Goal: Transaction & Acquisition: Purchase product/service

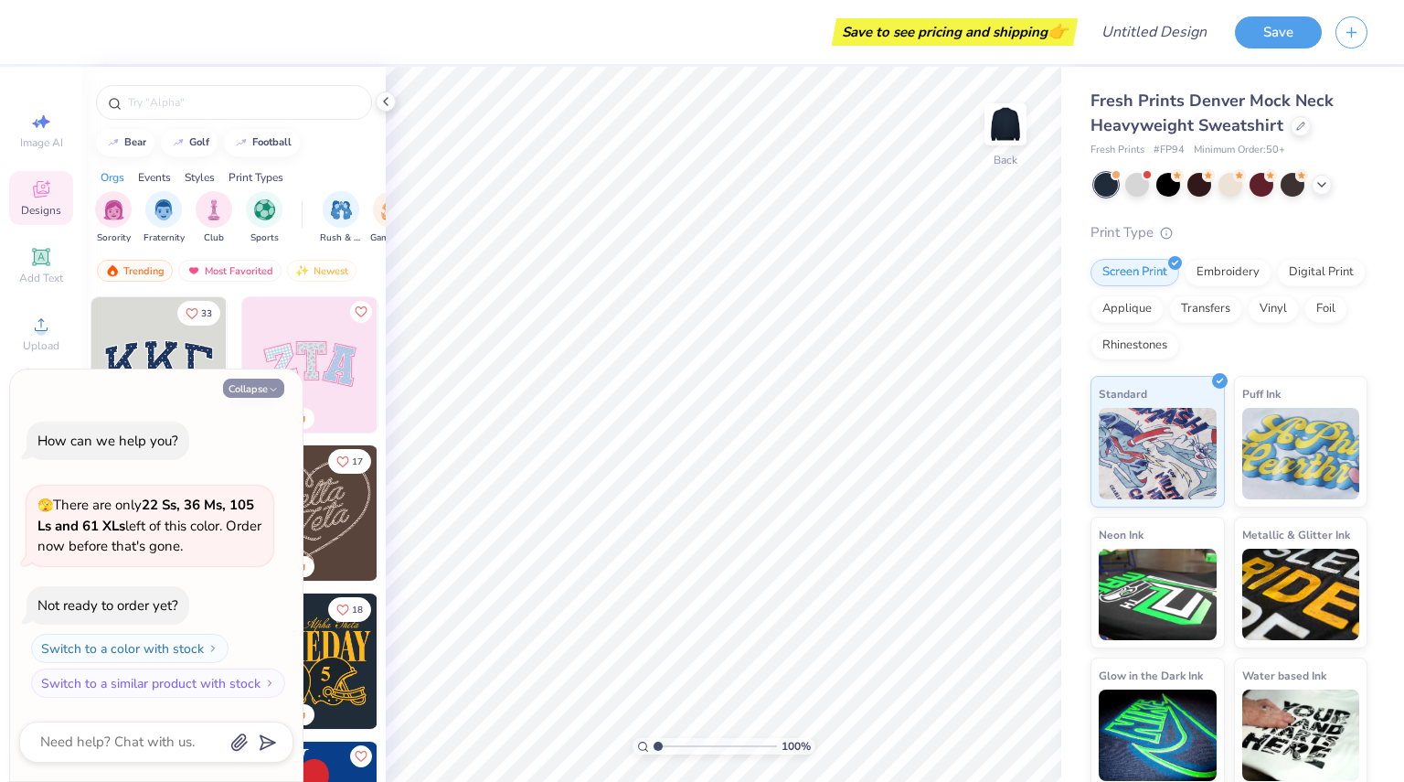
click at [270, 390] on icon "button" at bounding box center [273, 389] width 11 height 11
type textarea "x"
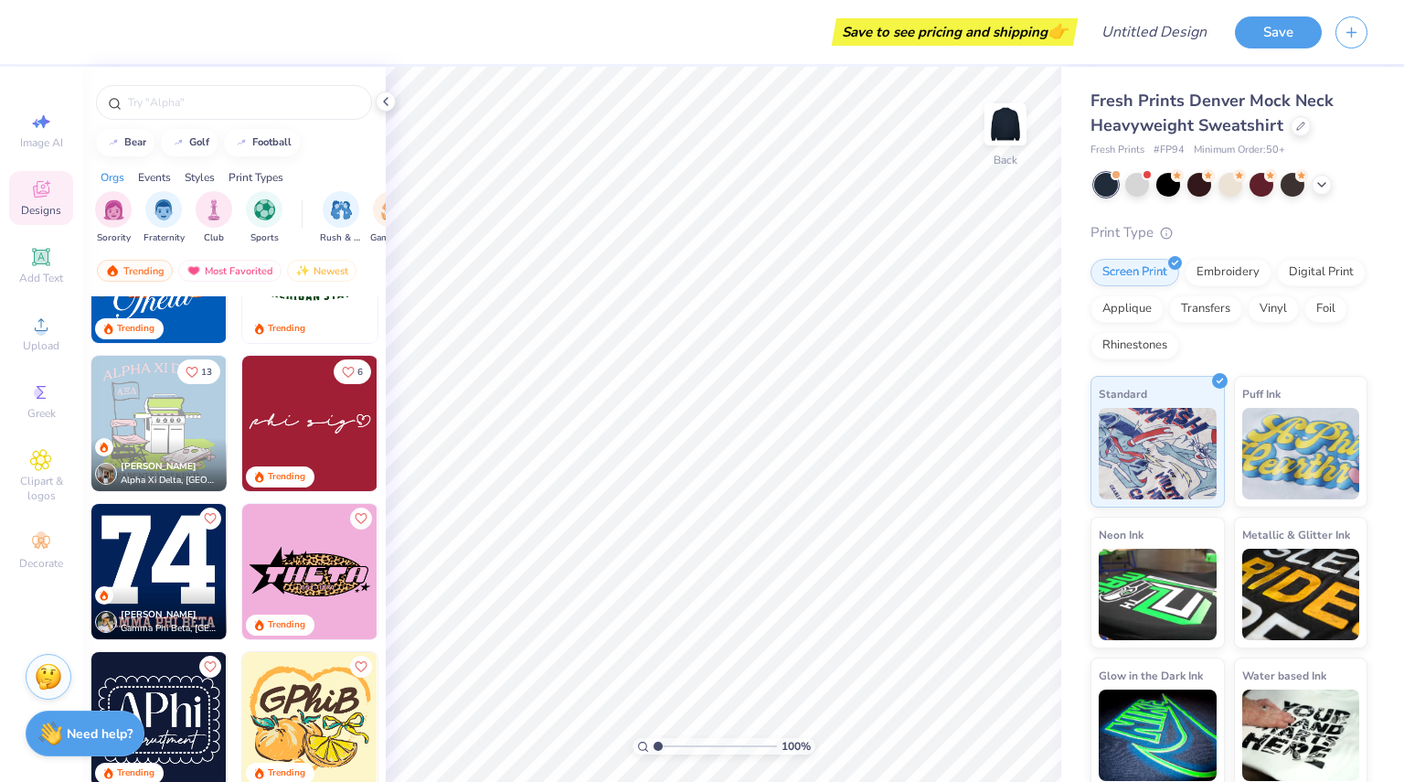
scroll to position [1280, 0]
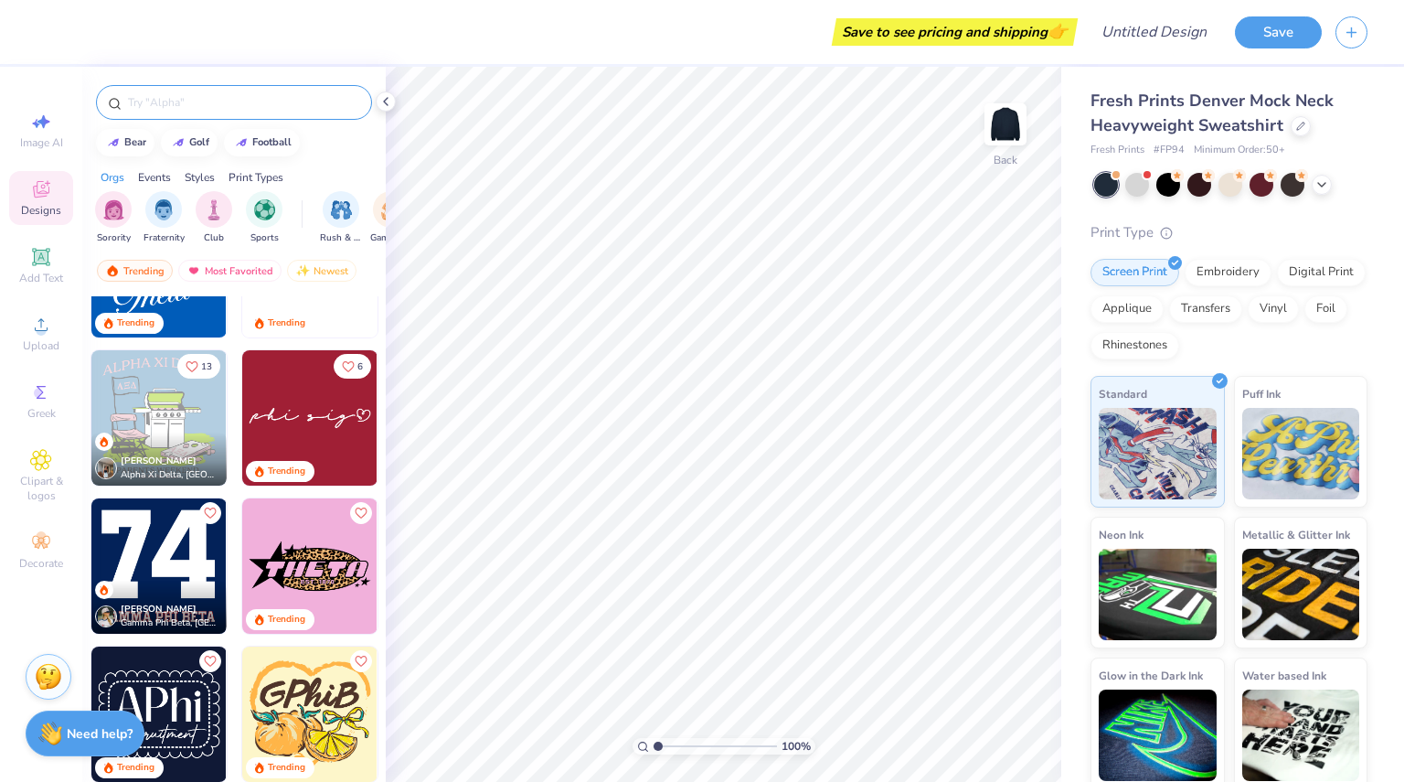
click at [203, 105] on input "text" at bounding box center [243, 102] width 234 height 18
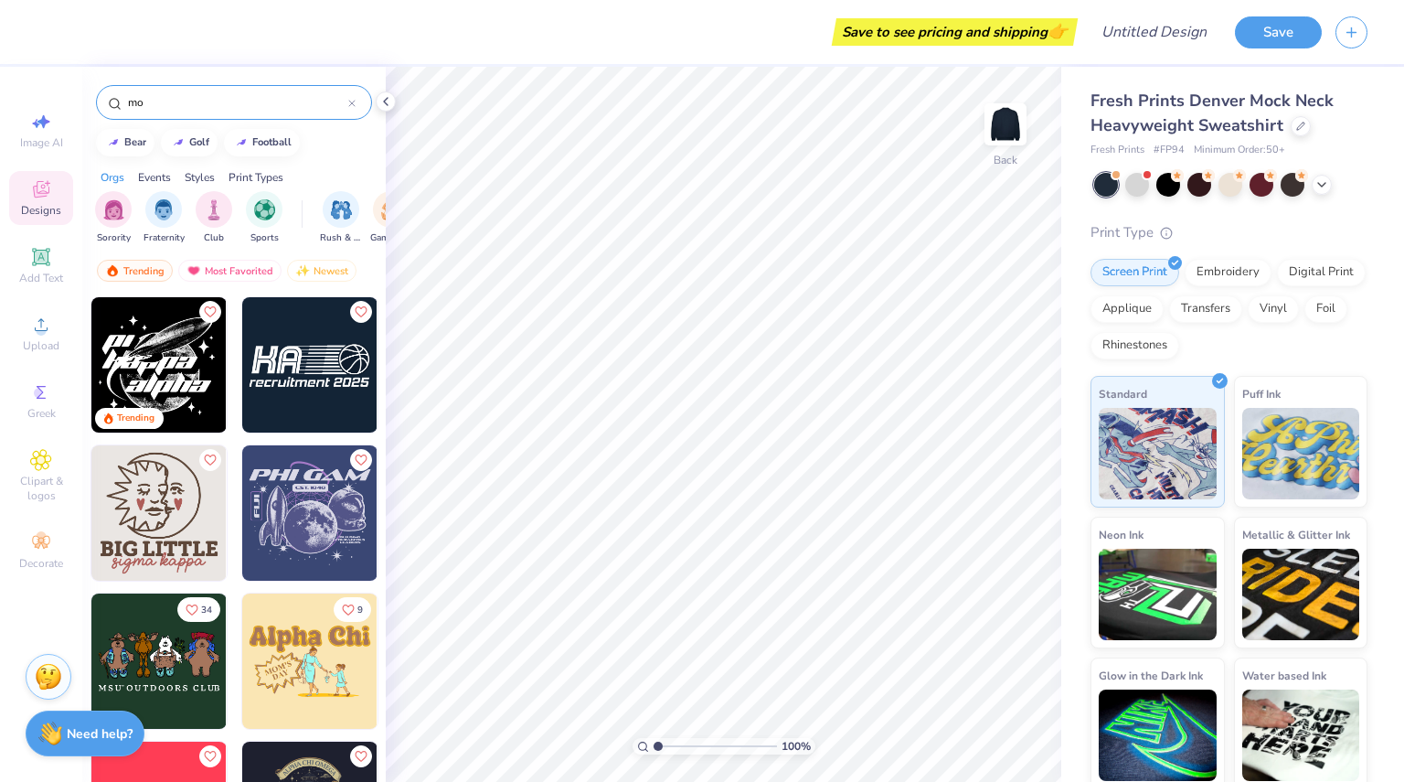
type input "m"
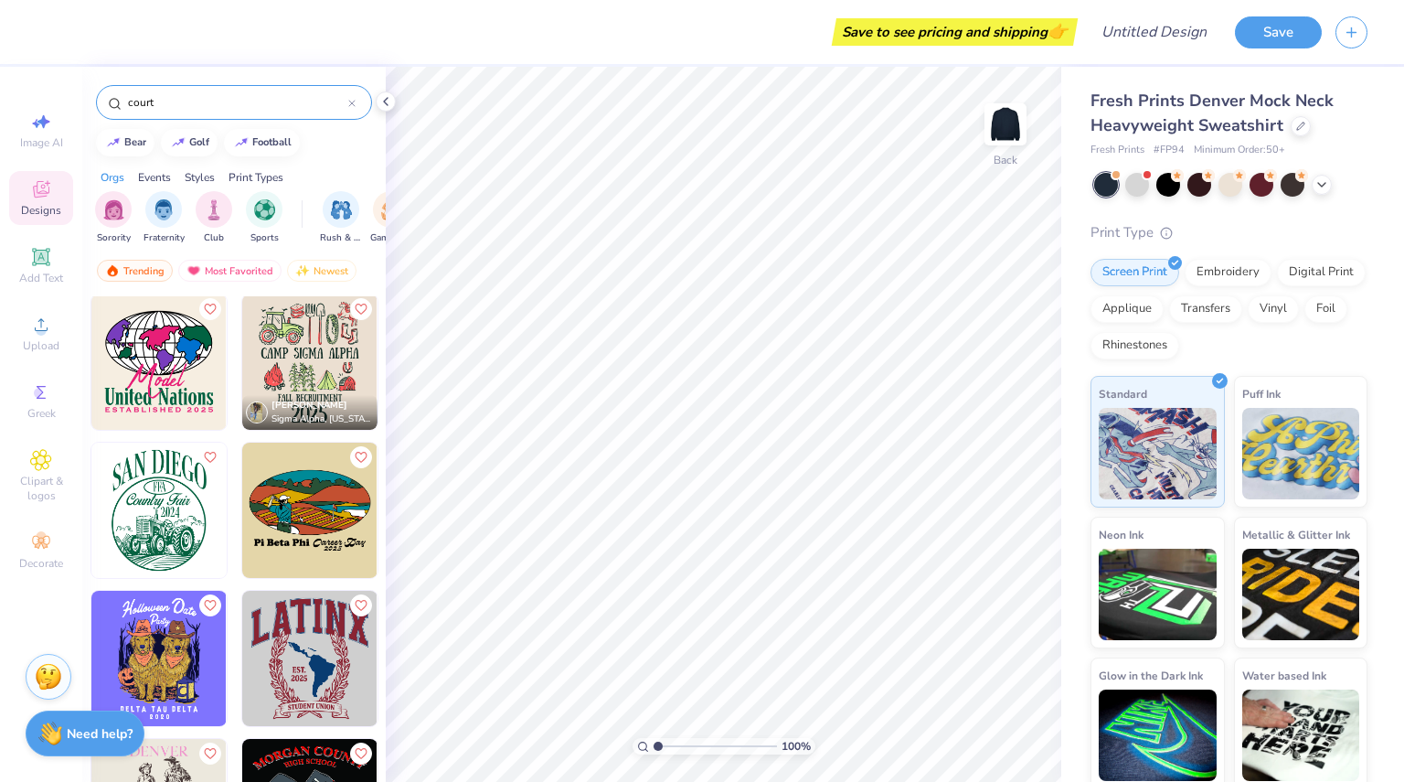
scroll to position [1371, 0]
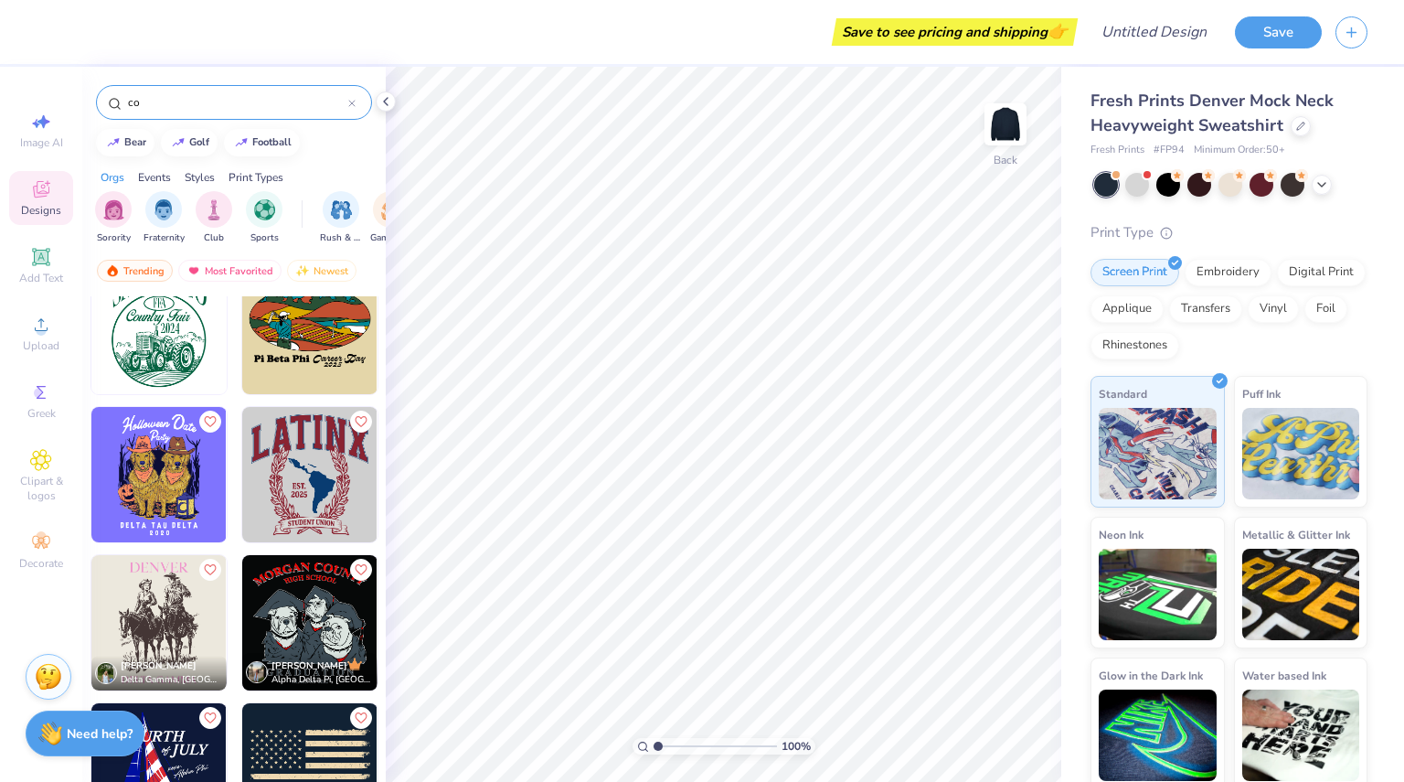
type input "c"
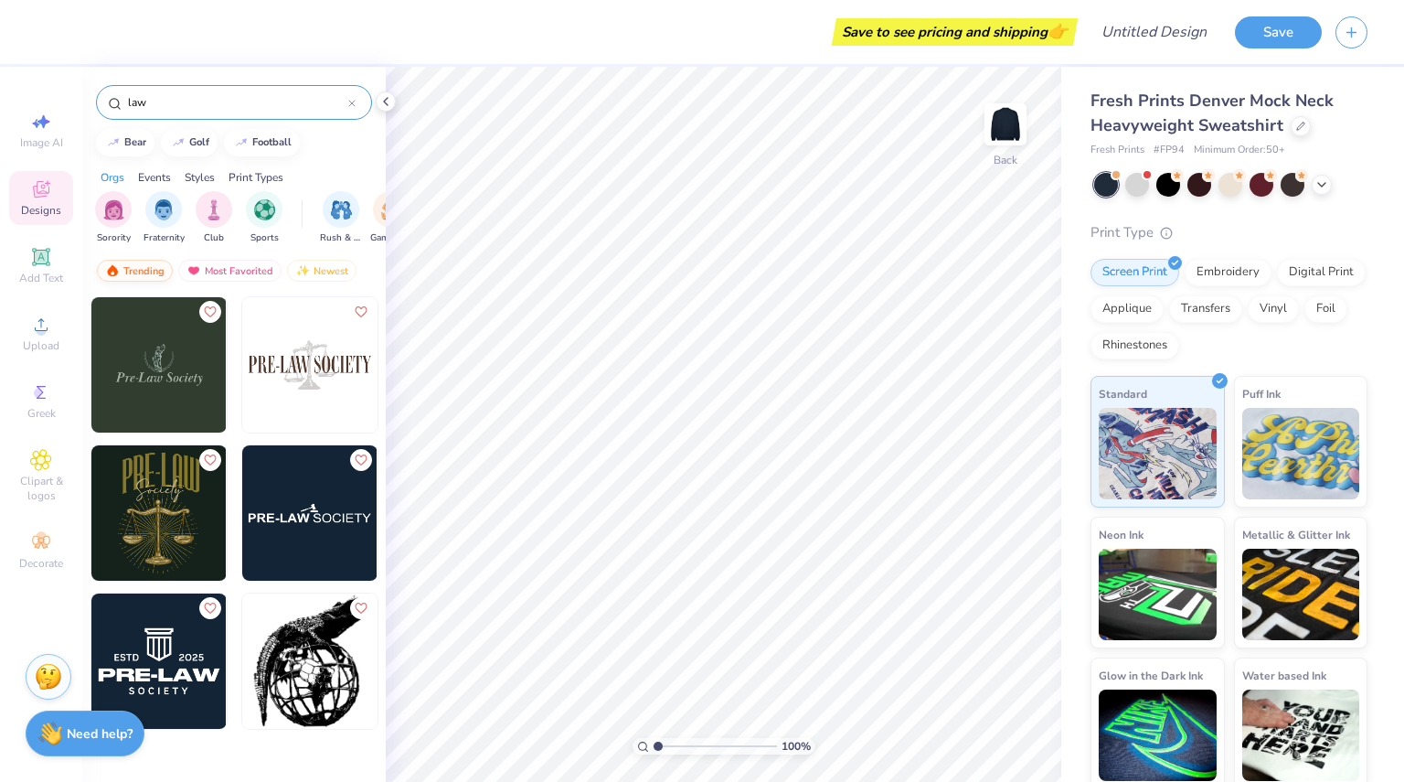
click at [144, 271] on div "Trending" at bounding box center [135, 271] width 76 height 22
click at [184, 99] on input "law" at bounding box center [237, 102] width 222 height 18
type input "l"
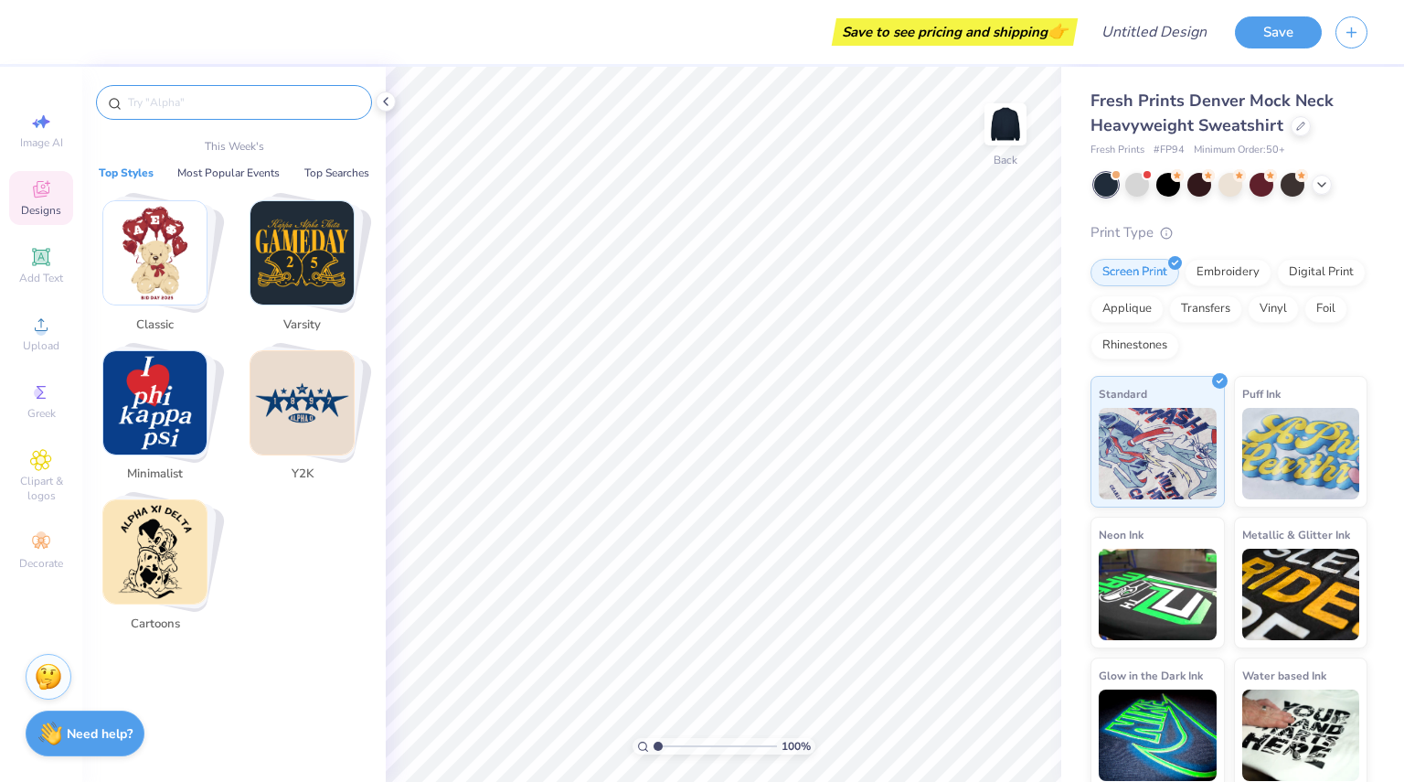
click at [175, 278] on img "Stack Card Button Classic" at bounding box center [154, 252] width 103 height 103
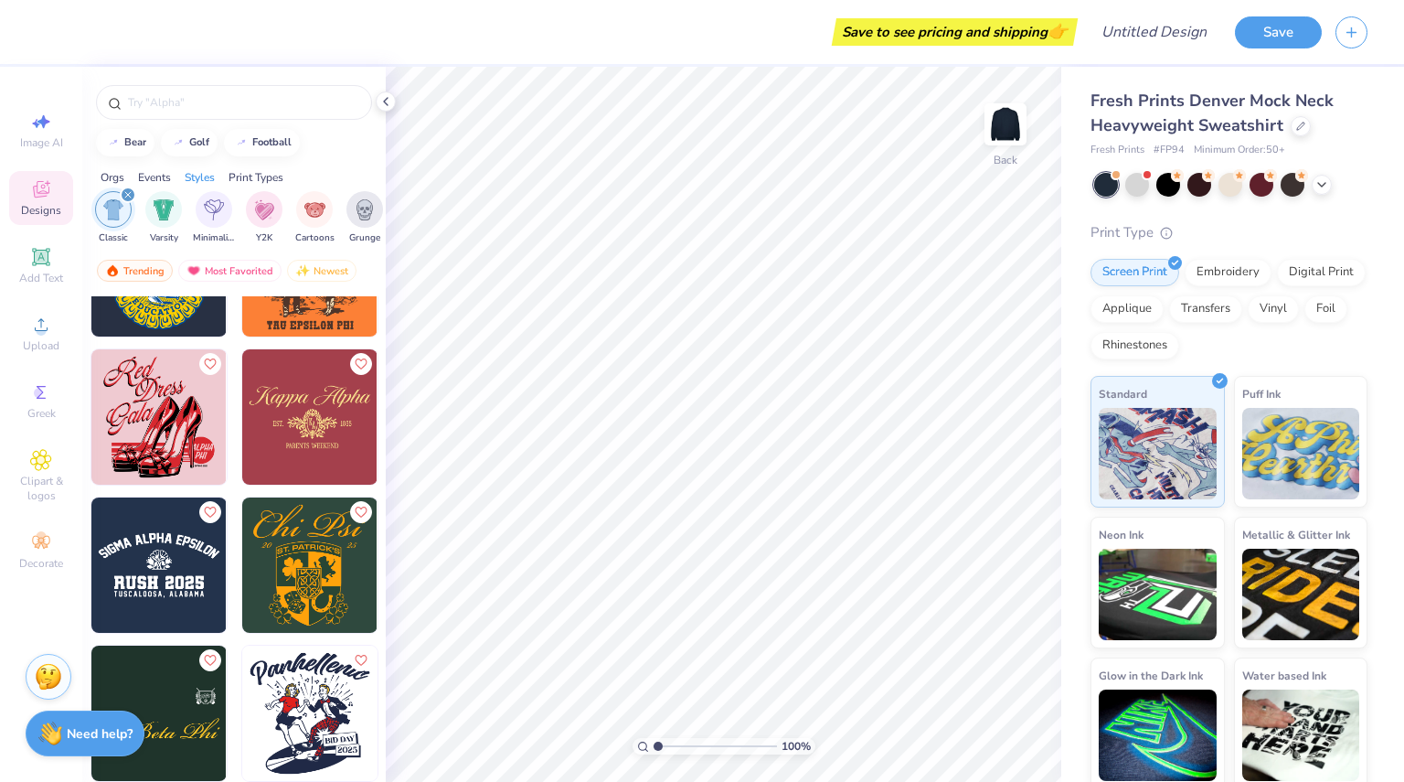
scroll to position [31198, 0]
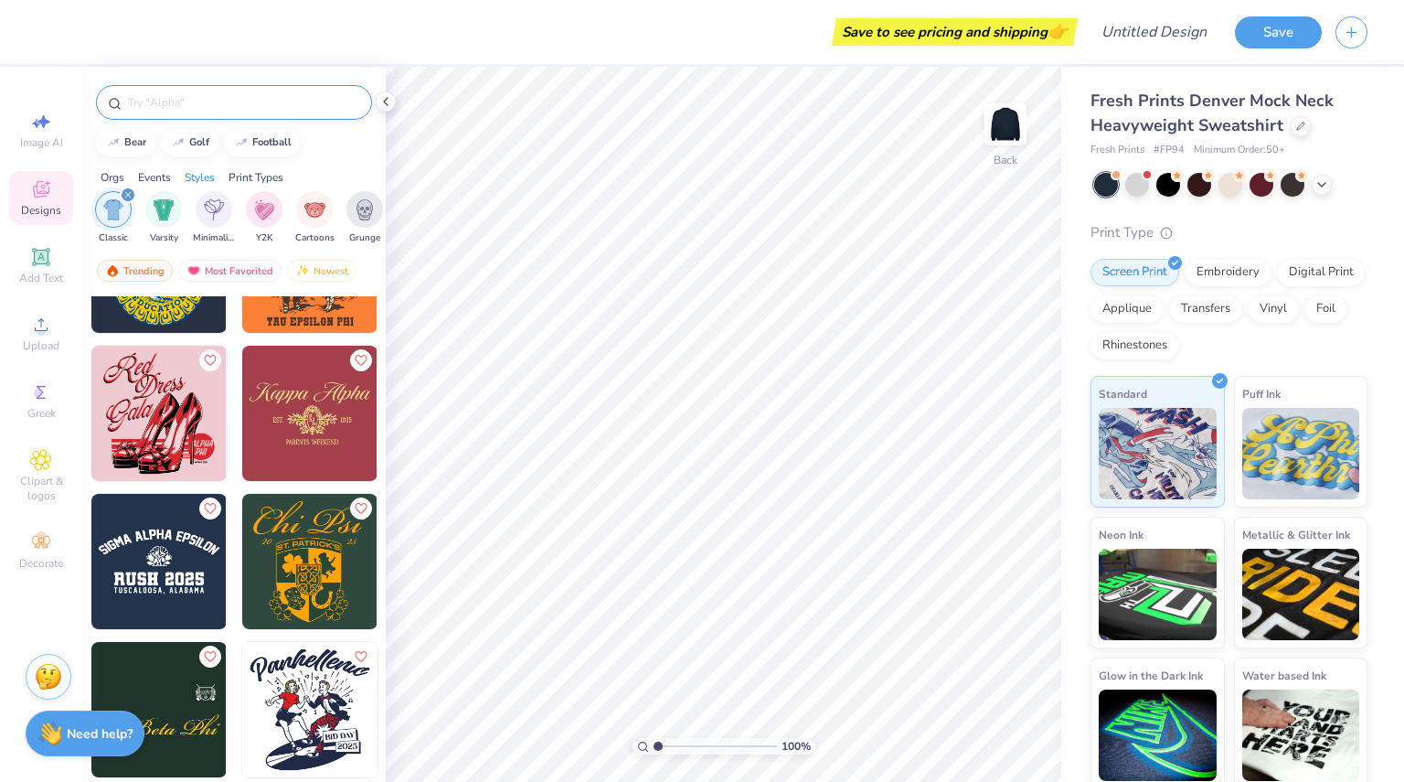
click at [179, 106] on input "text" at bounding box center [243, 102] width 234 height 18
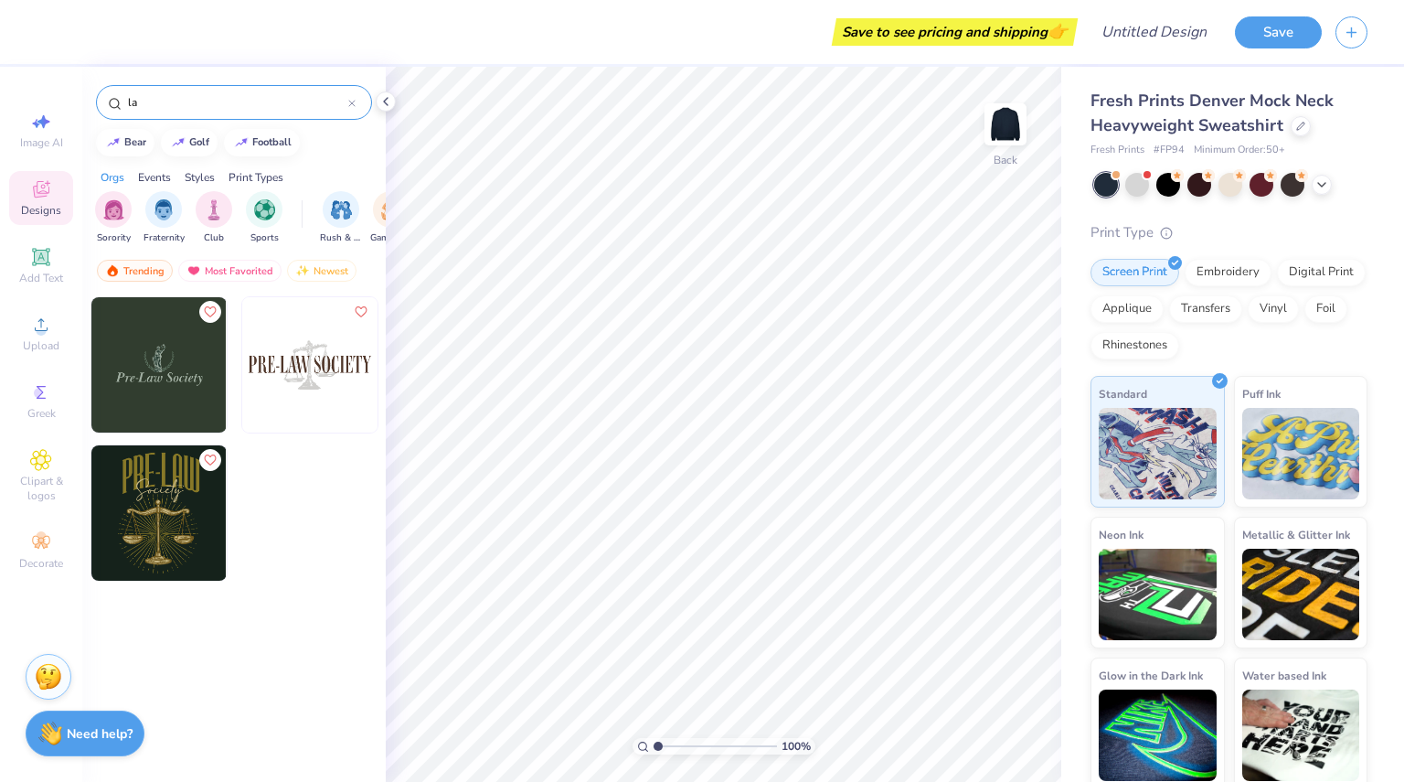
type input "l"
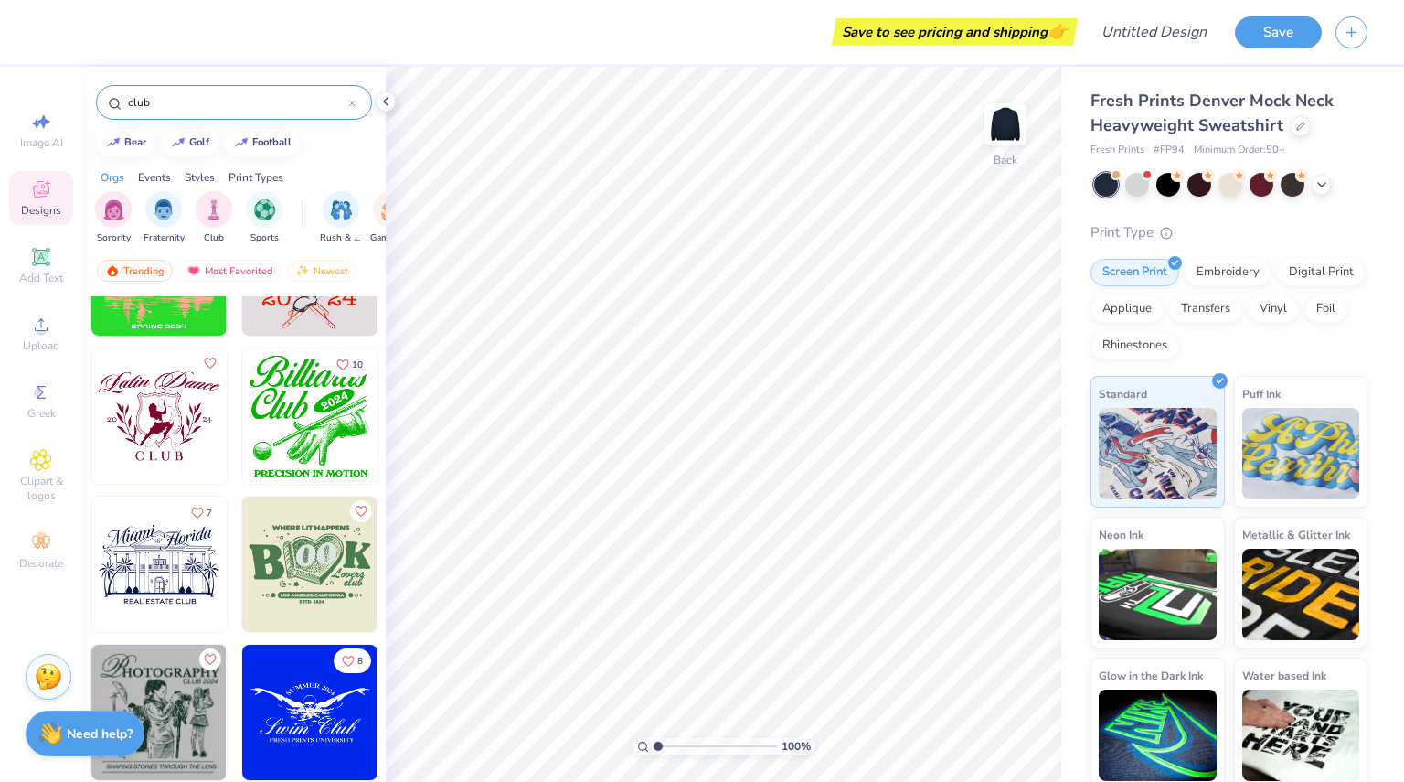
scroll to position [5876, 0]
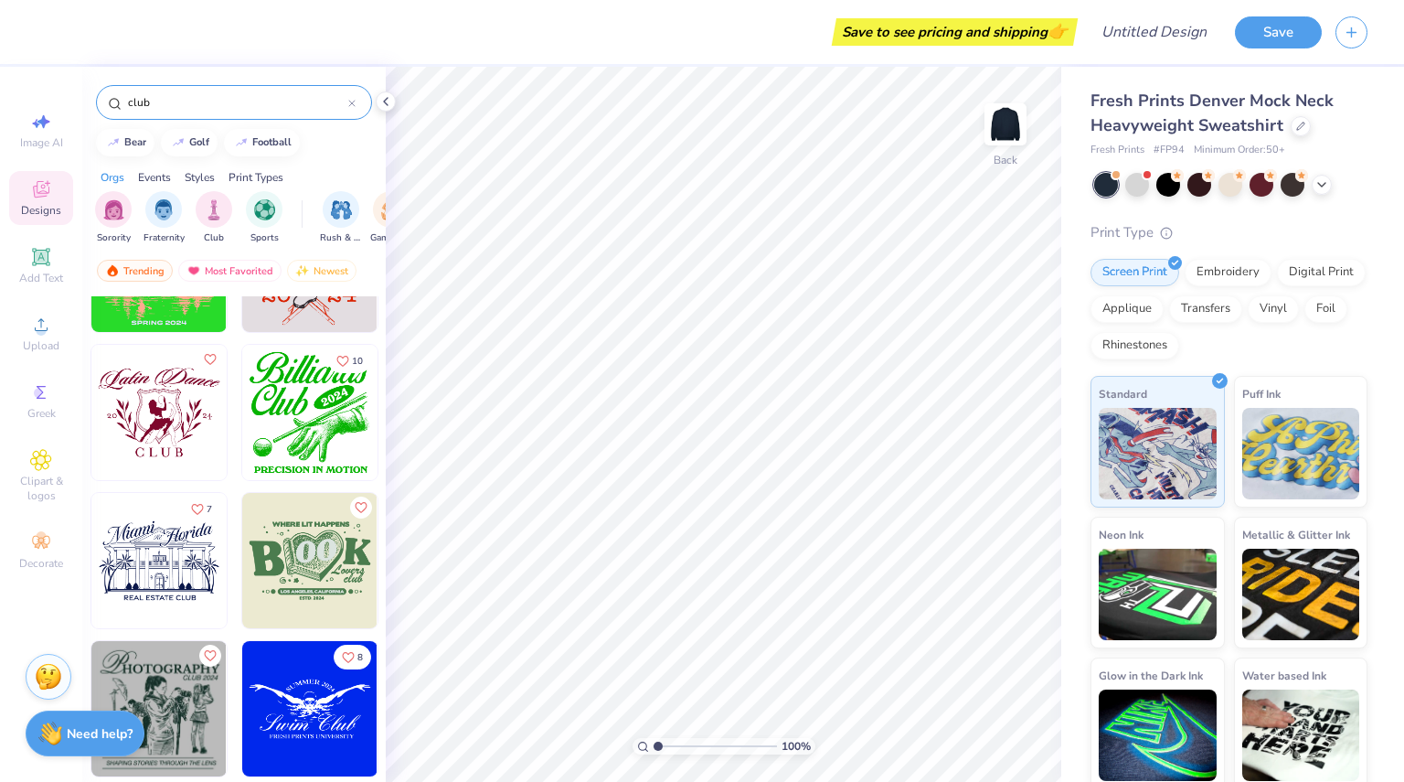
click at [236, 96] on input "club" at bounding box center [237, 102] width 222 height 18
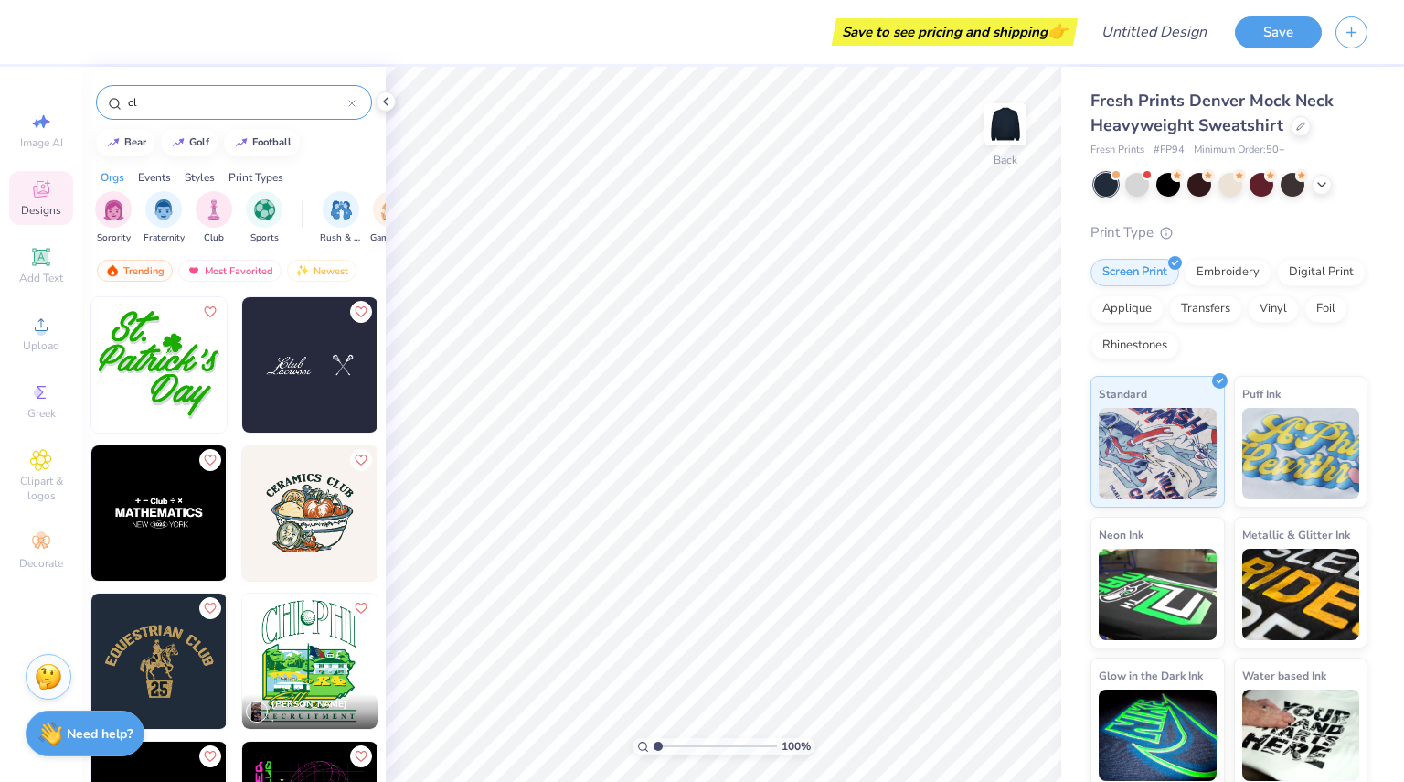
type input "c"
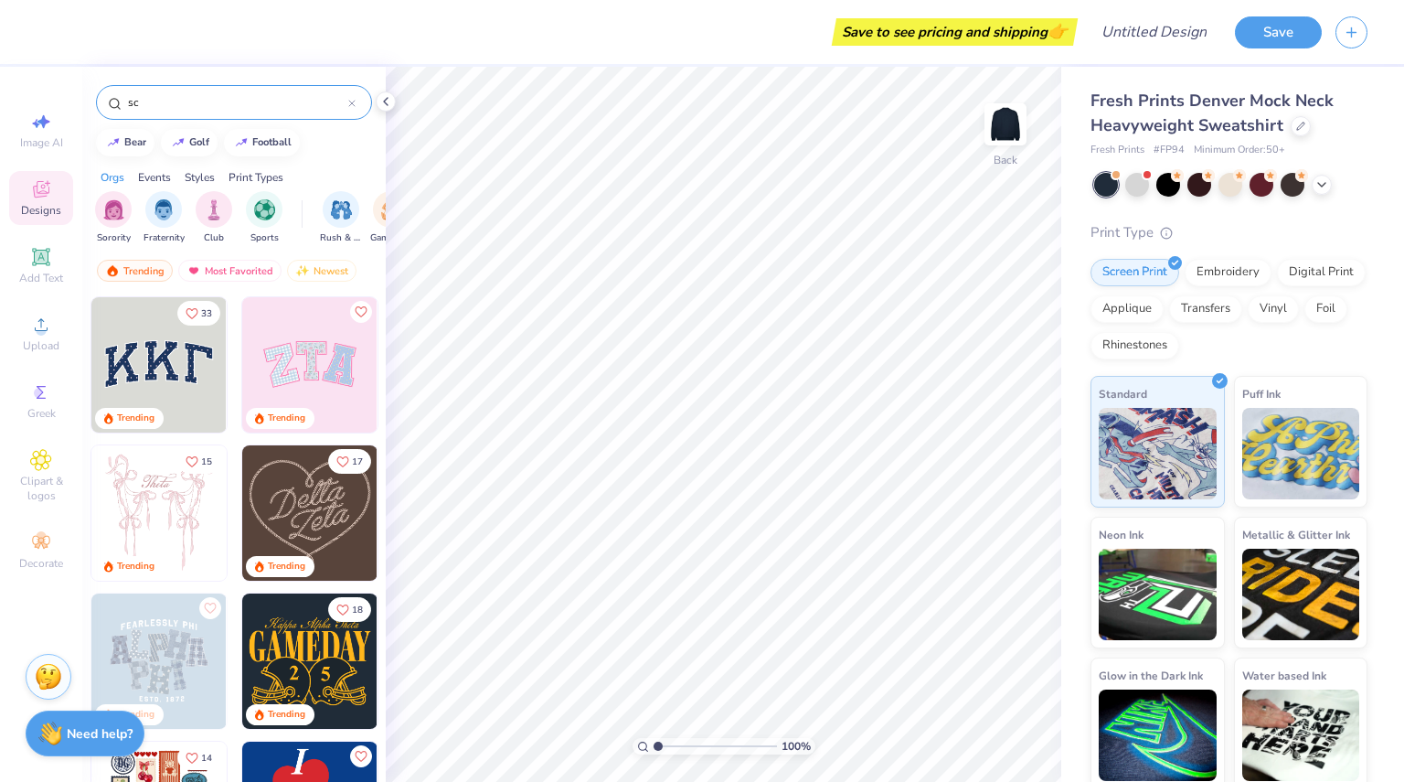
type input "s"
type input "bear"
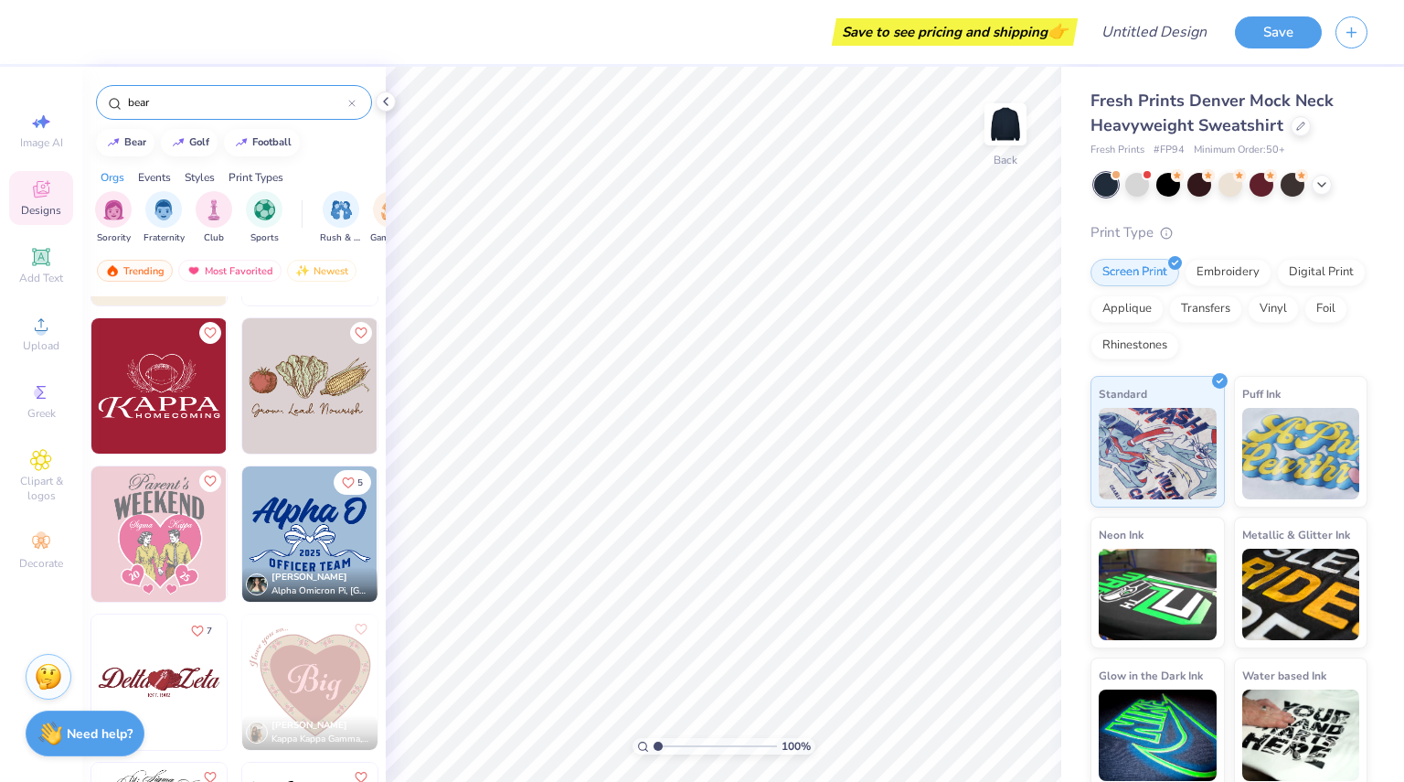
scroll to position [9162, 0]
click at [40, 197] on icon at bounding box center [41, 189] width 22 height 22
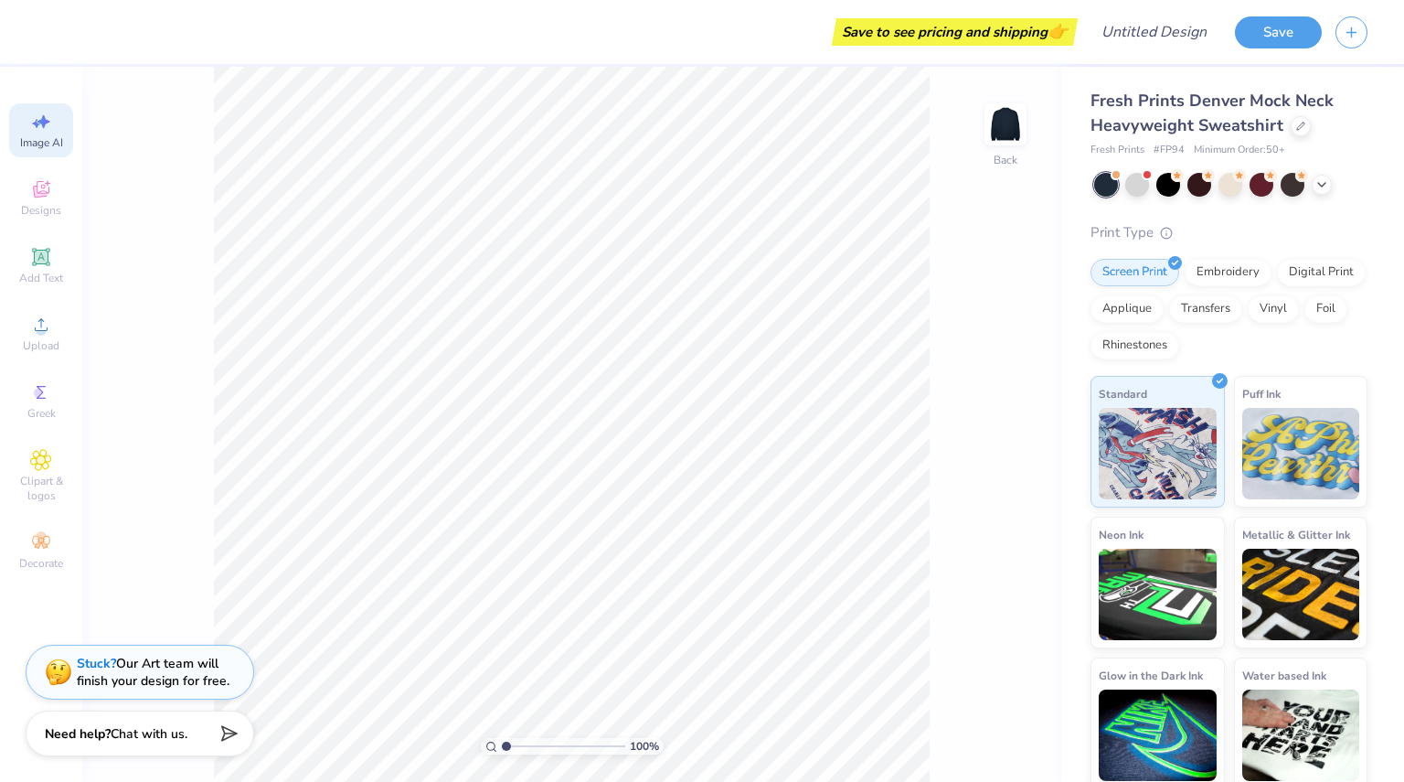
click at [50, 141] on span "Image AI" at bounding box center [41, 142] width 43 height 15
select select "4"
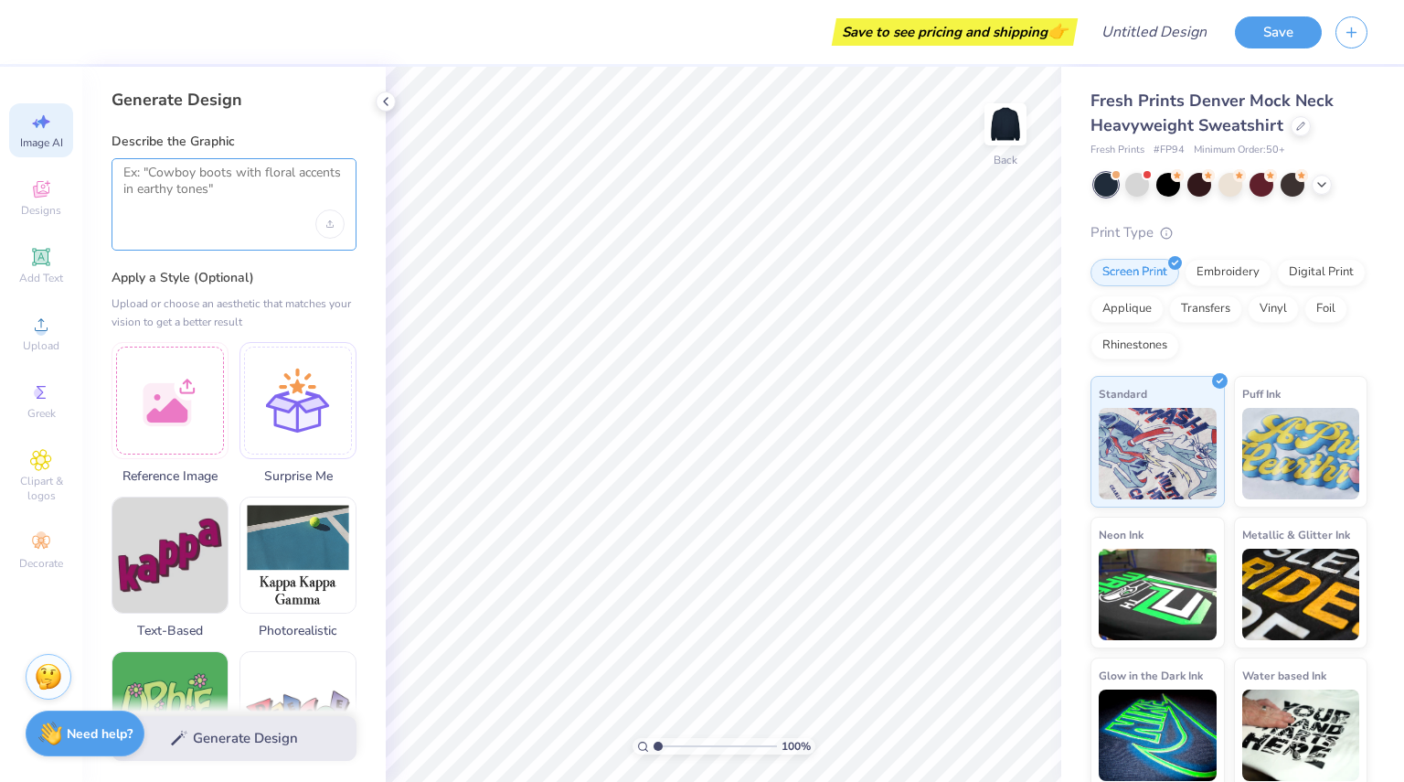
click at [163, 186] on textarea at bounding box center [233, 188] width 221 height 46
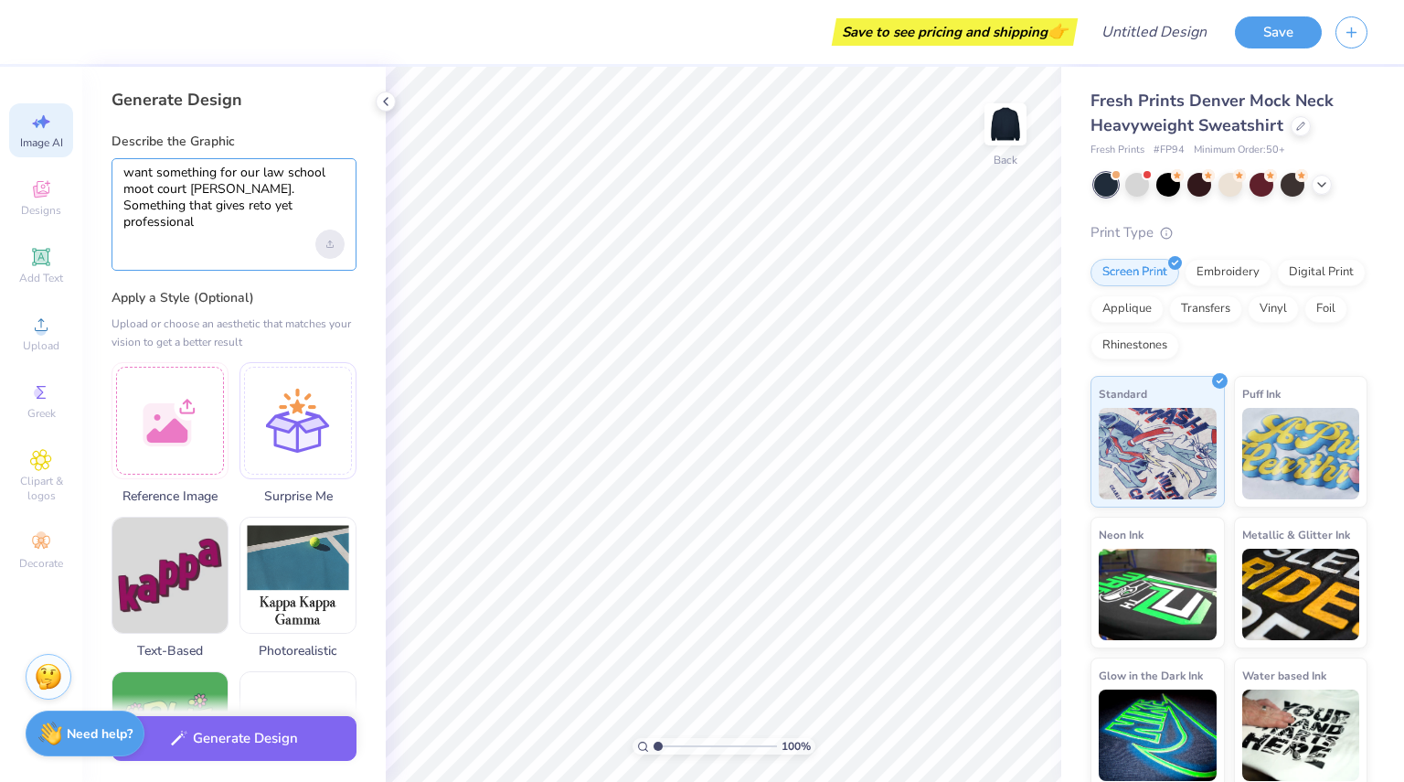
type textarea "want something for our law school moot court honor society. Something that give…"
click at [335, 244] on div "Upload image" at bounding box center [329, 243] width 29 height 29
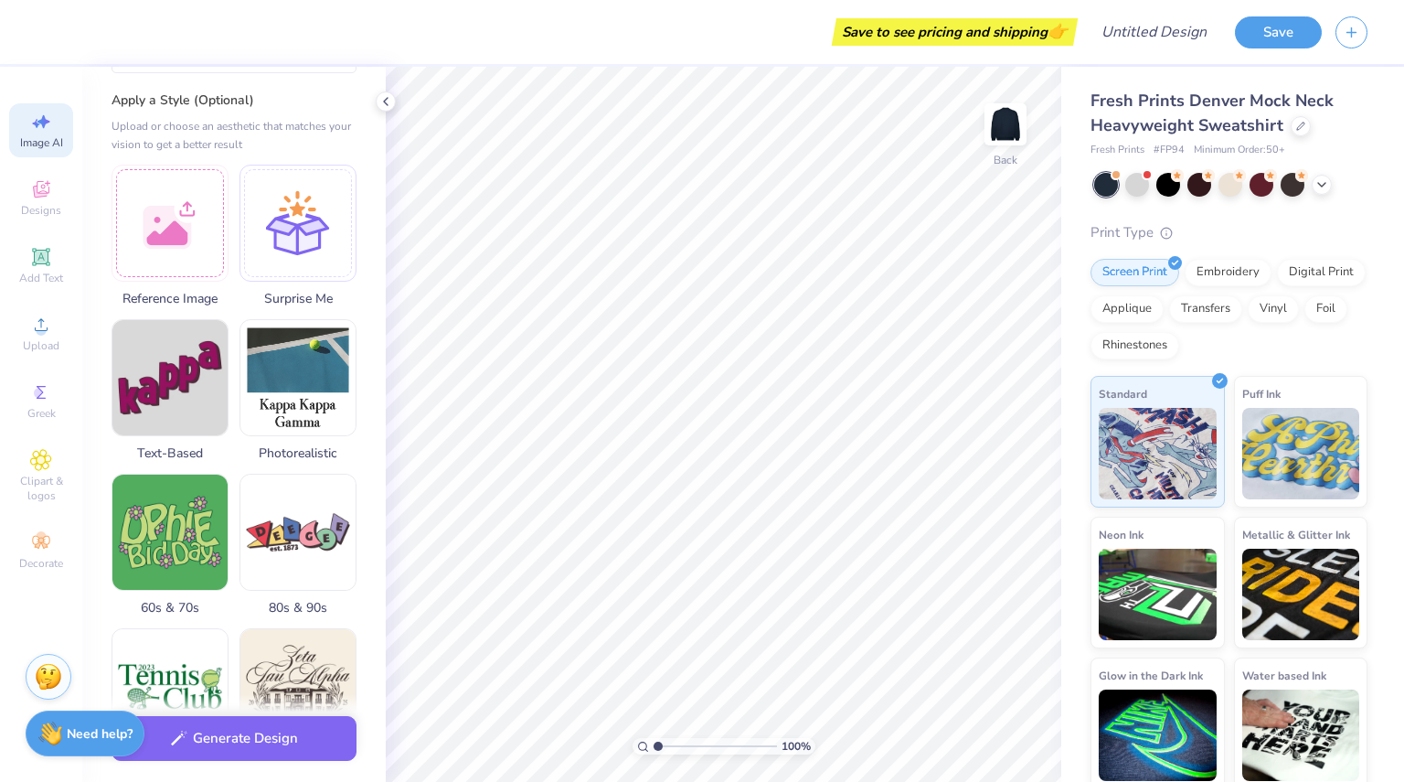
scroll to position [198, 0]
click at [291, 731] on button "Generate Design" at bounding box center [234, 733] width 245 height 45
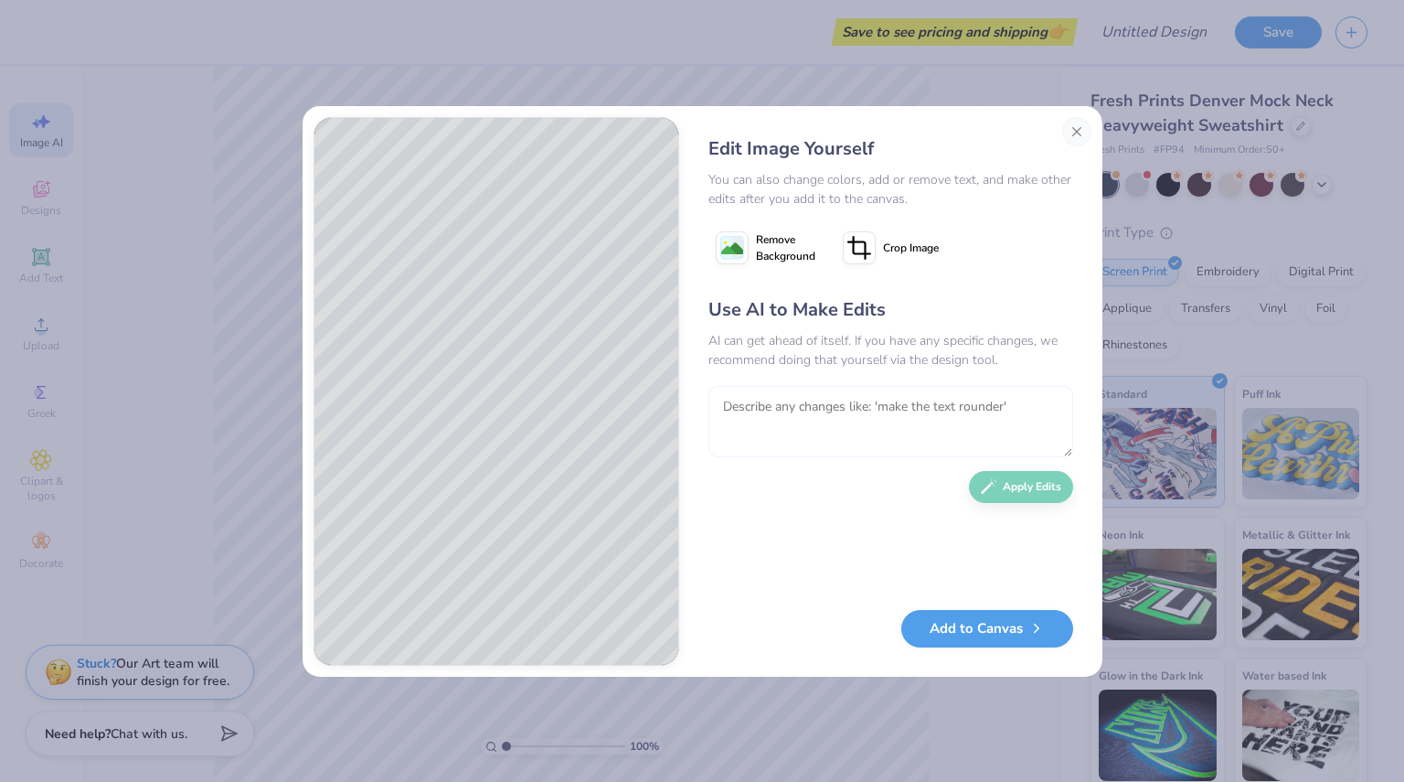
click at [878, 404] on textarea at bounding box center [890, 421] width 365 height 71
type textarea "add the school name Chicago-Kent"
click at [995, 488] on icon "button" at bounding box center [989, 482] width 16 height 16
click at [1077, 131] on button "Close" at bounding box center [1076, 131] width 29 height 29
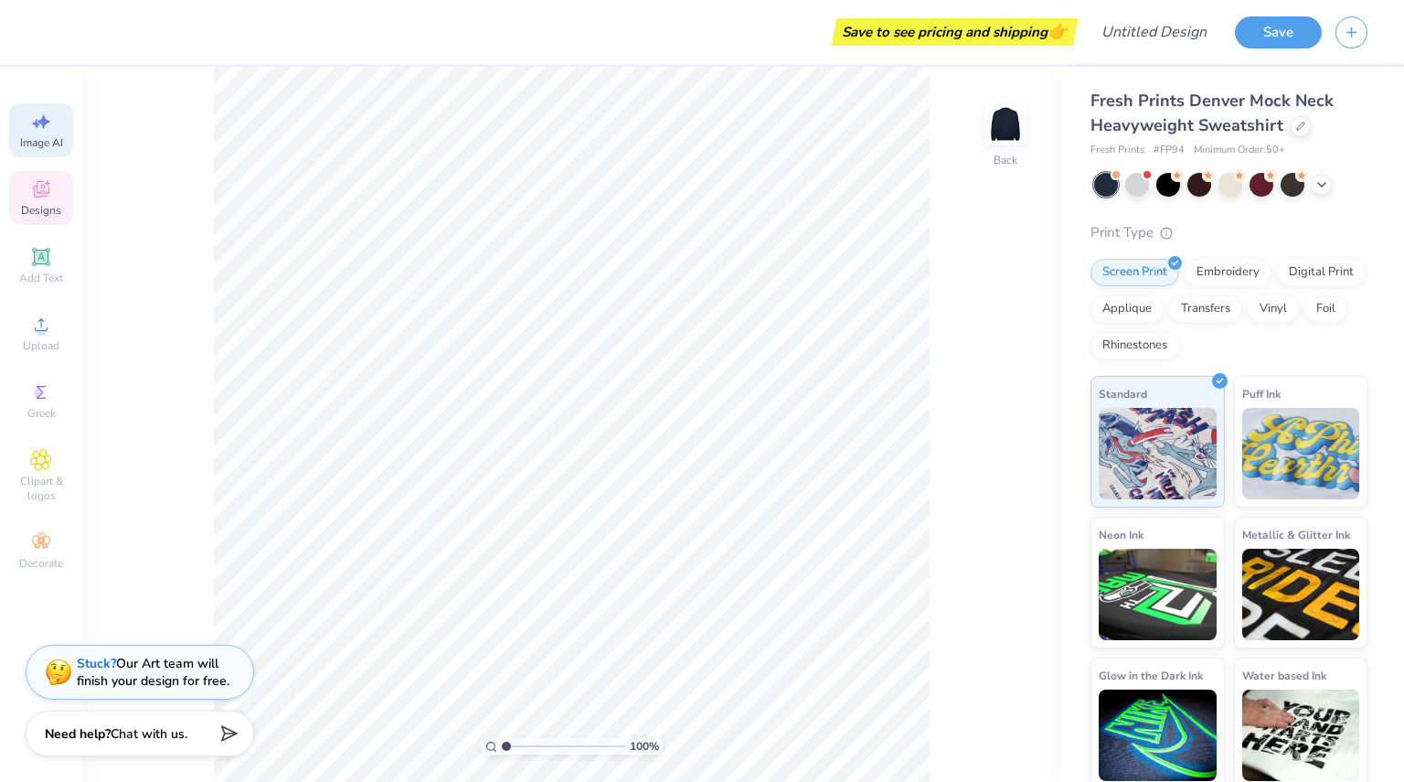
click at [35, 197] on icon at bounding box center [41, 189] width 16 height 16
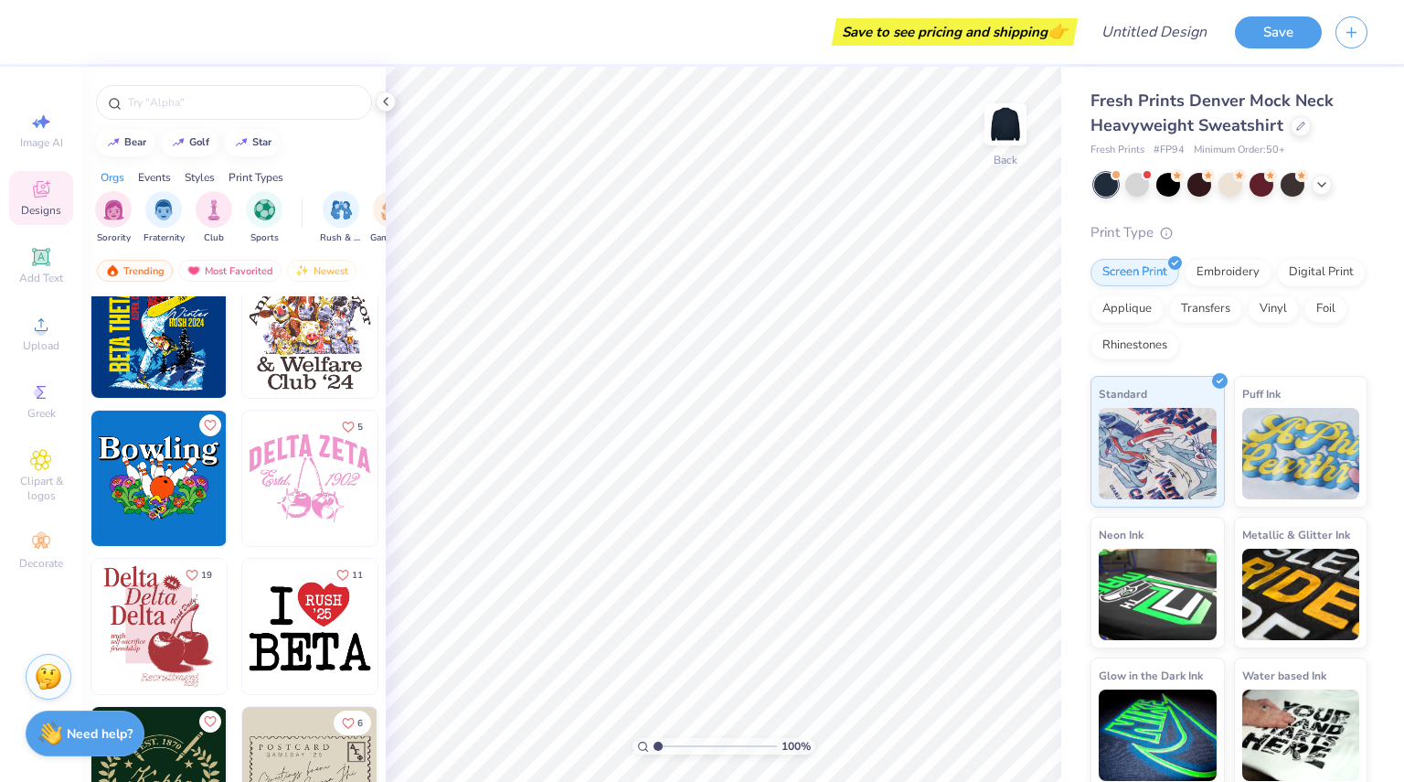
scroll to position [30829, 0]
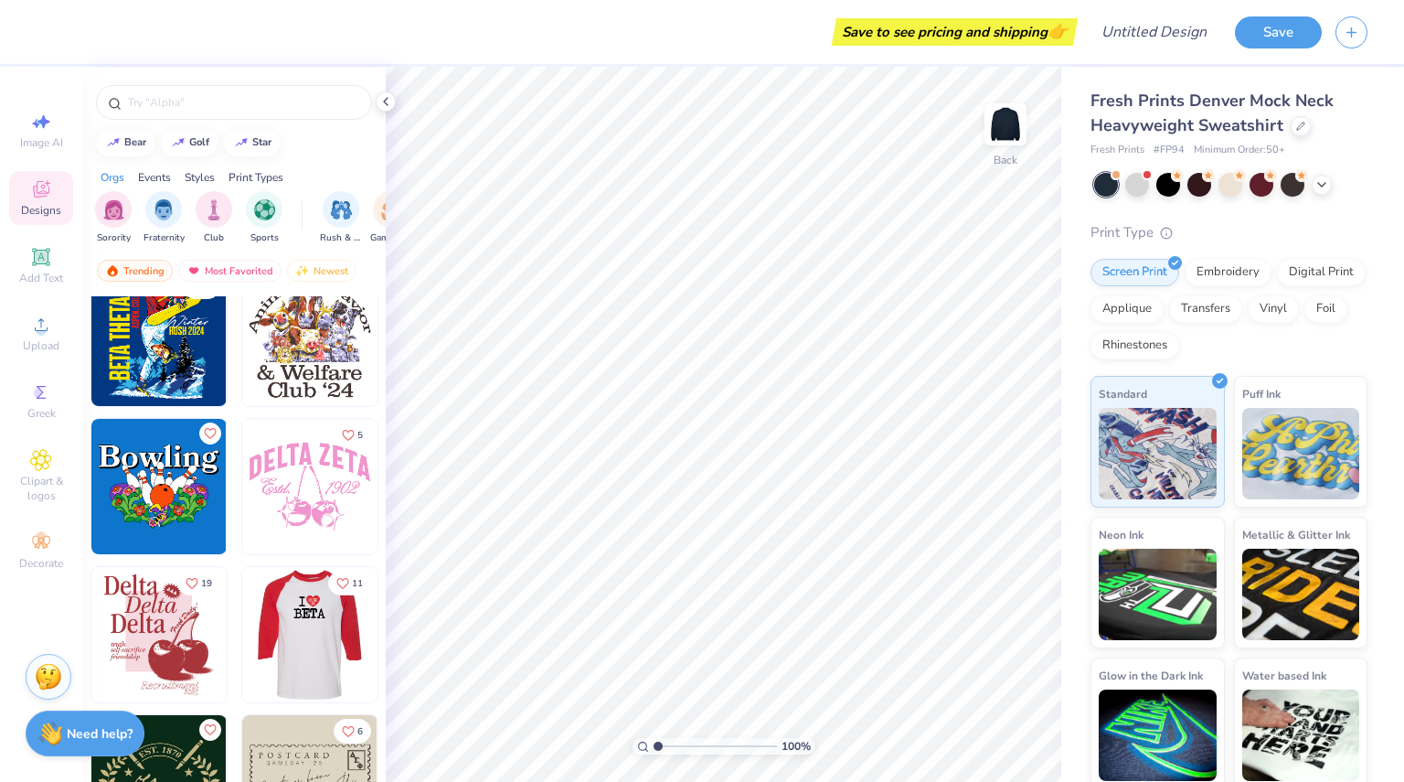
click at [302, 617] on div at bounding box center [310, 634] width 406 height 135
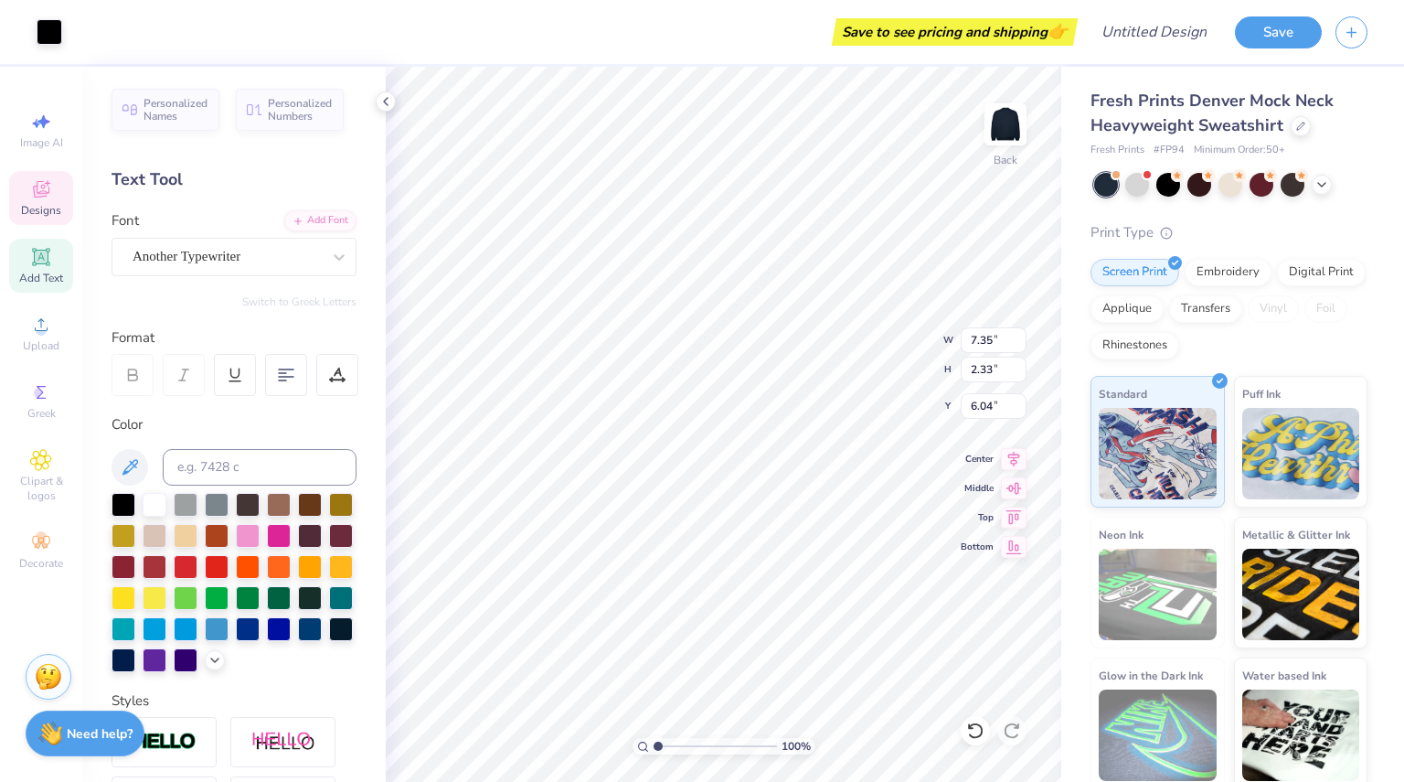
scroll to position [15, 2]
type textarea "MOOT"
type input "4.16"
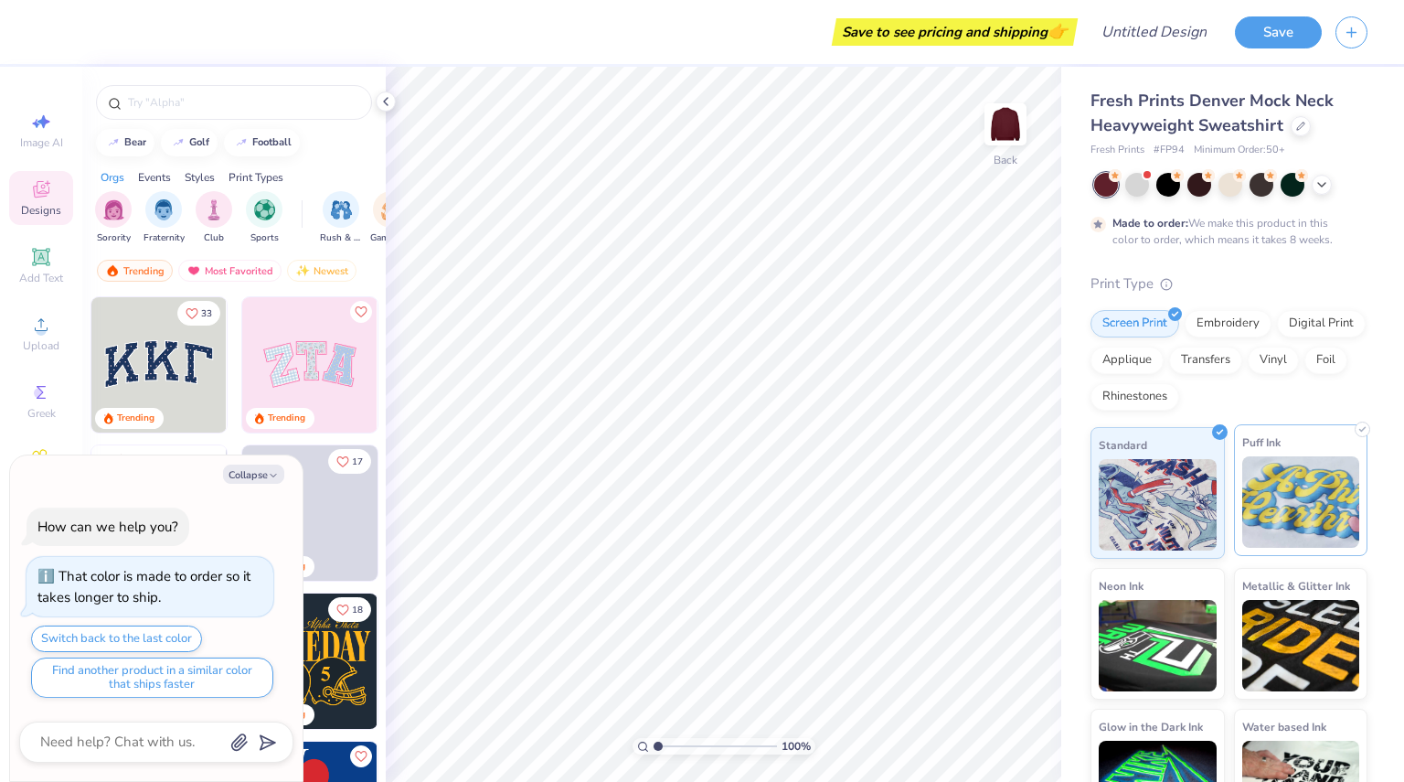
scroll to position [58, 0]
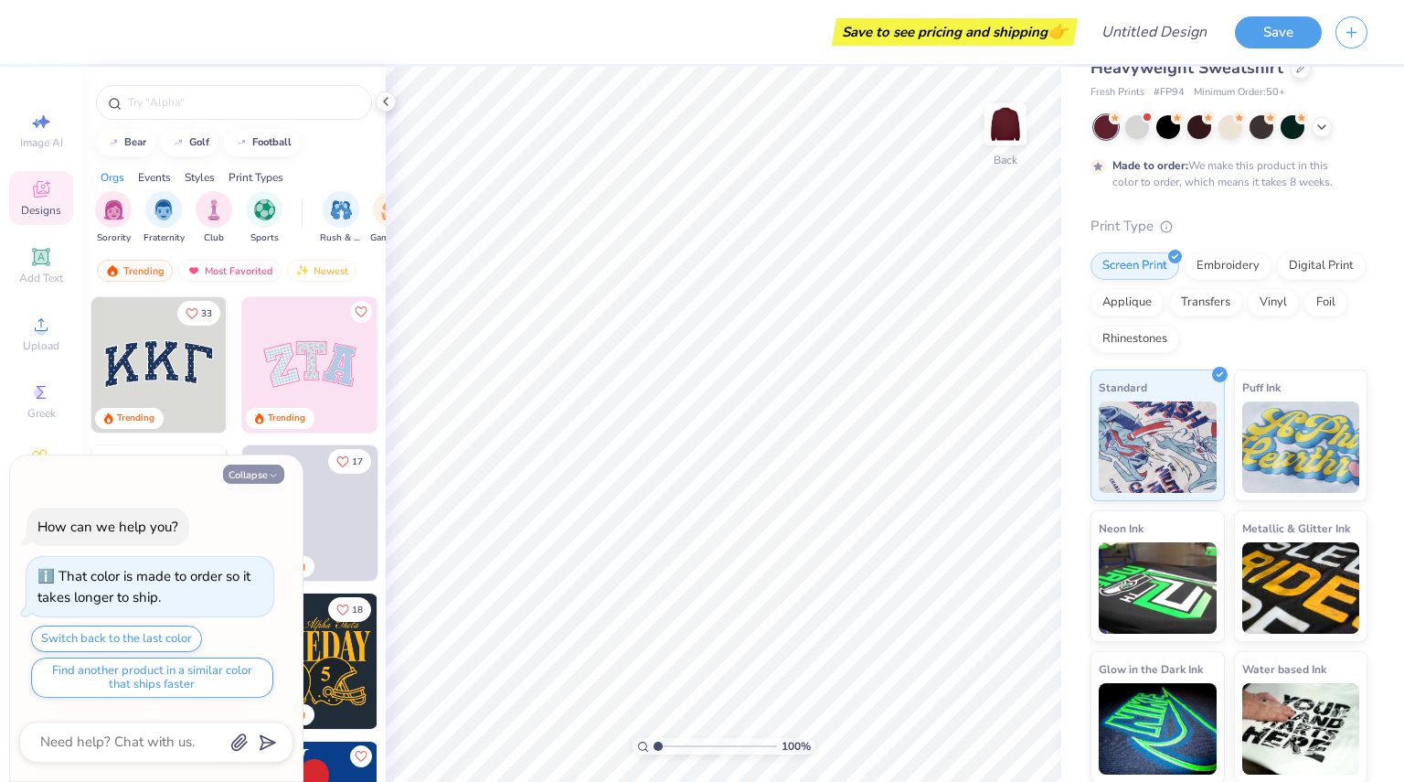
click at [257, 474] on button "Collapse" at bounding box center [253, 473] width 61 height 19
type textarea "x"
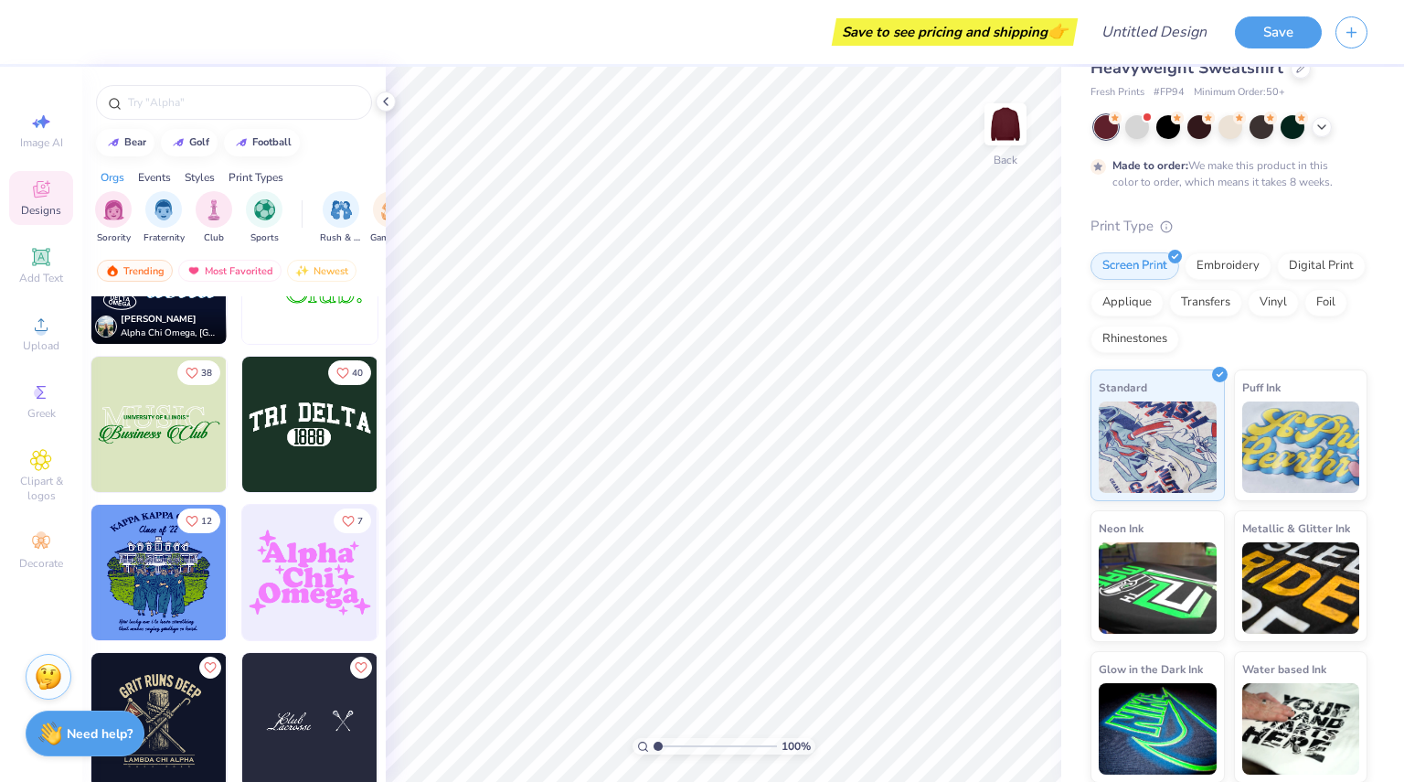
scroll to position [5866, 0]
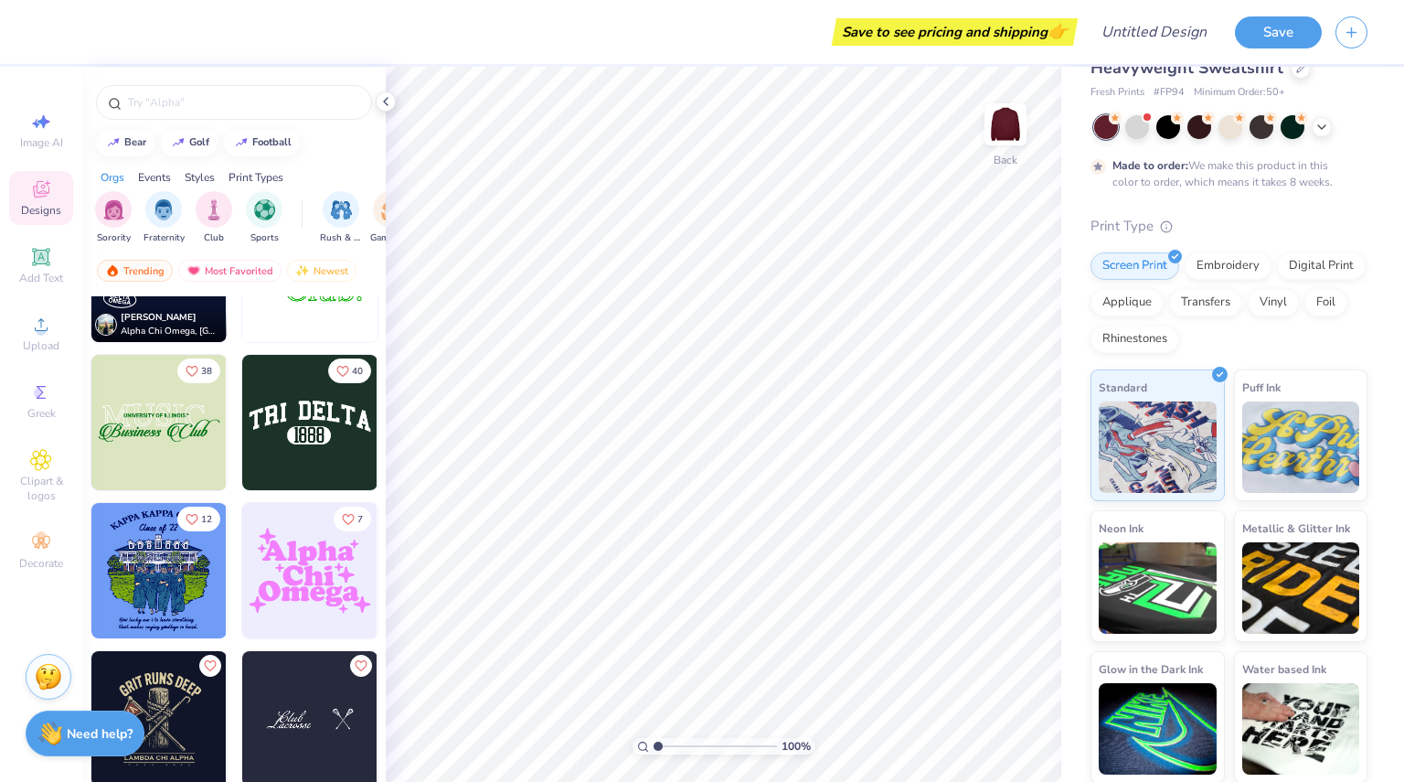
click at [119, 431] on img at bounding box center [158, 422] width 135 height 135
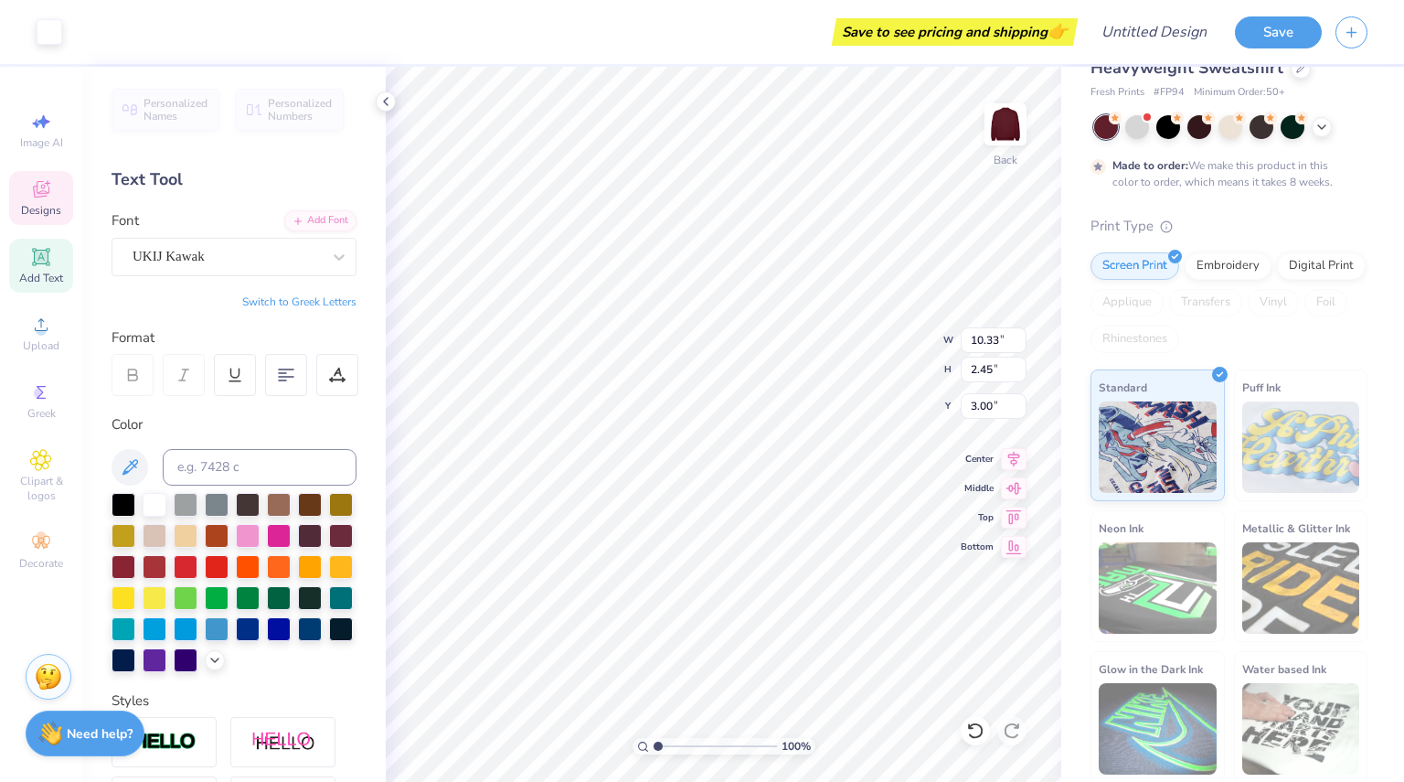
scroll to position [15, 2]
click at [238, 244] on div at bounding box center [227, 256] width 188 height 25
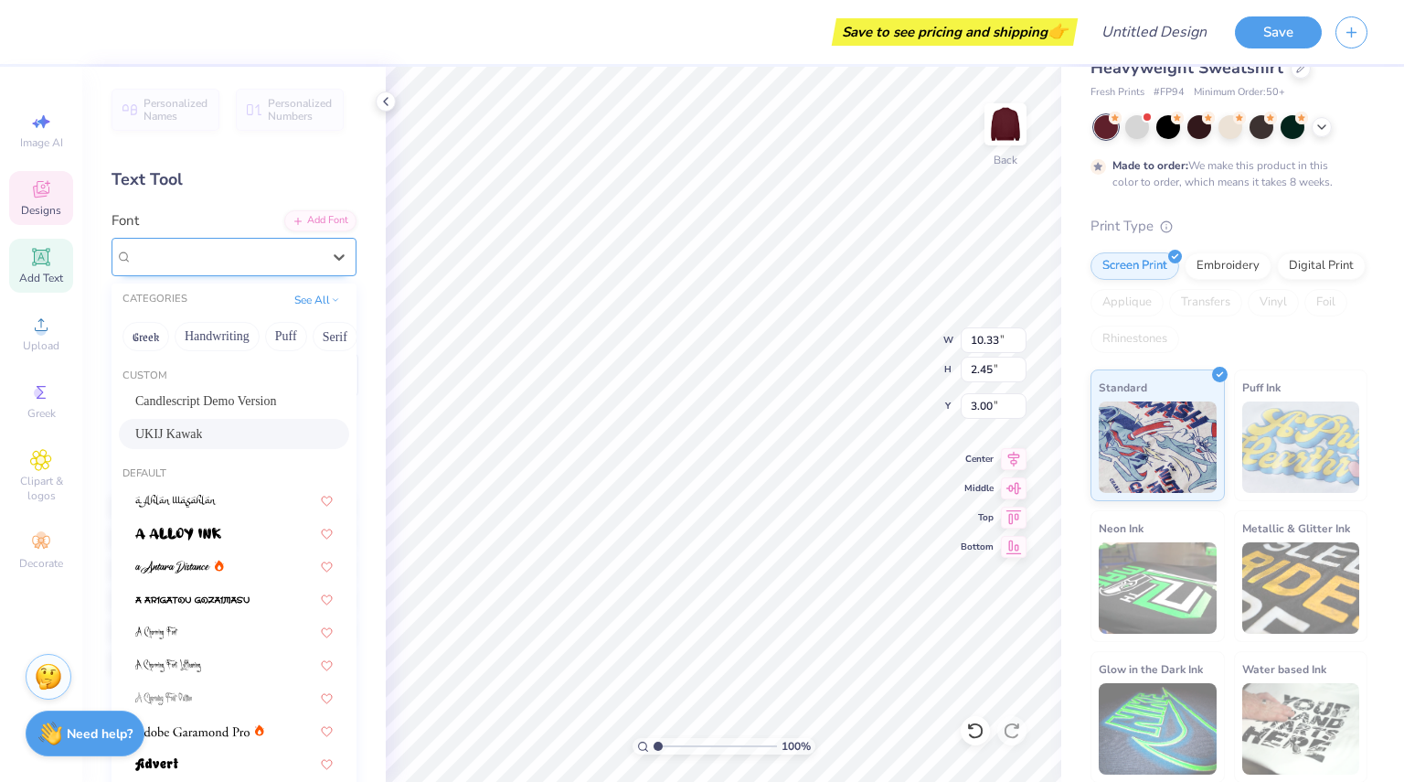
click at [238, 244] on div at bounding box center [227, 256] width 188 height 25
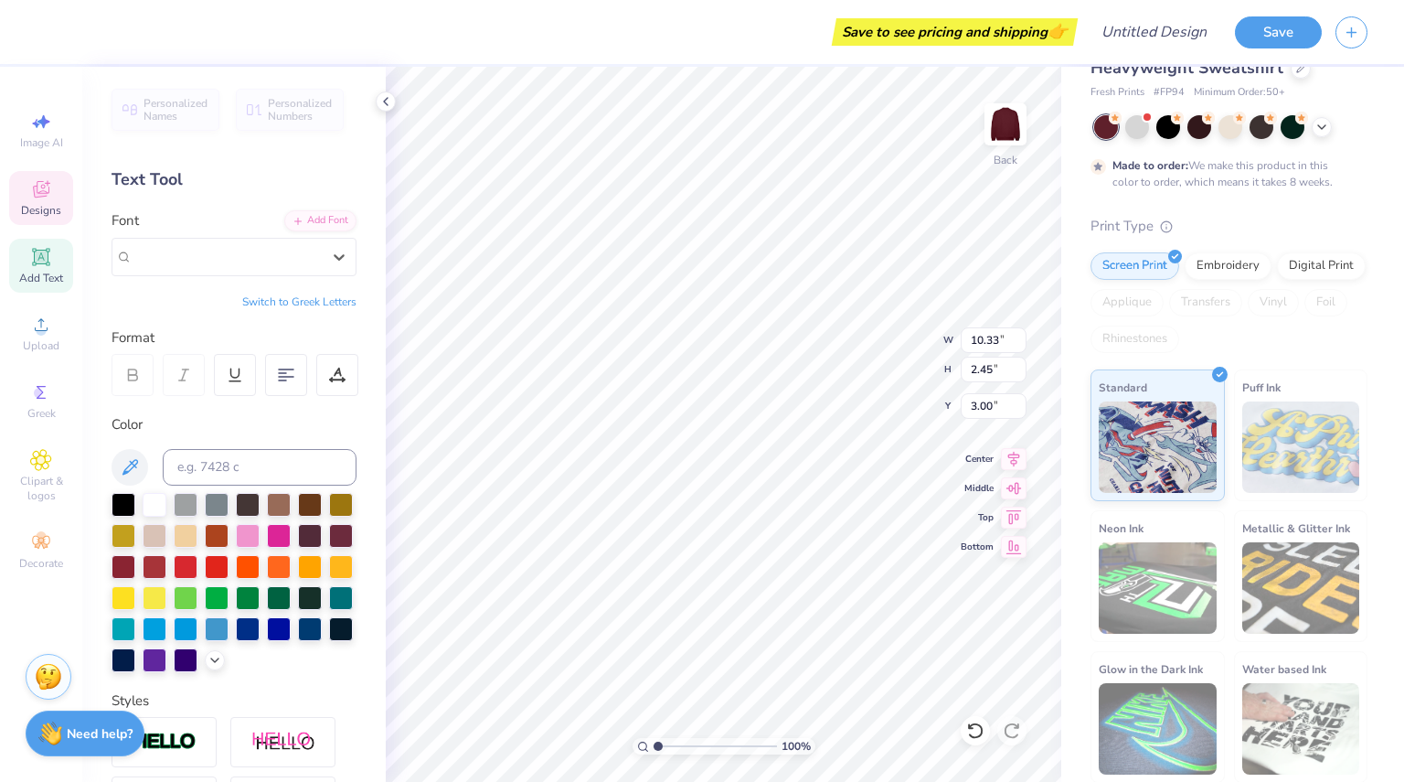
click at [254, 177] on div "Text Tool" at bounding box center [234, 179] width 245 height 25
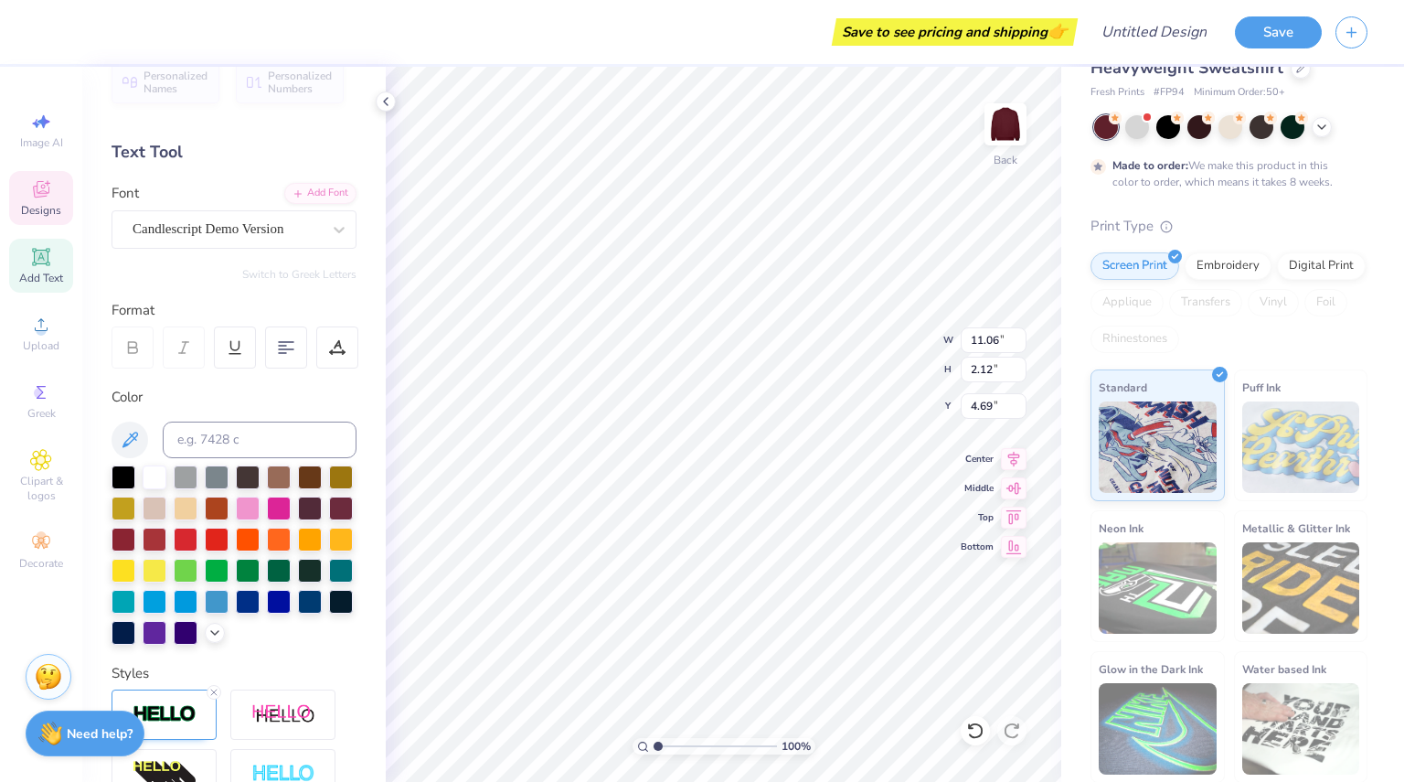
scroll to position [0, 0]
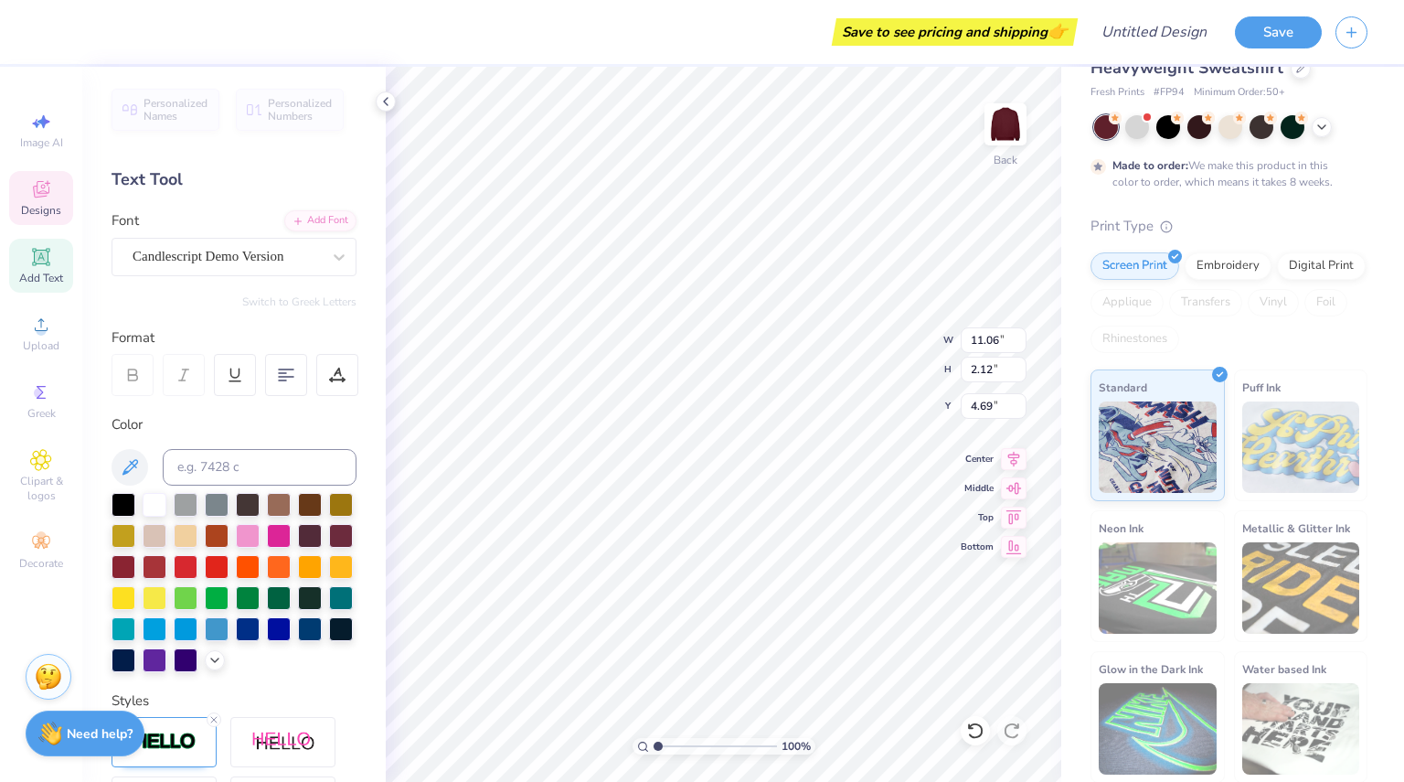
click at [903, 333] on div "100 % Back W 11.06 11.06 " H 2.12 2.12 " Y 4.69 4.69 " Center Middle Top Bottom" at bounding box center [724, 424] width 676 height 715
type textarea "M"
type textarea "k"
type textarea "KENT"
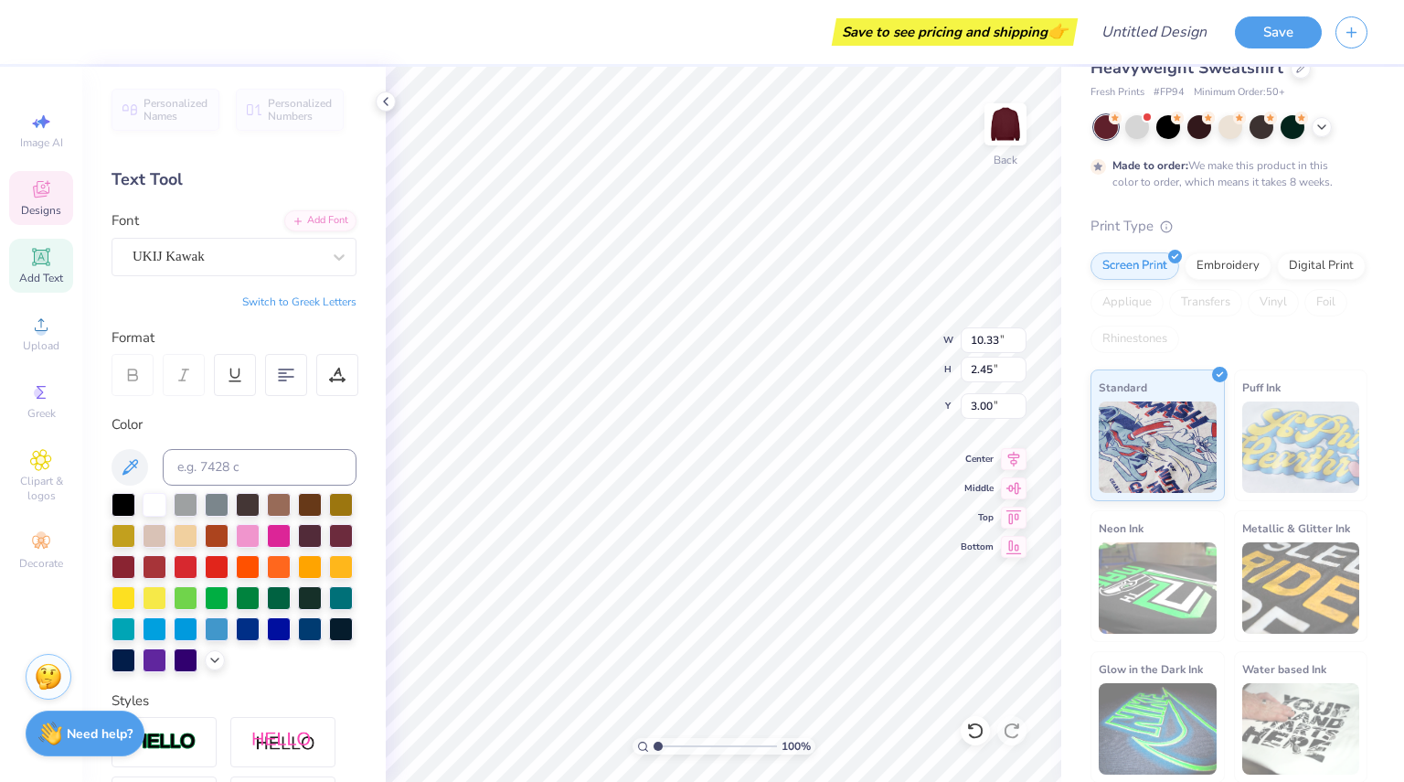
scroll to position [14, 3]
type input "6.30"
type input "0.42"
type input "4.02"
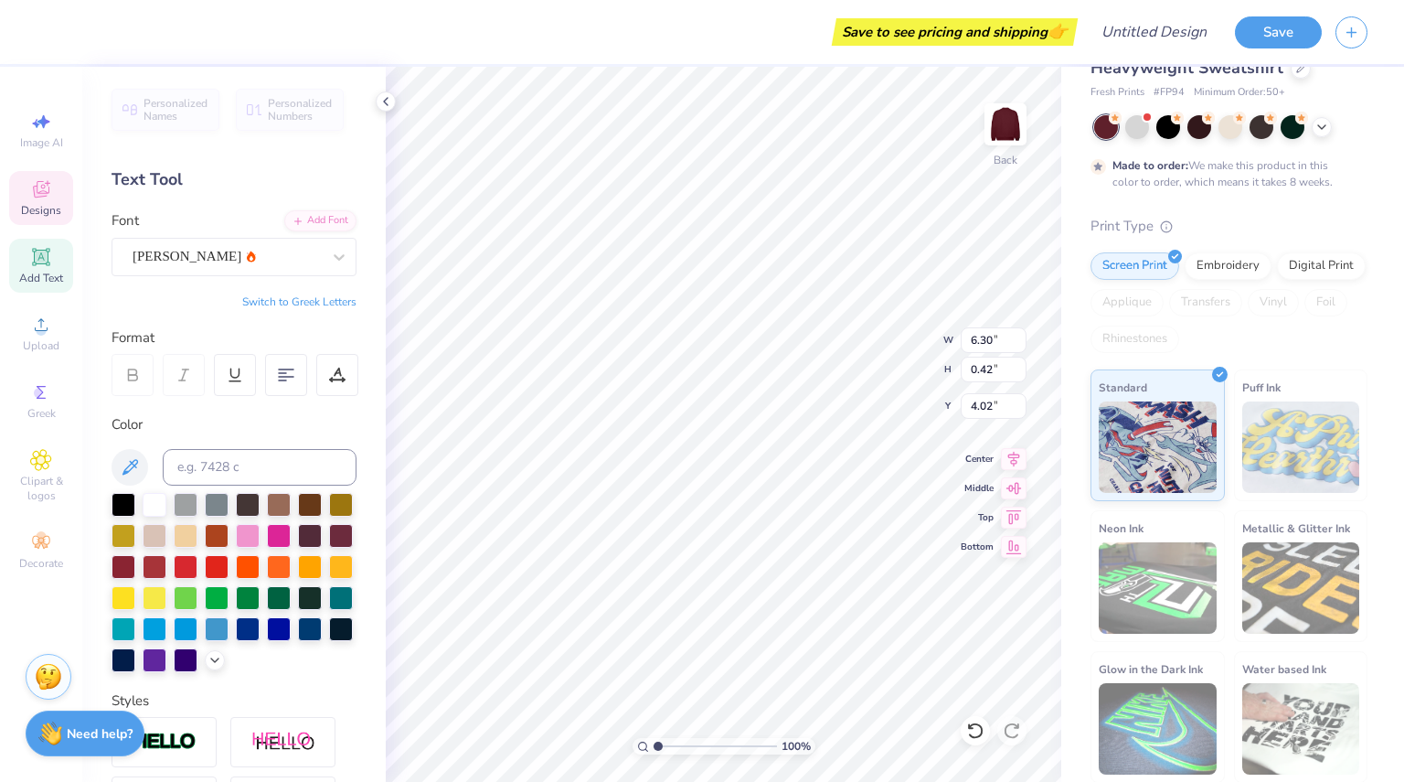
type textarea "c"
type textarea "COLLEGE OF LAW"
type input "11.06"
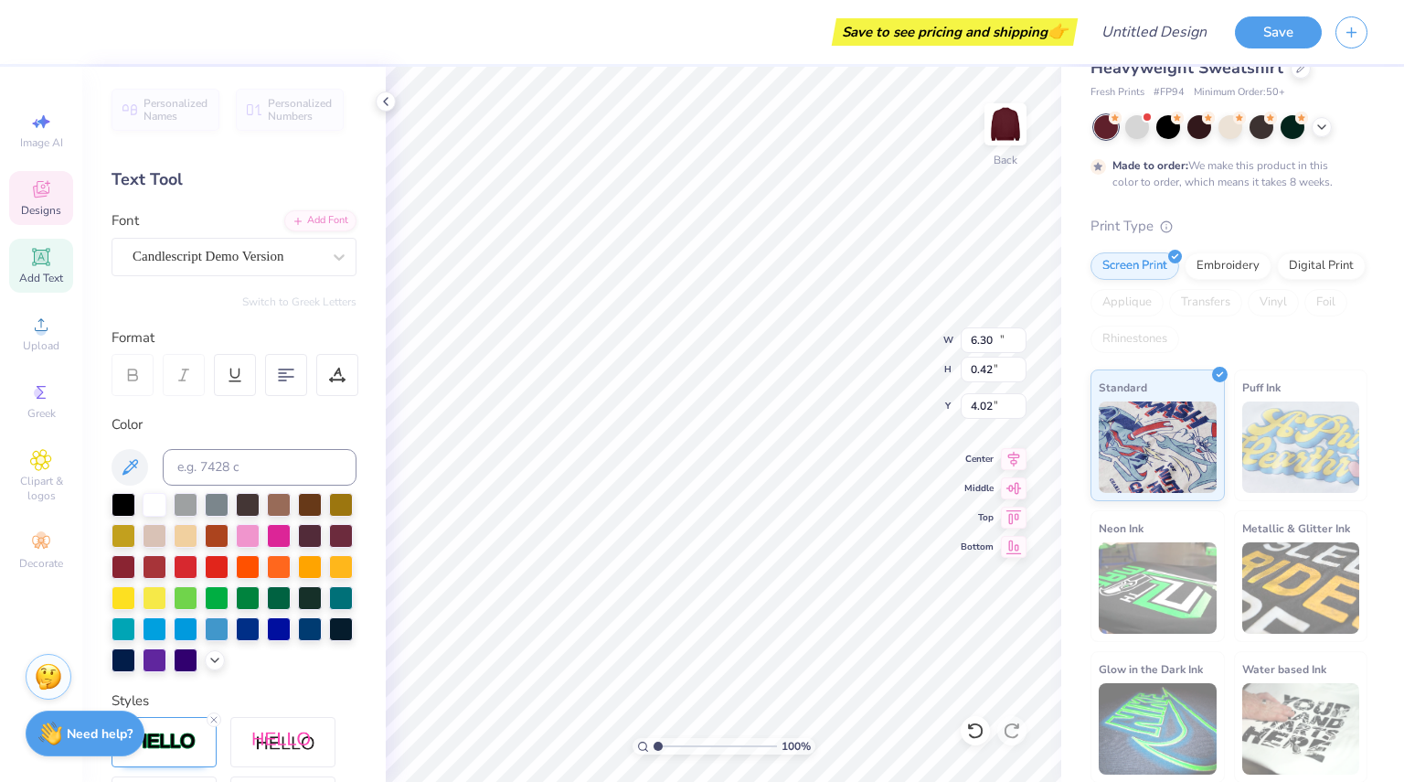
type input "2.12"
type input "4.69"
type textarea "B"
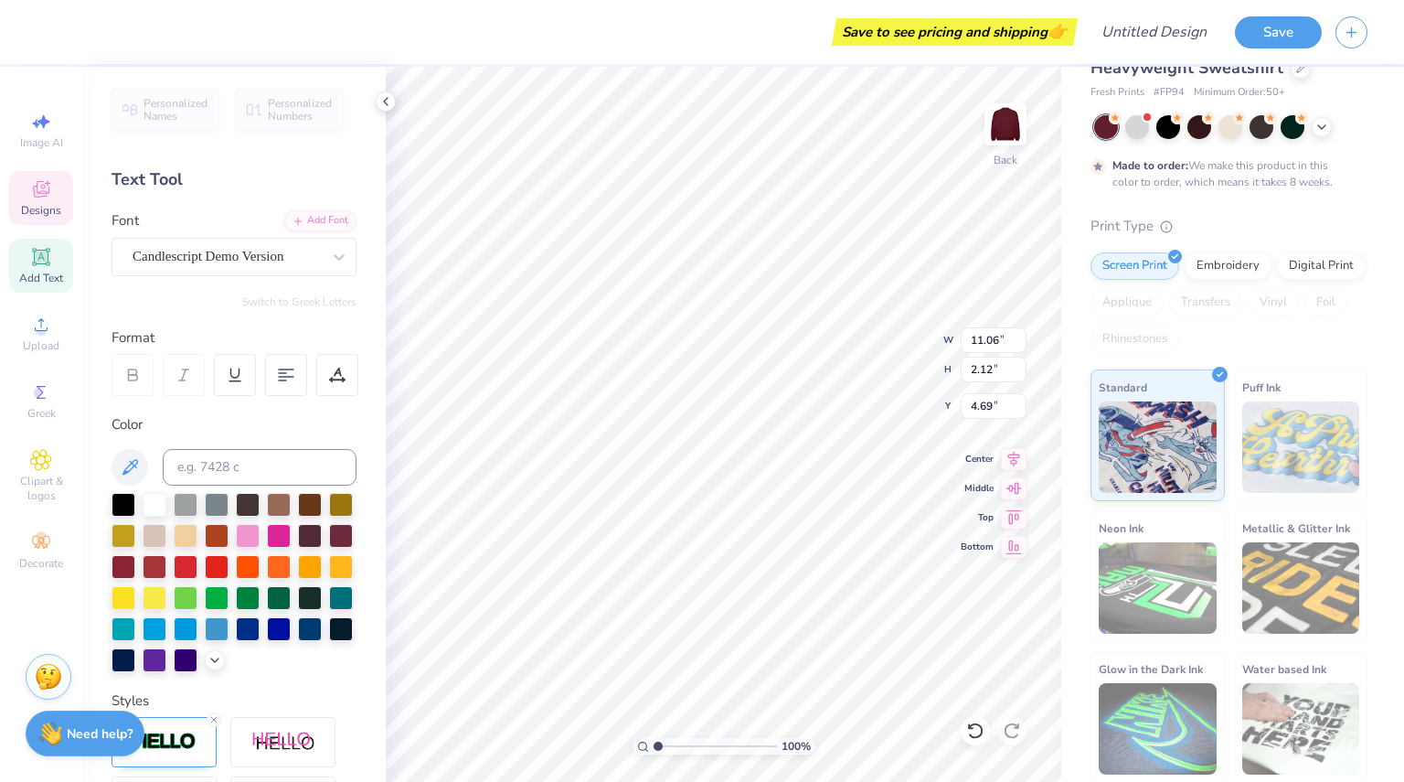
type textarea "m"
type textarea "M"
type textarea "o"
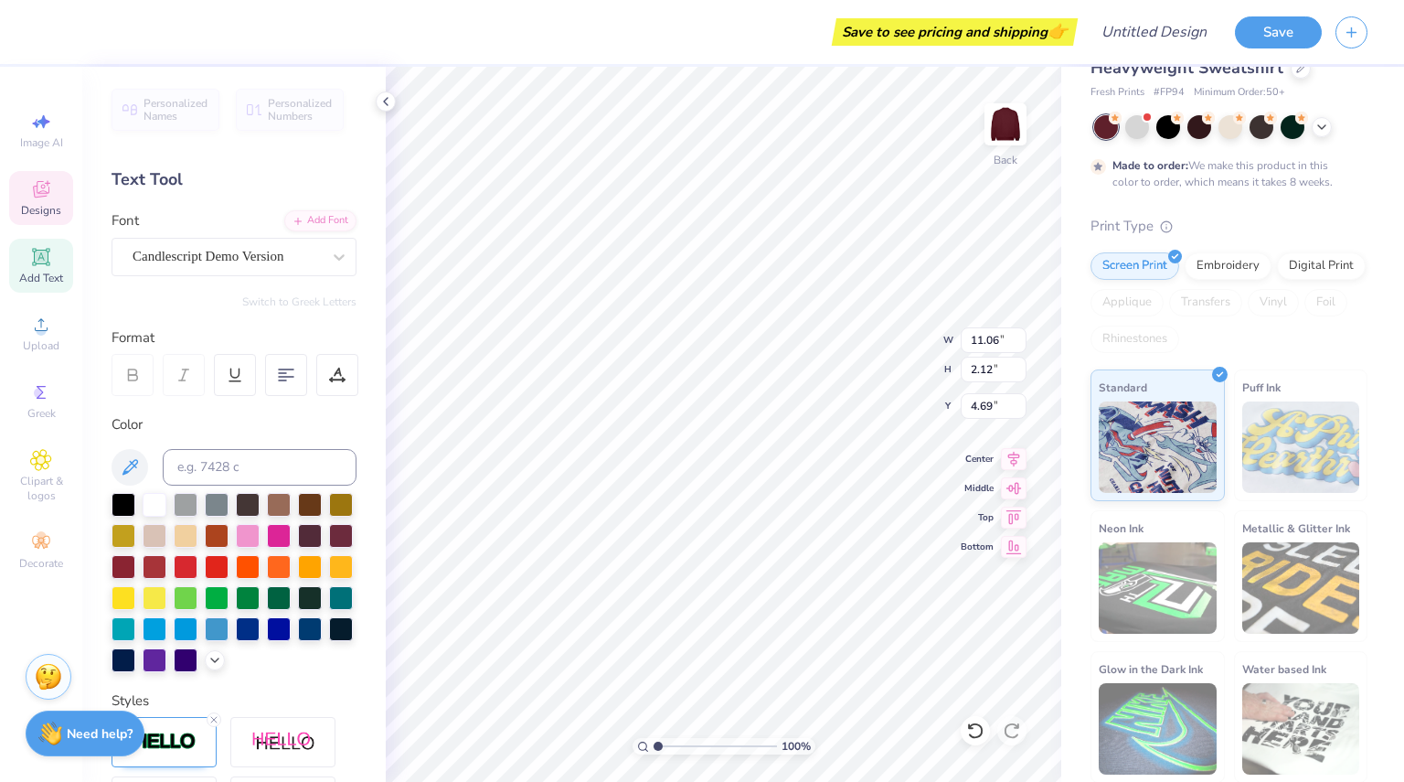
scroll to position [14, 5]
type textarea "Moot Court"
click at [330, 262] on icon at bounding box center [339, 257] width 18 height 18
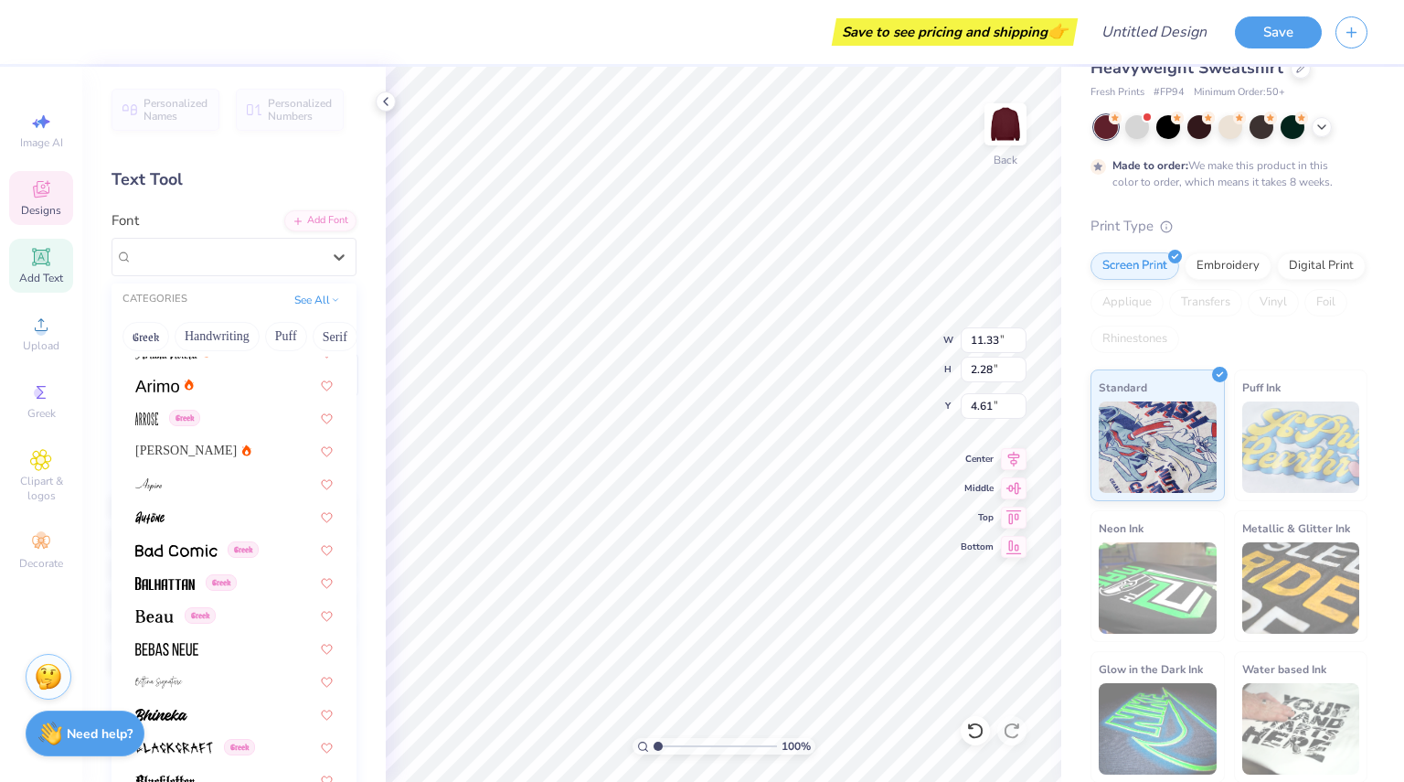
scroll to position [710, 0]
click at [177, 474] on div at bounding box center [233, 480] width 197 height 19
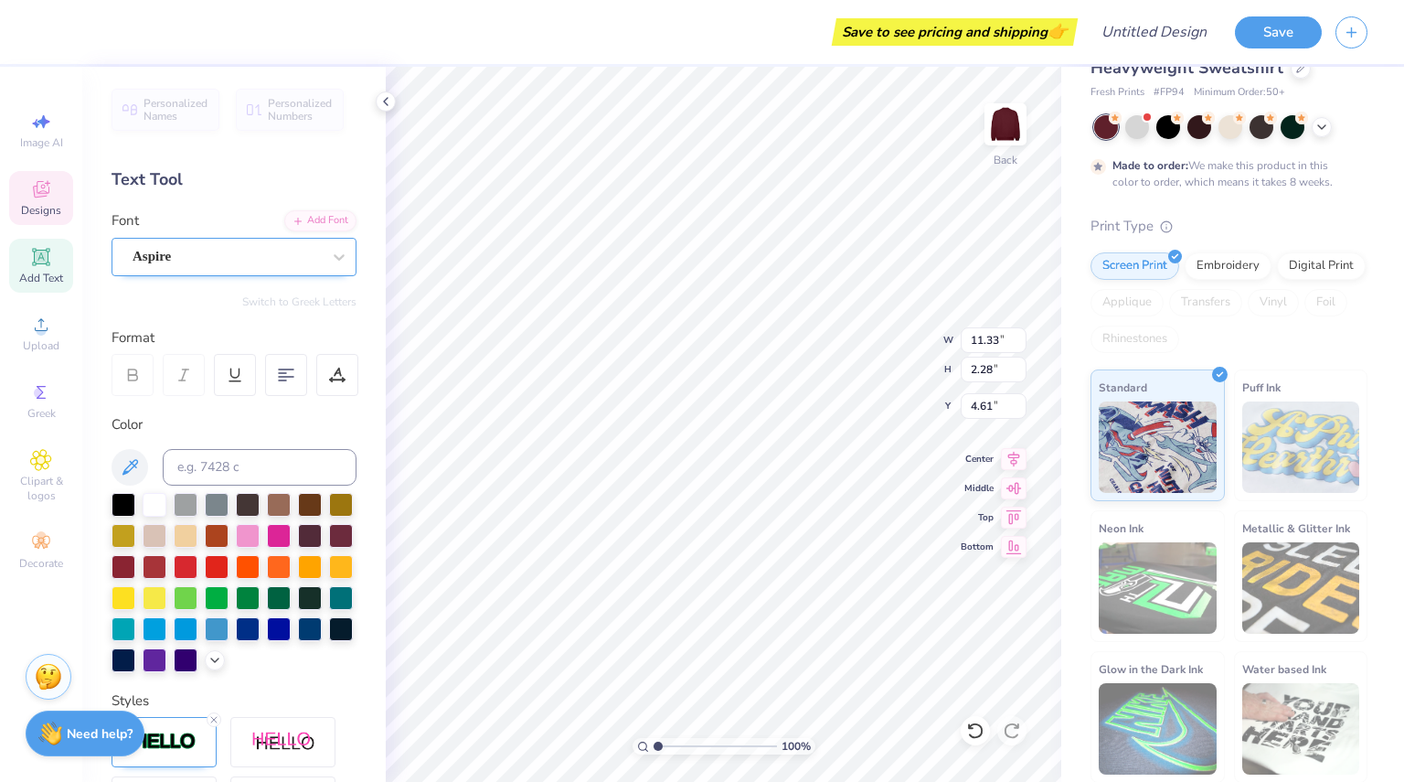
click at [228, 264] on div "Aspire" at bounding box center [227, 256] width 192 height 28
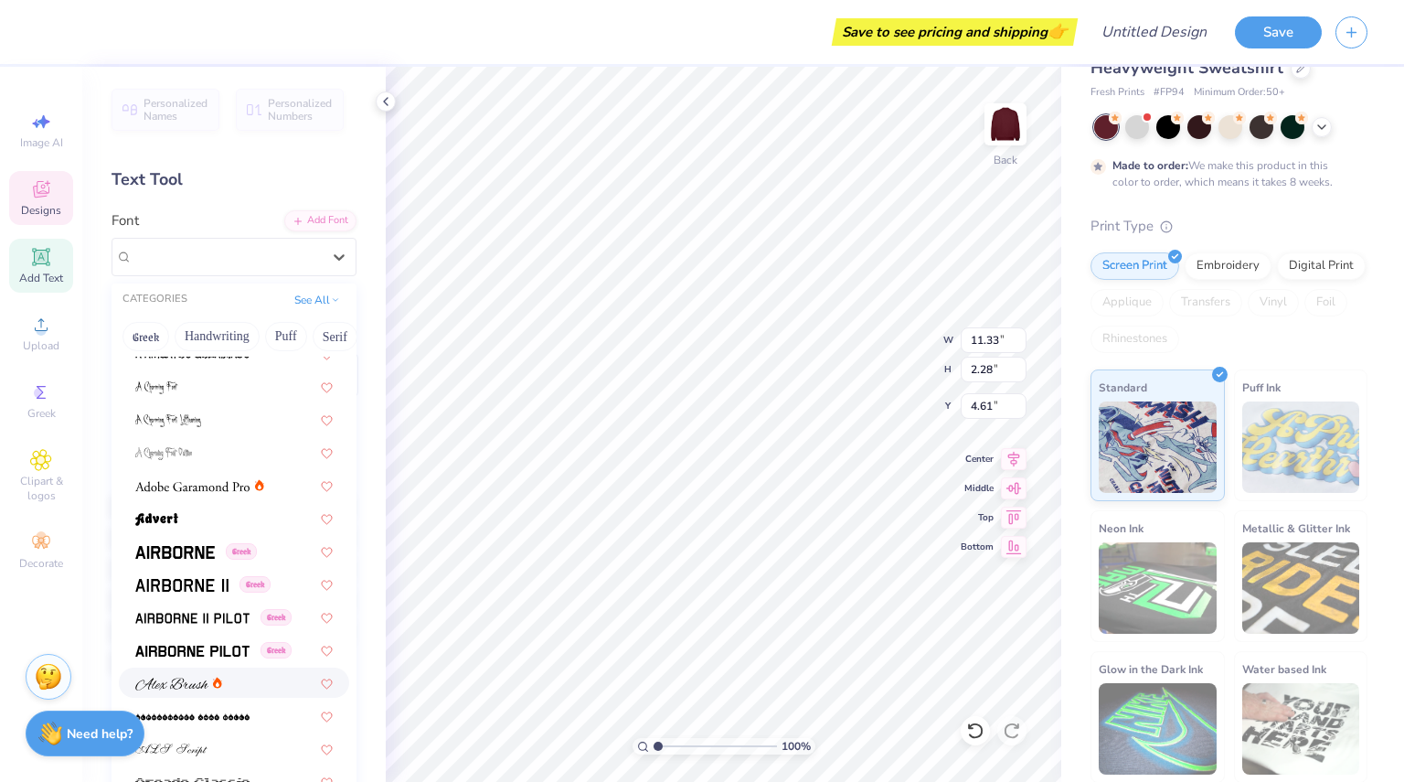
scroll to position [447, 0]
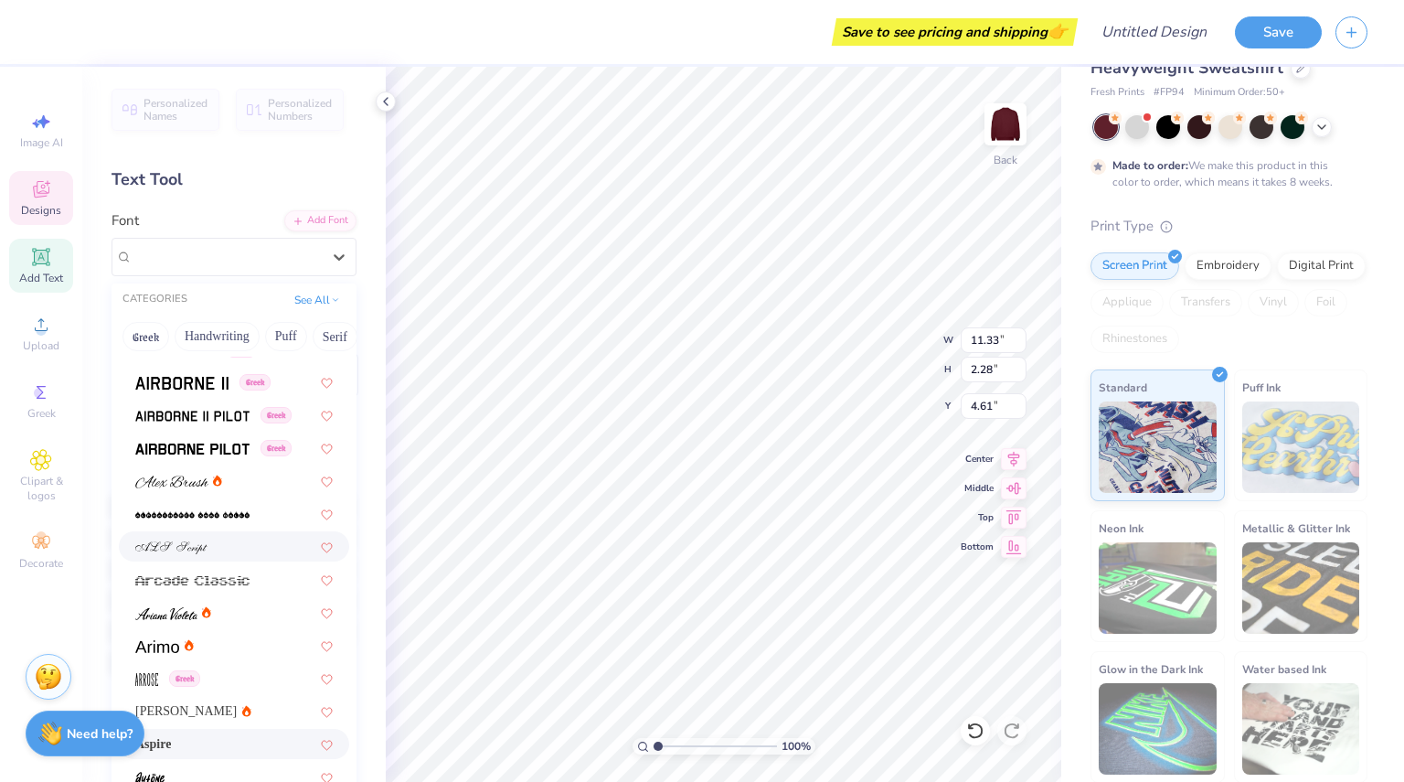
click at [213, 549] on div at bounding box center [233, 546] width 197 height 19
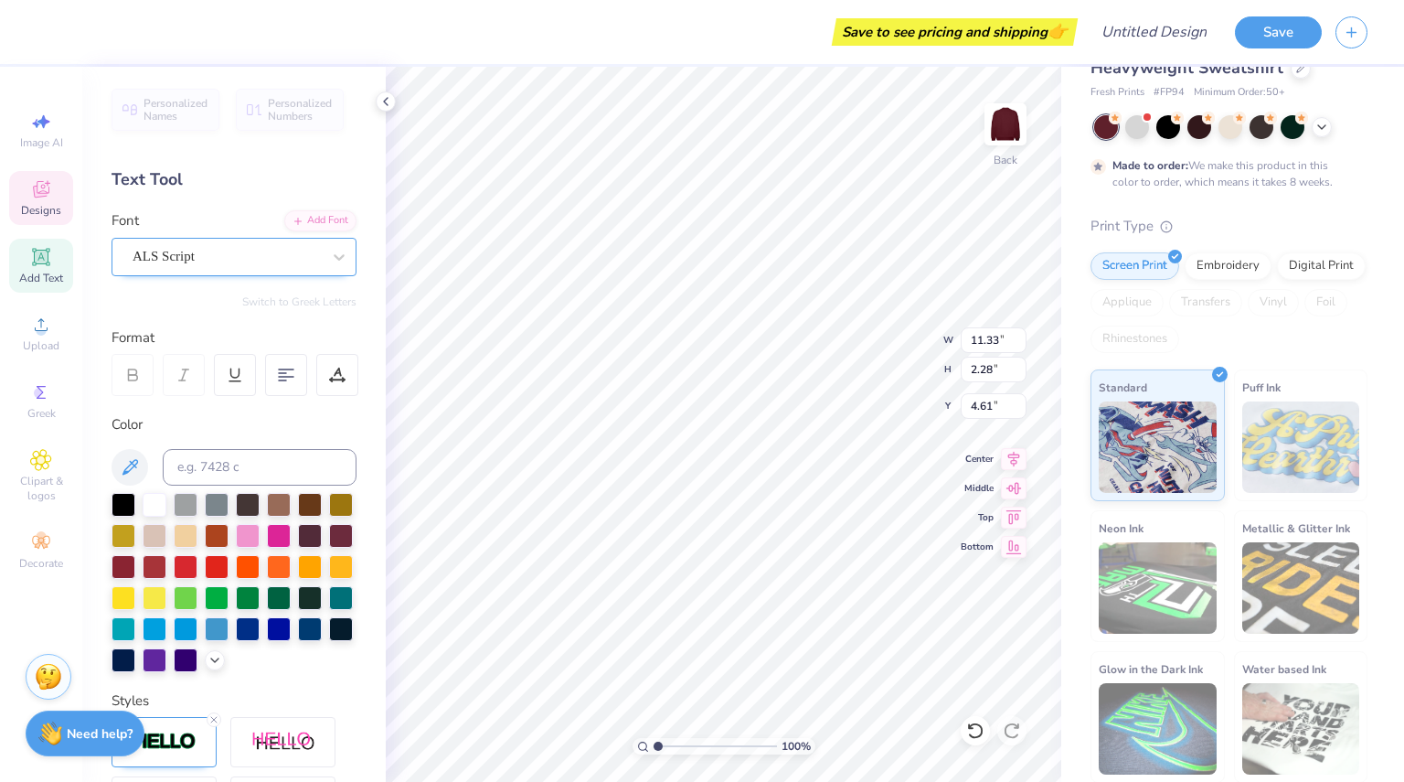
click at [202, 262] on div "ALS Script" at bounding box center [227, 256] width 192 height 28
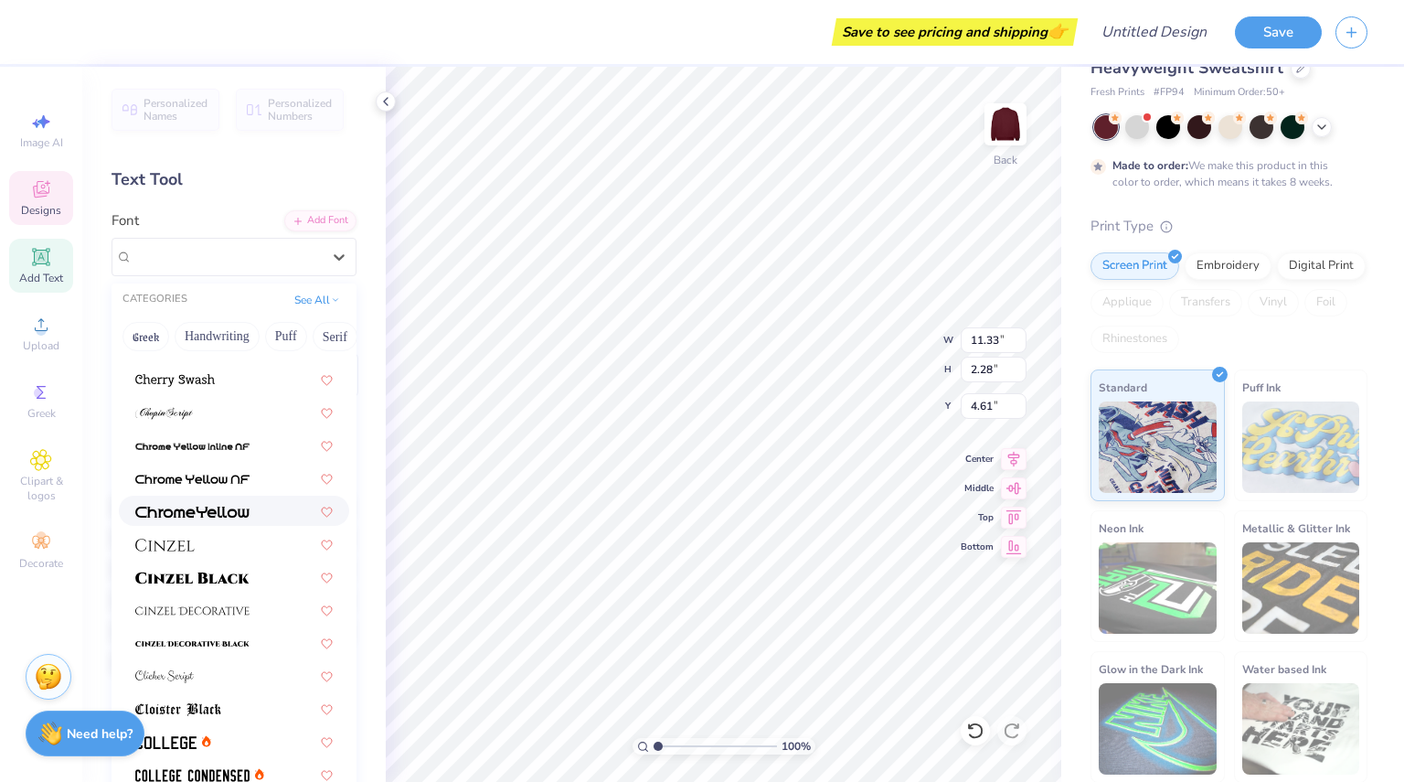
scroll to position [2112, 0]
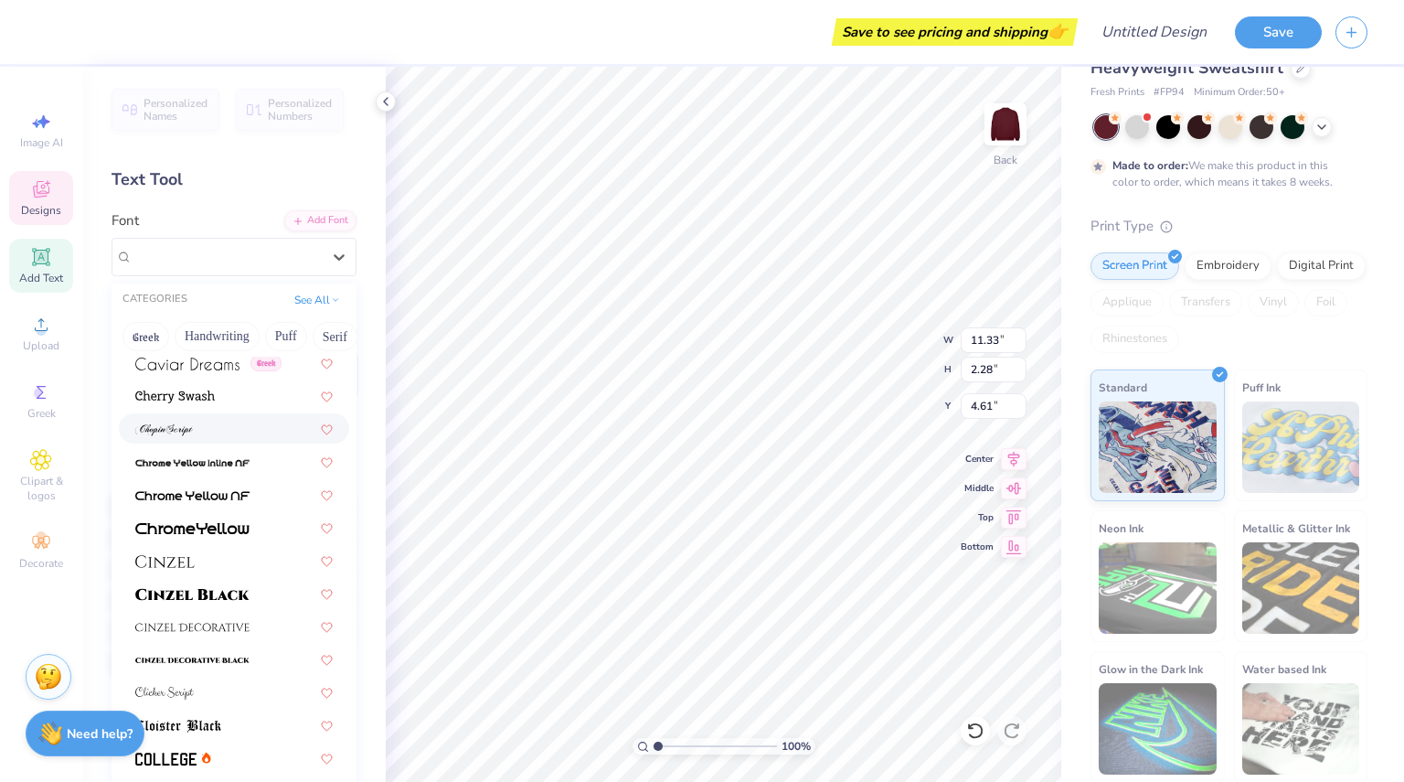
click at [208, 425] on div at bounding box center [233, 428] width 197 height 19
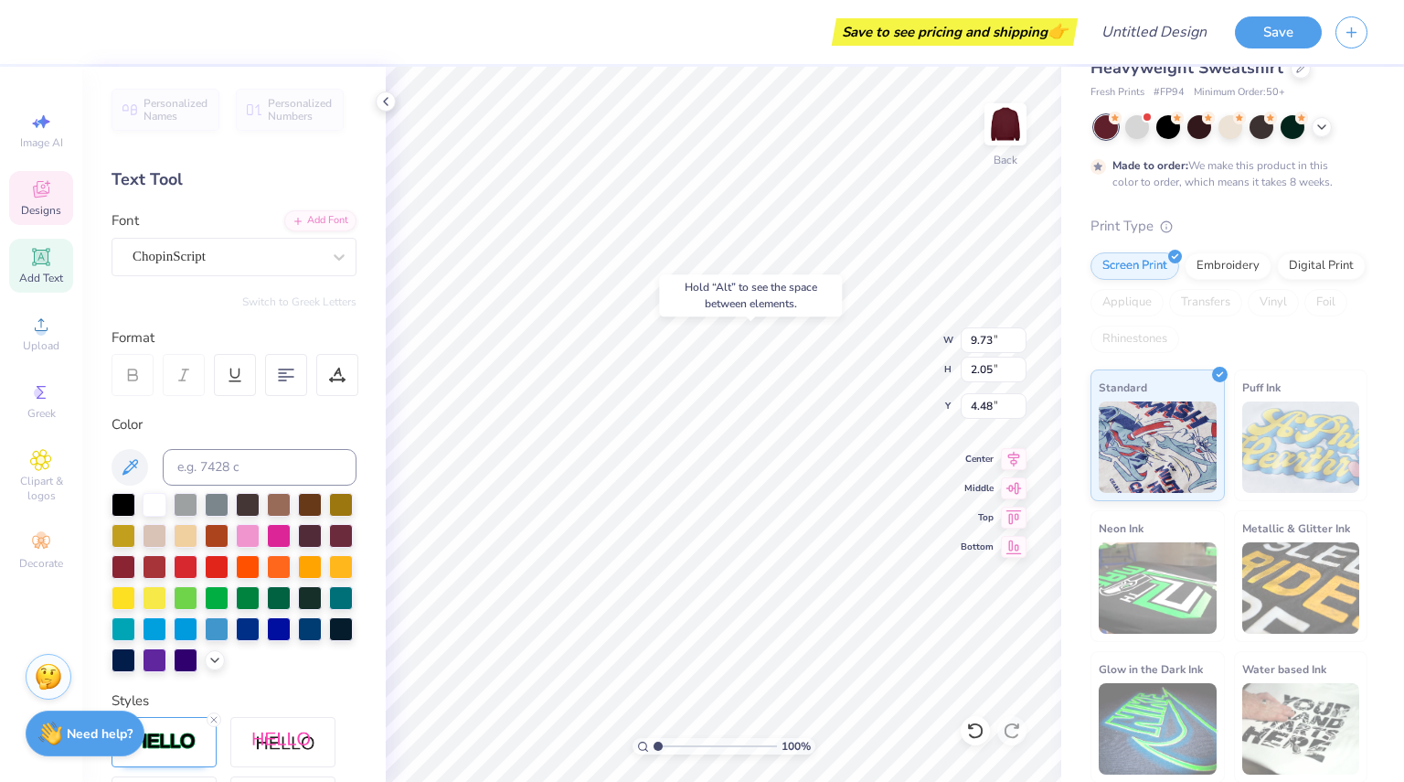
type input "4.48"
type input "5.02"
type input "1.06515235607802"
type textarea "x"
type input "1.06515235607802"
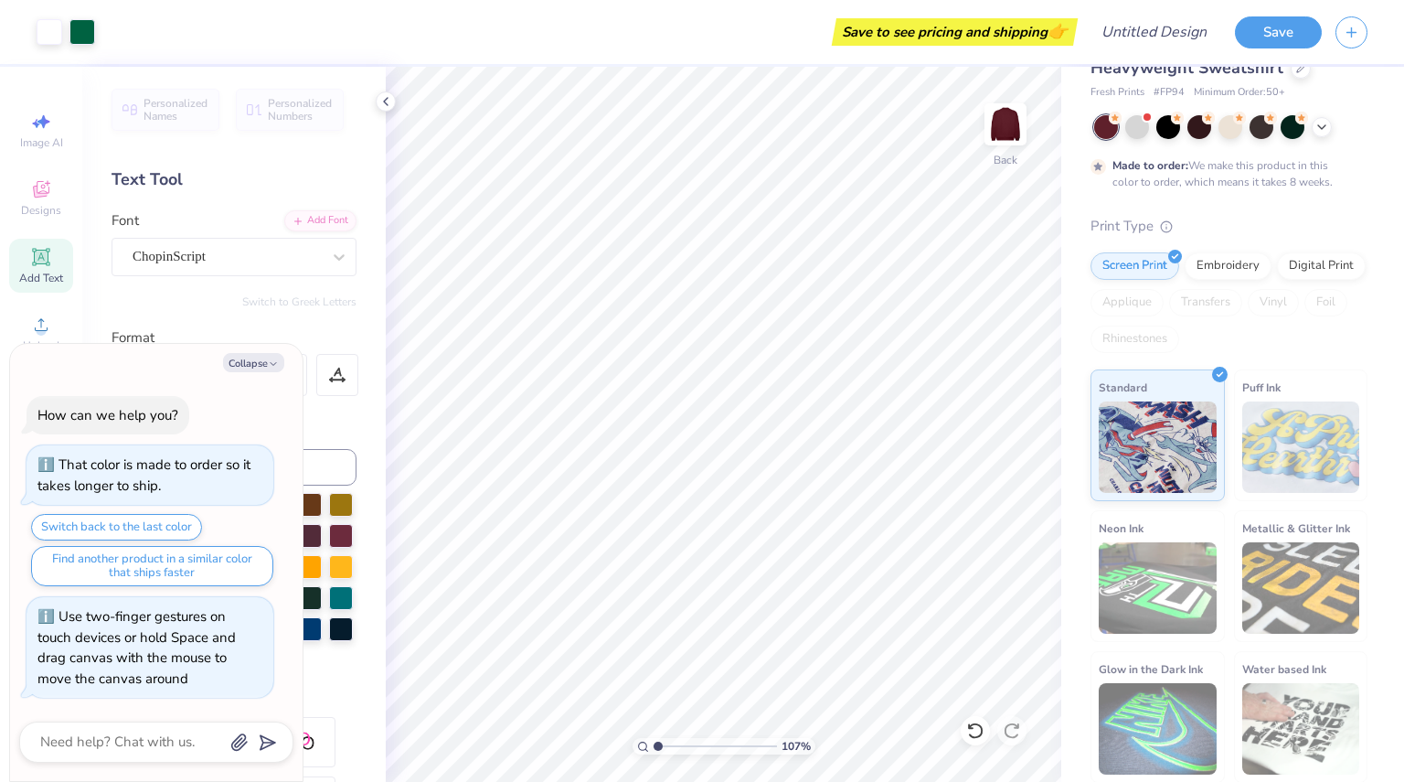
type textarea "x"
type input "1.06515235607802"
type textarea "x"
type input "1.06515235607802"
type input "4.46"
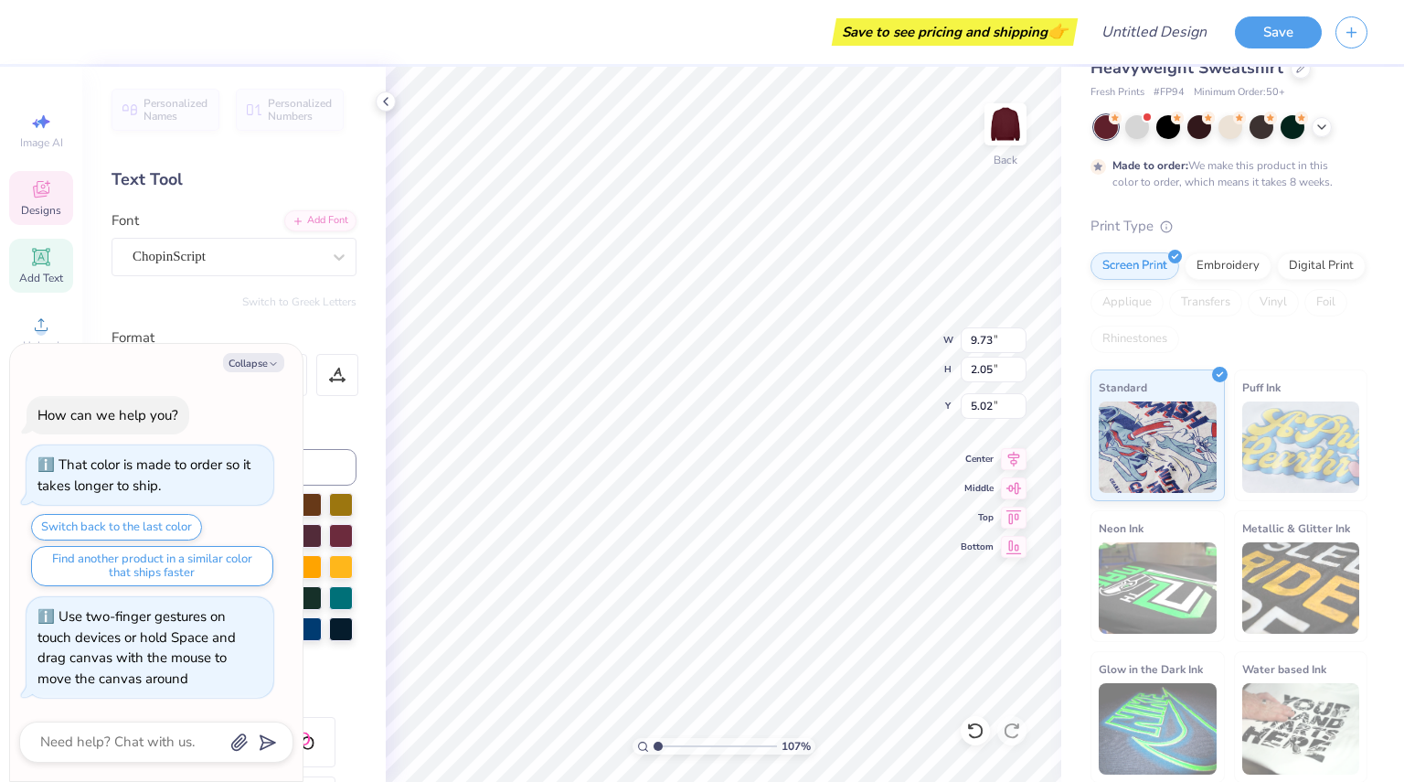
type input "0.41"
type input "4.07"
type textarea "x"
type input "1.06515235607802"
type textarea "x"
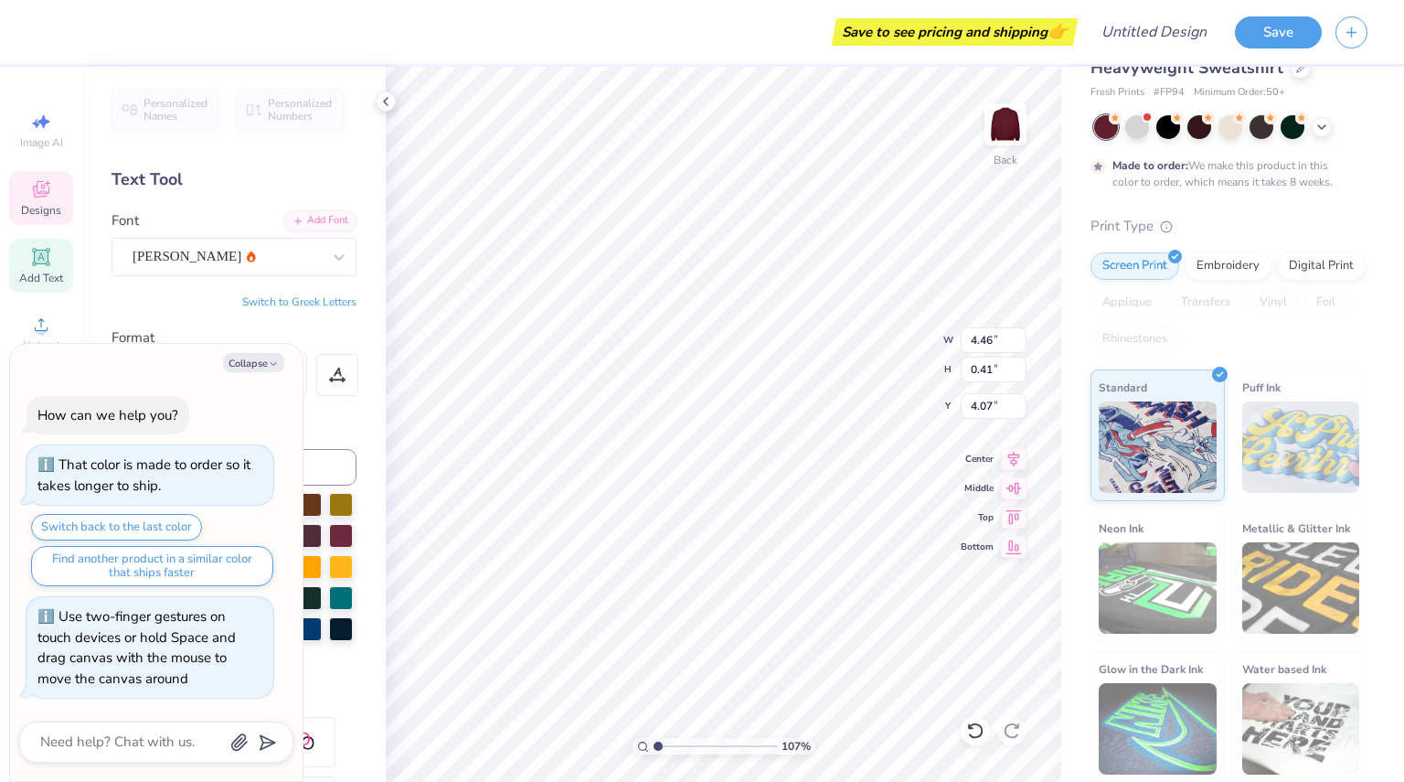
type input "1.06515235607802"
click at [250, 372] on button "Collapse" at bounding box center [253, 362] width 61 height 19
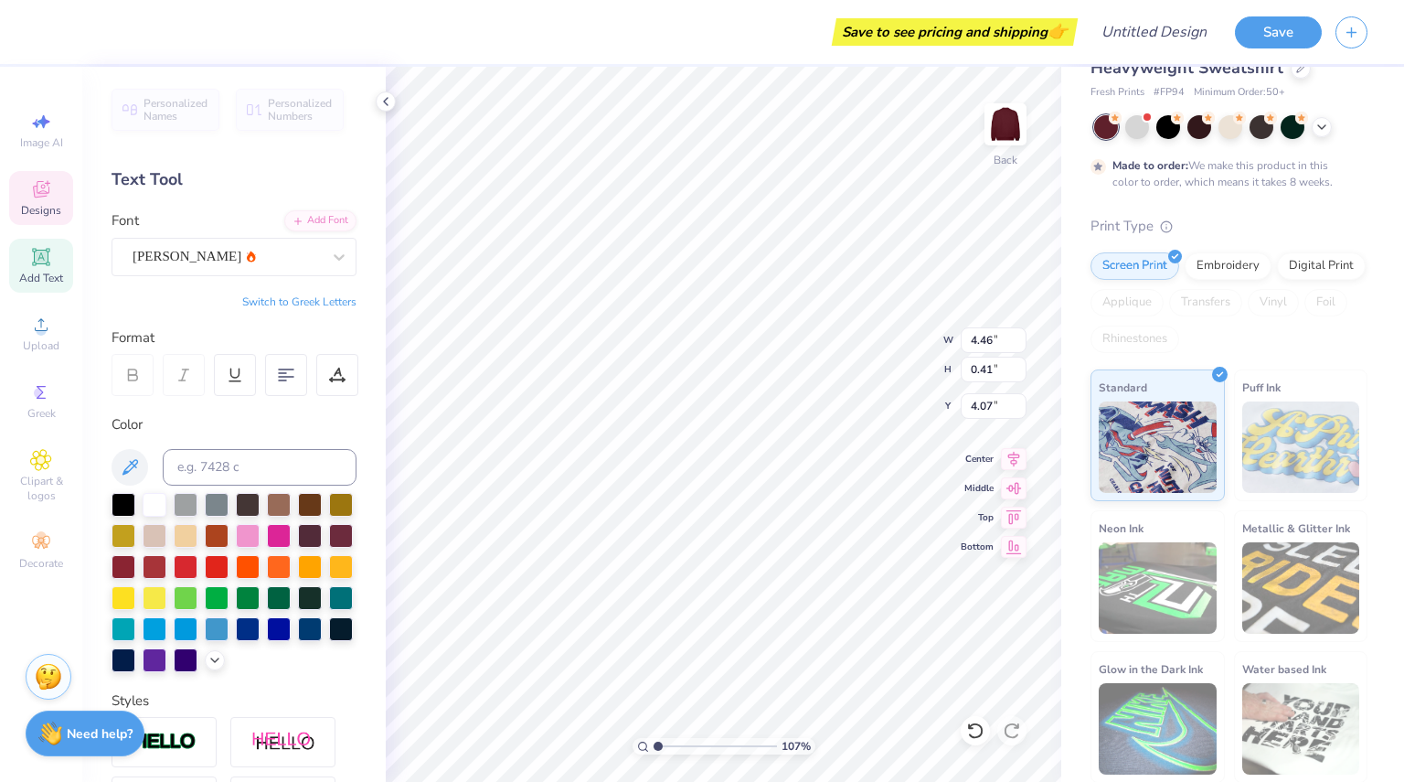
type textarea "x"
click at [148, 507] on div at bounding box center [155, 503] width 24 height 24
click at [152, 506] on div at bounding box center [155, 503] width 24 height 24
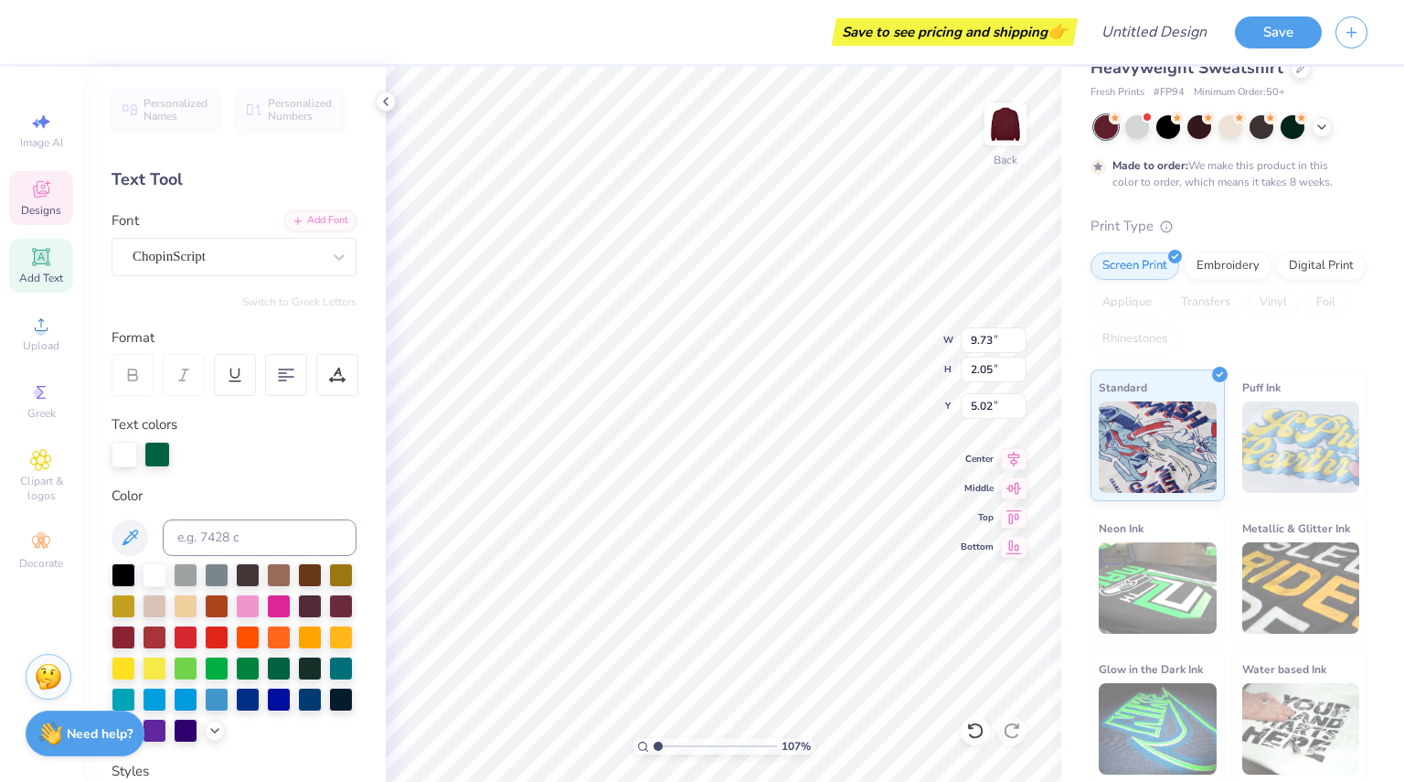
type input "1.06515235607802"
type input "8.73"
type input "2.38"
type input "3.04"
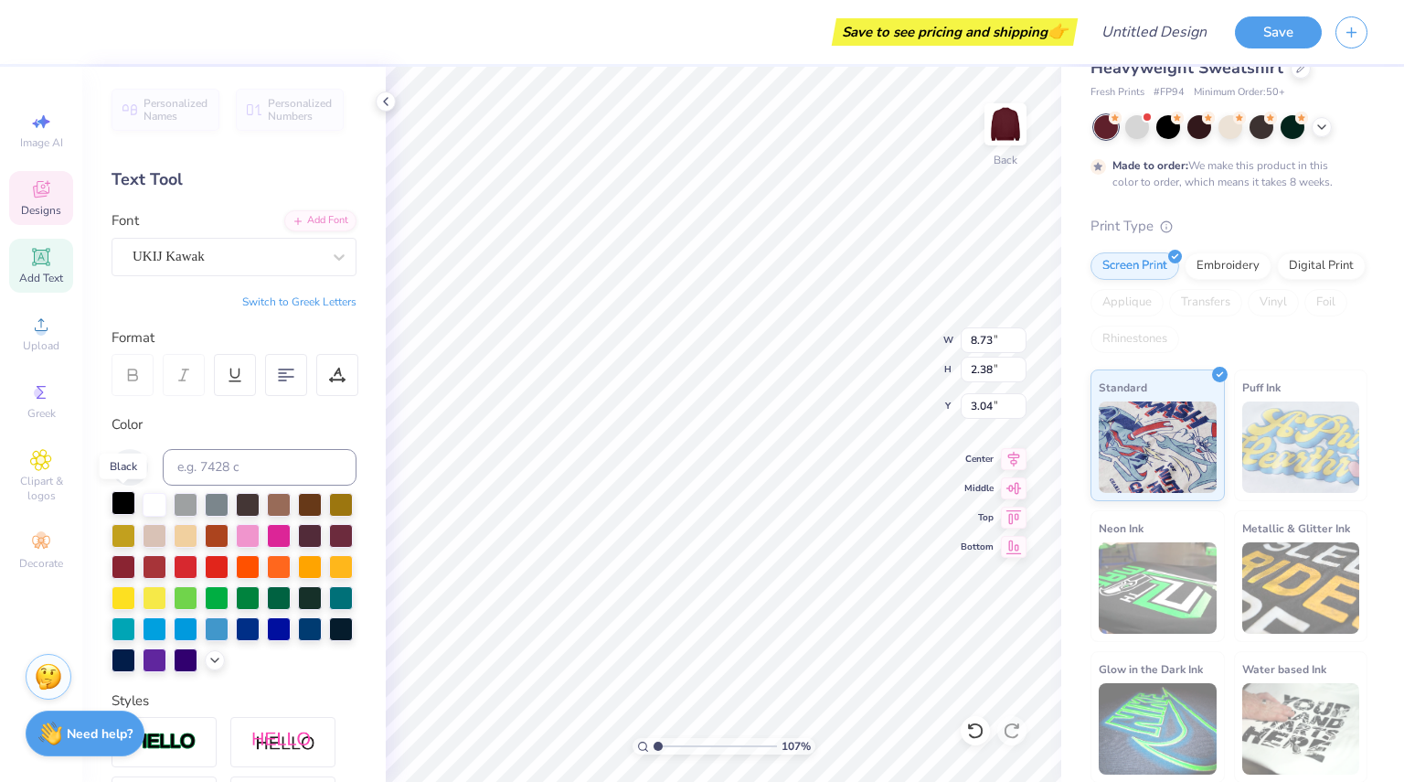
click at [122, 498] on div at bounding box center [124, 503] width 24 height 24
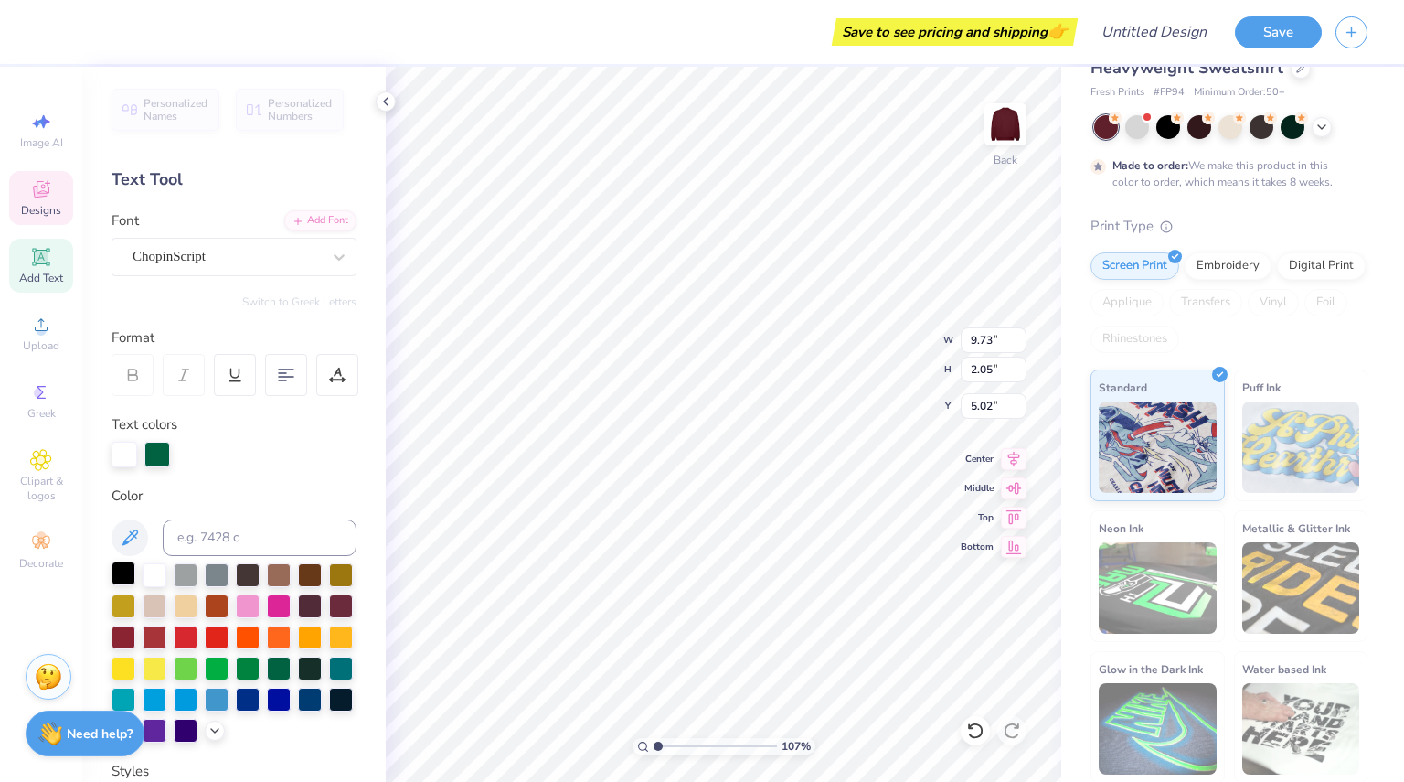
click at [124, 575] on div at bounding box center [124, 573] width 24 height 24
click at [151, 578] on div at bounding box center [155, 573] width 24 height 24
click at [129, 454] on div at bounding box center [125, 453] width 26 height 26
click at [121, 453] on div at bounding box center [125, 455] width 26 height 26
type input "1"
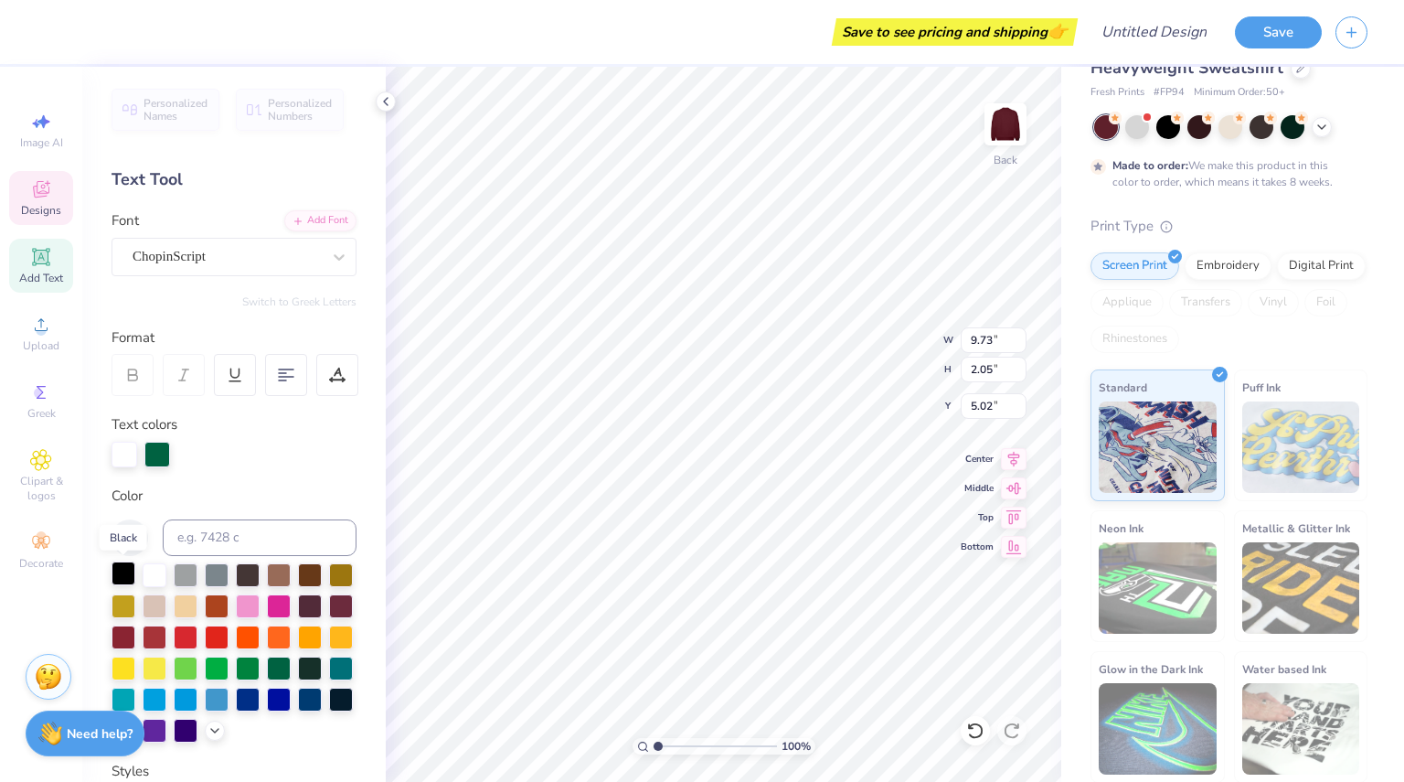
click at [130, 573] on div at bounding box center [124, 573] width 24 height 24
click at [123, 456] on div at bounding box center [125, 453] width 26 height 26
click at [123, 456] on div at bounding box center [125, 455] width 26 height 26
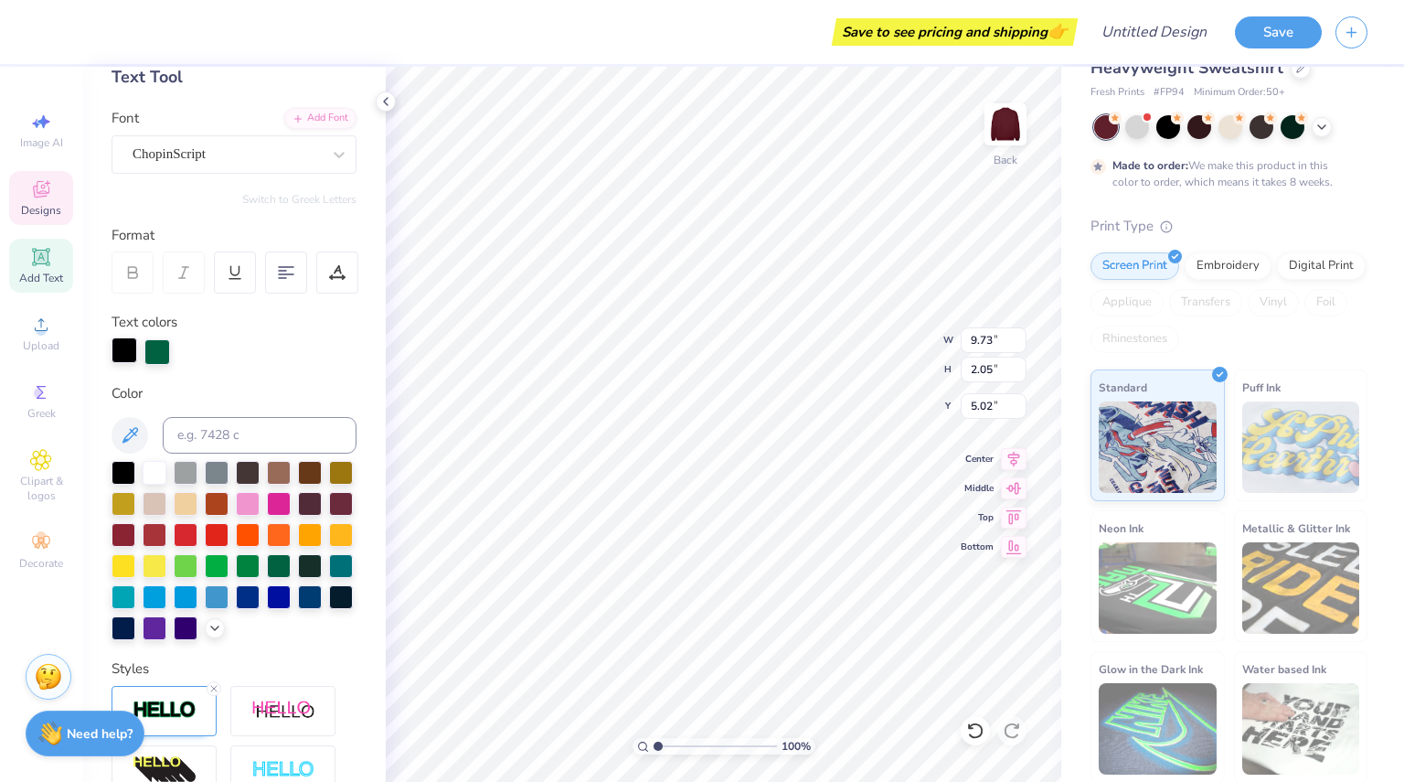
scroll to position [106, 0]
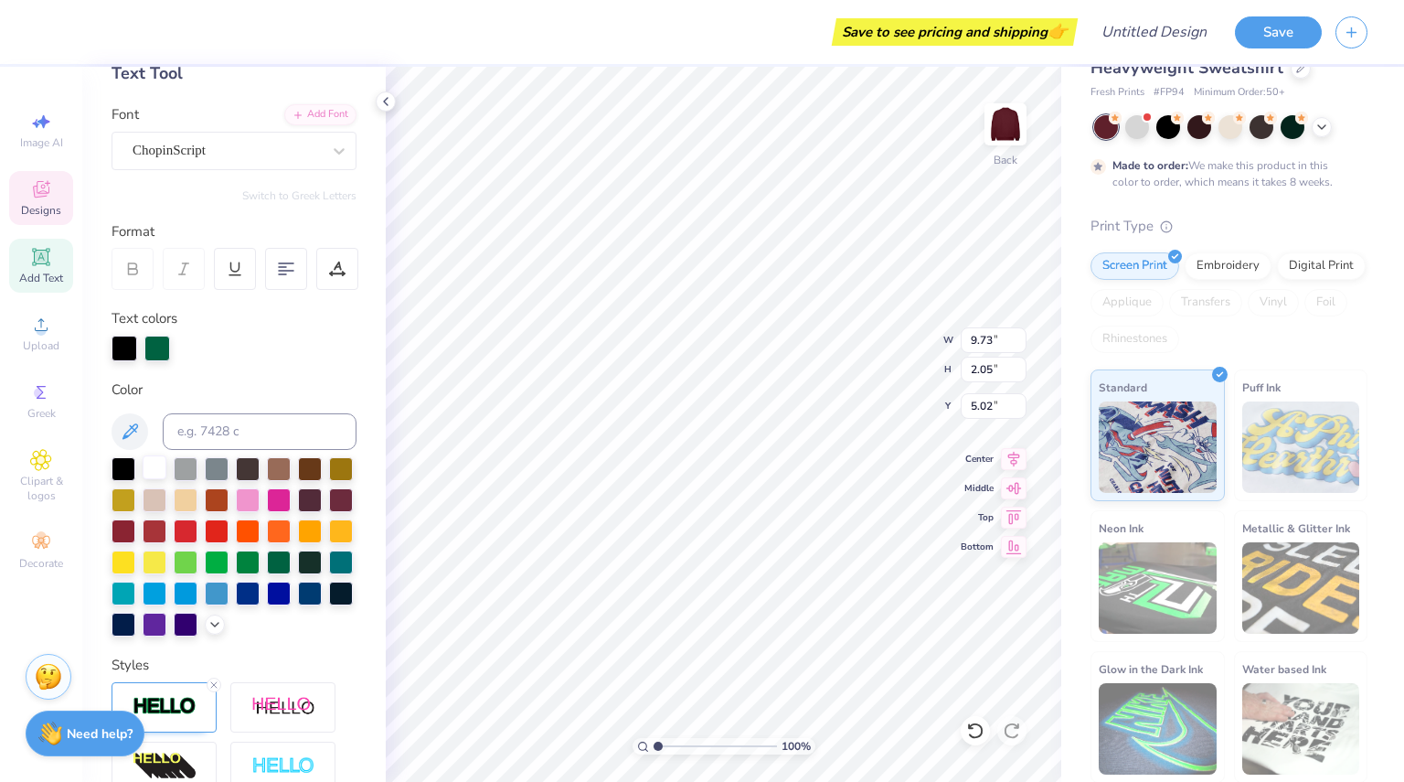
click at [158, 468] on div at bounding box center [155, 467] width 24 height 24
click at [135, 552] on div at bounding box center [124, 560] width 24 height 24
click at [329, 572] on div at bounding box center [341, 560] width 24 height 24
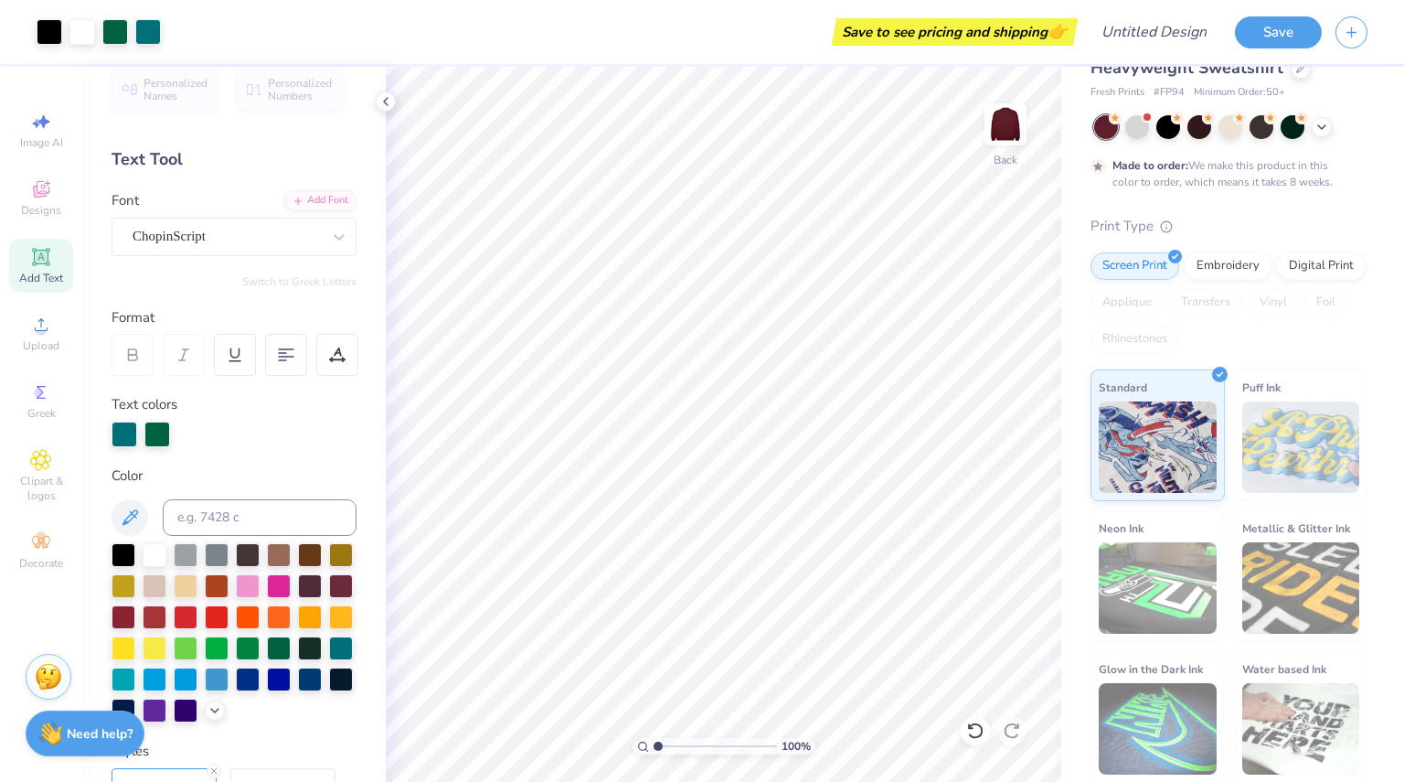
scroll to position [0, 0]
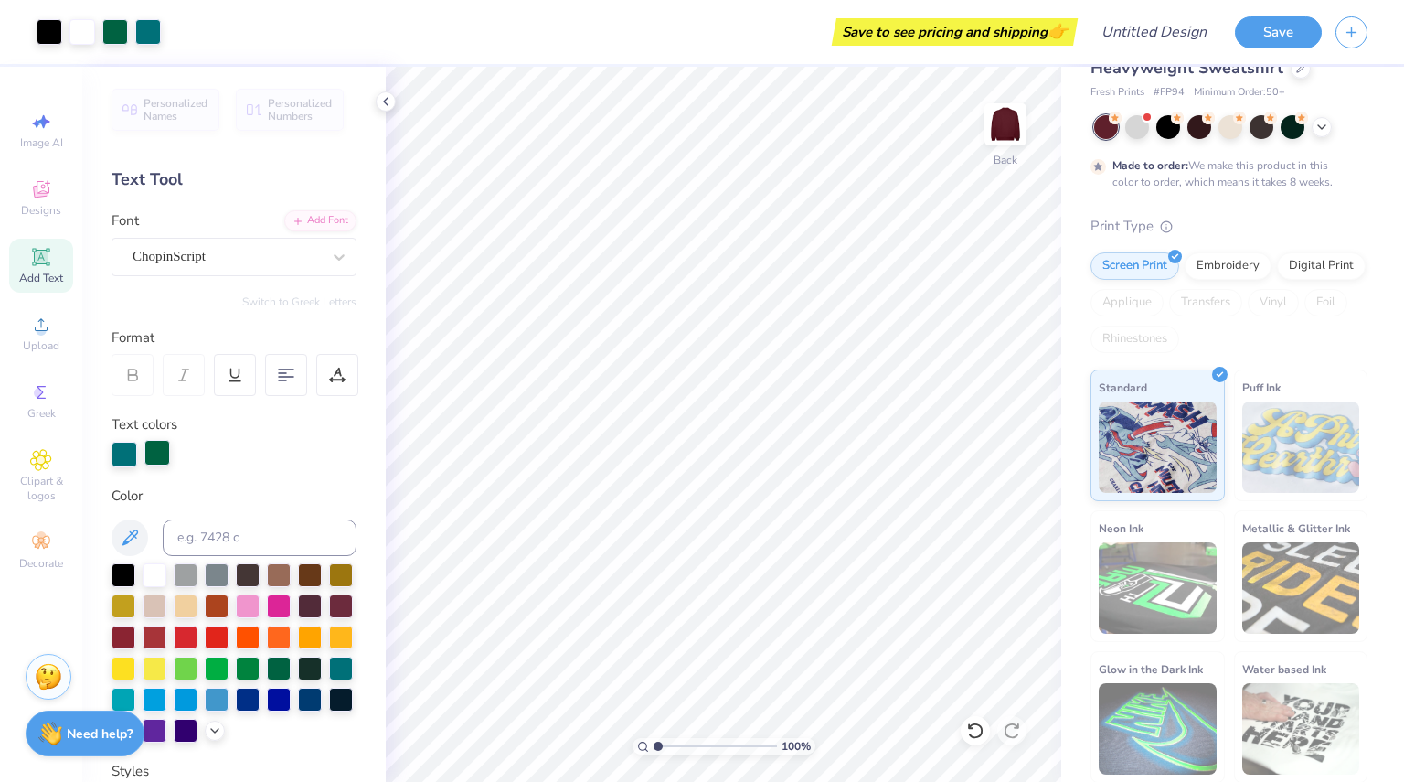
click at [163, 452] on div at bounding box center [157, 453] width 26 height 26
click at [152, 577] on div at bounding box center [155, 573] width 24 height 24
click at [128, 441] on div at bounding box center [125, 453] width 26 height 26
click at [153, 575] on div at bounding box center [155, 573] width 24 height 24
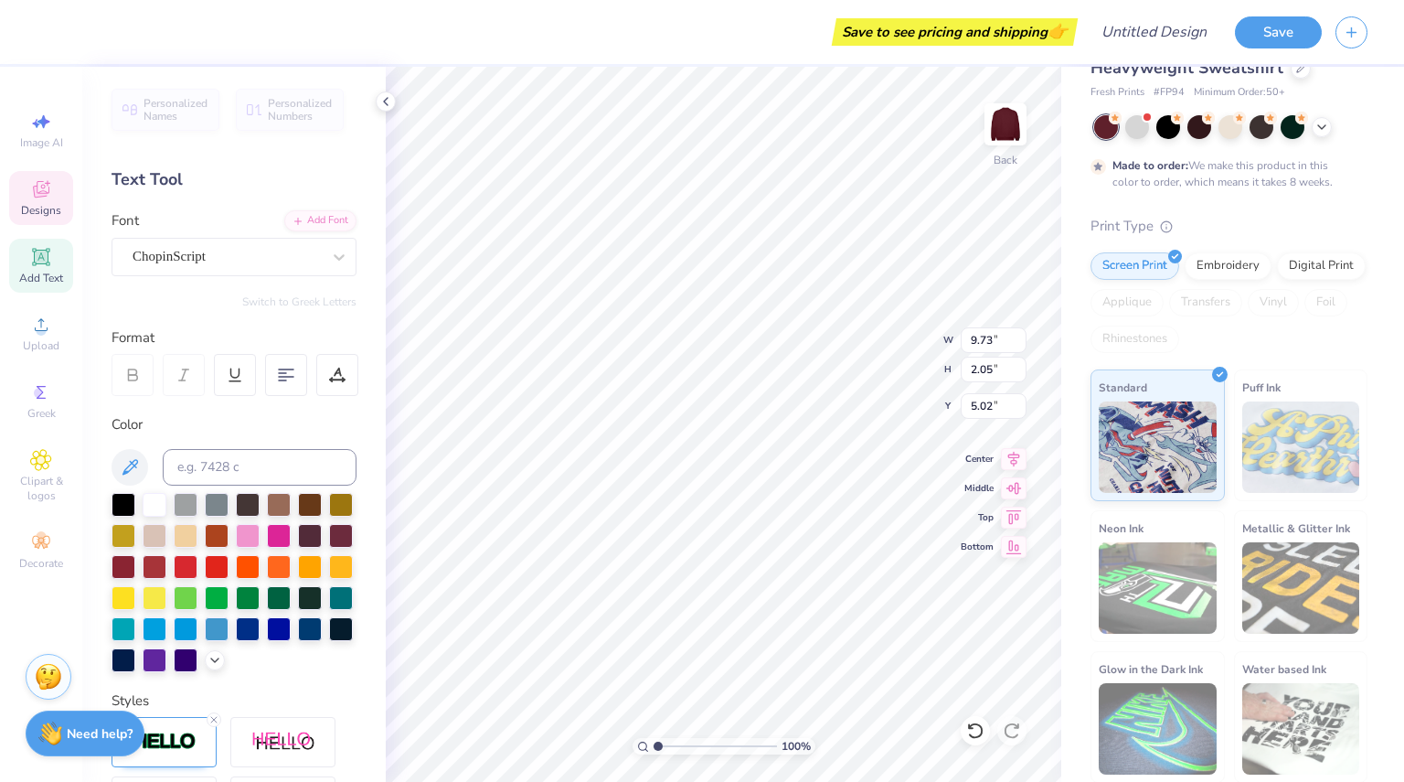
type input "4.91"
click at [151, 506] on div at bounding box center [155, 503] width 24 height 24
type input "4.46"
type input "0.41"
type input "4.07"
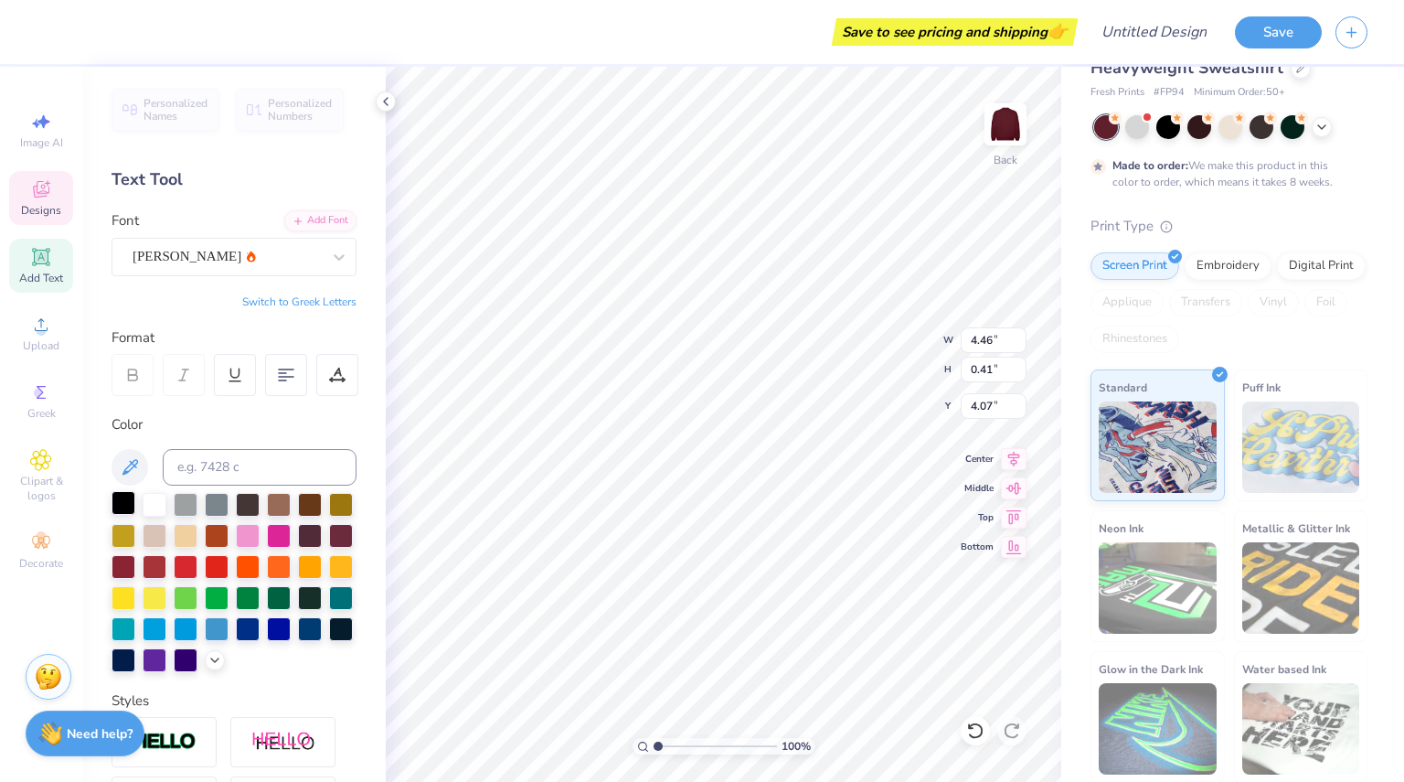
click at [116, 504] on div at bounding box center [124, 503] width 24 height 24
click at [260, 537] on div at bounding box center [248, 534] width 24 height 24
click at [260, 533] on div at bounding box center [248, 534] width 24 height 24
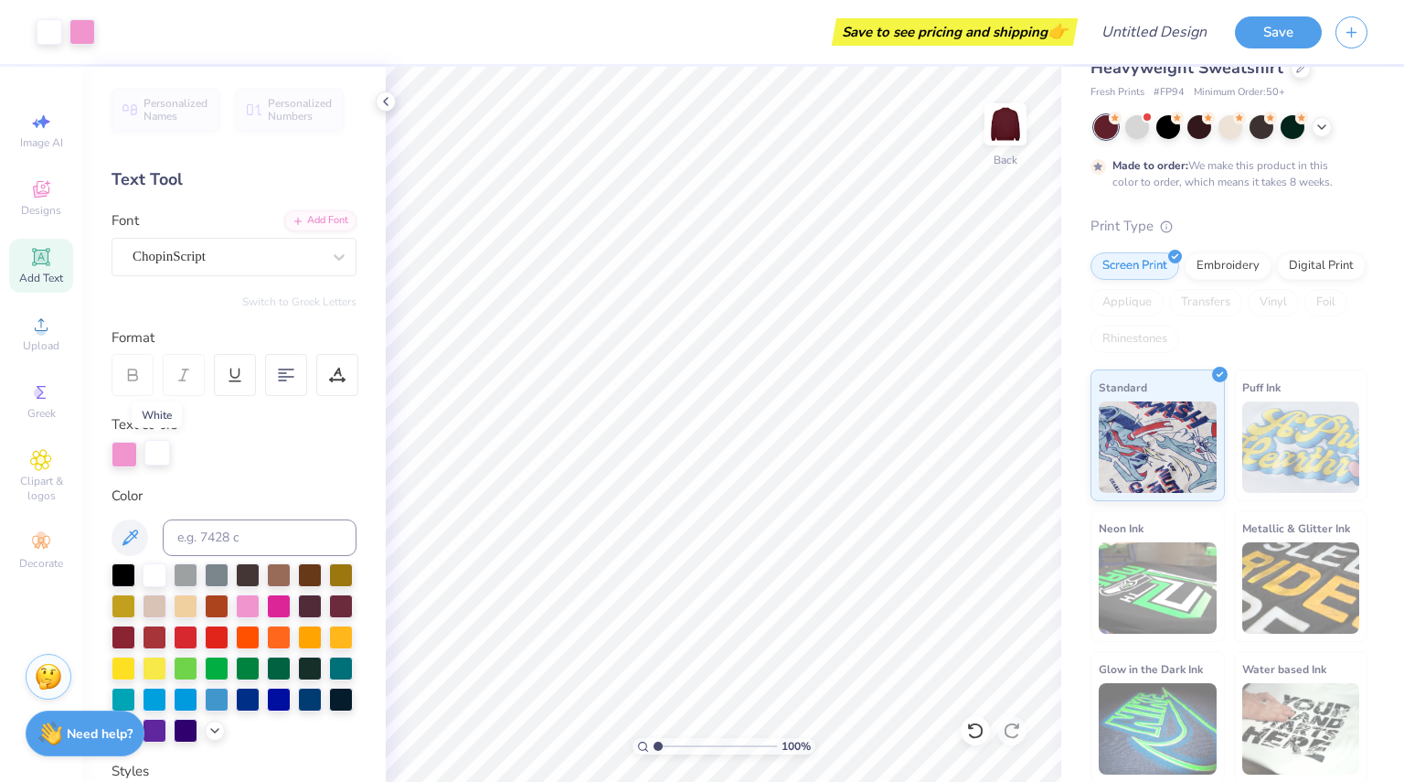
click at [164, 452] on div at bounding box center [157, 453] width 26 height 26
click at [260, 597] on div at bounding box center [248, 604] width 24 height 24
click at [159, 452] on div at bounding box center [157, 453] width 26 height 26
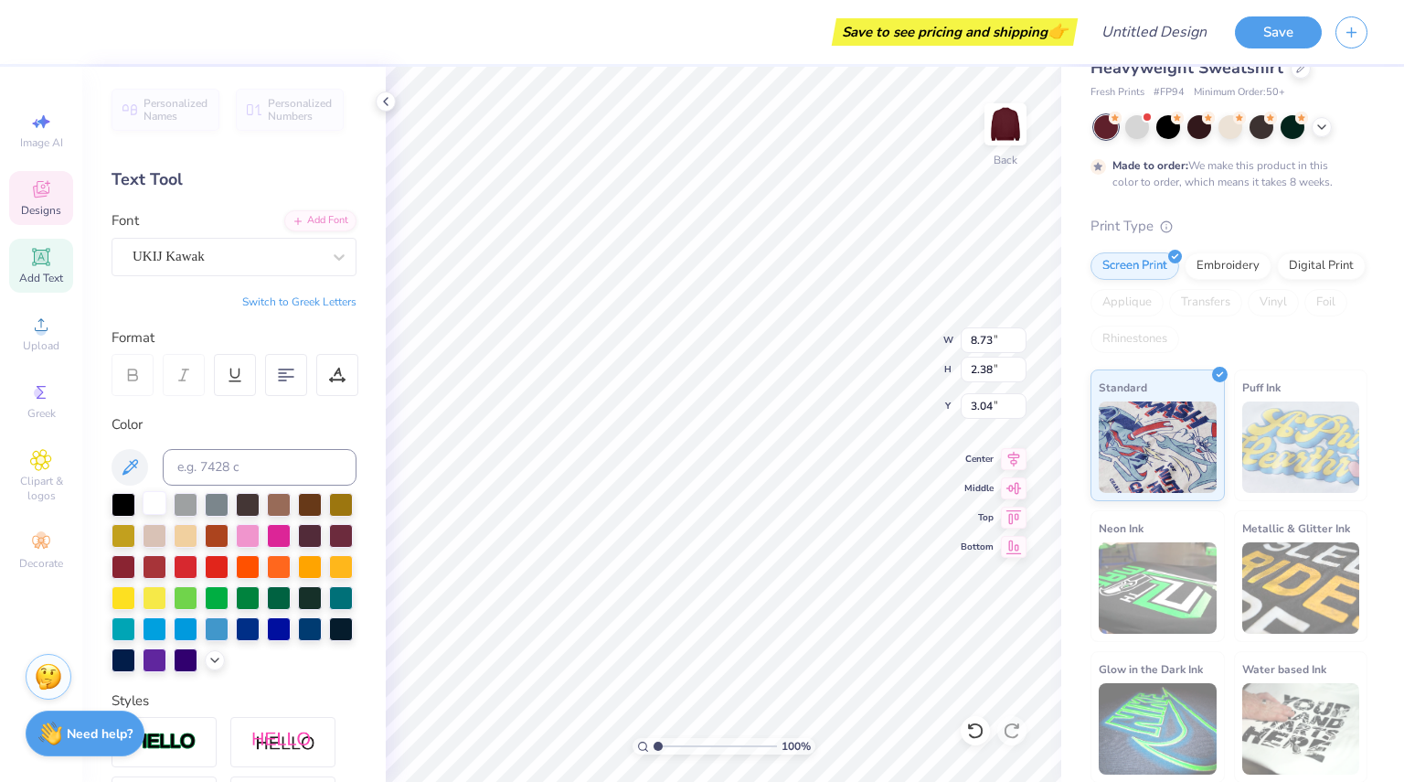
click at [159, 500] on div at bounding box center [155, 503] width 24 height 24
click at [153, 496] on div at bounding box center [155, 503] width 24 height 24
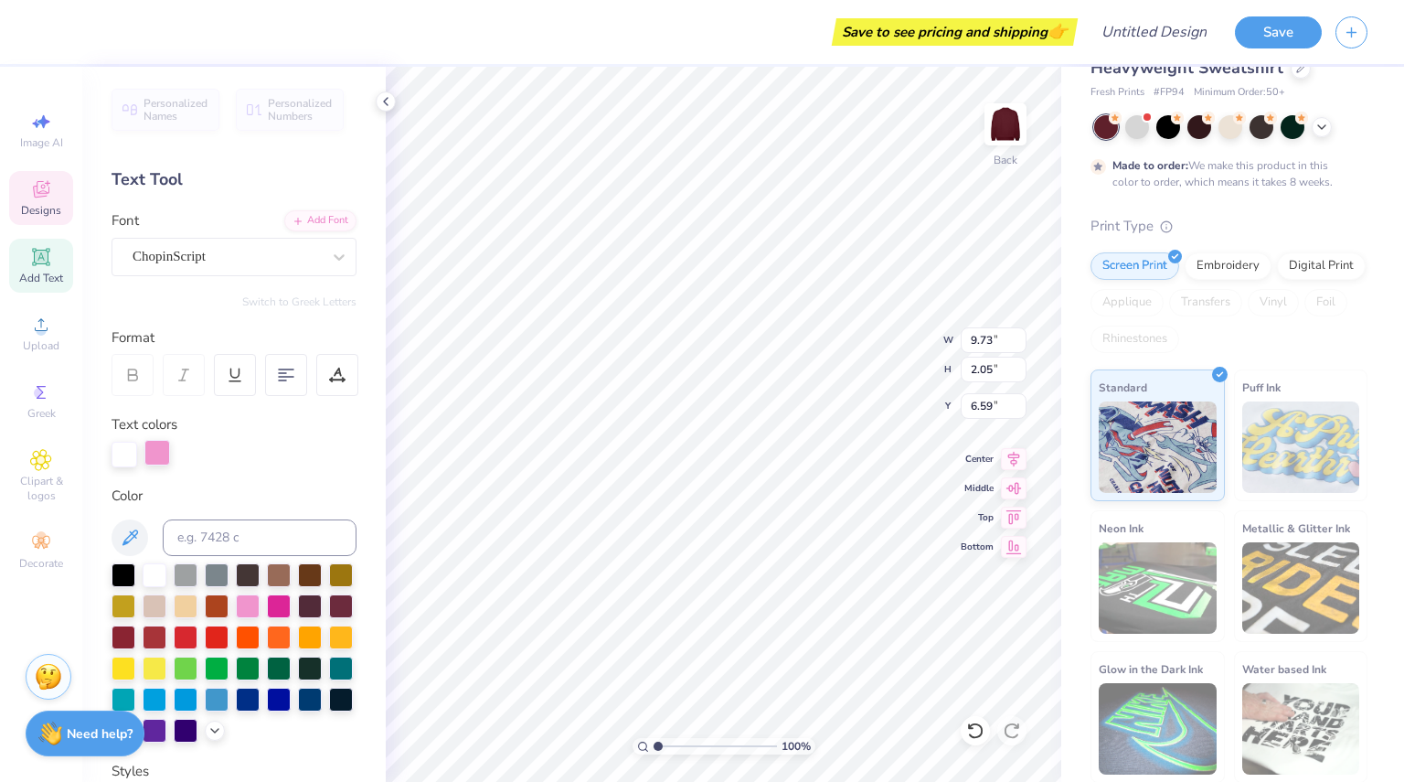
click at [163, 457] on div at bounding box center [157, 453] width 26 height 26
click at [156, 569] on div at bounding box center [155, 573] width 24 height 24
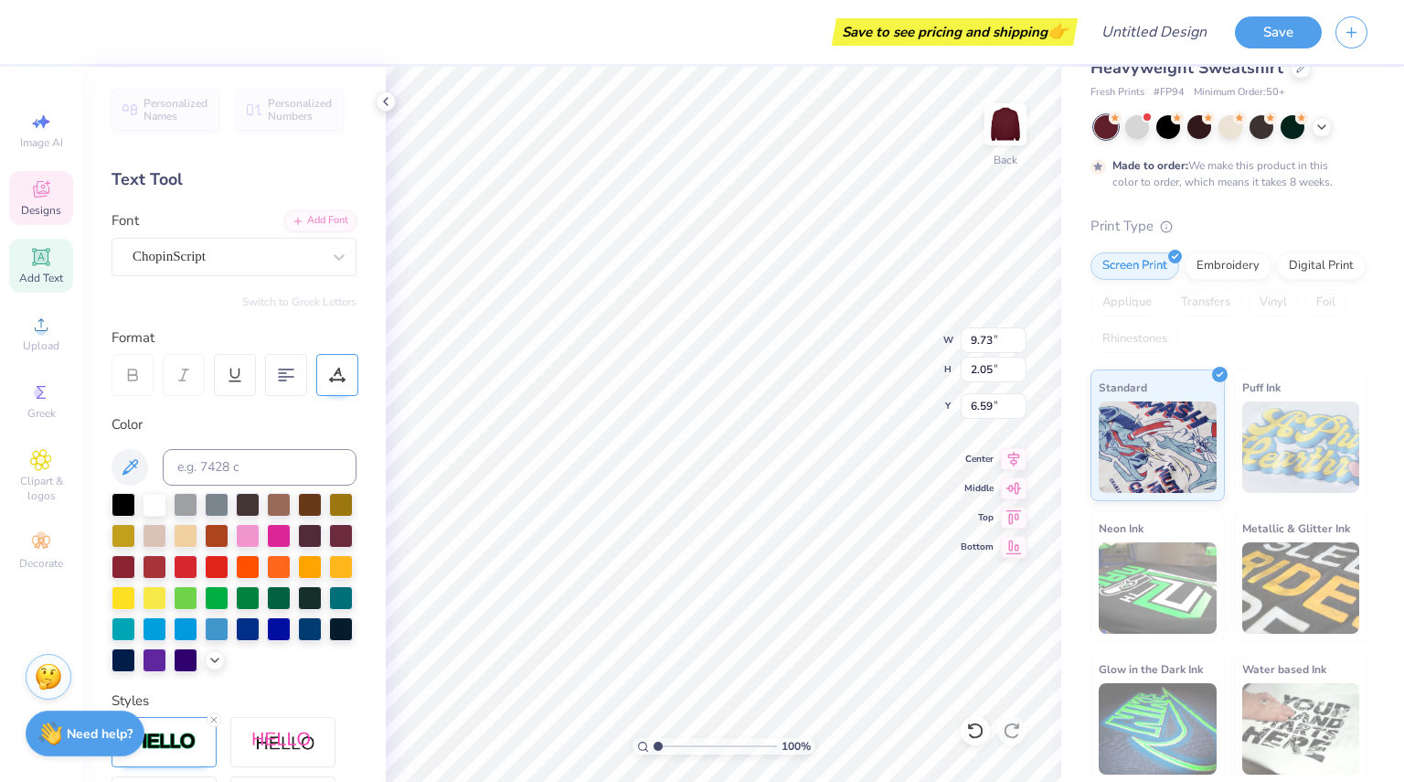
type input "4.97"
click at [298, 577] on div at bounding box center [310, 565] width 24 height 24
click at [267, 577] on div at bounding box center [279, 565] width 24 height 24
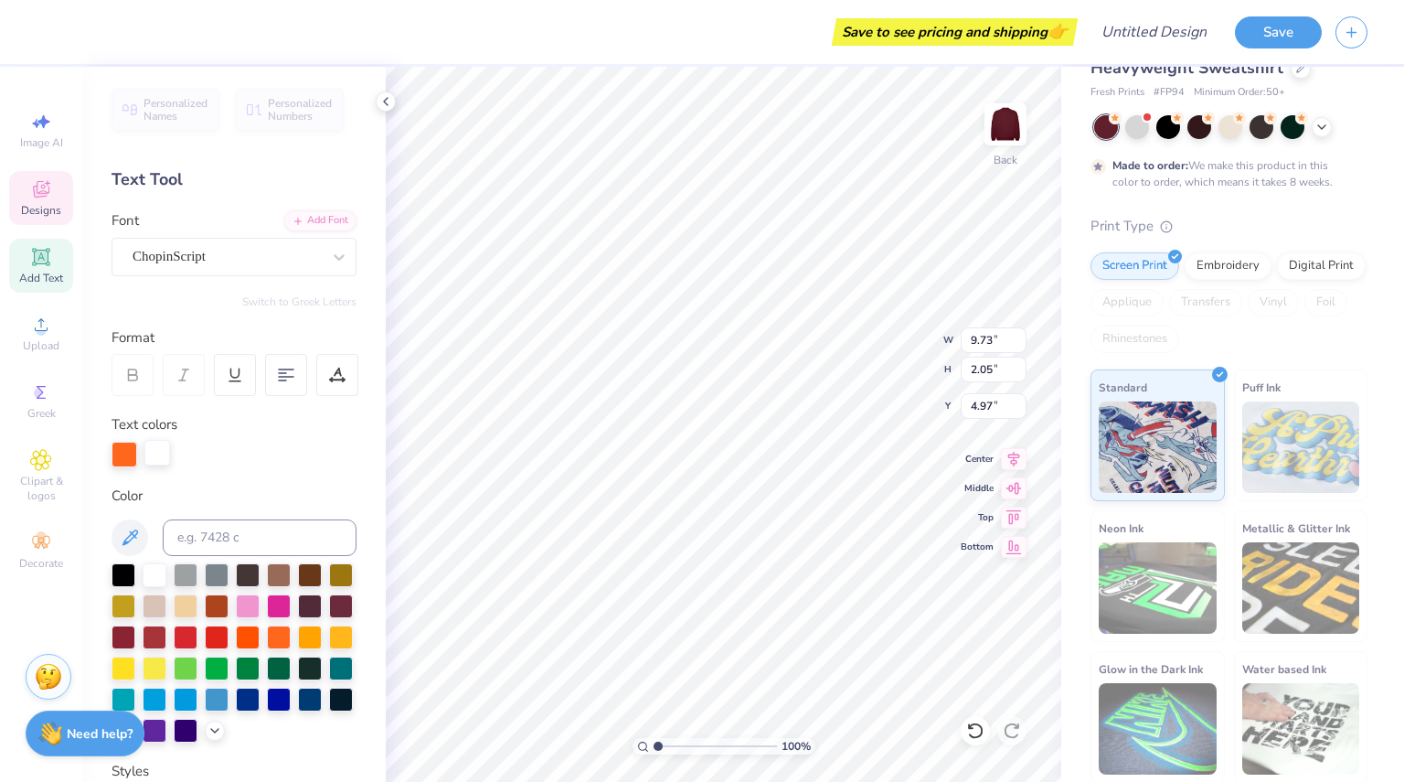
click at [152, 458] on div at bounding box center [157, 453] width 26 height 26
click at [267, 647] on div at bounding box center [279, 635] width 24 height 24
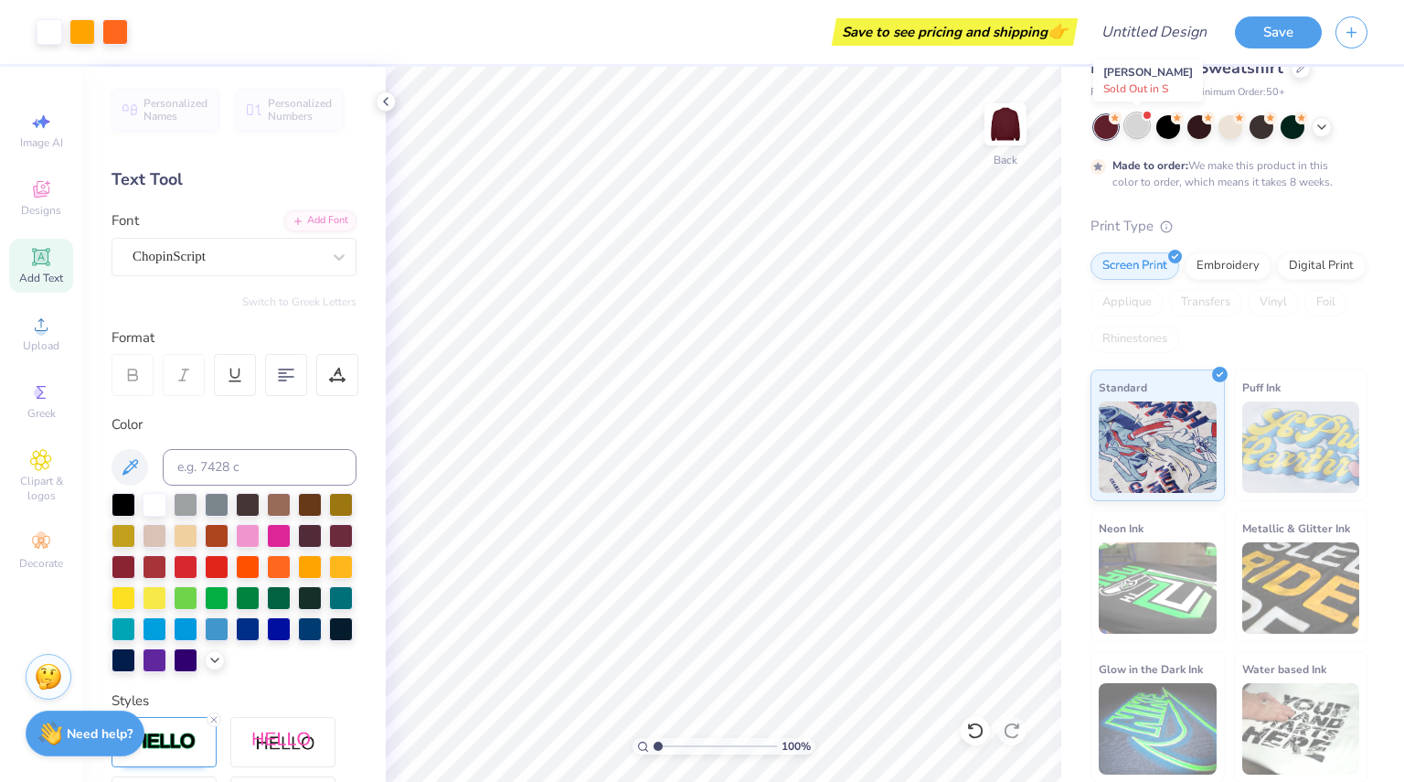
click at [1134, 123] on div at bounding box center [1137, 125] width 24 height 24
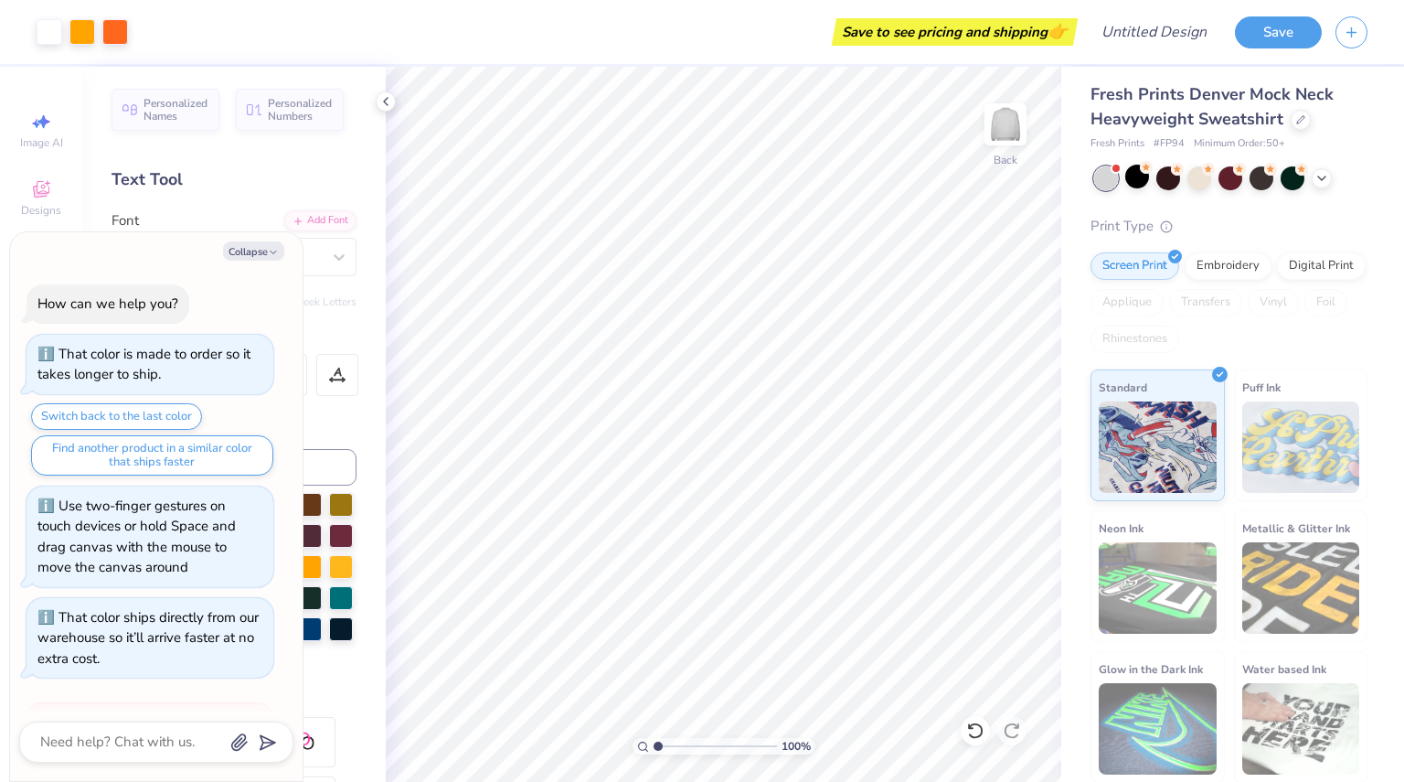
scroll to position [495, 0]
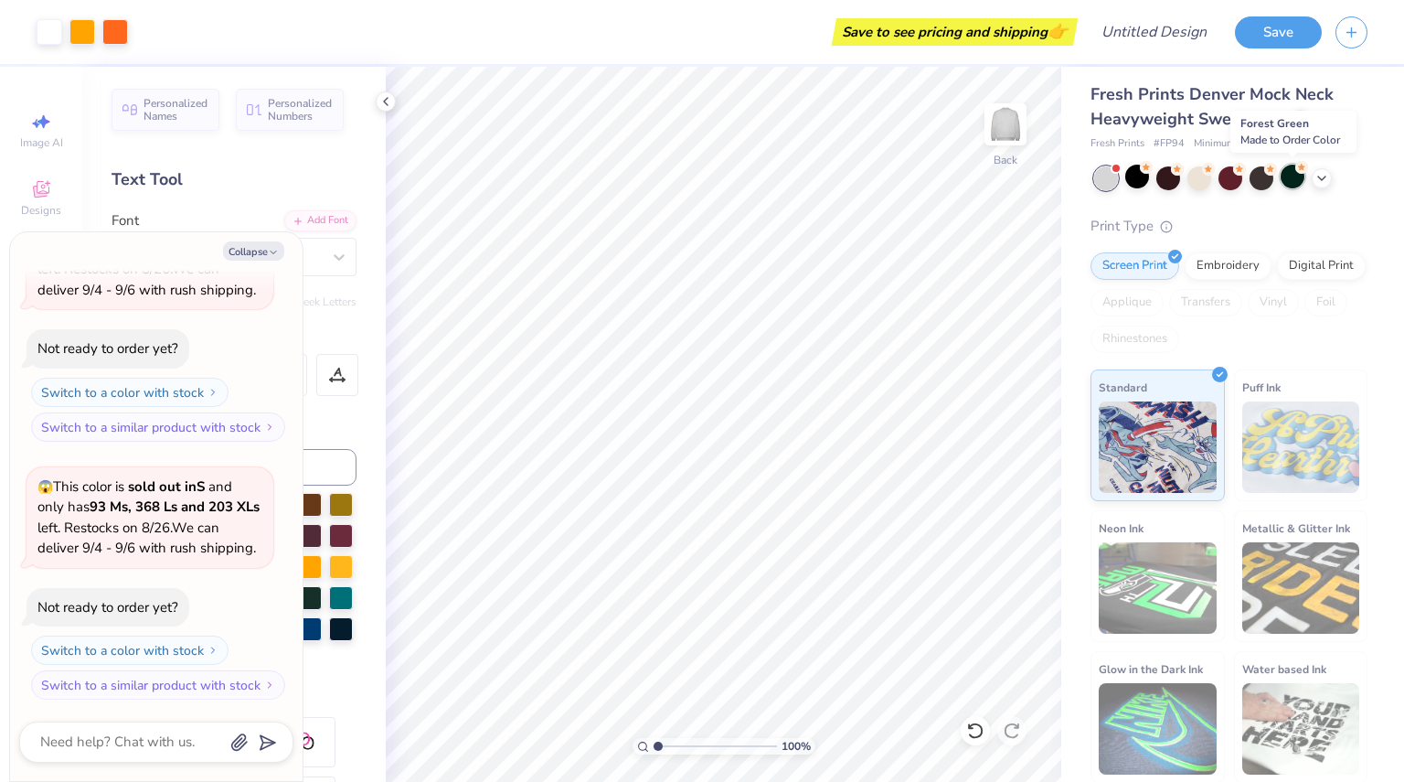
click at [1286, 172] on div at bounding box center [1293, 177] width 24 height 24
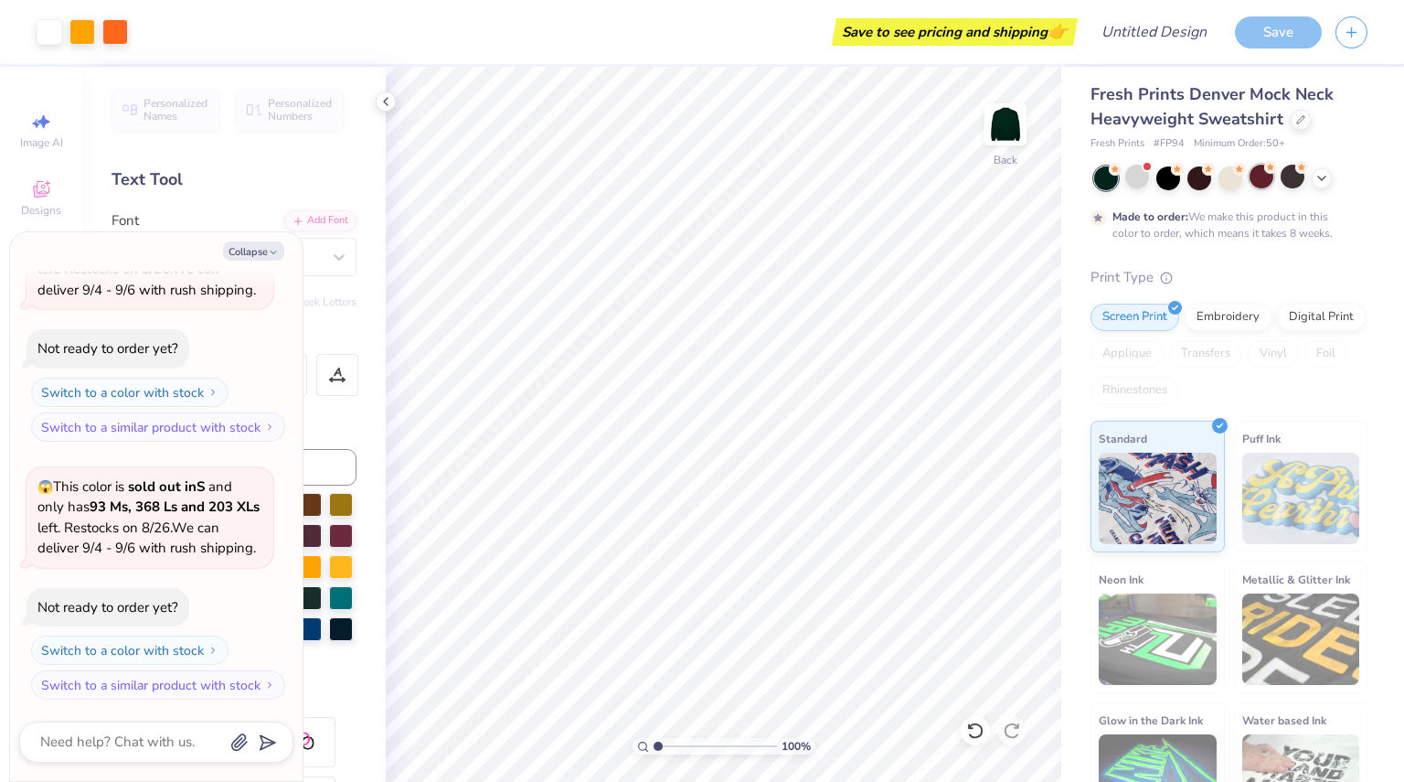
scroll to position [645, 0]
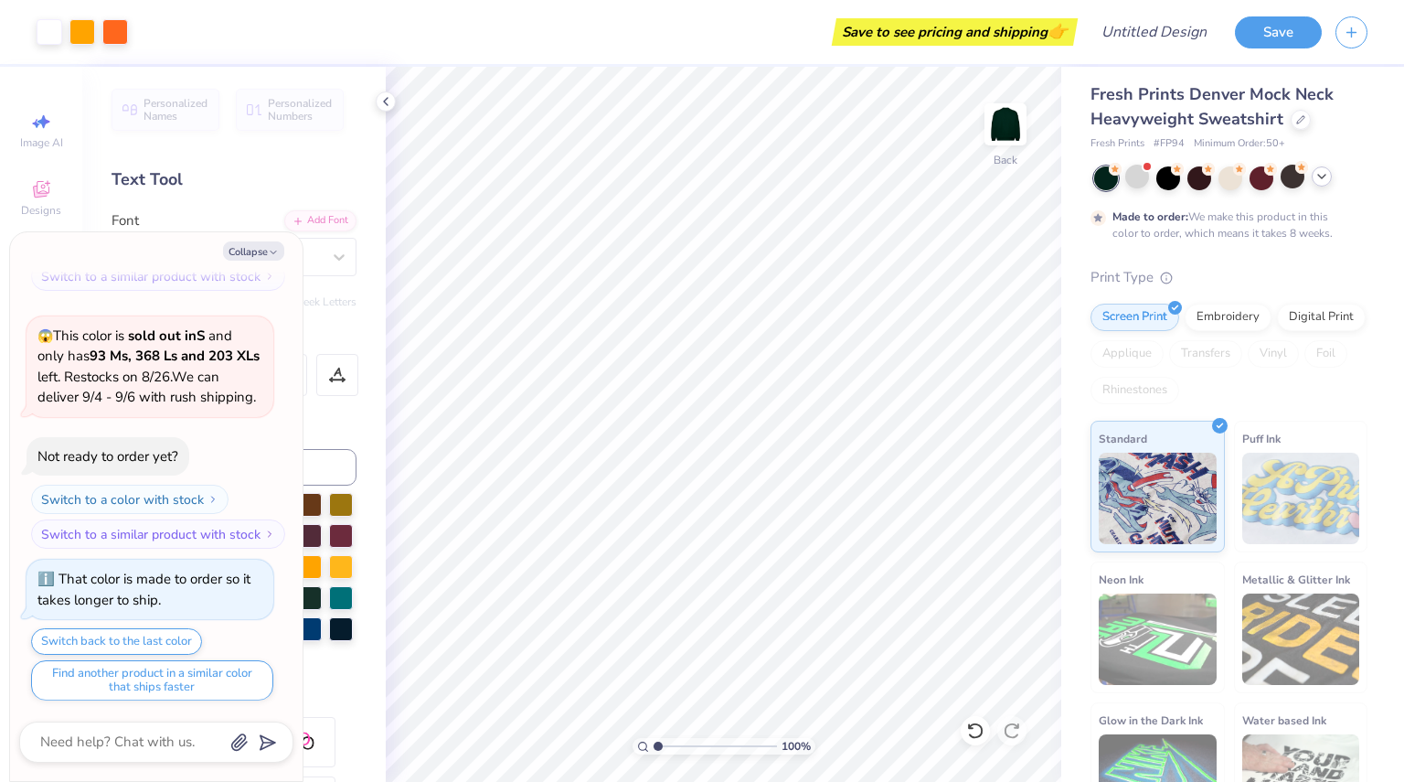
click at [1325, 176] on icon at bounding box center [1322, 176] width 15 height 15
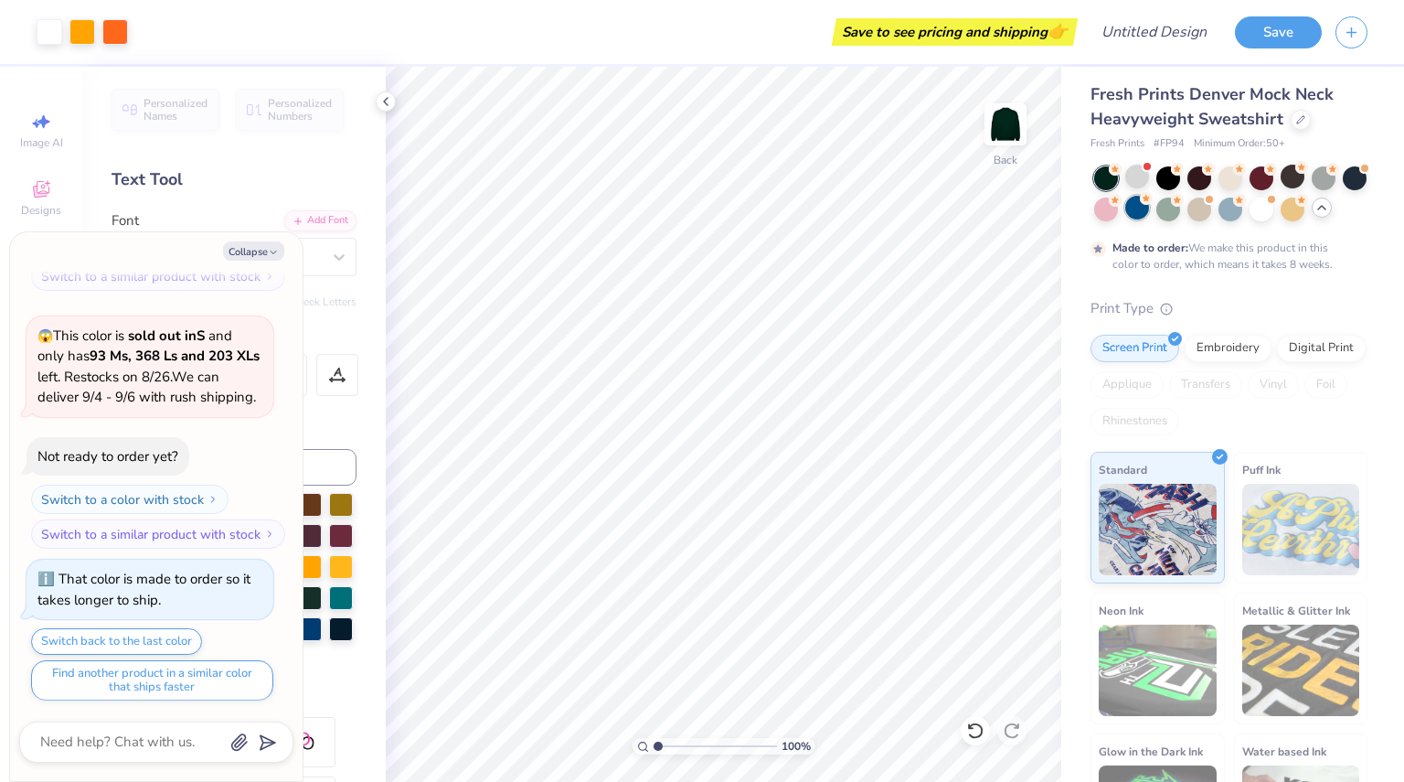
click at [1149, 204] on div at bounding box center [1137, 208] width 24 height 24
click at [1170, 175] on div at bounding box center [1168, 177] width 24 height 24
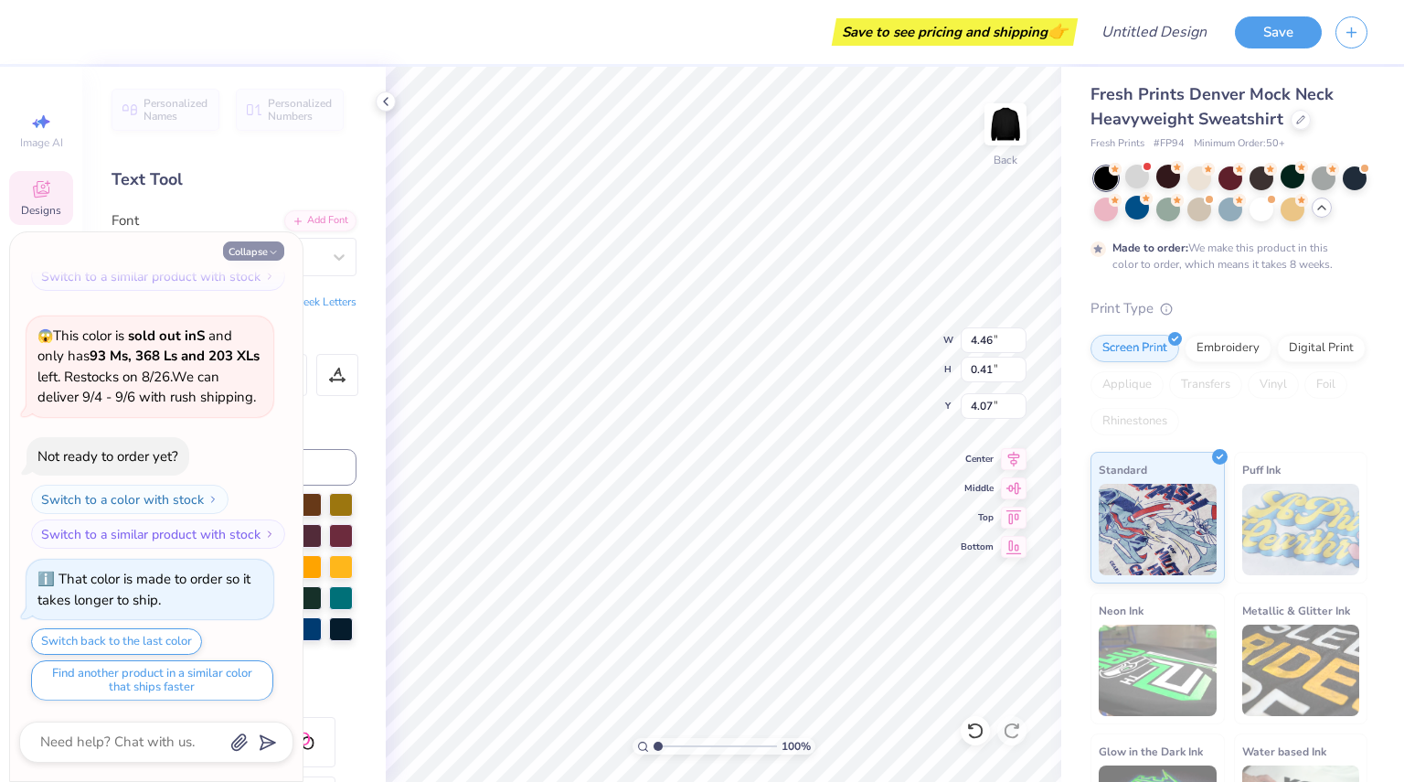
click at [263, 253] on button "Collapse" at bounding box center [253, 250] width 61 height 19
type textarea "x"
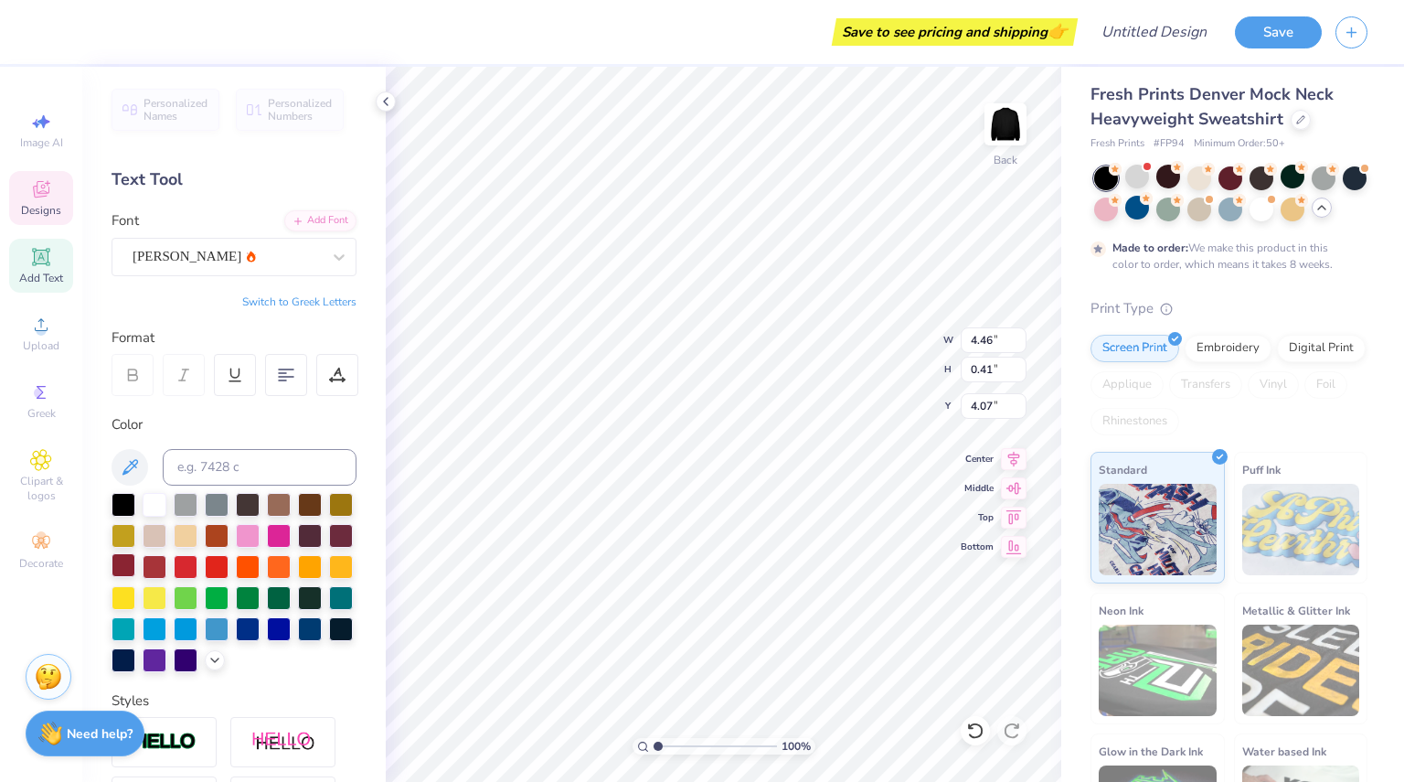
click at [135, 564] on div at bounding box center [124, 565] width 24 height 24
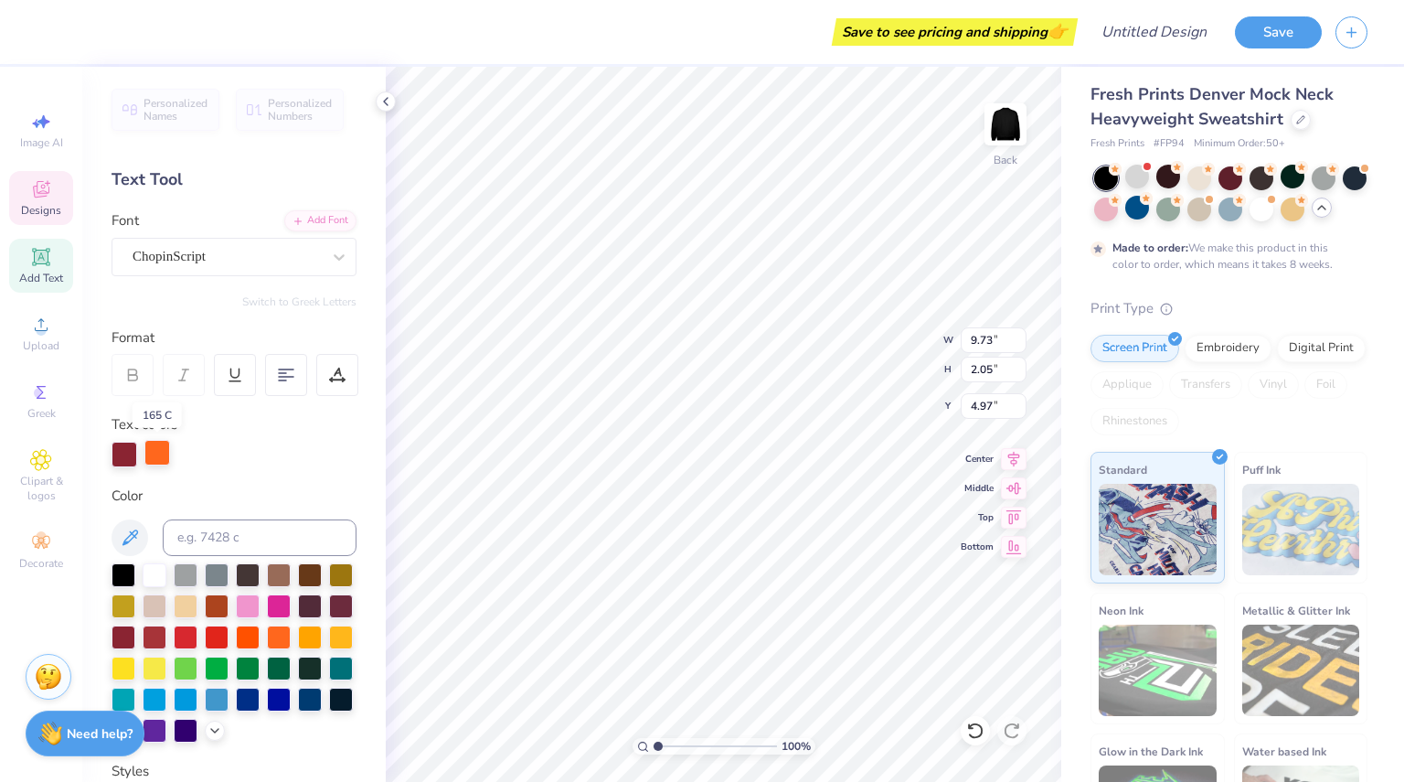
click at [151, 451] on div at bounding box center [157, 453] width 26 height 26
click at [135, 635] on div at bounding box center [124, 635] width 24 height 24
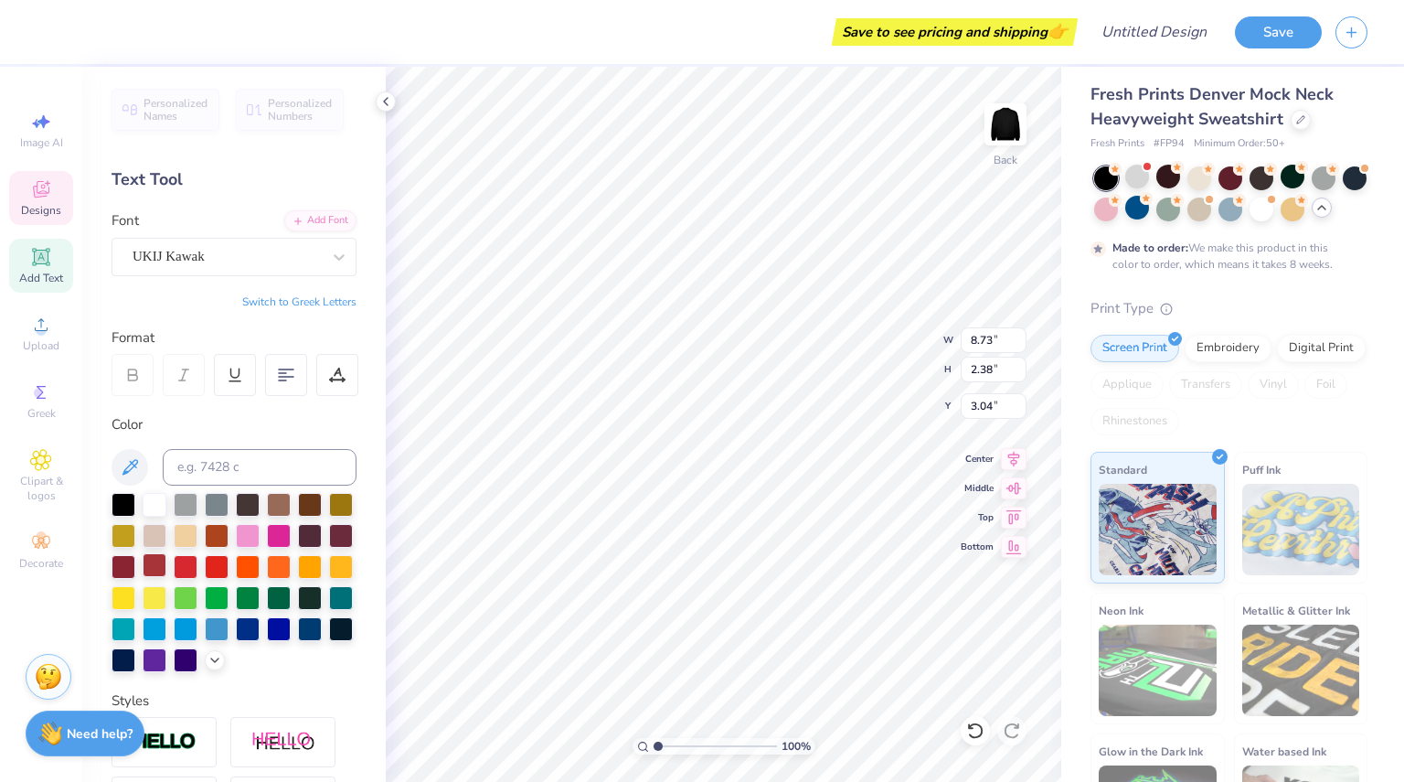
click at [166, 556] on div at bounding box center [155, 565] width 24 height 24
type input "4.46"
type input "0.41"
type input "4.07"
click at [160, 500] on div at bounding box center [155, 503] width 24 height 24
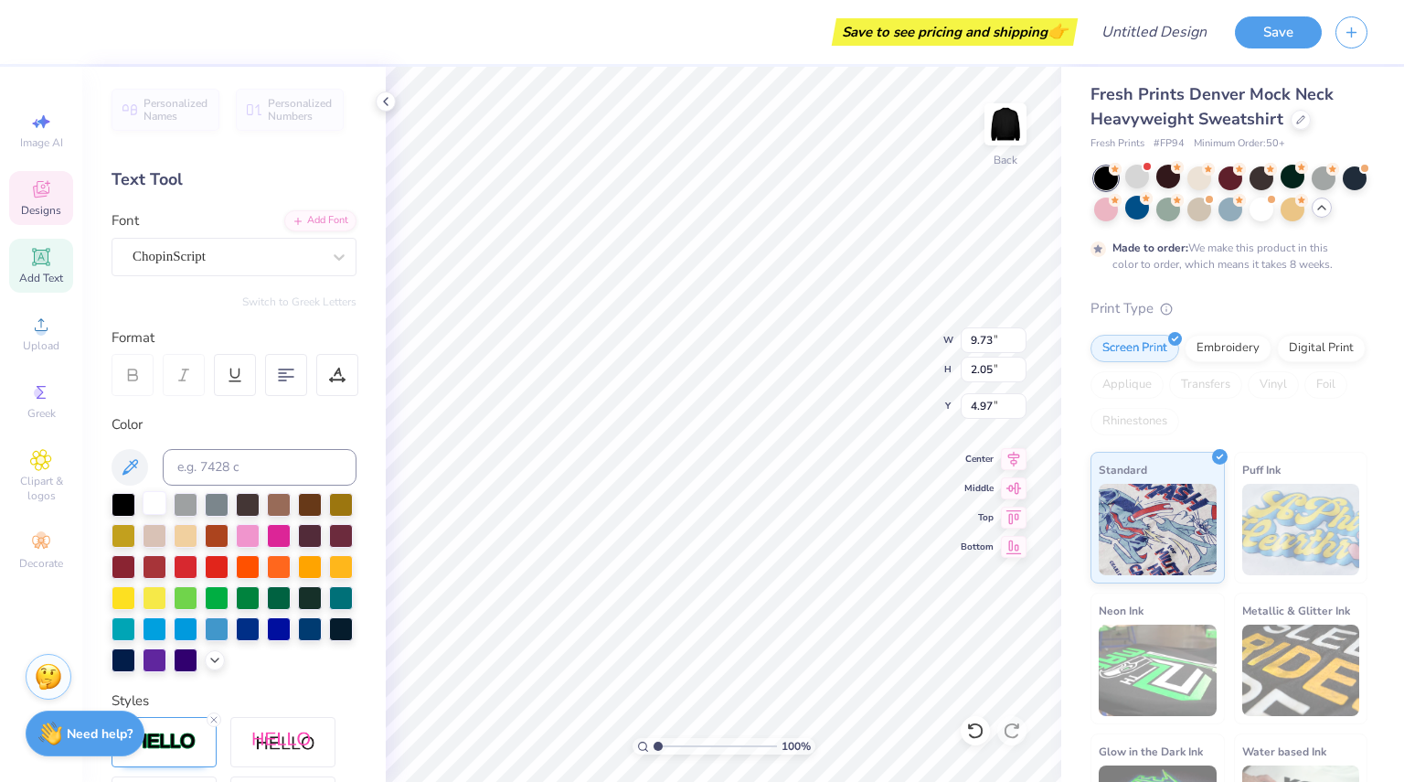
click at [152, 502] on div at bounding box center [155, 503] width 24 height 24
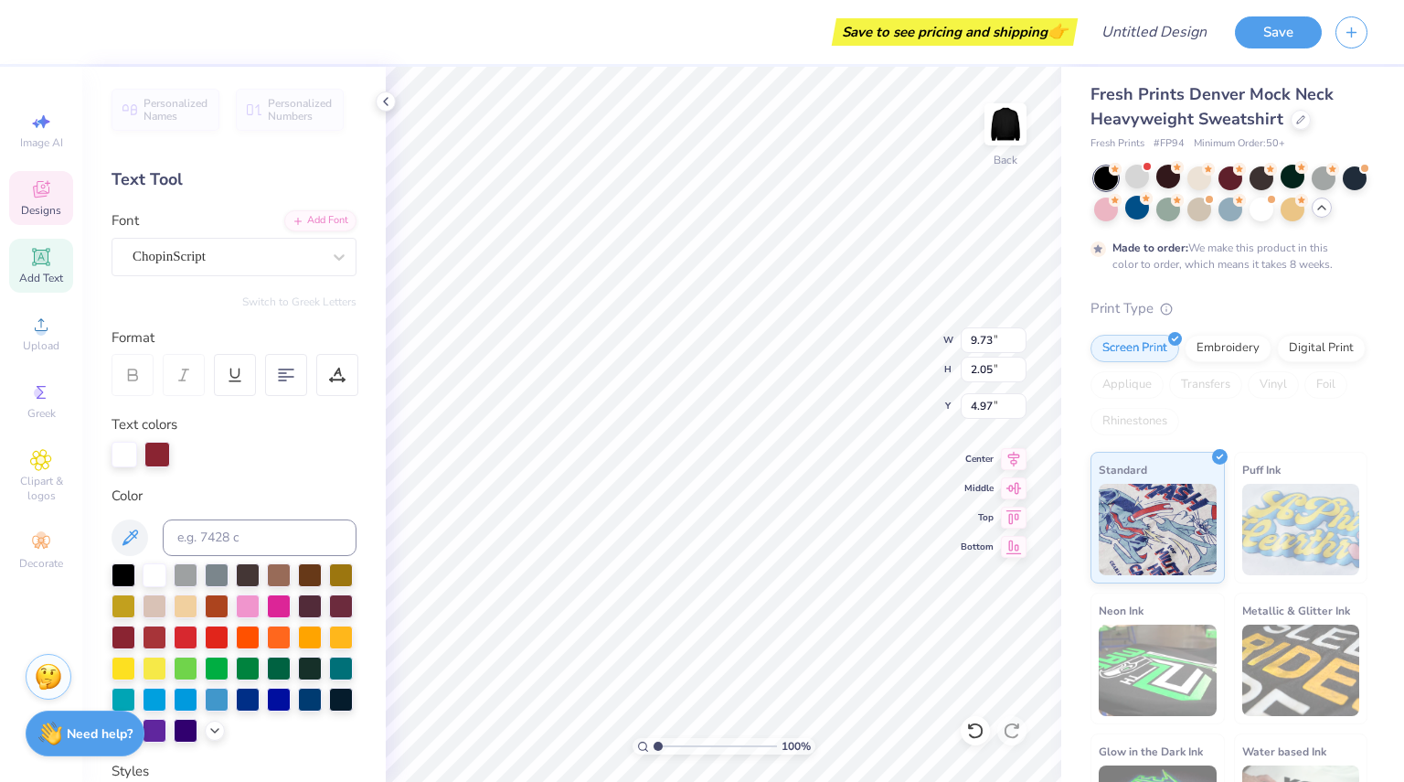
click at [270, 456] on div at bounding box center [234, 455] width 245 height 26
click at [165, 452] on div at bounding box center [157, 453] width 26 height 26
click at [154, 572] on div at bounding box center [155, 573] width 24 height 24
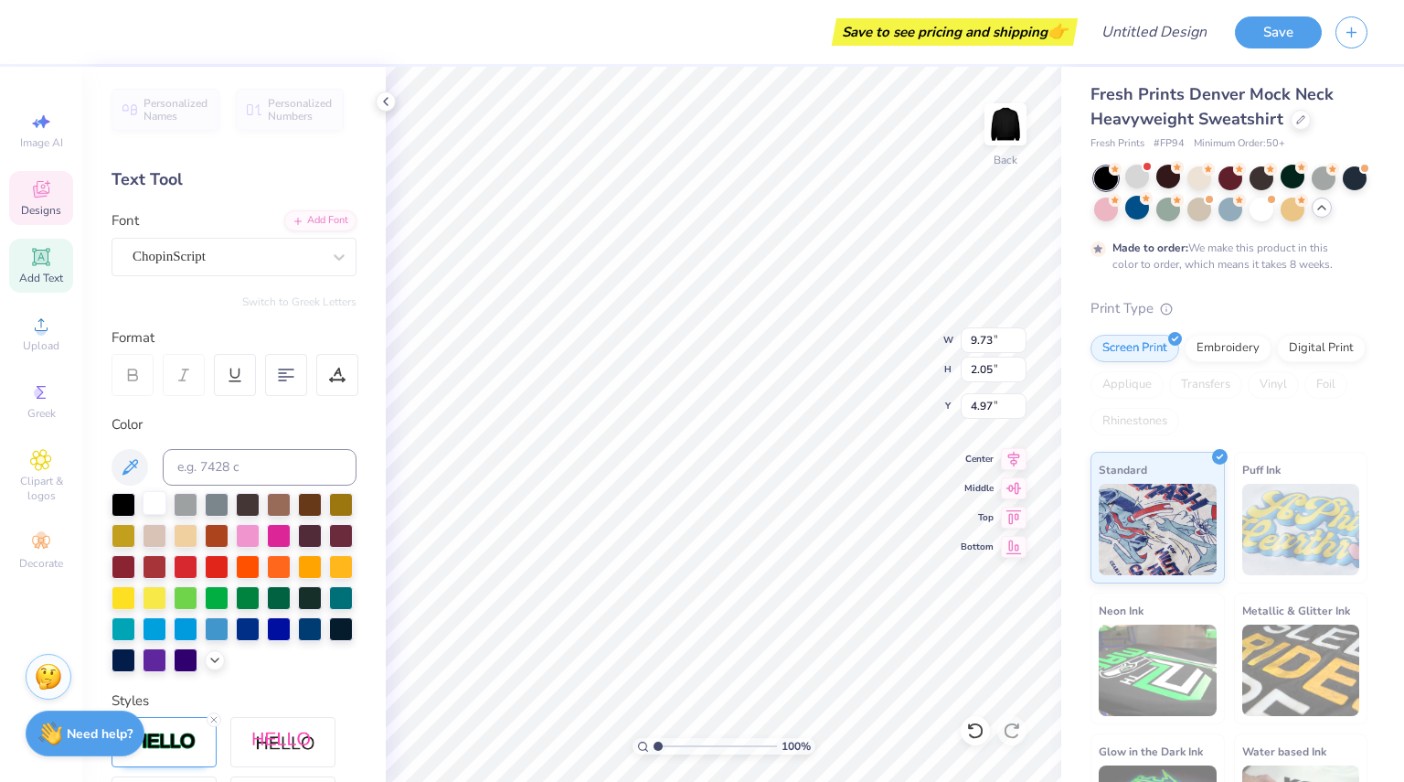
type input "4.91"
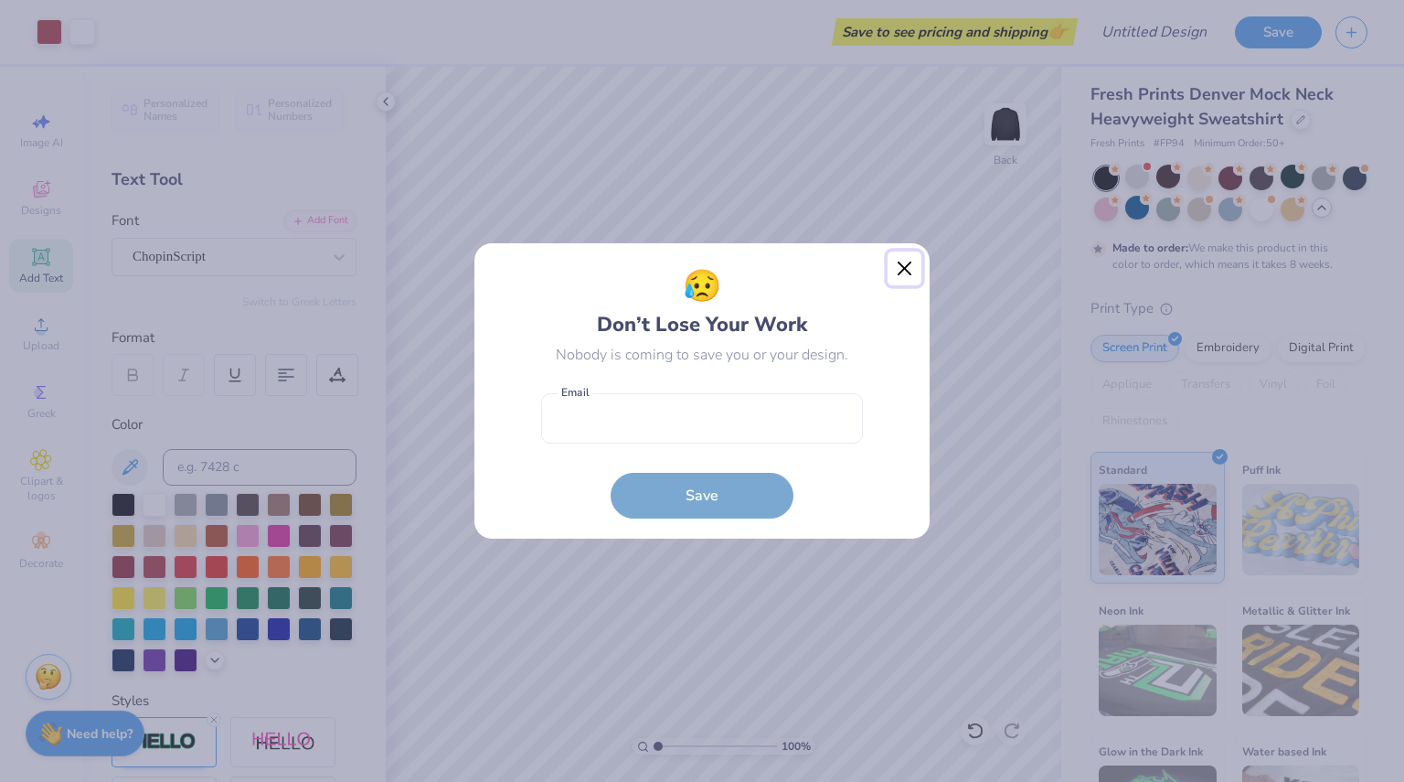
click at [910, 273] on button "Close" at bounding box center [905, 268] width 35 height 35
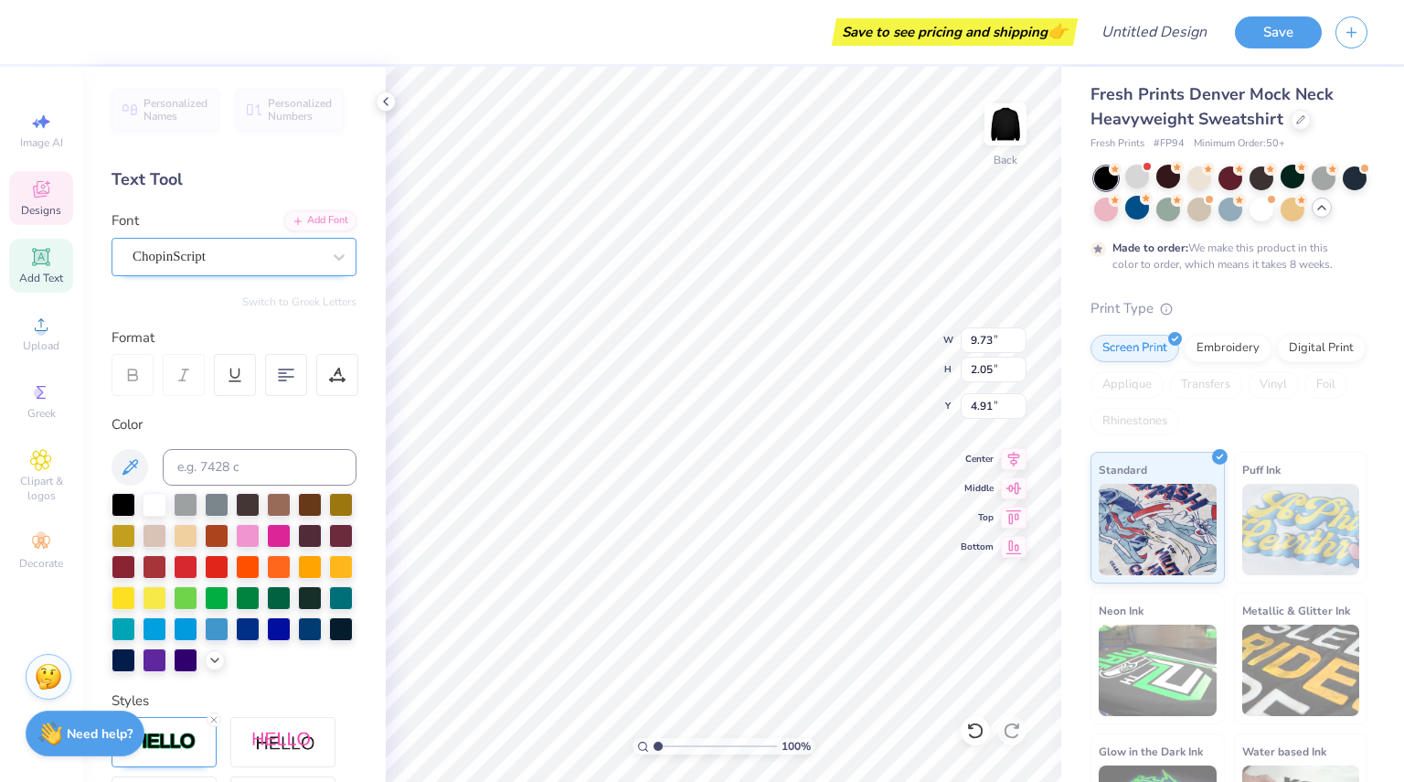
click at [232, 245] on div "ChopinScript" at bounding box center [227, 256] width 192 height 28
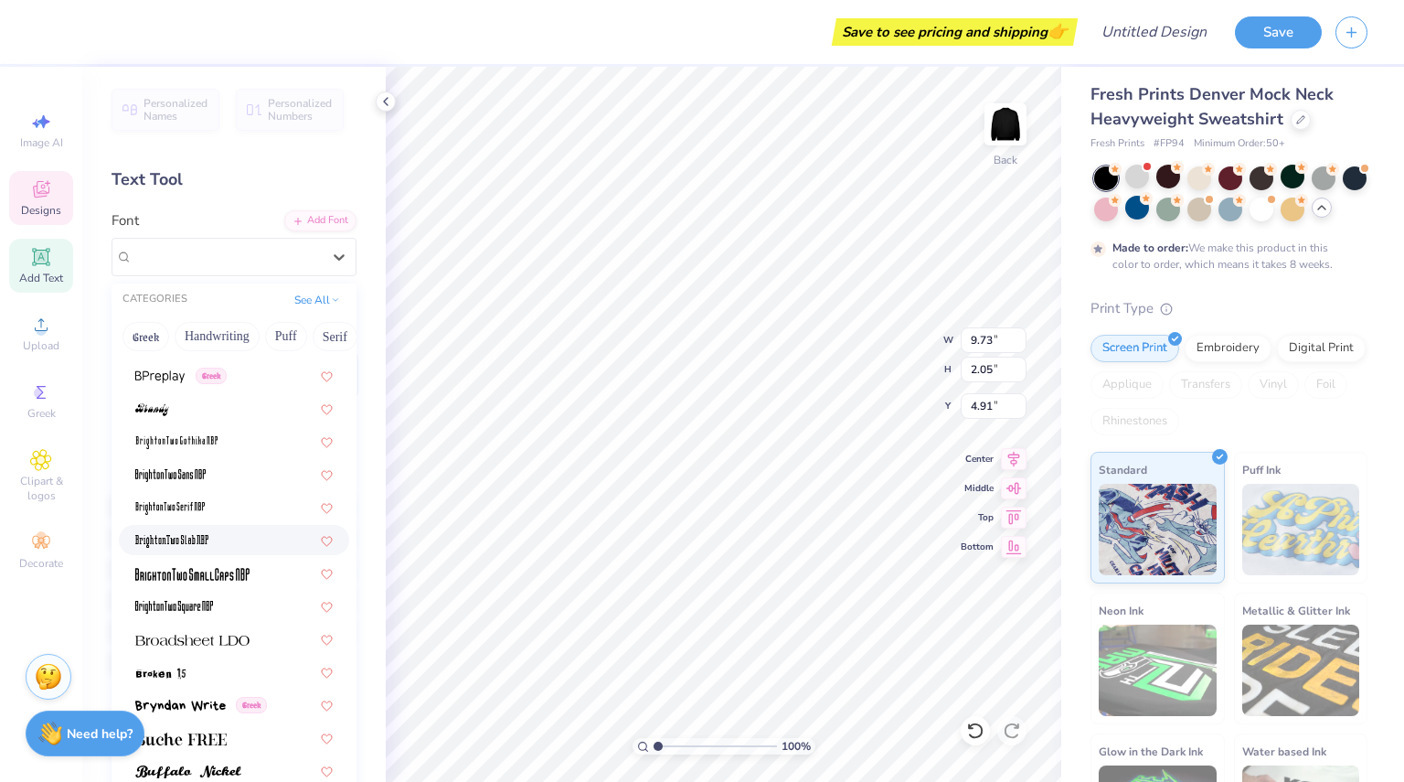
scroll to position [0, 0]
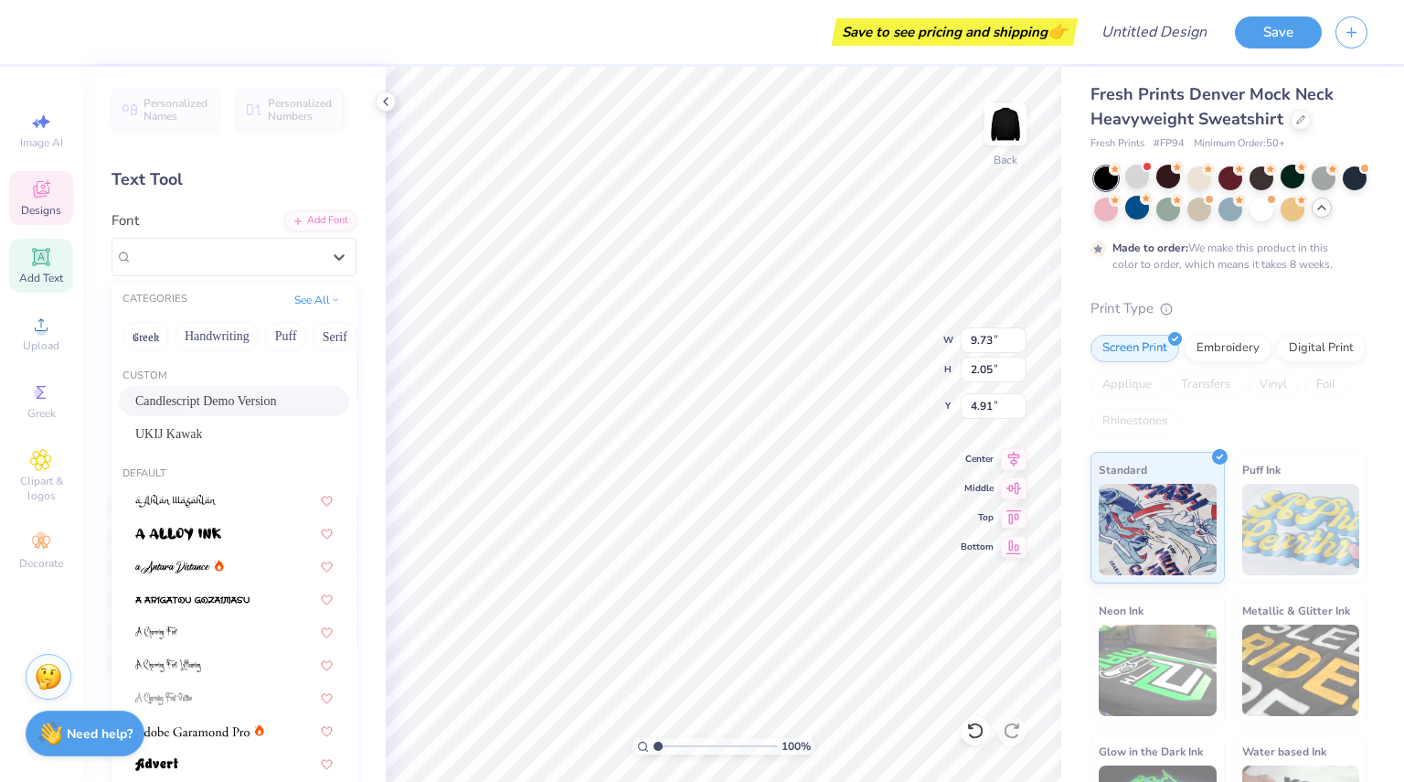
click at [258, 396] on span "Candlescript Demo Version" at bounding box center [206, 400] width 142 height 19
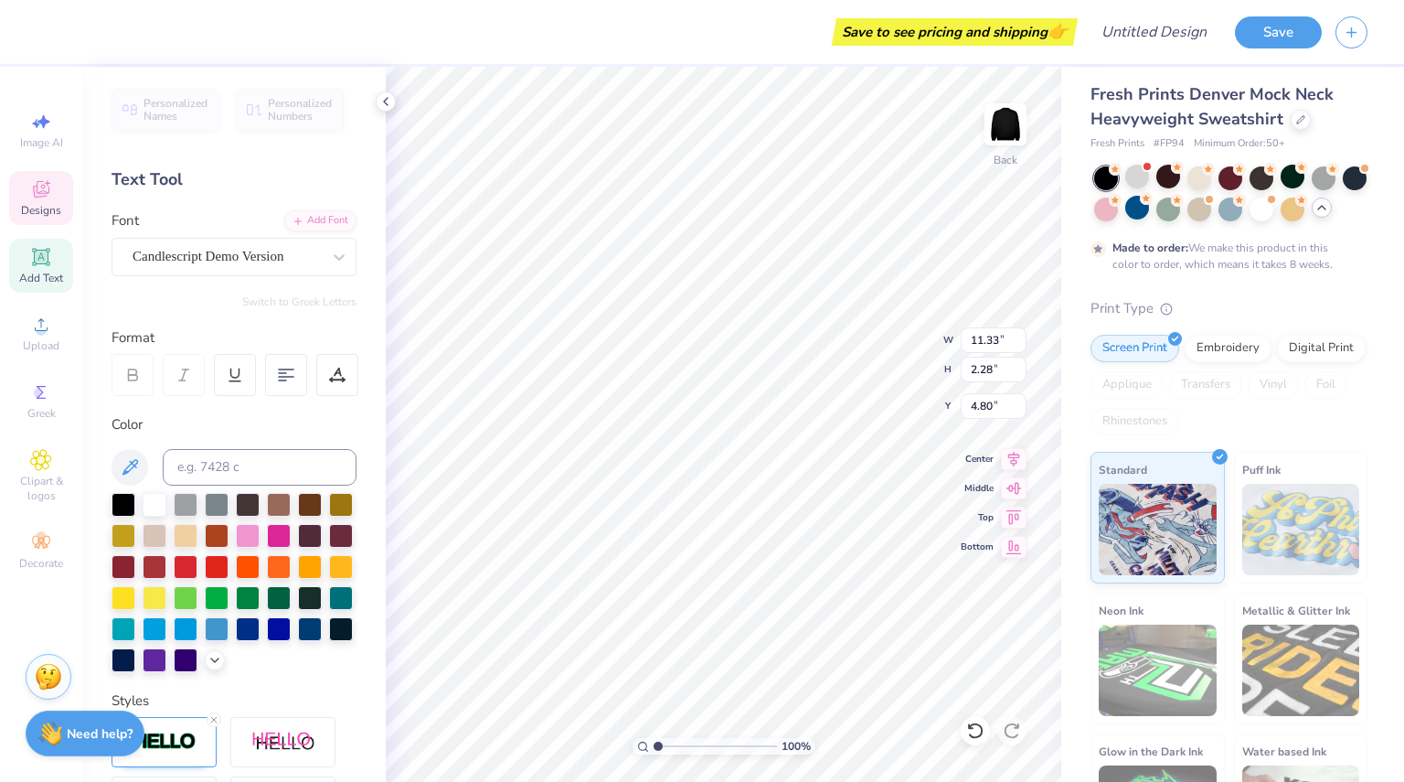
type input "11.33"
type input "2.28"
type input "4.80"
type input "4.75"
click at [382, 107] on icon at bounding box center [385, 101] width 15 height 15
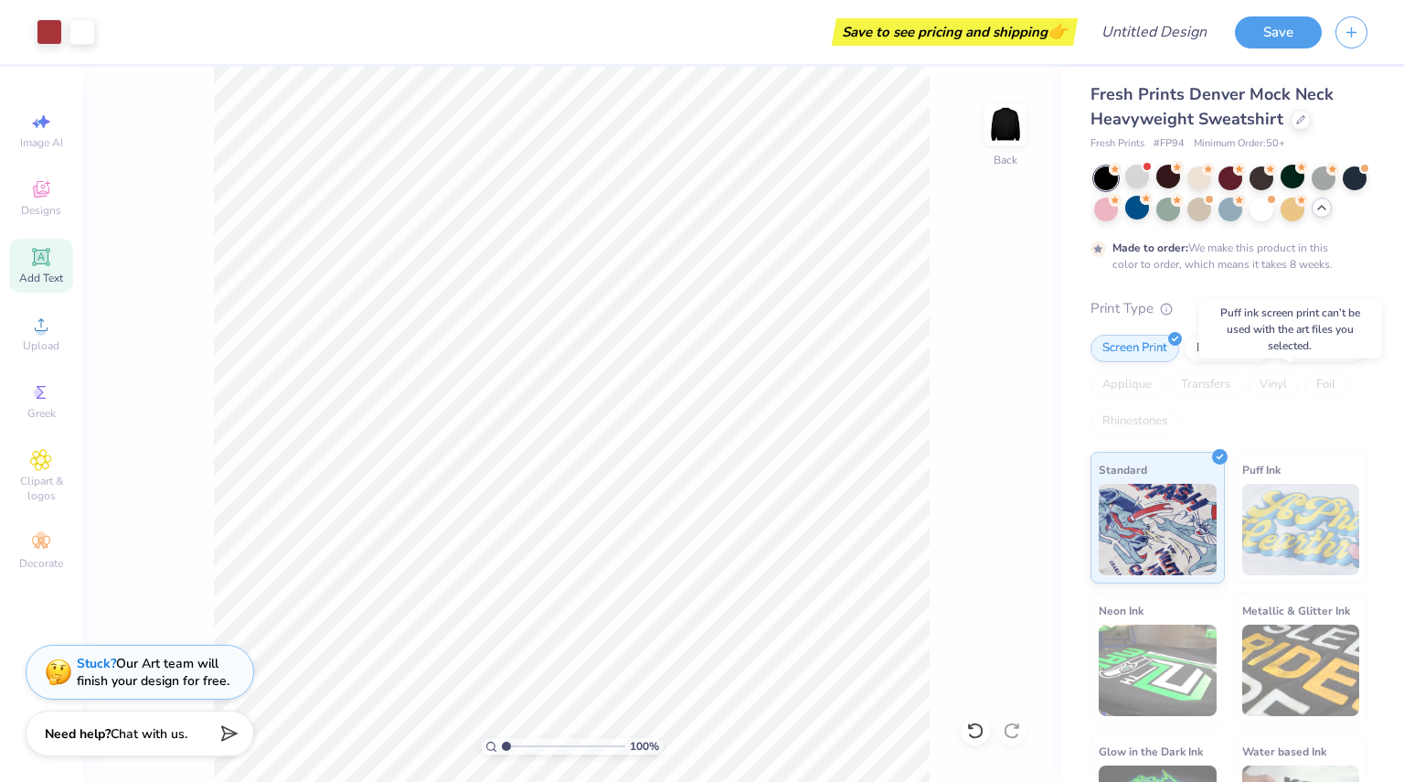
scroll to position [116, 0]
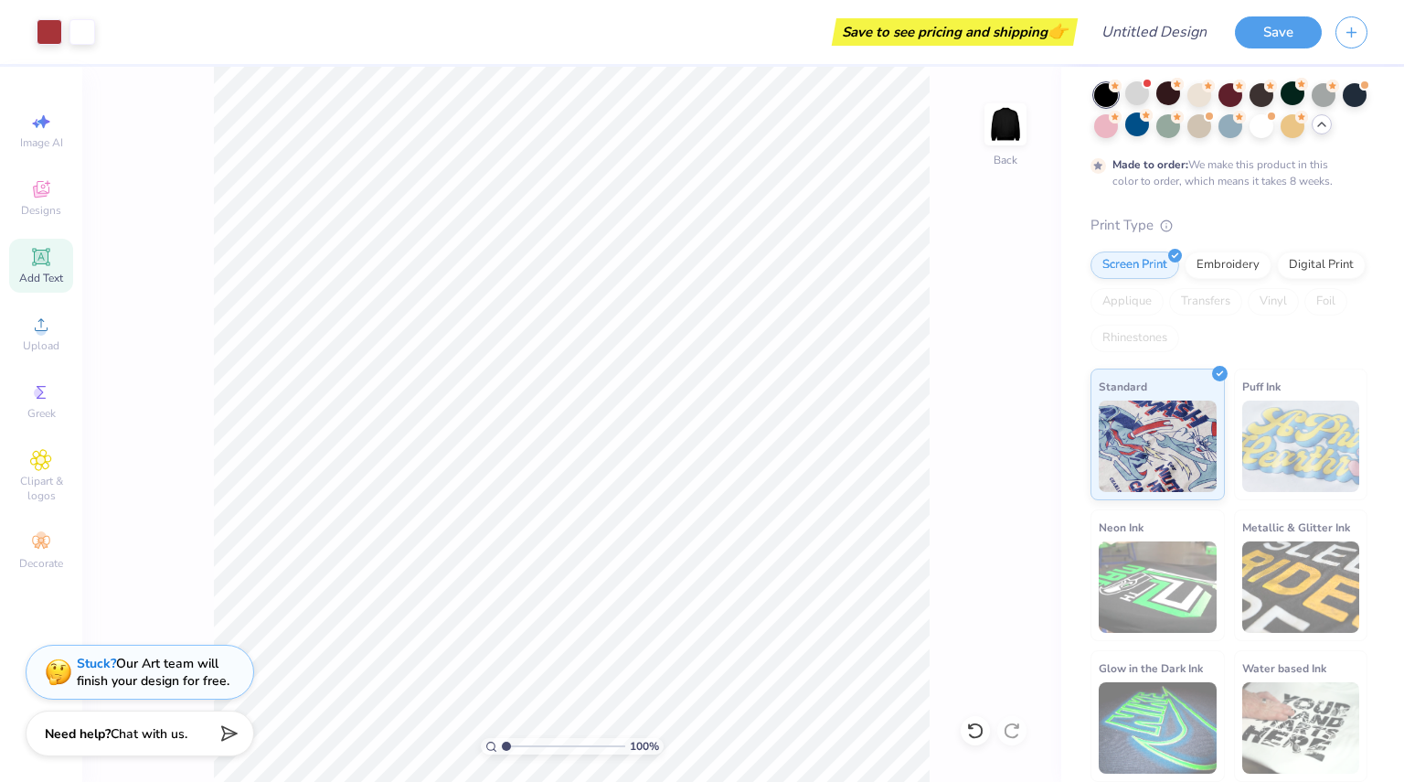
click at [53, 273] on span "Add Text" at bounding box center [41, 278] width 44 height 15
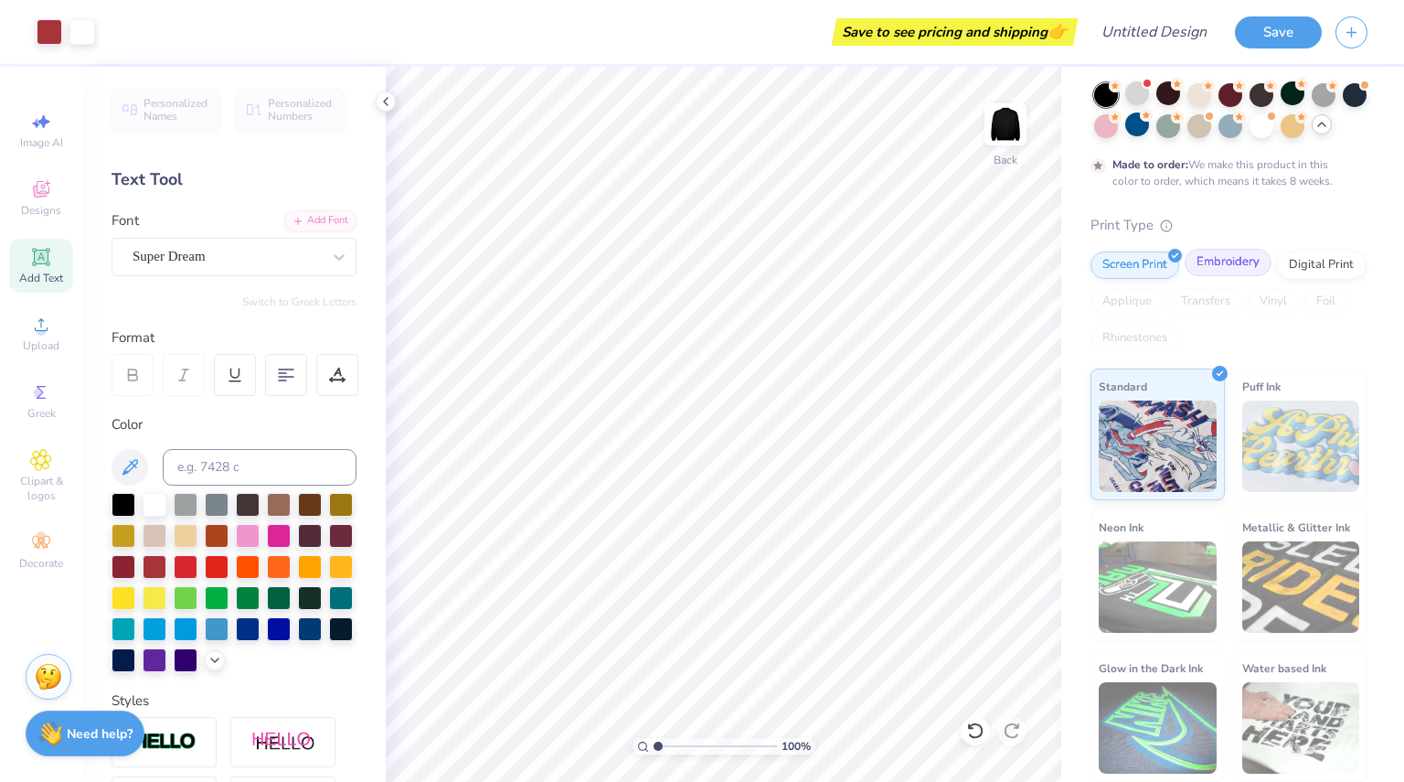
click at [1205, 272] on div "Embroidery" at bounding box center [1228, 262] width 87 height 27
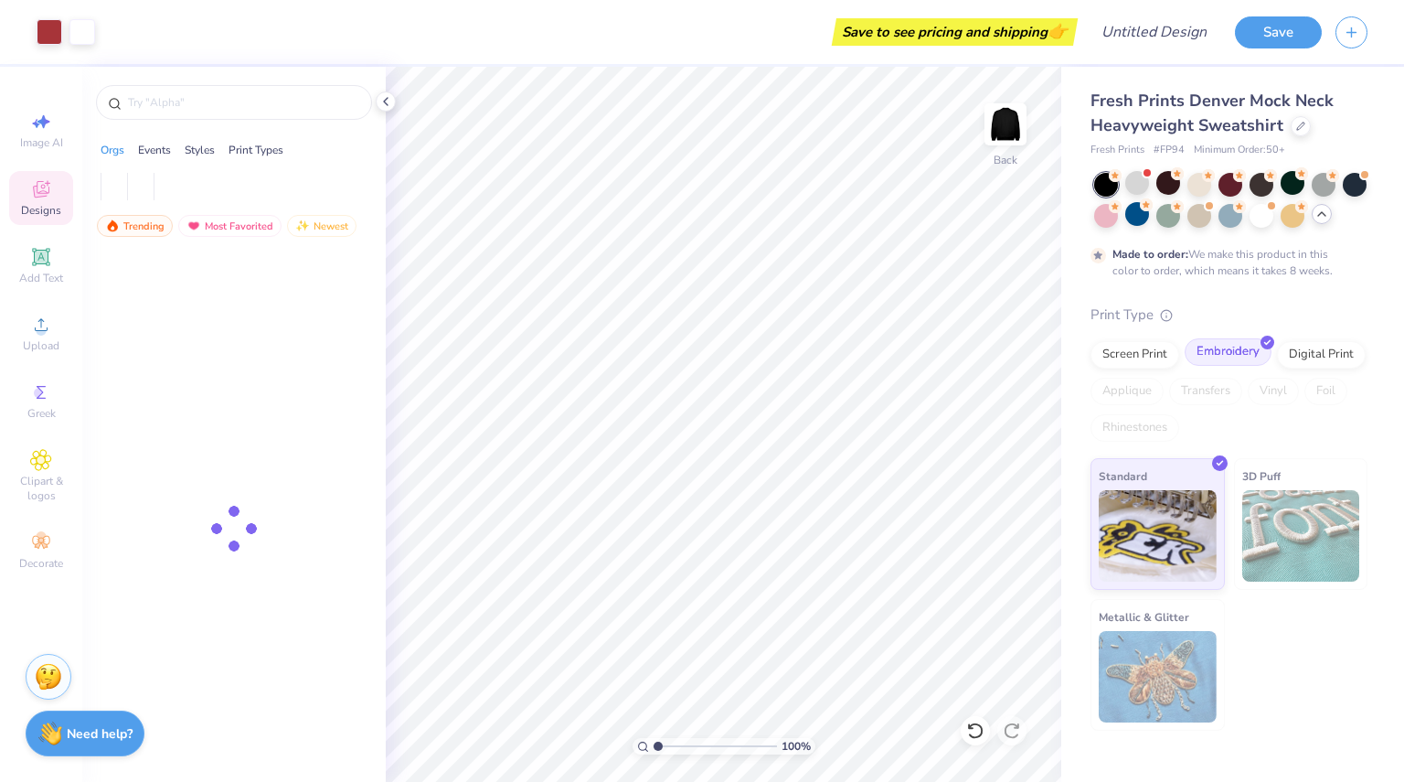
scroll to position [0, 0]
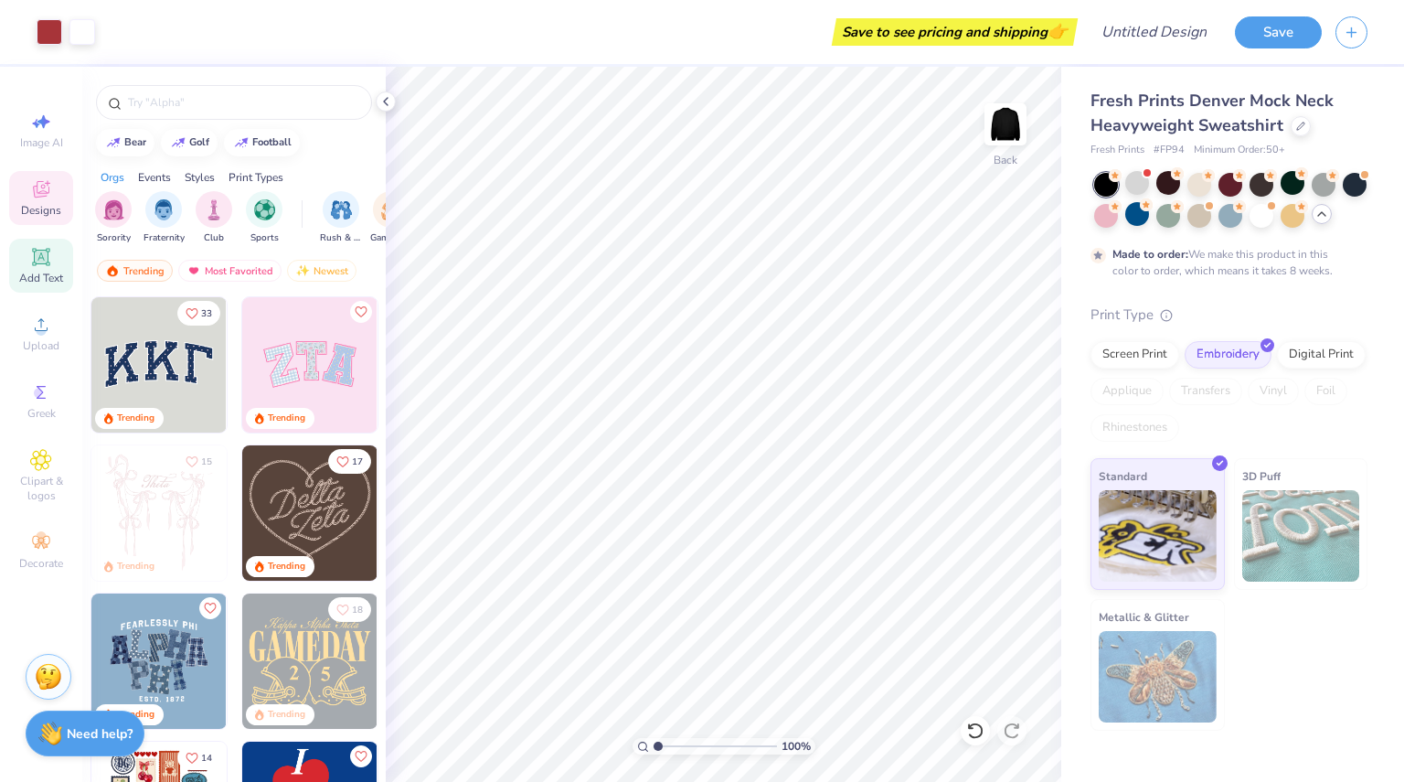
click at [38, 287] on div "Add Text" at bounding box center [41, 266] width 64 height 54
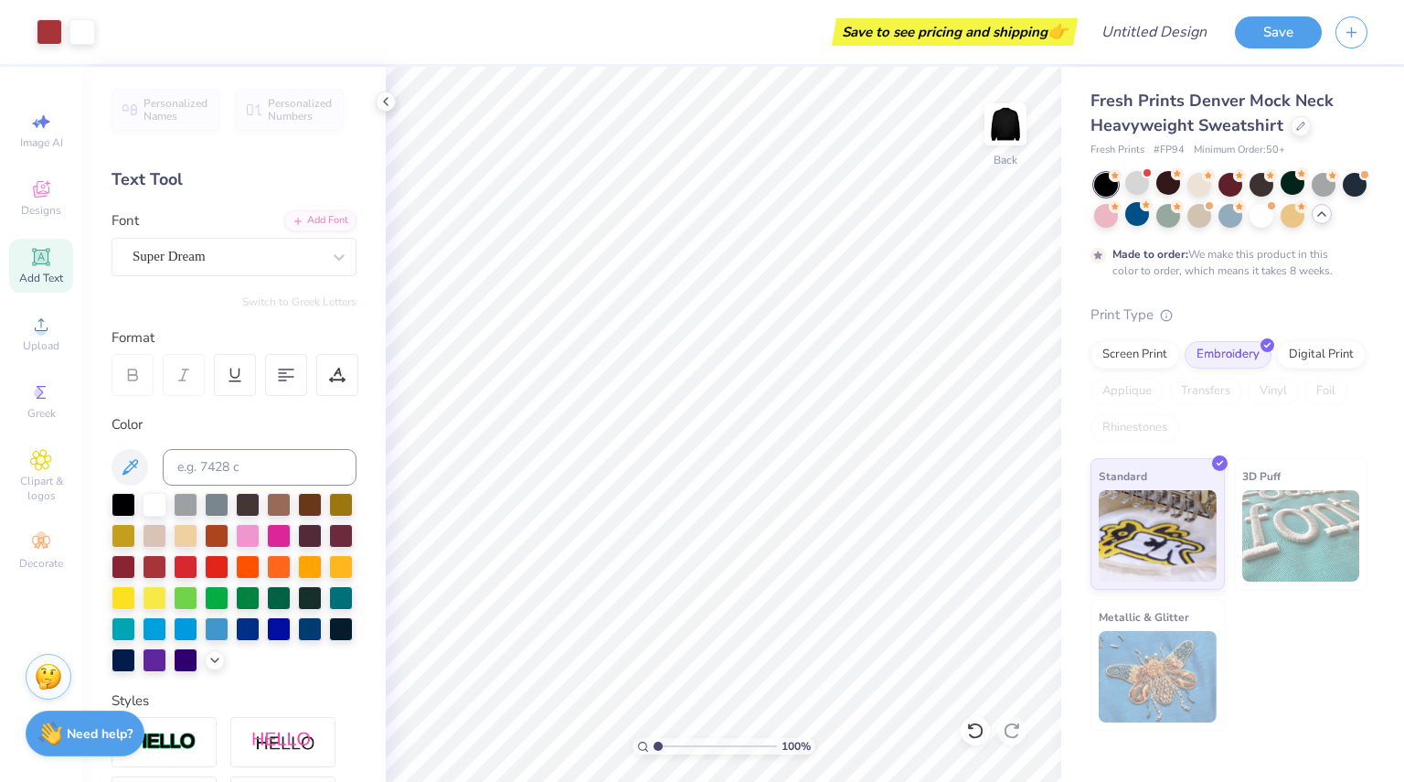
scroll to position [311, 0]
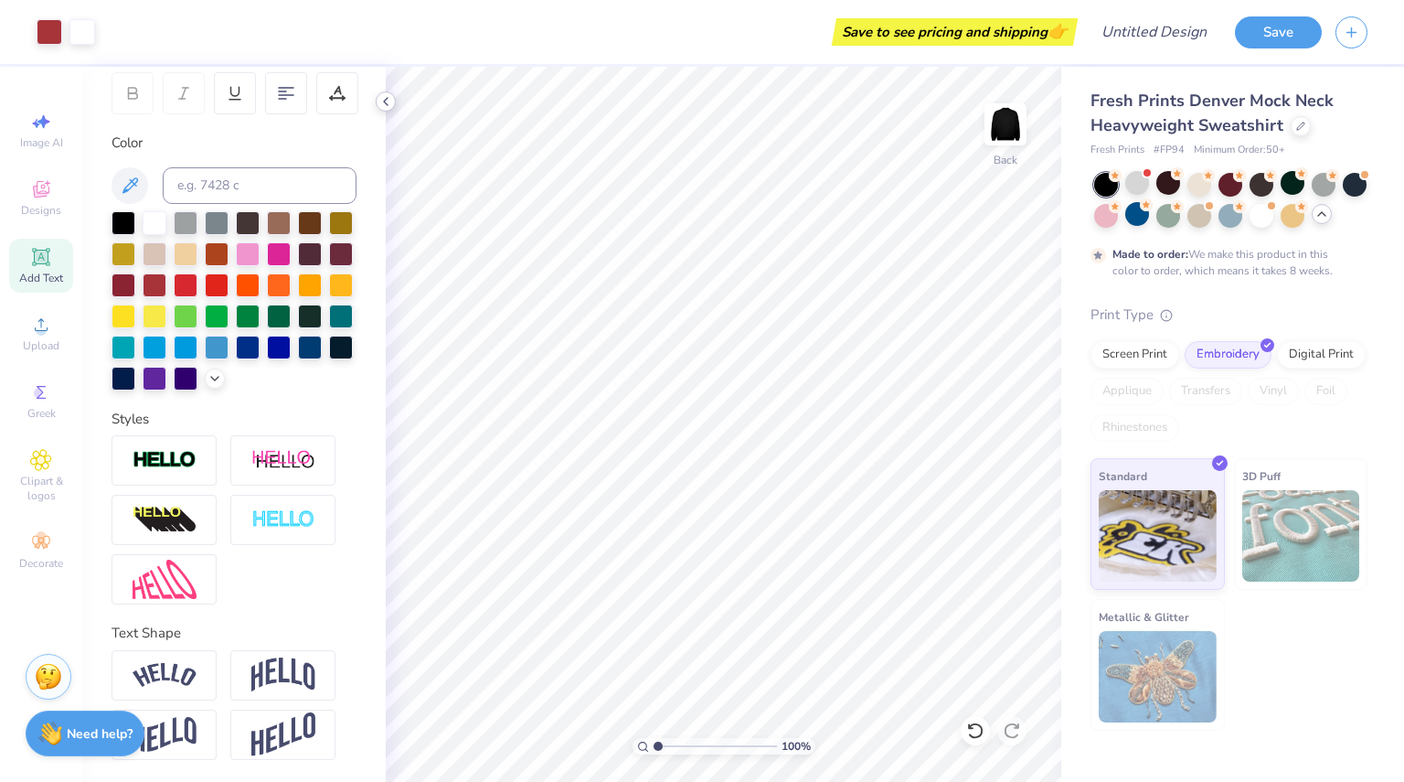
click at [383, 107] on icon at bounding box center [385, 101] width 15 height 15
click at [157, 209] on div at bounding box center [155, 221] width 24 height 24
type input "4.46"
type input "0.41"
type input "4.07"
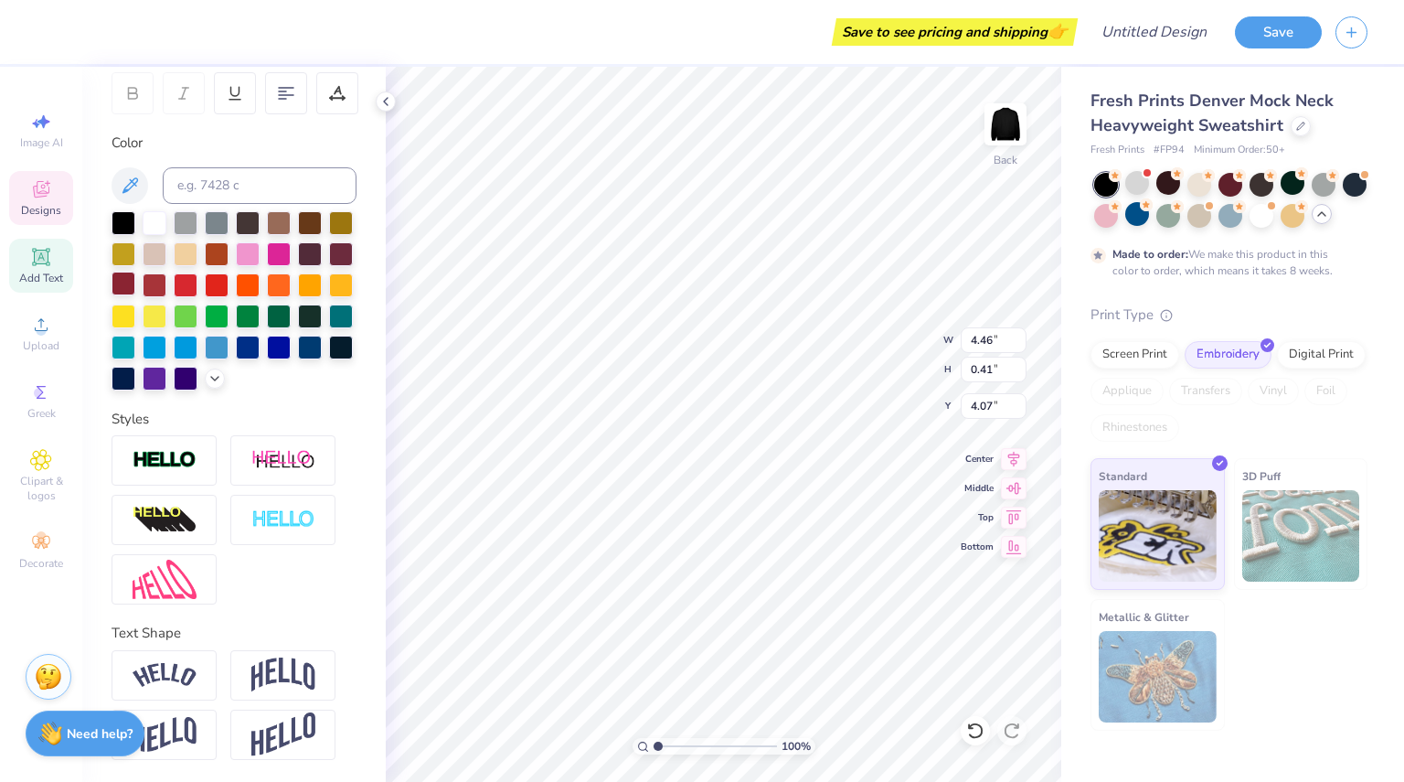
click at [135, 271] on div at bounding box center [124, 283] width 24 height 24
type input "4.46"
type input "0.41"
type input "4.07"
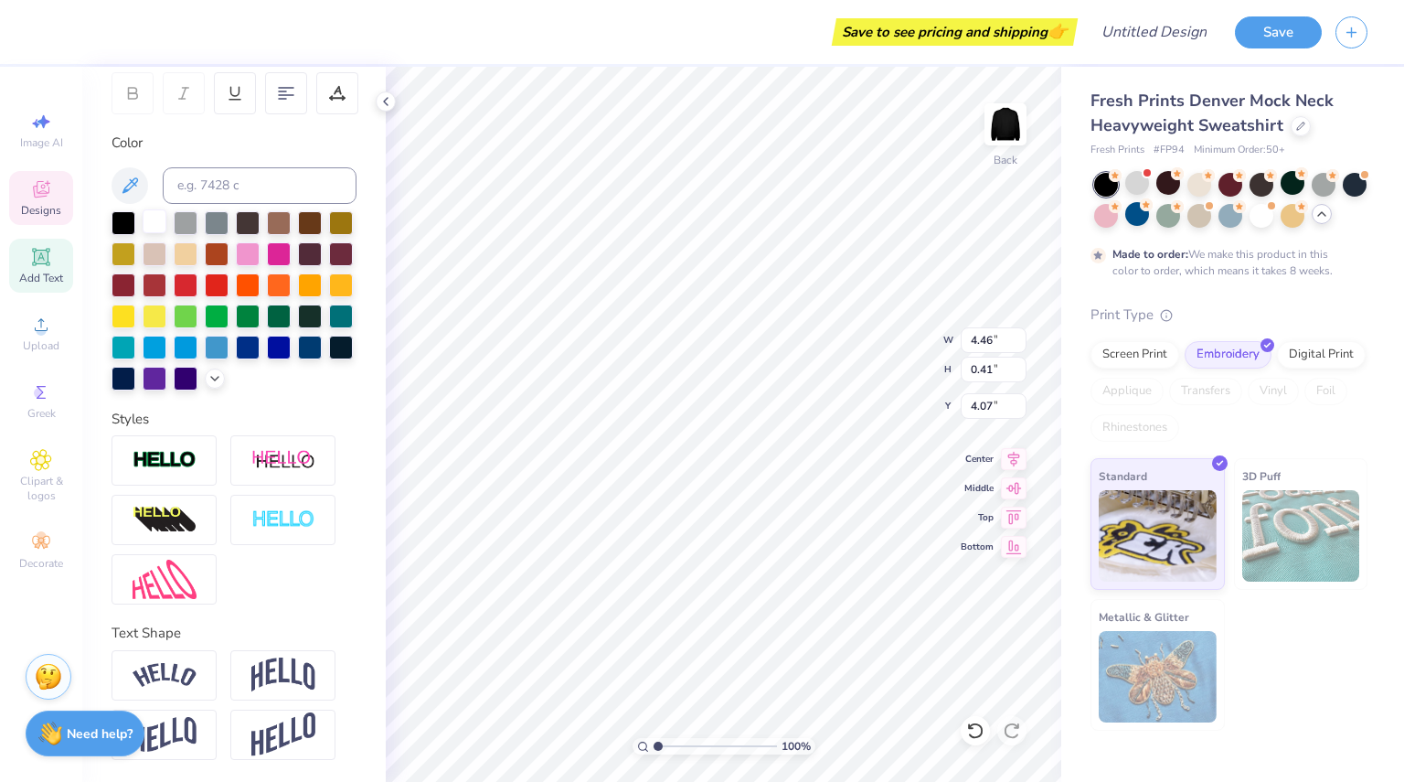
click at [152, 209] on div at bounding box center [155, 221] width 24 height 24
type input "9.74"
type input "2.65"
type input "3.00"
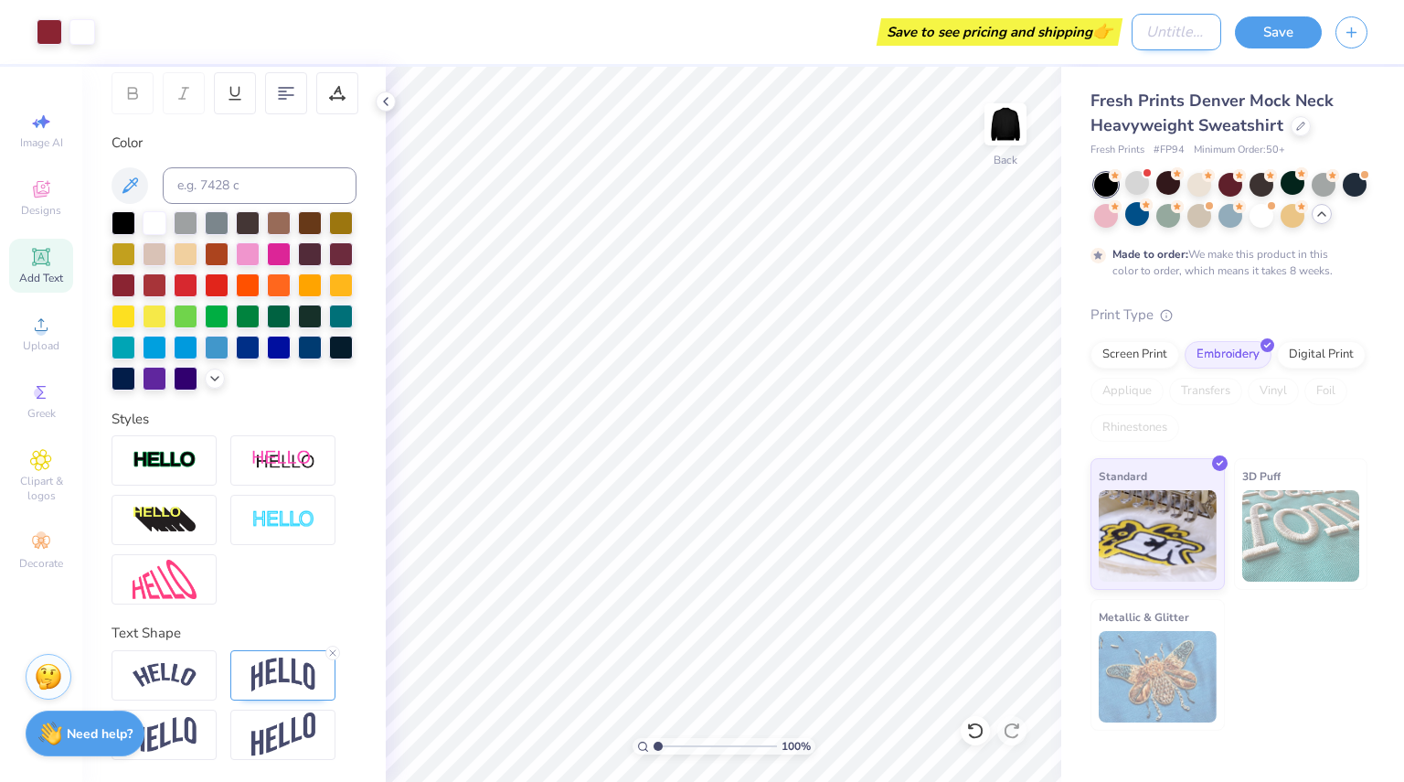
click at [1154, 31] on input "Design Title" at bounding box center [1177, 32] width 90 height 37
type input "C"
type input "Edge"
click at [1265, 42] on button "Save" at bounding box center [1278, 30] width 87 height 32
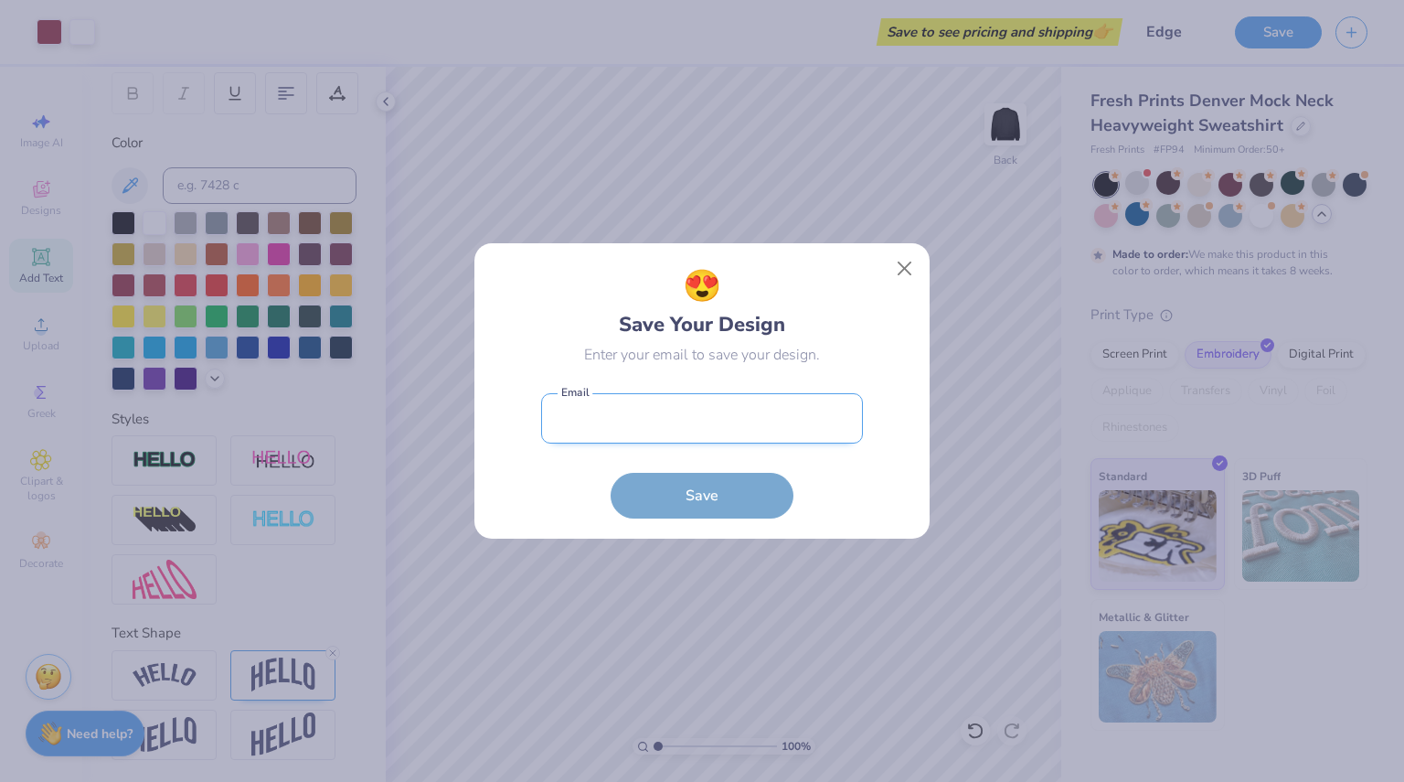
click at [750, 401] on input "email" at bounding box center [702, 418] width 322 height 50
type input "marissalsmith21@gmail.com"
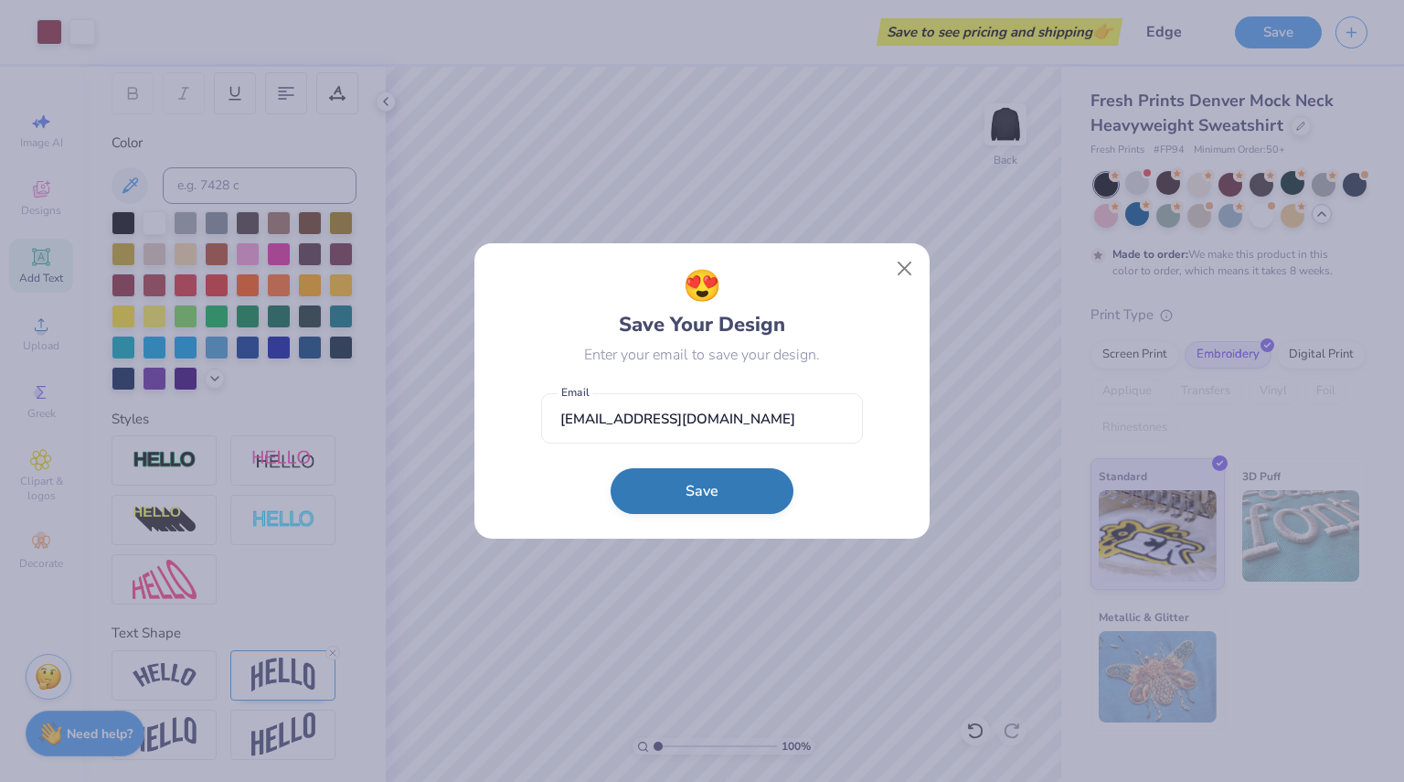
click at [758, 495] on button "Save" at bounding box center [702, 491] width 183 height 46
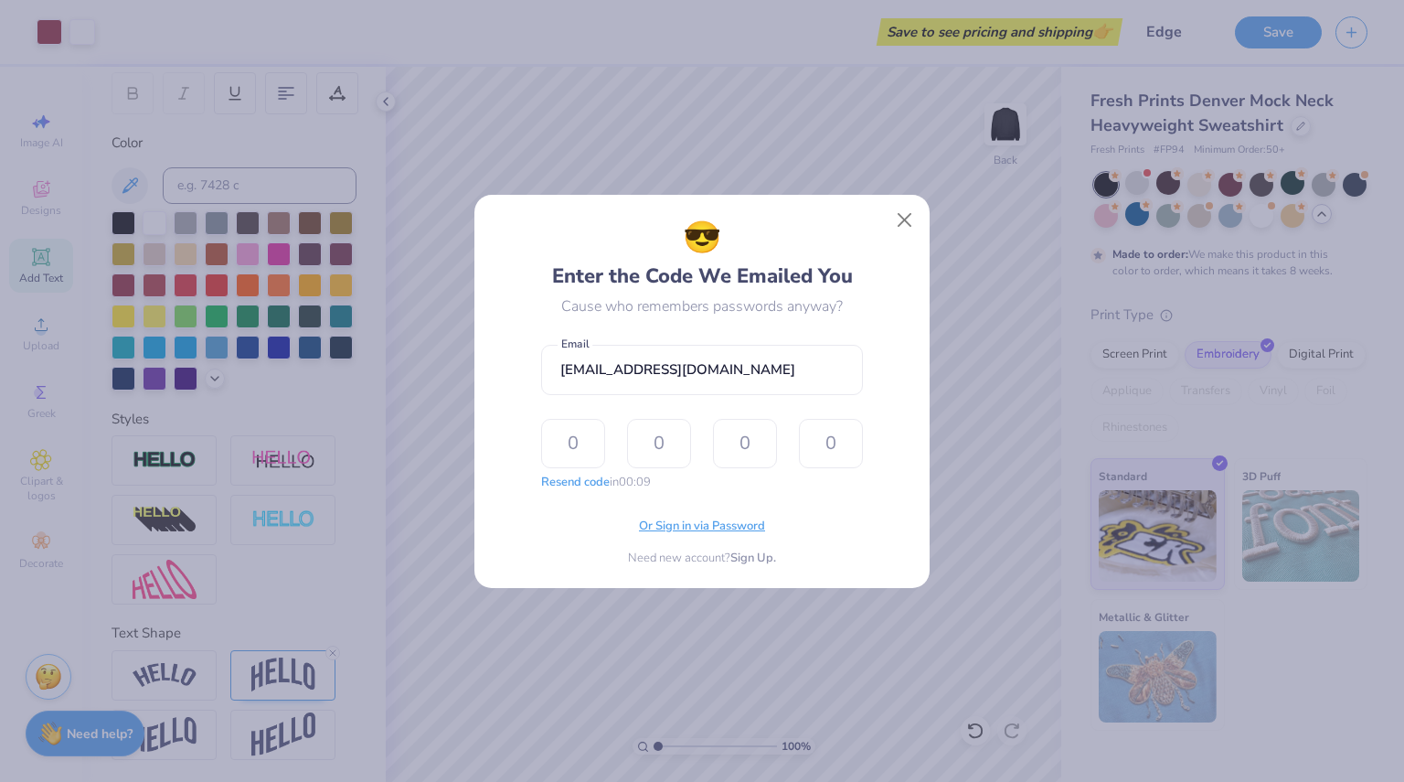
click at [751, 532] on span "Or Sign in via Password" at bounding box center [702, 526] width 126 height 18
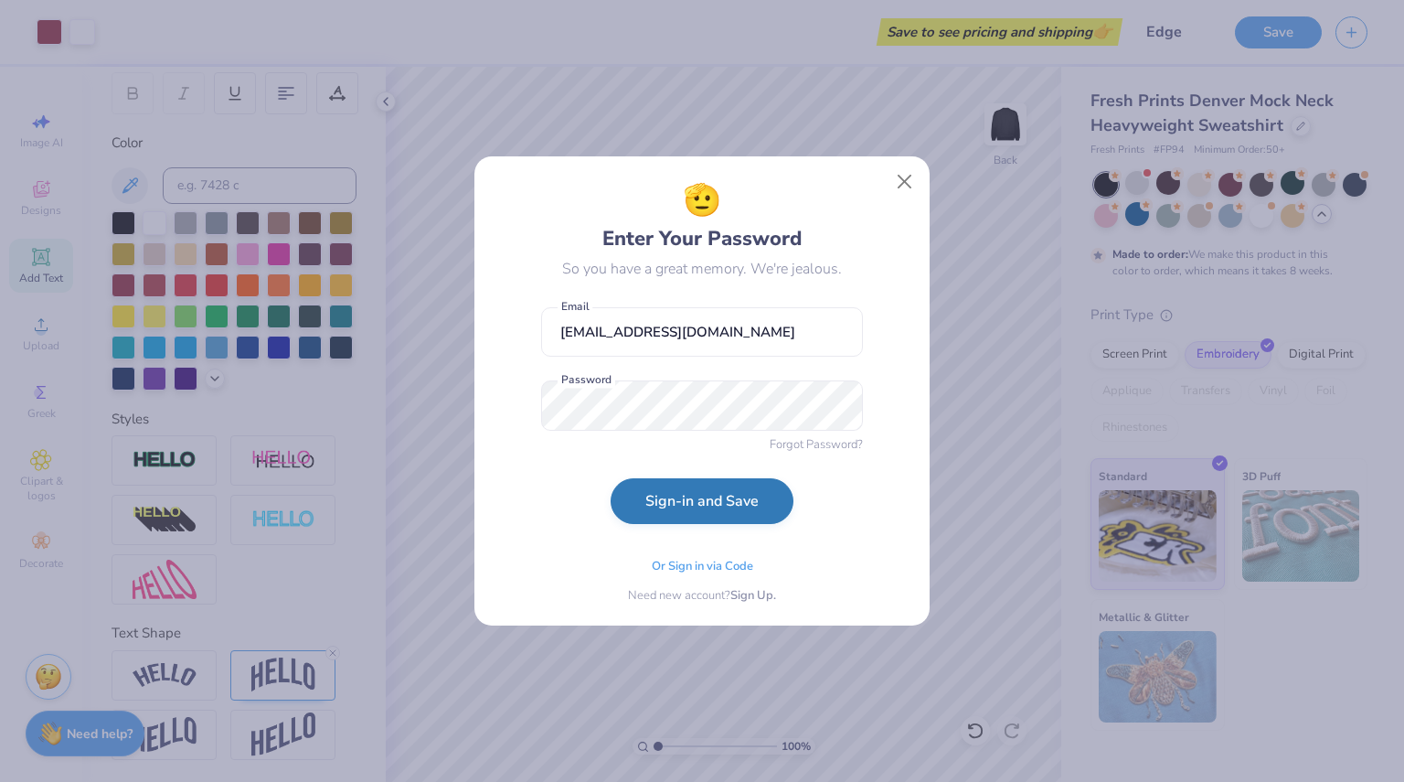
click at [623, 500] on button "Sign-in and Save" at bounding box center [702, 501] width 183 height 46
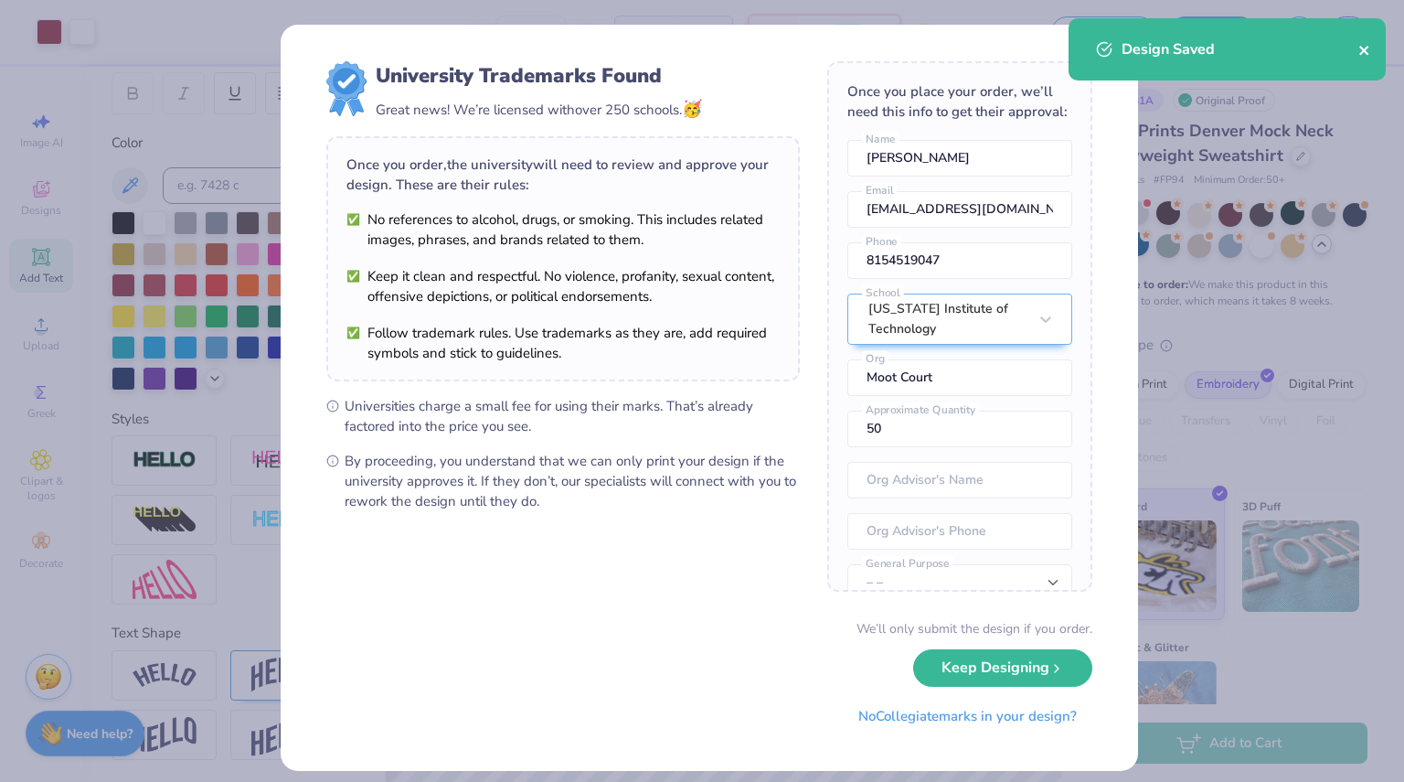
click at [1366, 52] on icon "close" at bounding box center [1363, 50] width 9 height 9
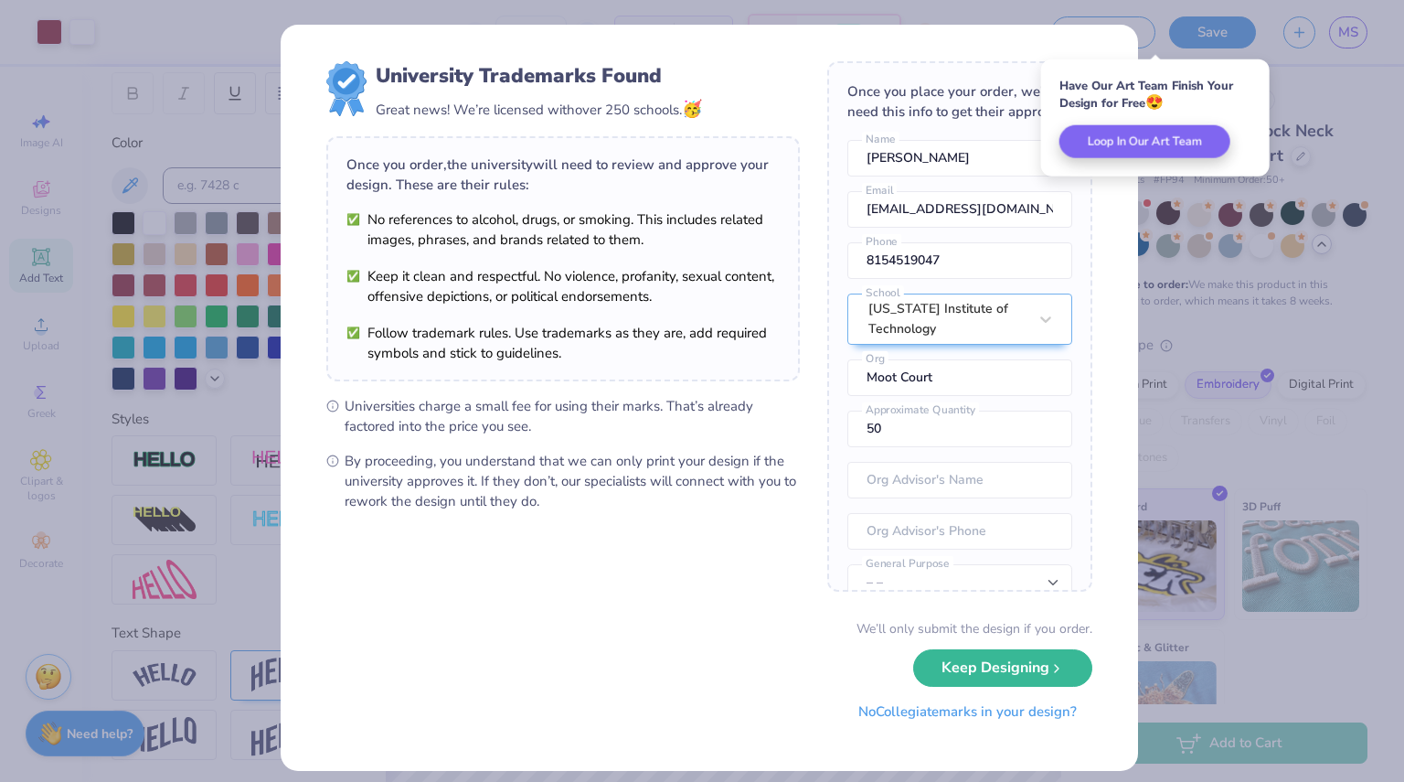
click at [985, 708] on button "No Collegiate marks in your design?" at bounding box center [968, 711] width 250 height 37
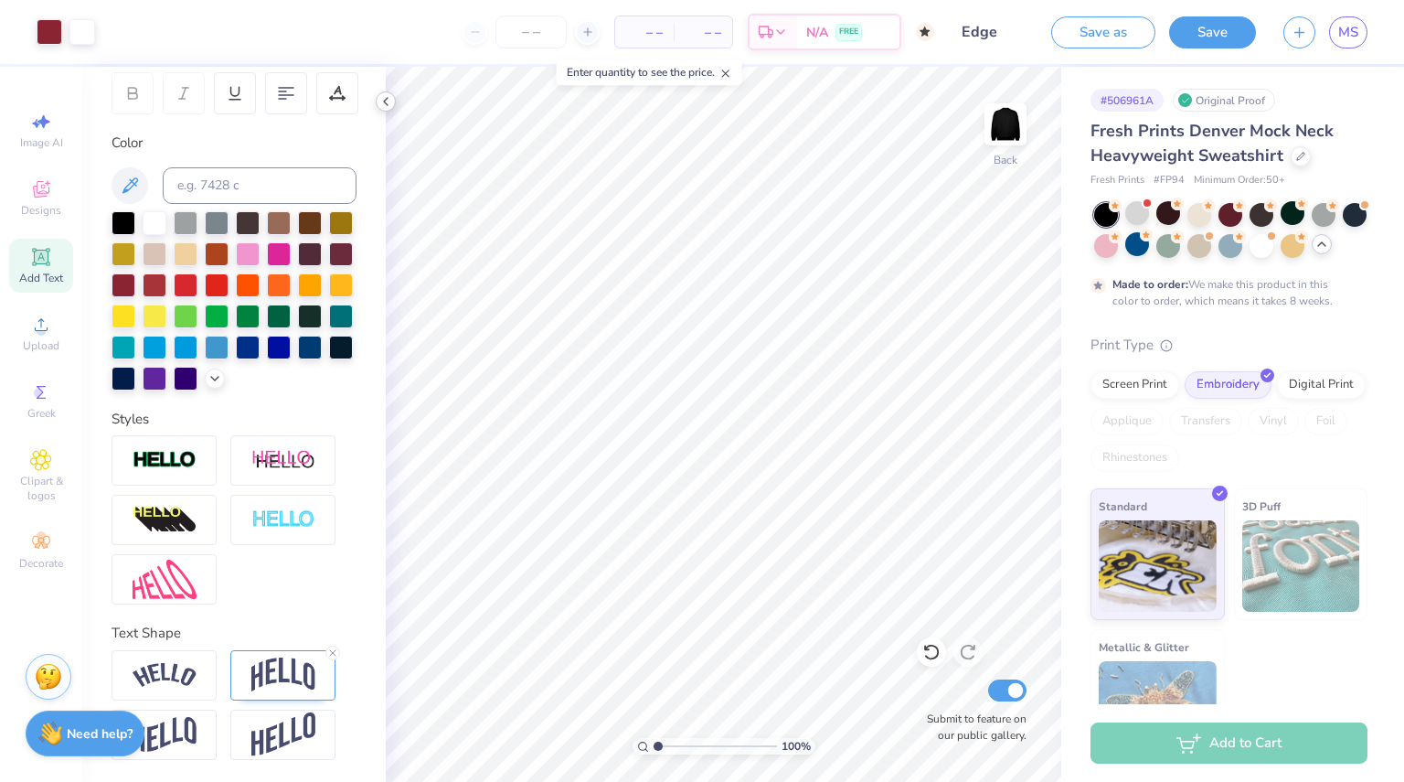
click at [388, 95] on icon at bounding box center [385, 101] width 15 height 15
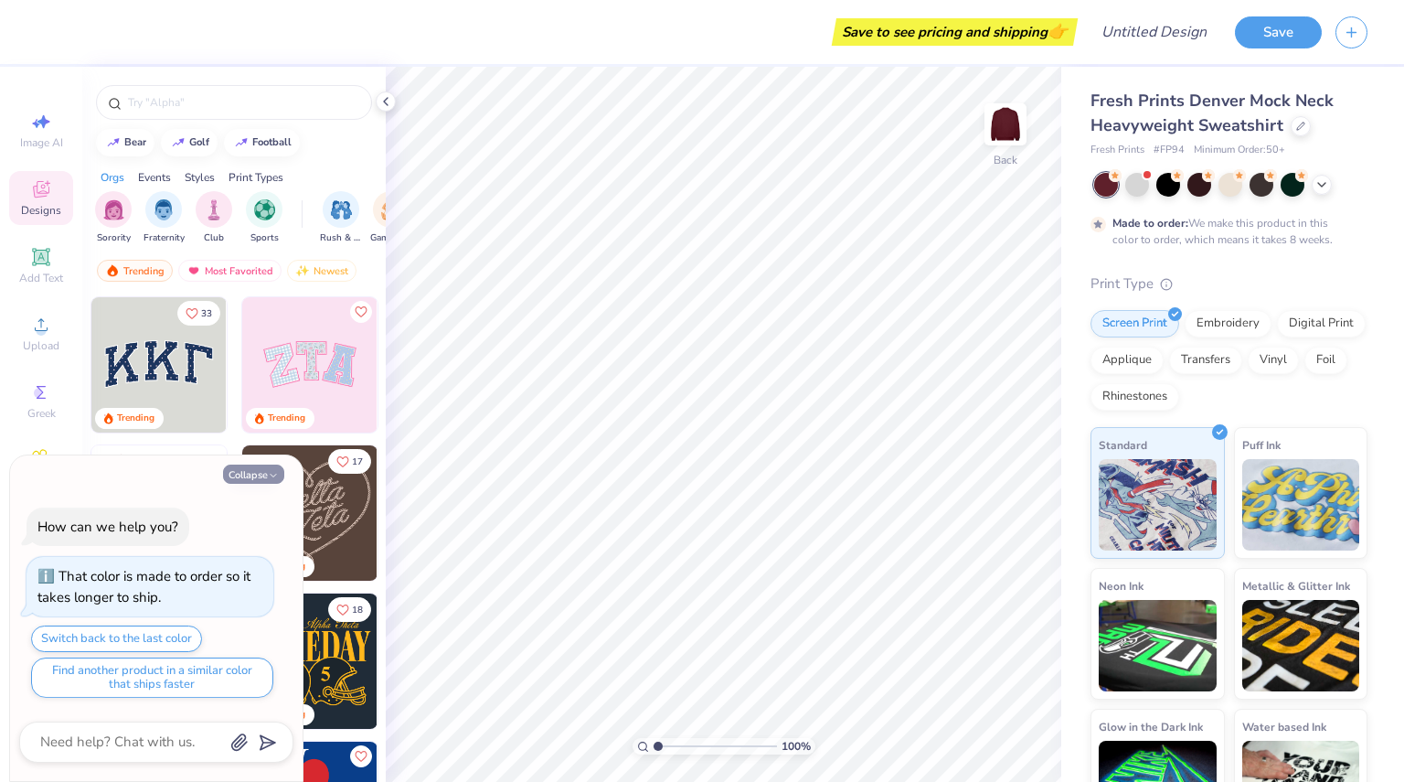
click at [267, 484] on button "Collapse" at bounding box center [253, 473] width 61 height 19
type textarea "x"
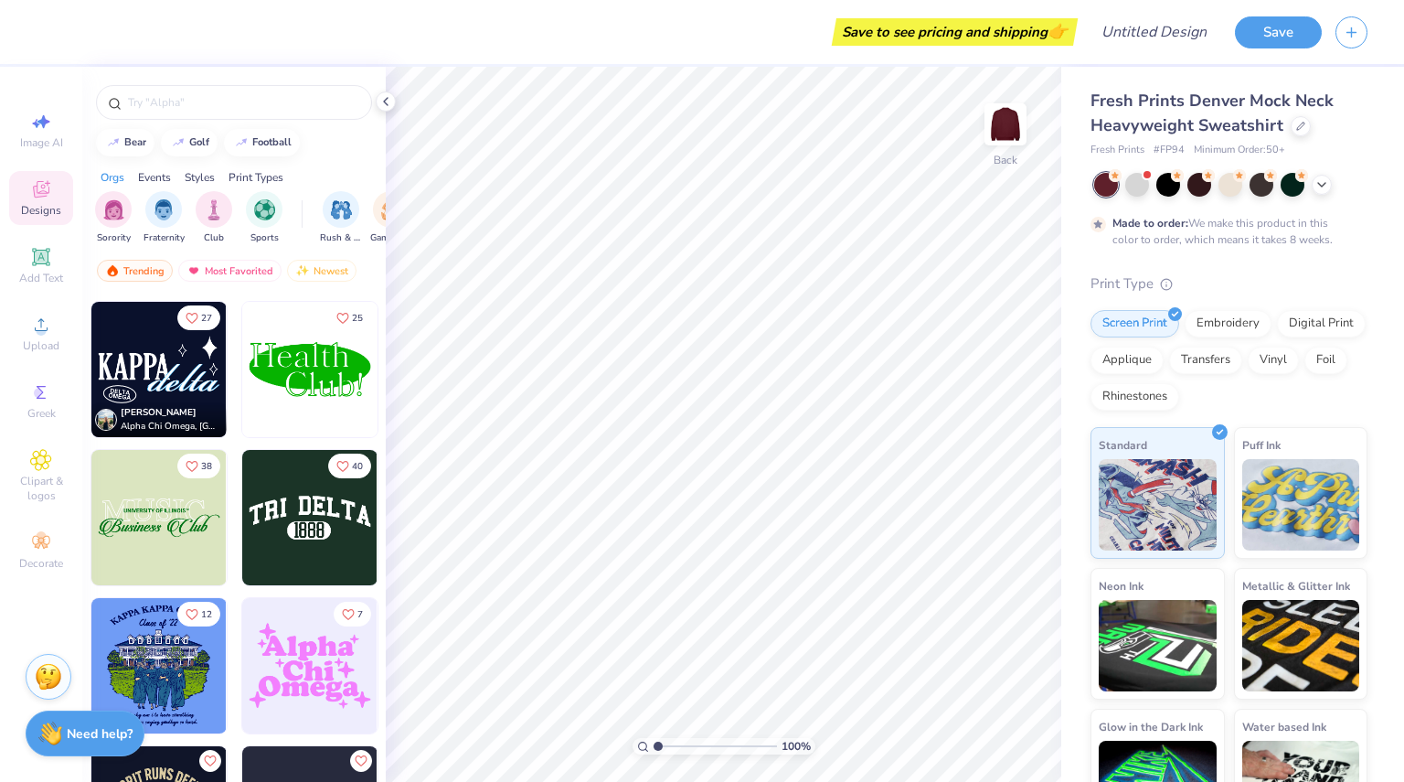
scroll to position [5762, 0]
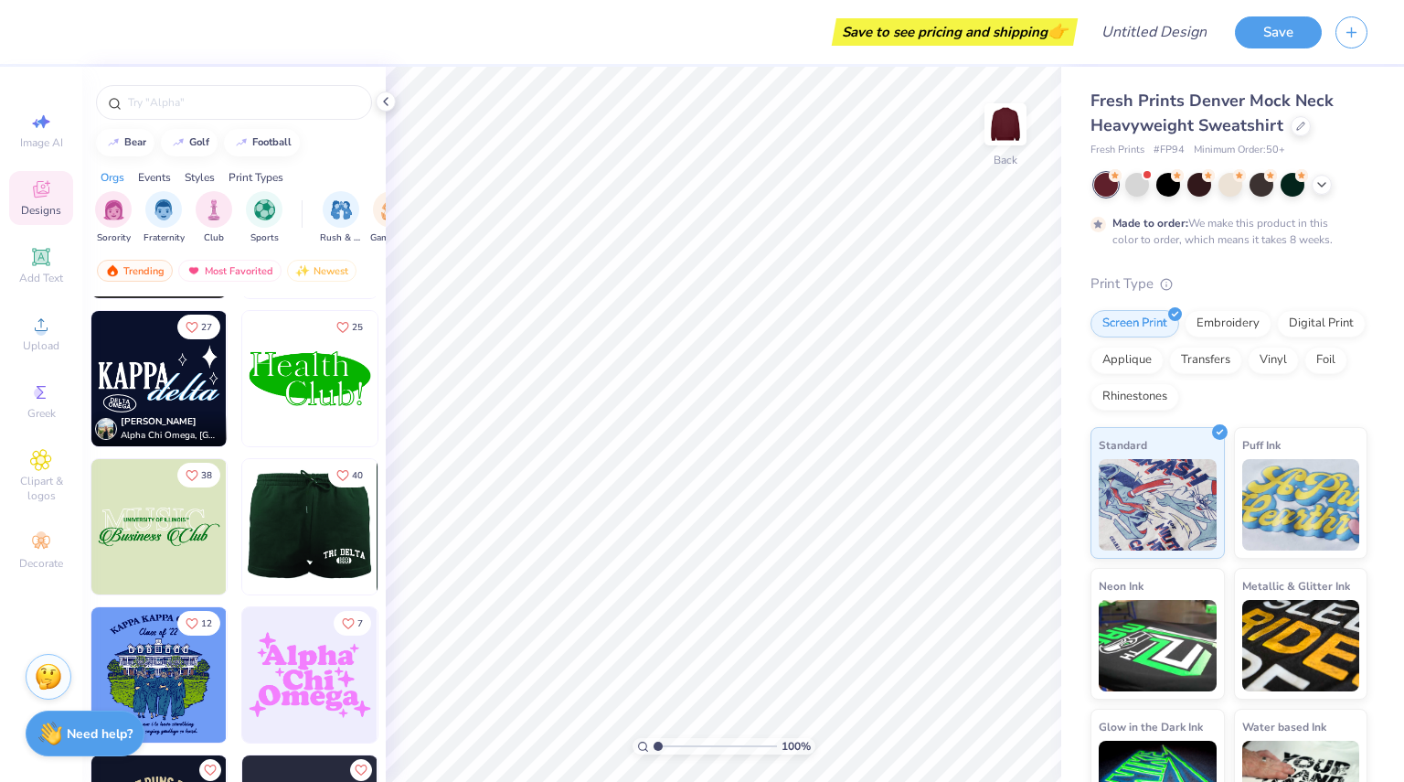
click at [242, 534] on img at bounding box center [174, 526] width 135 height 135
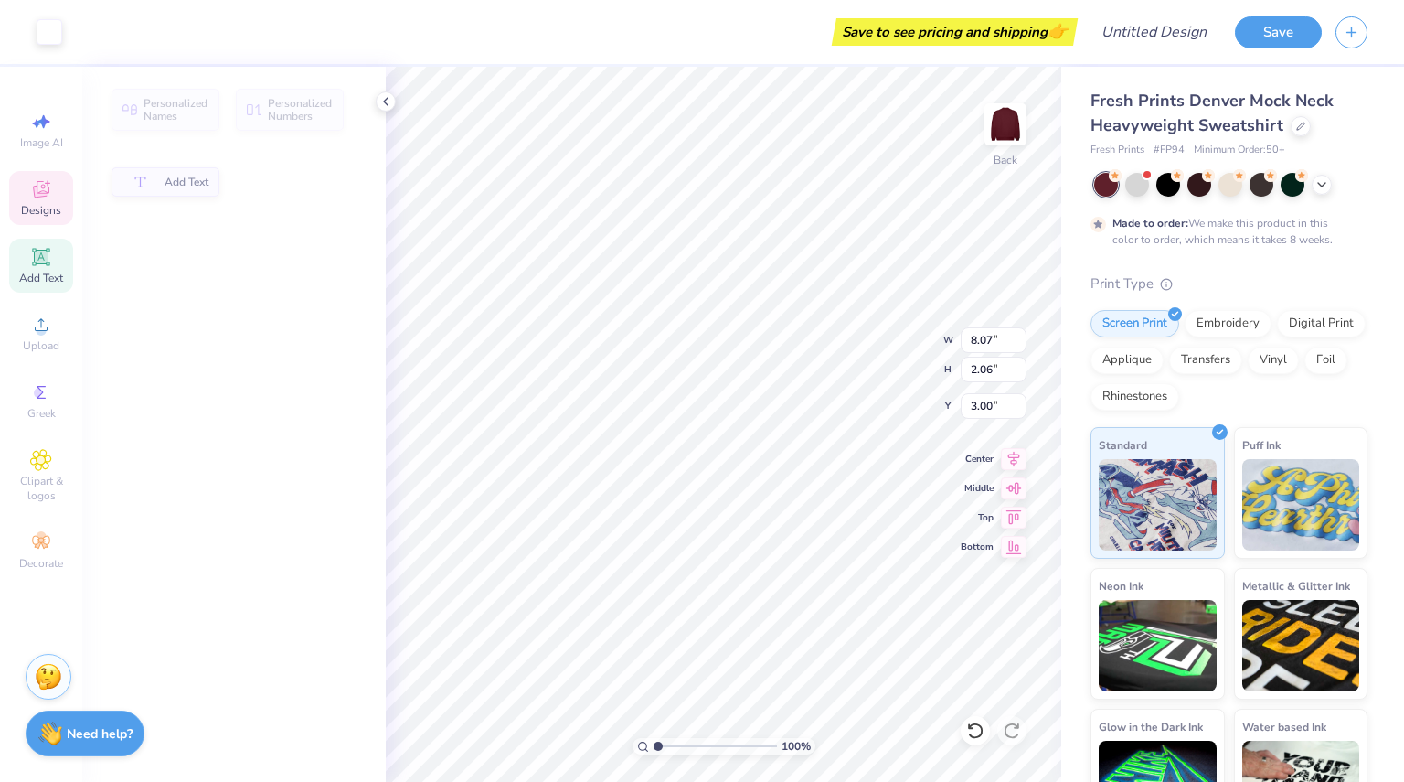
type input "2.06"
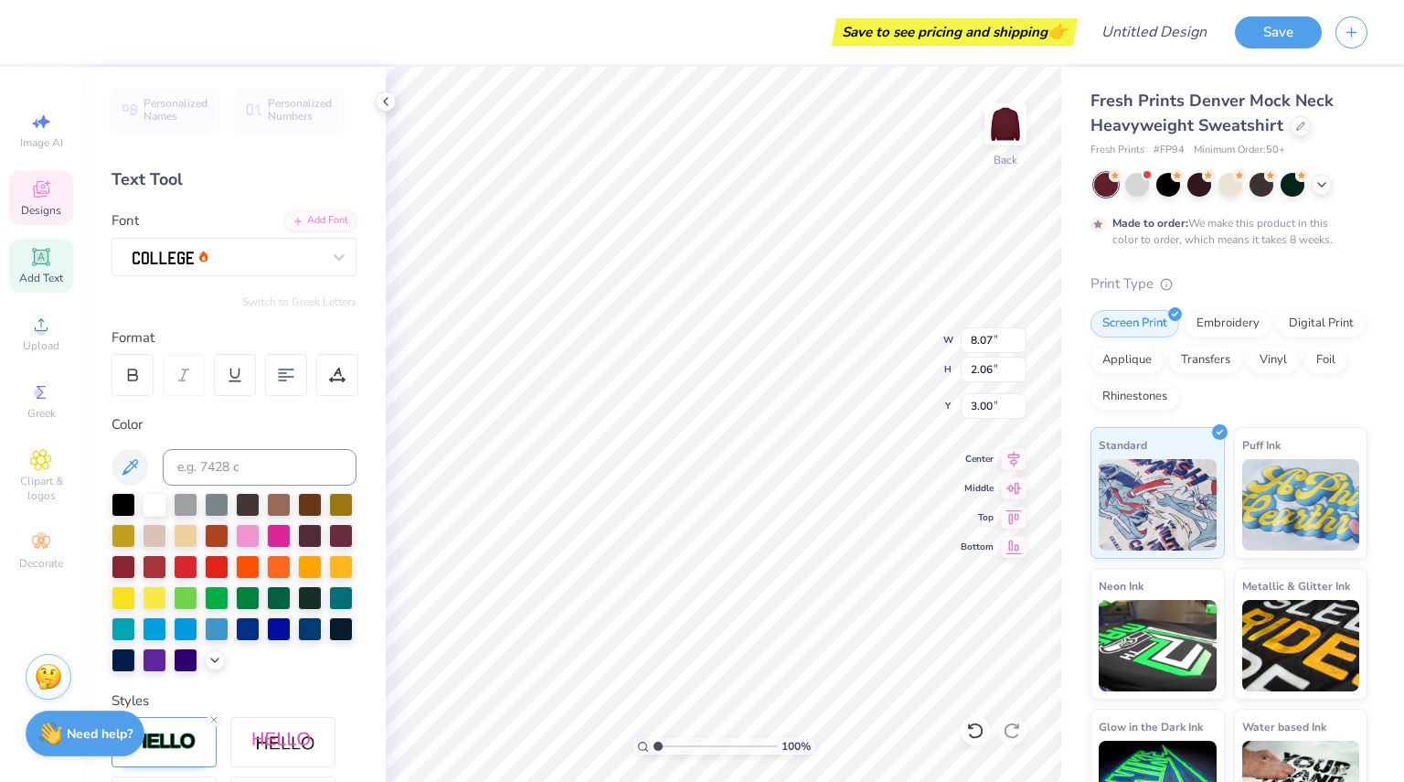
scroll to position [15, 3]
type input "7.70"
click at [746, 347] on div "Hold “Alt” to see the space between elements." at bounding box center [734, 366] width 183 height 42
type input "3.00"
type input "4.32"
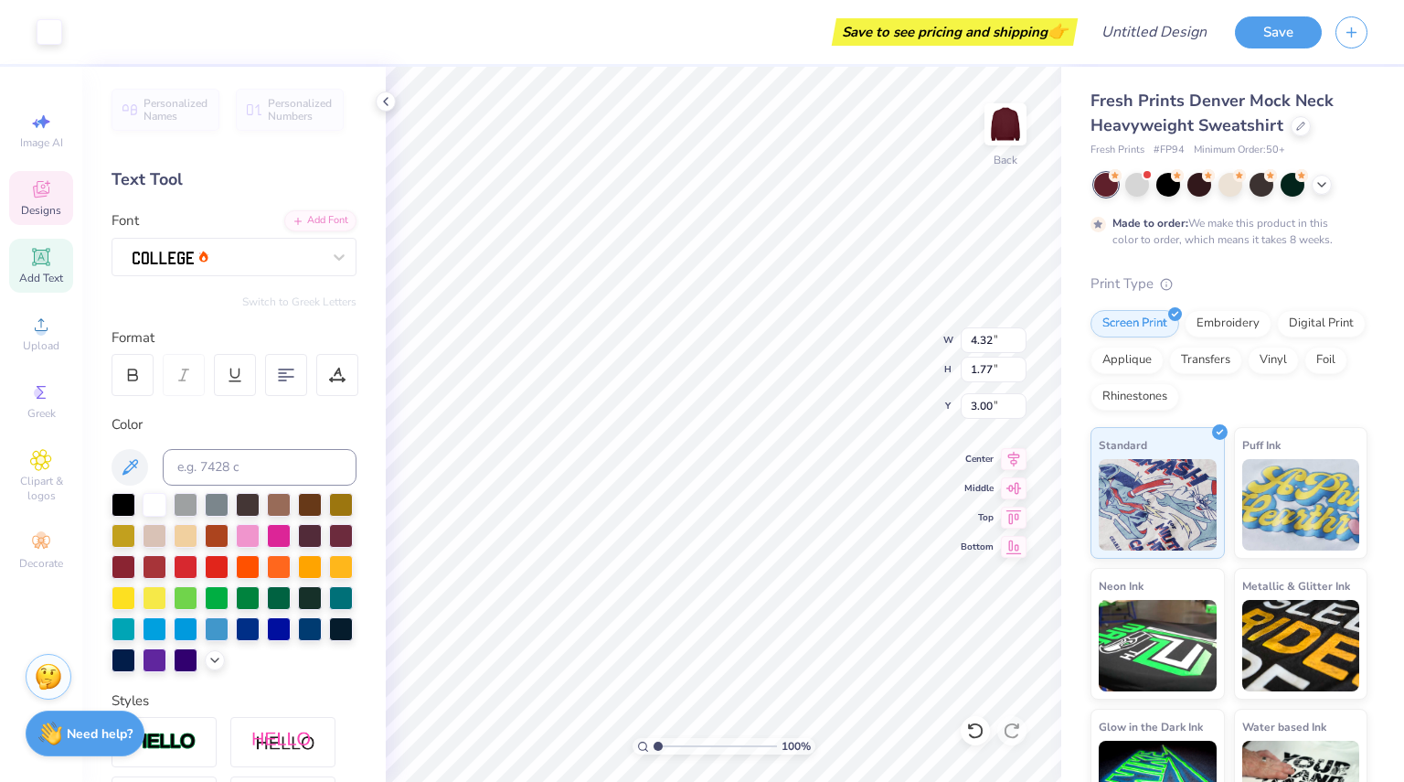
type input "1.77"
type input "3.48"
type textarea "1988"
click at [998, 125] on img at bounding box center [1005, 124] width 73 height 73
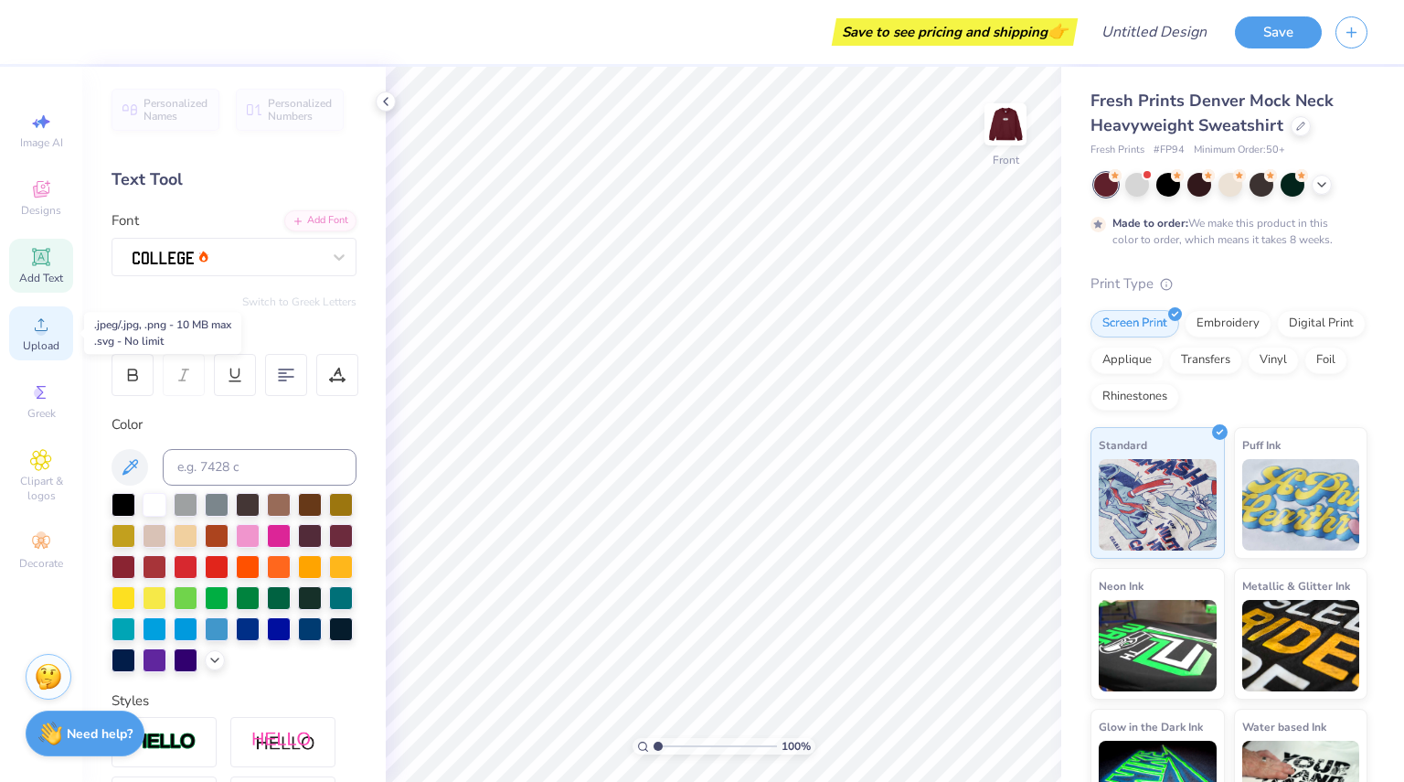
click at [48, 341] on span "Upload" at bounding box center [41, 345] width 37 height 15
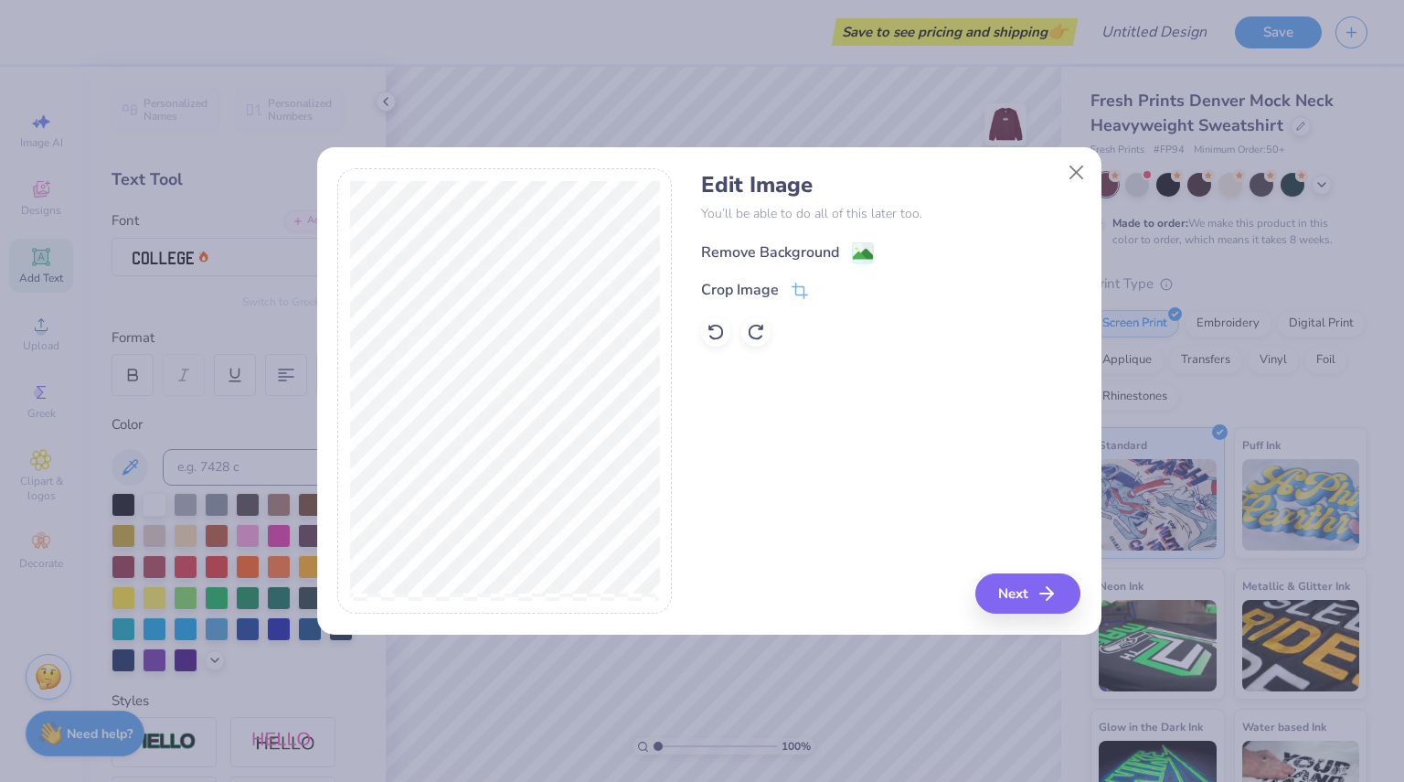
click at [855, 250] on circle at bounding box center [856, 248] width 3 height 3
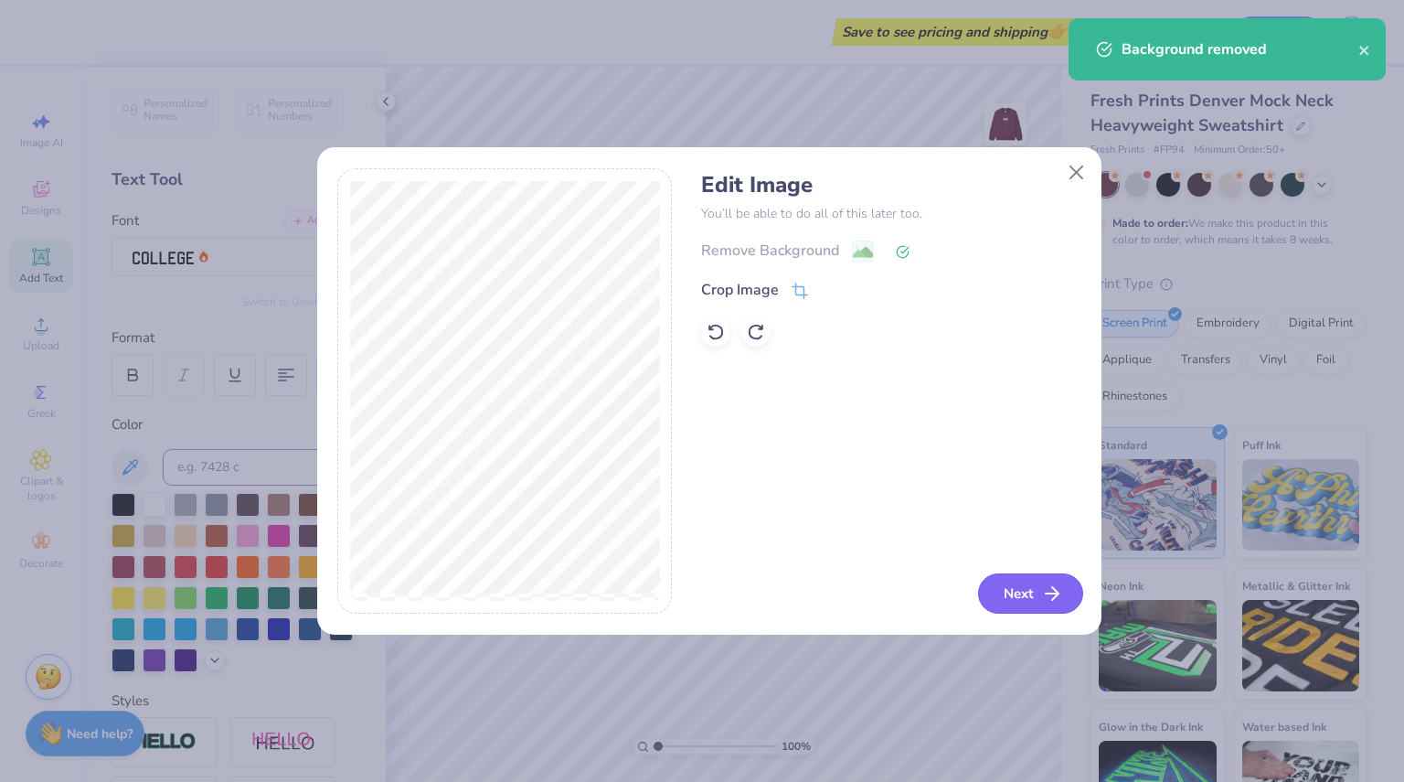
click at [1034, 588] on button "Next" at bounding box center [1030, 593] width 105 height 40
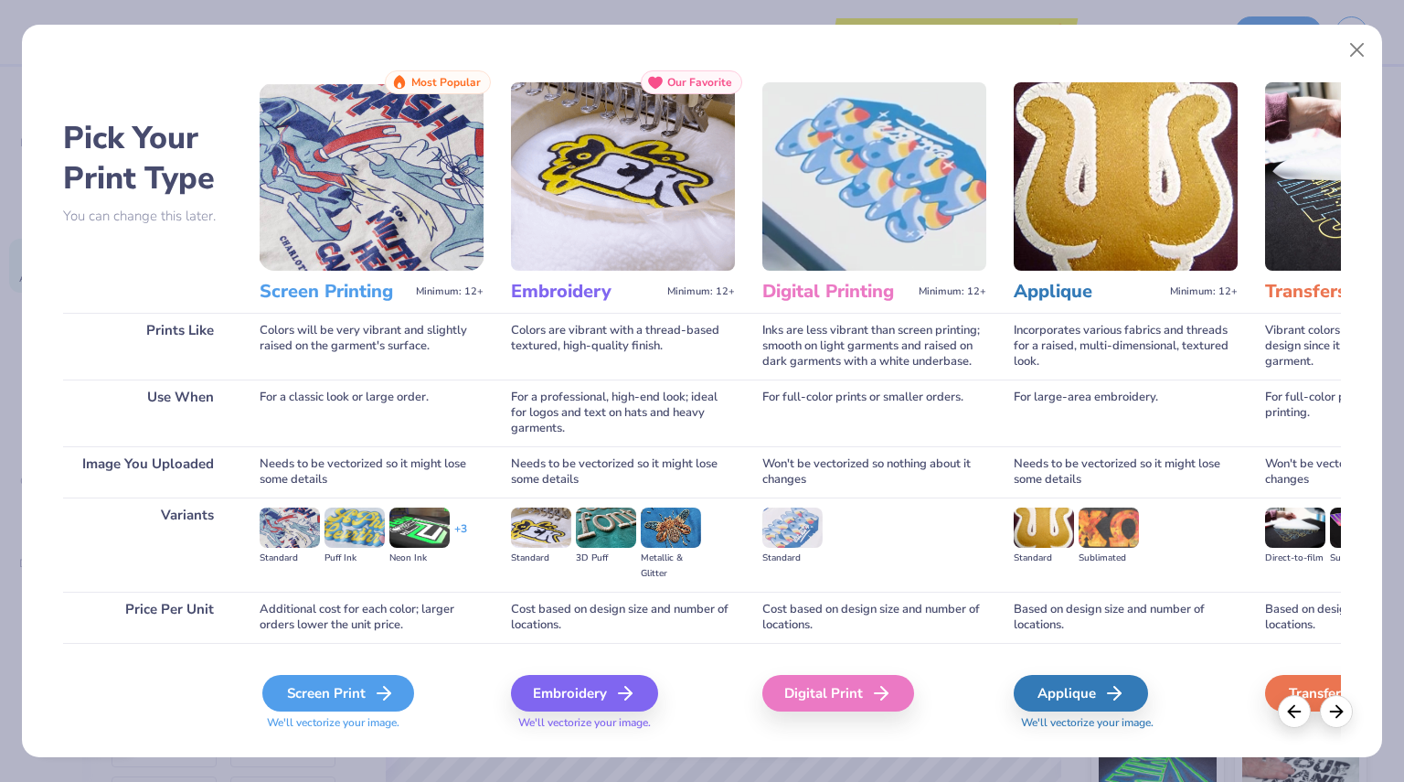
click at [385, 691] on icon at bounding box center [384, 693] width 22 height 22
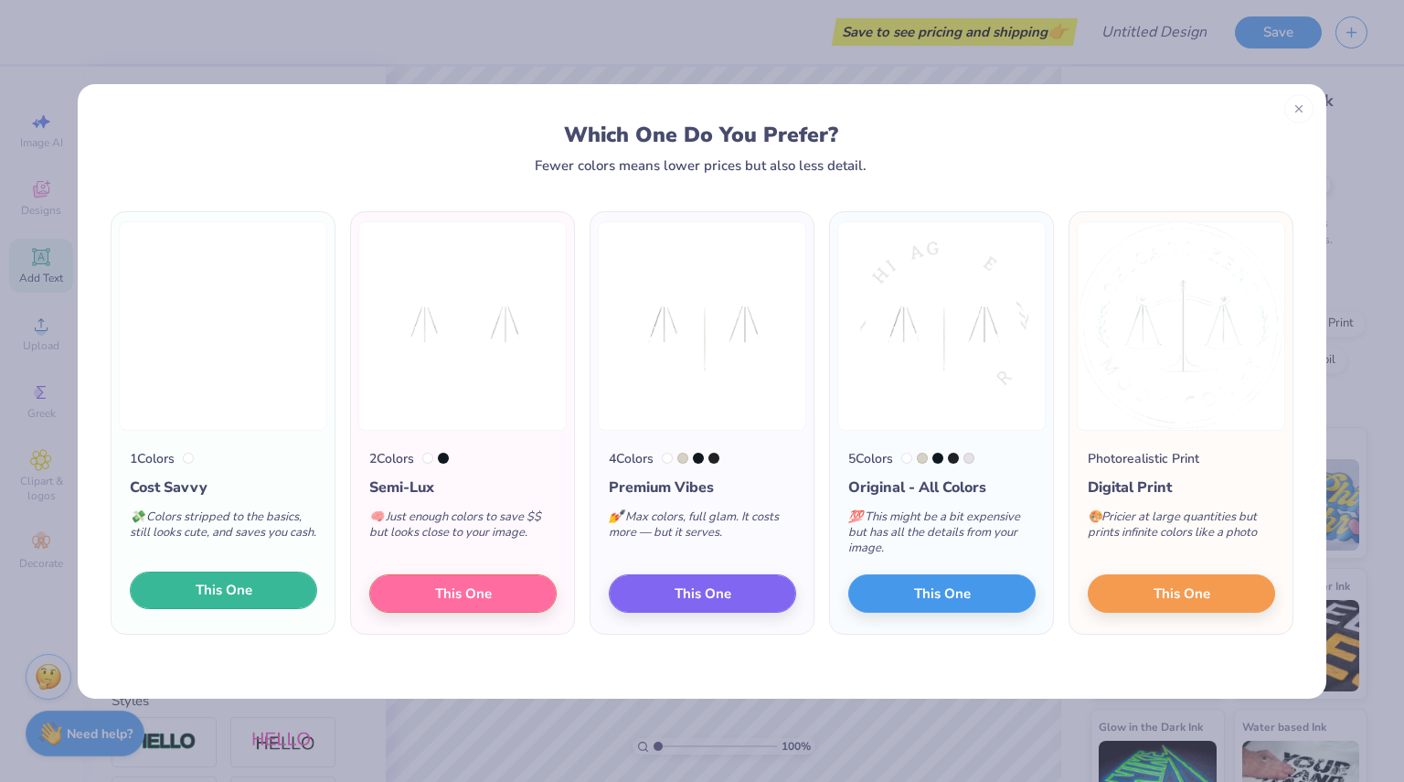
click at [231, 580] on span "This One" at bounding box center [224, 590] width 57 height 21
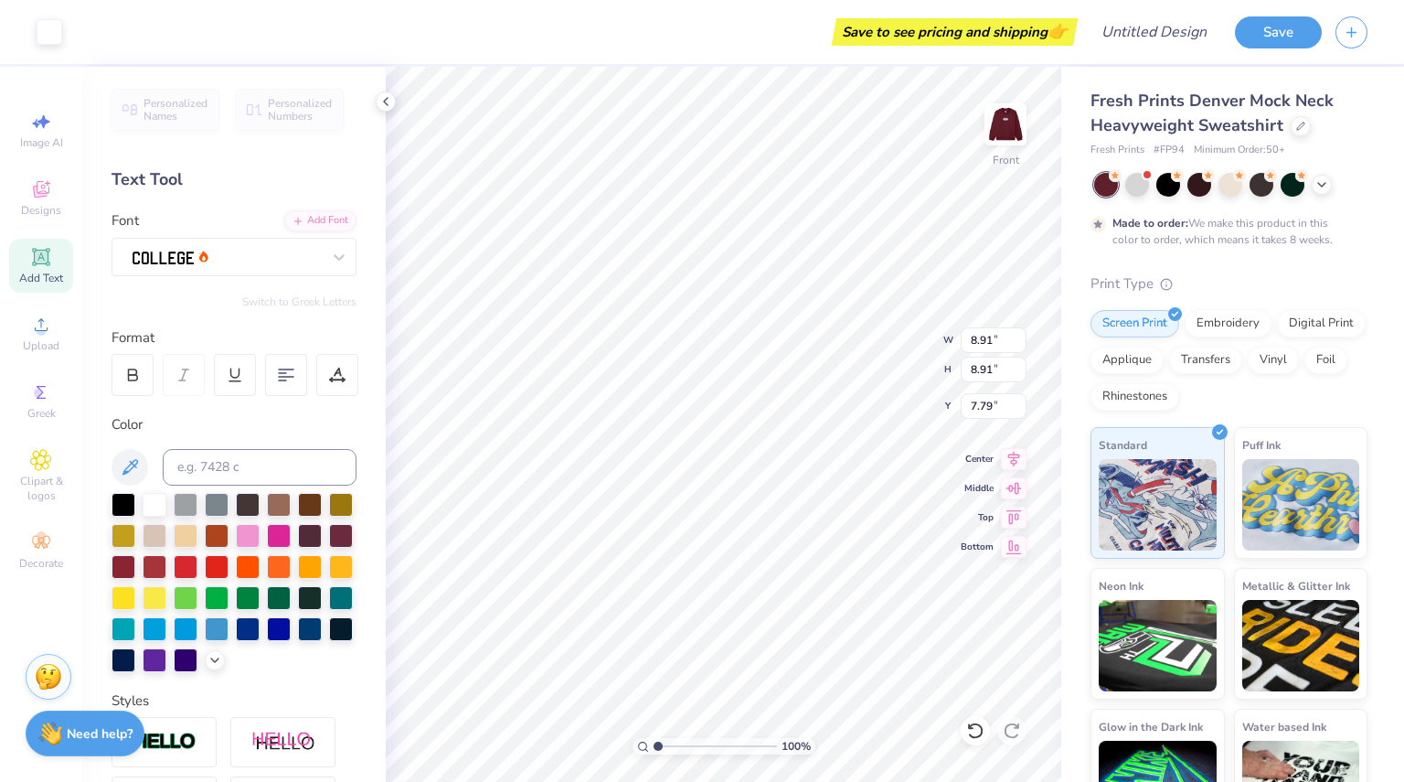
type input "2.57"
type input "14.75"
type input "3.00"
type input "13.10"
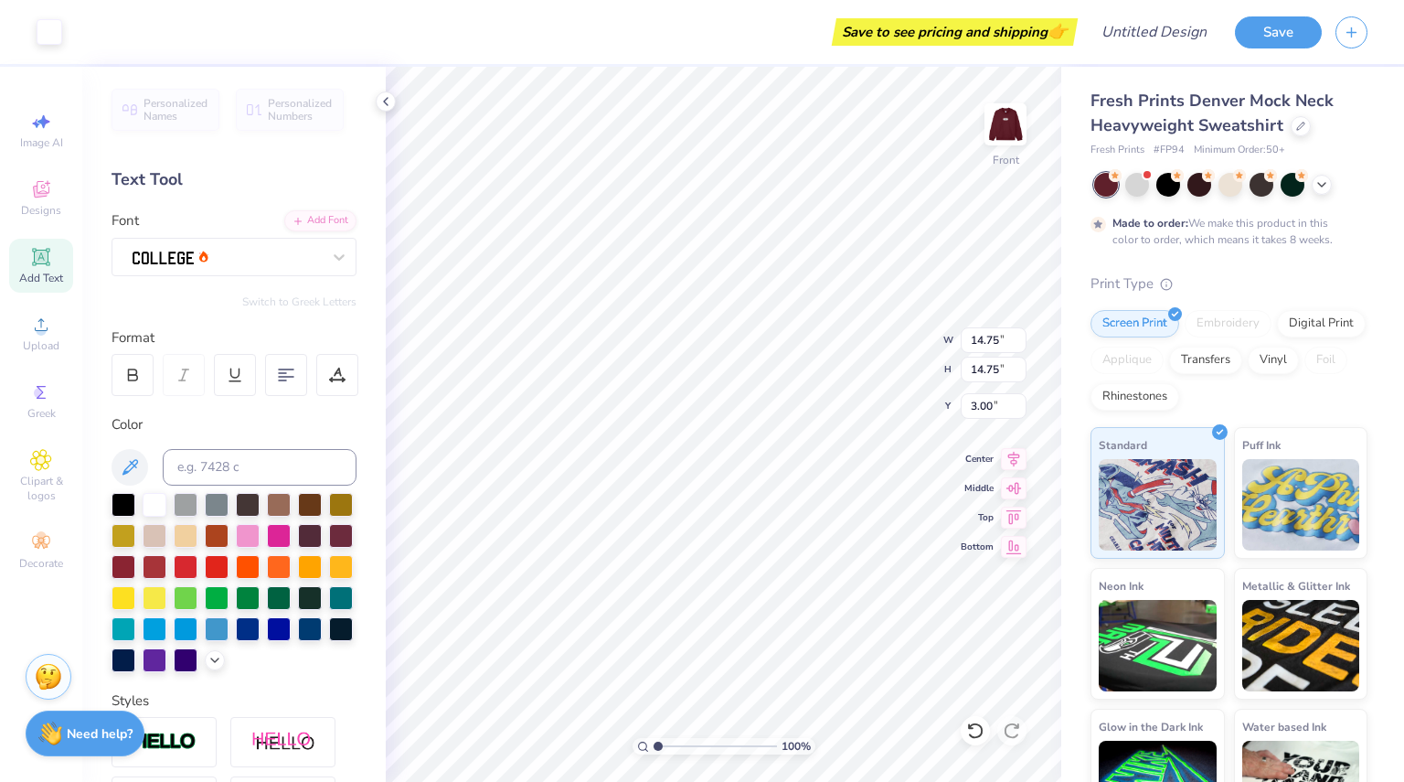
type input "13.10"
type input "4.57"
click at [1006, 130] on img at bounding box center [1005, 124] width 73 height 73
click at [1011, 148] on img at bounding box center [1005, 124] width 73 height 73
click at [1011, 143] on img at bounding box center [1005, 124] width 37 height 37
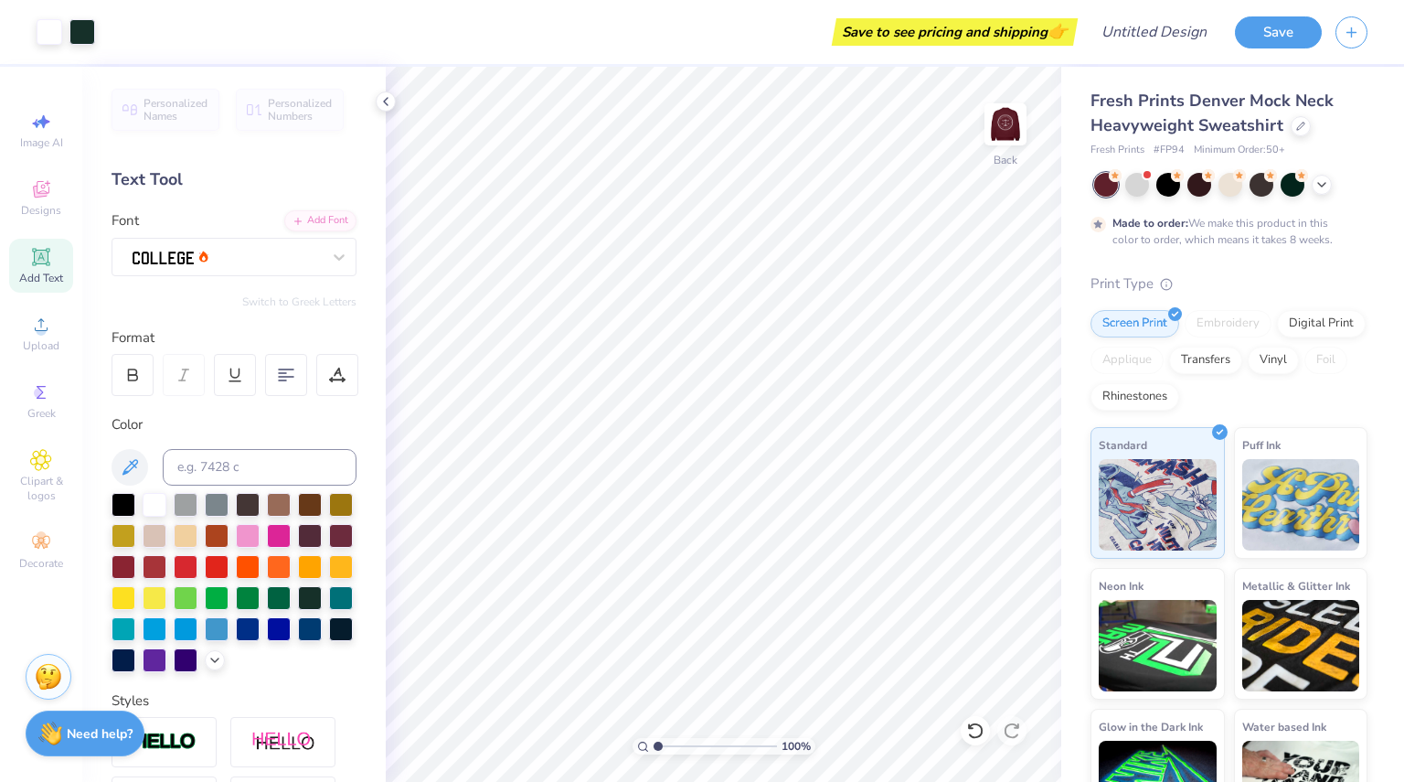
click at [1011, 143] on img at bounding box center [1005, 124] width 37 height 37
type input "3.54"
click at [69, 261] on div "Add Text" at bounding box center [41, 266] width 64 height 54
type input "19.79"
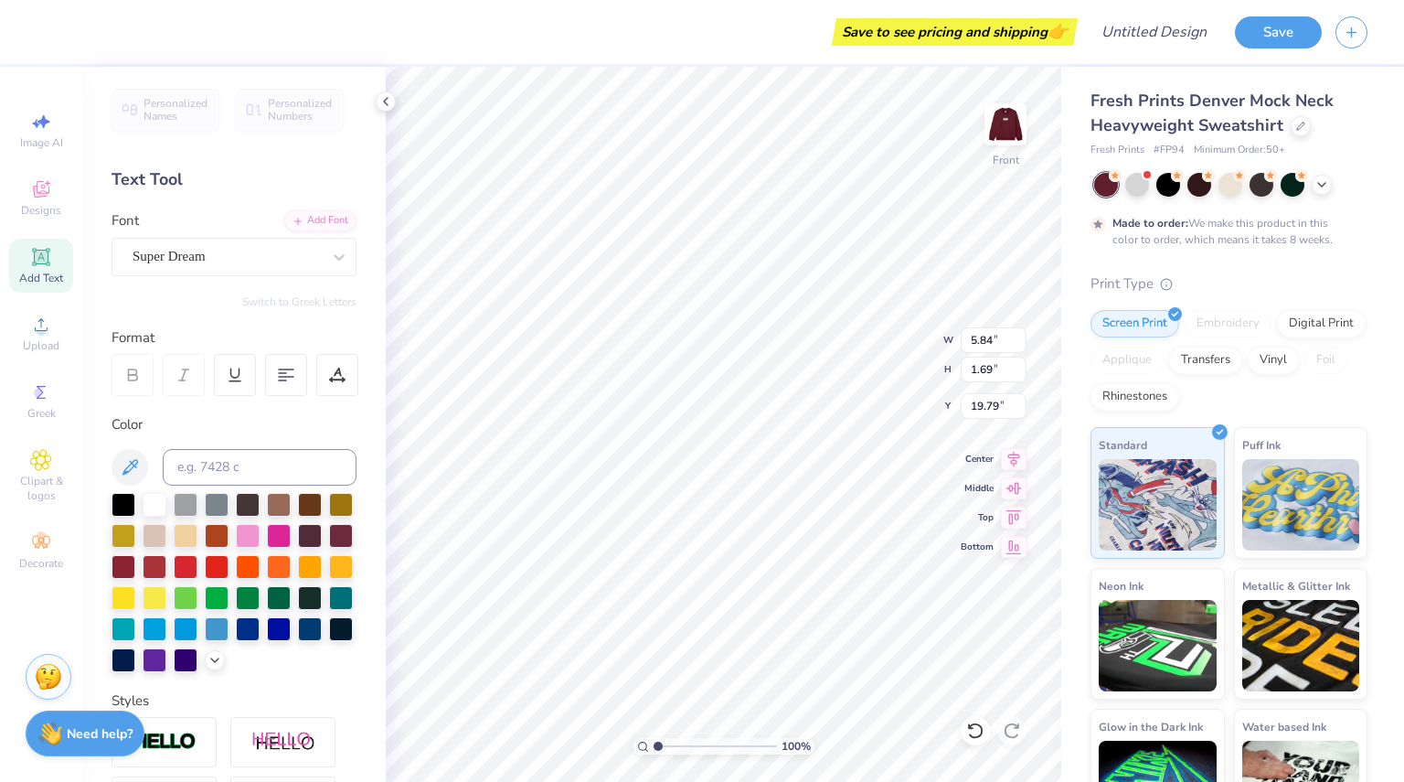
type textarea "May it please the court"
click at [228, 260] on div "Super Dream" at bounding box center [227, 256] width 192 height 28
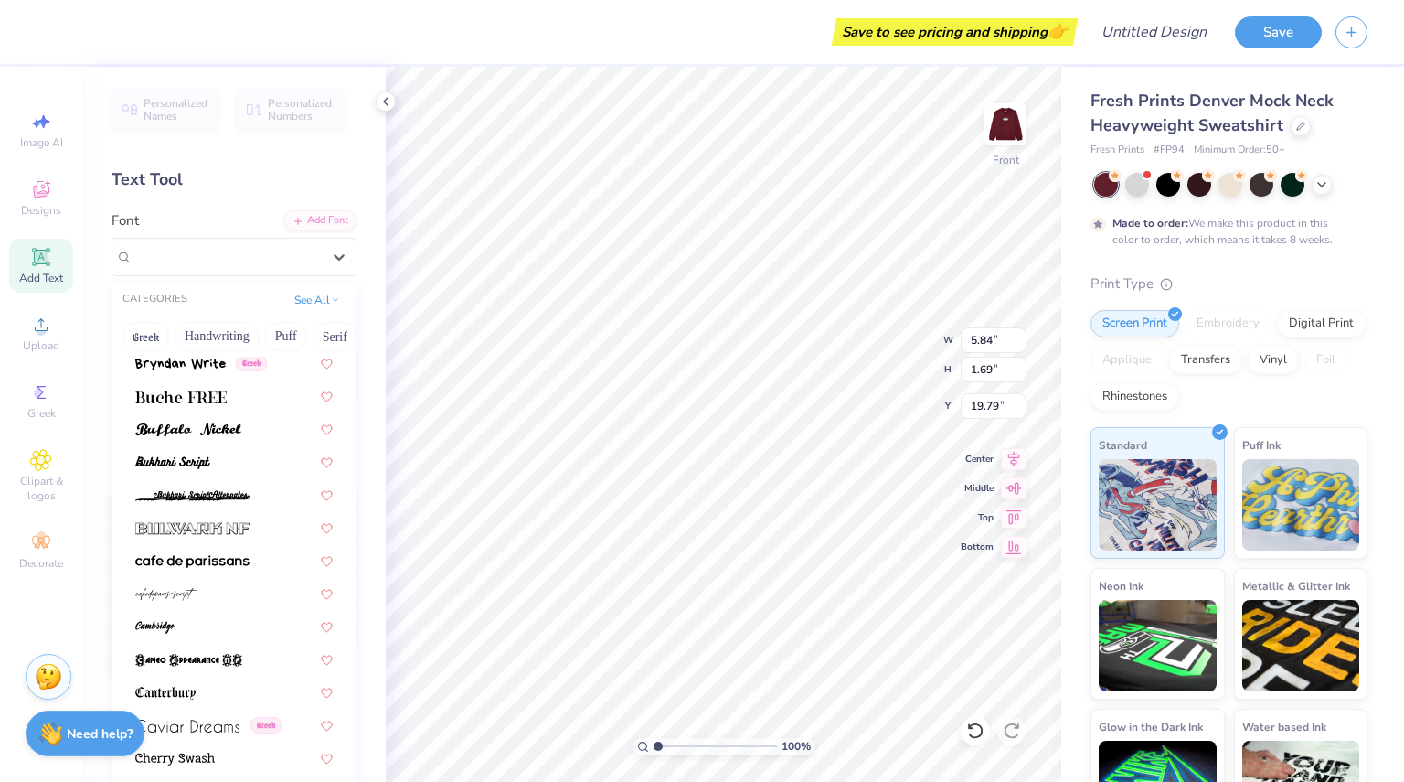
scroll to position [1655, 0]
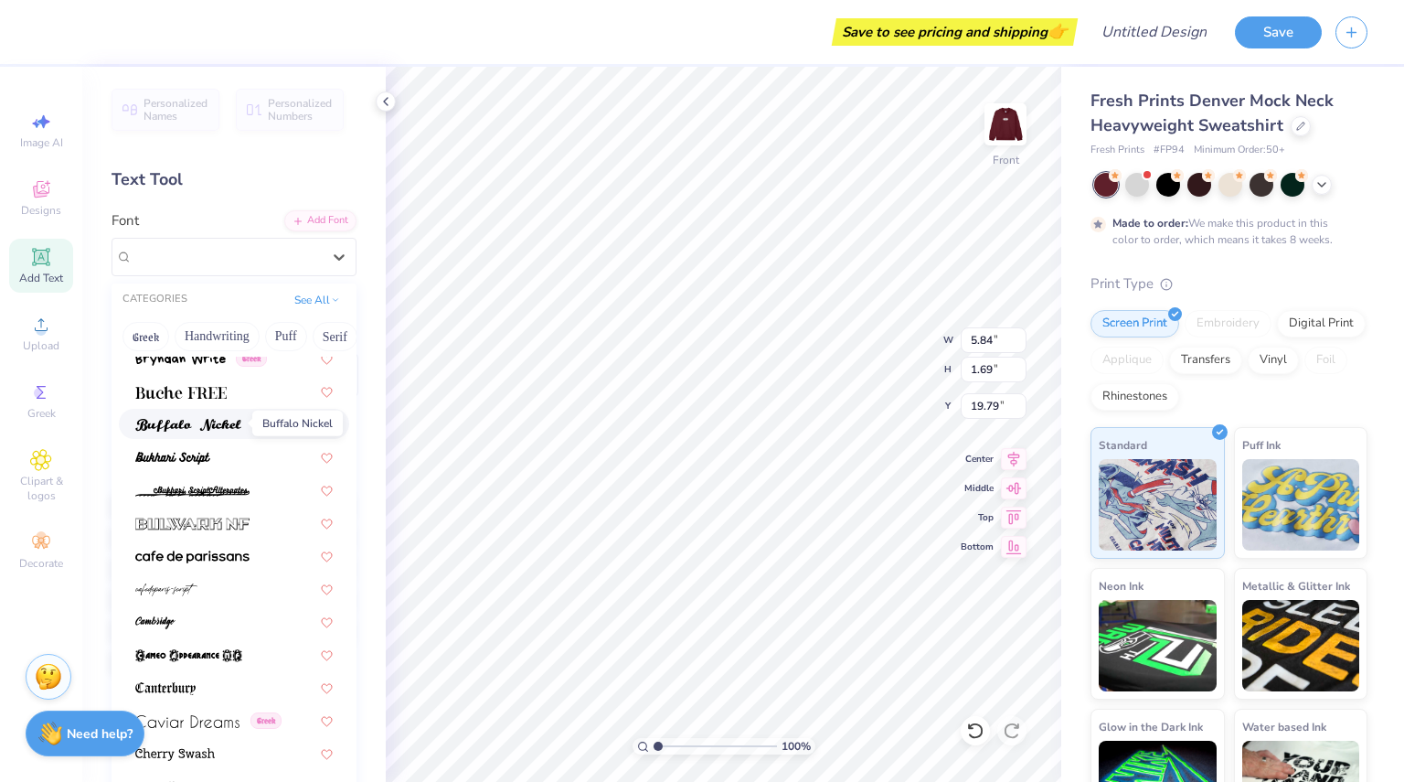
click at [211, 429] on img at bounding box center [188, 425] width 106 height 13
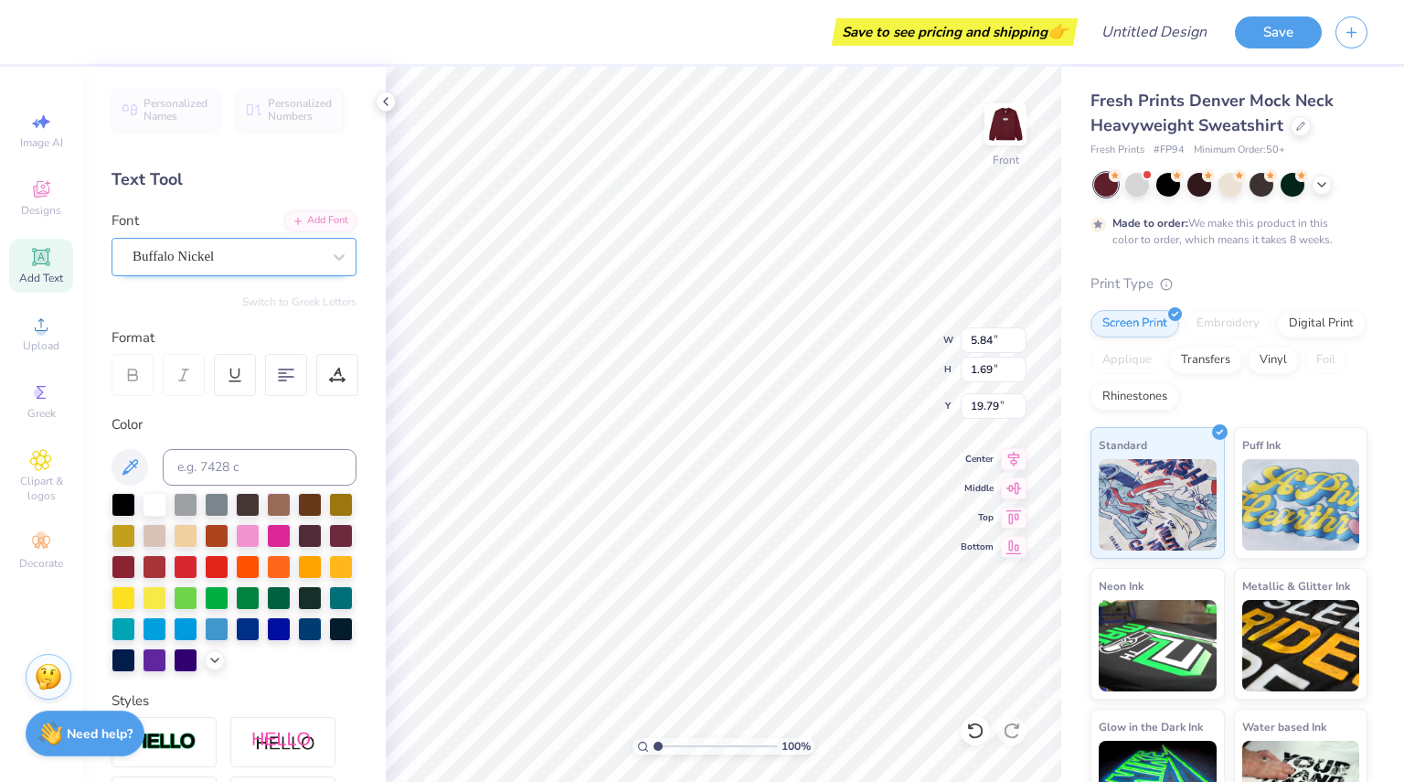
click at [206, 250] on div "Buffalo Nickel" at bounding box center [227, 256] width 192 height 28
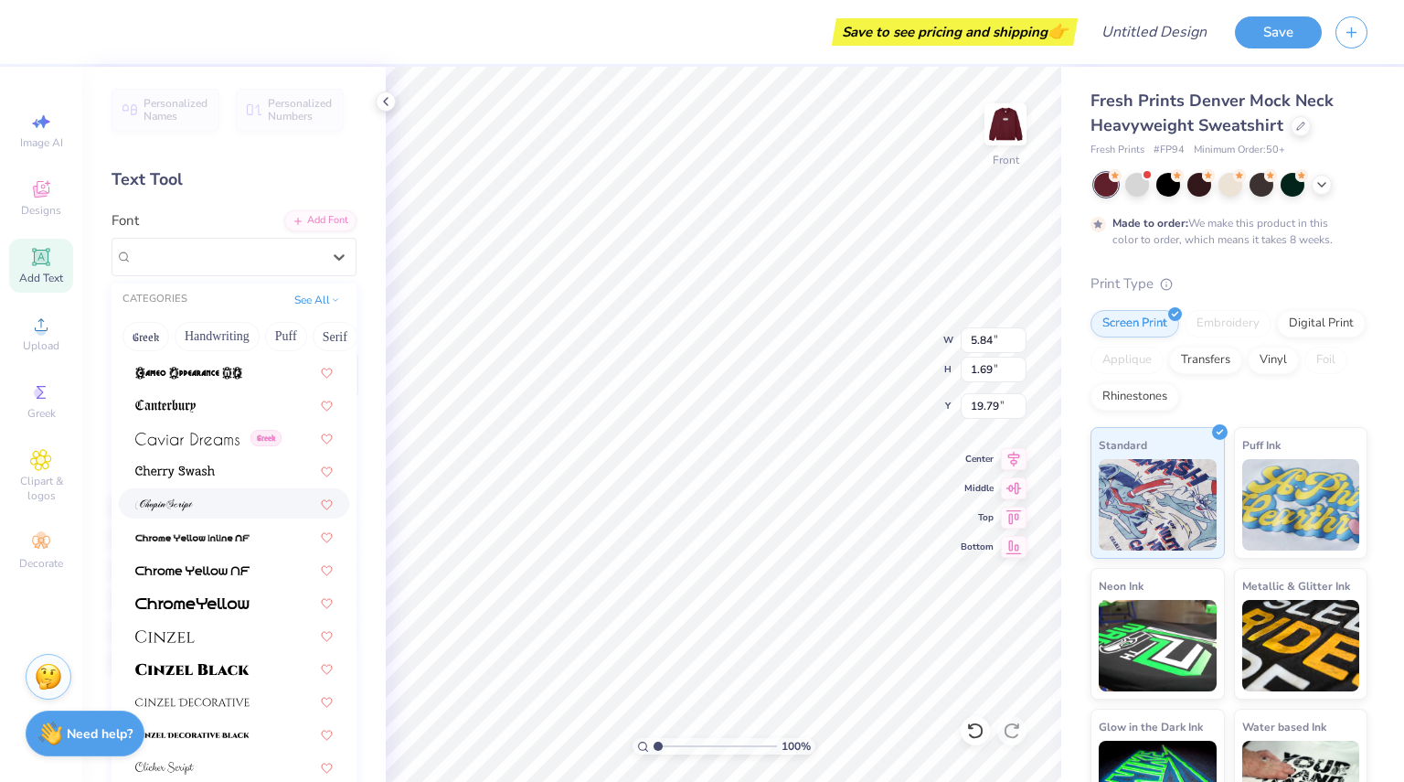
scroll to position [1964, 0]
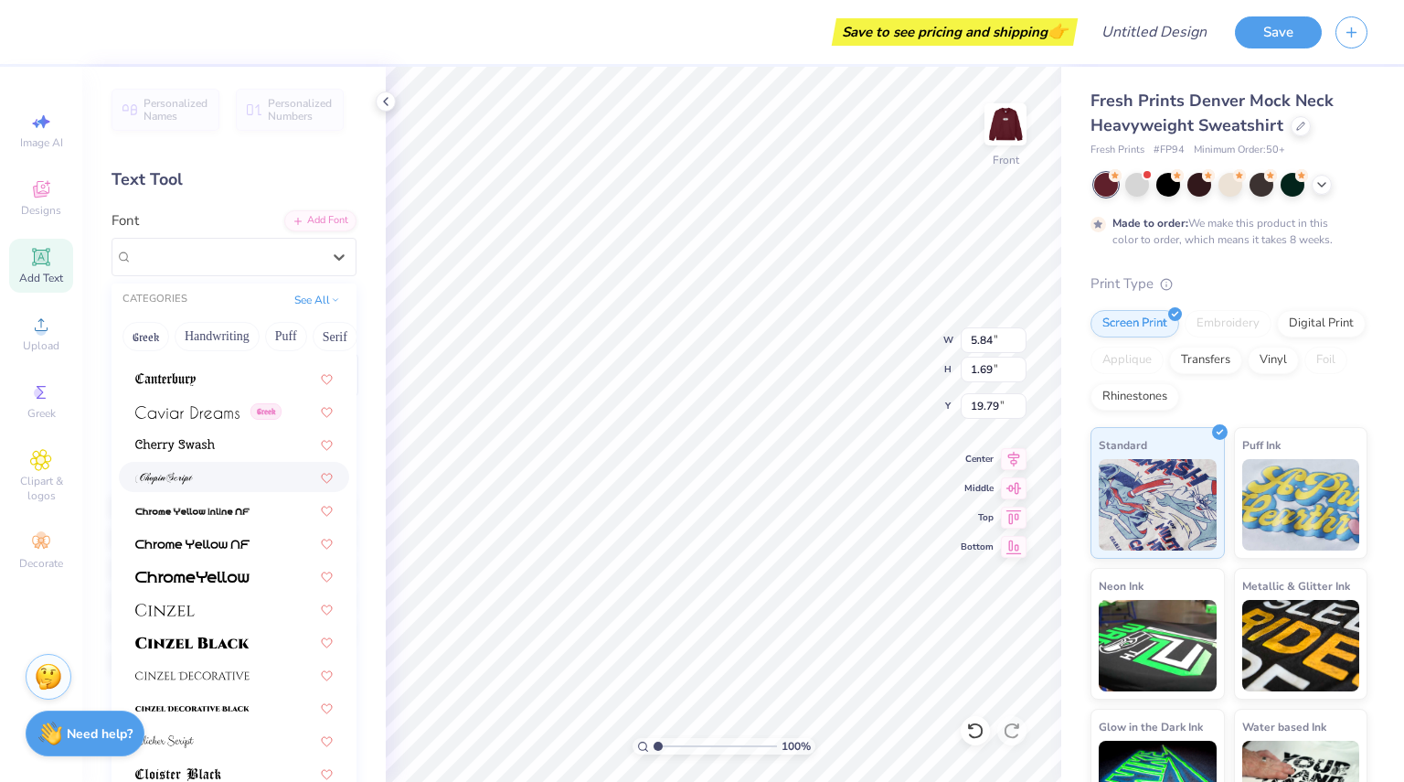
click at [202, 468] on div at bounding box center [233, 476] width 197 height 19
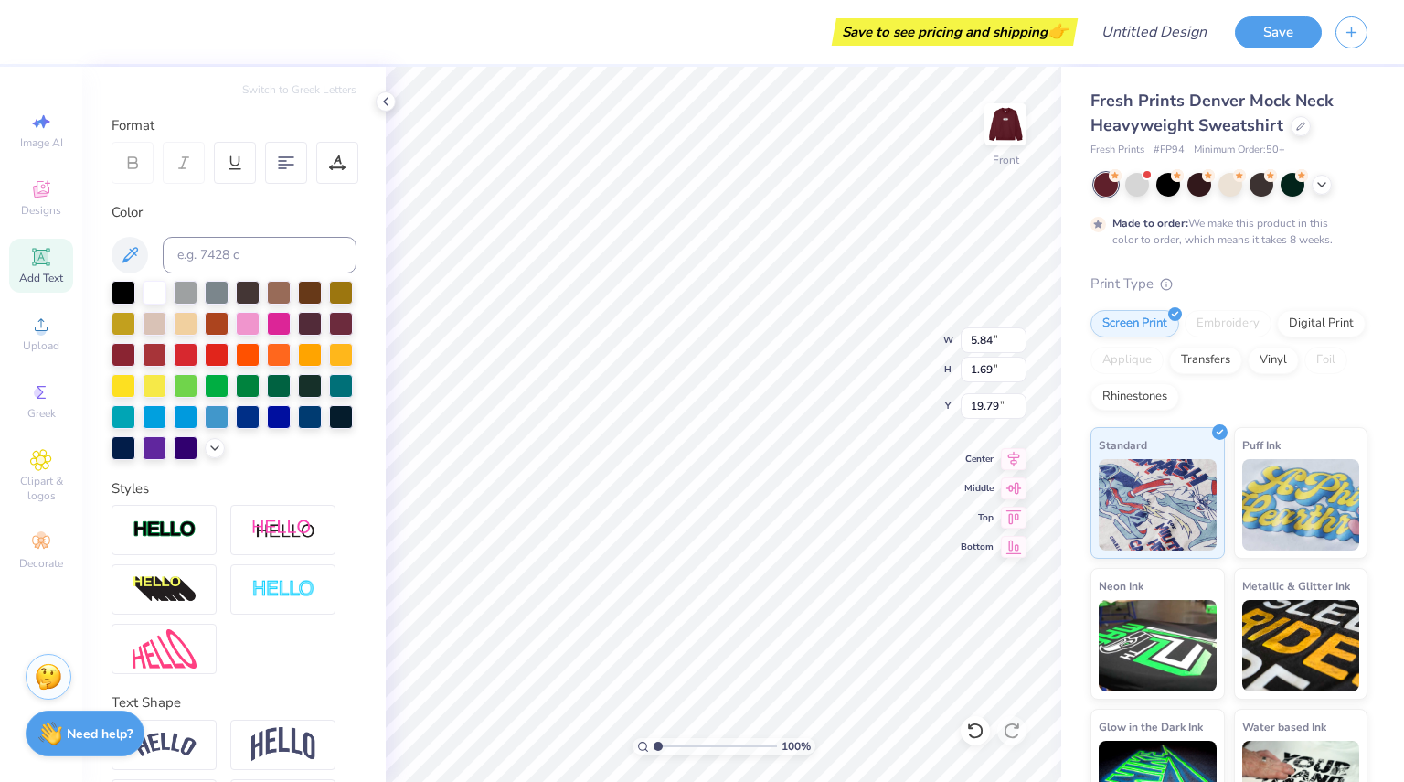
scroll to position [0, 0]
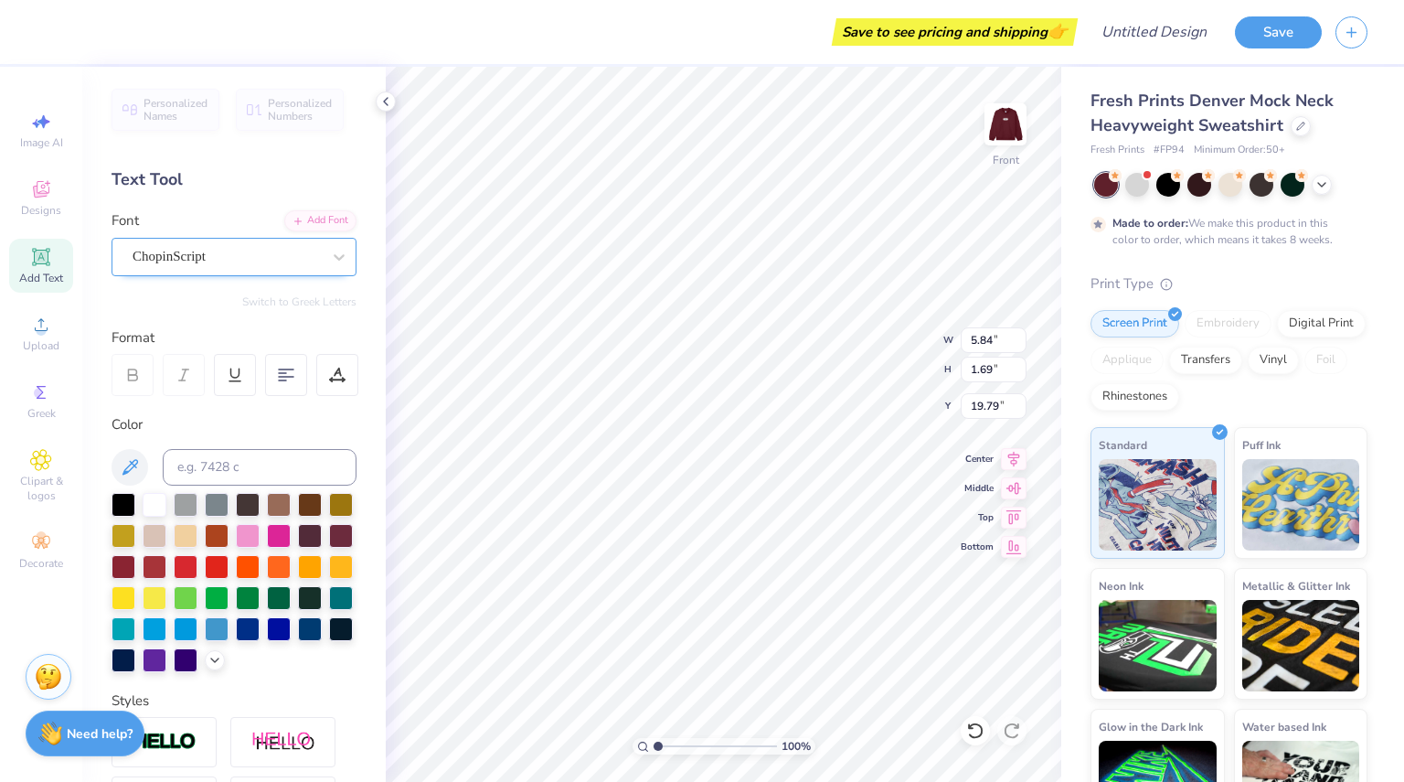
click at [232, 248] on div "ChopinScript" at bounding box center [227, 256] width 192 height 28
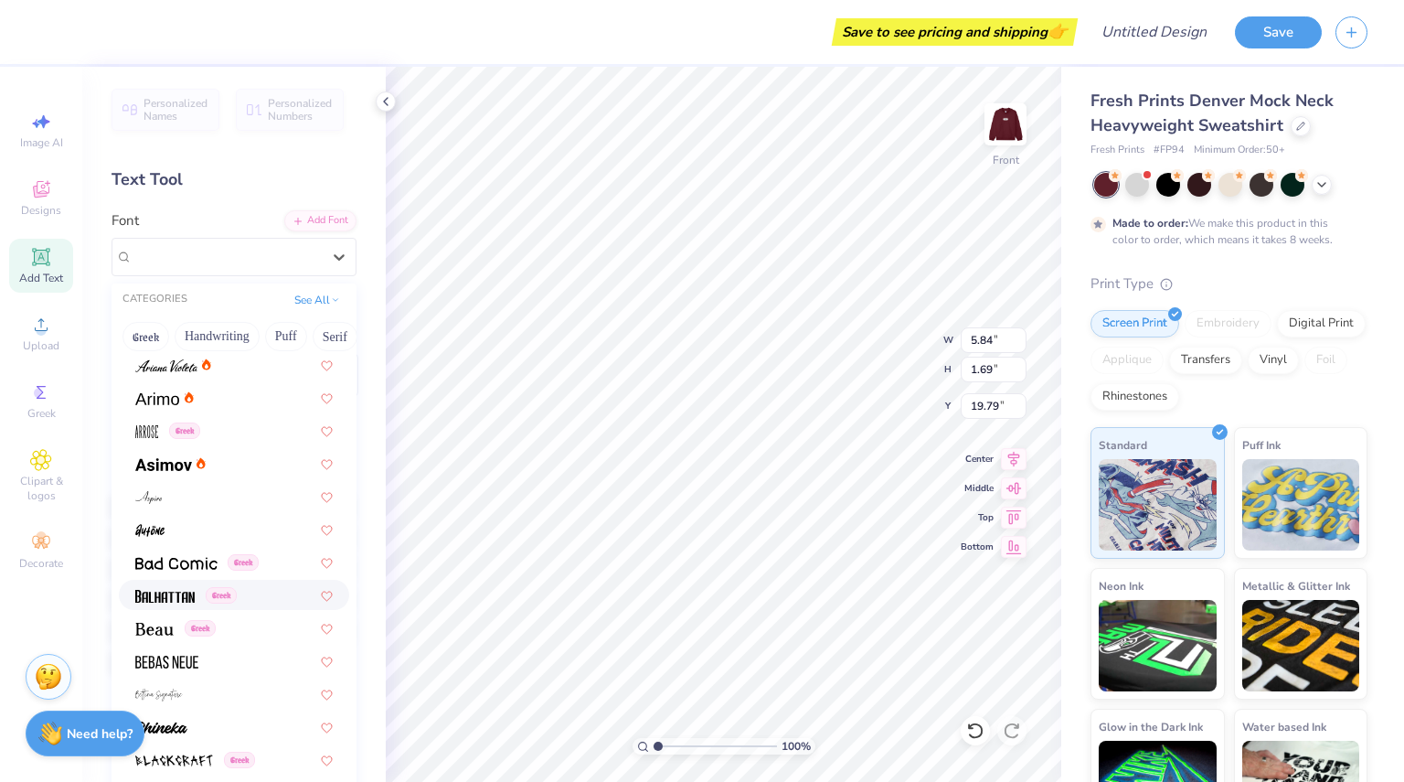
scroll to position [597, 0]
click at [192, 658] on img at bounding box center [166, 661] width 63 height 13
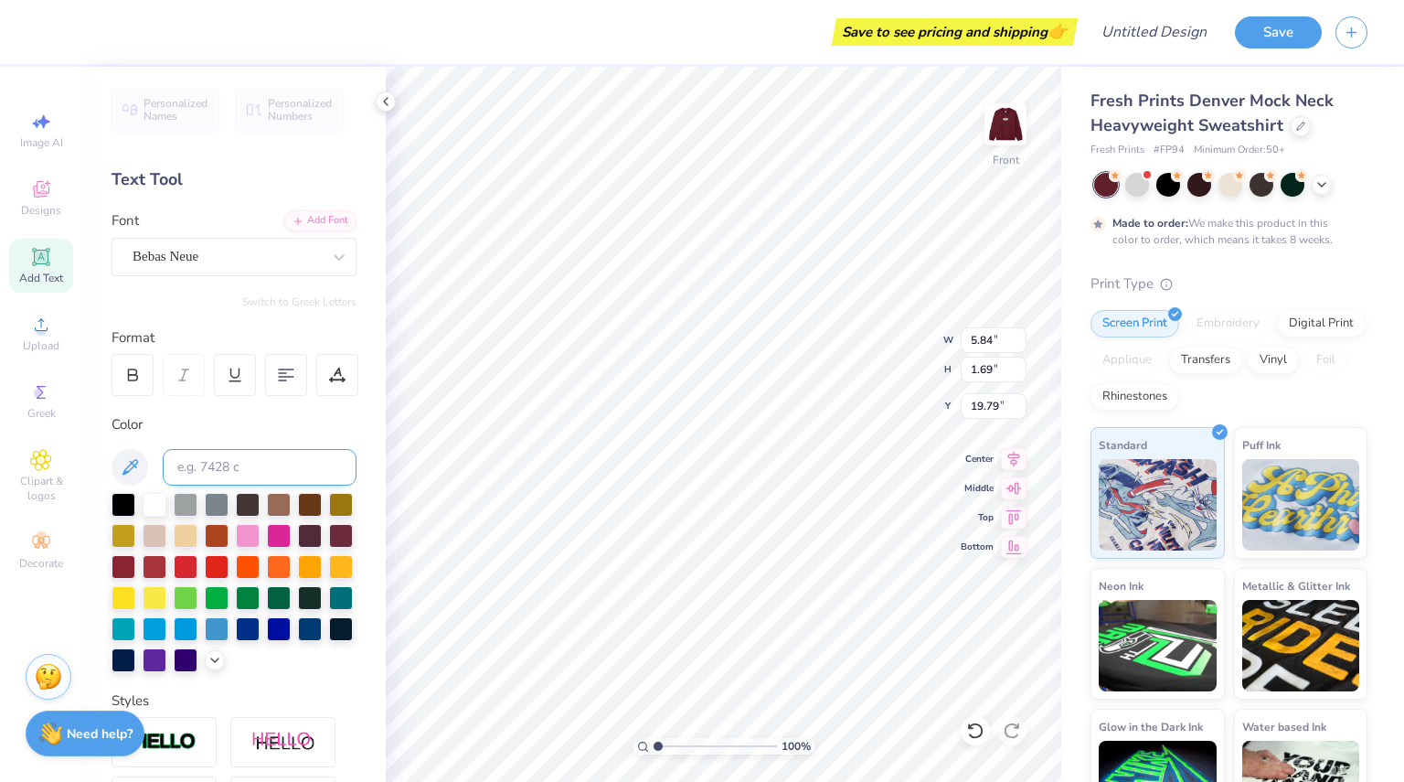
scroll to position [311, 0]
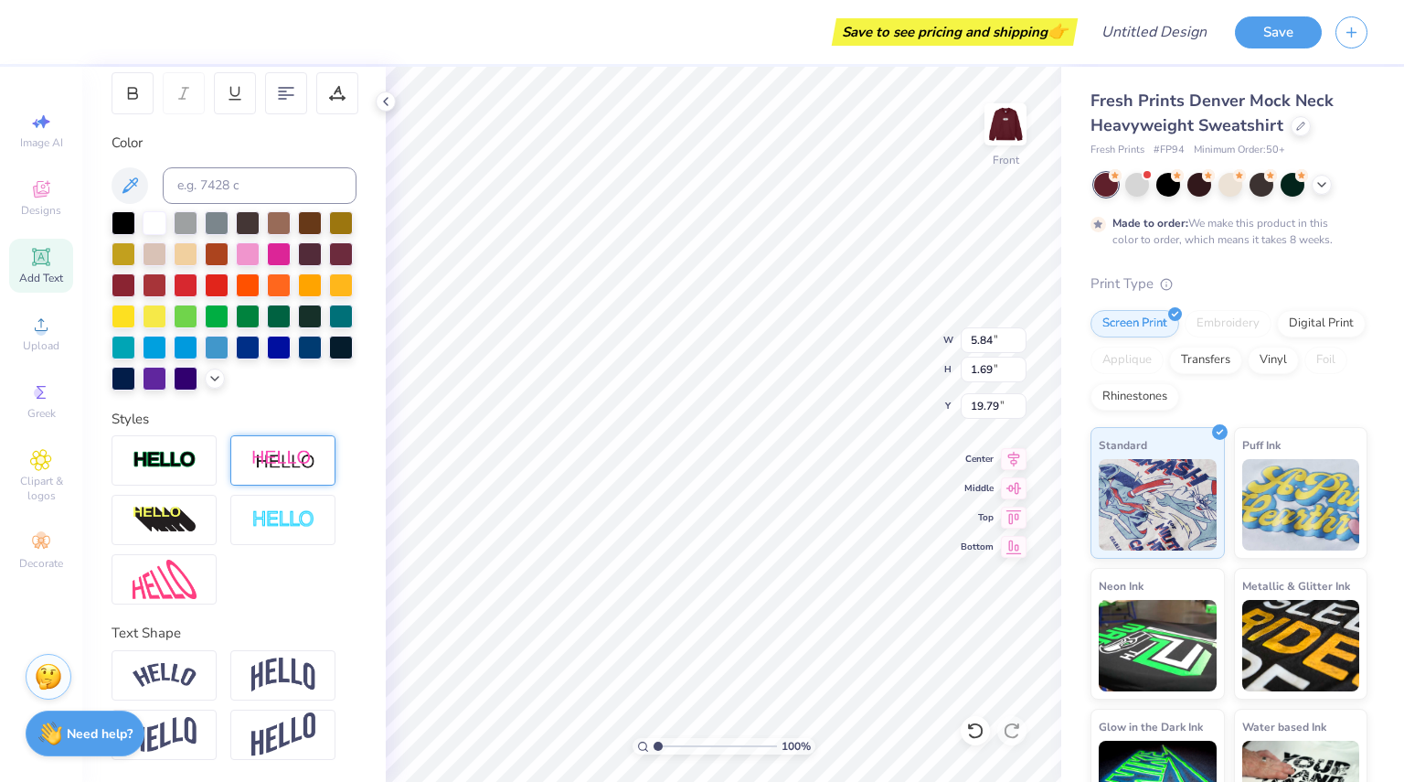
click at [287, 470] on img at bounding box center [283, 460] width 64 height 23
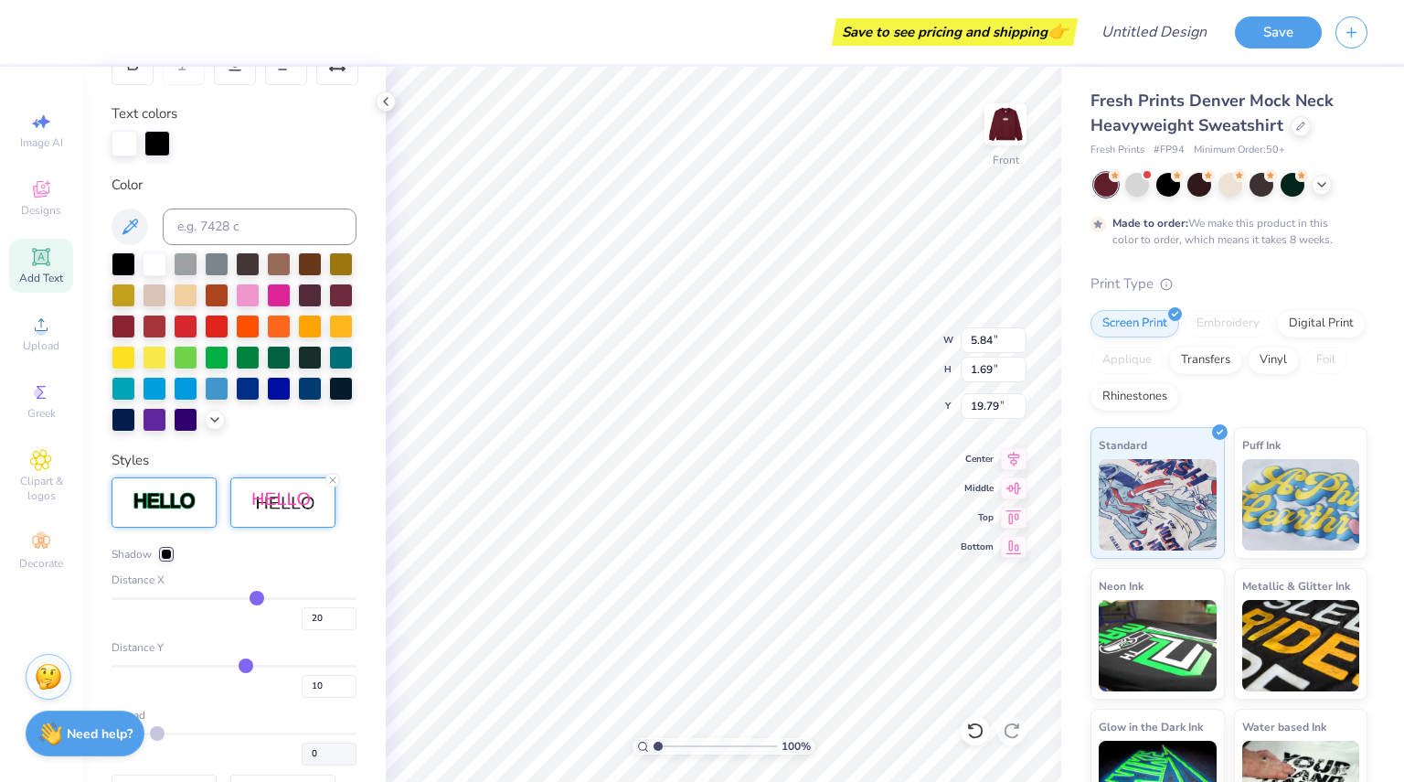
click at [185, 512] on img at bounding box center [165, 501] width 64 height 21
click at [291, 514] on img at bounding box center [283, 502] width 64 height 23
click at [261, 514] on img at bounding box center [283, 502] width 64 height 23
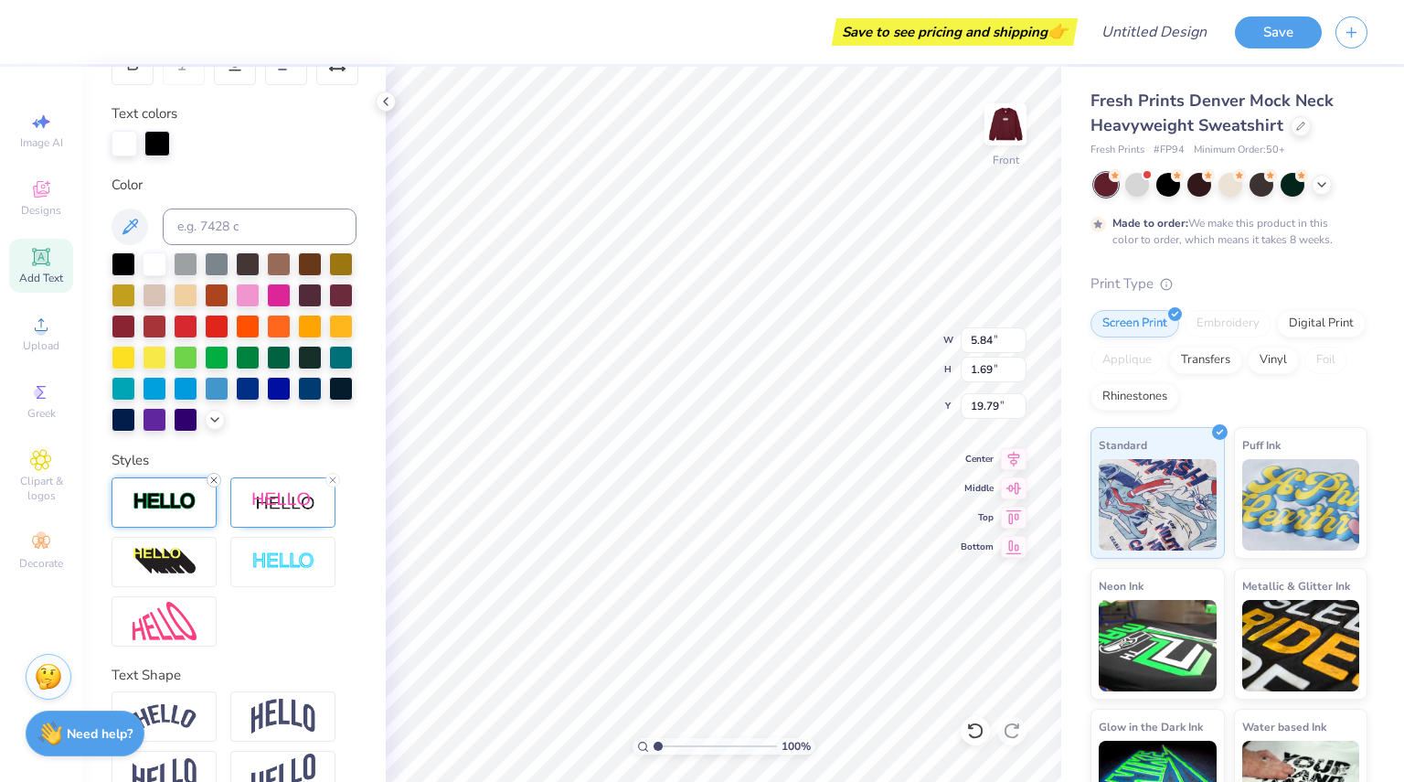
click at [216, 483] on line at bounding box center [213, 479] width 5 height 5
click at [216, 508] on div at bounding box center [164, 502] width 105 height 50
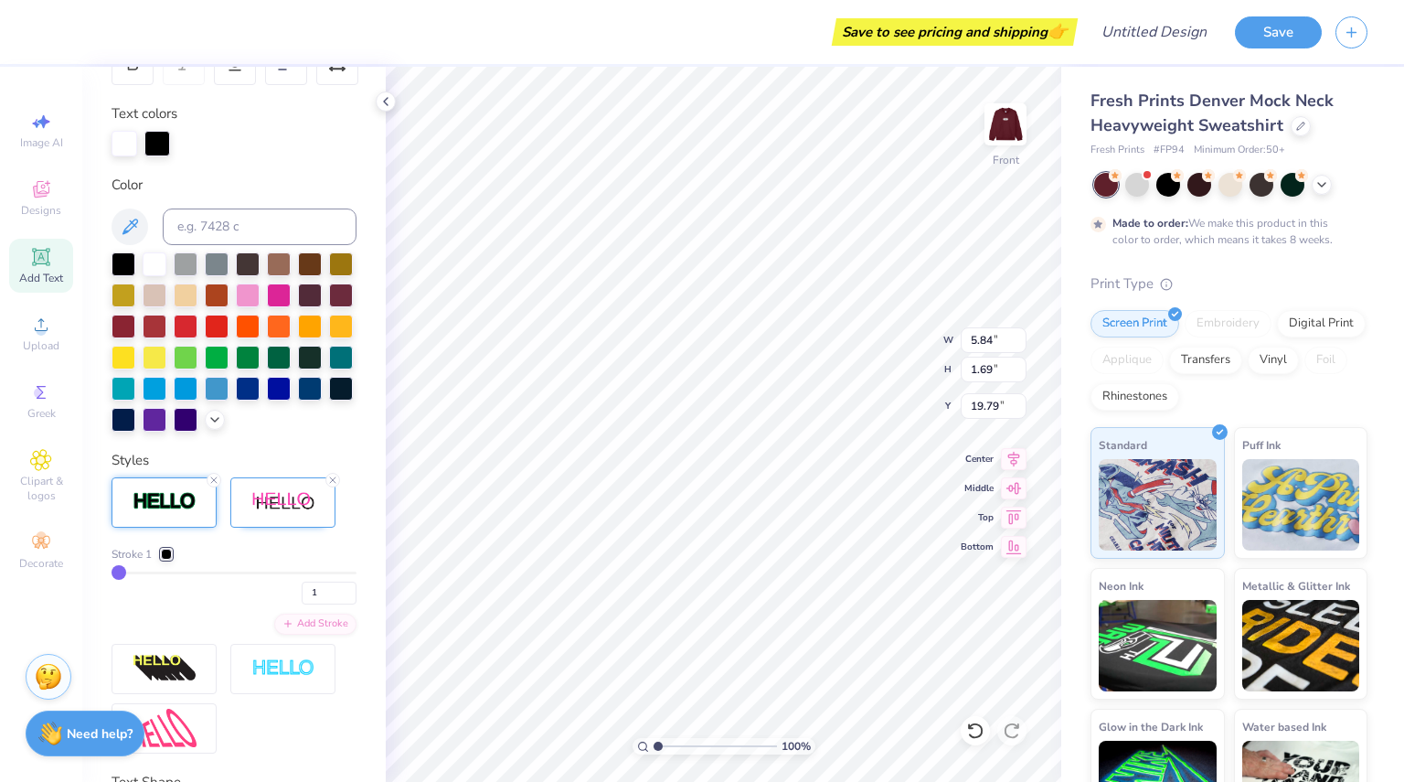
click at [216, 483] on line at bounding box center [213, 479] width 5 height 5
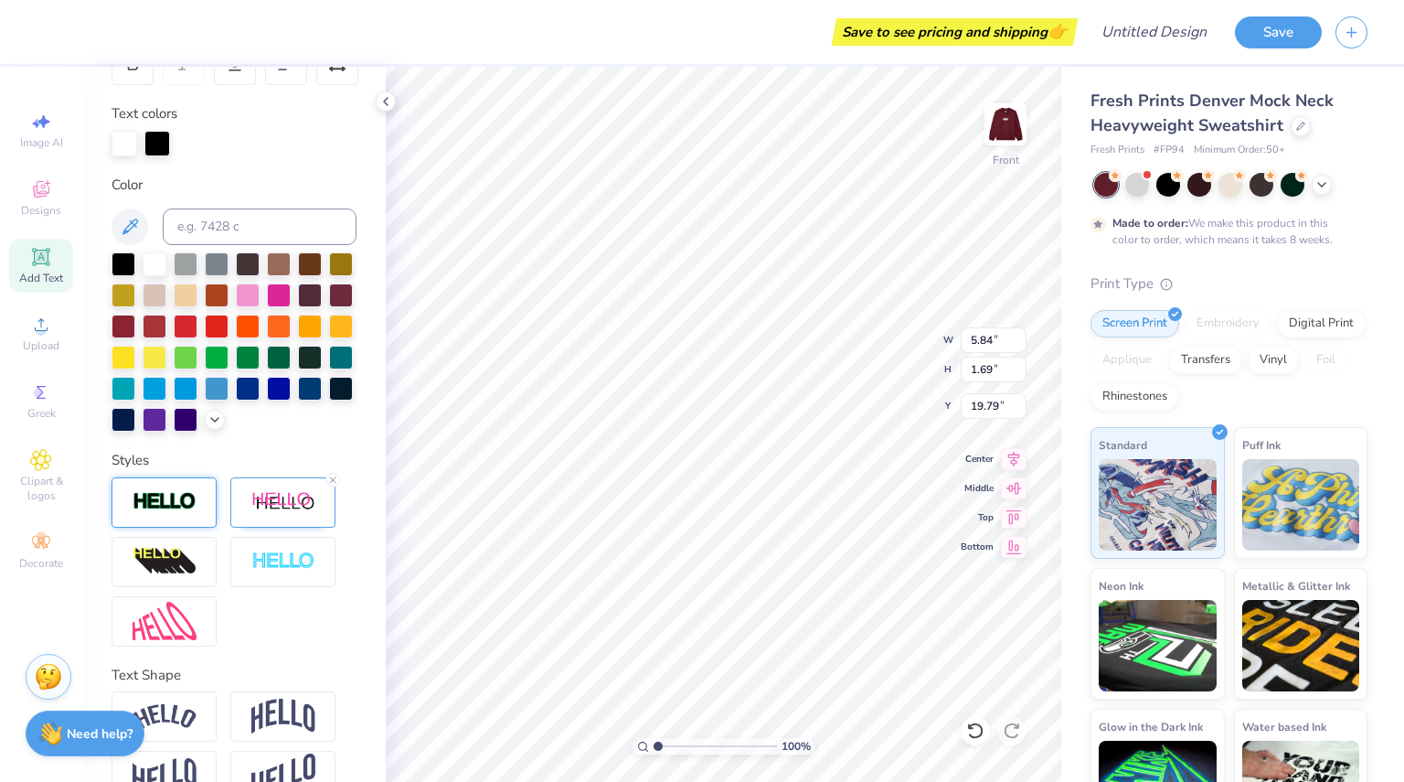
click at [216, 508] on div at bounding box center [164, 502] width 105 height 50
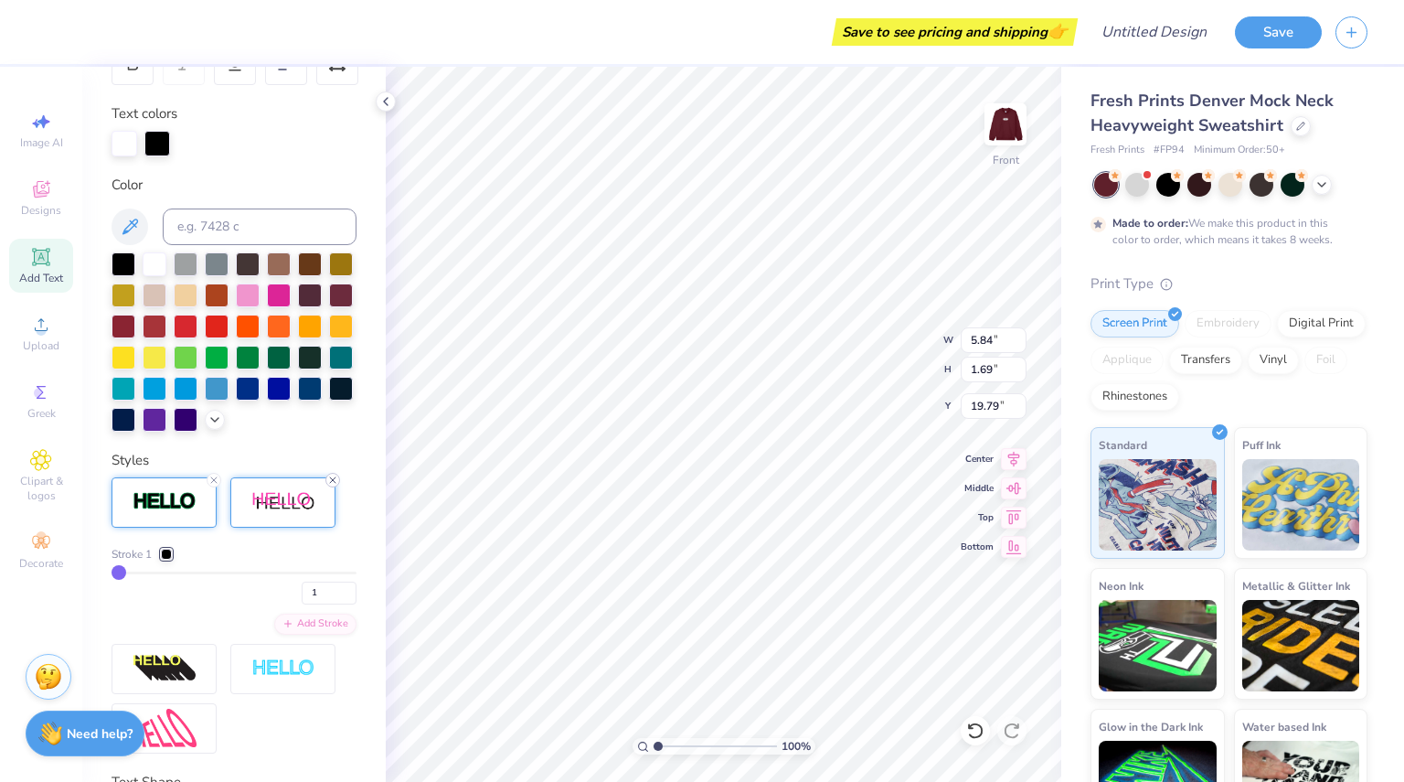
click at [333, 483] on line at bounding box center [332, 479] width 5 height 5
click at [216, 485] on icon at bounding box center [213, 479] width 11 height 11
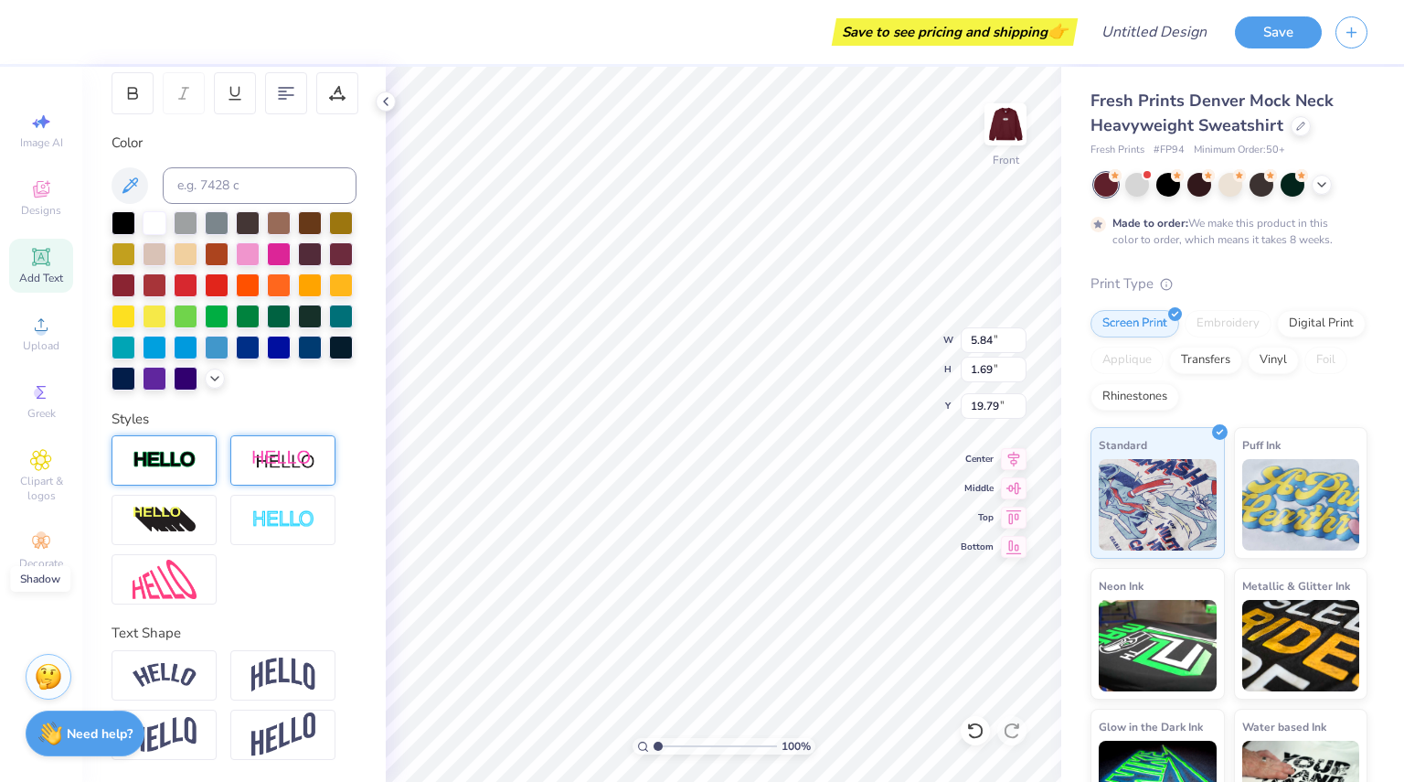
scroll to position [0, 0]
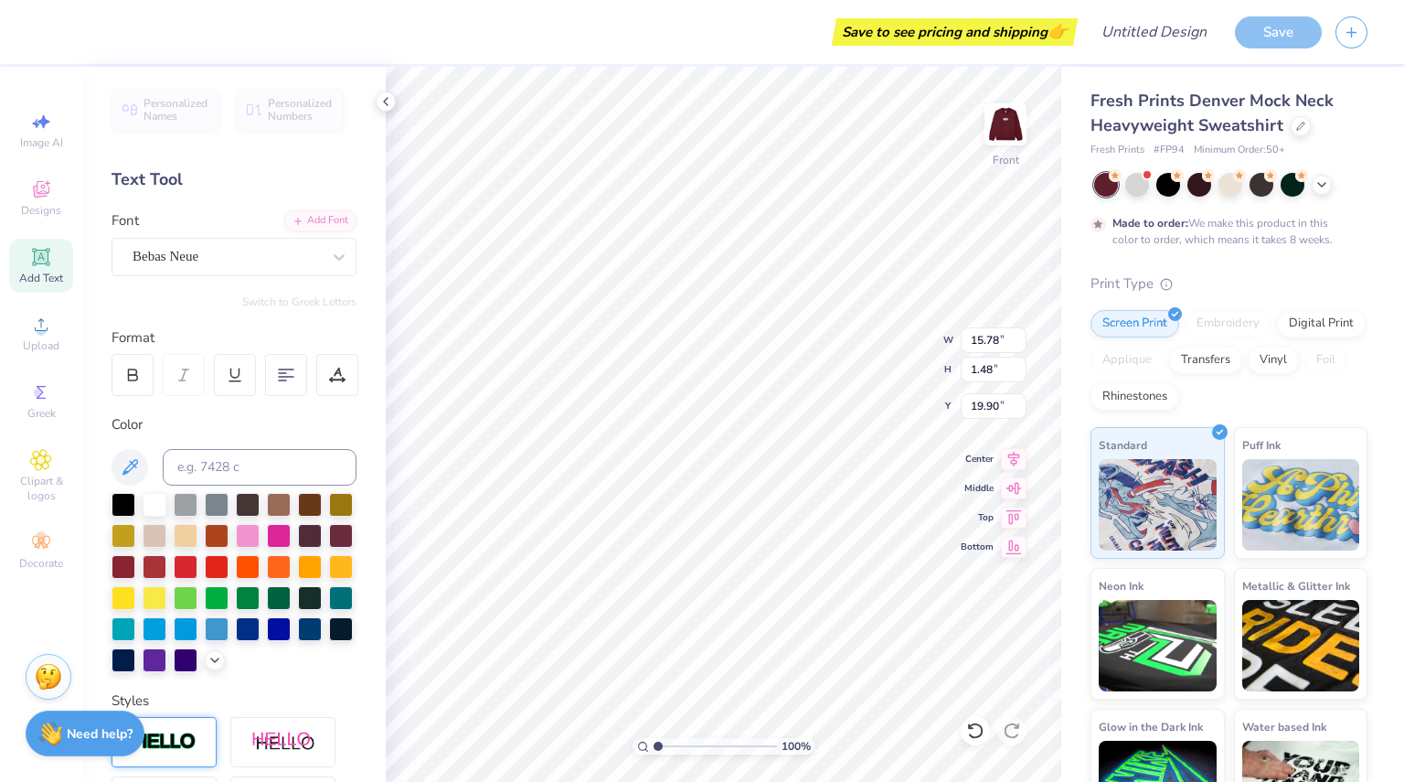
type input "9.99"
type input "0.93"
type input "19.52"
type input "2.07"
type input "13.10"
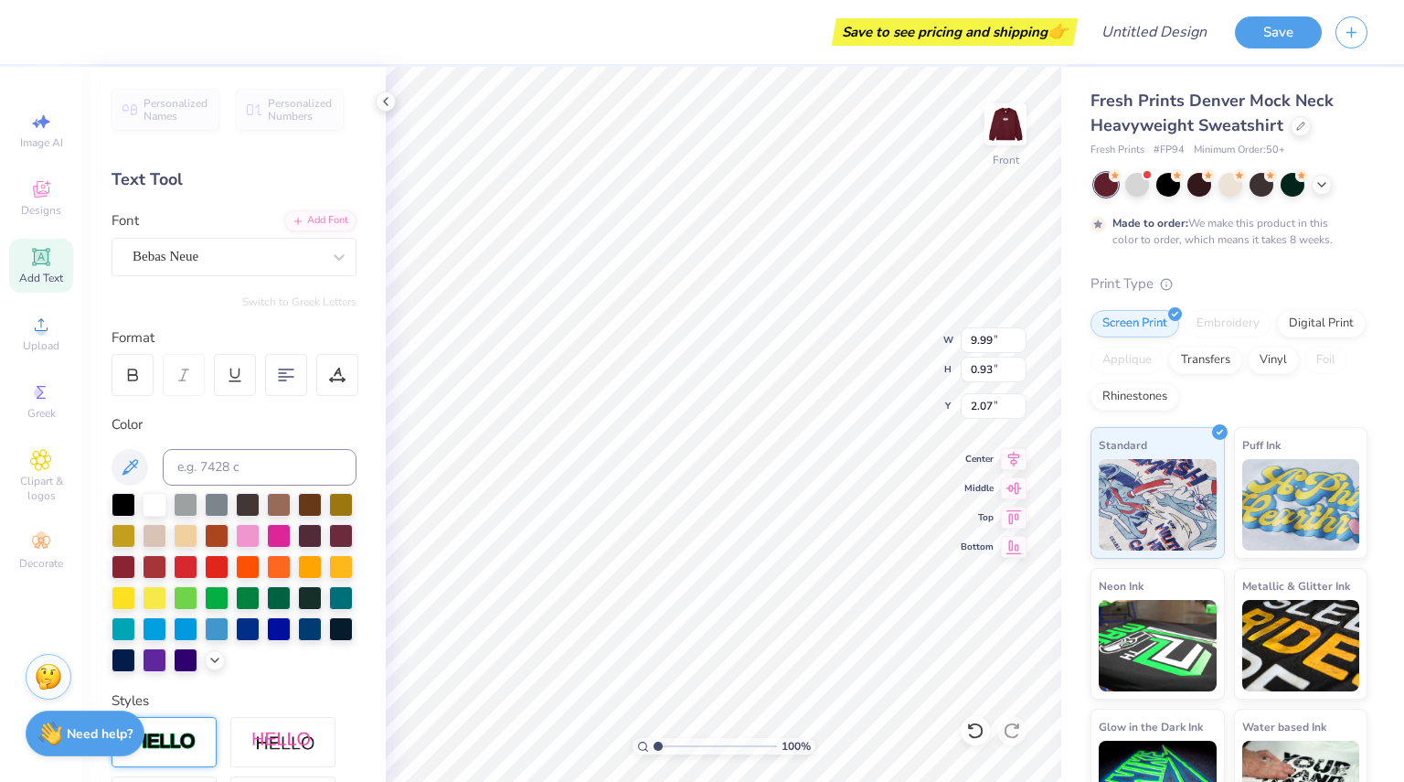
type input "13.10"
type input "6.79"
type input "9.99"
type input "0.93"
type input "3.00"
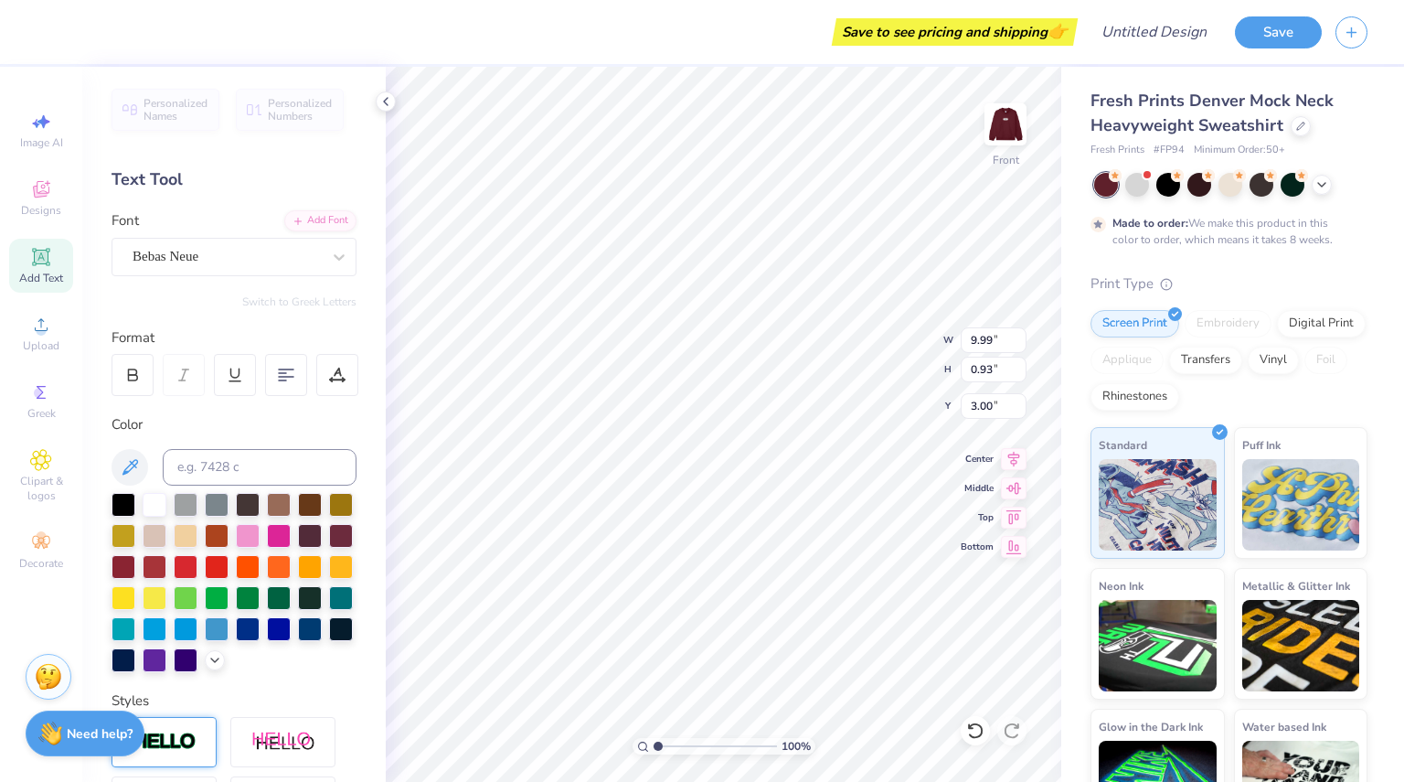
type input "13.10"
type input "5.70"
click at [192, 264] on div "Bebas Neue" at bounding box center [227, 256] width 192 height 28
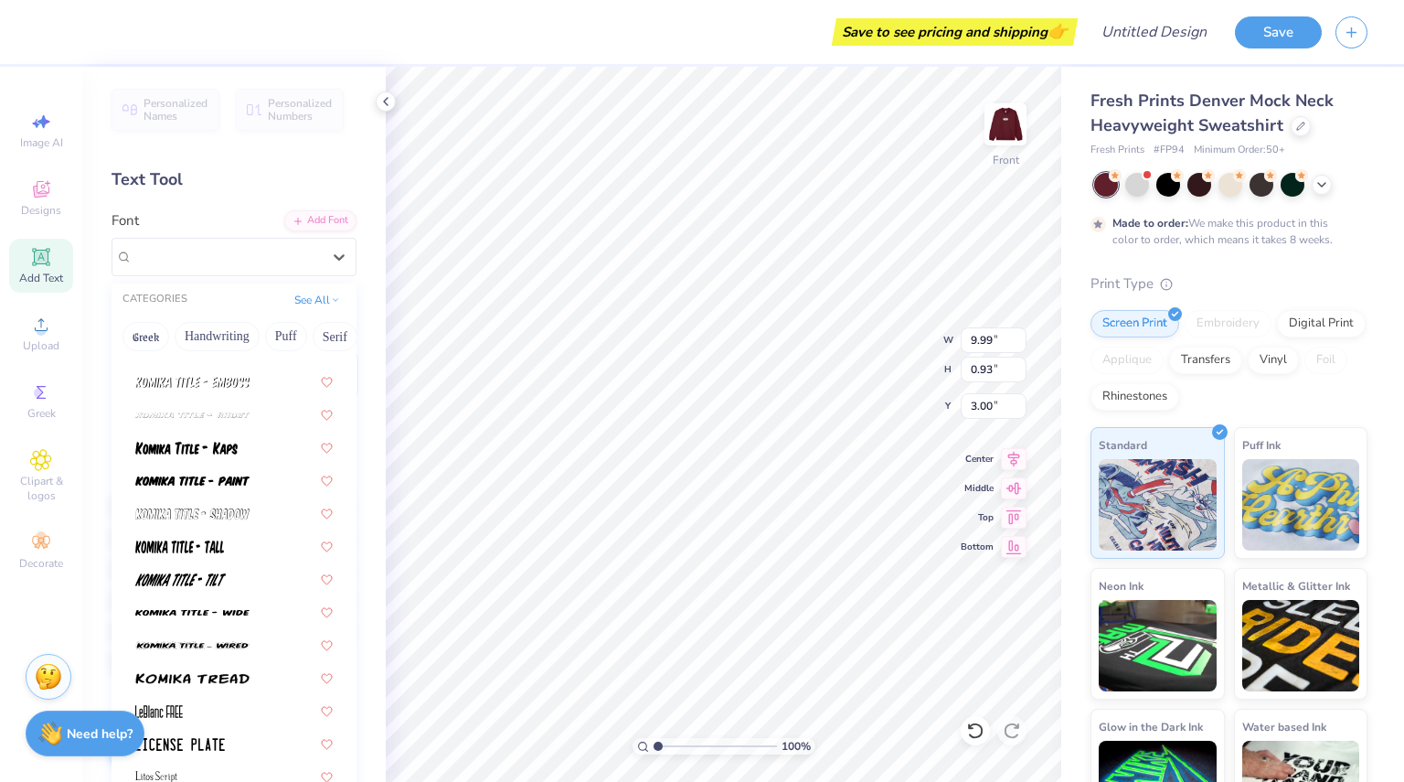
scroll to position [5774, 0]
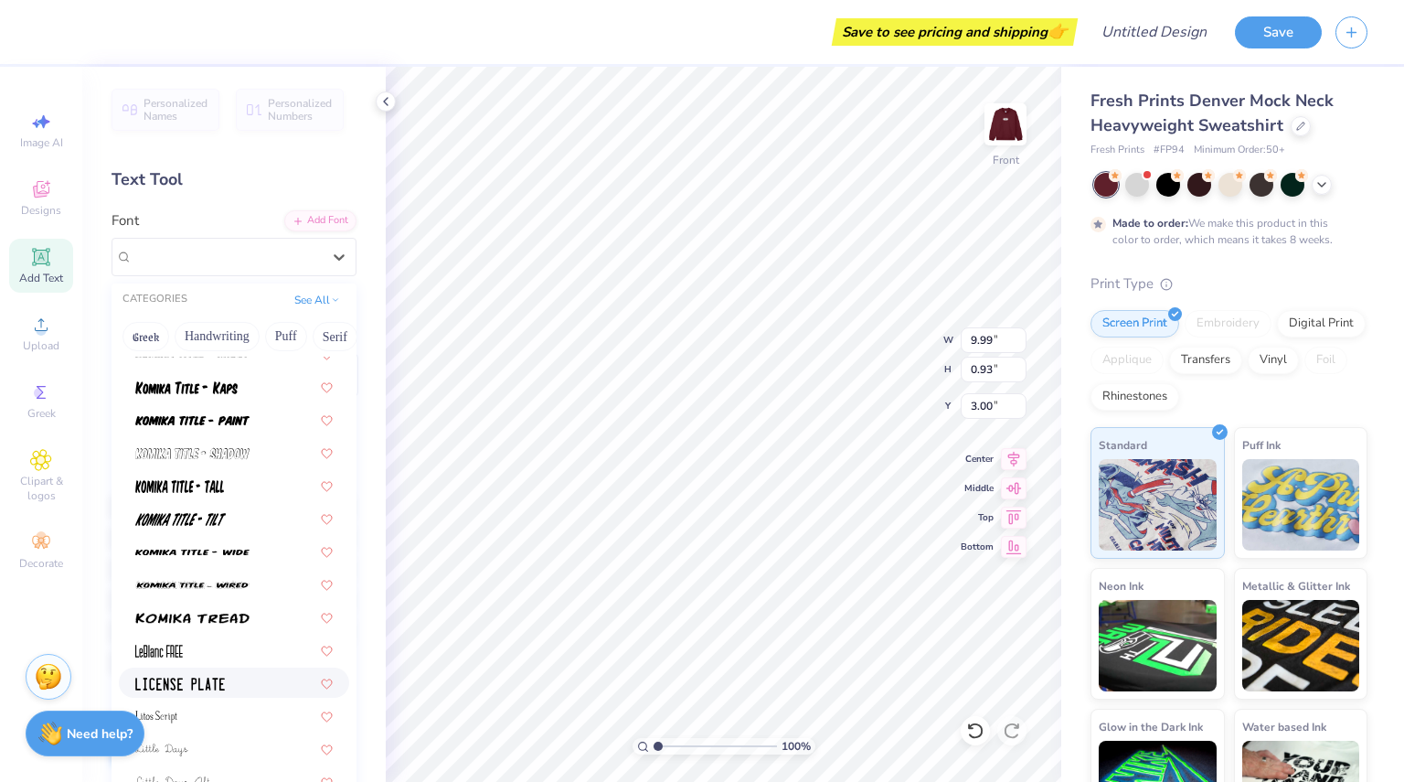
click at [234, 673] on div at bounding box center [233, 682] width 197 height 19
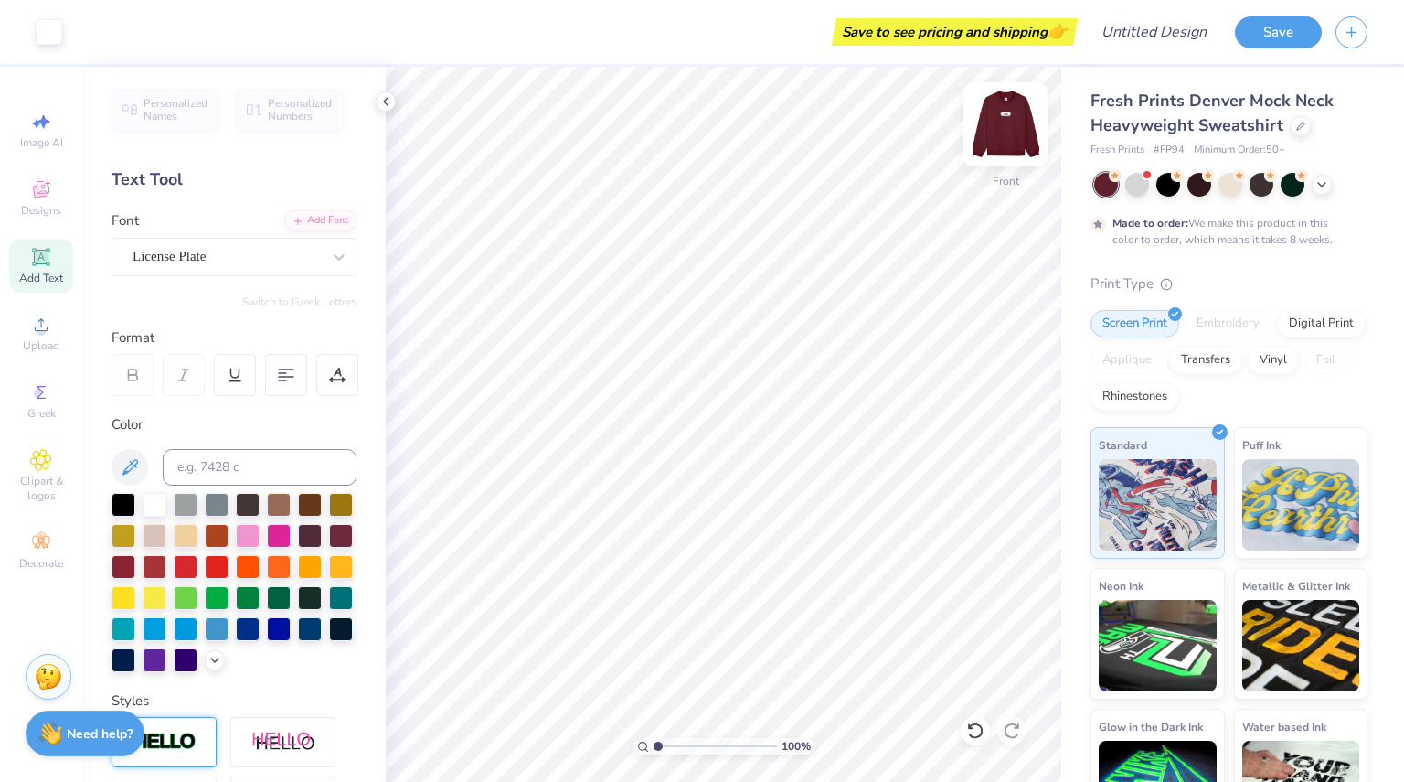
click at [1022, 141] on img at bounding box center [1005, 124] width 73 height 73
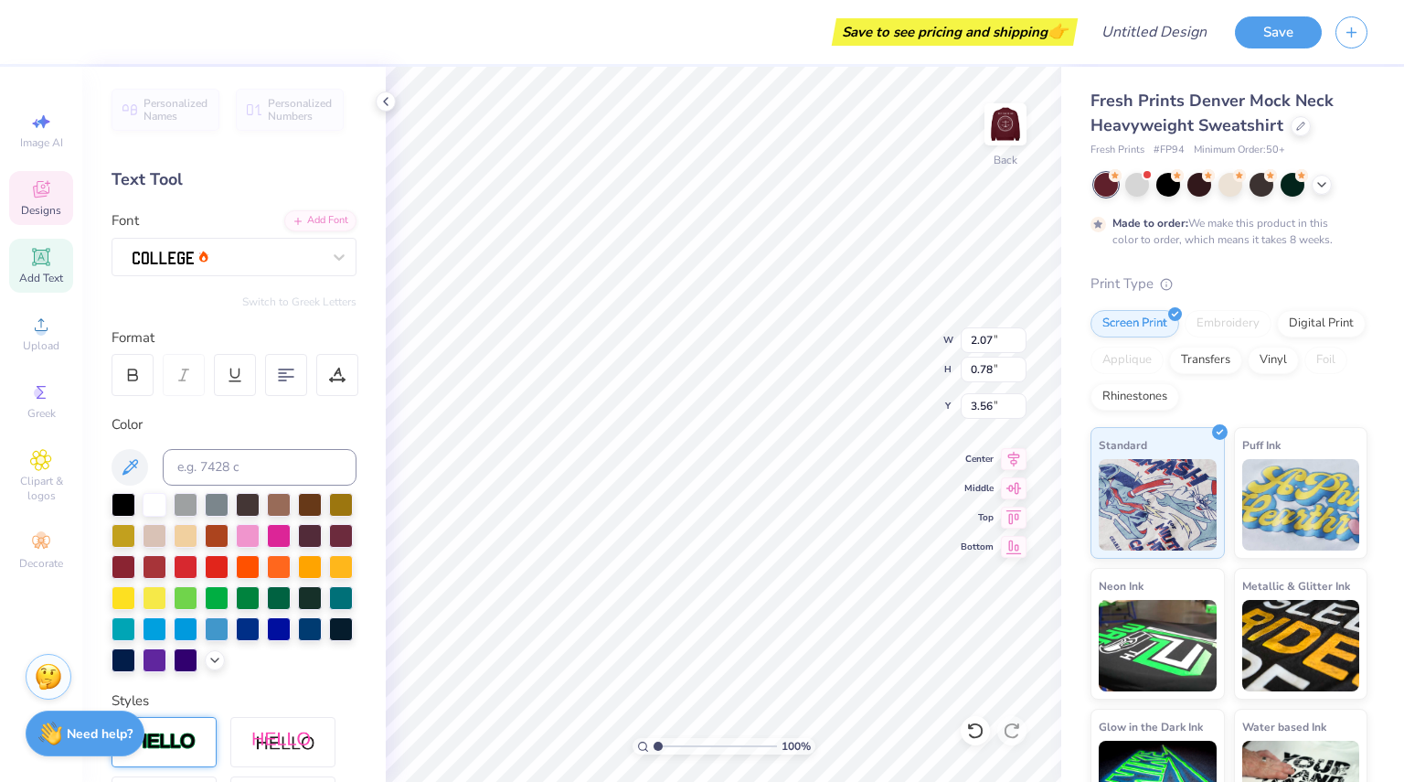
scroll to position [15, 4]
type input "4.32"
type input "1.77"
type input "3.00"
type input "2.07"
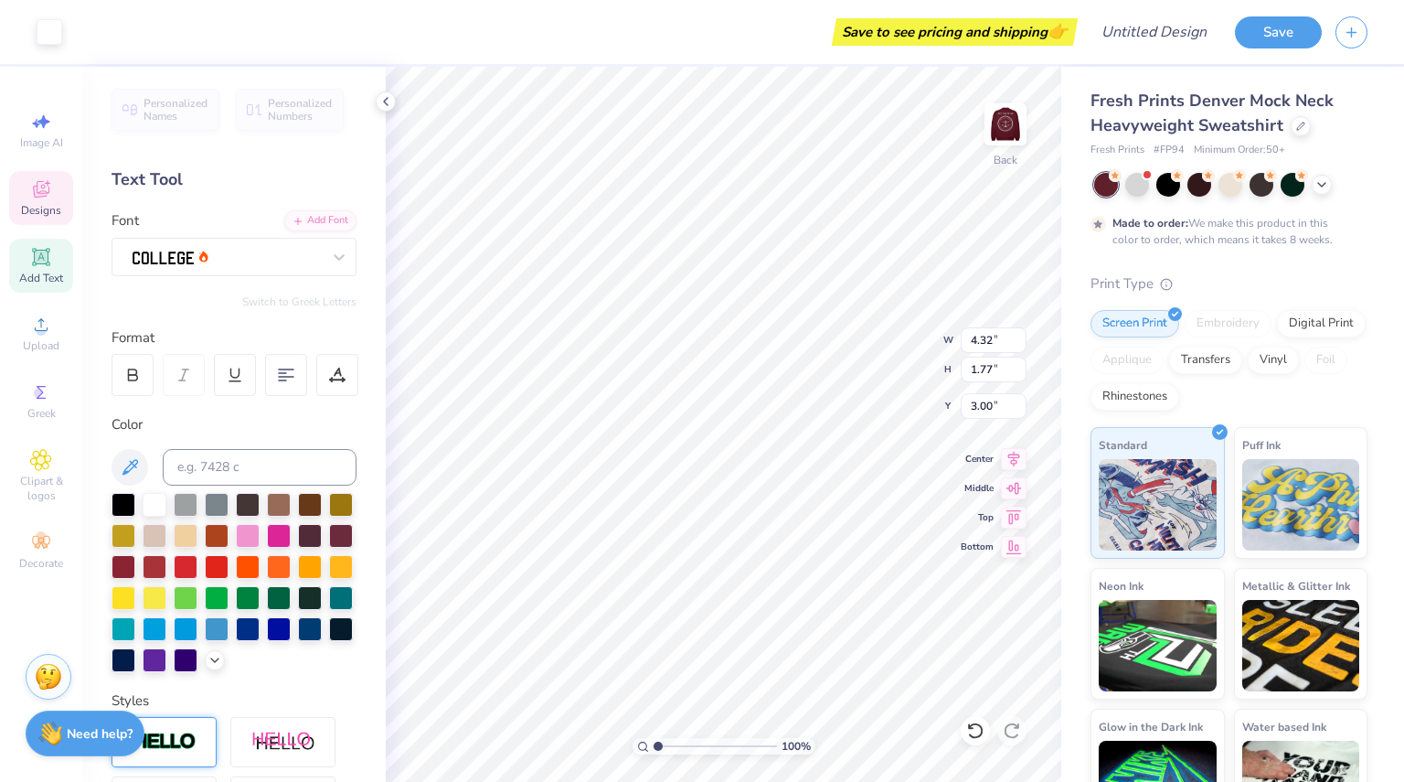
type input "0.78"
type input "3.56"
click at [1004, 112] on img at bounding box center [1005, 124] width 73 height 73
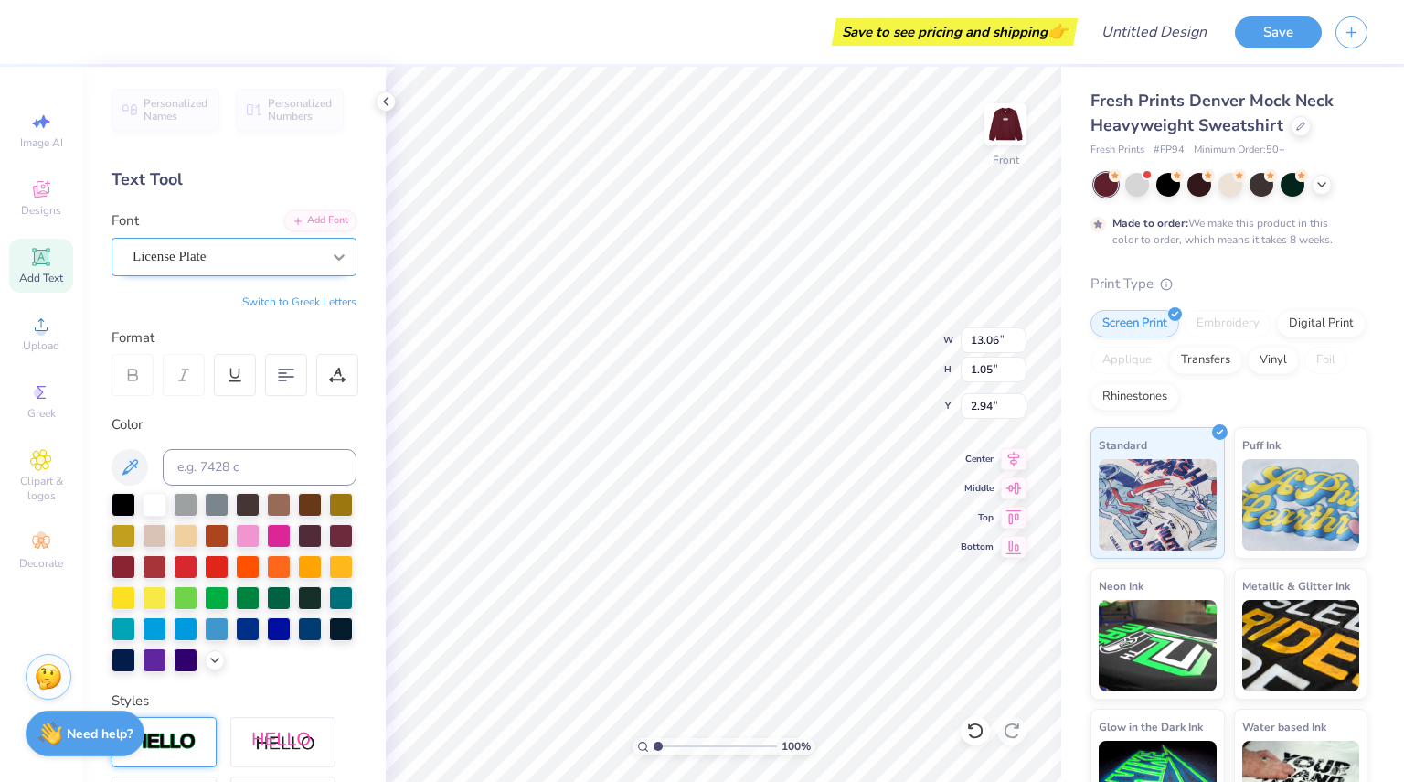
click at [330, 261] on icon at bounding box center [339, 257] width 18 height 18
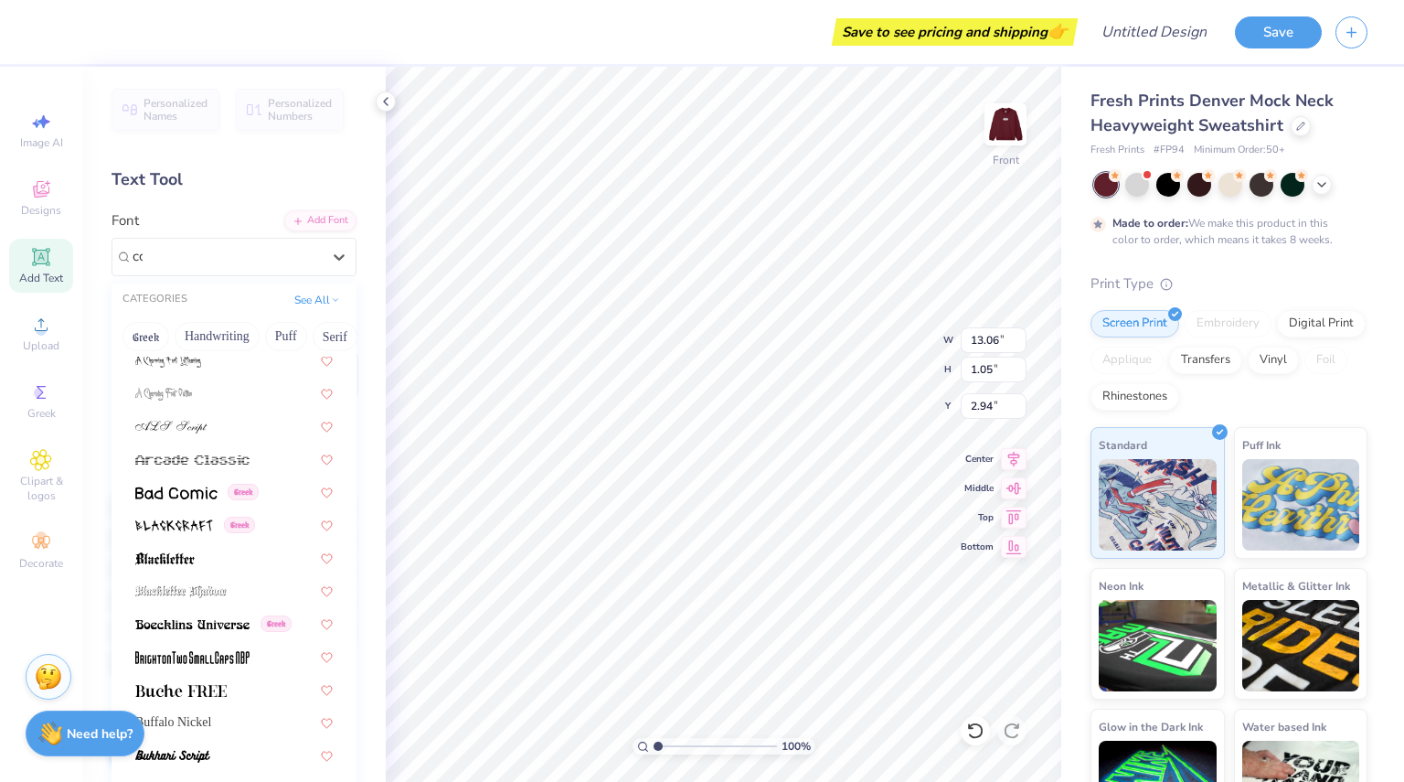
scroll to position [0, 0]
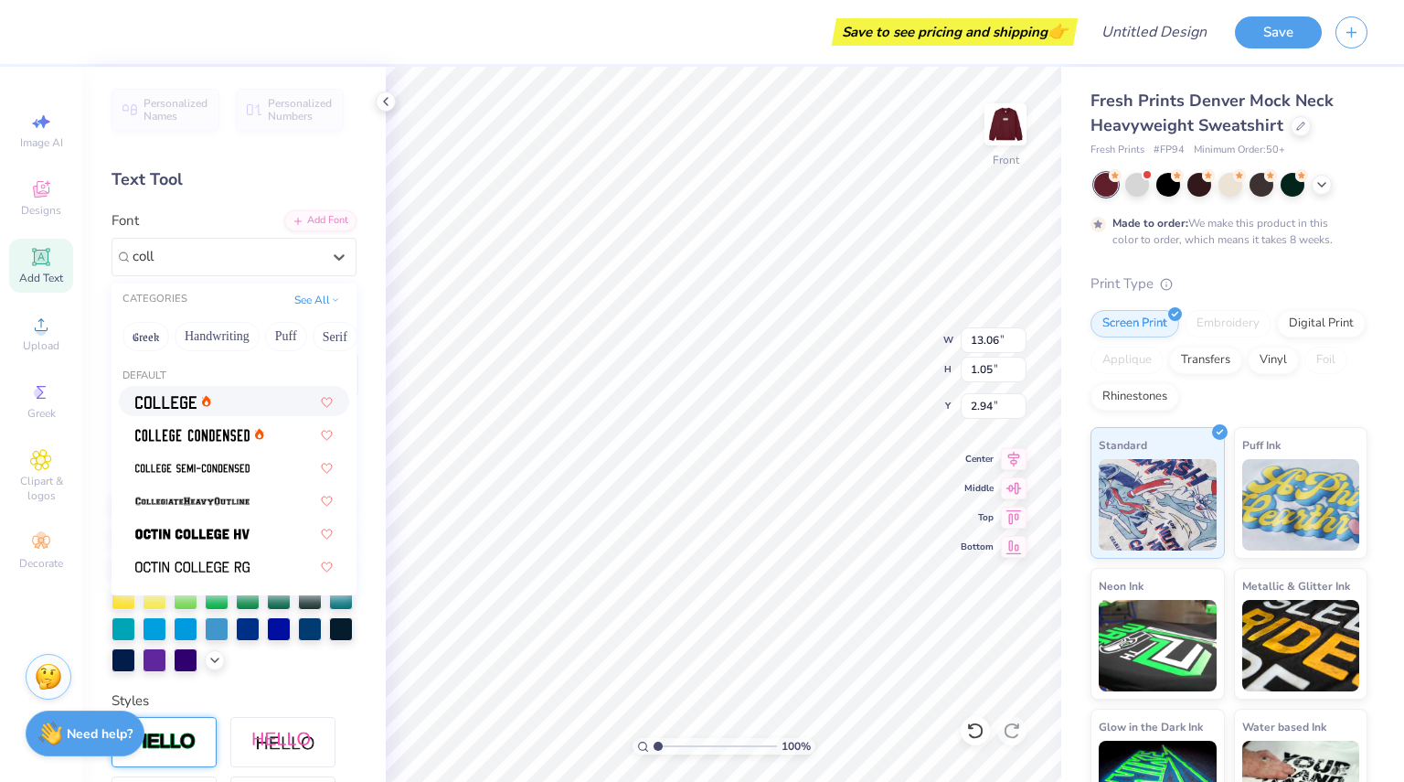
click at [238, 400] on div at bounding box center [233, 400] width 197 height 19
type input "coll"
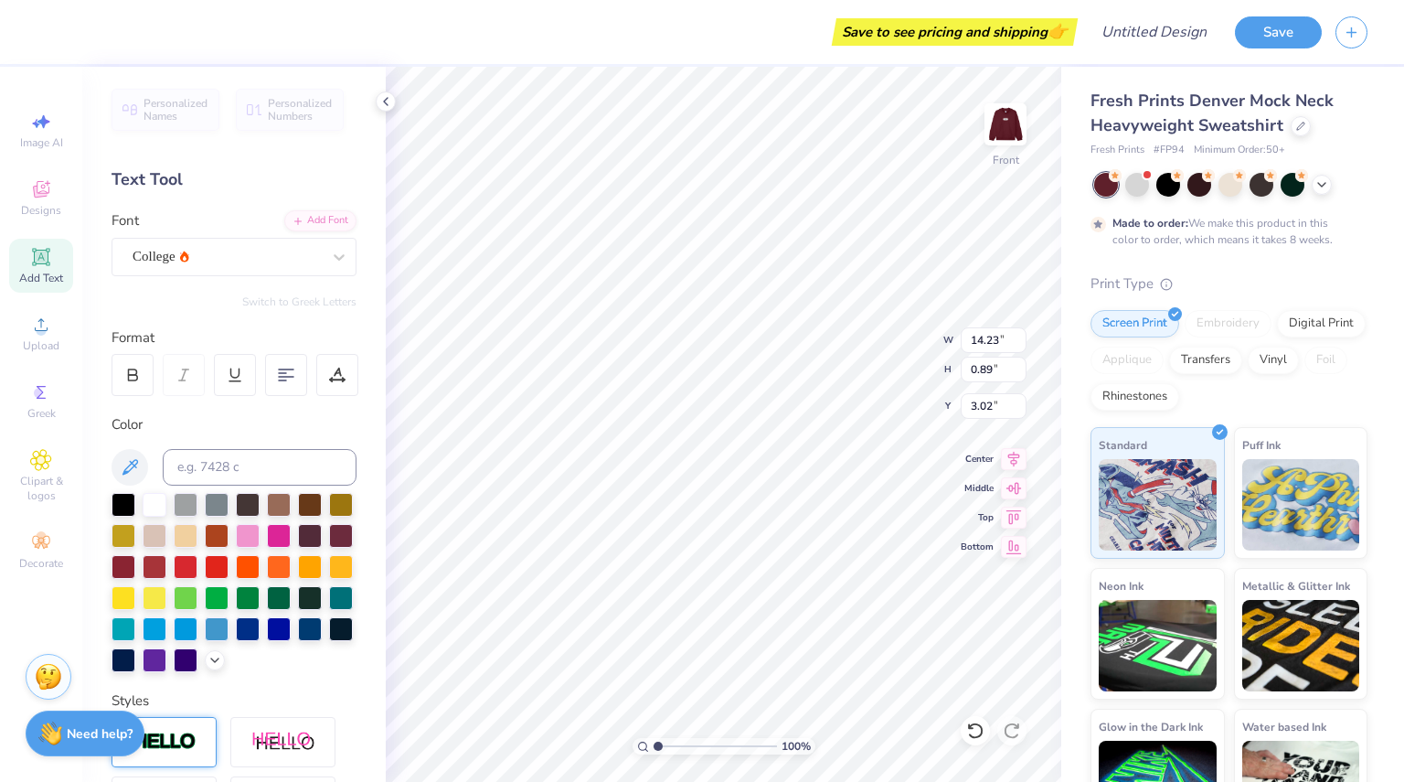
type input "13.10"
type input "5.70"
click at [958, 37] on div "Save to see pricing and shipping 👉" at bounding box center [954, 31] width 237 height 27
click at [1013, 111] on img at bounding box center [1005, 124] width 73 height 73
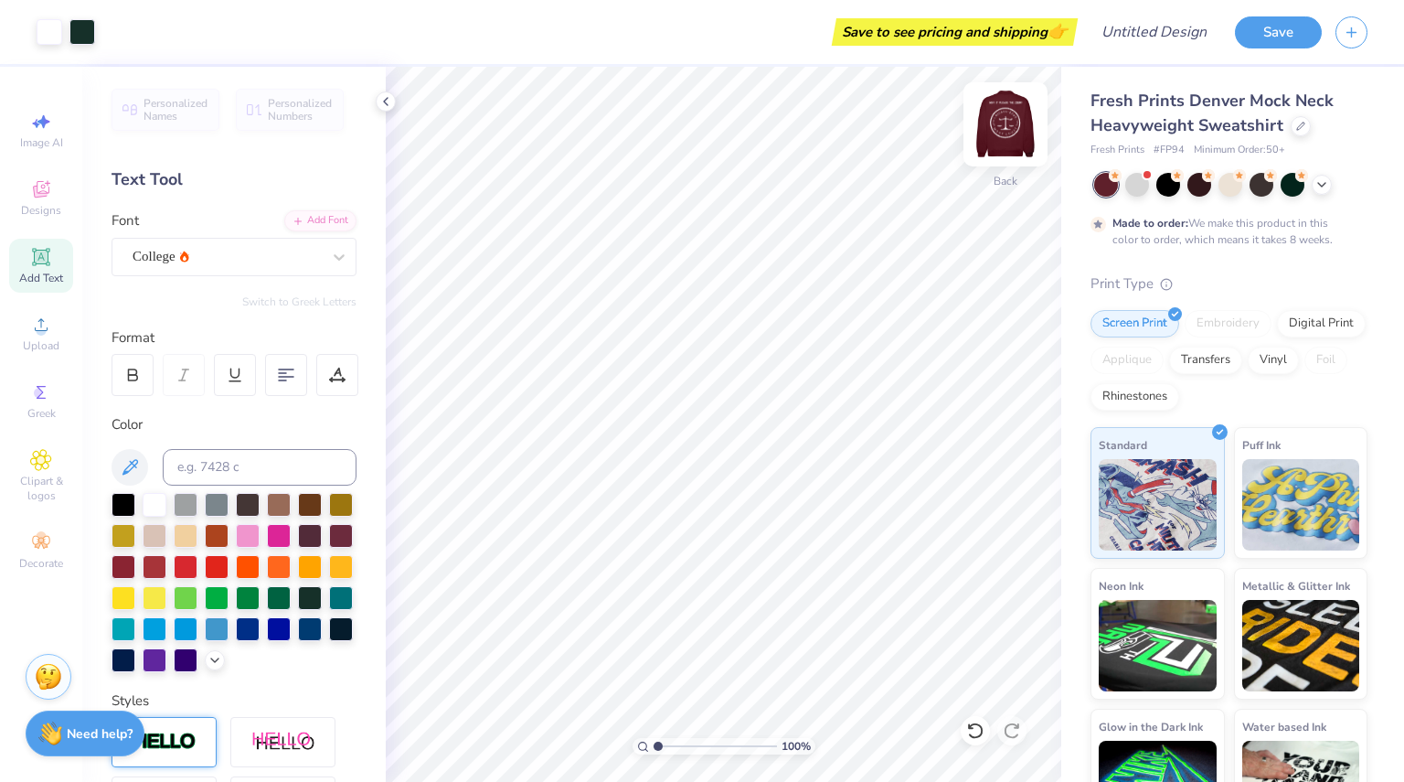
click at [1015, 112] on img at bounding box center [1005, 124] width 73 height 73
click at [1015, 112] on img at bounding box center [1005, 124] width 37 height 37
click at [1006, 115] on img at bounding box center [1005, 124] width 73 height 73
click at [1006, 136] on img at bounding box center [1005, 124] width 73 height 73
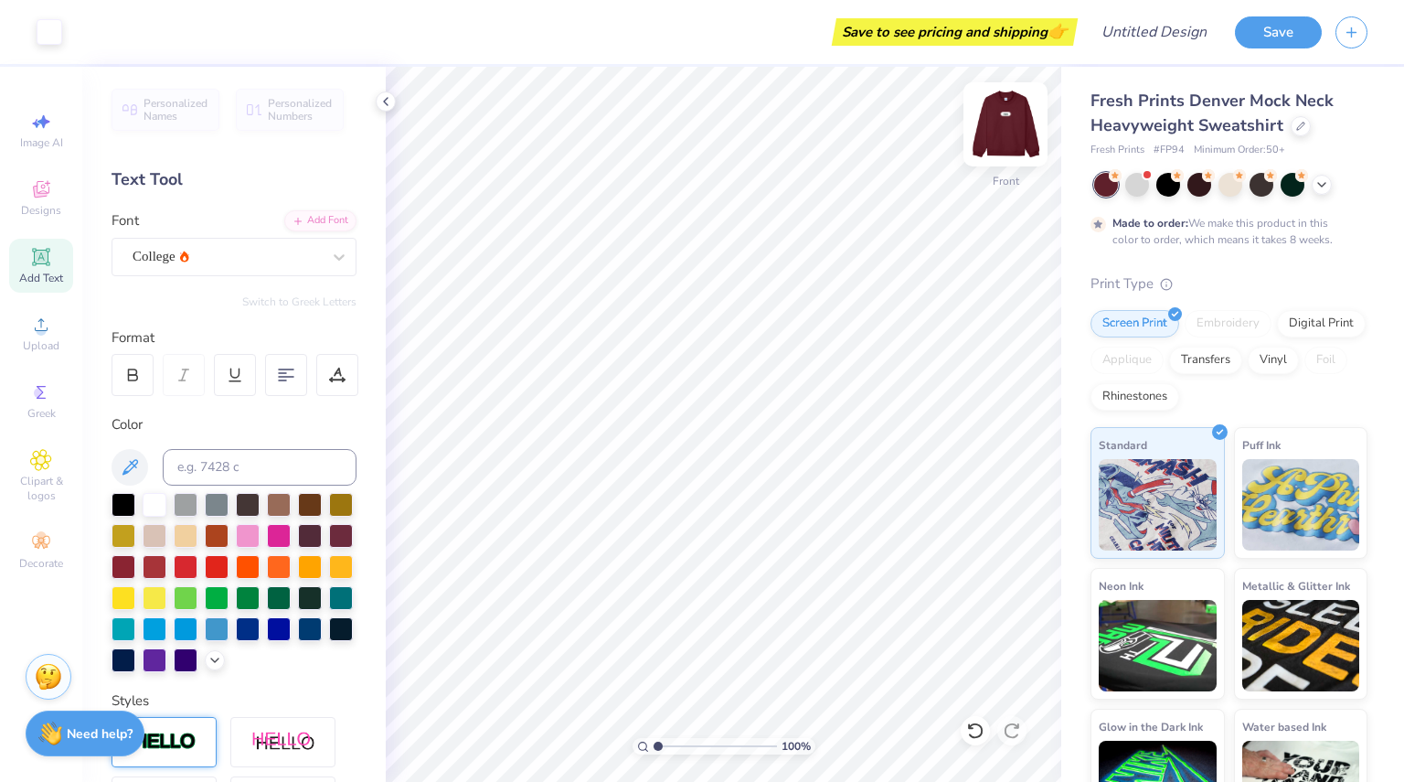
click at [1004, 123] on img at bounding box center [1005, 124] width 73 height 73
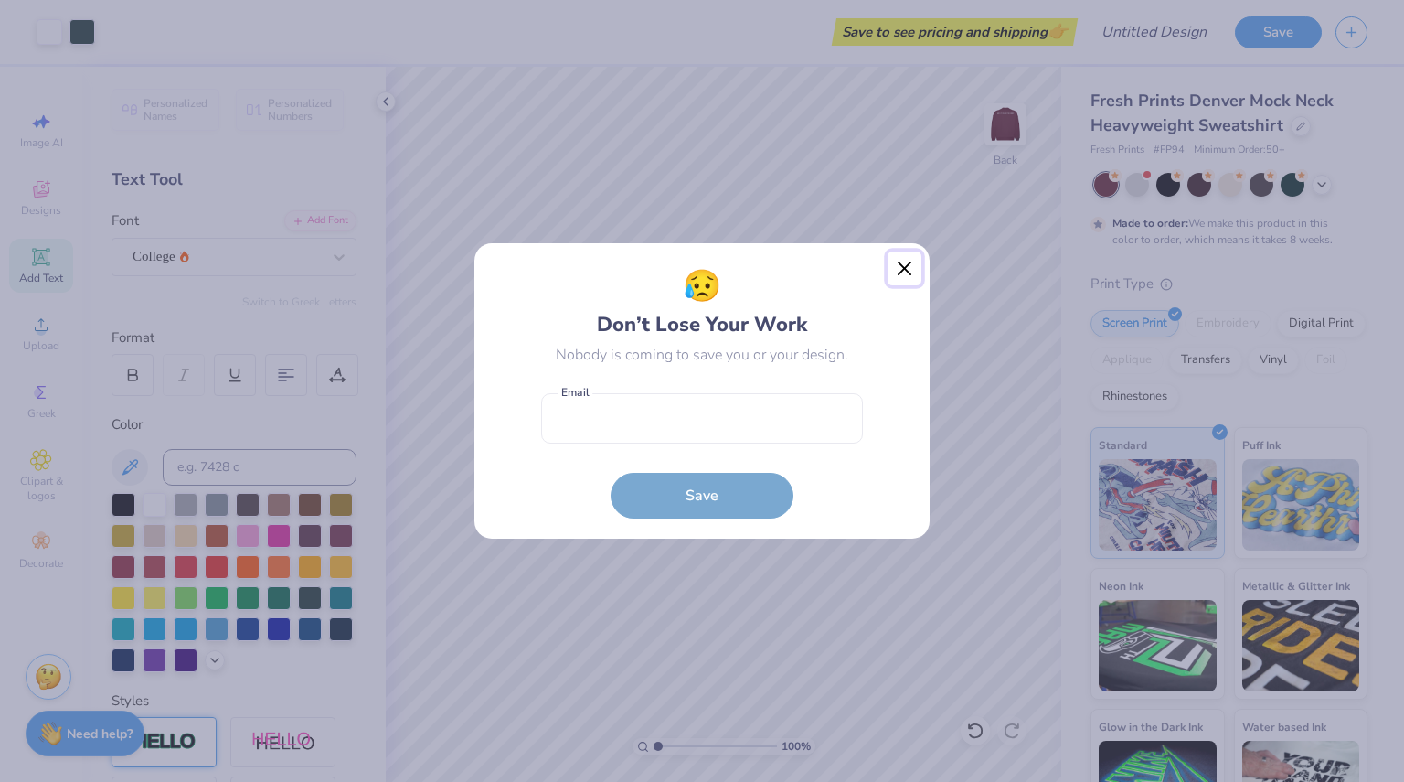
click at [910, 269] on button "Close" at bounding box center [905, 268] width 35 height 35
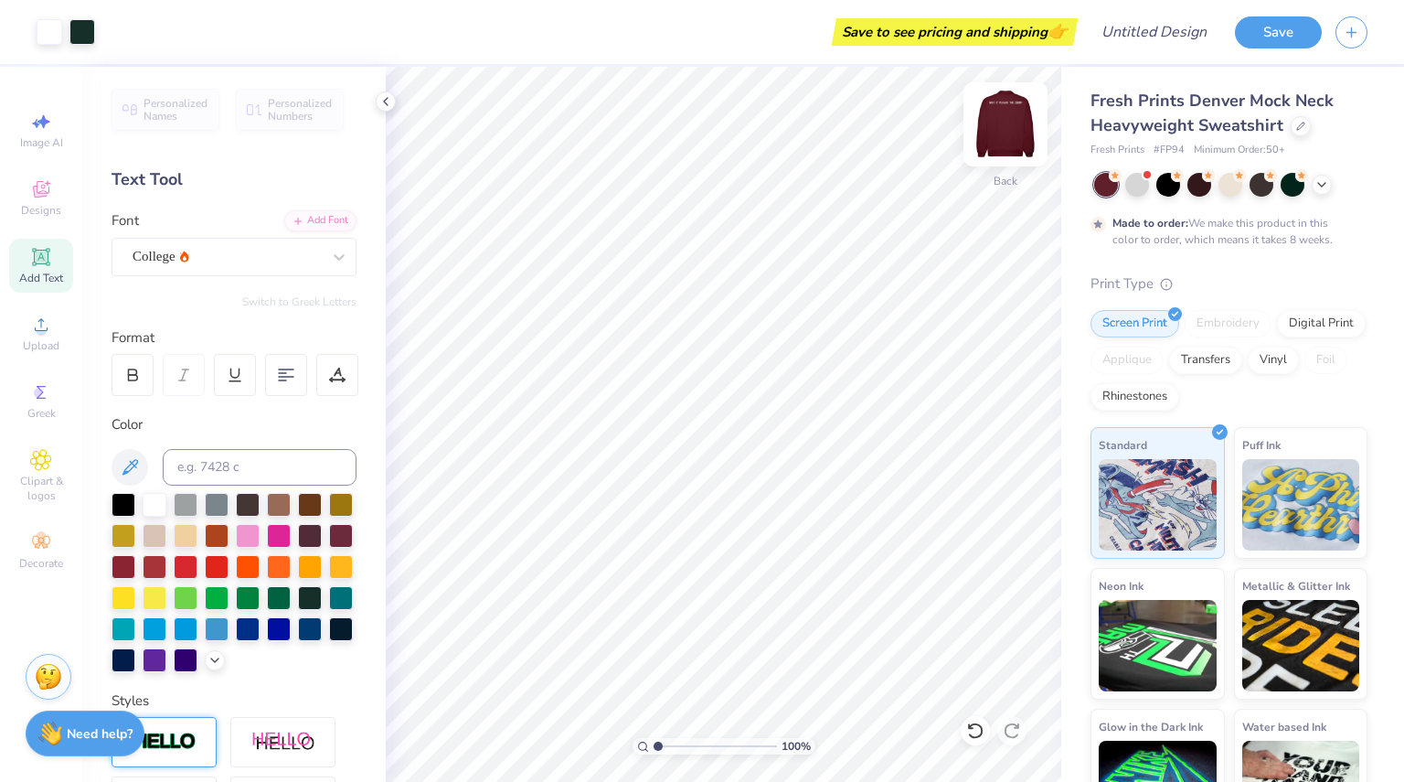
click at [1002, 133] on img at bounding box center [1005, 124] width 73 height 73
click at [40, 136] on span "Image AI" at bounding box center [41, 142] width 43 height 15
select select "4"
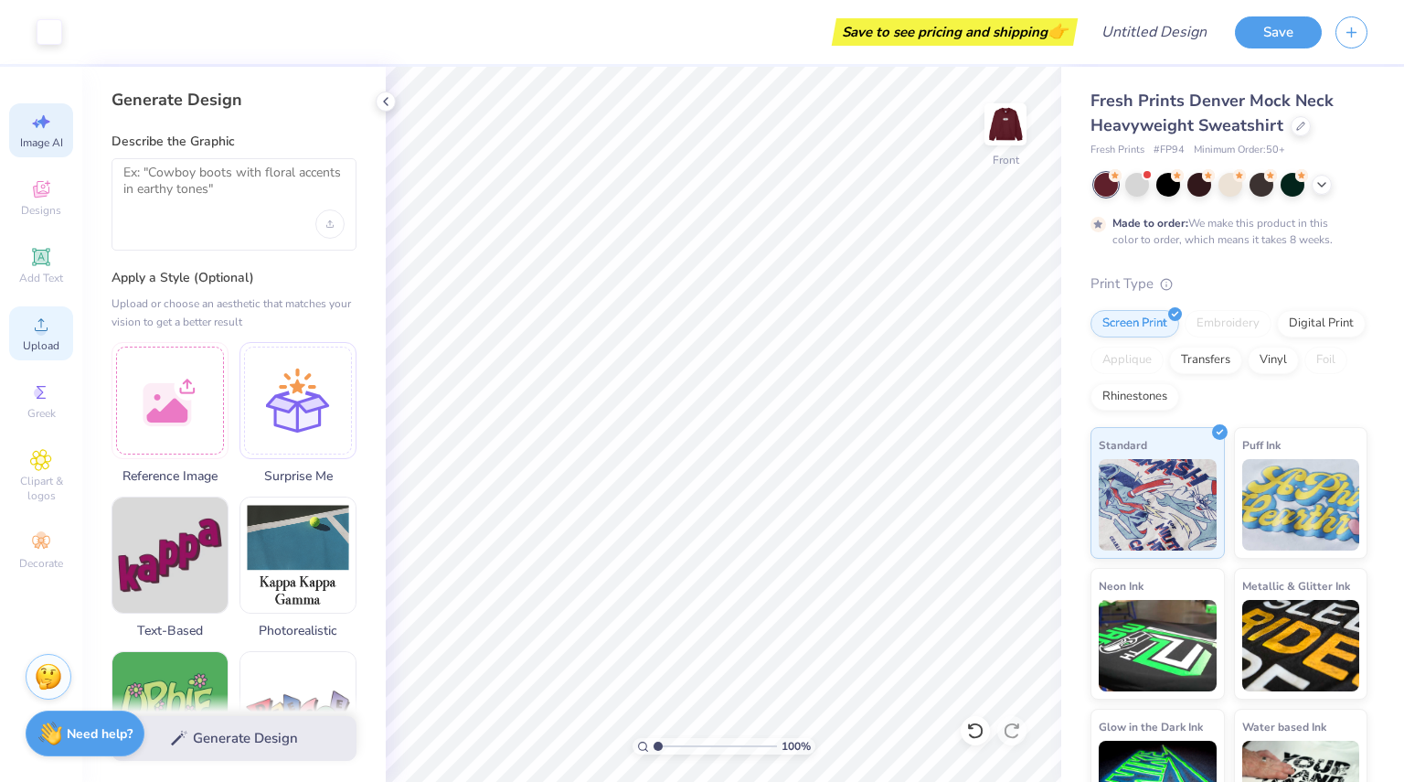
click at [38, 346] on span "Upload" at bounding box center [41, 345] width 37 height 15
click at [53, 332] on div "Upload" at bounding box center [41, 333] width 64 height 54
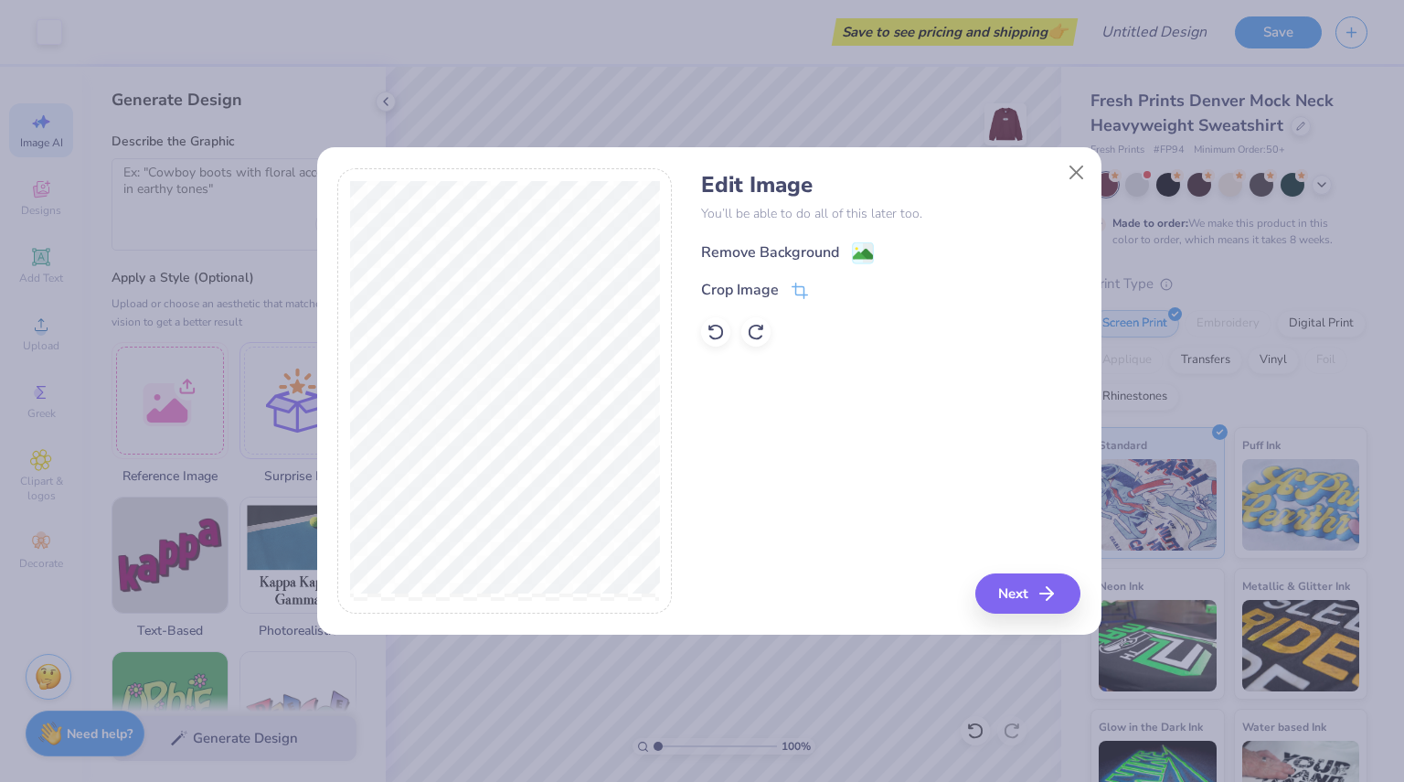
click at [777, 244] on div "Remove Background" at bounding box center [770, 252] width 138 height 22
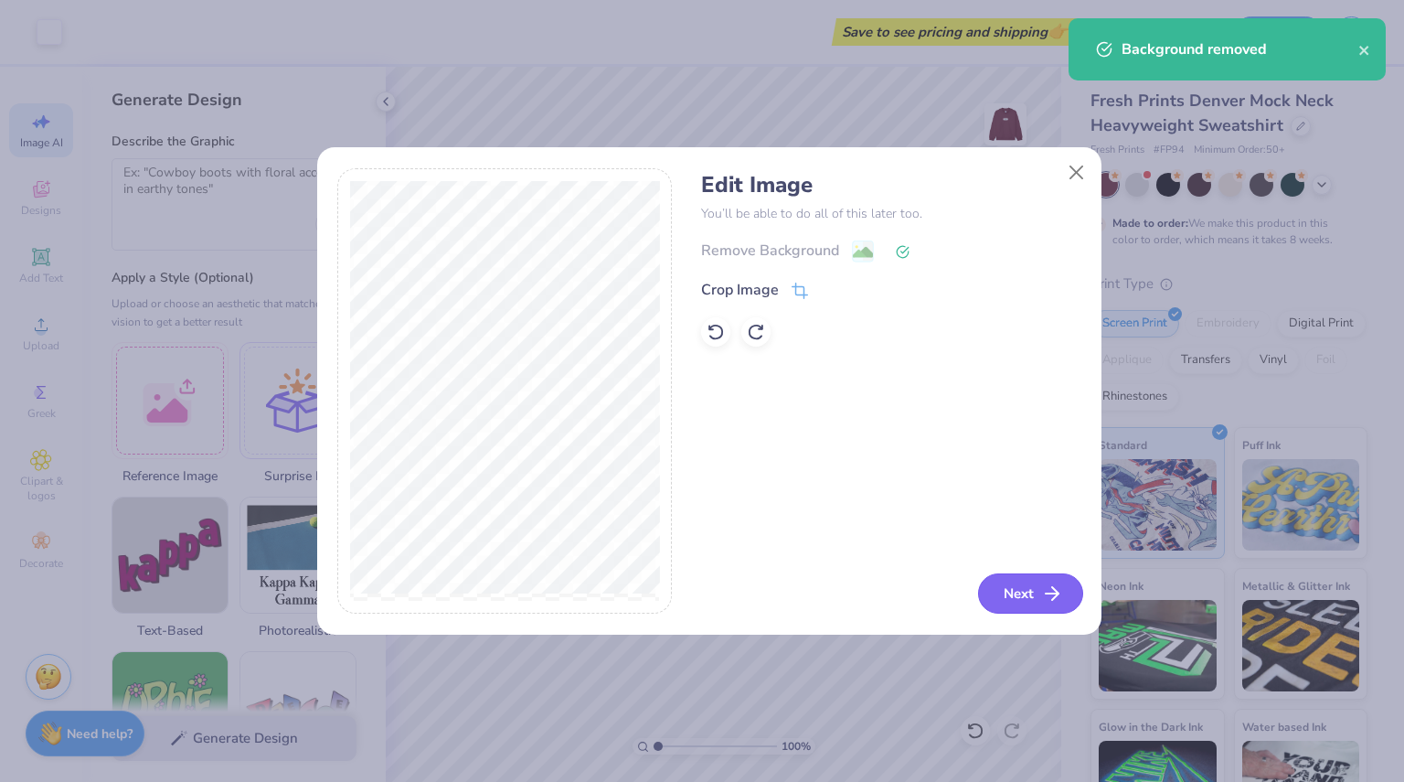
click at [1019, 584] on button "Next" at bounding box center [1030, 593] width 105 height 40
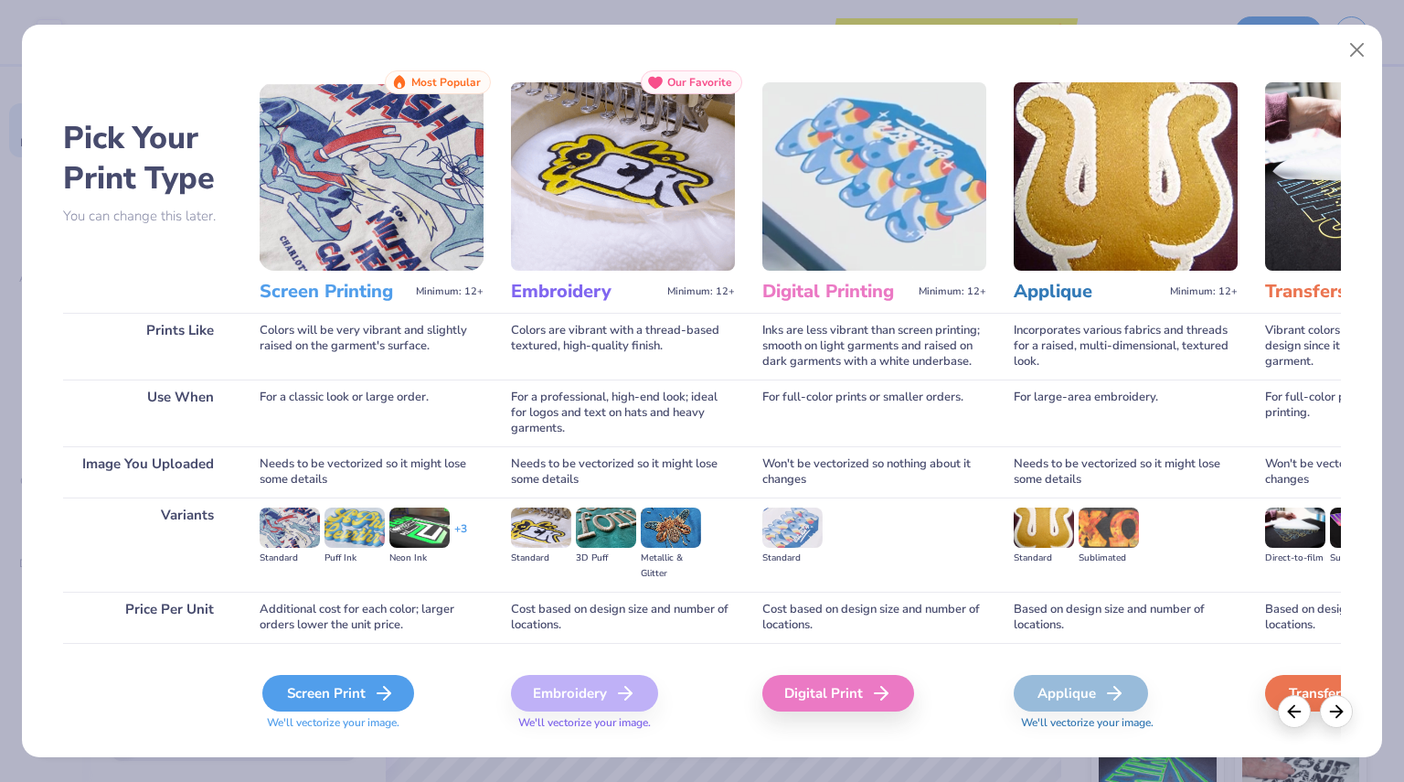
click at [291, 687] on div "Screen Print" at bounding box center [338, 693] width 152 height 37
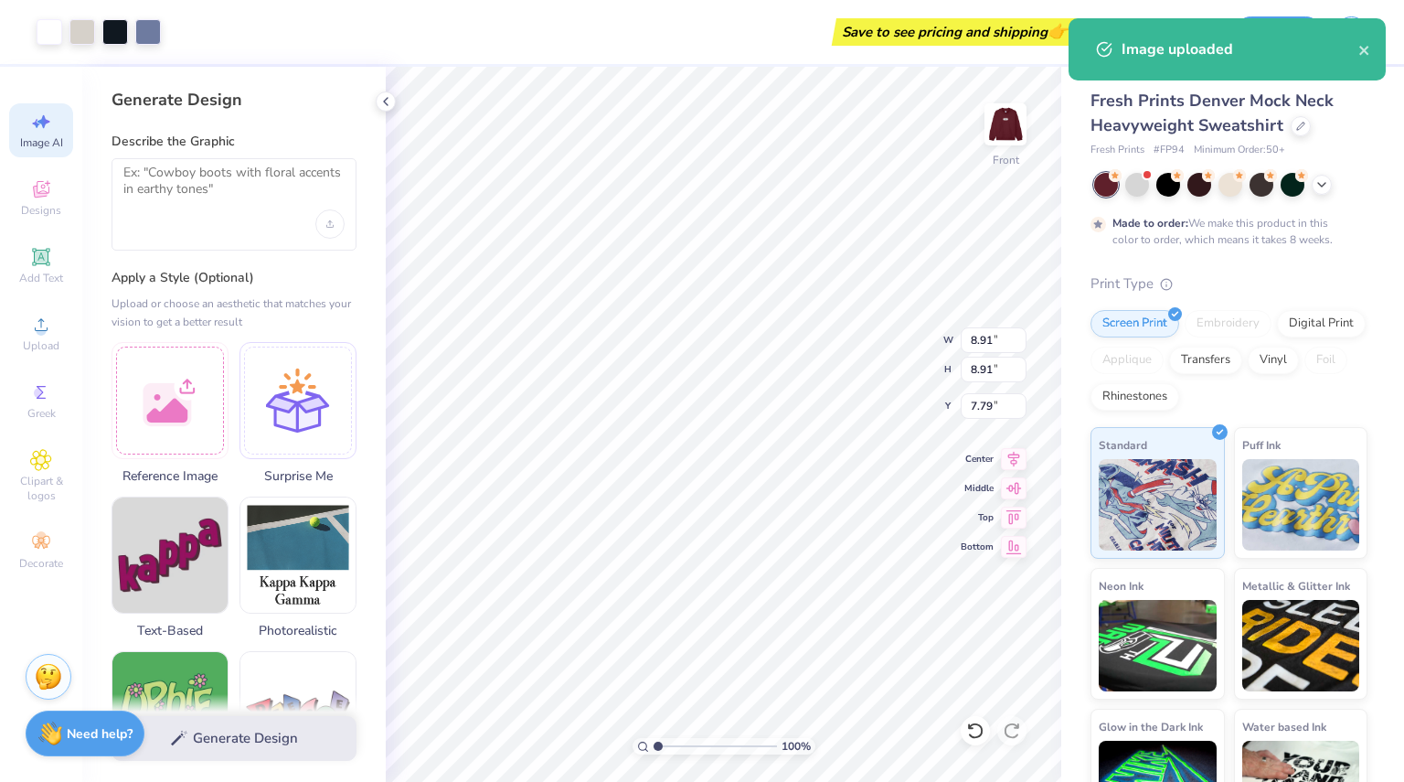
click at [933, 592] on body "Art colors Save to see pricing and shipping 👉 Design Title Save Image AI Design…" at bounding box center [702, 391] width 1404 height 782
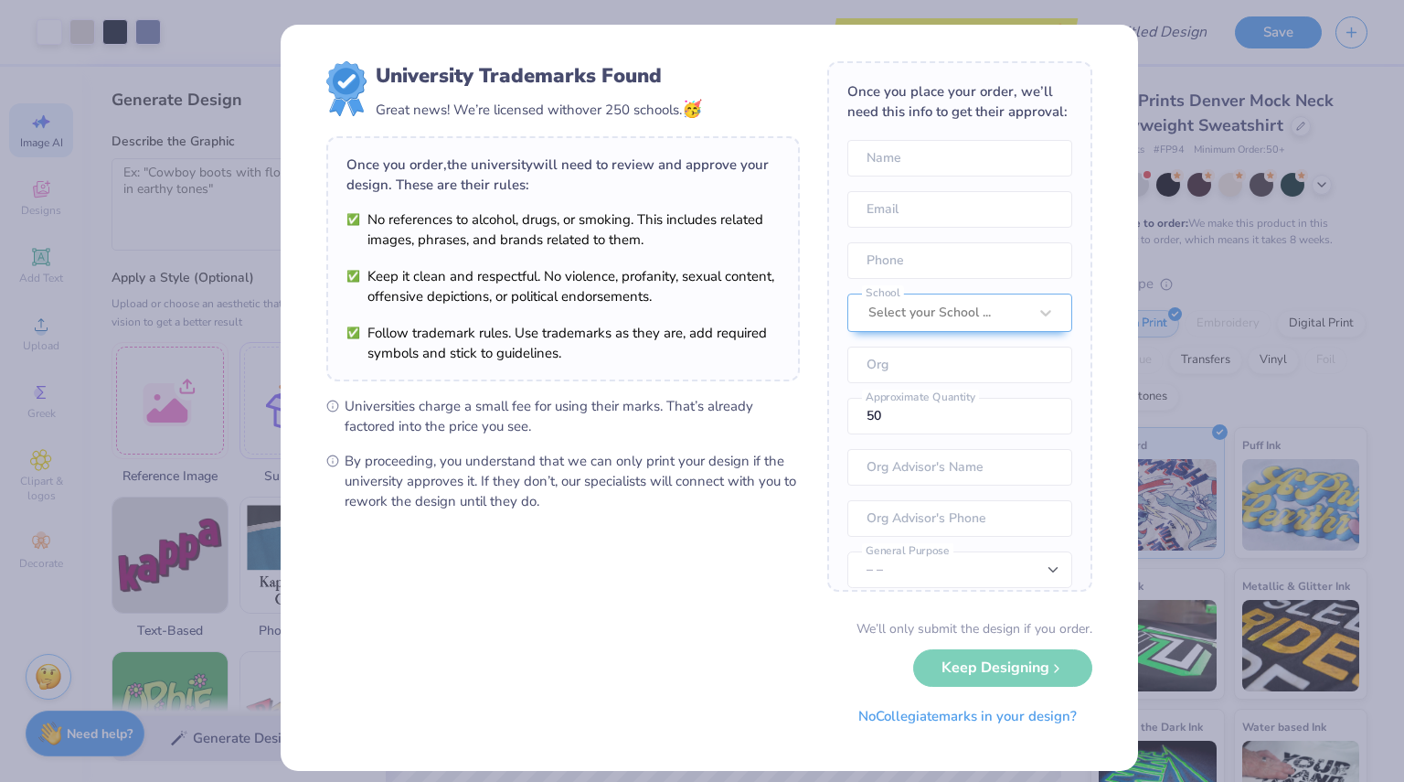
click at [773, 20] on div "University Trademarks Found Great news! We’re licensed with over 250 schools. 🥳…" at bounding box center [702, 391] width 1404 height 782
click at [978, 712] on button "No Collegiate marks in your design?" at bounding box center [968, 711] width 250 height 37
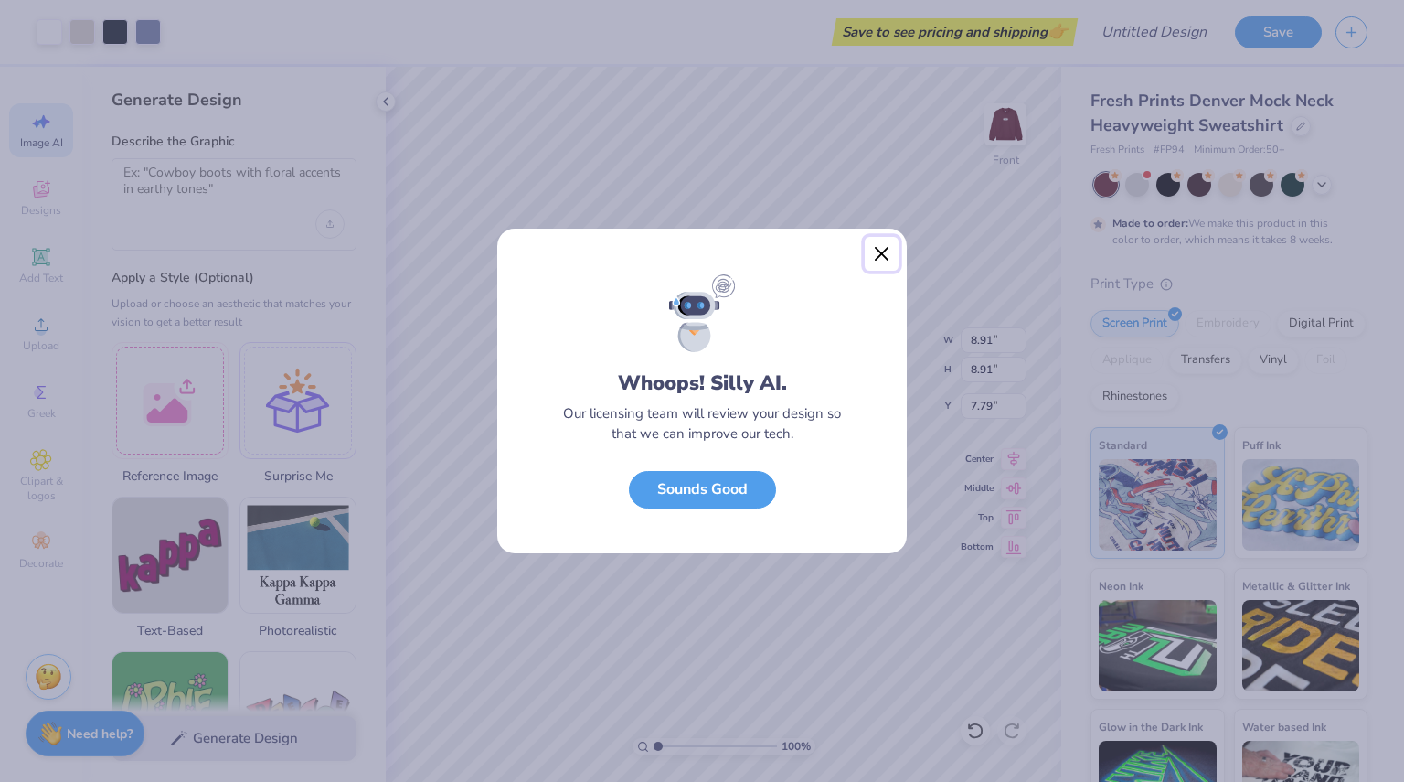
click at [883, 255] on button "Close" at bounding box center [882, 254] width 35 height 35
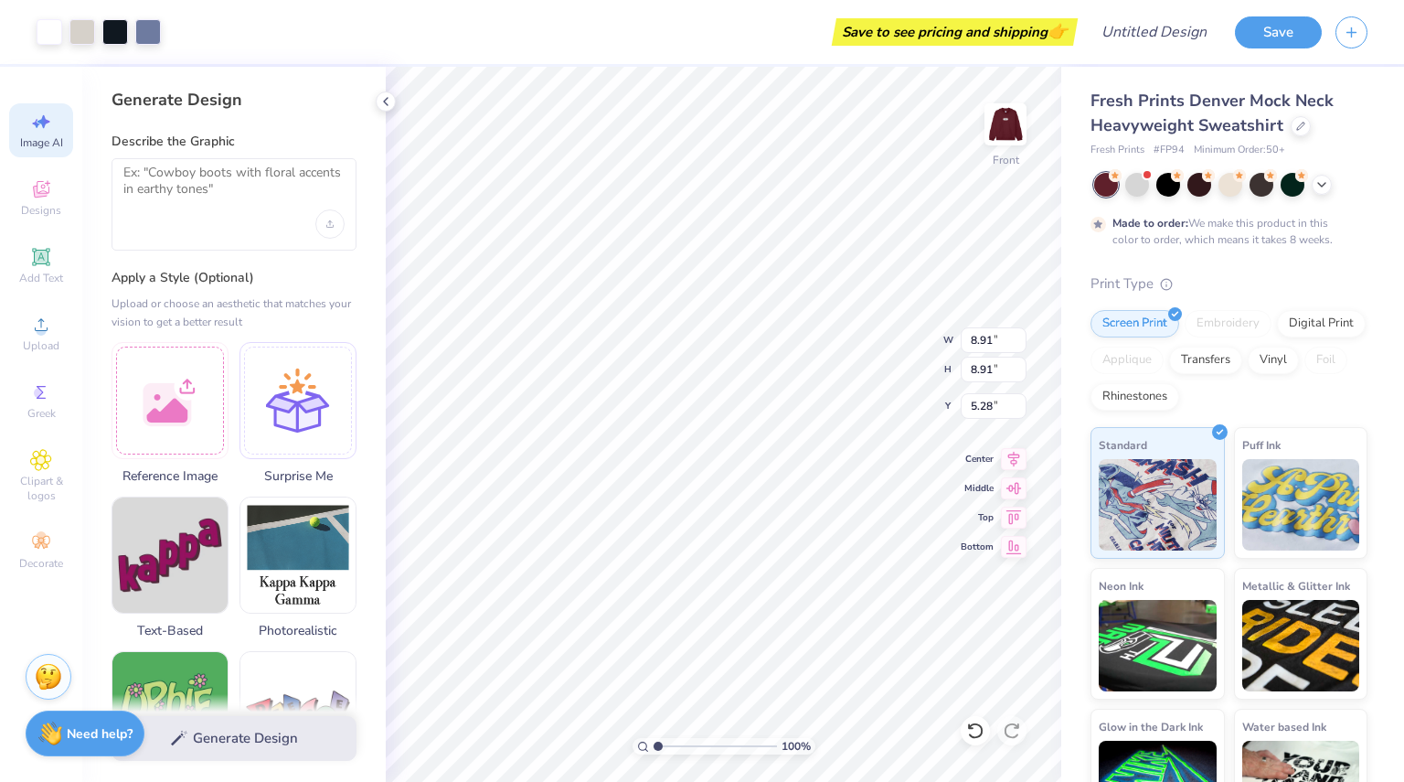
type input "5.28"
type input "12.24"
type input "5.39"
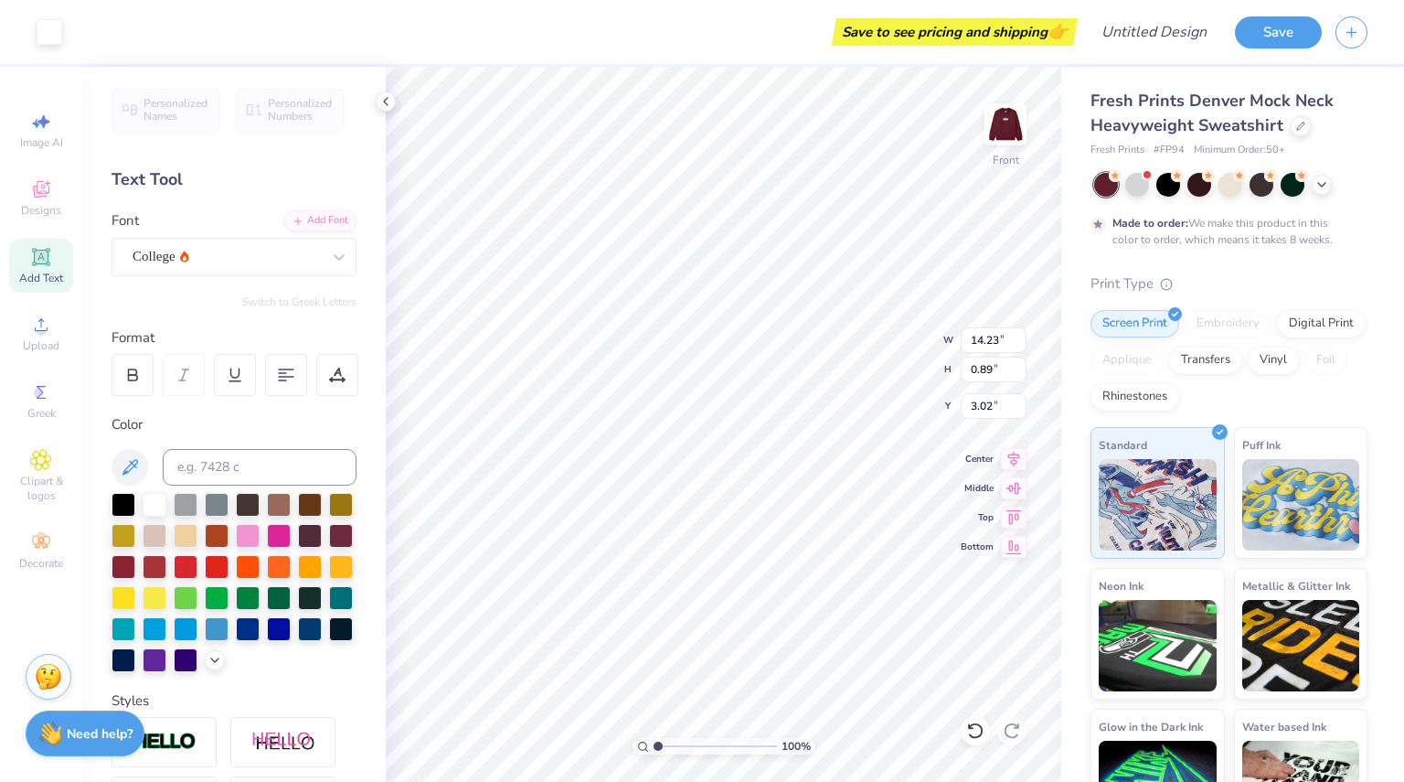
scroll to position [15, 2]
click at [126, 361] on div at bounding box center [133, 375] width 42 height 42
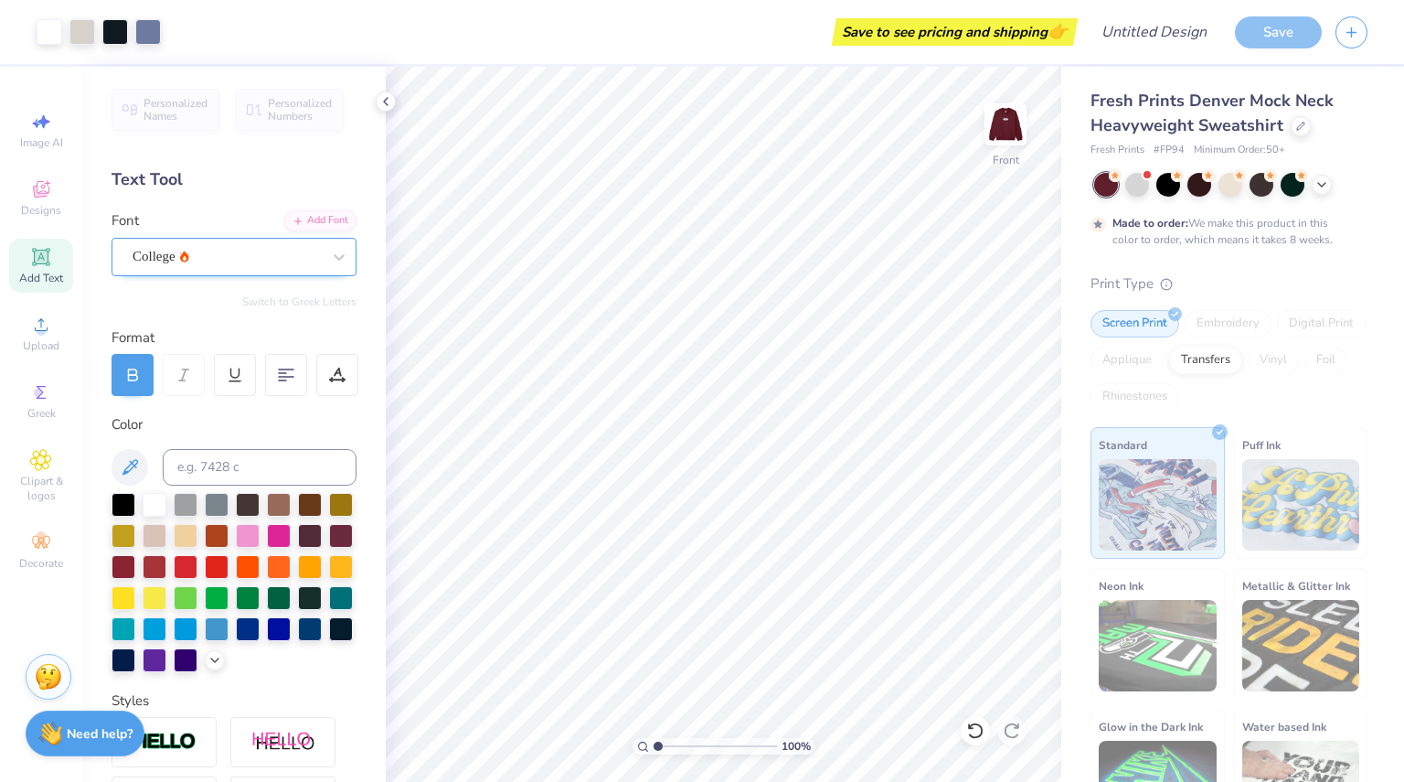
click at [224, 253] on div "College" at bounding box center [227, 256] width 192 height 28
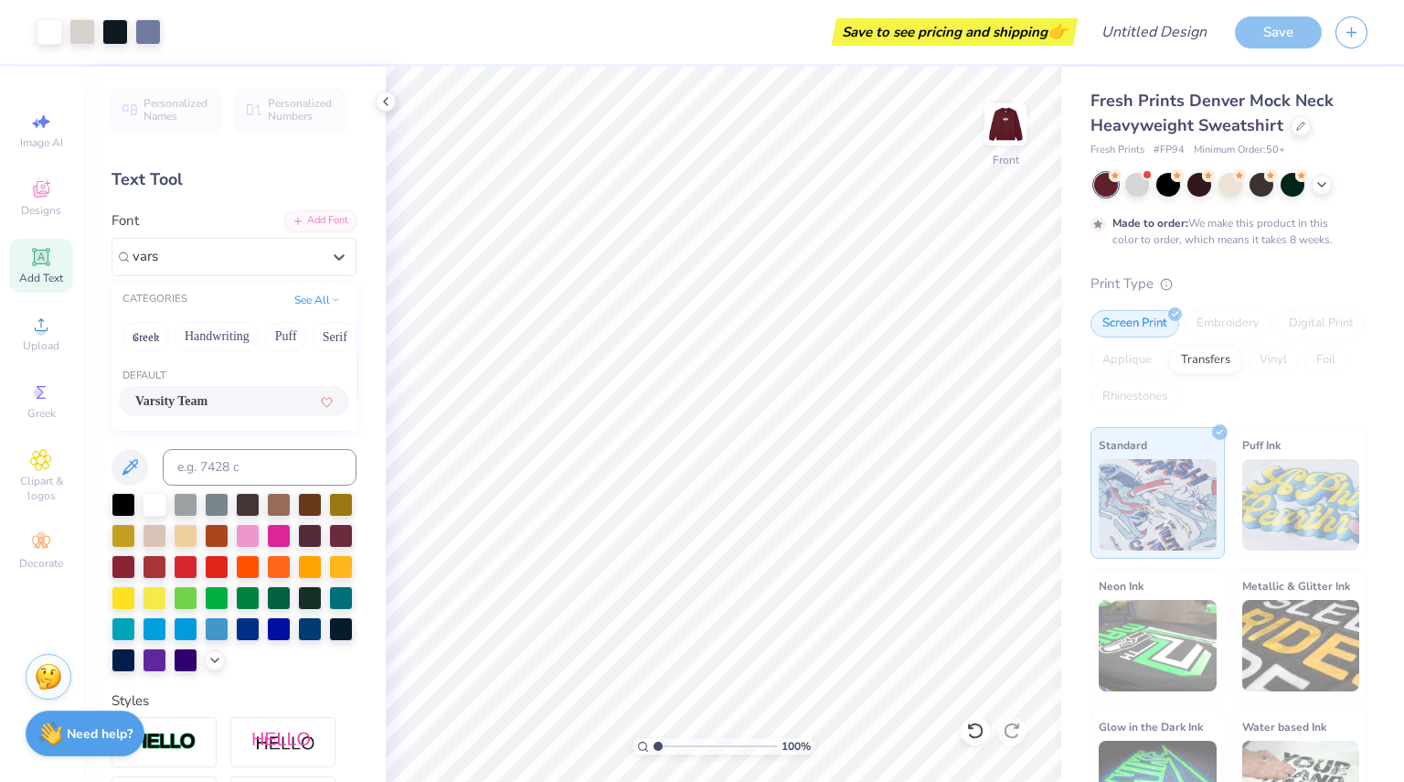
click at [208, 399] on span "Varsity Team" at bounding box center [171, 400] width 72 height 19
type input "vars"
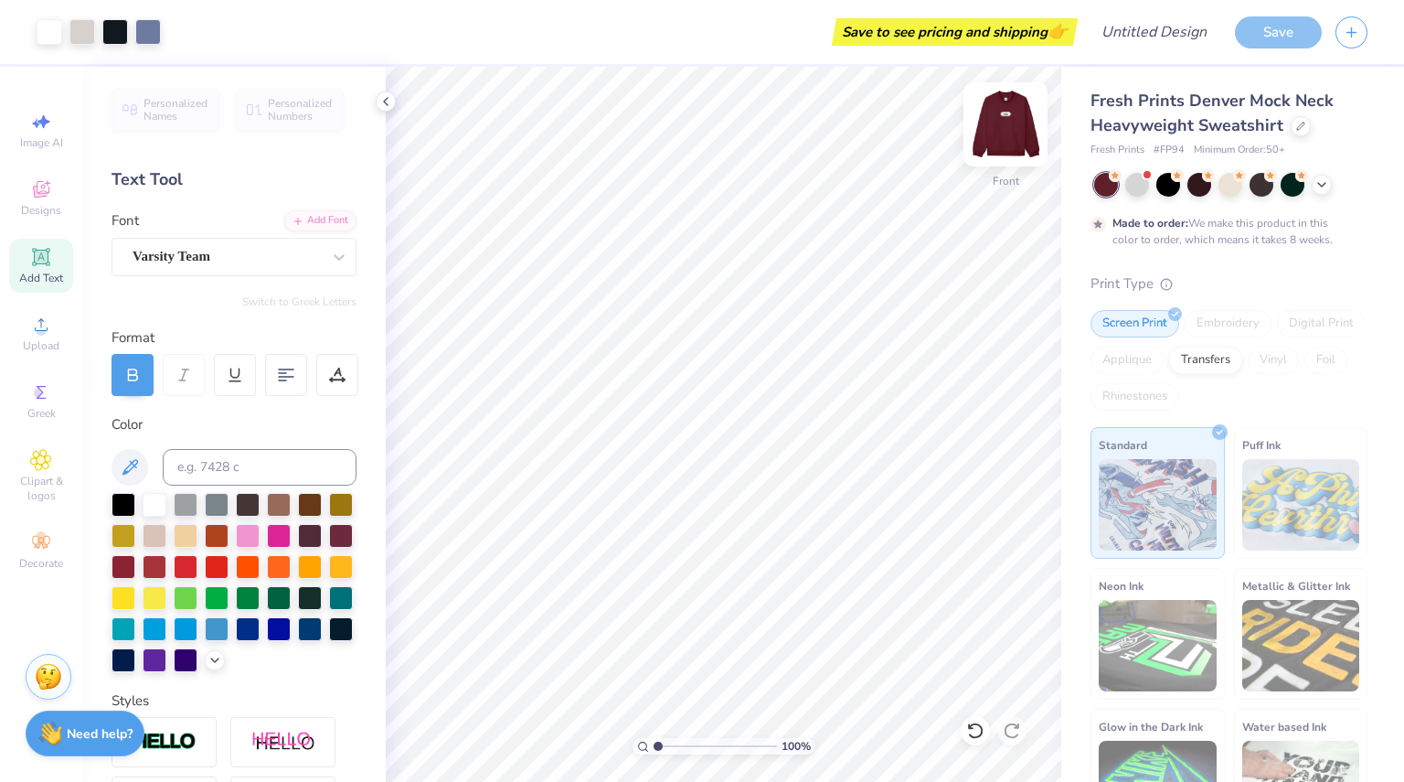
click at [998, 131] on img at bounding box center [1005, 124] width 73 height 73
click at [1016, 114] on img at bounding box center [1005, 124] width 73 height 73
click at [1278, 25] on div "Save" at bounding box center [1278, 32] width 87 height 32
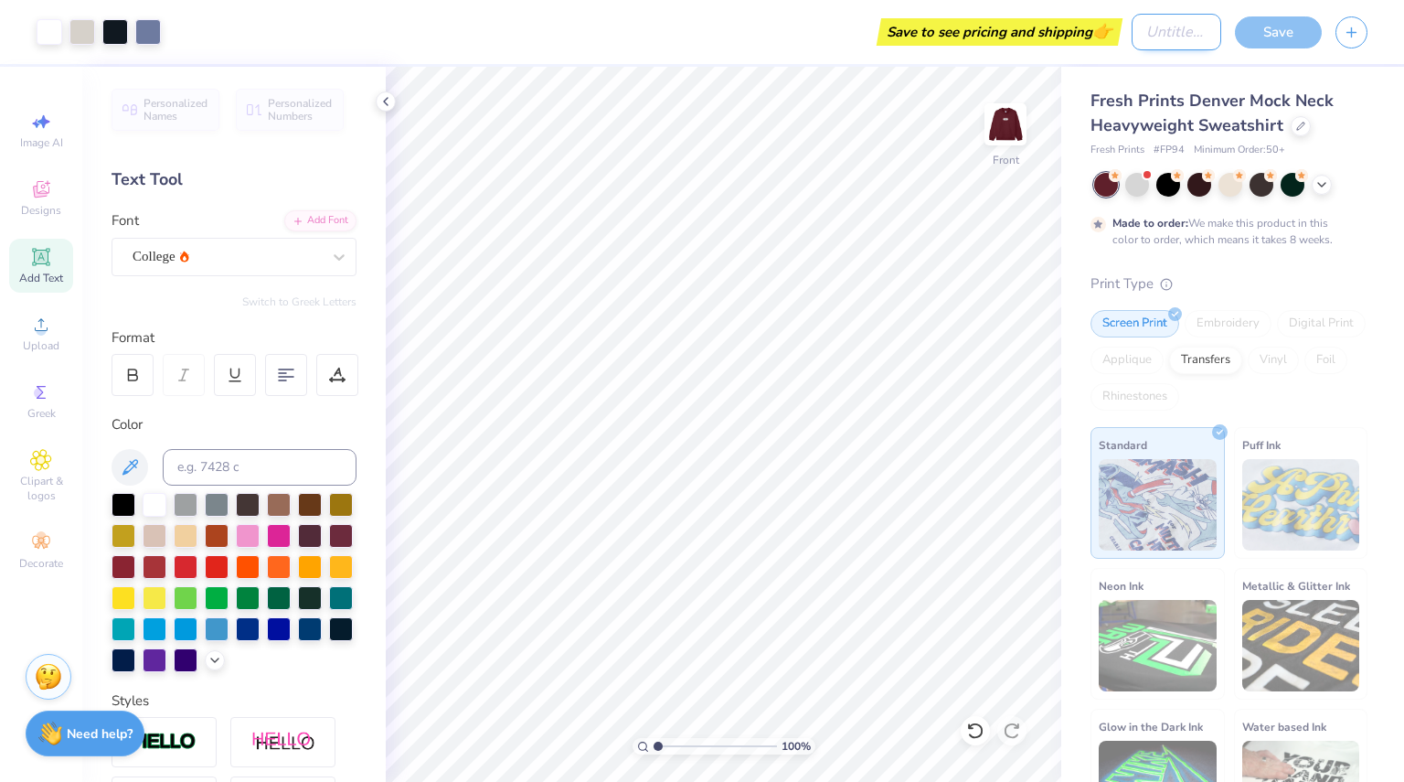
click at [1170, 33] on input "Design Title" at bounding box center [1177, 32] width 90 height 37
type input "May it please the court"
click at [1280, 33] on div "Save" at bounding box center [1278, 32] width 87 height 32
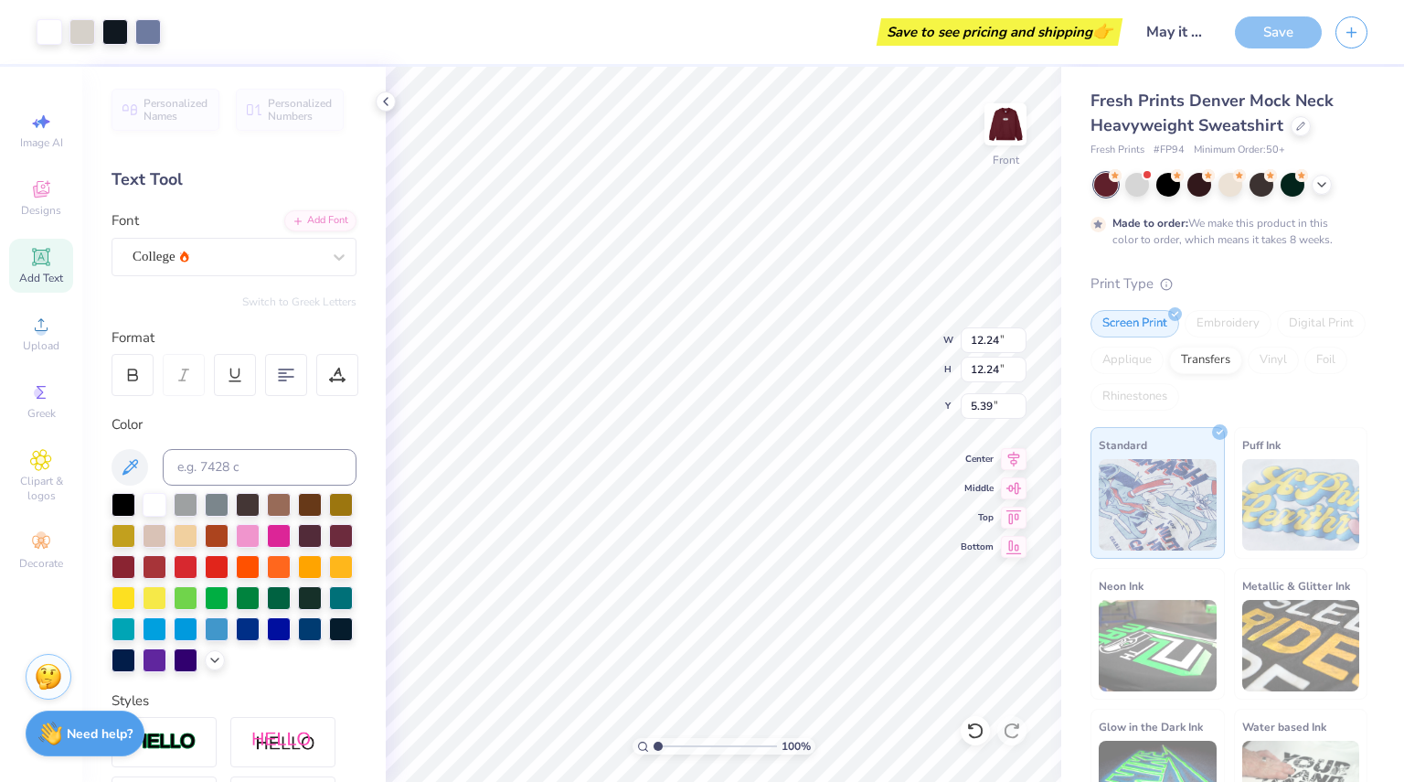
type input "10.68"
type input "7.19"
type input "15.76"
type input "0.90"
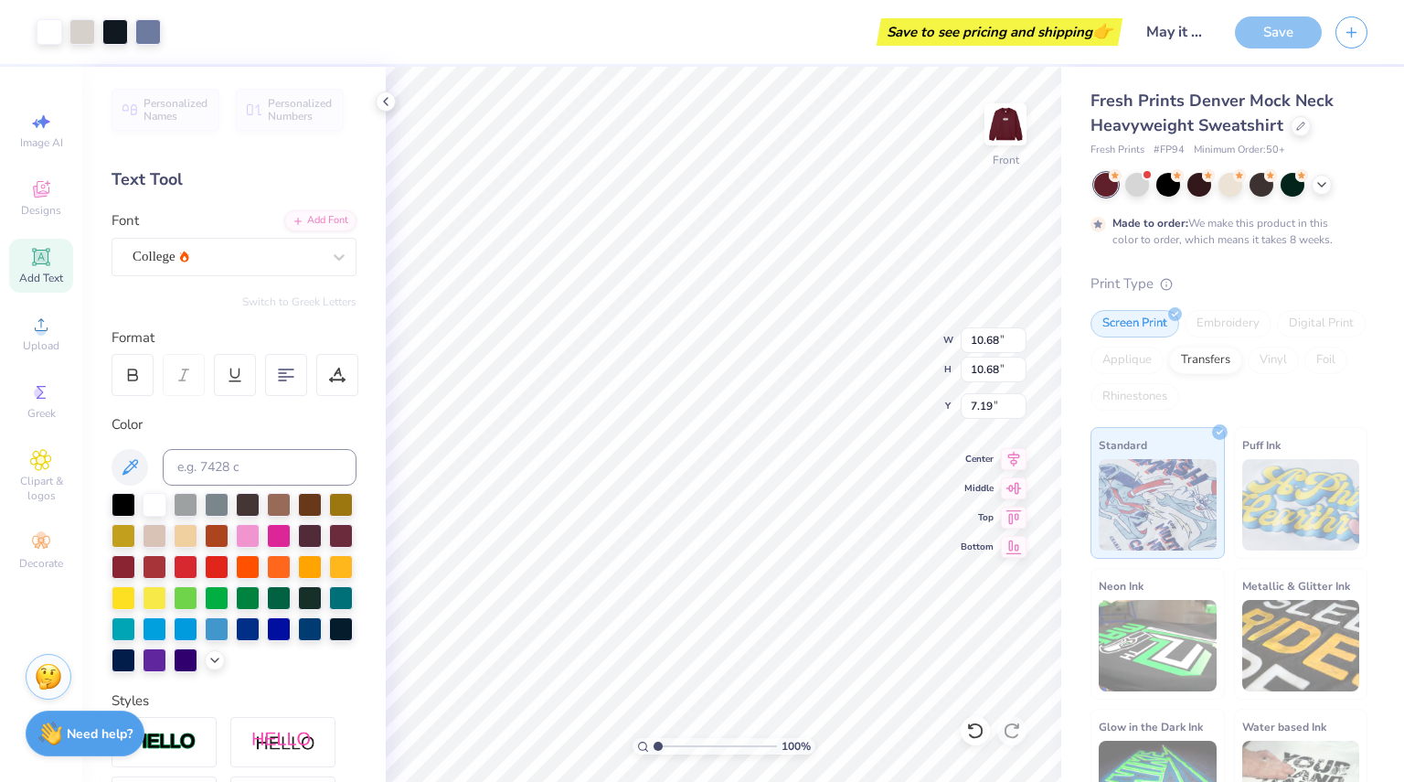
type input "3.02"
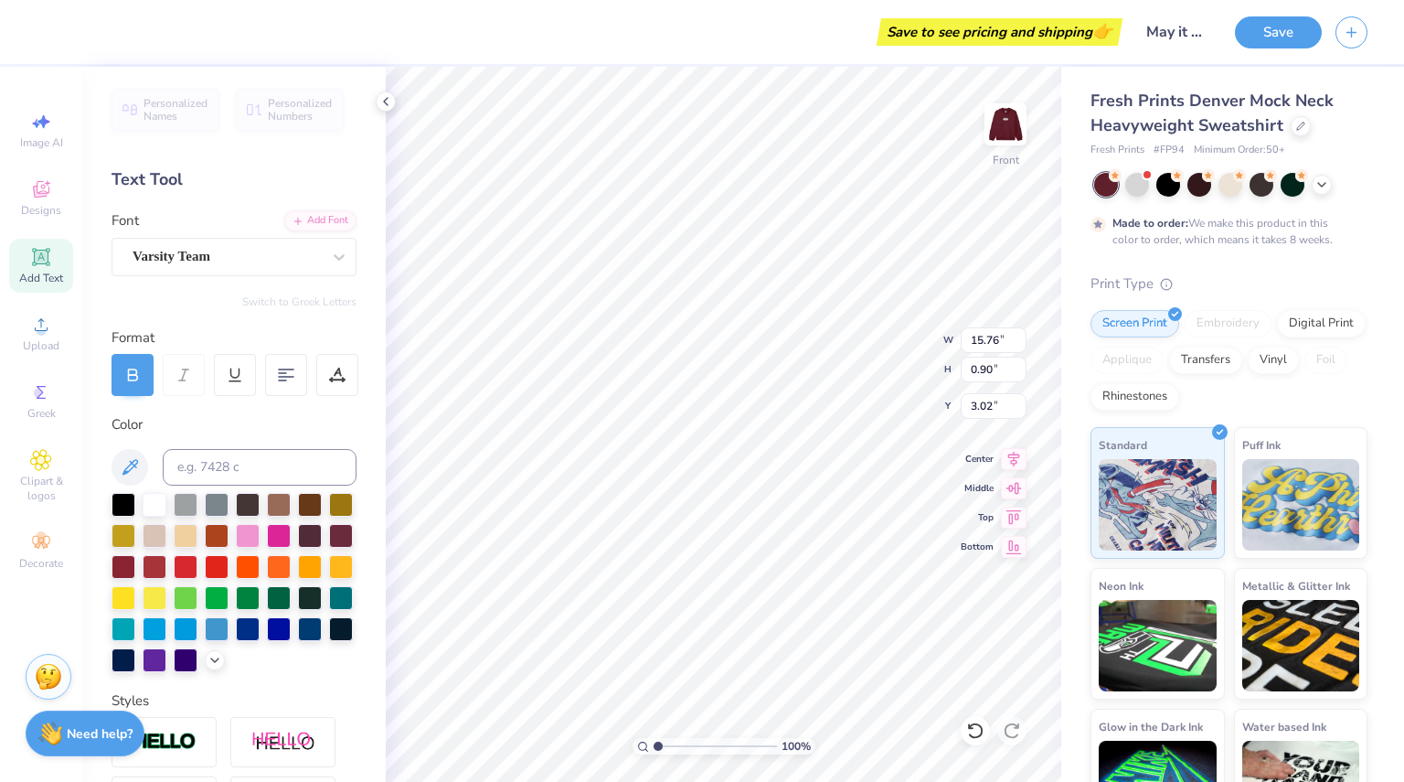
type input "12.97"
type input "0.74"
type input "3.00"
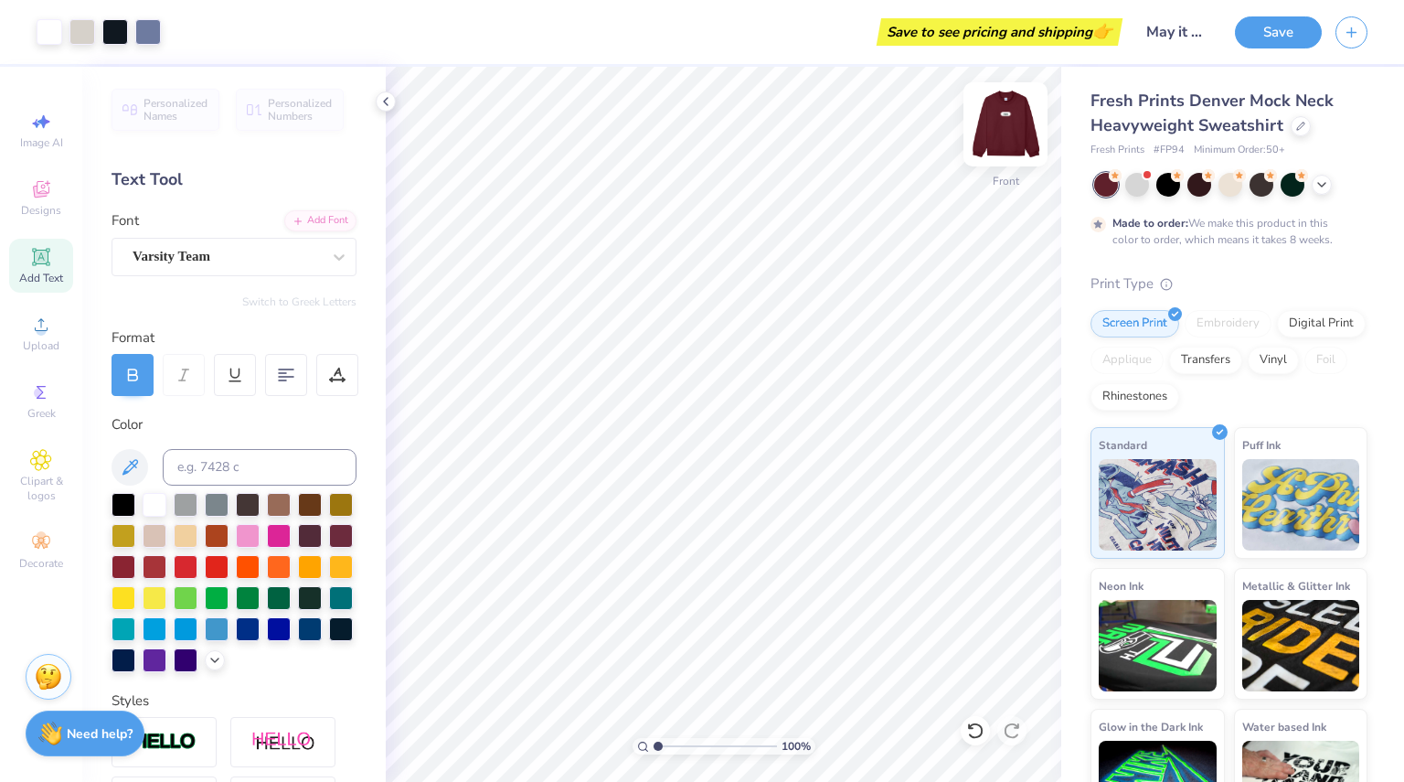
click at [1007, 131] on img at bounding box center [1005, 124] width 73 height 73
click at [1280, 27] on button "Save" at bounding box center [1278, 30] width 87 height 32
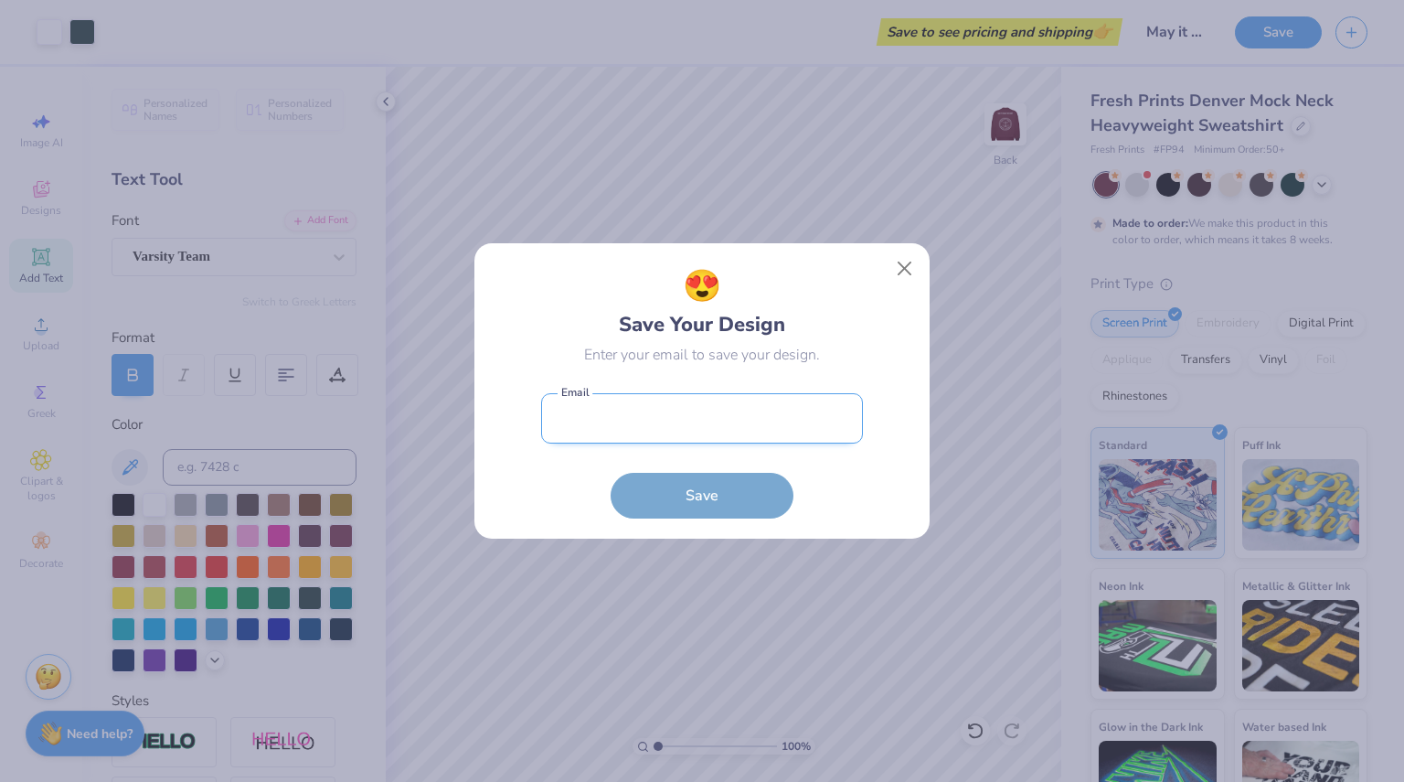
click at [667, 432] on input "email" at bounding box center [702, 418] width 322 height 50
type input "marissalsmith21@gmail.com"
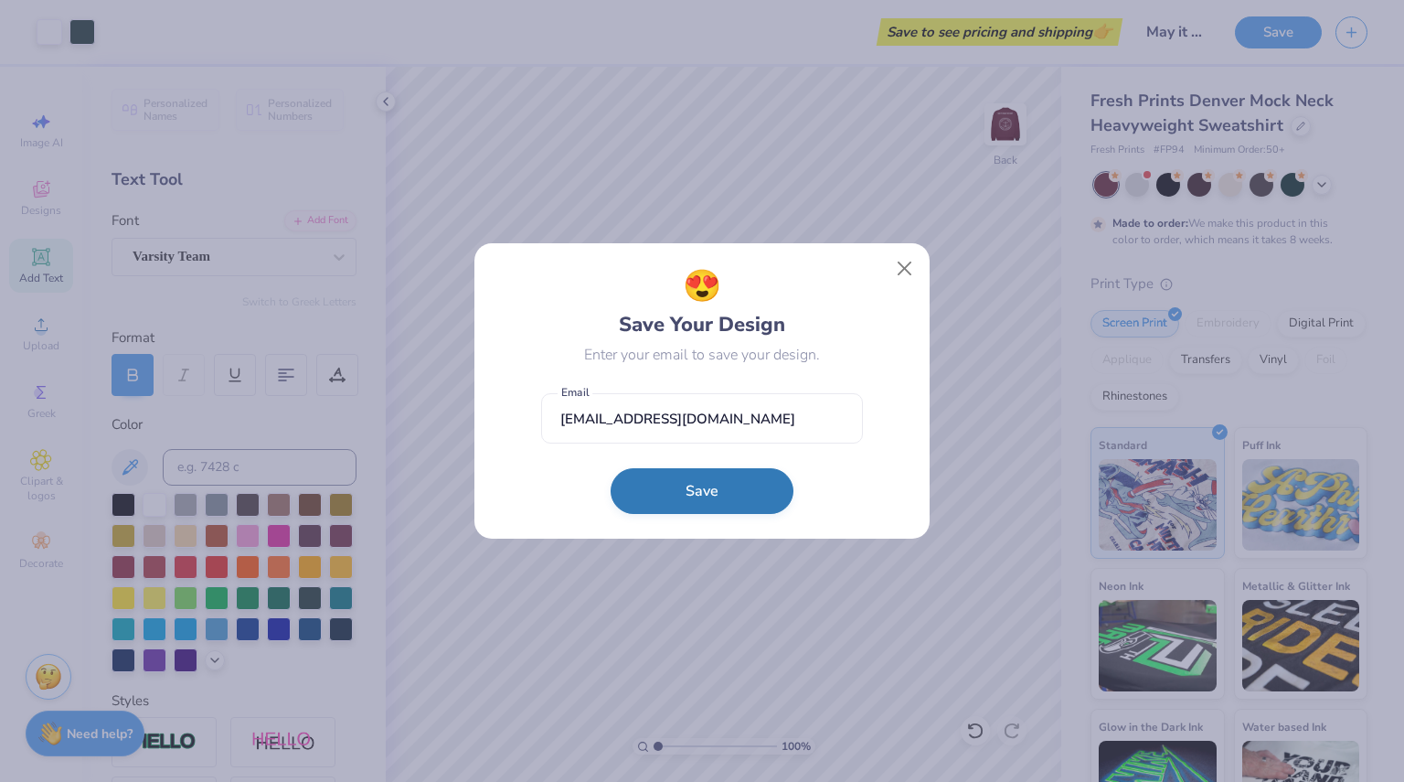
click at [698, 489] on button "Save" at bounding box center [702, 491] width 183 height 46
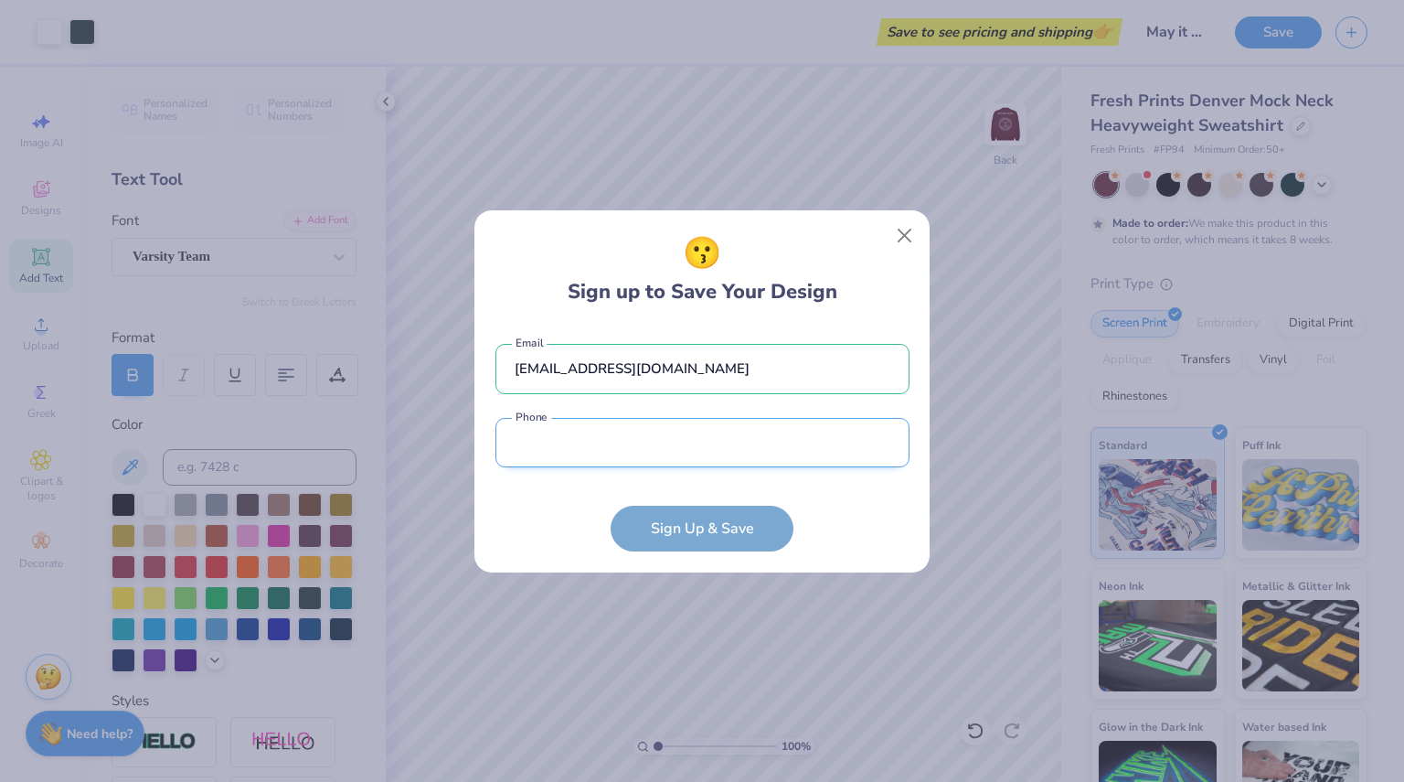
click at [675, 447] on input "tel" at bounding box center [702, 443] width 414 height 50
type input "(815) 451-9047"
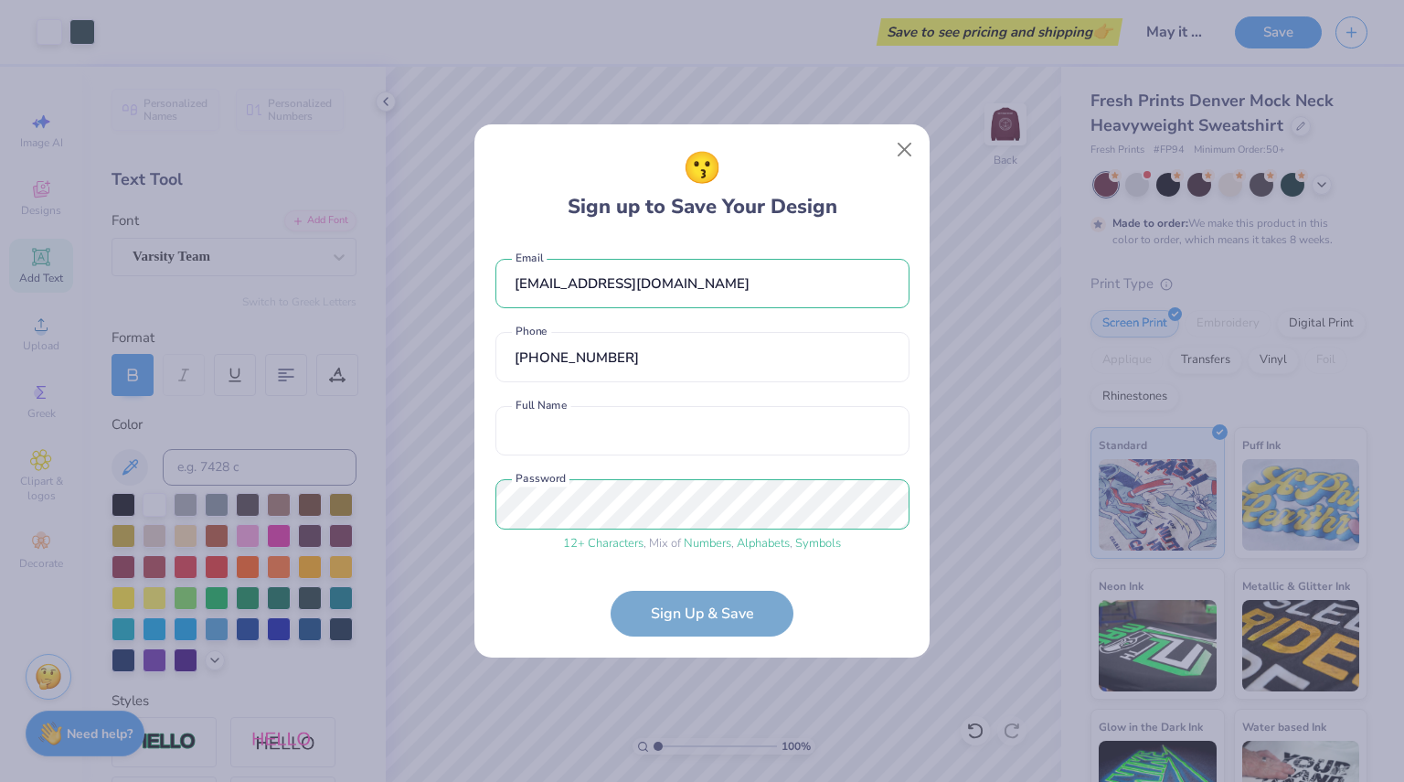
click at [717, 615] on form "marissalsmith21@gmail.com Email (815) 451-9047 Phone Full Name is a required fi…" at bounding box center [702, 438] width 414 height 397
click at [699, 418] on input "text" at bounding box center [702, 431] width 414 height 50
type input "Marissa Smith"
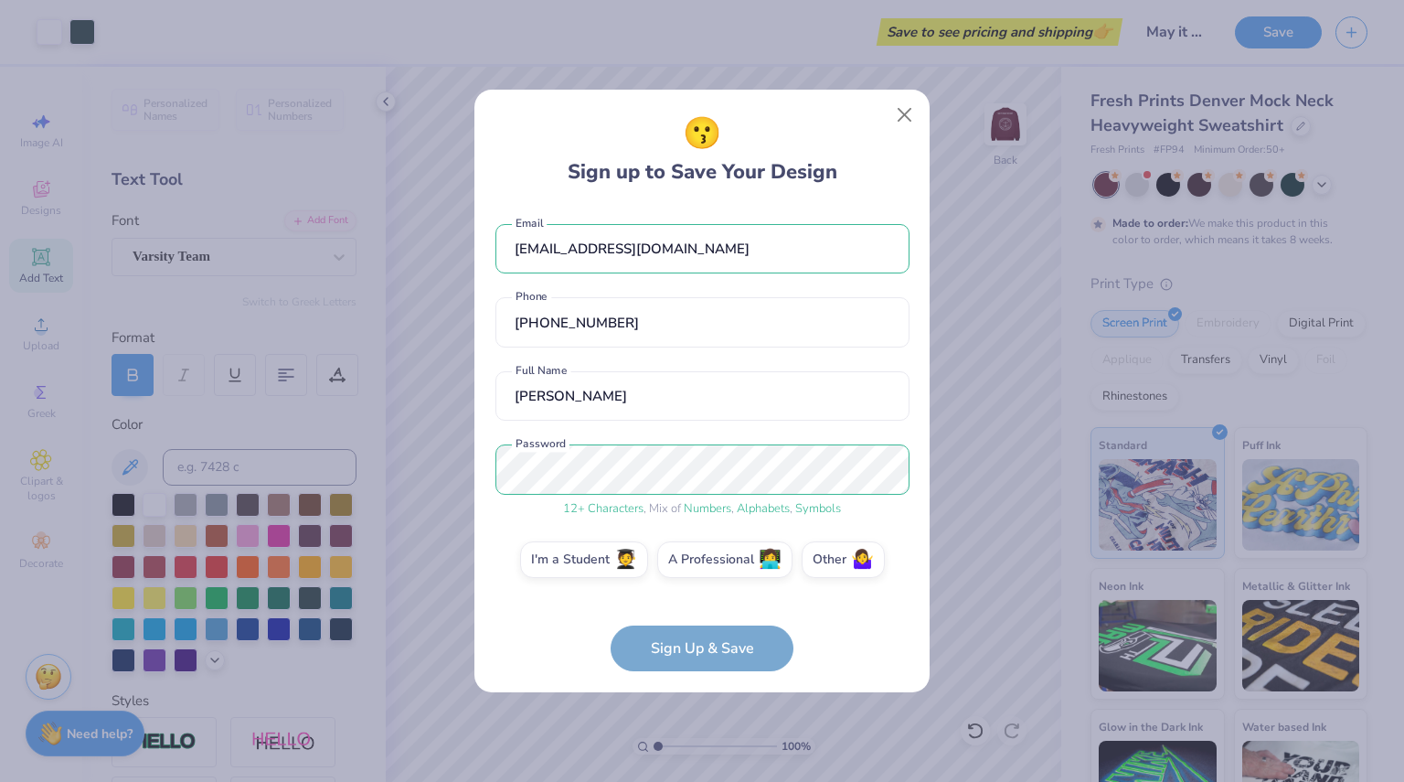
click at [726, 650] on form "marissalsmith21@gmail.com Email (815) 451-9047 Phone Marissa Smith Full Name 12…" at bounding box center [702, 439] width 414 height 466
click at [614, 557] on span "🧑‍🎓" at bounding box center [625, 557] width 23 height 21
click at [697, 559] on input "I'm a Student 🧑‍🎓" at bounding box center [703, 565] width 12 height 12
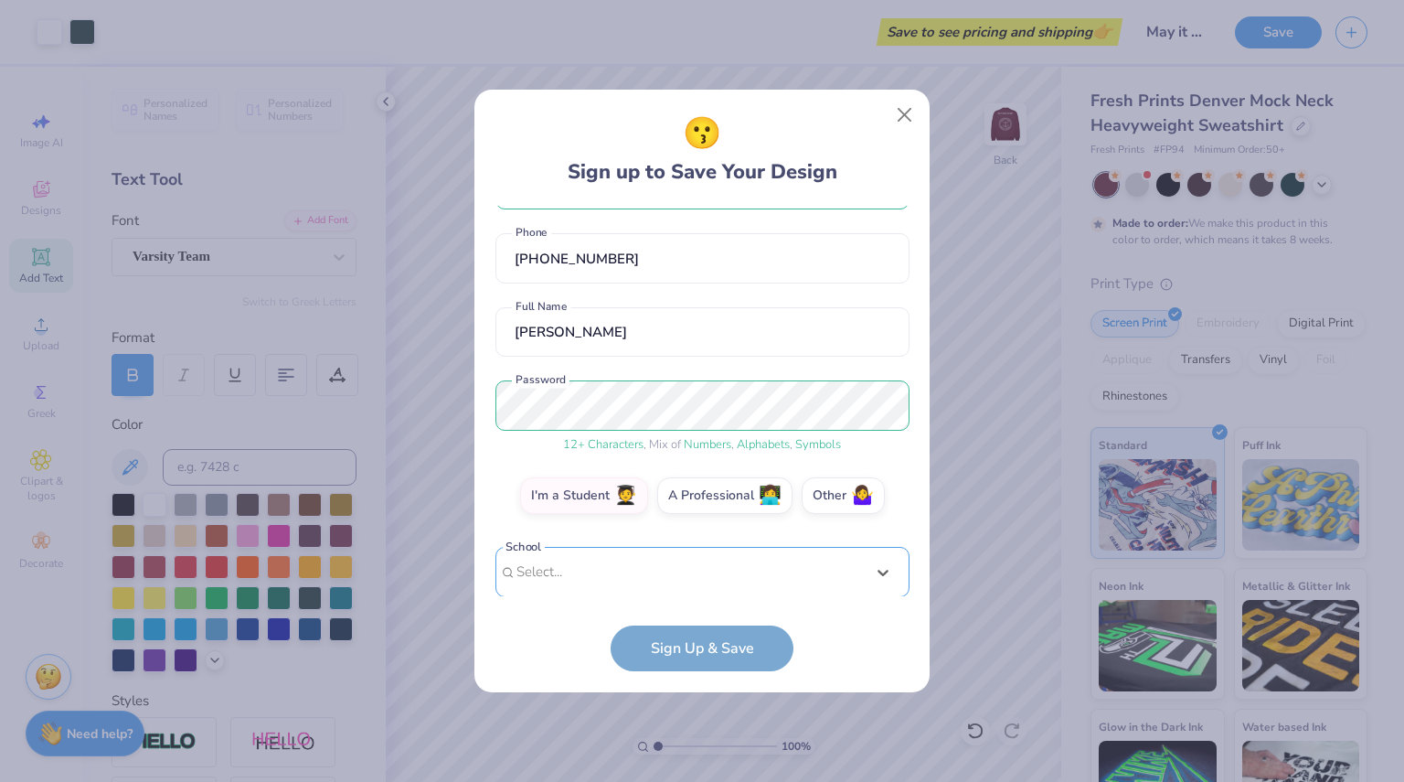
scroll to position [347, 0]
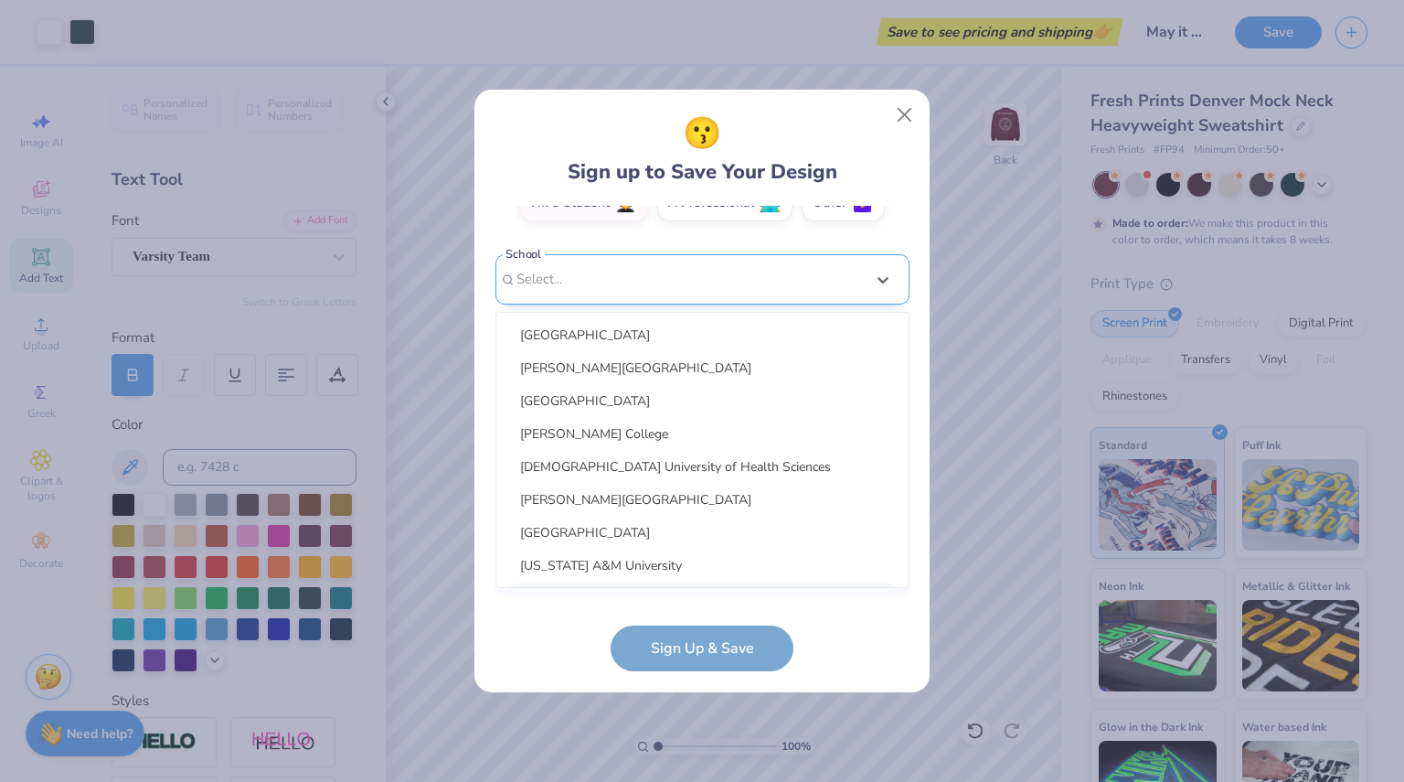
click at [650, 579] on div "option focused, 9 of 15. 15 results available. Use Up and Down to choose option…" at bounding box center [702, 421] width 414 height 334
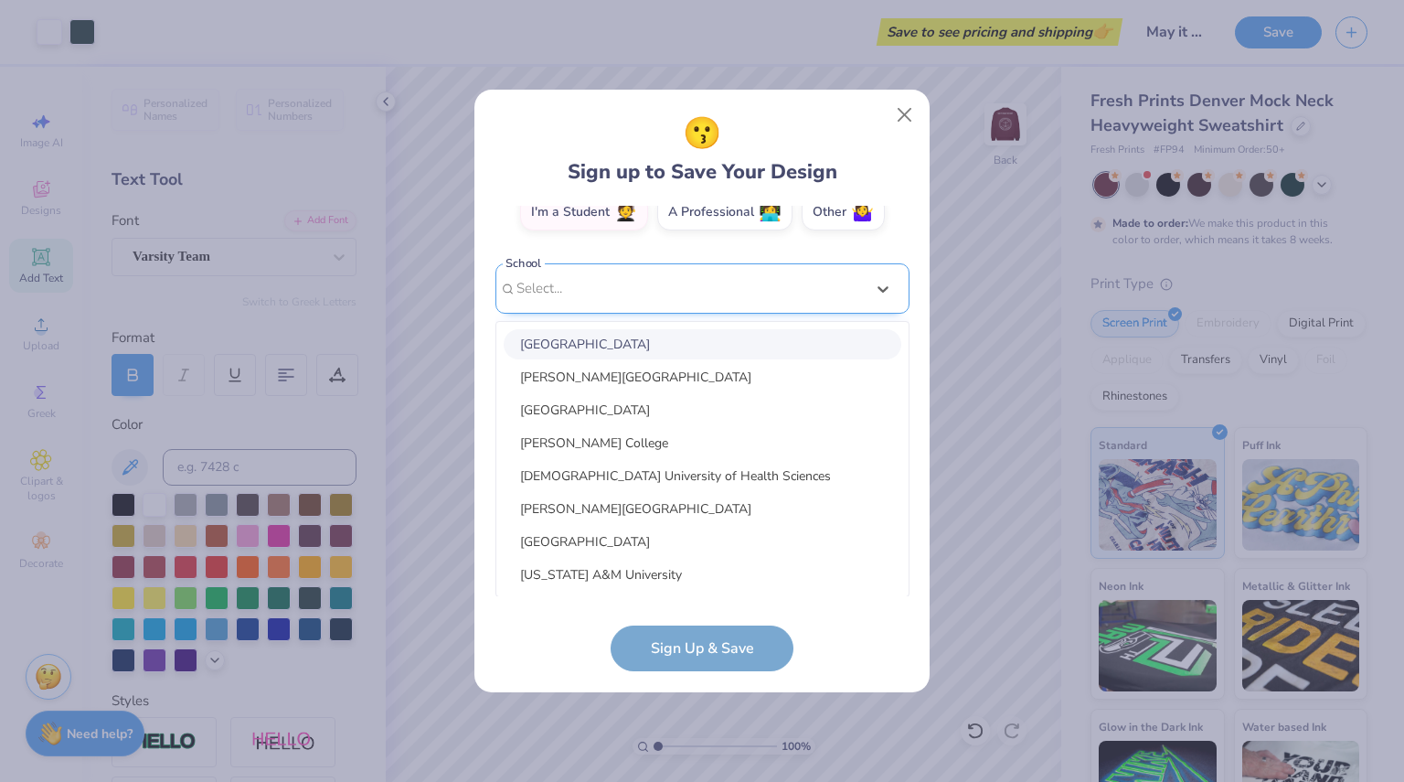
scroll to position [73, 0]
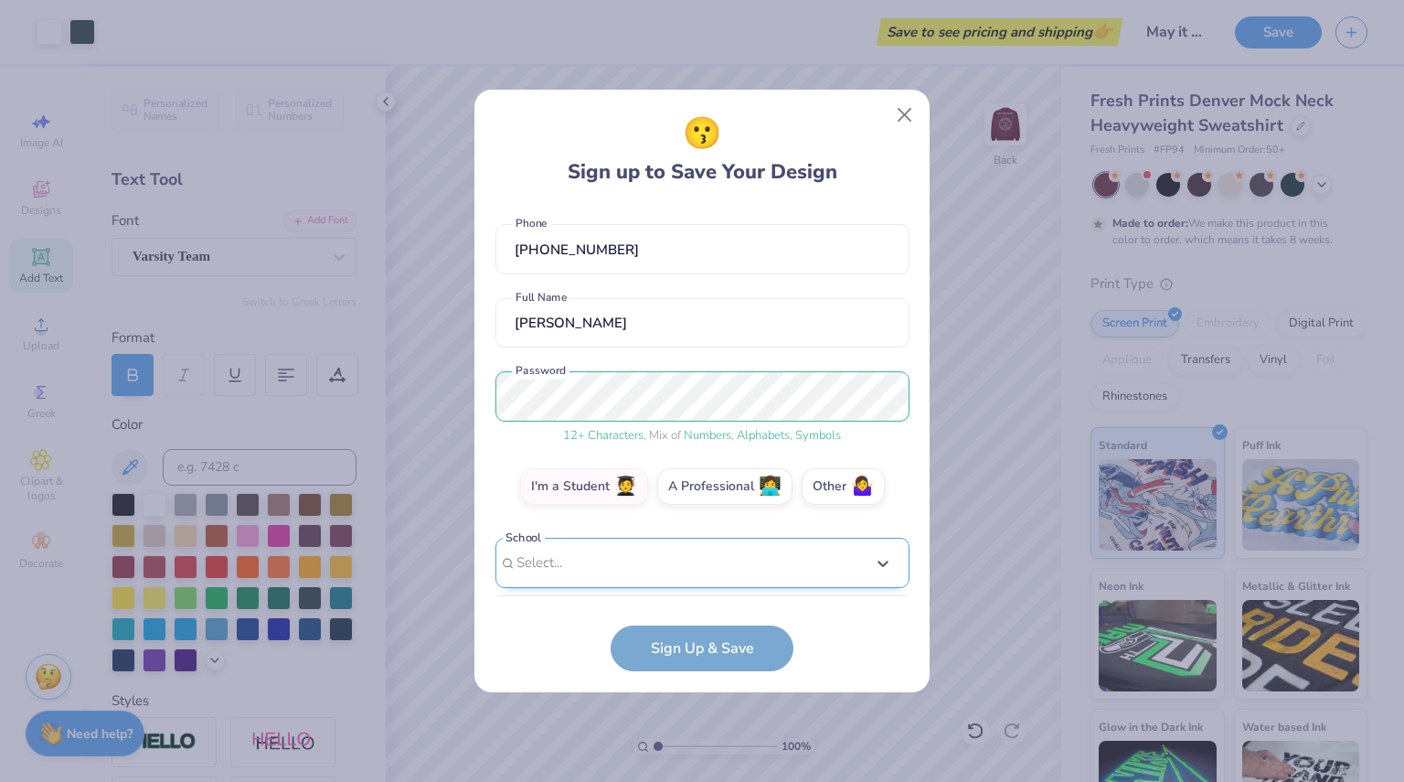
click at [651, 290] on div "marissalsmith21@gmail.com Email (815) 451-9047 Phone Marissa Smith Full Name 12…" at bounding box center [702, 401] width 414 height 391
click at [626, 562] on div "Select is focused ,type to refine list, press Down to open the menu, Select..." at bounding box center [702, 563] width 414 height 50
click at [800, 643] on form "marissalsmith21@gmail.com Email (815) 451-9047 Phone Marissa Smith Full Name 12…" at bounding box center [702, 439] width 414 height 466
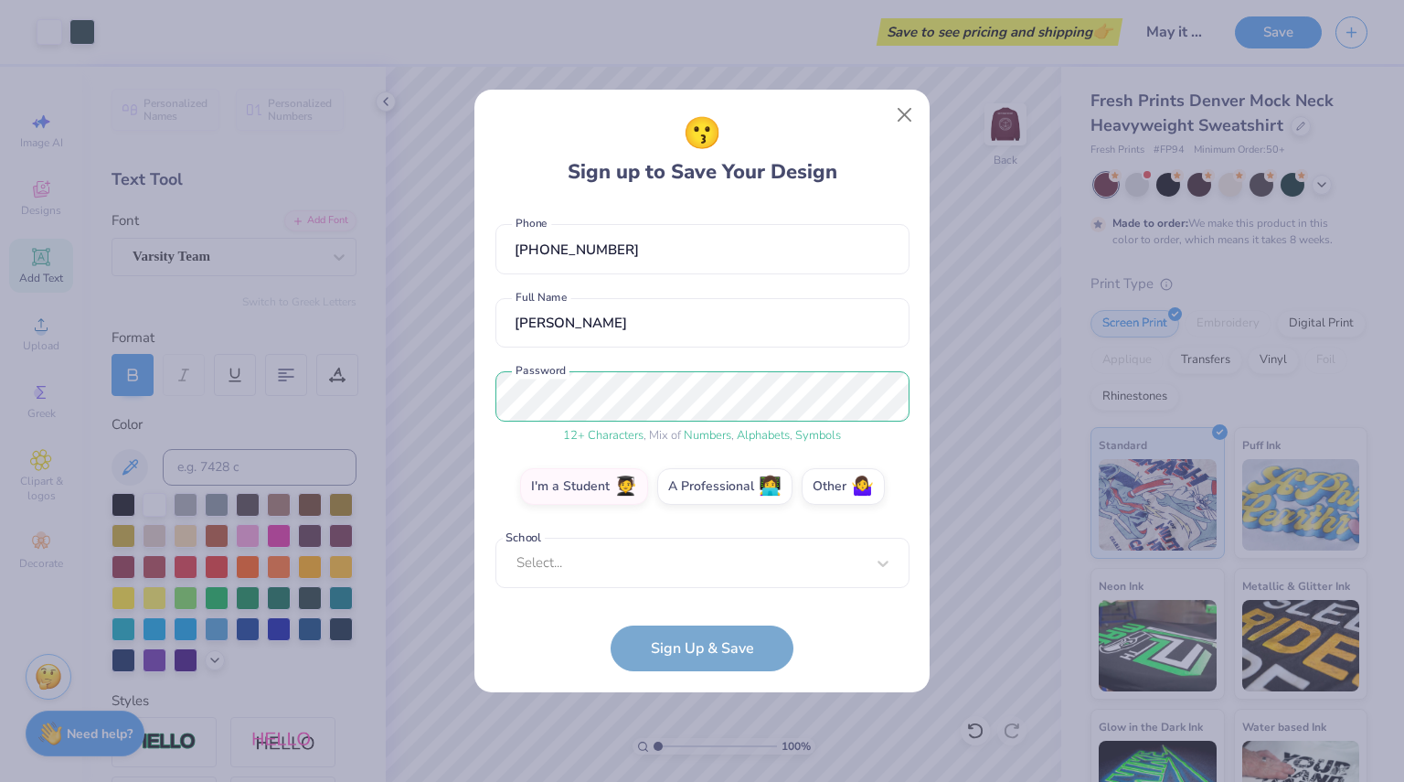
click at [757, 647] on form "marissalsmith21@gmail.com Email (815) 451-9047 Phone Marissa Smith Full Name 12…" at bounding box center [702, 439] width 414 height 466
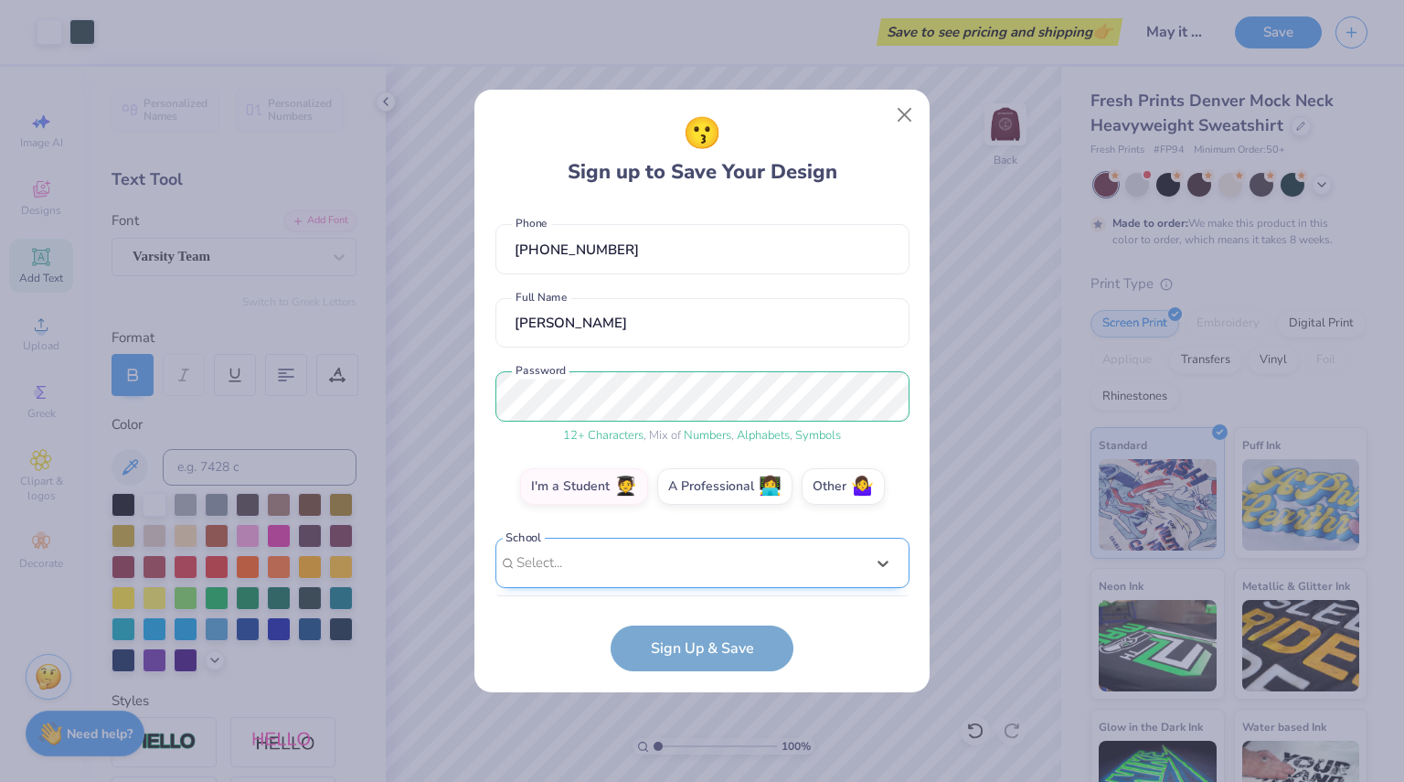
click at [676, 555] on div "option focused, 8 of 15. 15 results available. Use Up and Down to choose option…" at bounding box center [702, 705] width 414 height 334
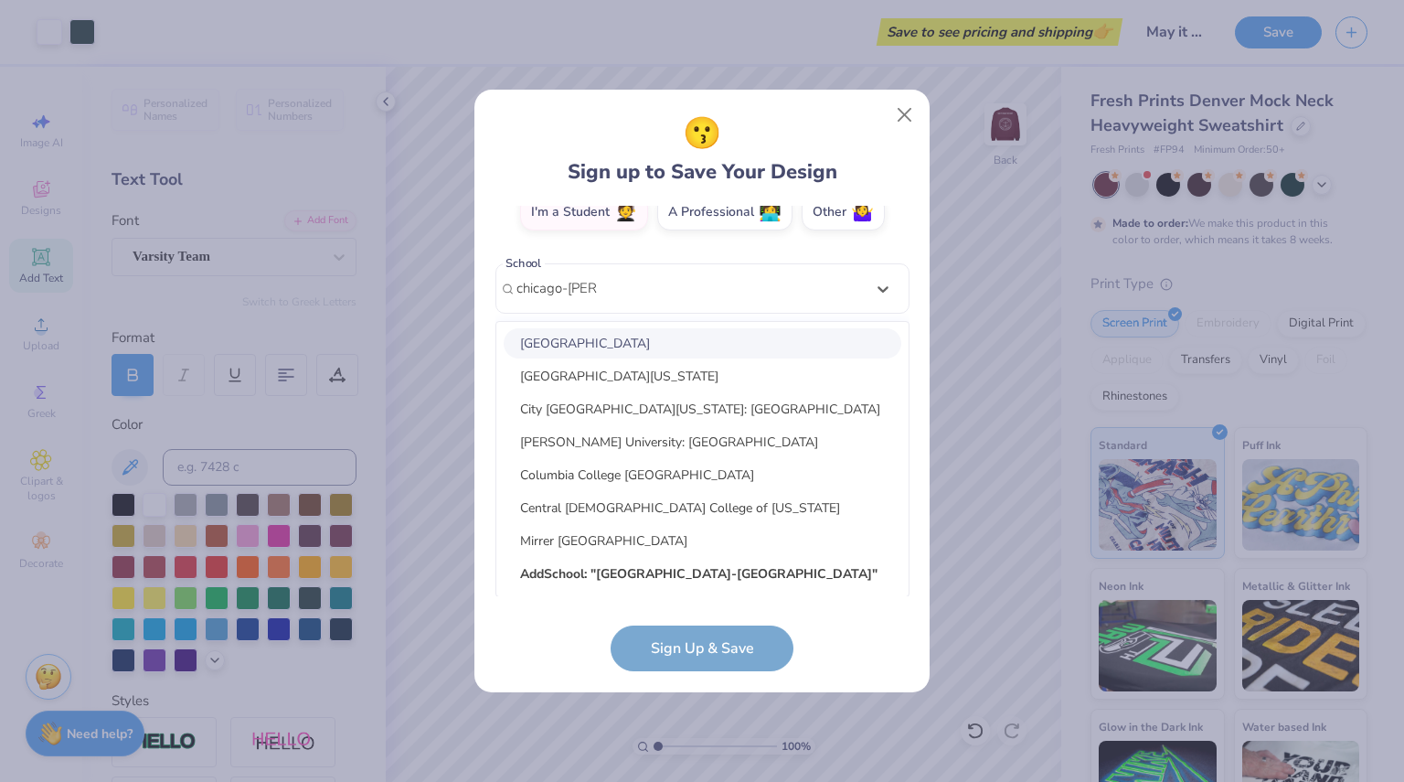
scroll to position [133, 0]
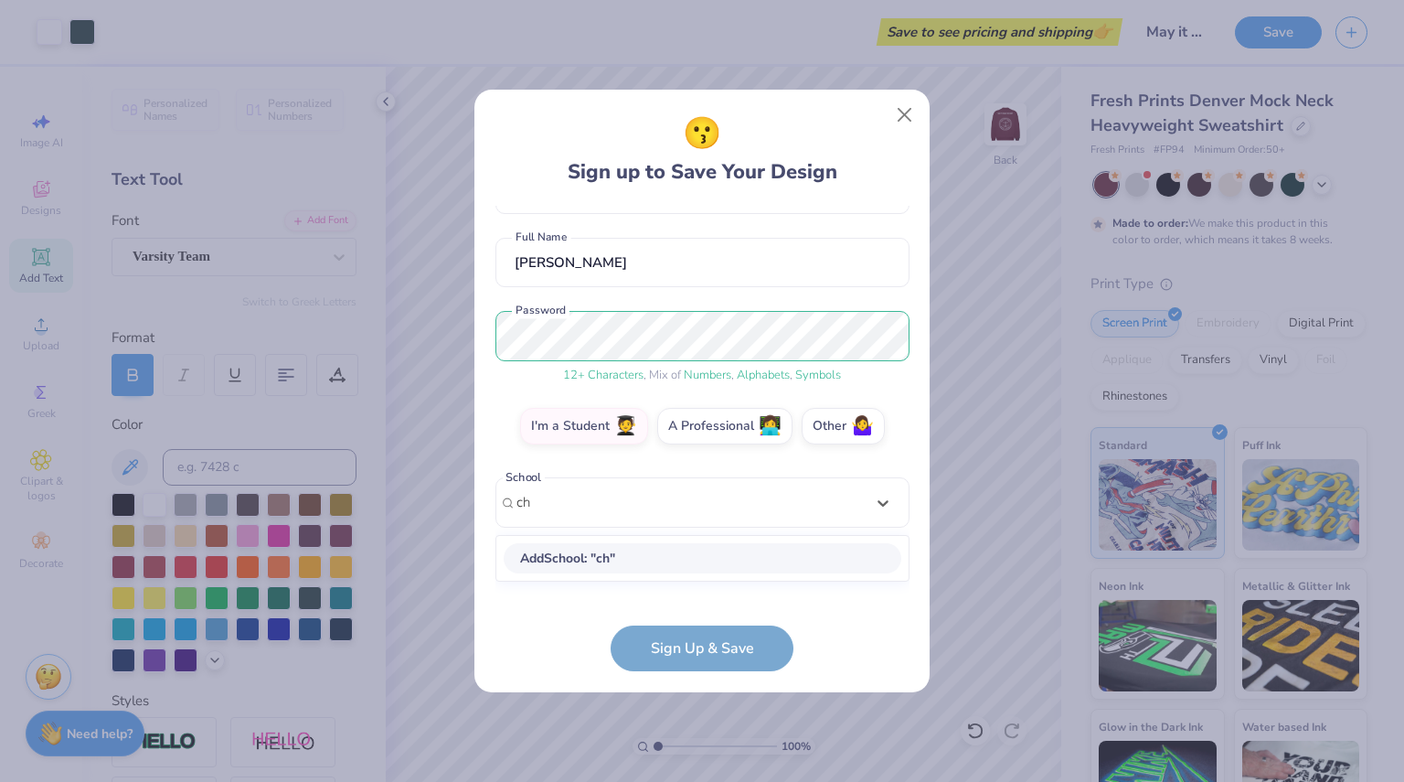
type input "c"
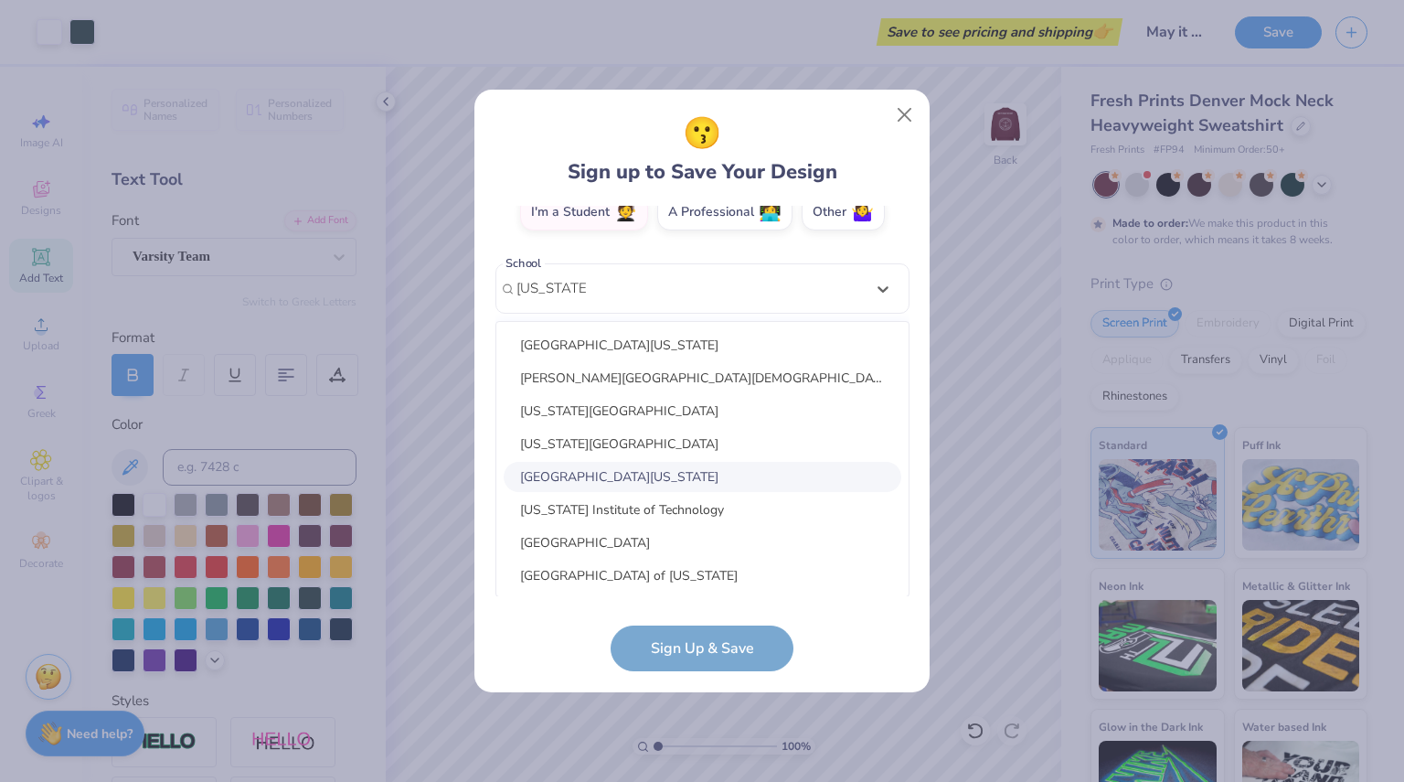
scroll to position [250, 0]
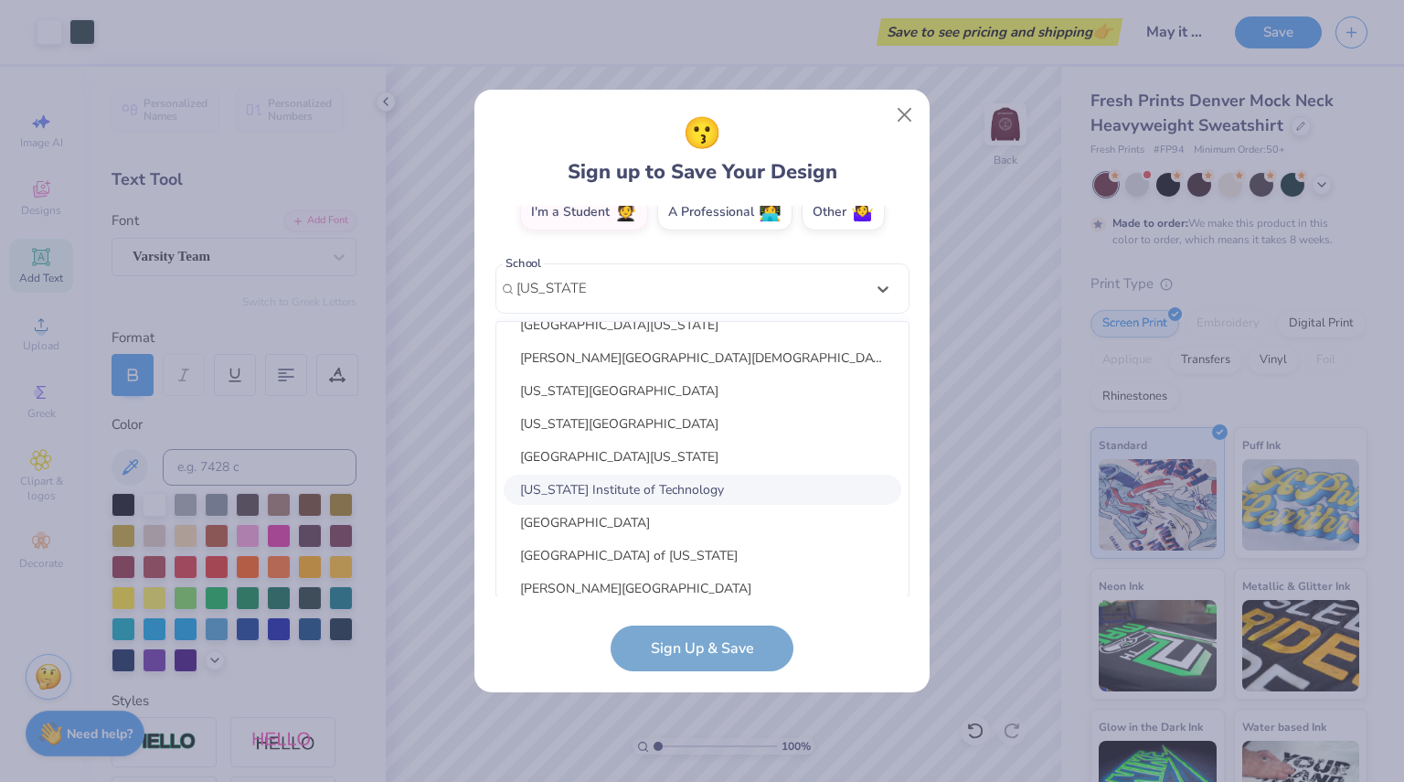
click at [664, 478] on div "Illinois Institute of Technology" at bounding box center [703, 489] width 398 height 30
type input "illinois tech"
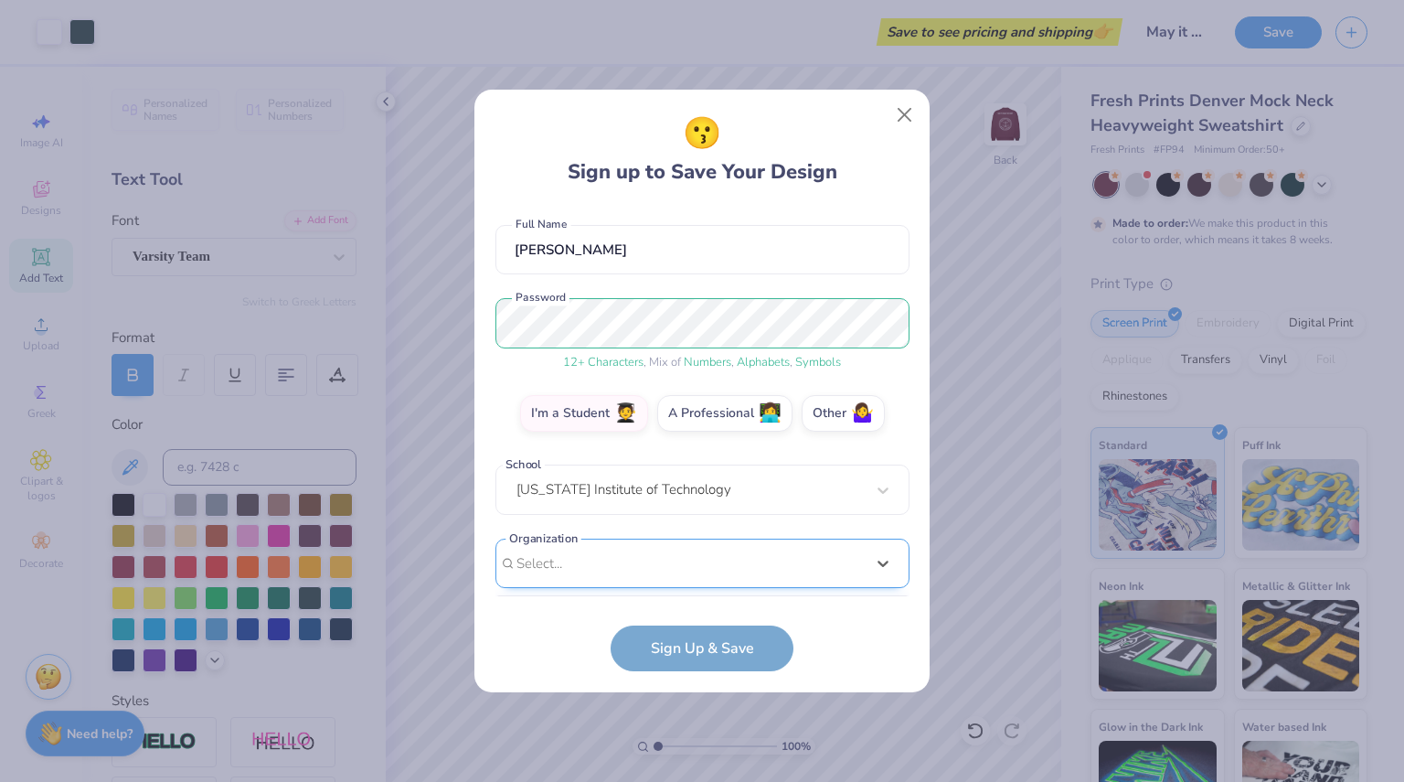
scroll to position [420, 0]
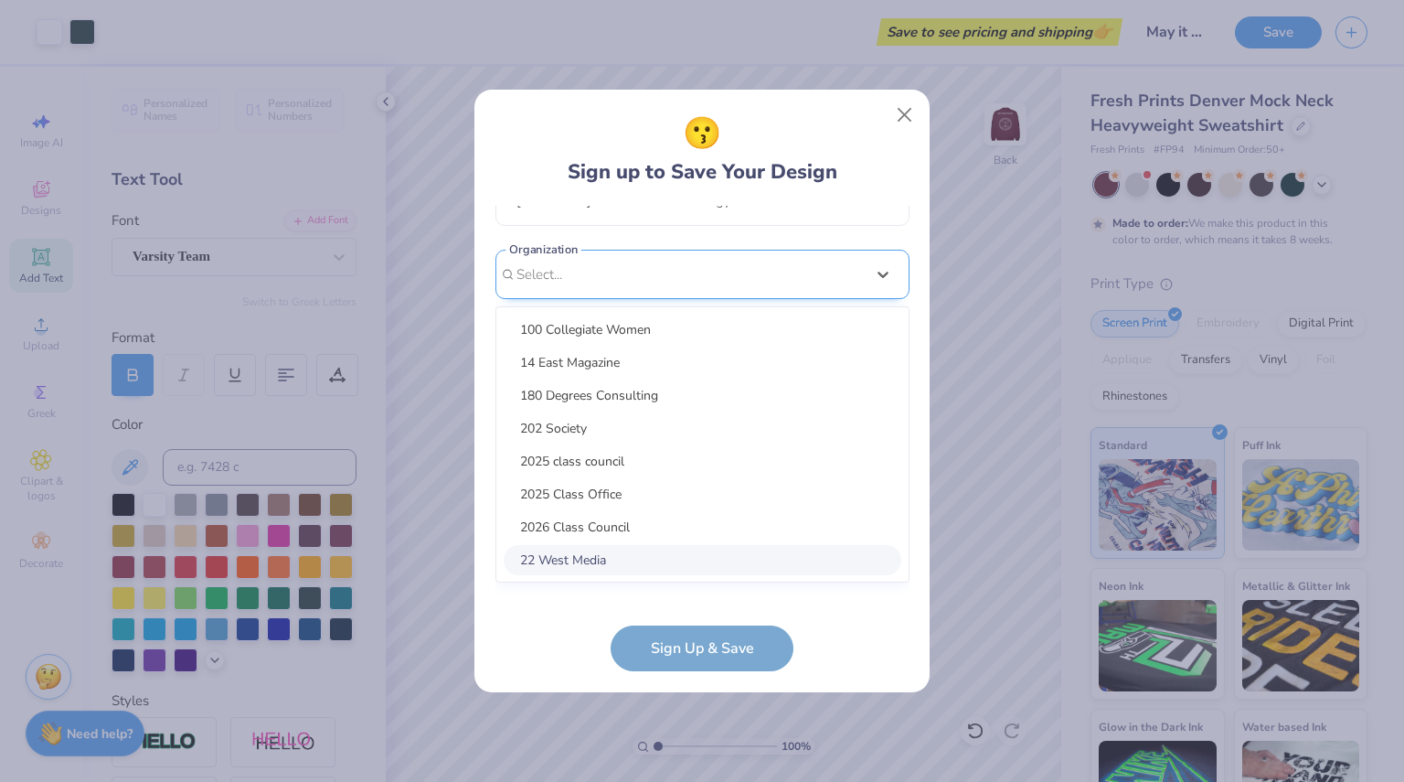
click at [647, 557] on div "option focused, 8 of 15. 15 results available. Use Up and Down to choose option…" at bounding box center [702, 417] width 414 height 334
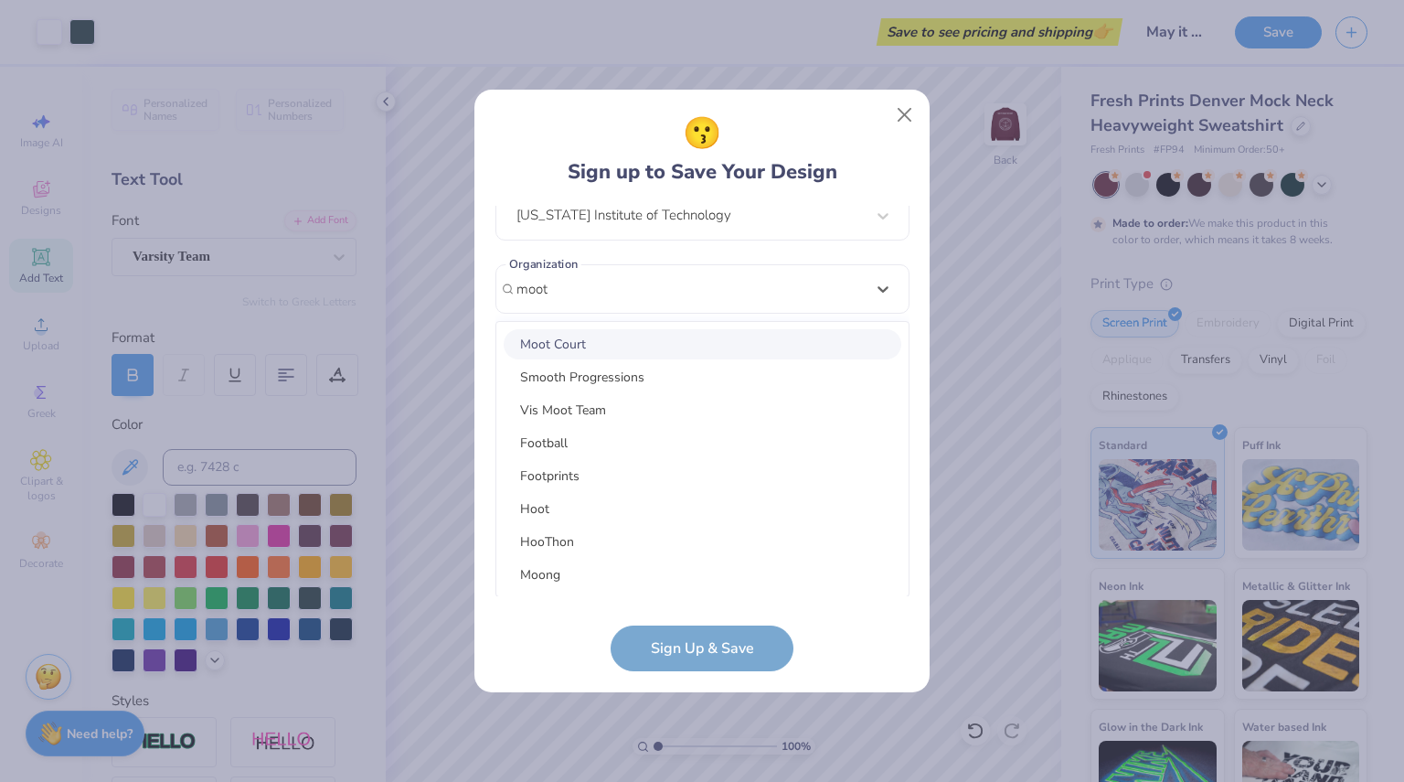
click at [654, 346] on div "Moot Court" at bounding box center [703, 344] width 398 height 30
type input "moot"
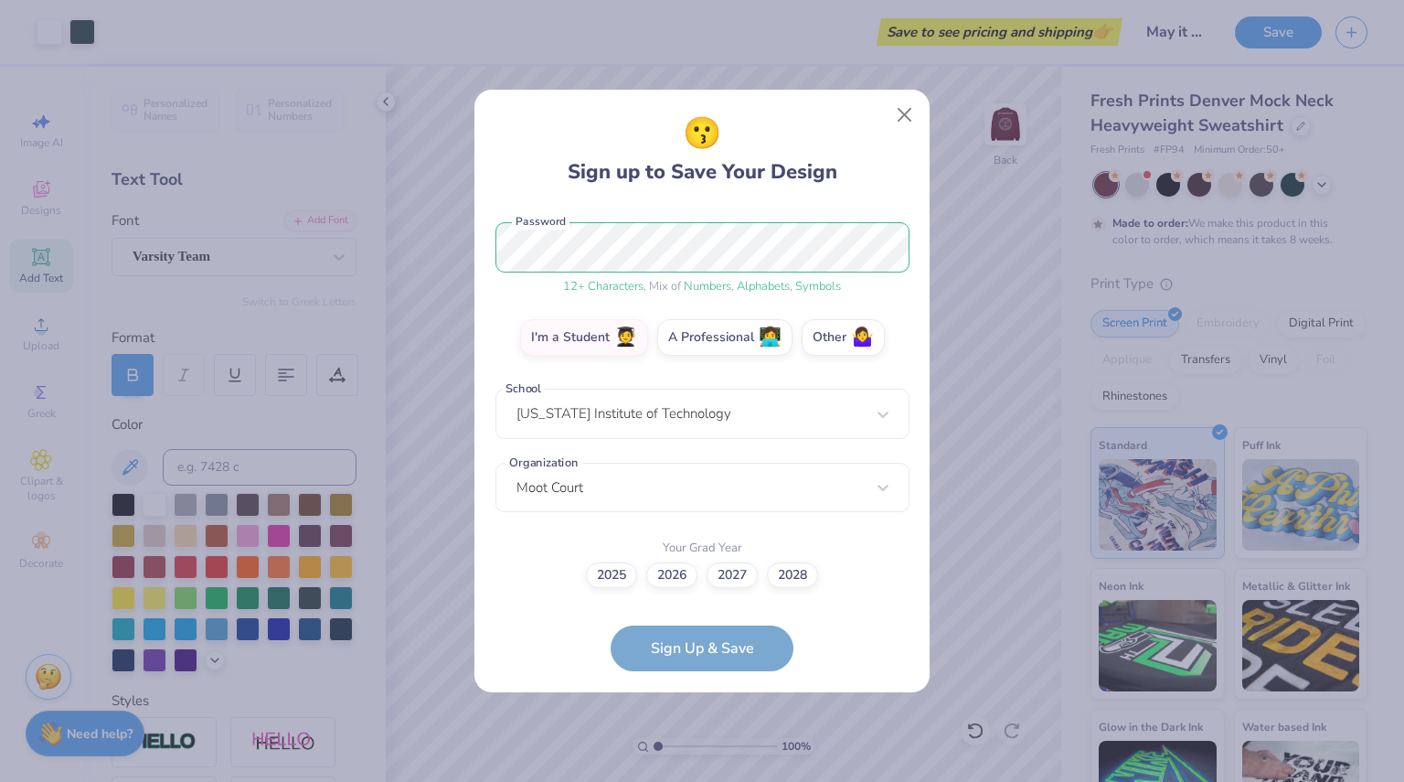
scroll to position [221, 0]
click at [750, 575] on label "2027" at bounding box center [732, 573] width 51 height 26
click at [708, 781] on input "2027" at bounding box center [703, 797] width 12 height 12
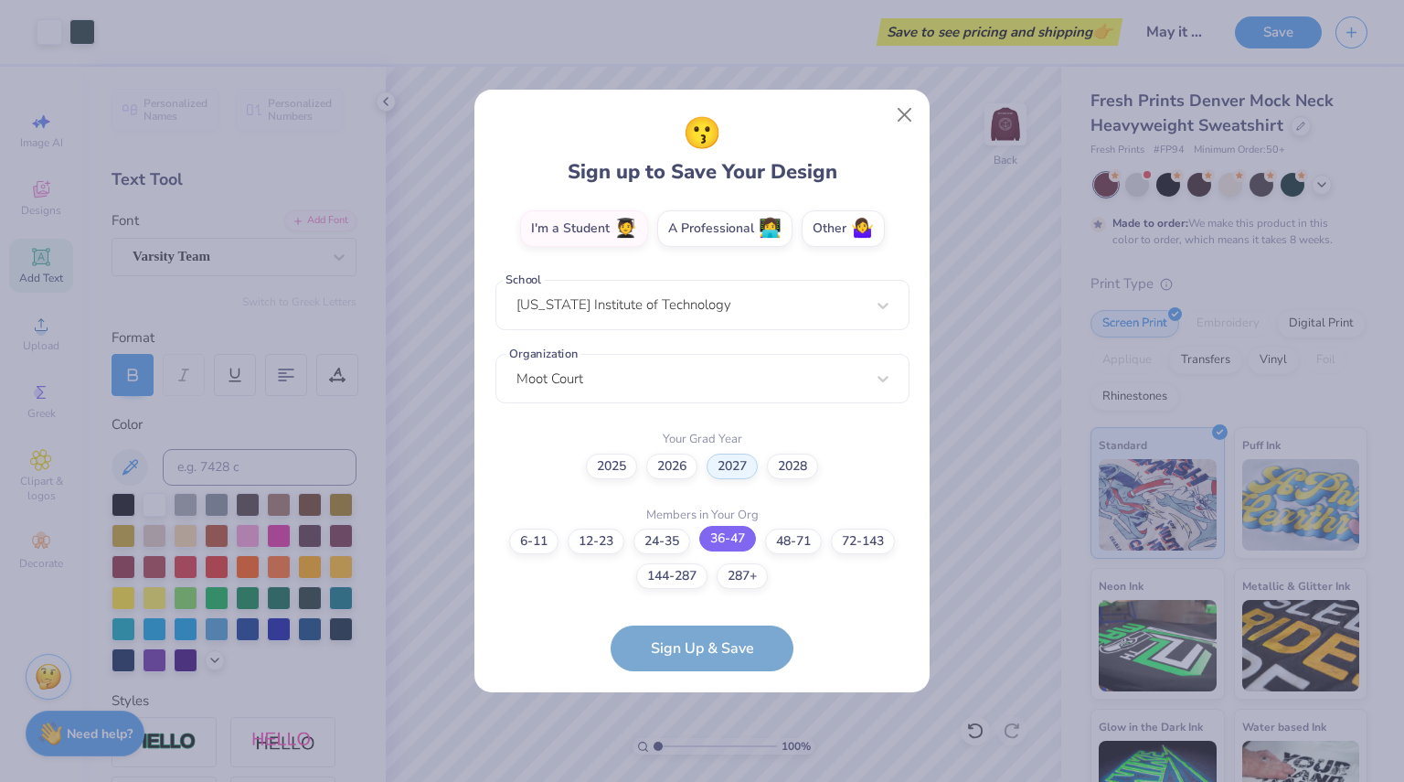
click at [734, 540] on label "36-47" at bounding box center [727, 539] width 57 height 26
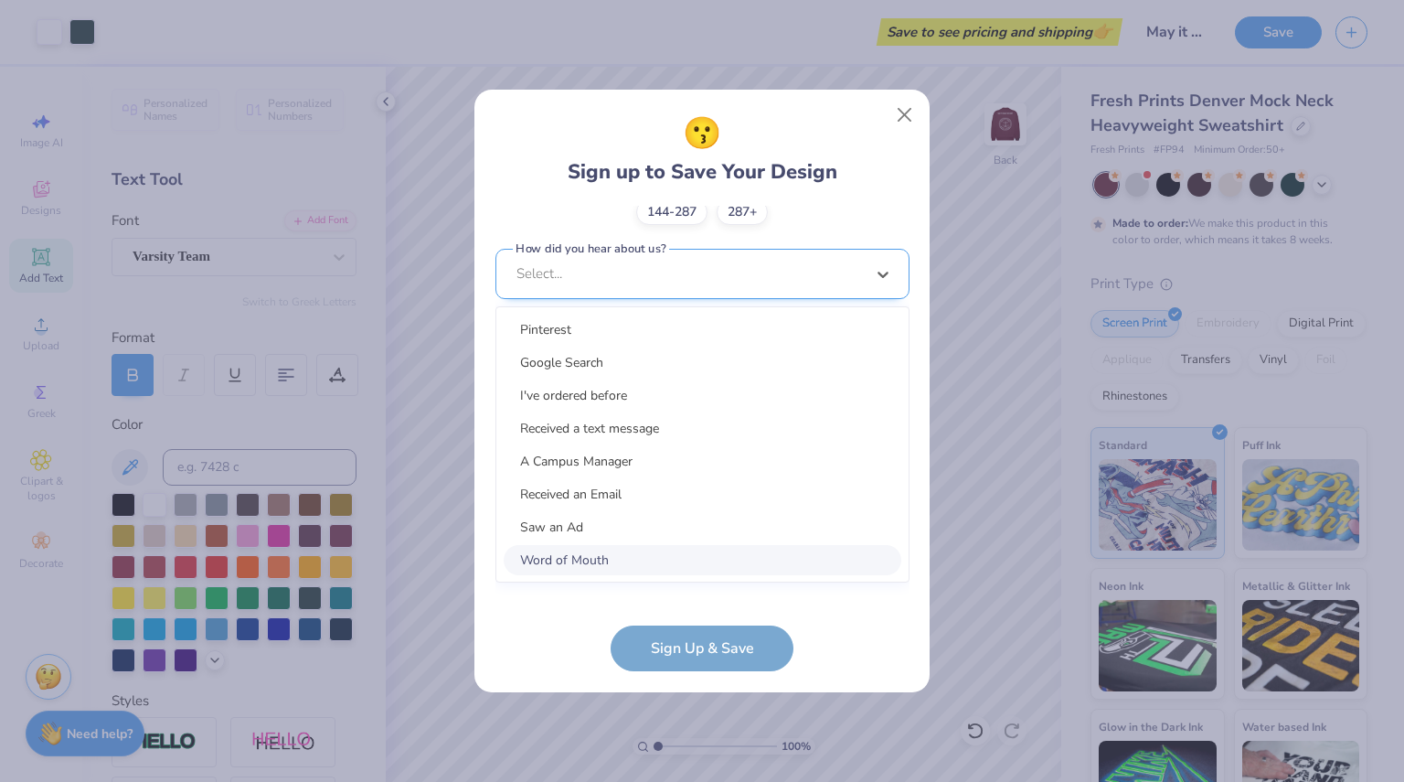
click at [750, 568] on div "option Word of Mouth focused, 8 of 15. 15 results available. Use Up and Down to…" at bounding box center [702, 416] width 414 height 334
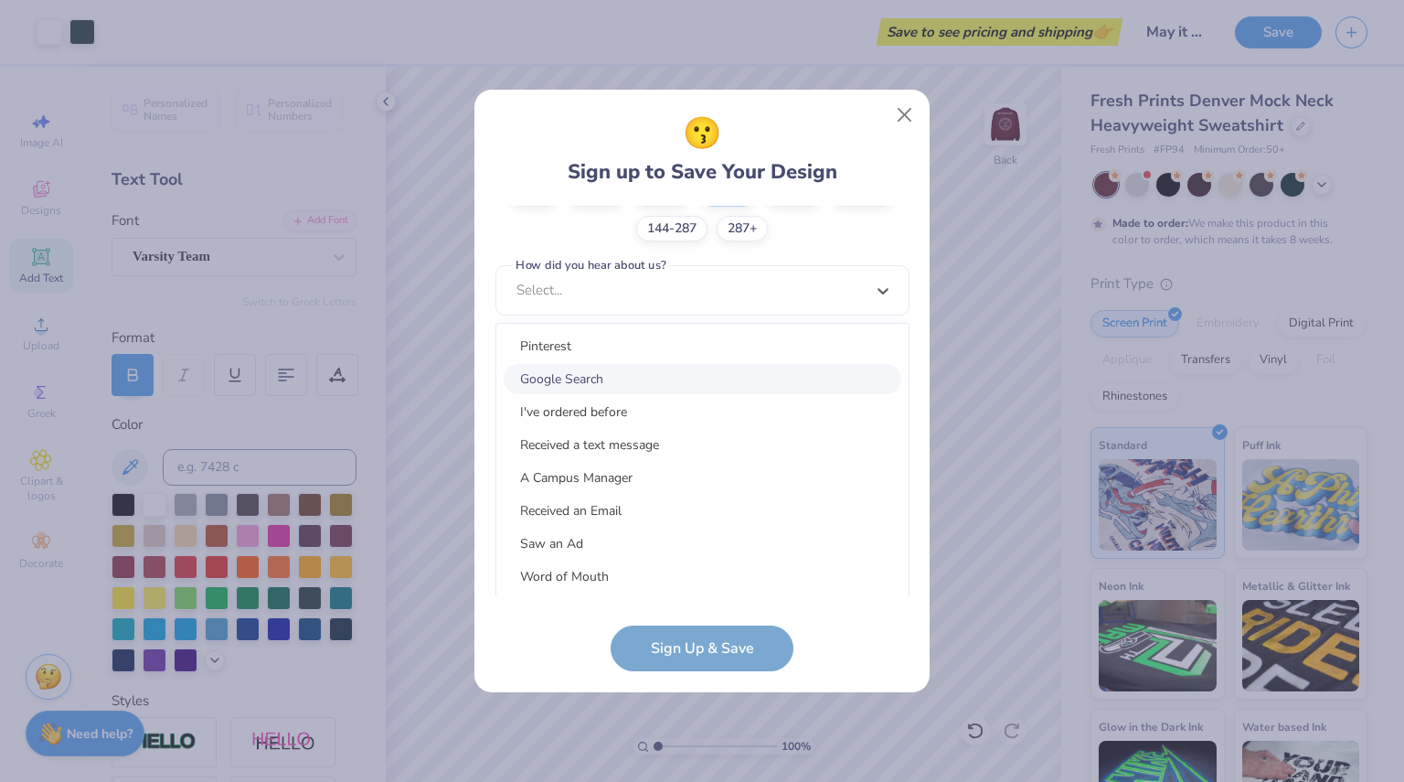
click at [687, 364] on div "Google Search" at bounding box center [703, 379] width 398 height 30
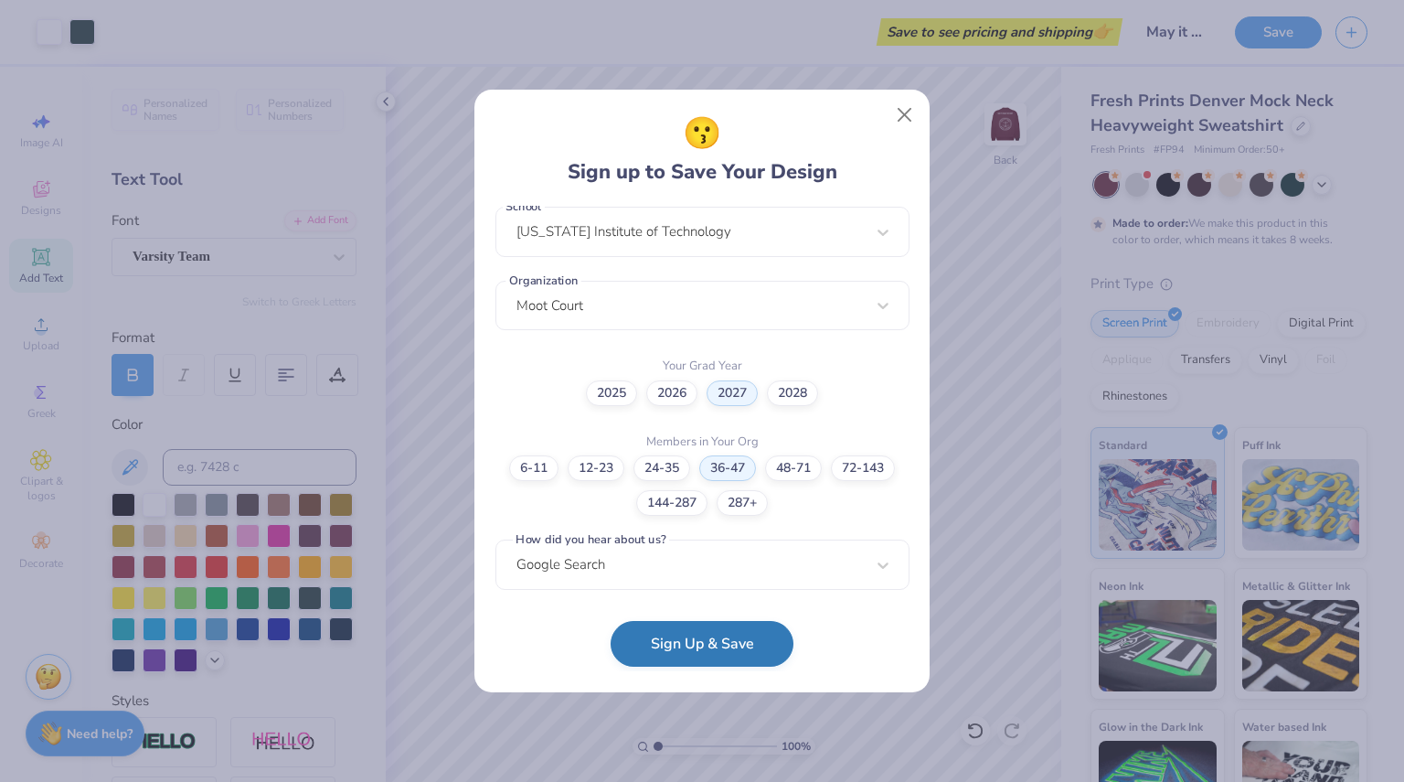
click at [726, 643] on button "Sign Up & Save" at bounding box center [702, 644] width 183 height 46
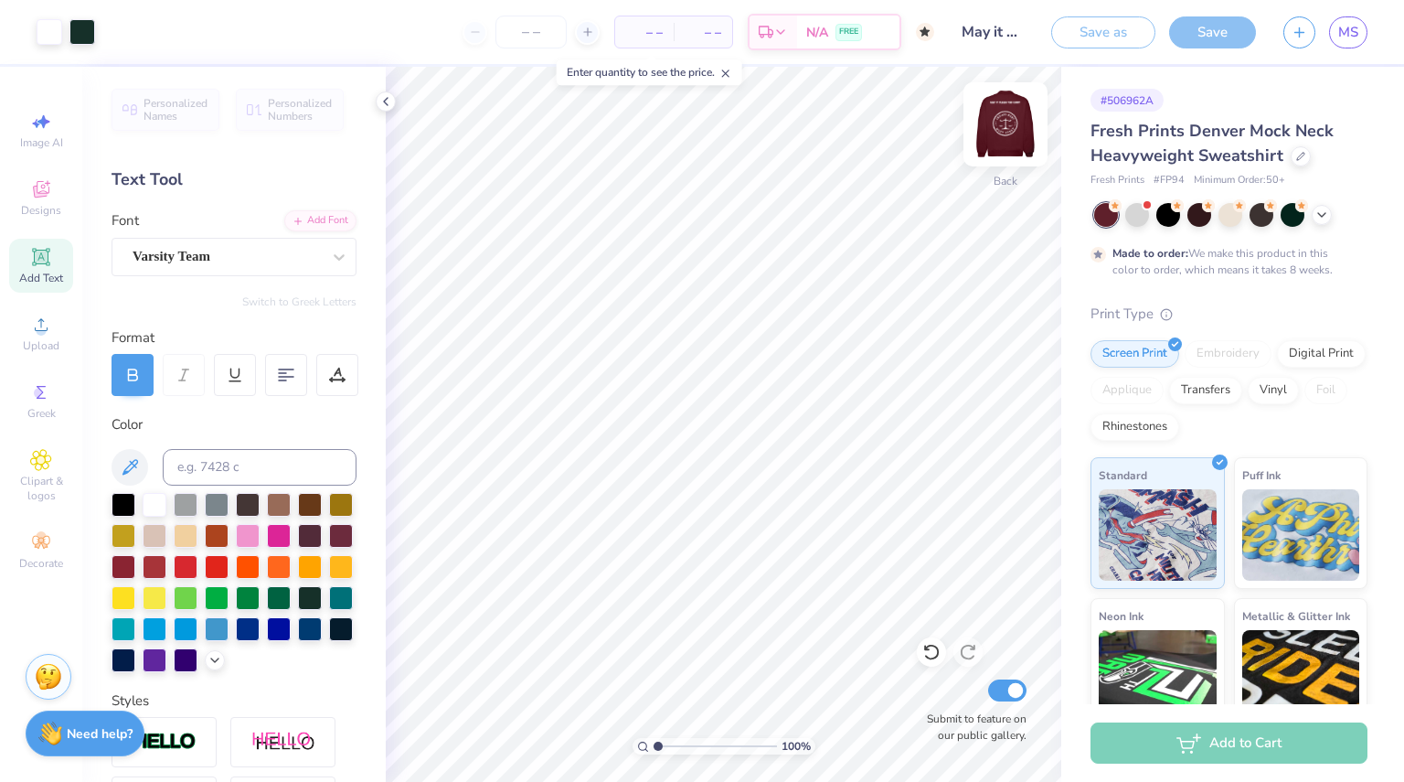
click at [1021, 138] on img at bounding box center [1005, 124] width 73 height 73
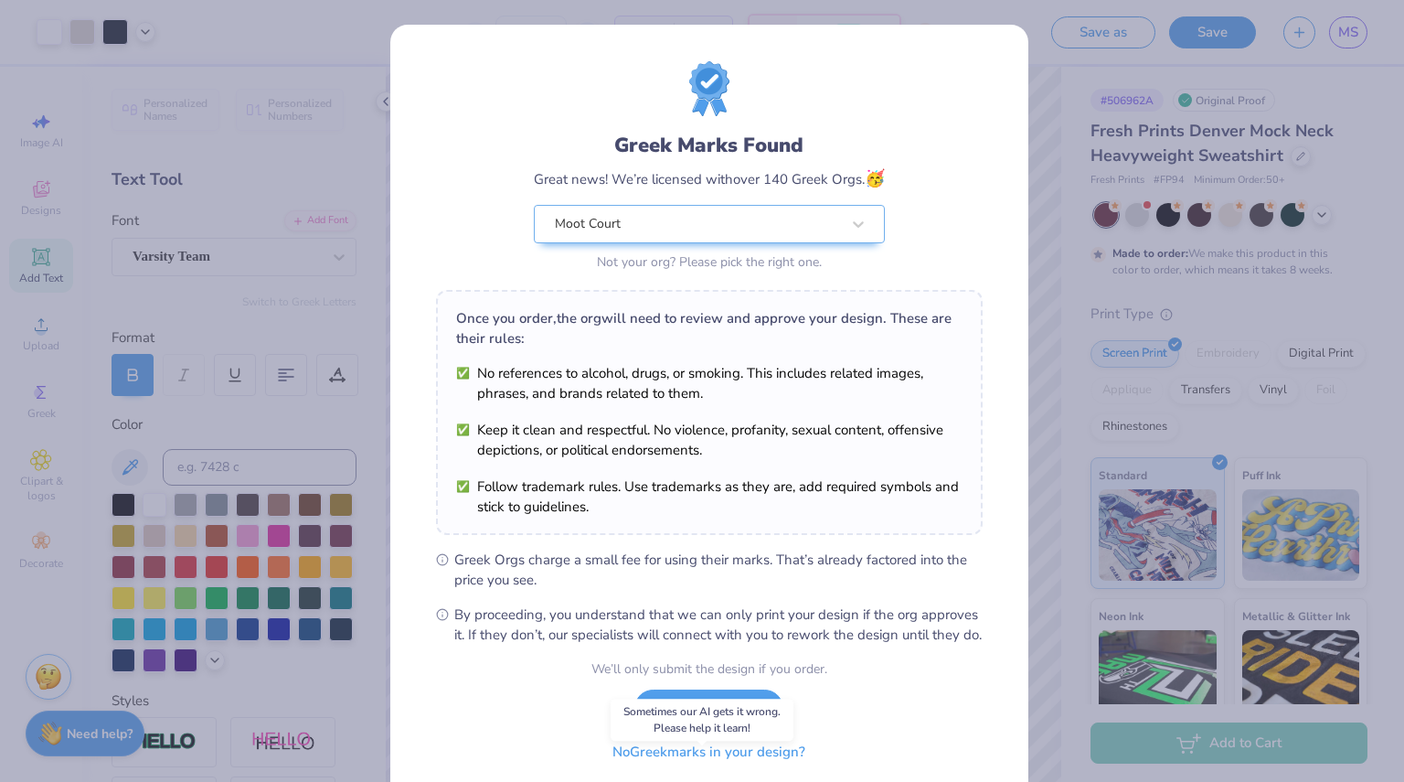
scroll to position [71, 0]
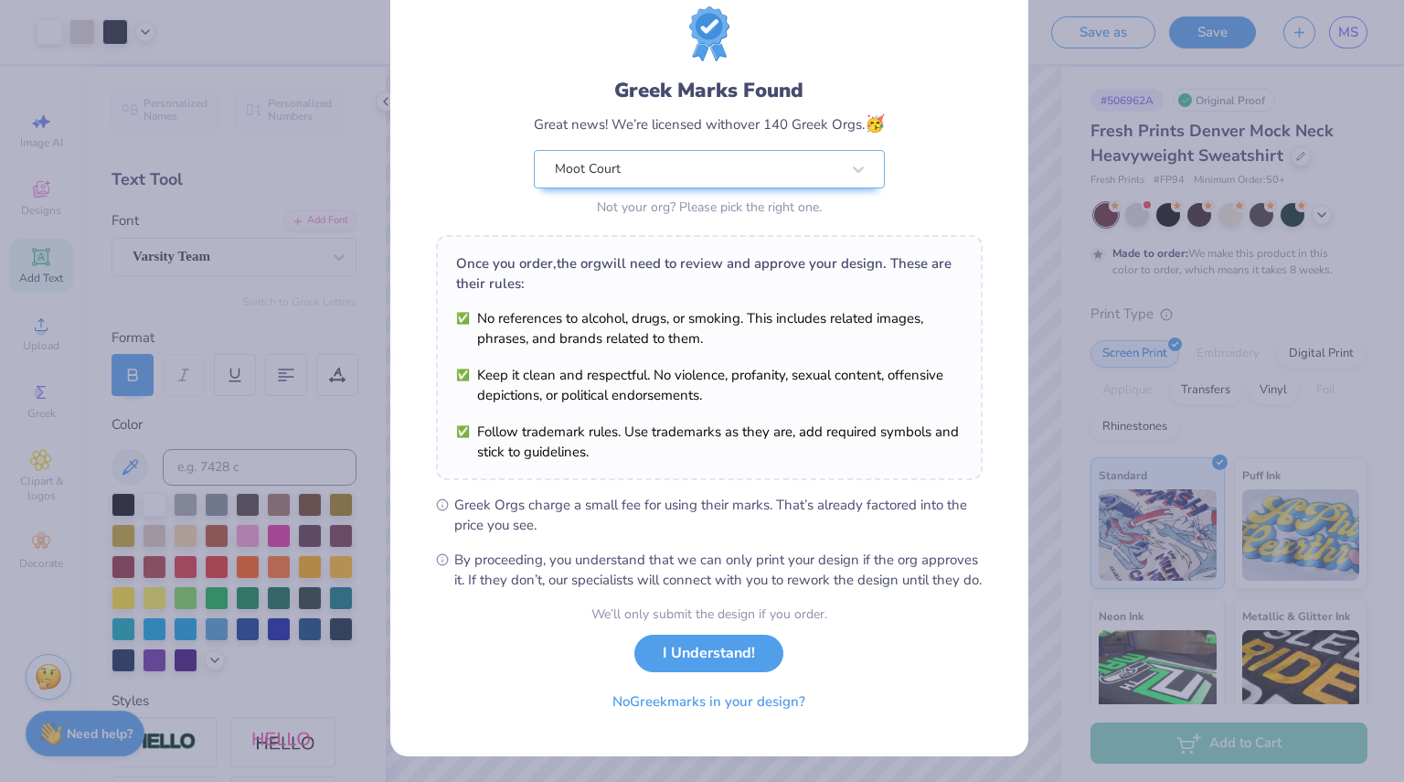
click at [224, 274] on div "Greek Marks Found Great news! We’re licensed with over 140 Greek Orgs. 🥳 Moot C…" at bounding box center [702, 391] width 1404 height 782
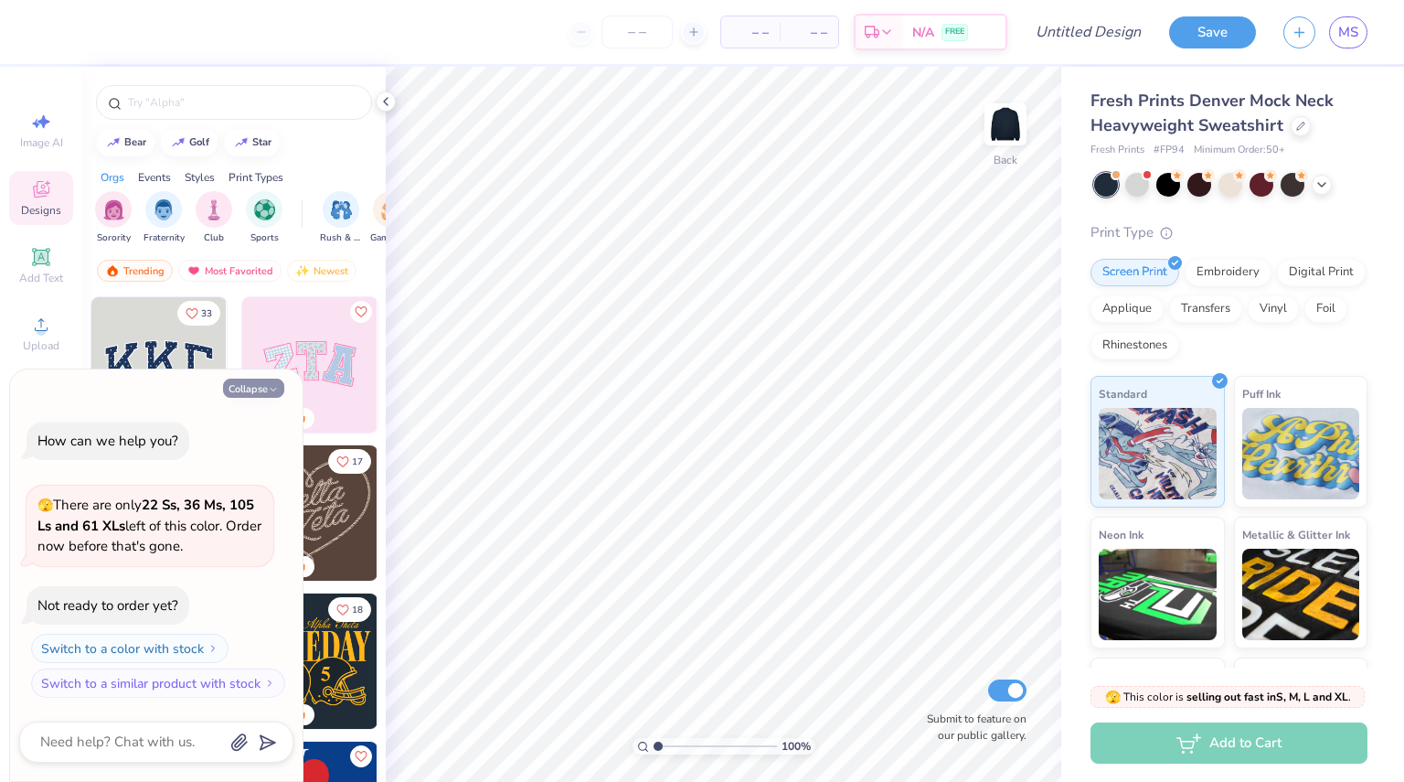
click at [271, 380] on button "Collapse" at bounding box center [253, 387] width 61 height 19
type textarea "x"
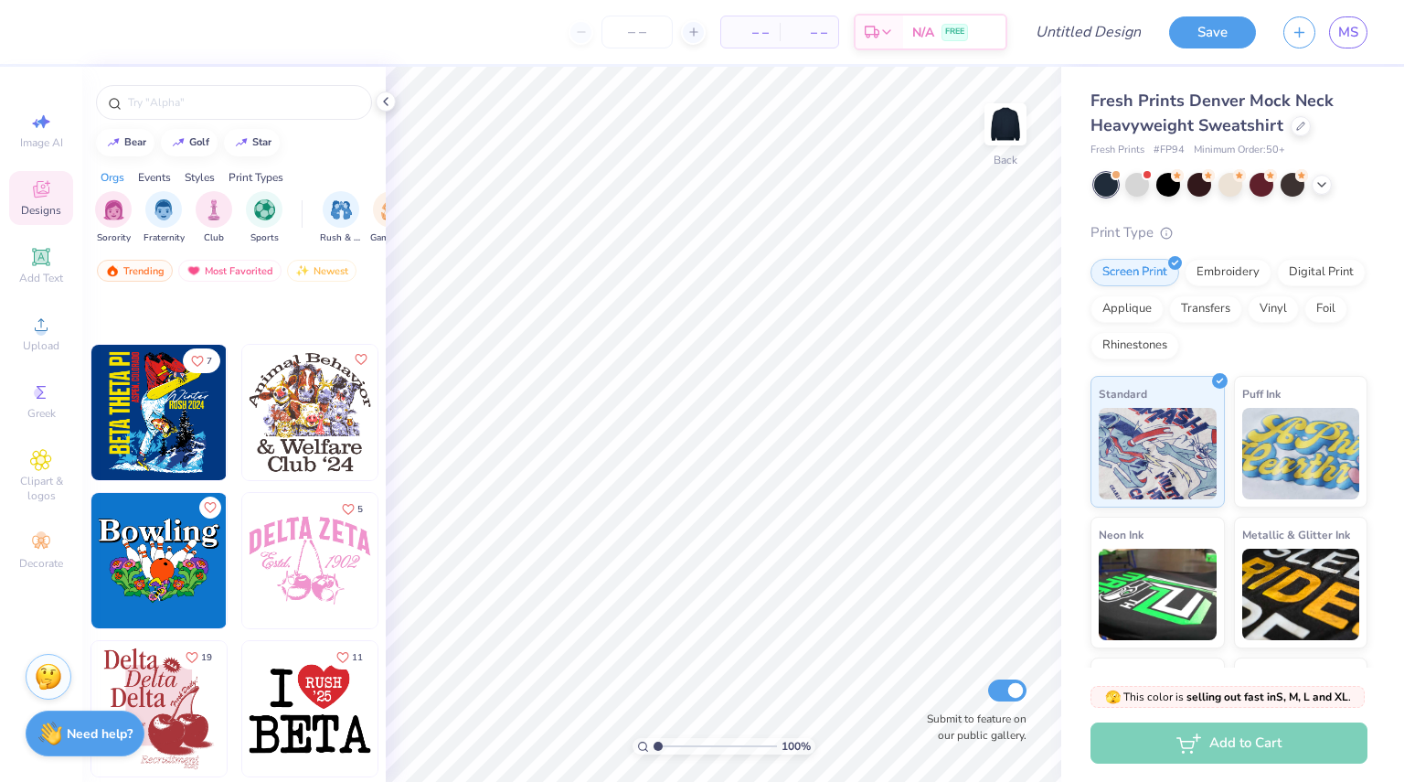
scroll to position [30870, 0]
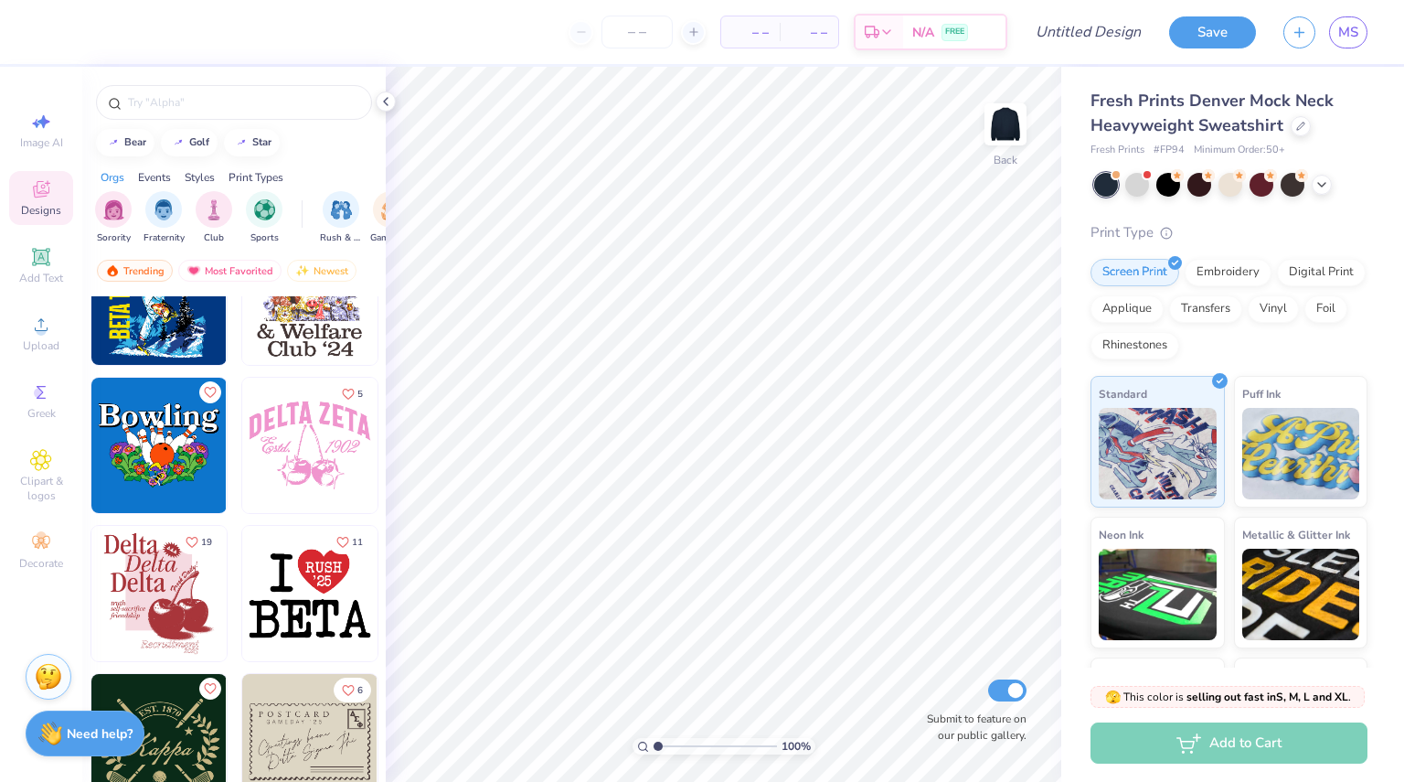
click at [300, 584] on img at bounding box center [309, 593] width 135 height 135
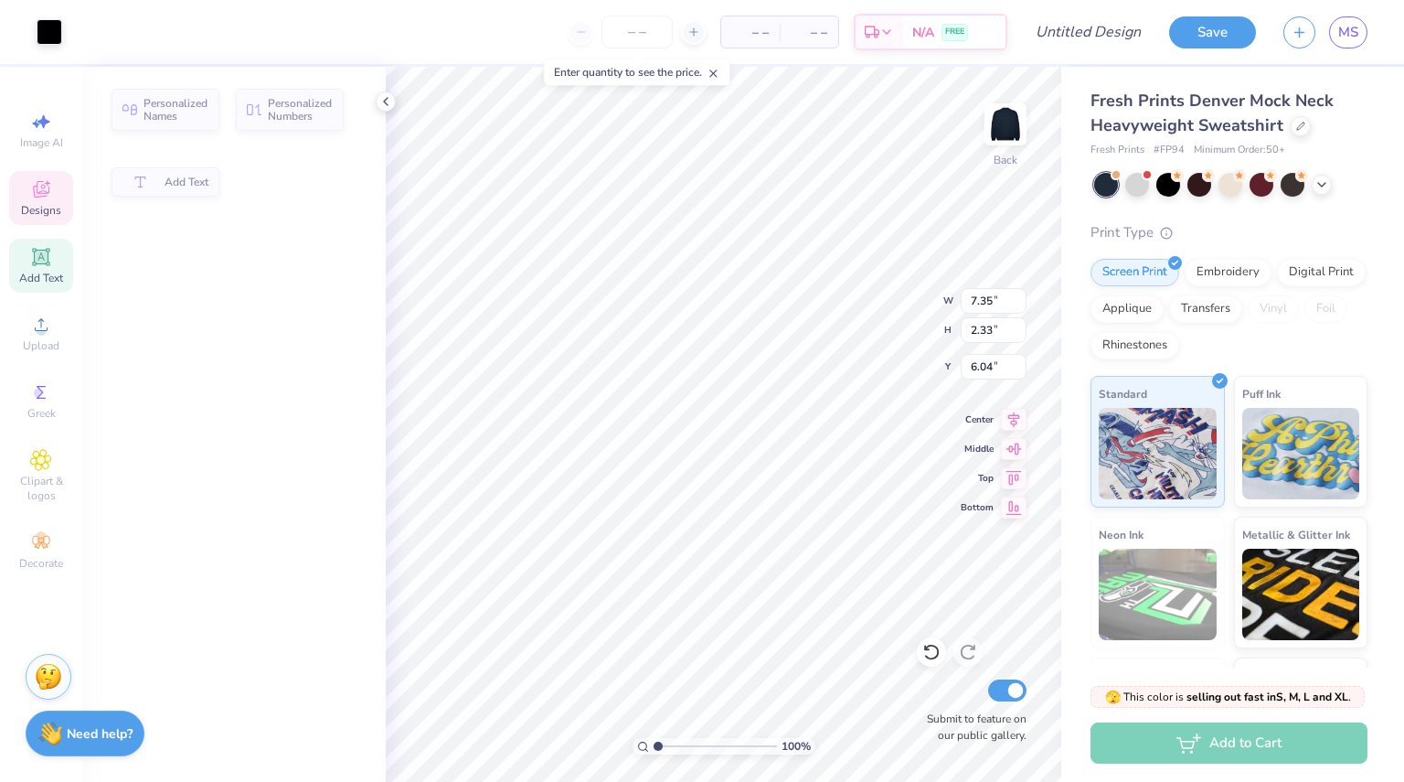
type input "2.33"
type input "6.04"
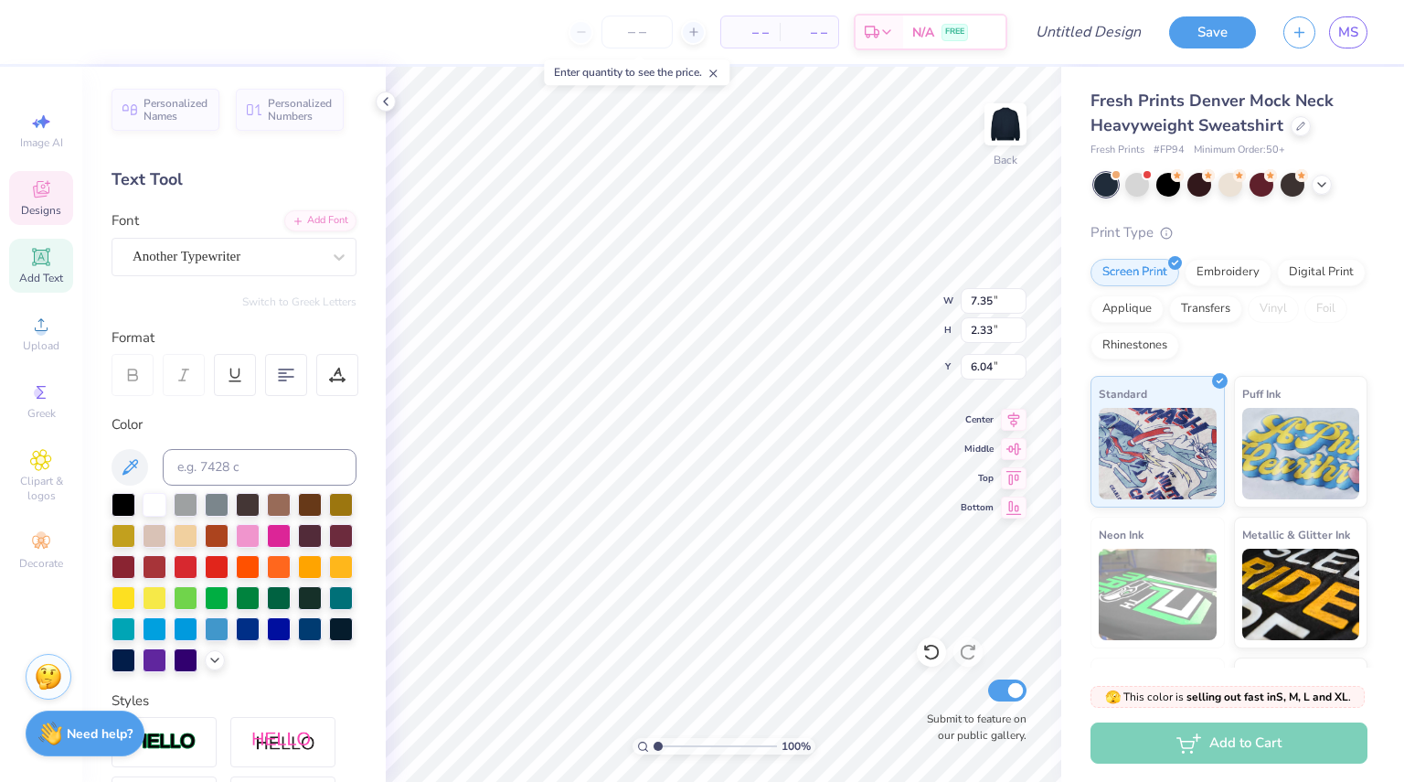
scroll to position [15, 2]
type textarea "MOOT"
type input "2.19"
type input "0.67"
type input "3.74"
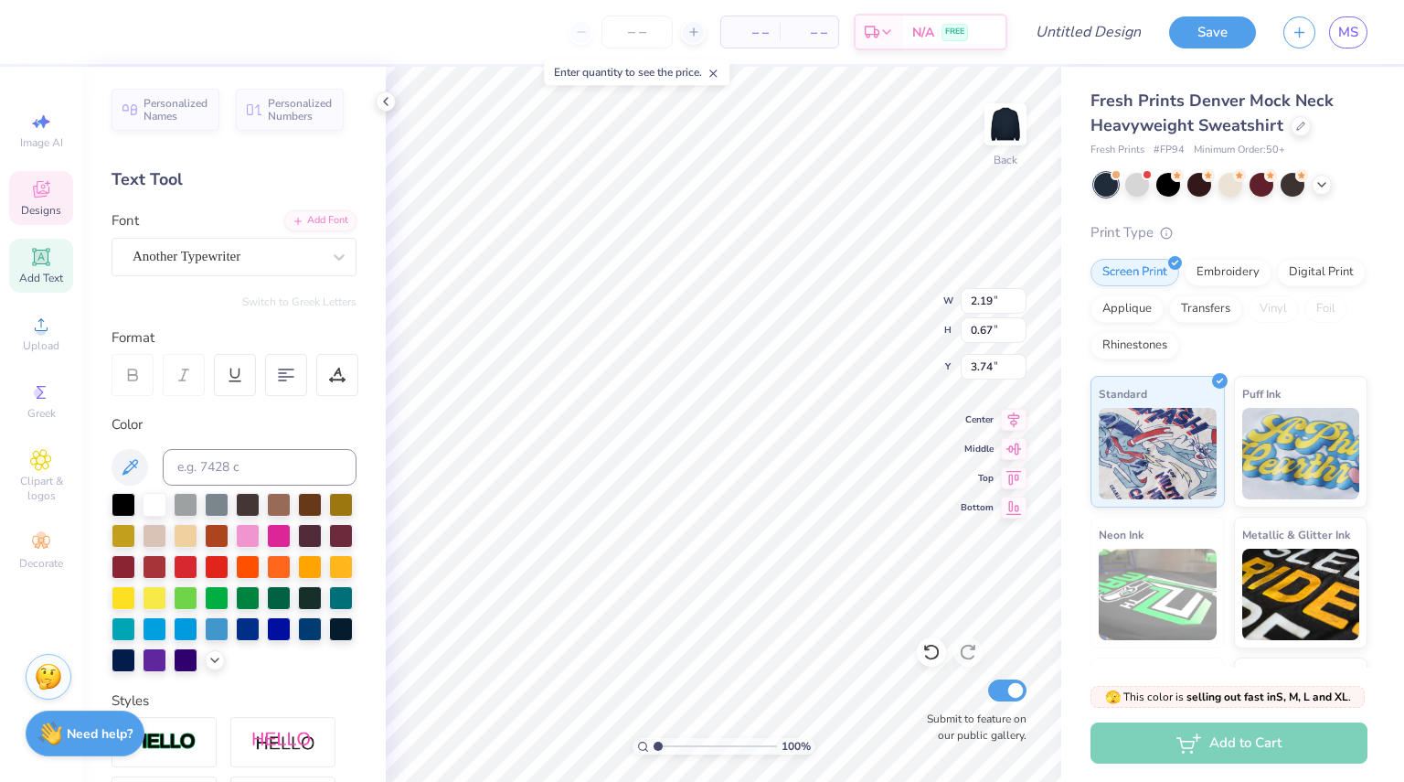
type textarea "KENT"
type input "0.85"
type input "0.66"
type input "4.58"
type textarea "88"
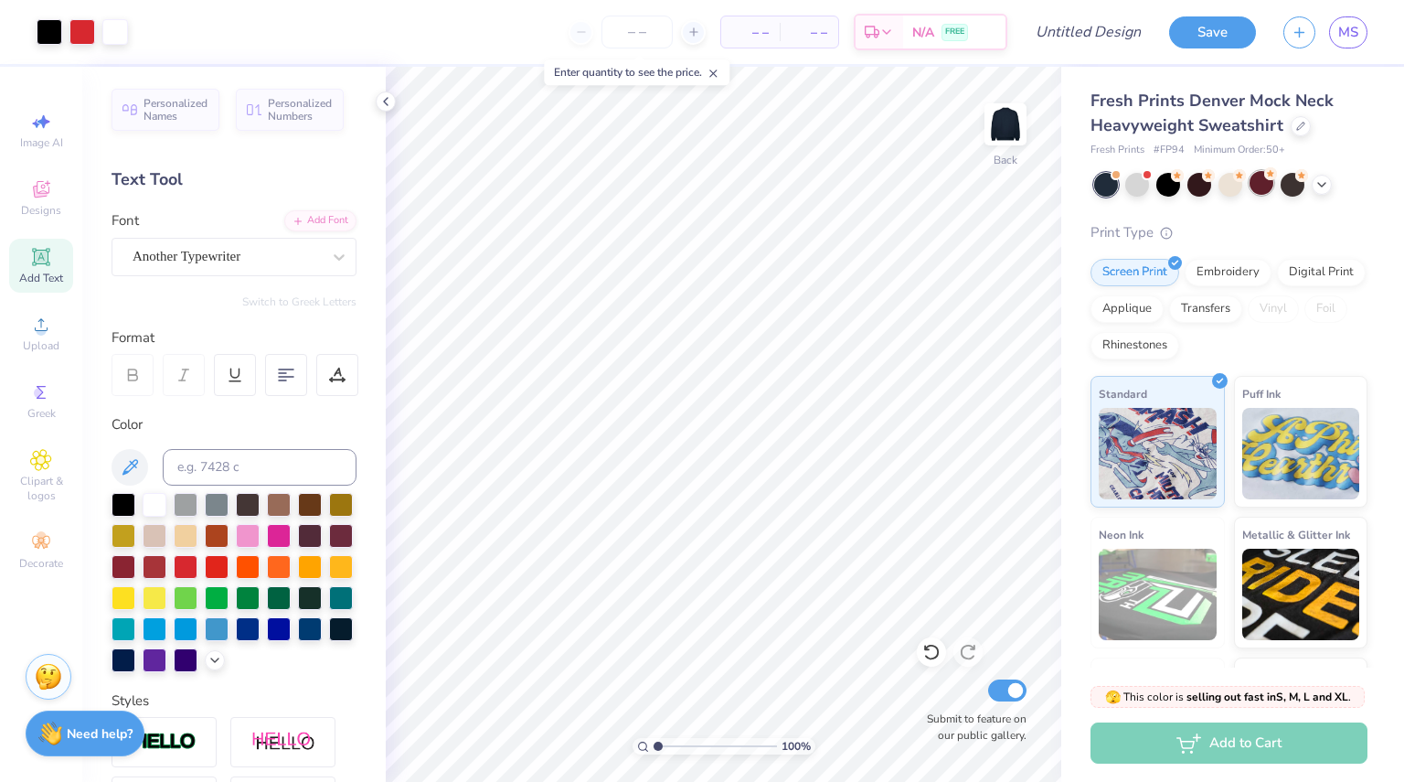
click at [1257, 185] on div at bounding box center [1262, 183] width 24 height 24
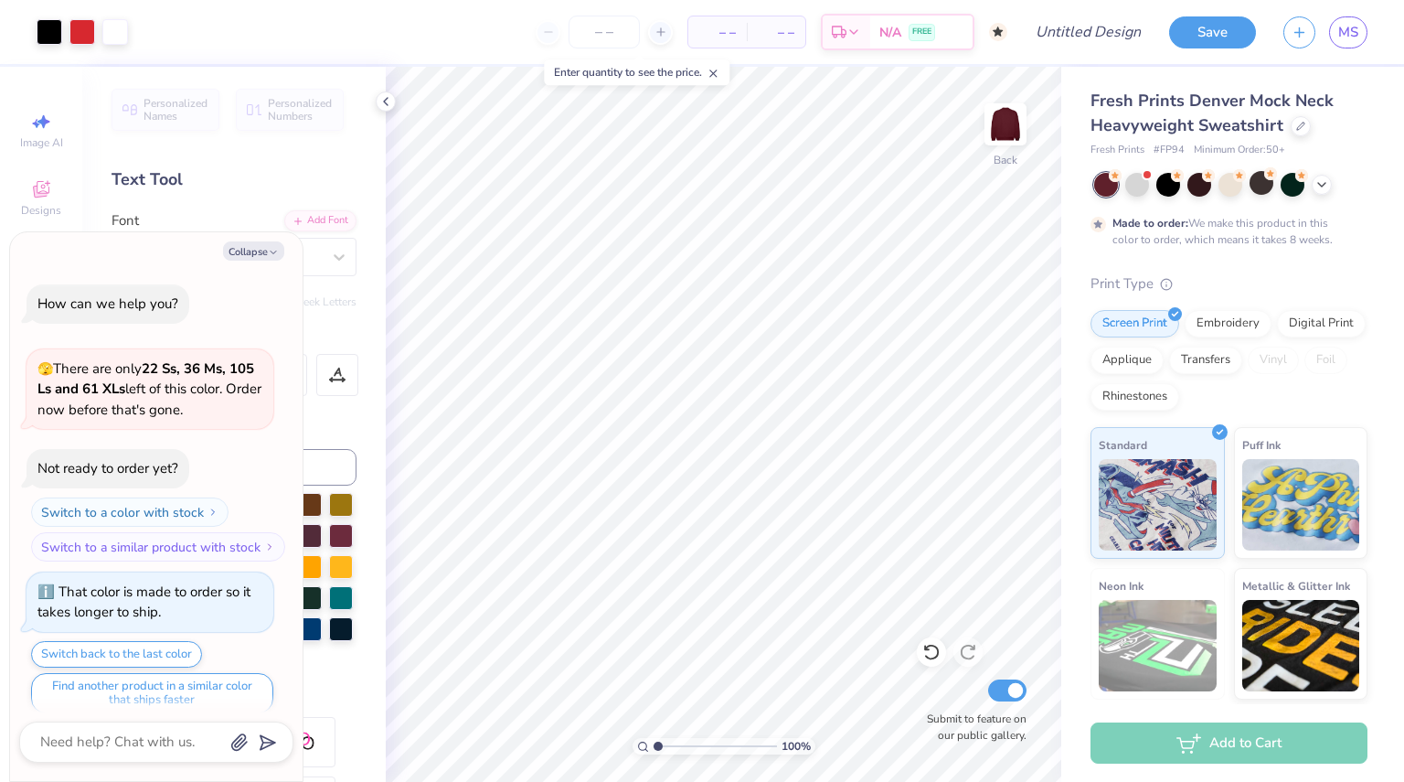
scroll to position [13, 0]
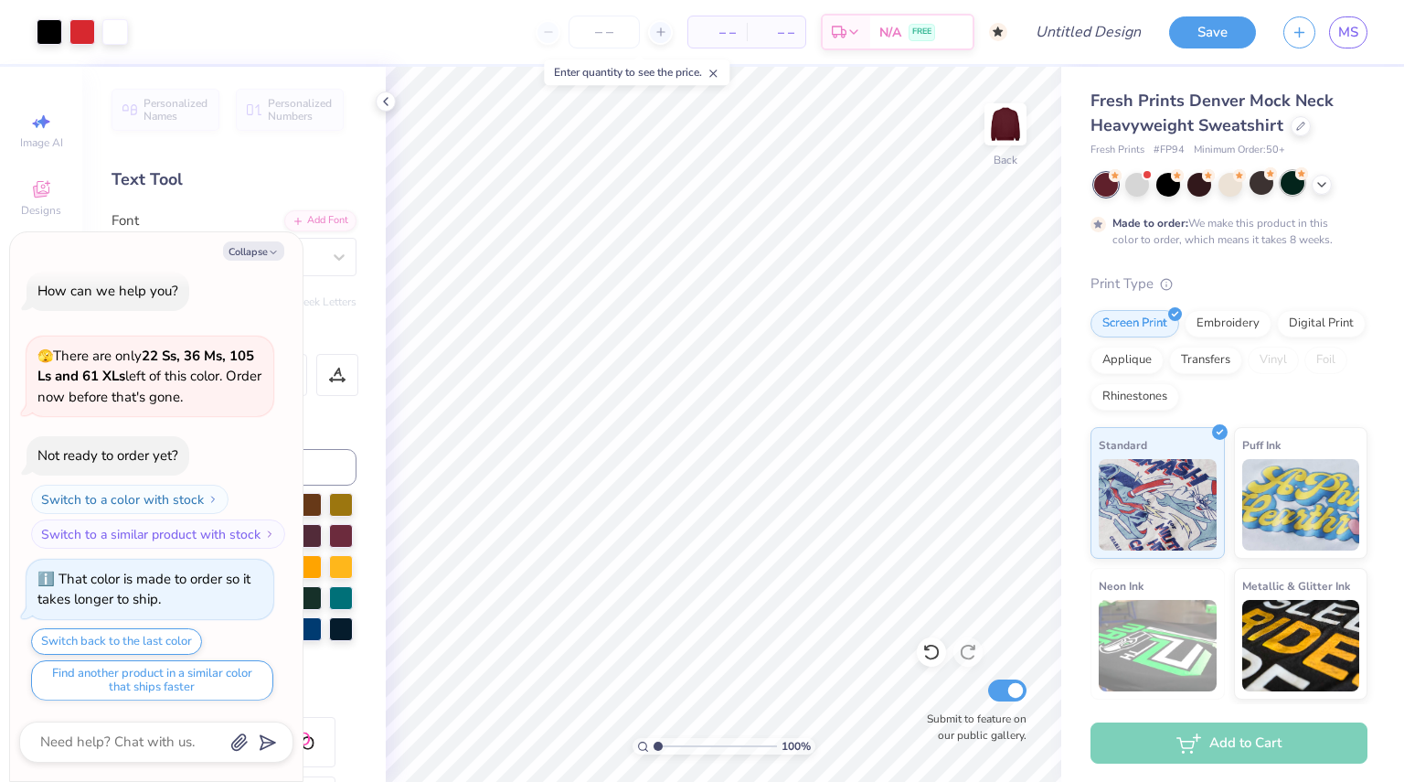
click at [1289, 187] on div at bounding box center [1293, 183] width 24 height 24
click at [1249, 191] on div at bounding box center [1230, 185] width 273 height 24
click at [1207, 186] on div at bounding box center [1199, 183] width 24 height 24
click at [1144, 186] on div at bounding box center [1137, 183] width 24 height 24
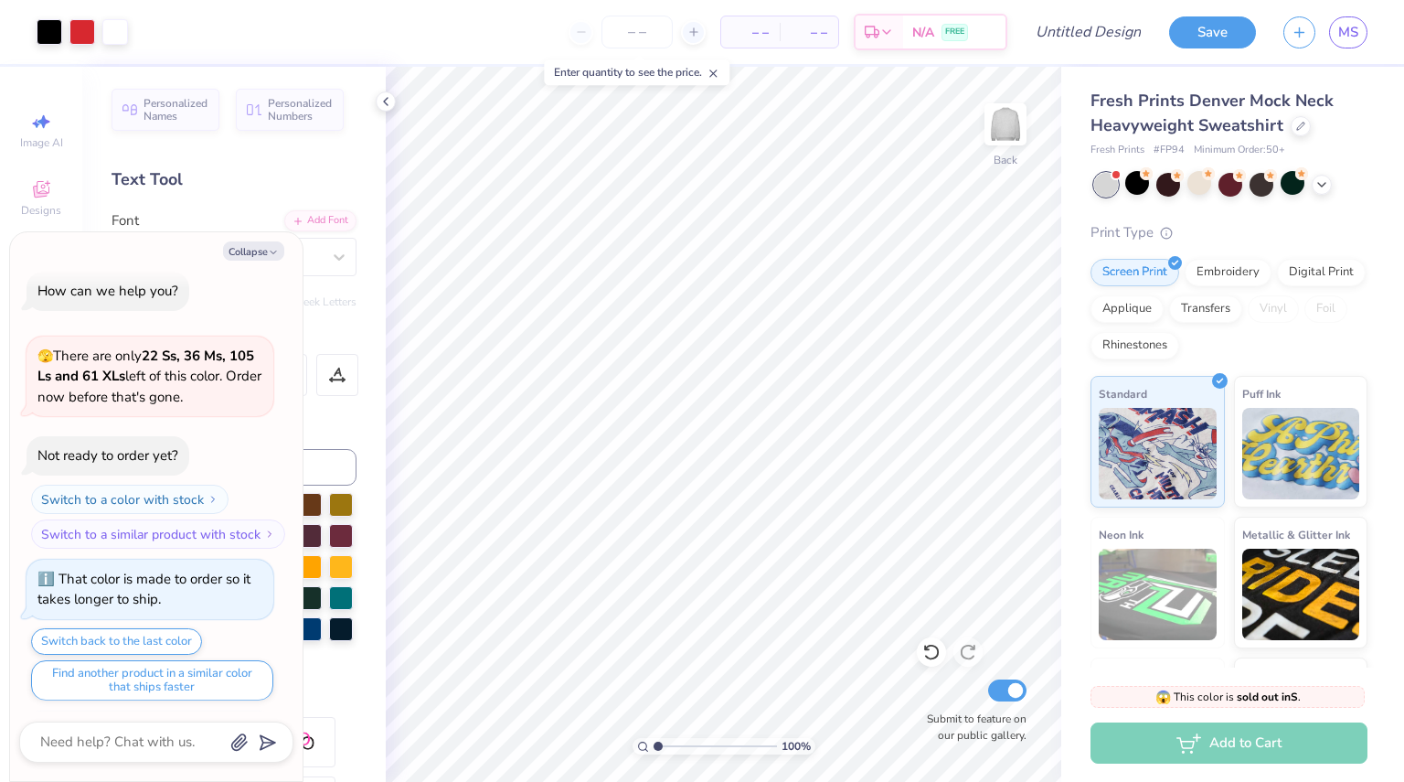
scroll to position [362, 0]
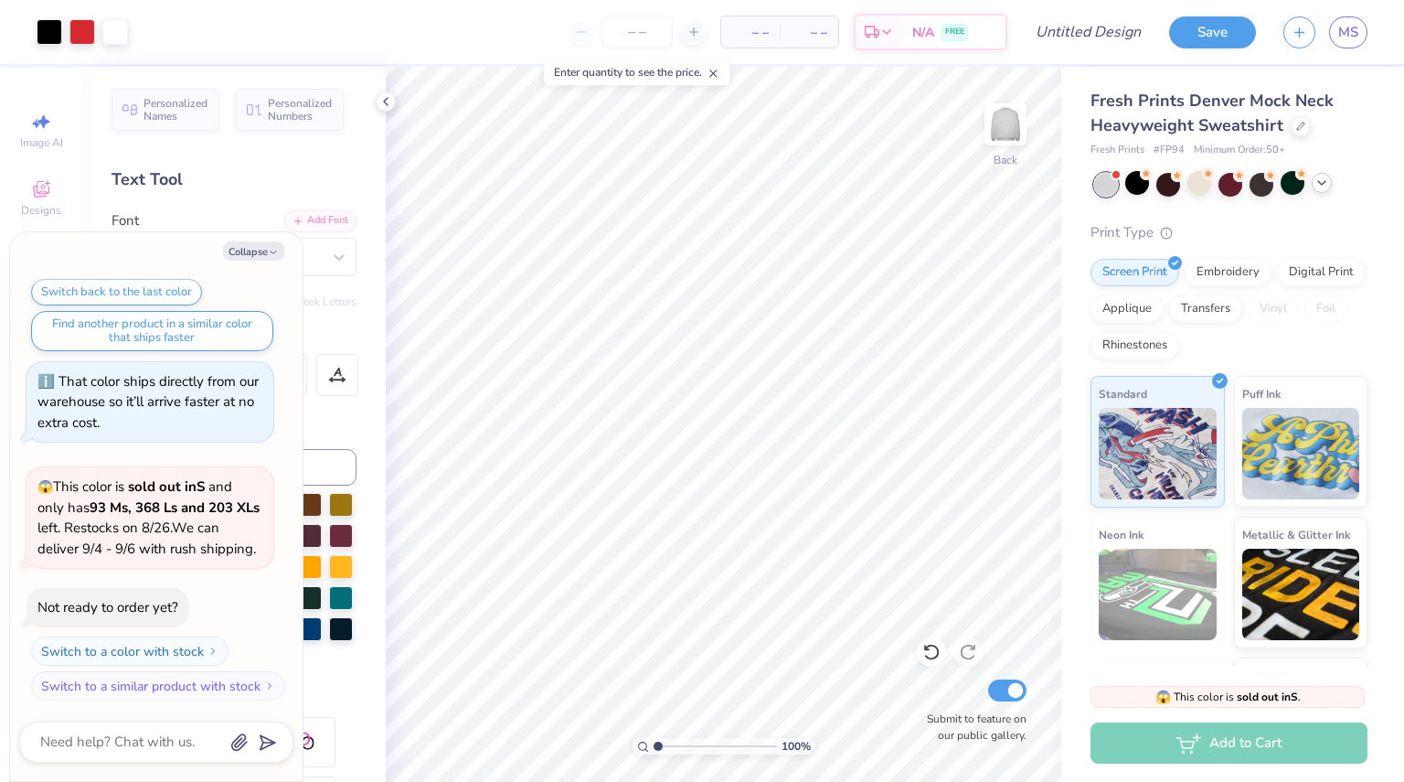
click at [1318, 184] on icon at bounding box center [1322, 183] width 15 height 15
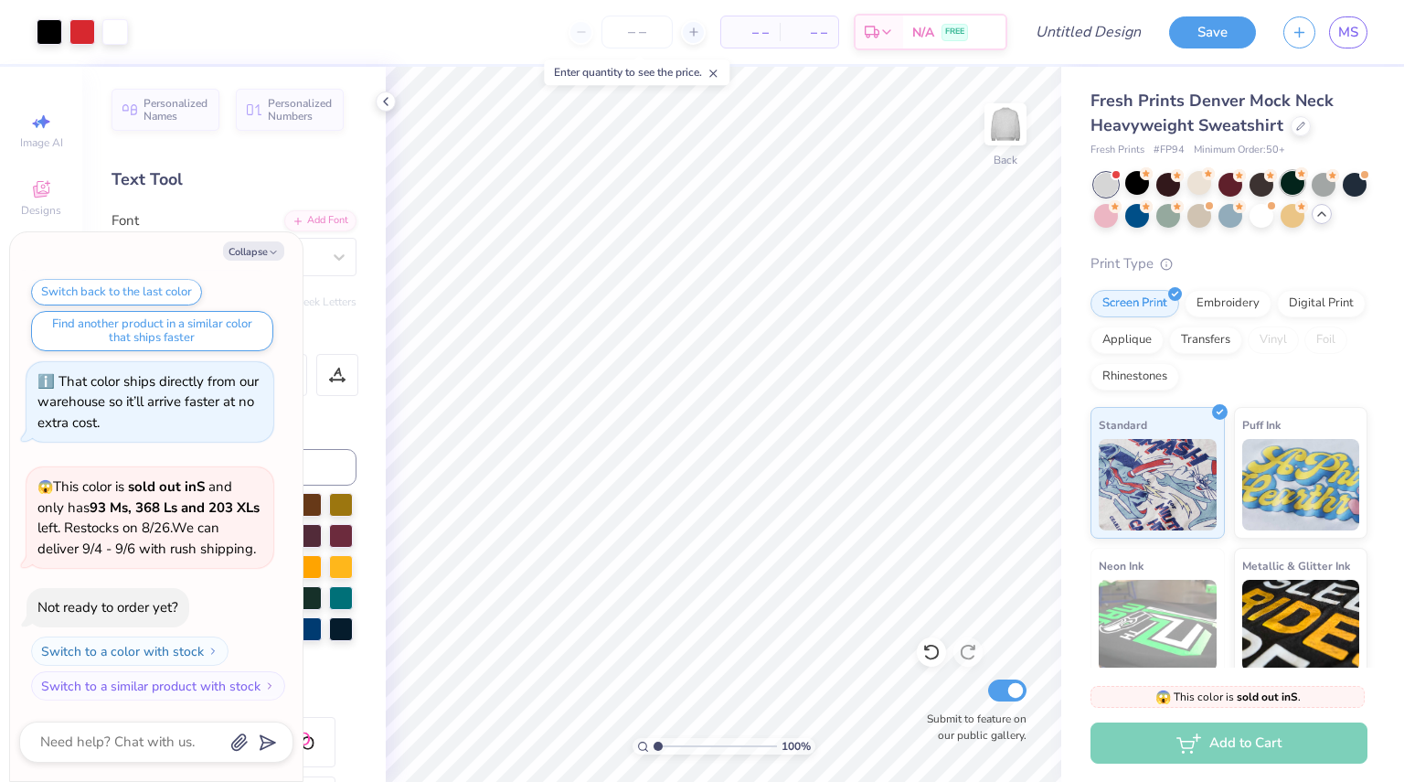
click at [1289, 181] on div at bounding box center [1293, 183] width 24 height 24
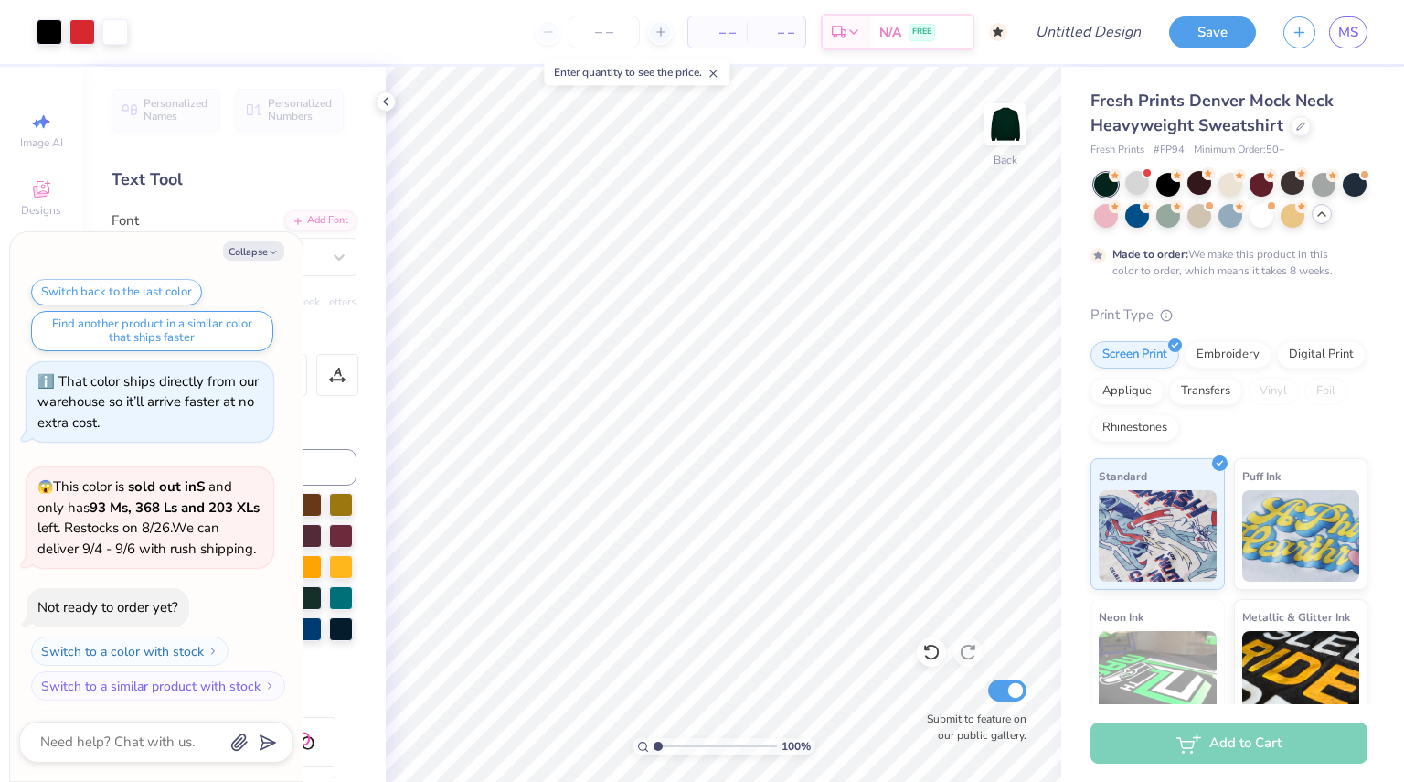
scroll to position [513, 0]
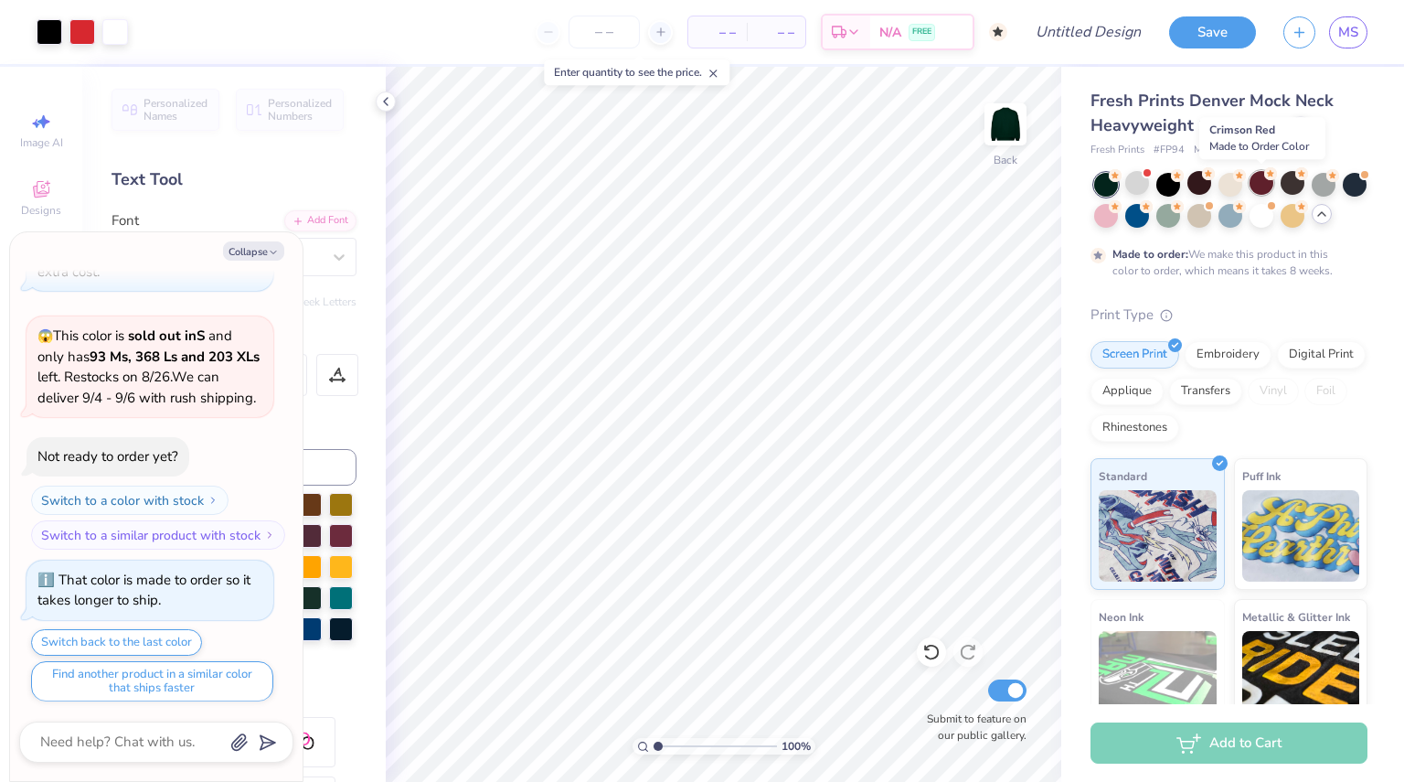
click at [1262, 184] on div at bounding box center [1262, 183] width 24 height 24
click at [1234, 180] on div at bounding box center [1231, 183] width 24 height 24
click at [1203, 180] on div at bounding box center [1199, 183] width 24 height 24
click at [1174, 178] on icon at bounding box center [1177, 173] width 13 height 13
click at [1166, 178] on div at bounding box center [1168, 183] width 24 height 24
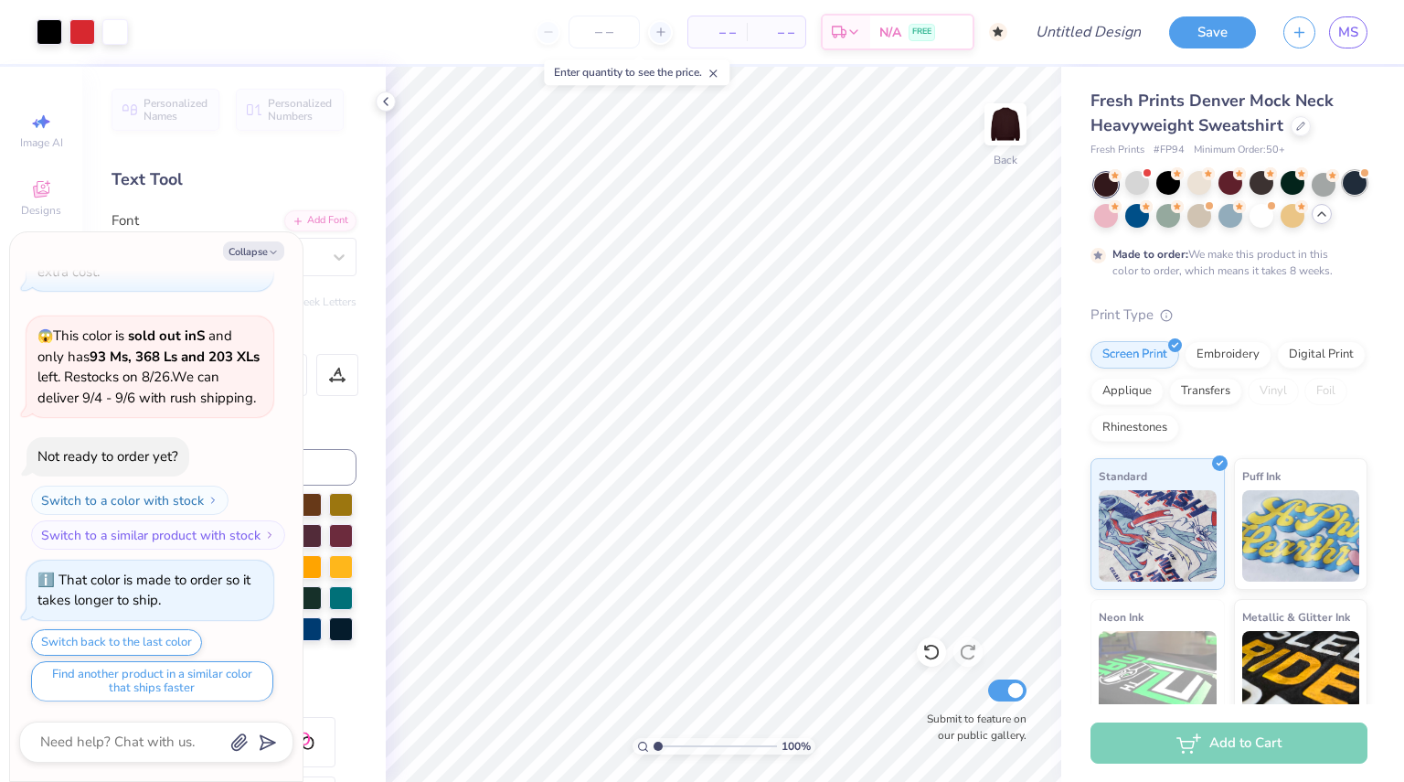
click at [1343, 195] on div at bounding box center [1355, 183] width 24 height 24
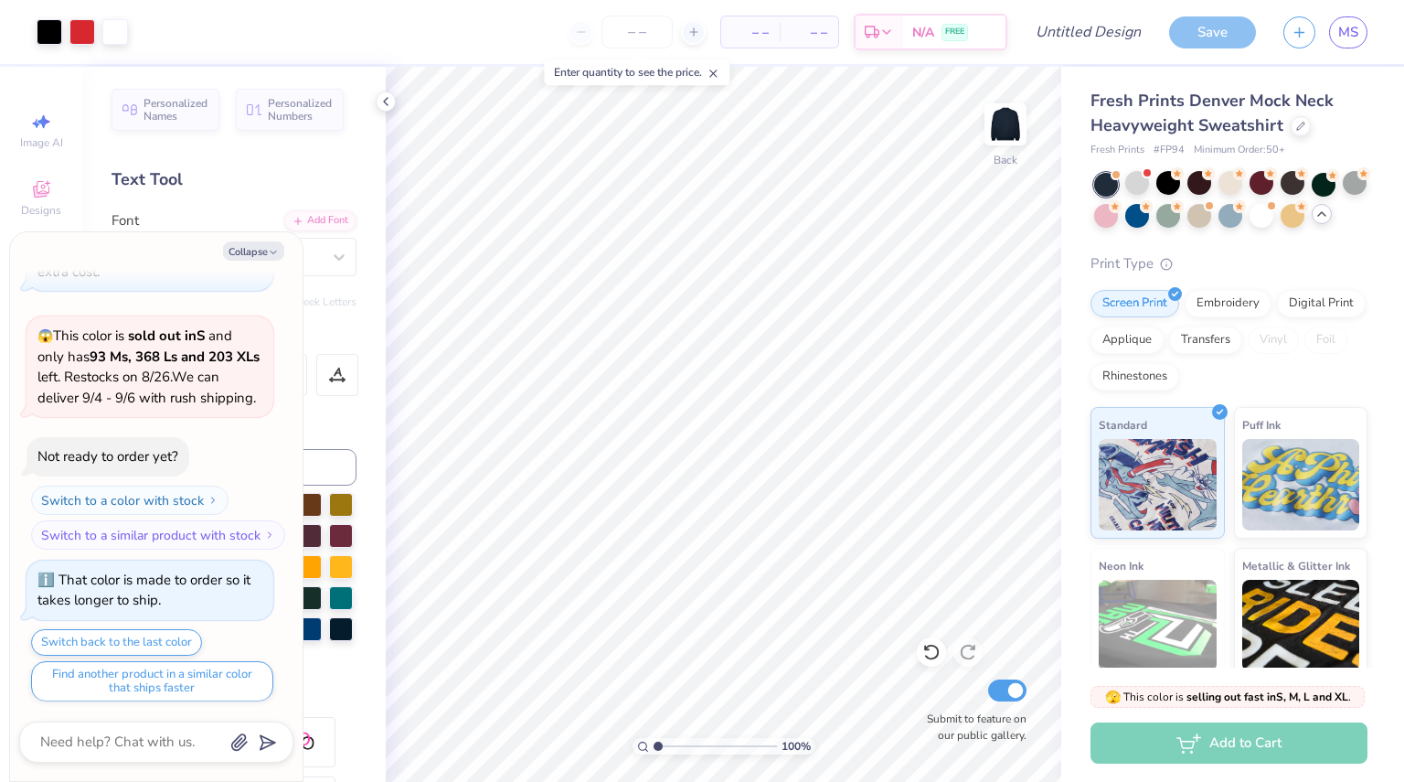
scroll to position [841, 0]
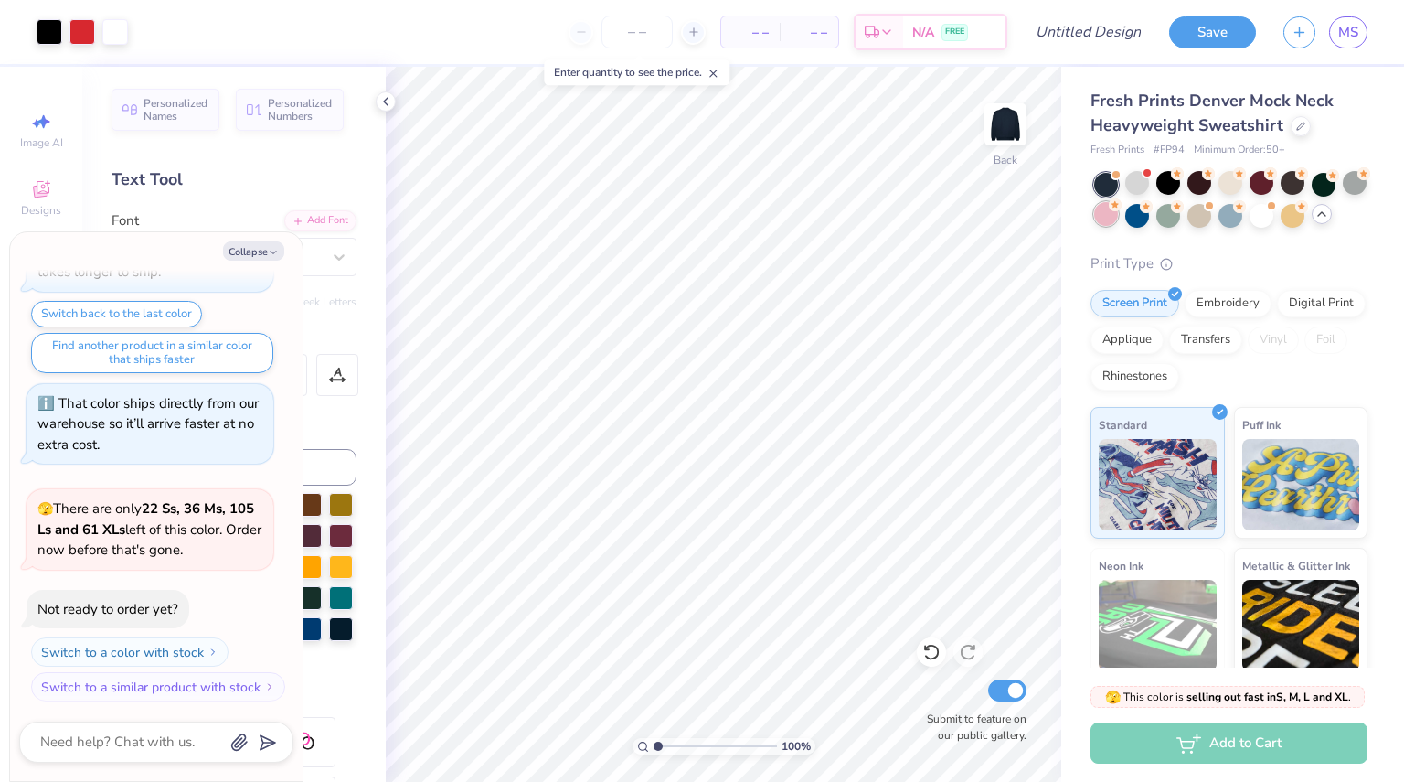
click at [1118, 213] on div at bounding box center [1106, 214] width 24 height 24
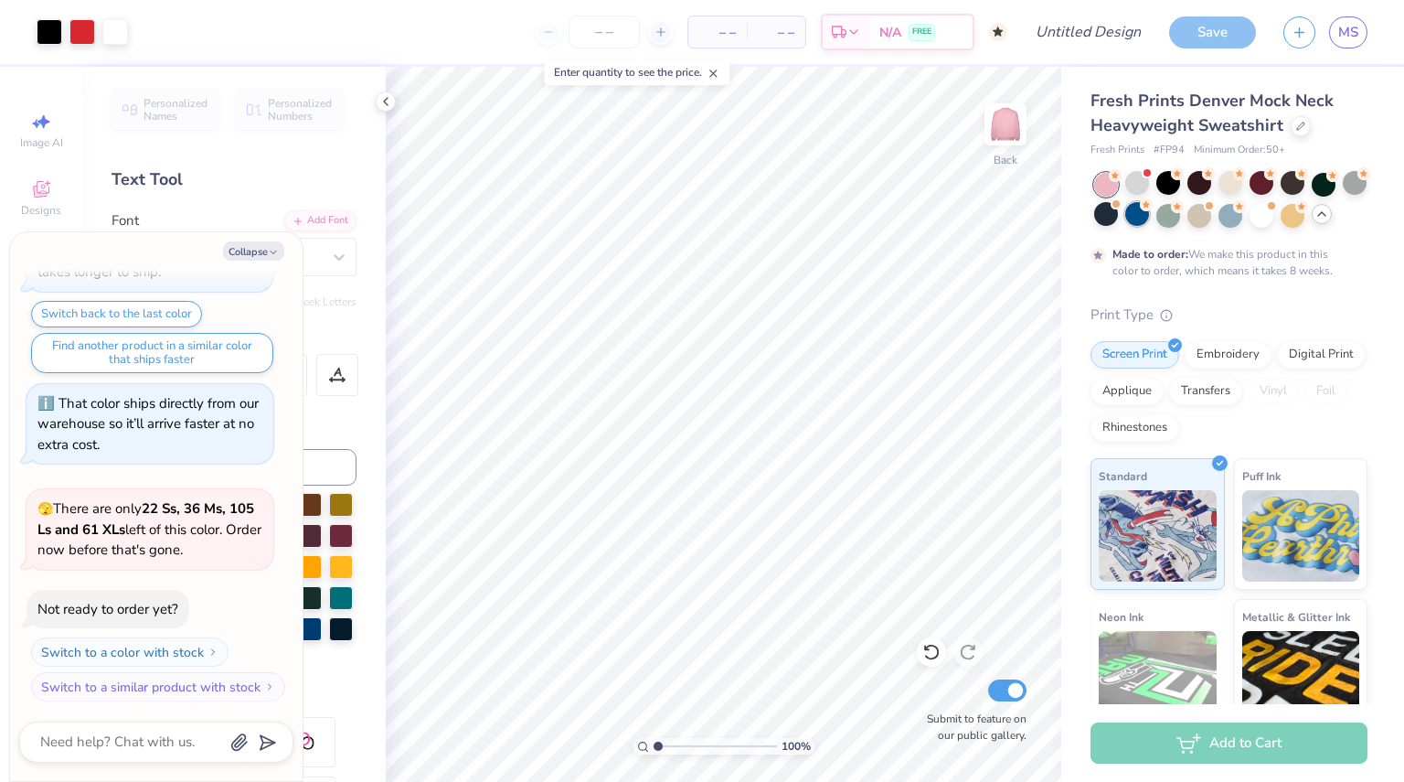
scroll to position [992, 0]
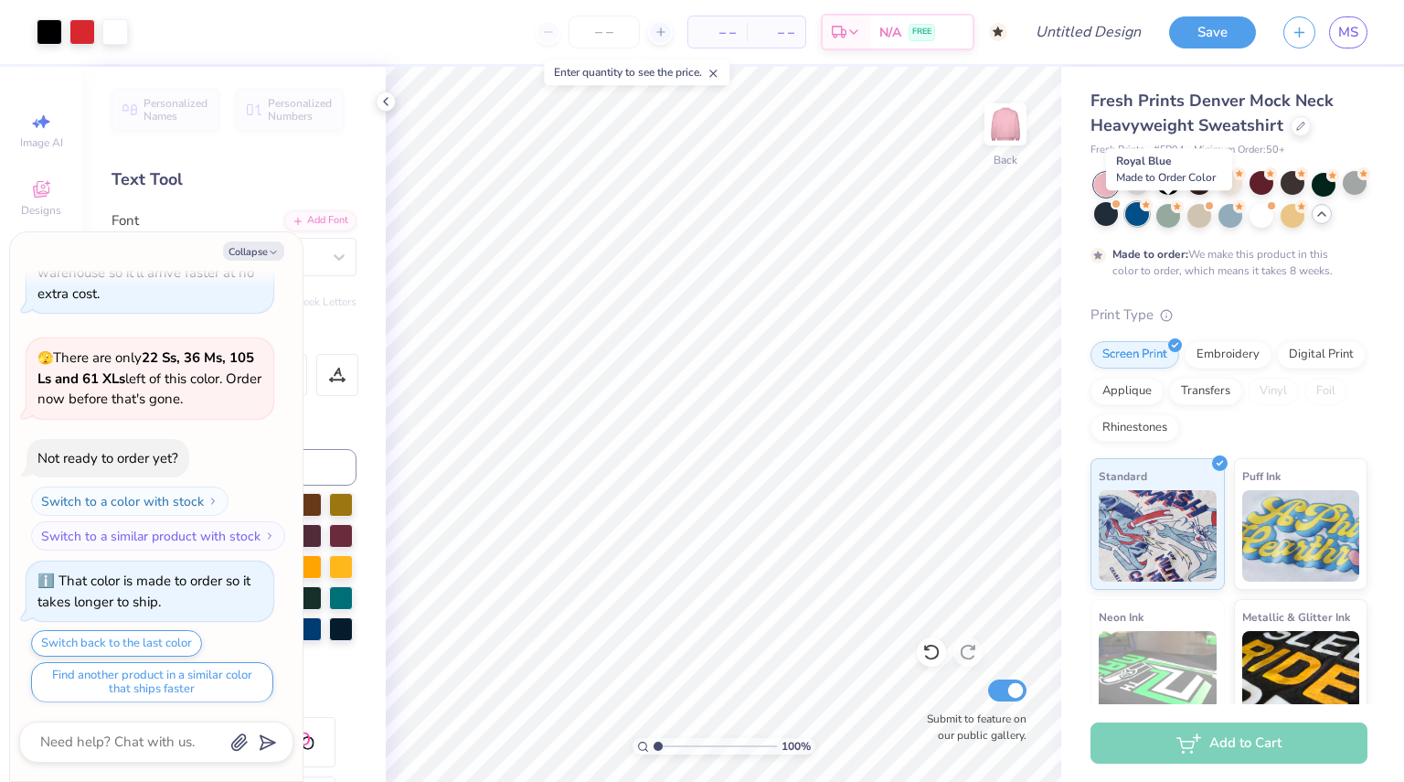
click at [1149, 218] on div at bounding box center [1137, 214] width 24 height 24
click at [1216, 215] on div at bounding box center [1230, 200] width 273 height 55
click at [1211, 213] on div at bounding box center [1199, 214] width 24 height 24
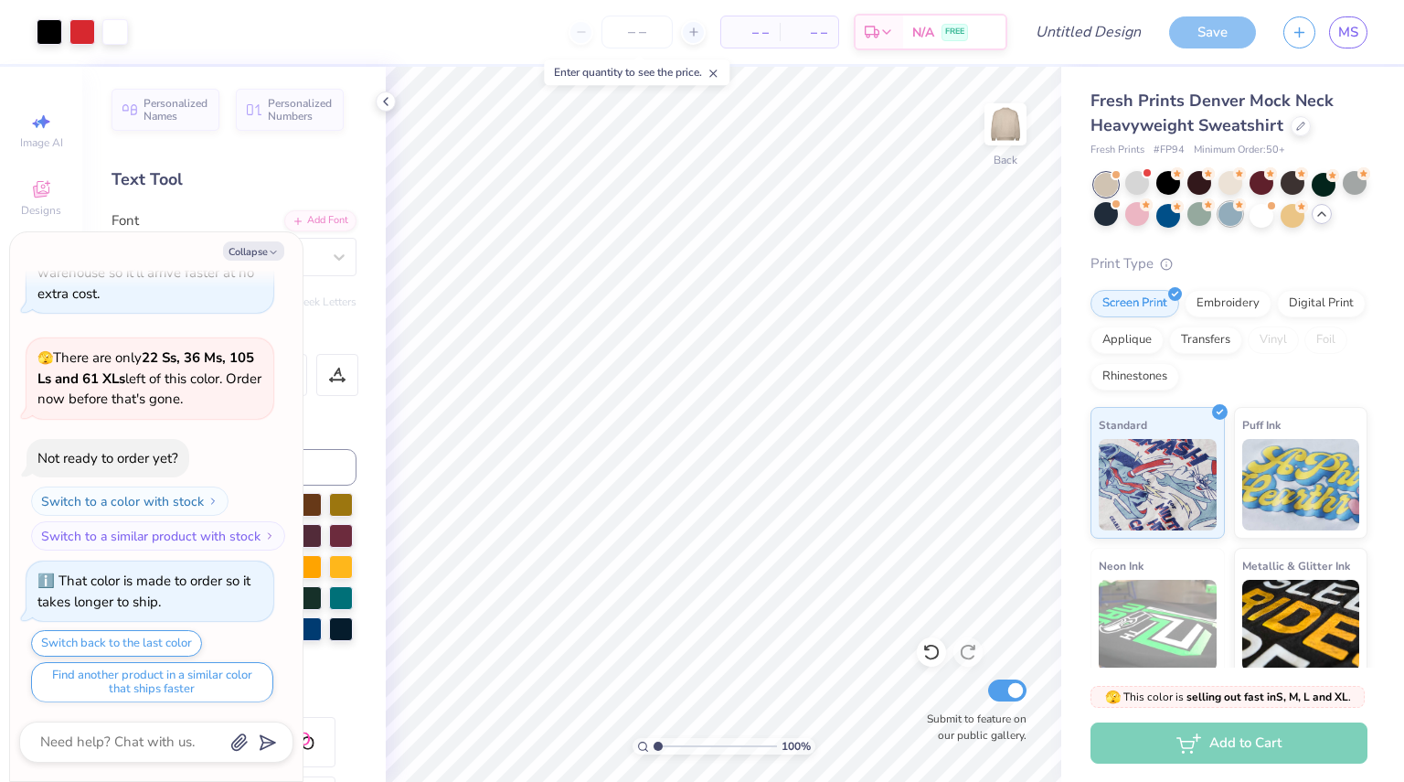
scroll to position [1320, 0]
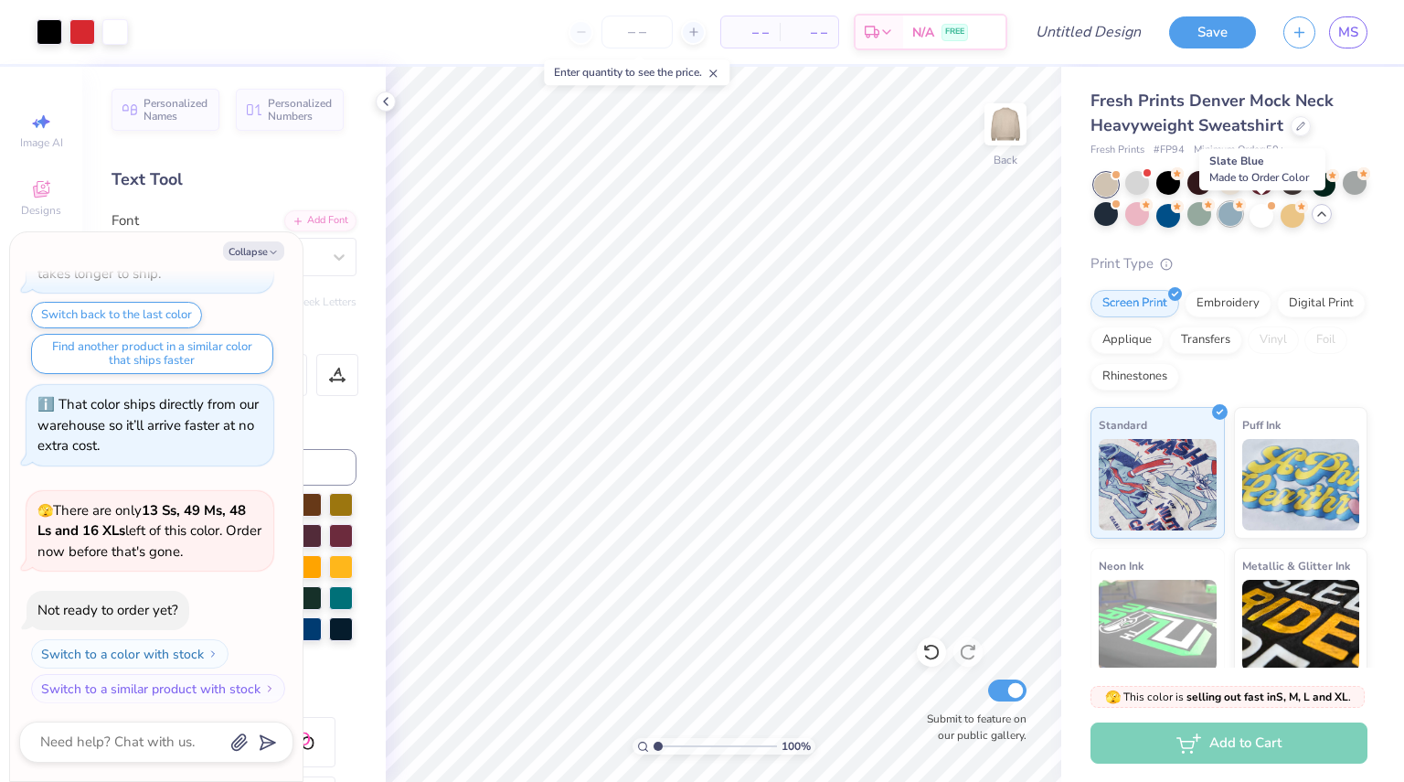
click at [1242, 216] on div at bounding box center [1231, 214] width 24 height 24
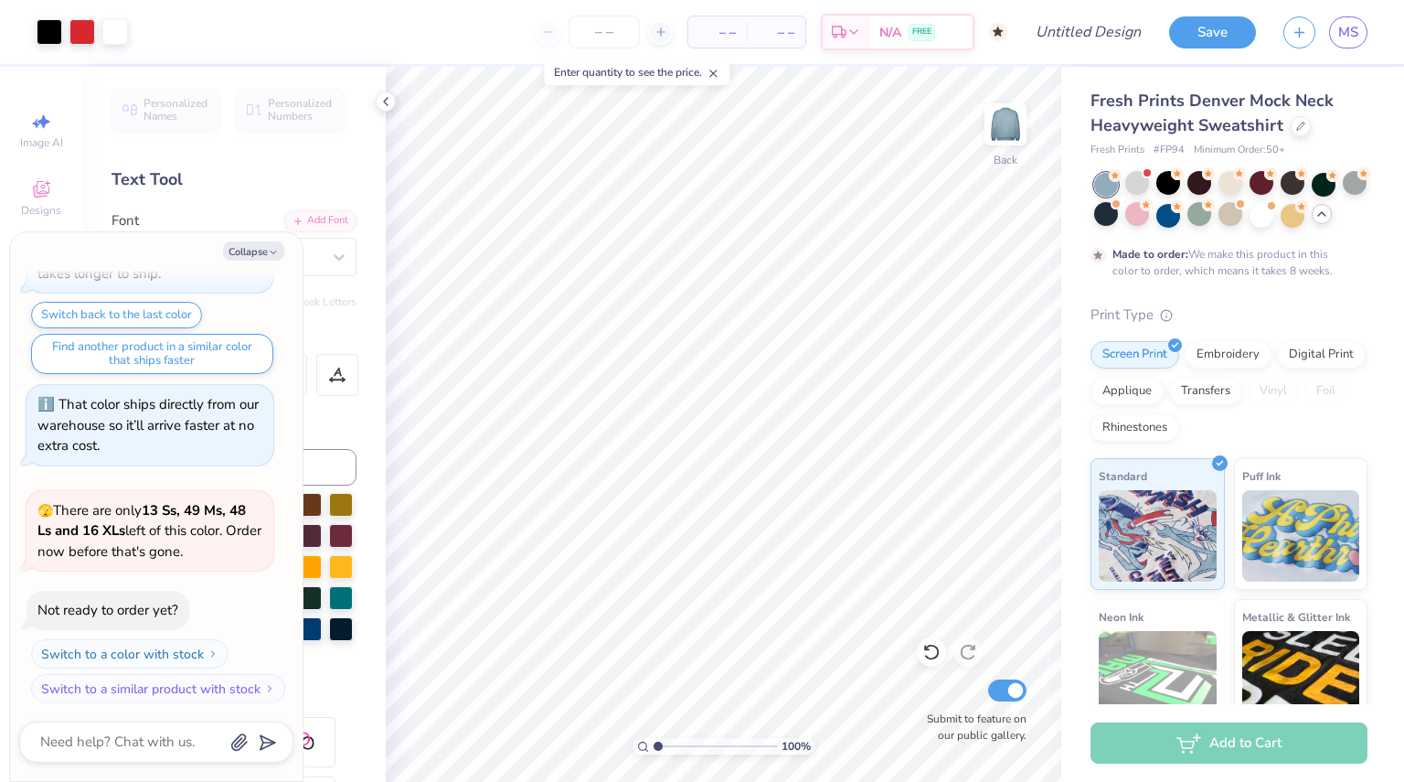
scroll to position [1471, 0]
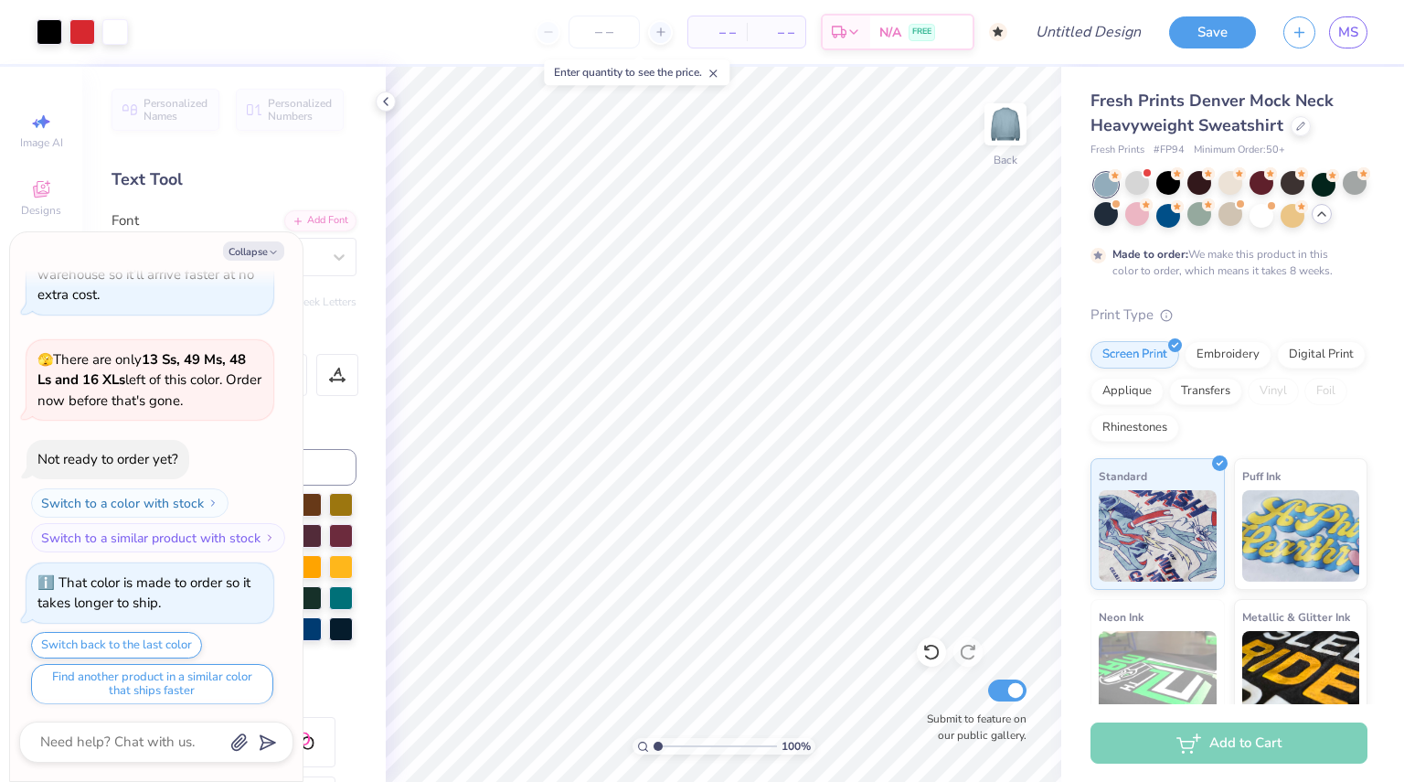
click at [1315, 221] on icon at bounding box center [1322, 214] width 15 height 15
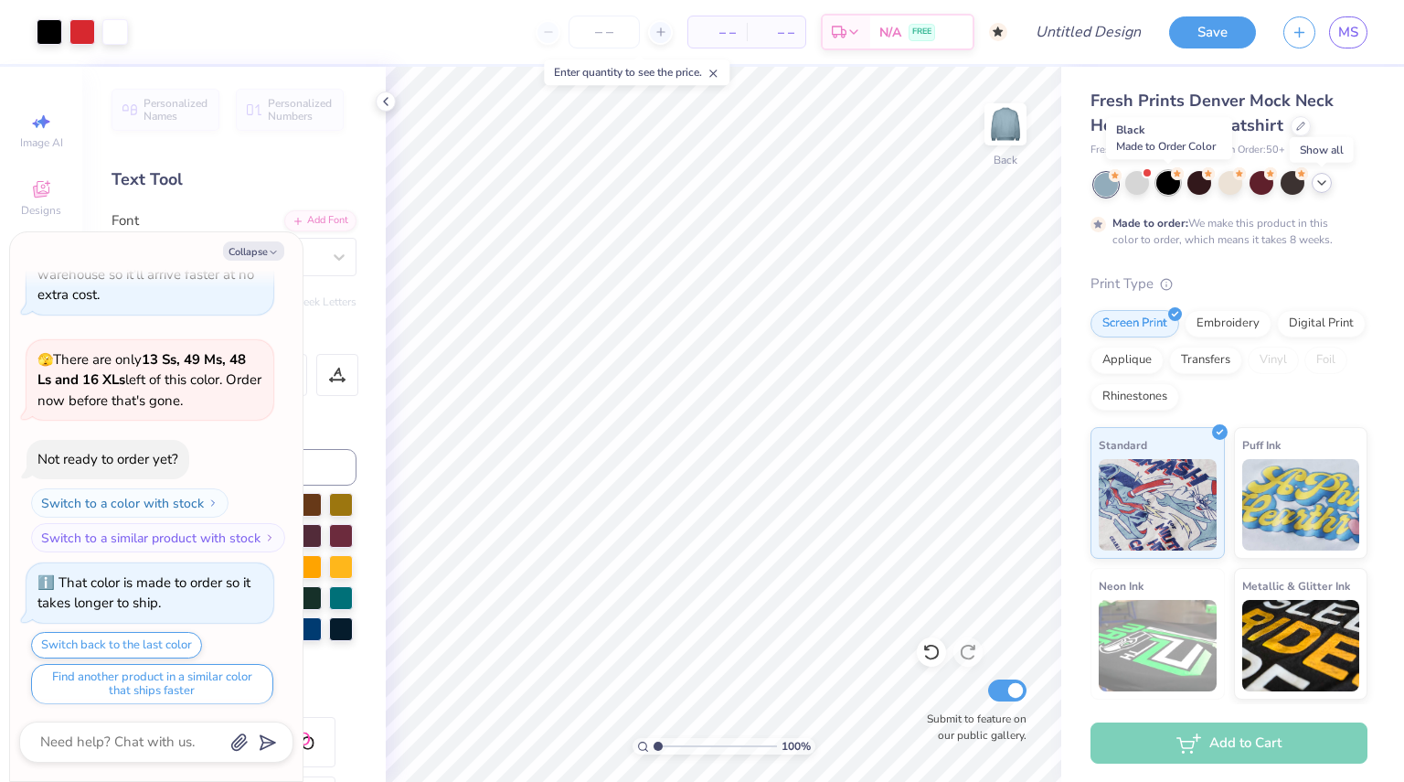
click at [1175, 183] on div at bounding box center [1168, 183] width 24 height 24
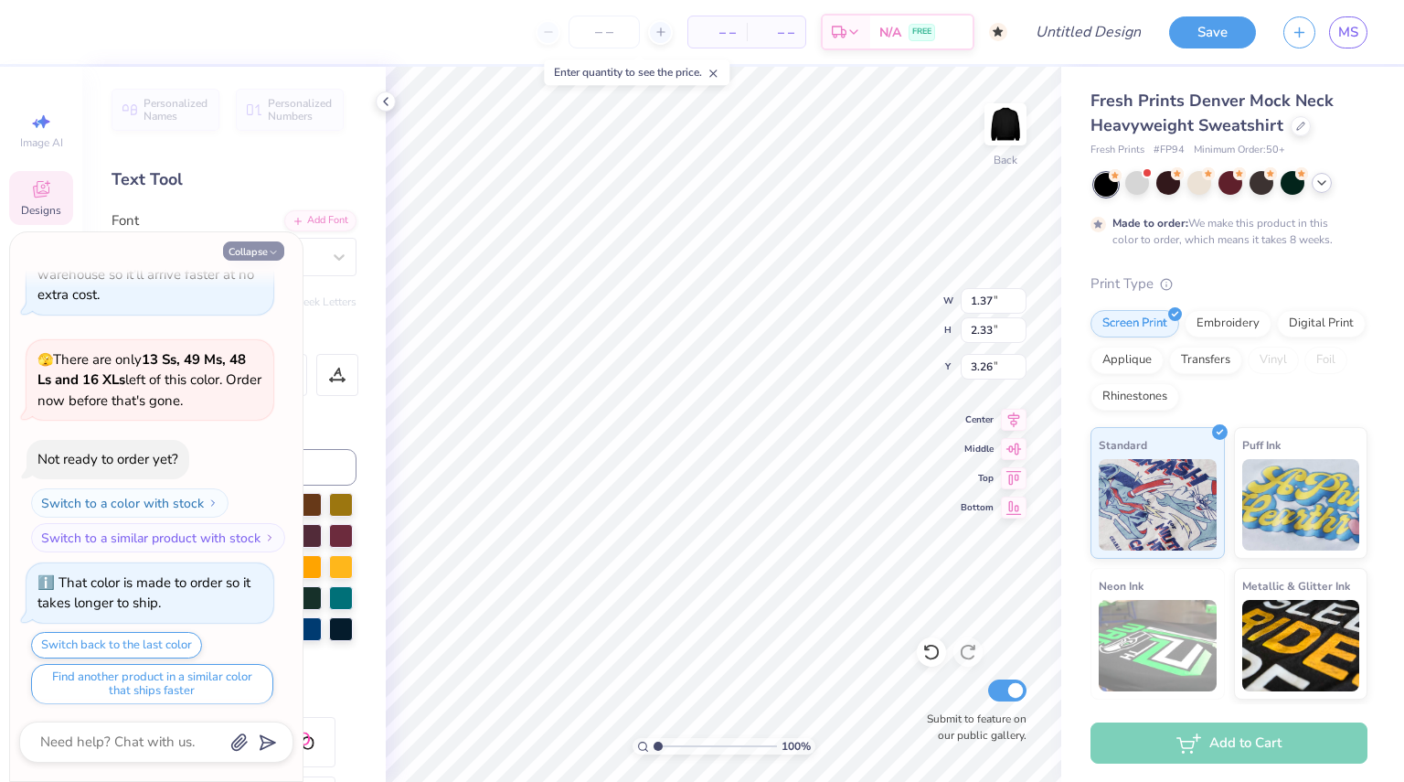
click at [271, 248] on icon "button" at bounding box center [273, 252] width 11 height 11
type textarea "x"
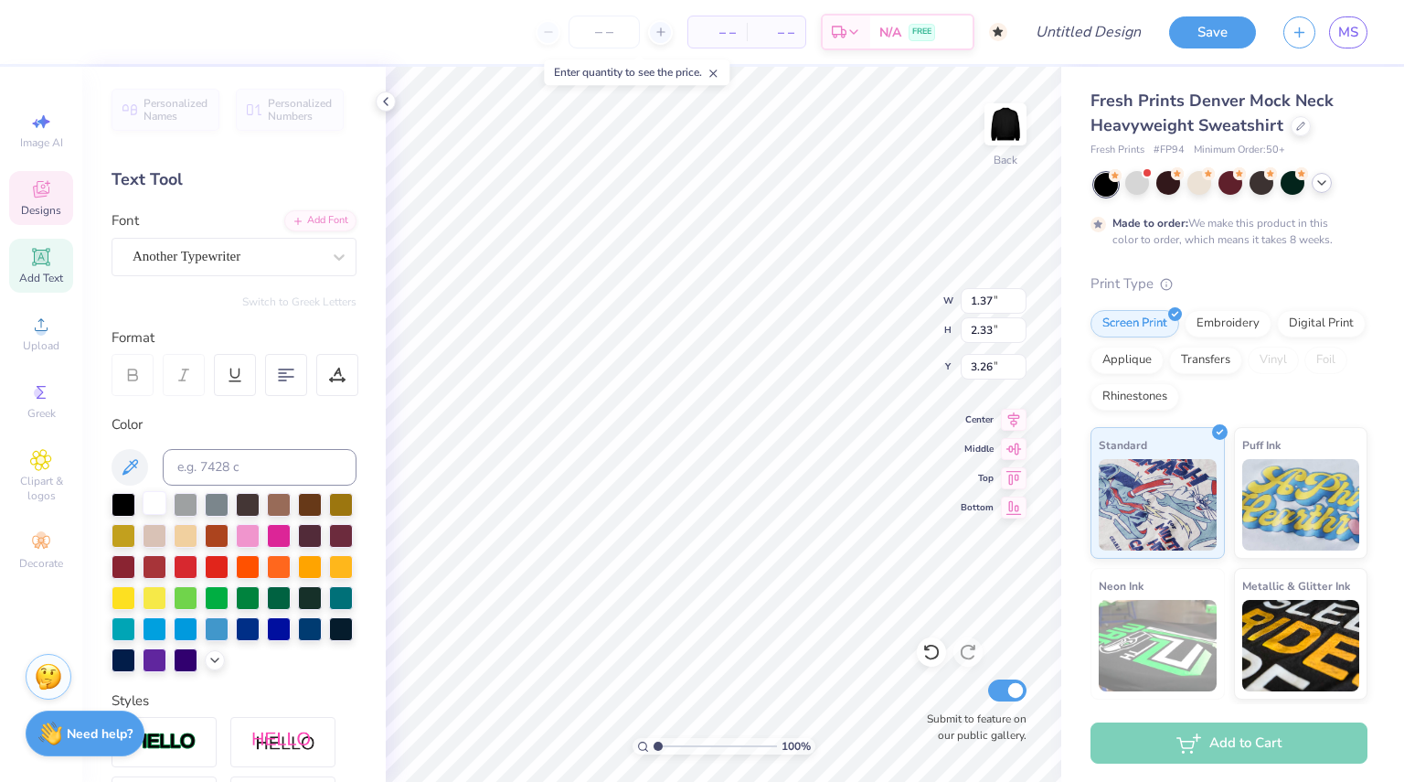
click at [154, 506] on div at bounding box center [155, 503] width 24 height 24
type input "7.11"
type input "2.38"
type input "6.01"
click at [152, 507] on div at bounding box center [155, 503] width 24 height 24
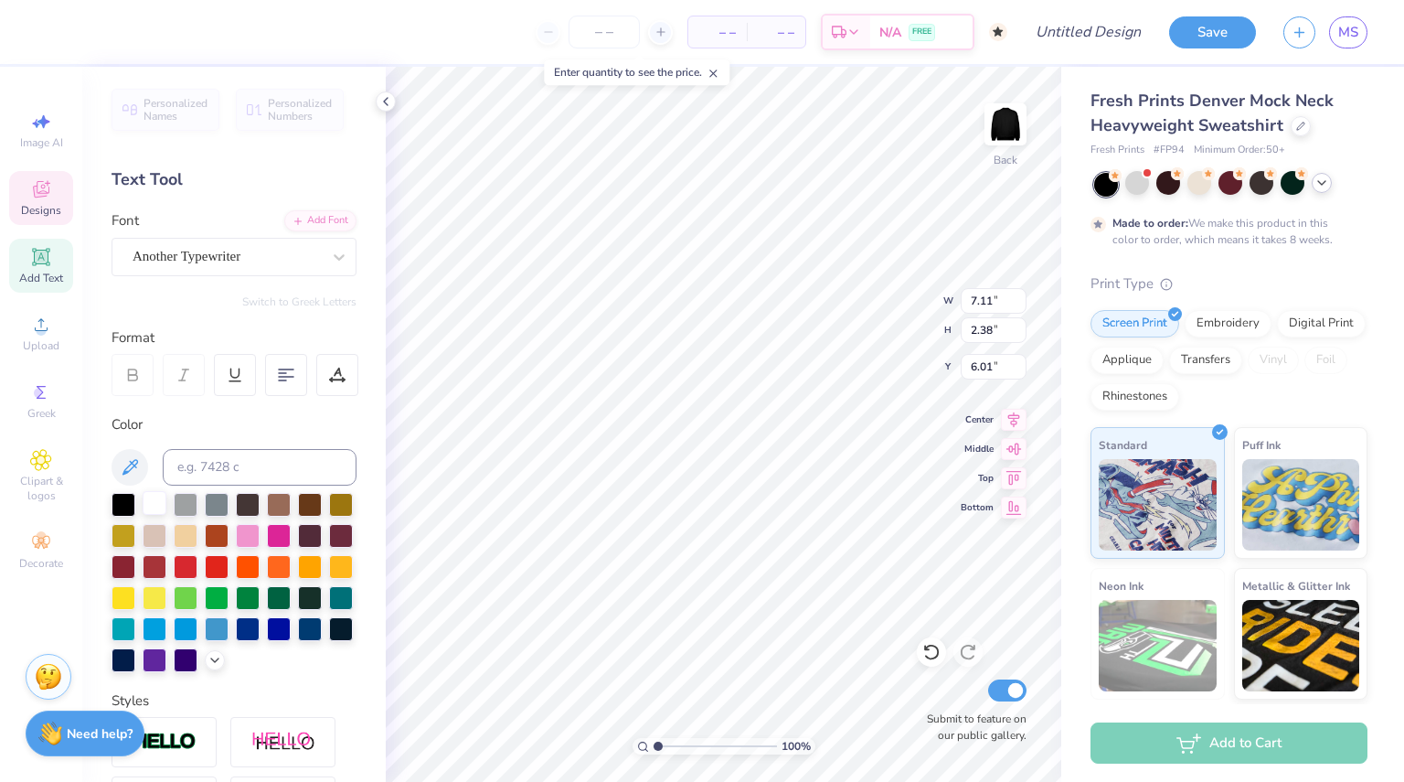
type input "2.09"
type input "0.66"
type input "3.75"
click at [124, 503] on div at bounding box center [124, 503] width 24 height 24
click at [127, 500] on div at bounding box center [124, 503] width 24 height 24
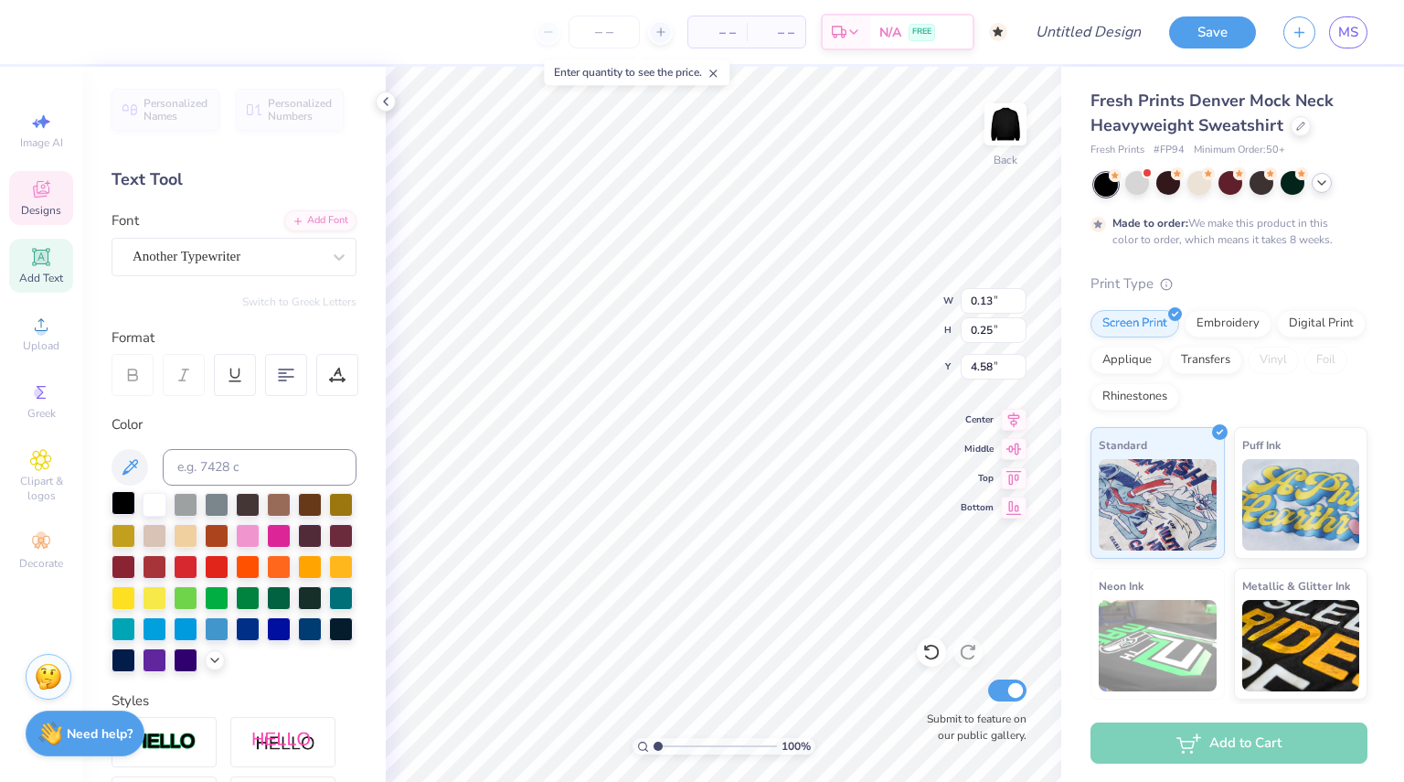
click at [119, 509] on div at bounding box center [124, 503] width 24 height 24
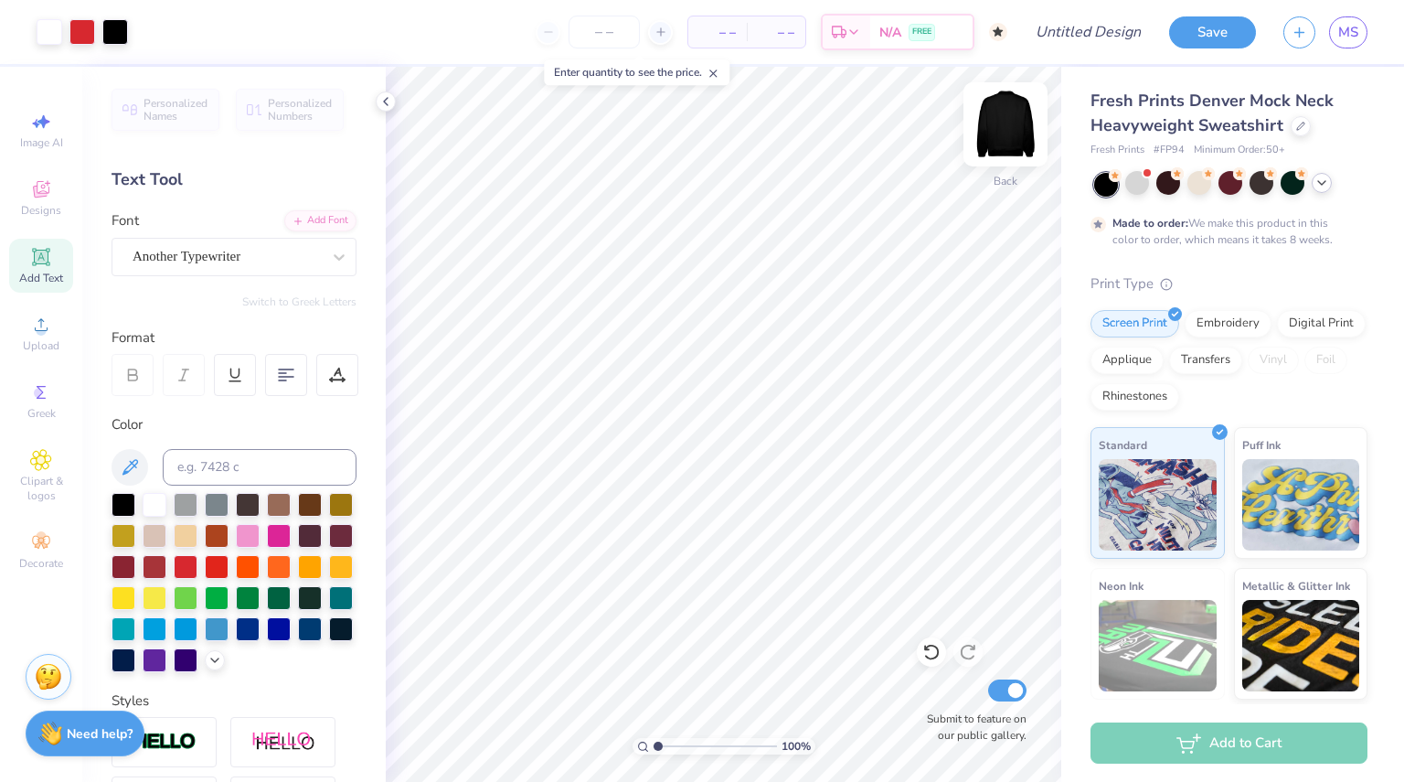
click at [1012, 116] on img at bounding box center [1005, 124] width 73 height 73
click at [45, 276] on span "Add Text" at bounding box center [41, 278] width 44 height 15
type textarea "c"
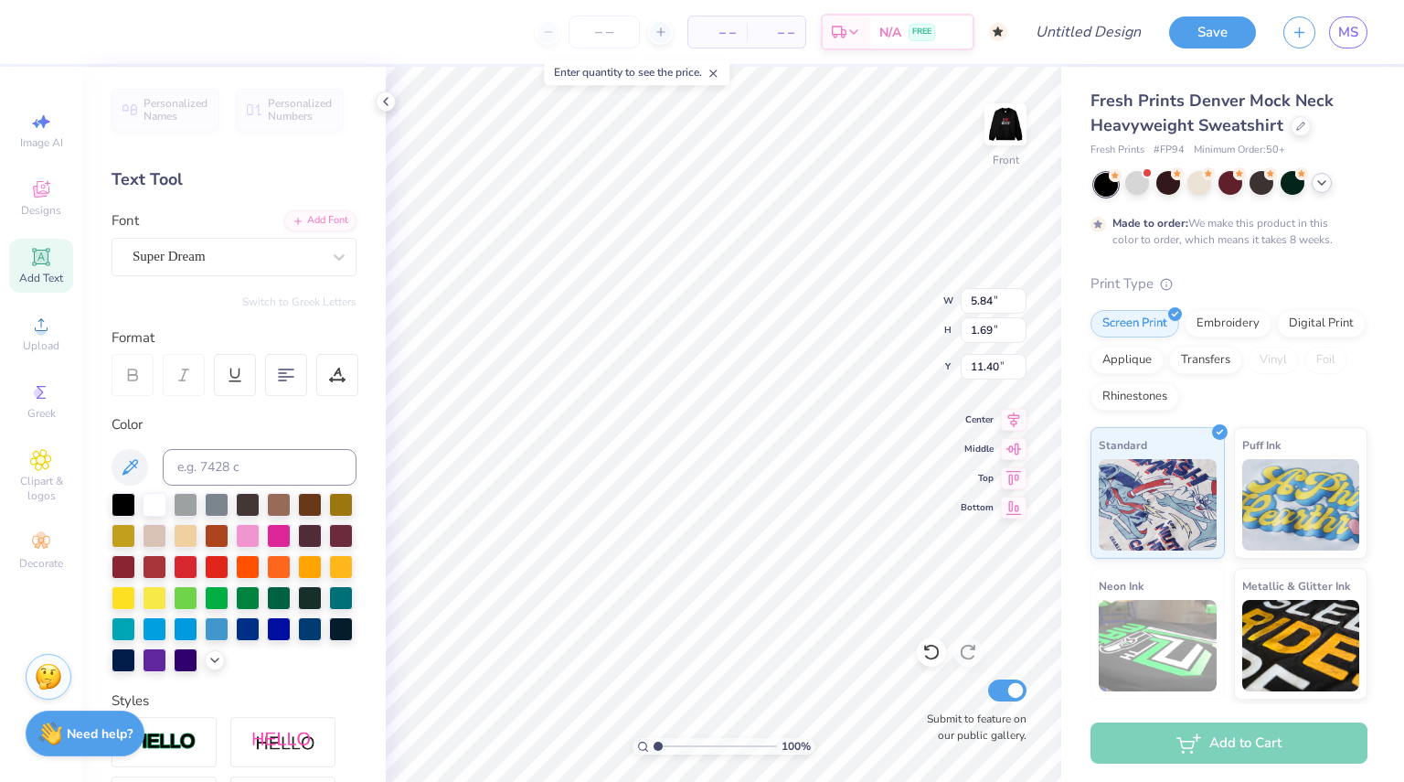
type textarea "Chicago-Kent MOOT Court Honor Society"
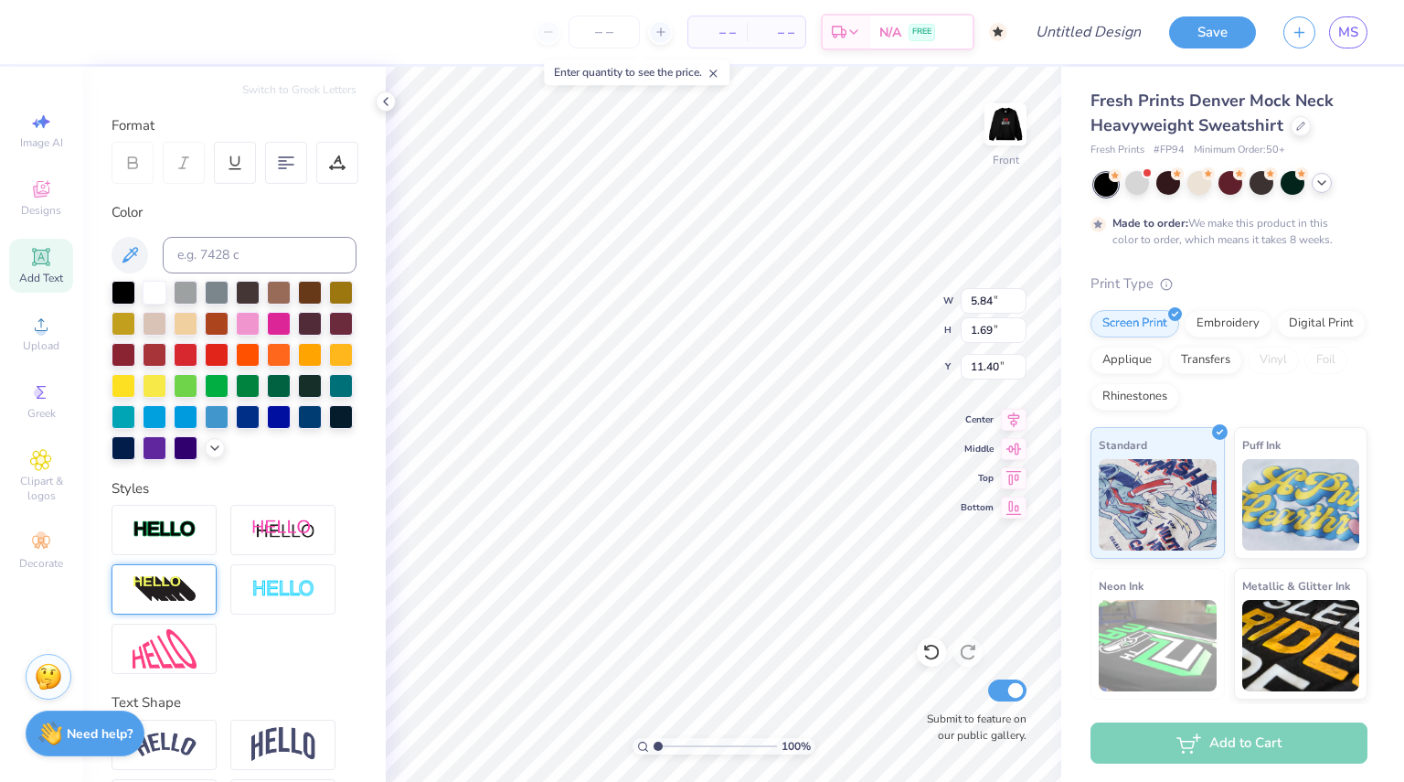
scroll to position [311, 0]
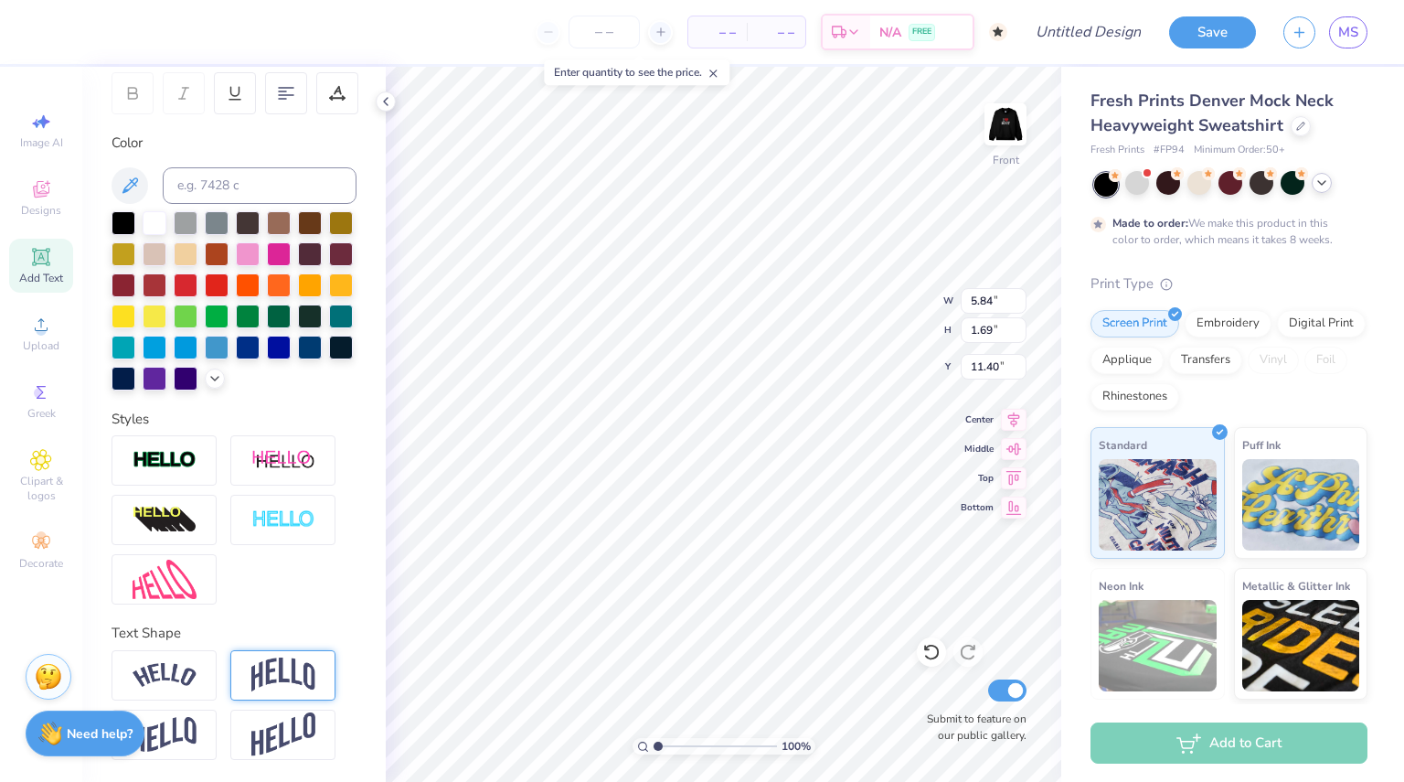
click at [272, 670] on img at bounding box center [283, 674] width 64 height 35
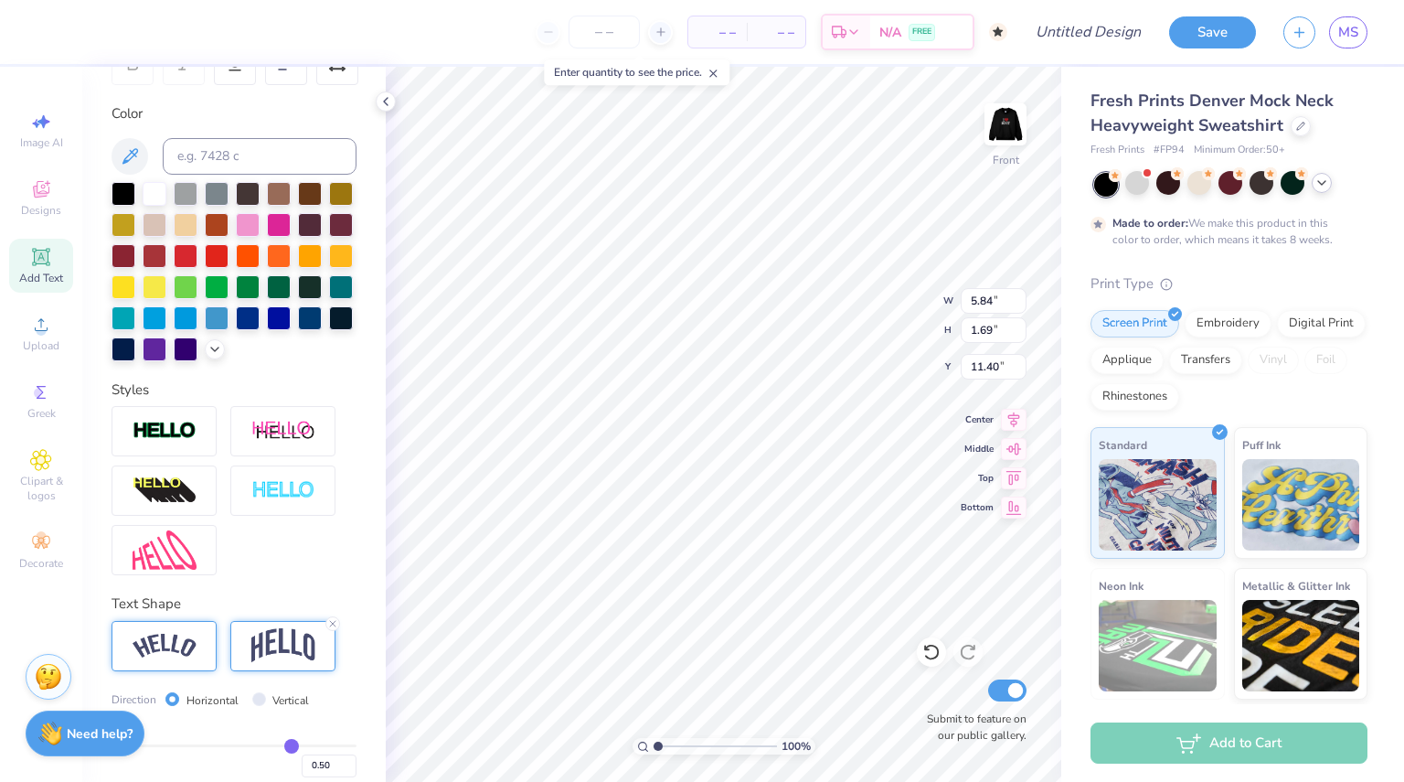
click at [199, 655] on div at bounding box center [164, 646] width 105 height 50
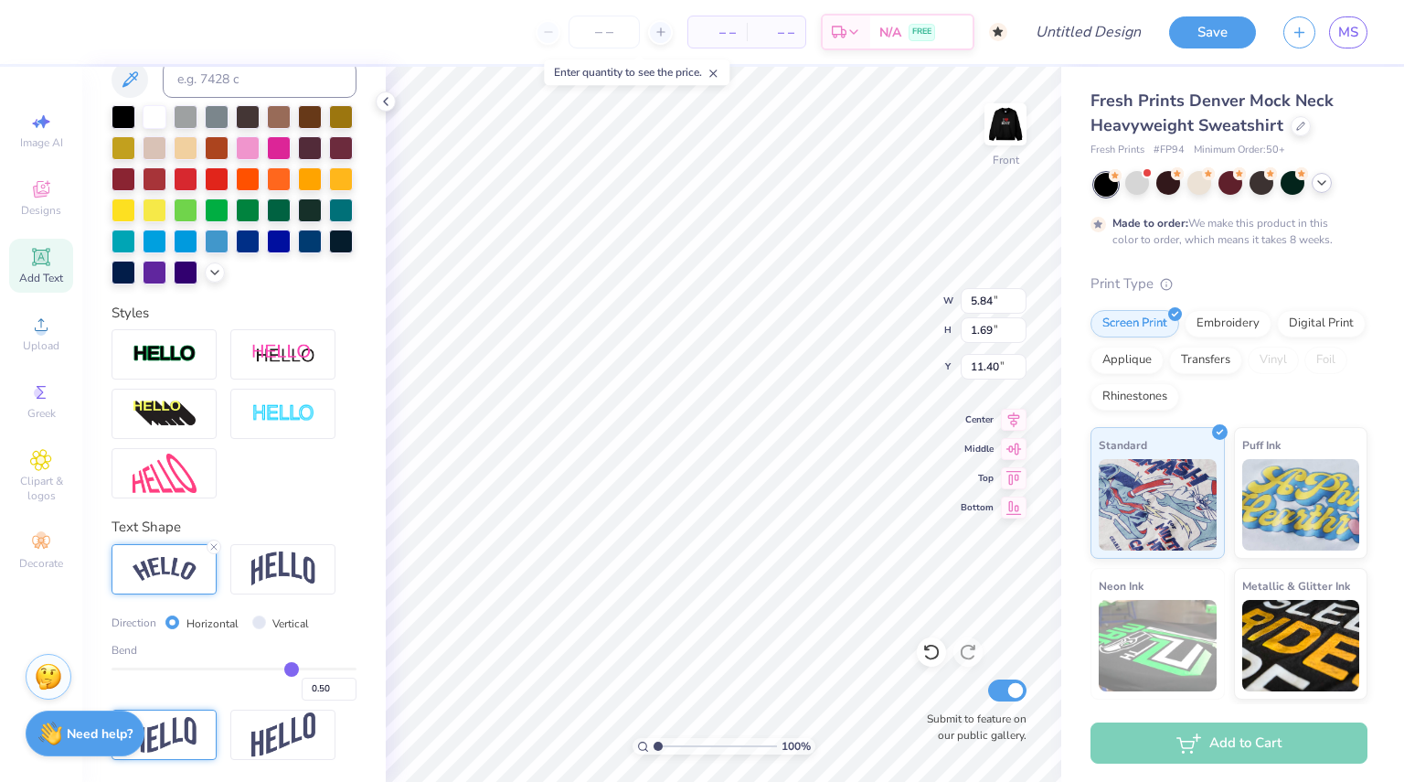
click at [192, 719] on img at bounding box center [165, 735] width 64 height 36
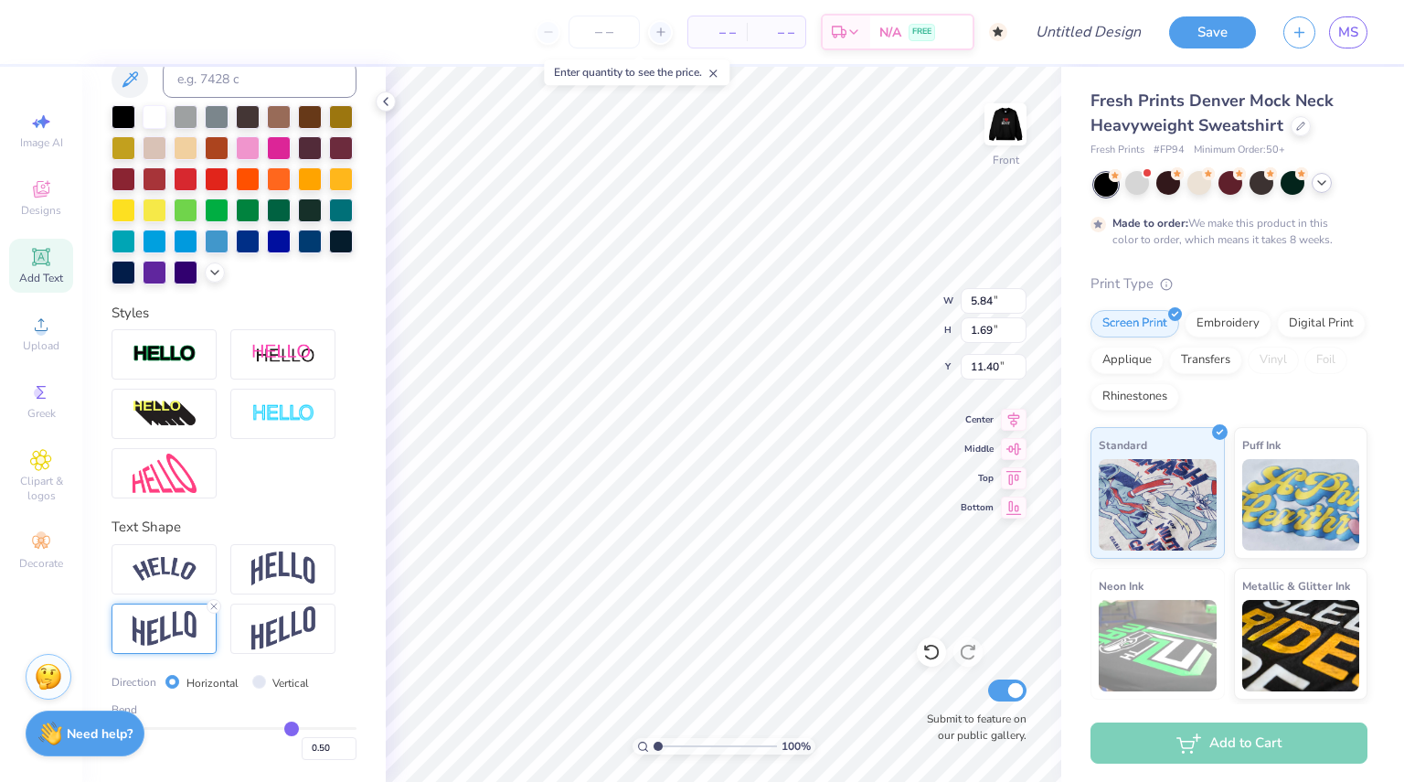
click at [271, 718] on div "Bend" at bounding box center [234, 709] width 245 height 16
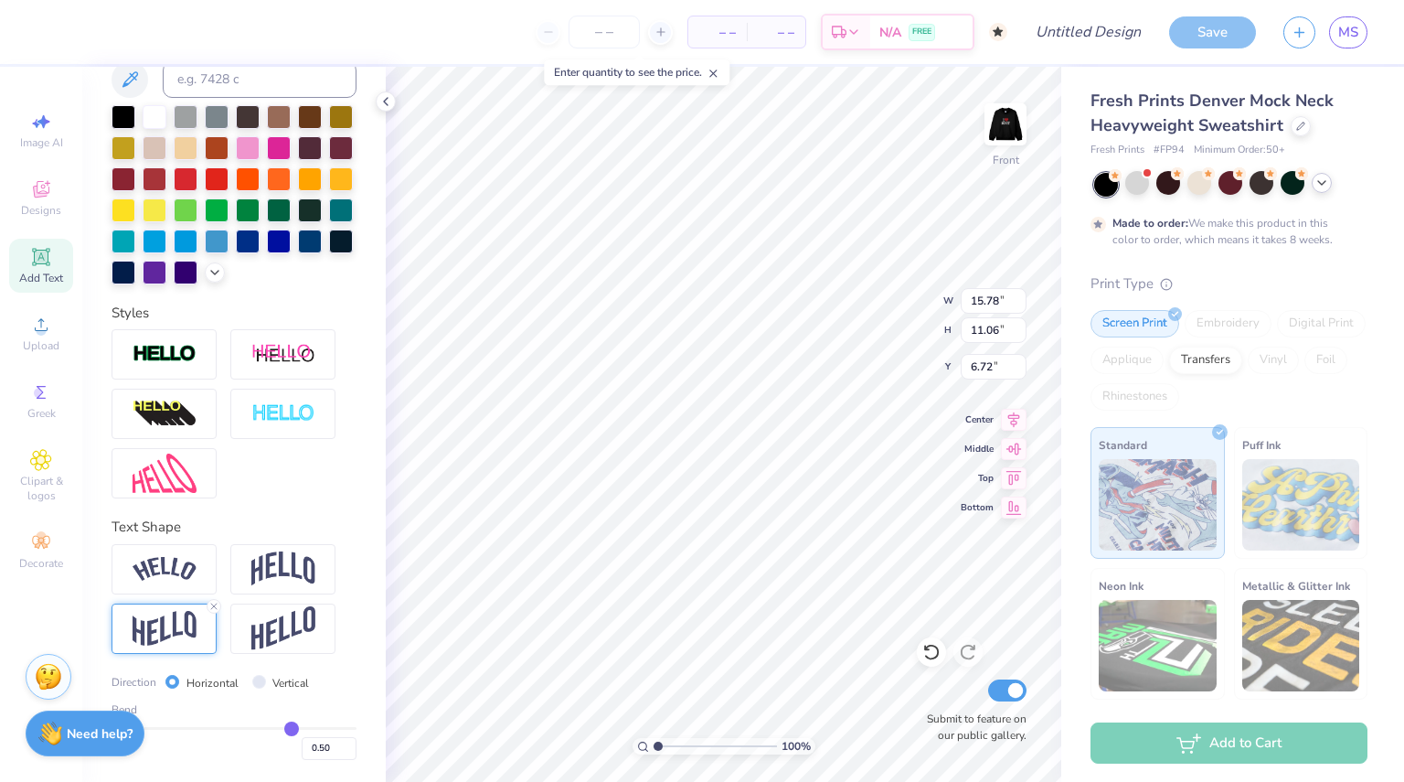
type input "3.00"
type input "0.49"
type input "0.44"
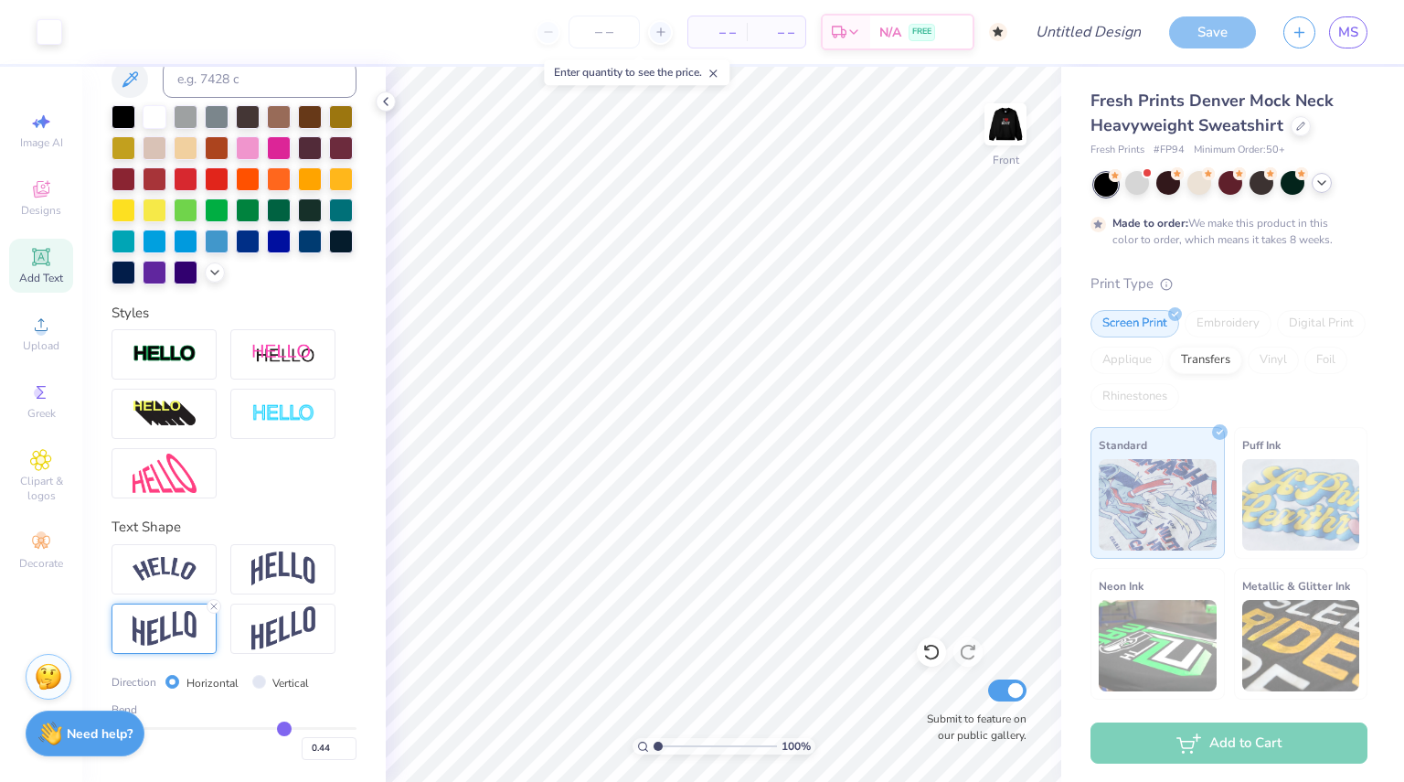
type input "0.41"
type input "0.39"
type input "0.37"
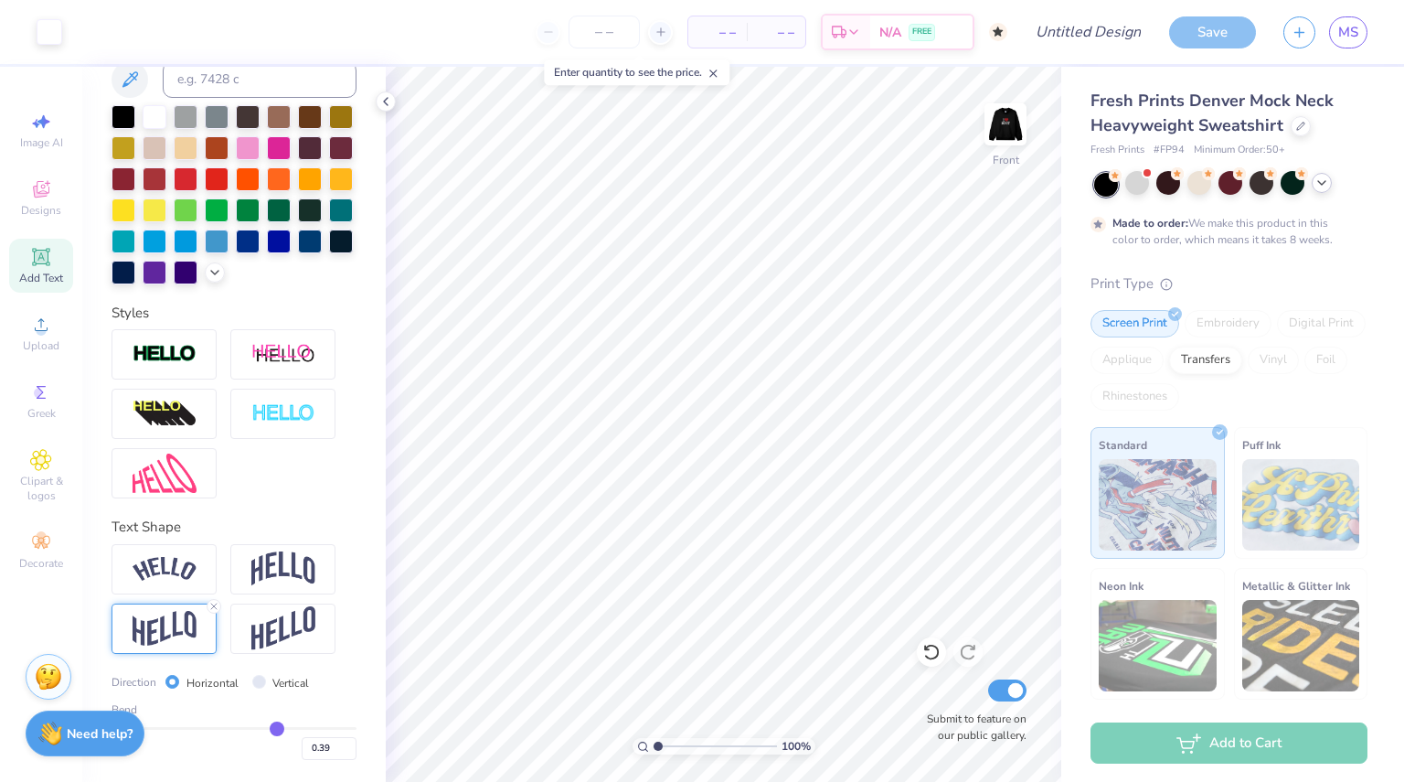
type input "0.37"
type input "0.36"
type input "0.35"
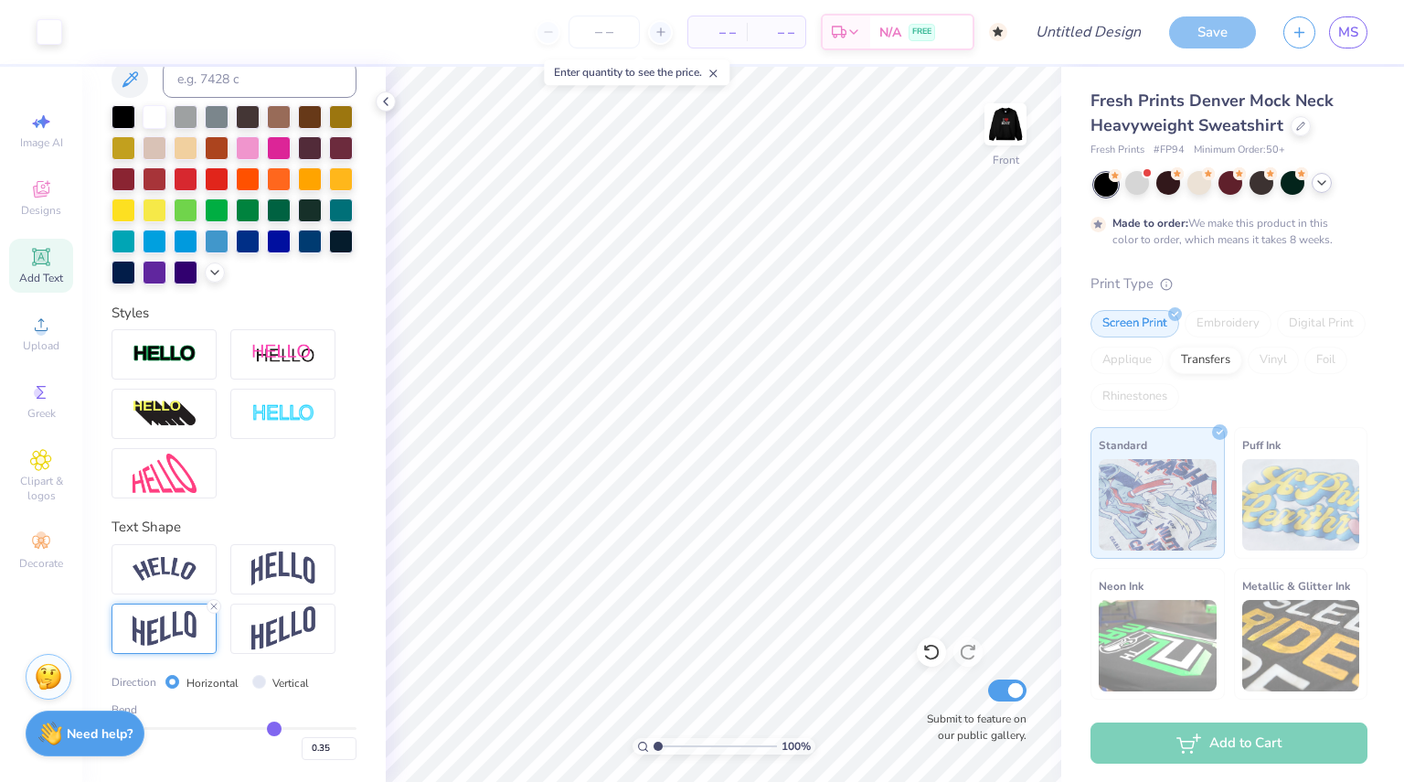
type input "0.34"
type input "0.32"
type input "0.3"
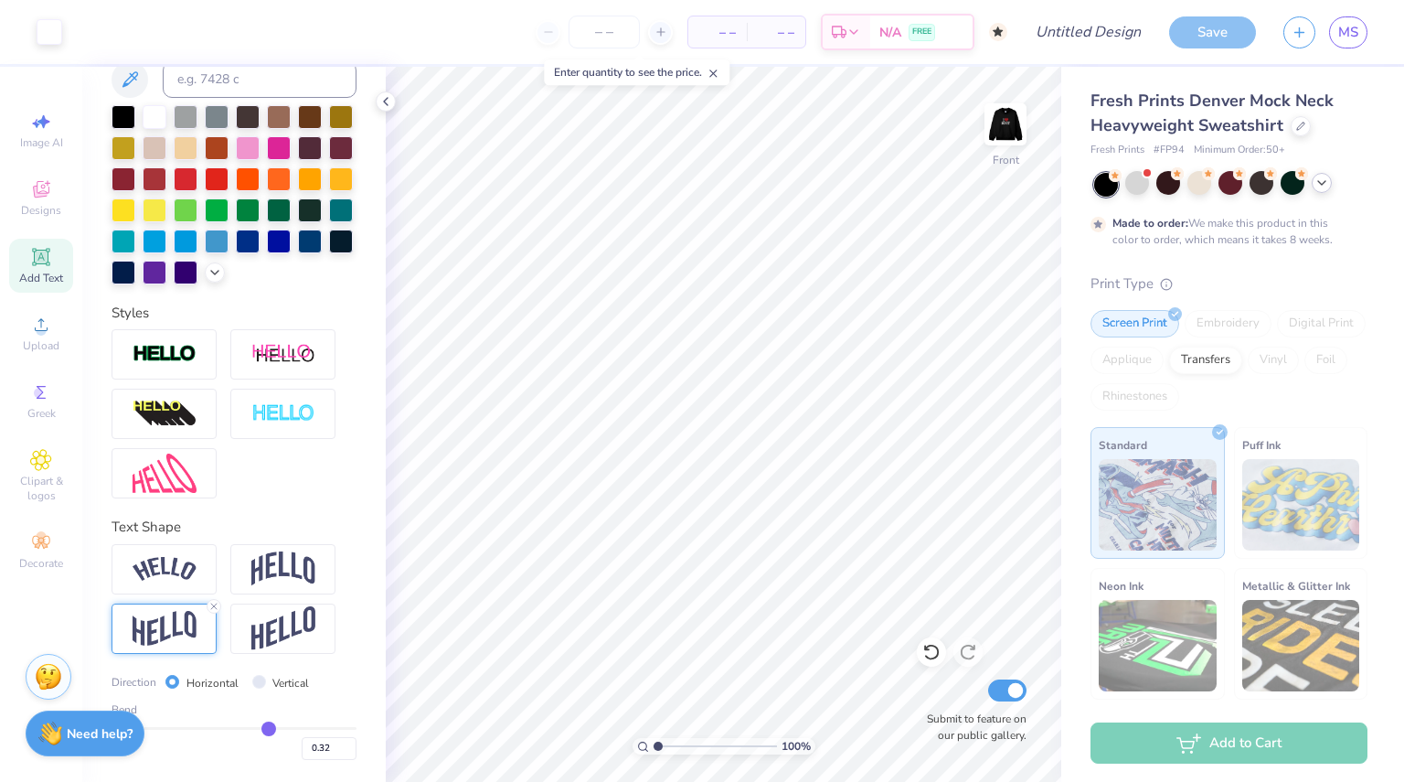
type input "0.30"
type input "0.29"
type input "0.28"
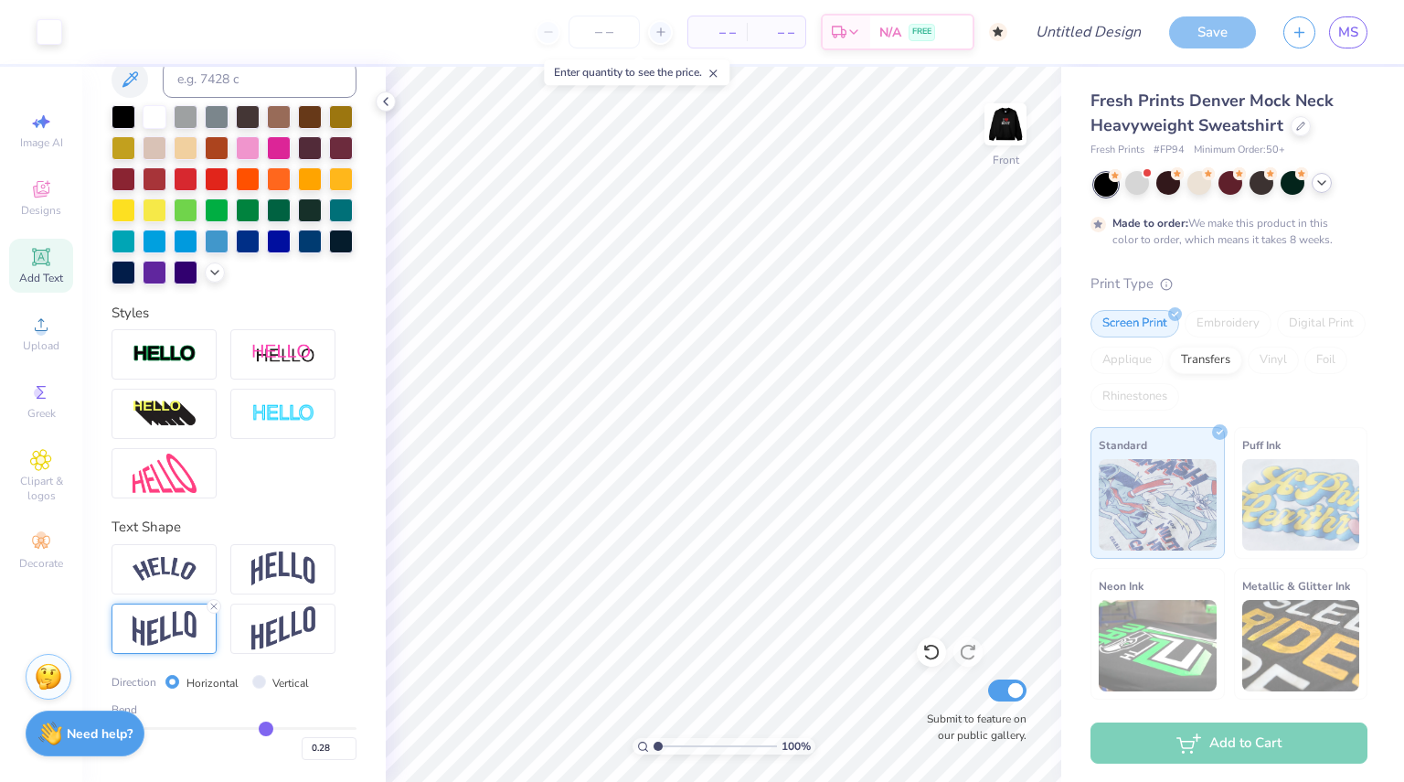
type input "0.27"
type input "0.26"
drag, startPoint x: 282, startPoint y: 725, endPoint x: 254, endPoint y: 727, distance: 27.5
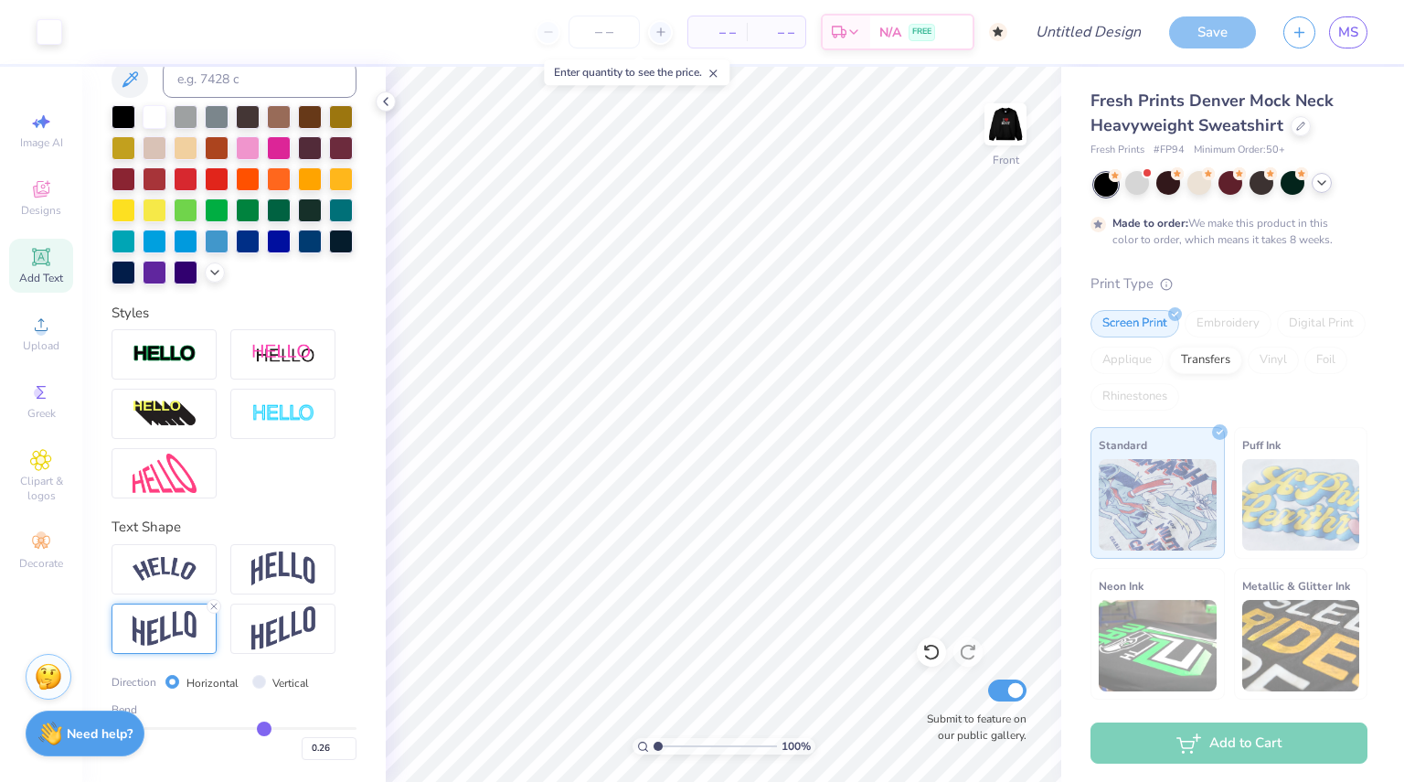
type input "0.25"
click at [254, 727] on input "range" at bounding box center [234, 728] width 245 height 3
type input "0.25"
type input "0.19"
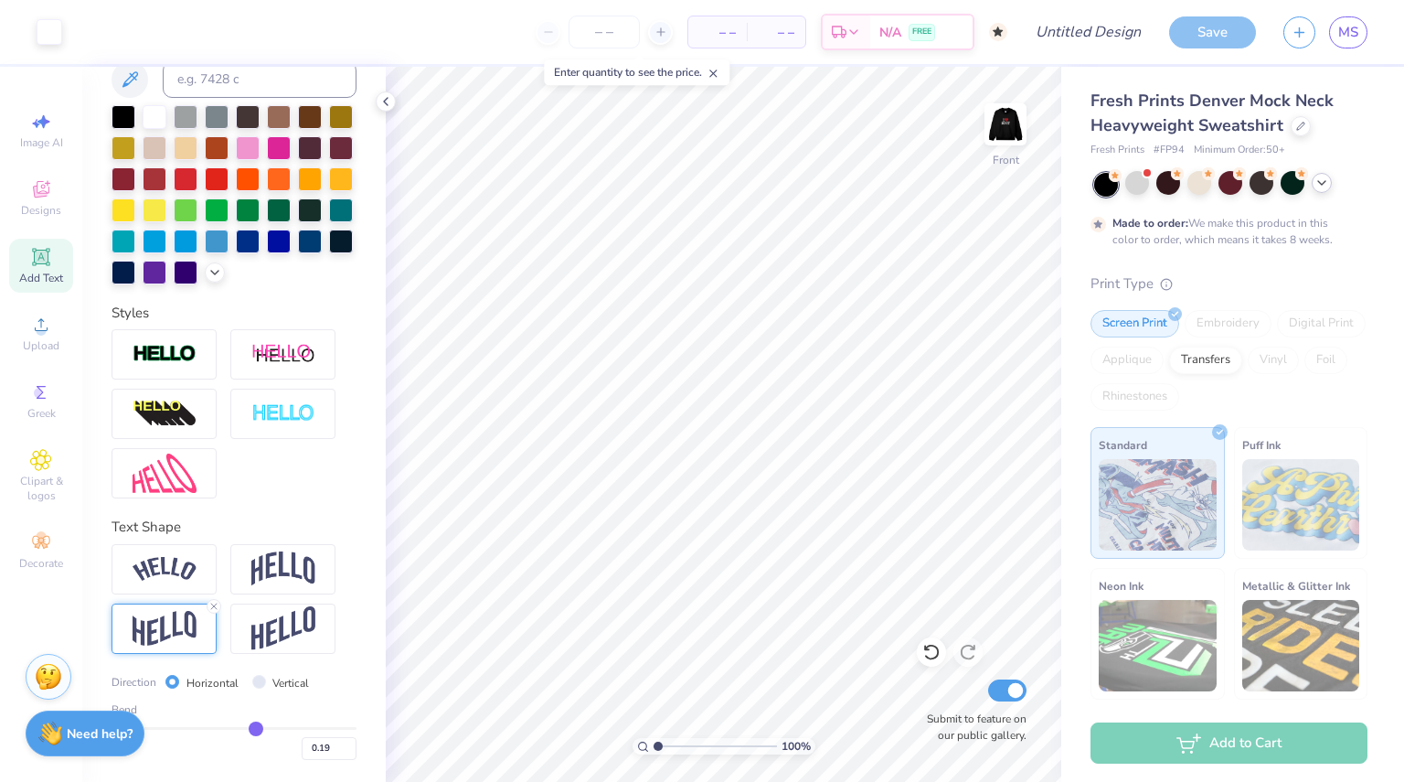
type input "0.13"
type input "0.08"
type input "0.04"
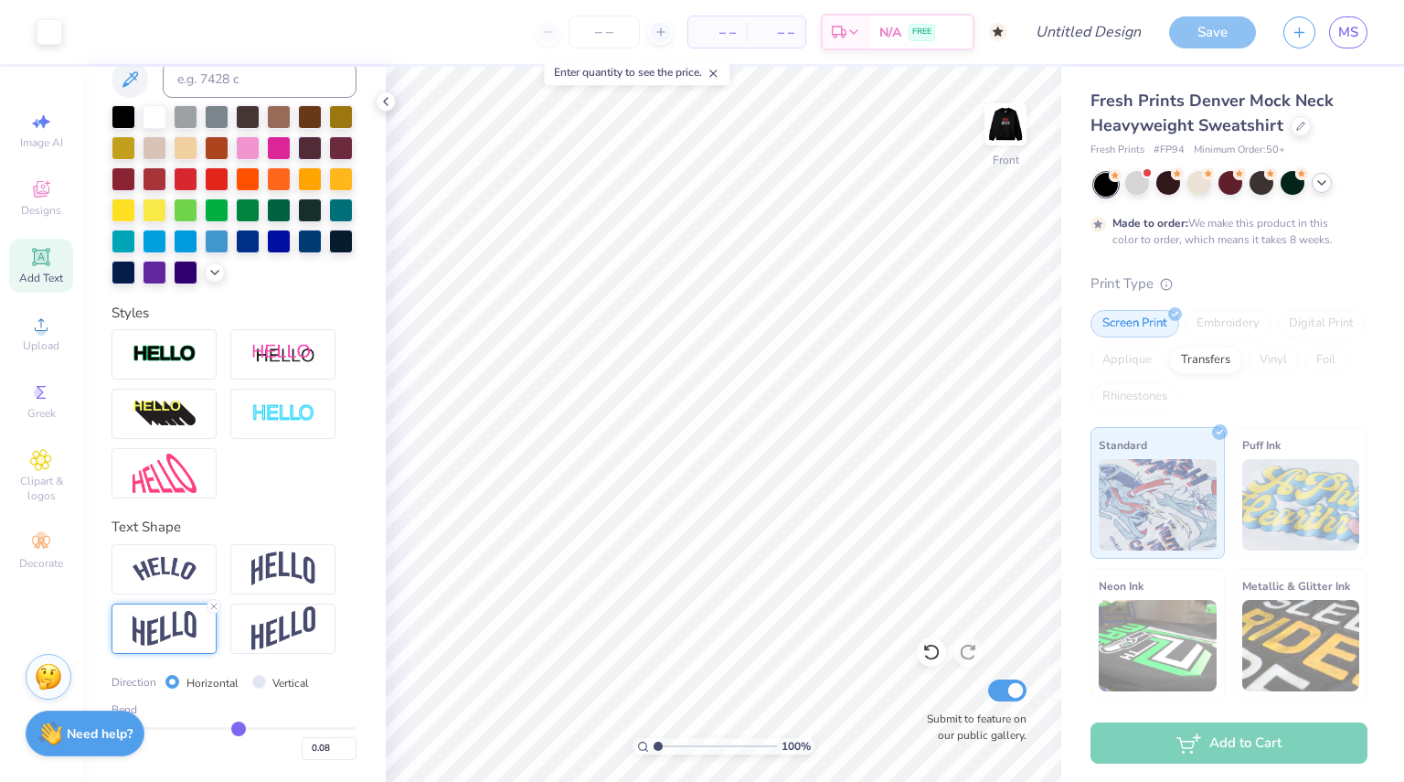
type input "0.04"
type input "0"
type input "0.00"
type input "-0.06"
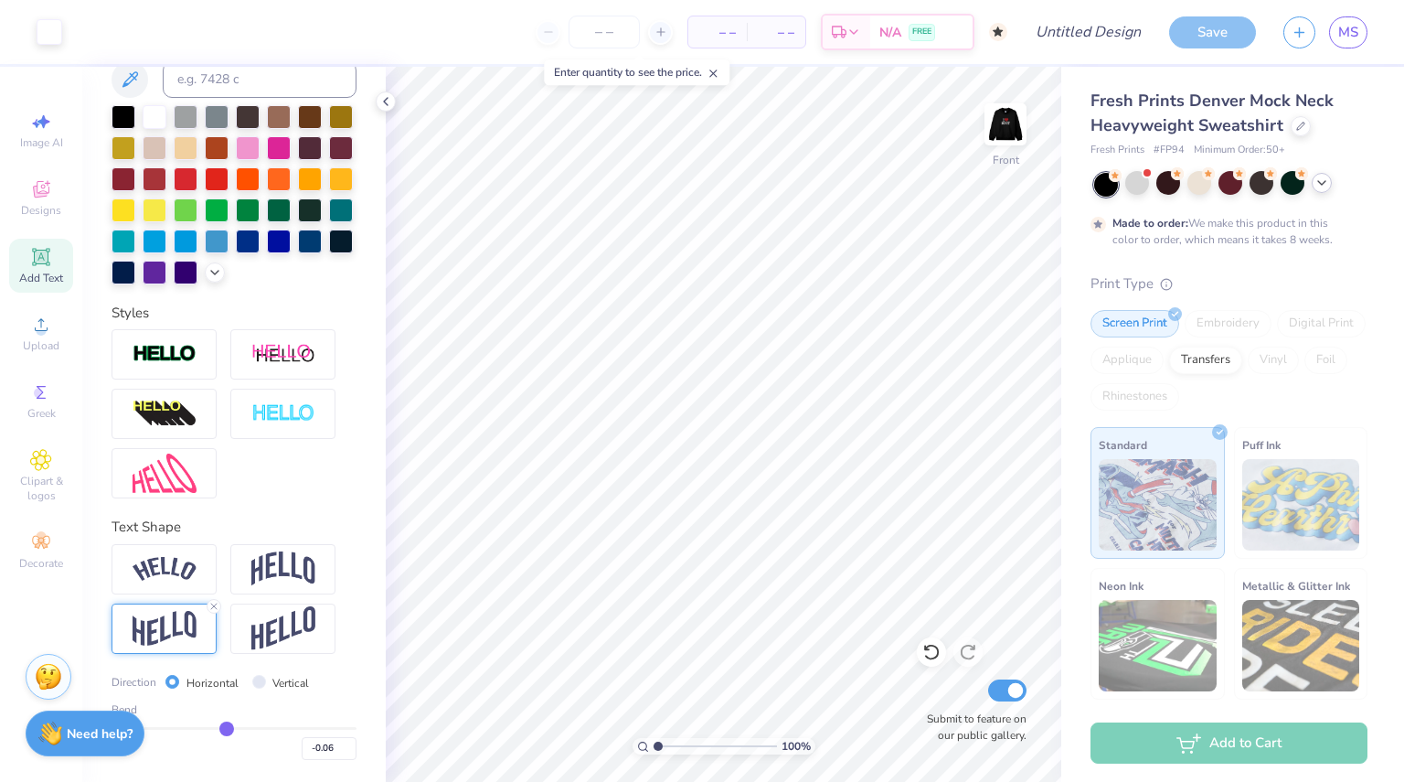
type input "-0.11"
type input "-0.12"
type input "-0.17"
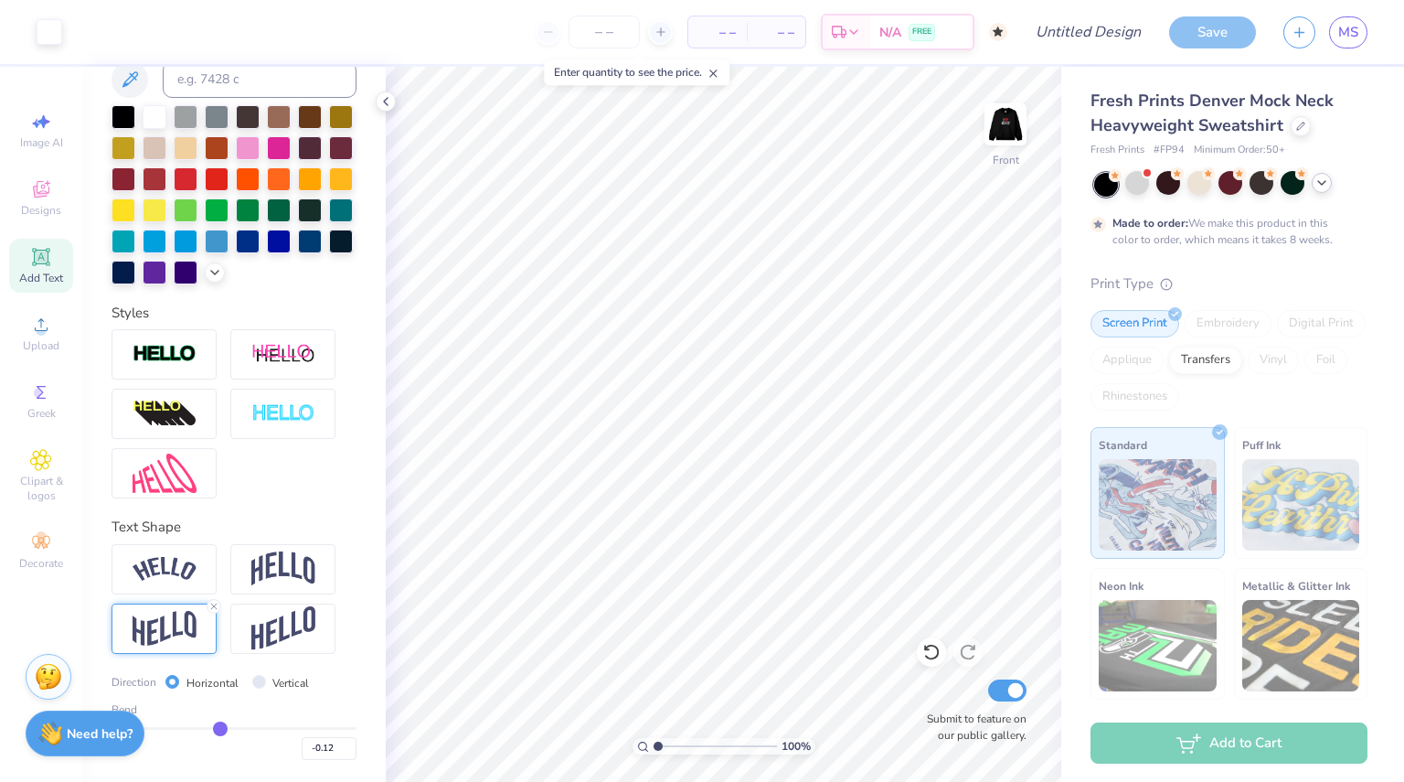
type input "-0.17"
type input "-0.19"
type input "-0.21"
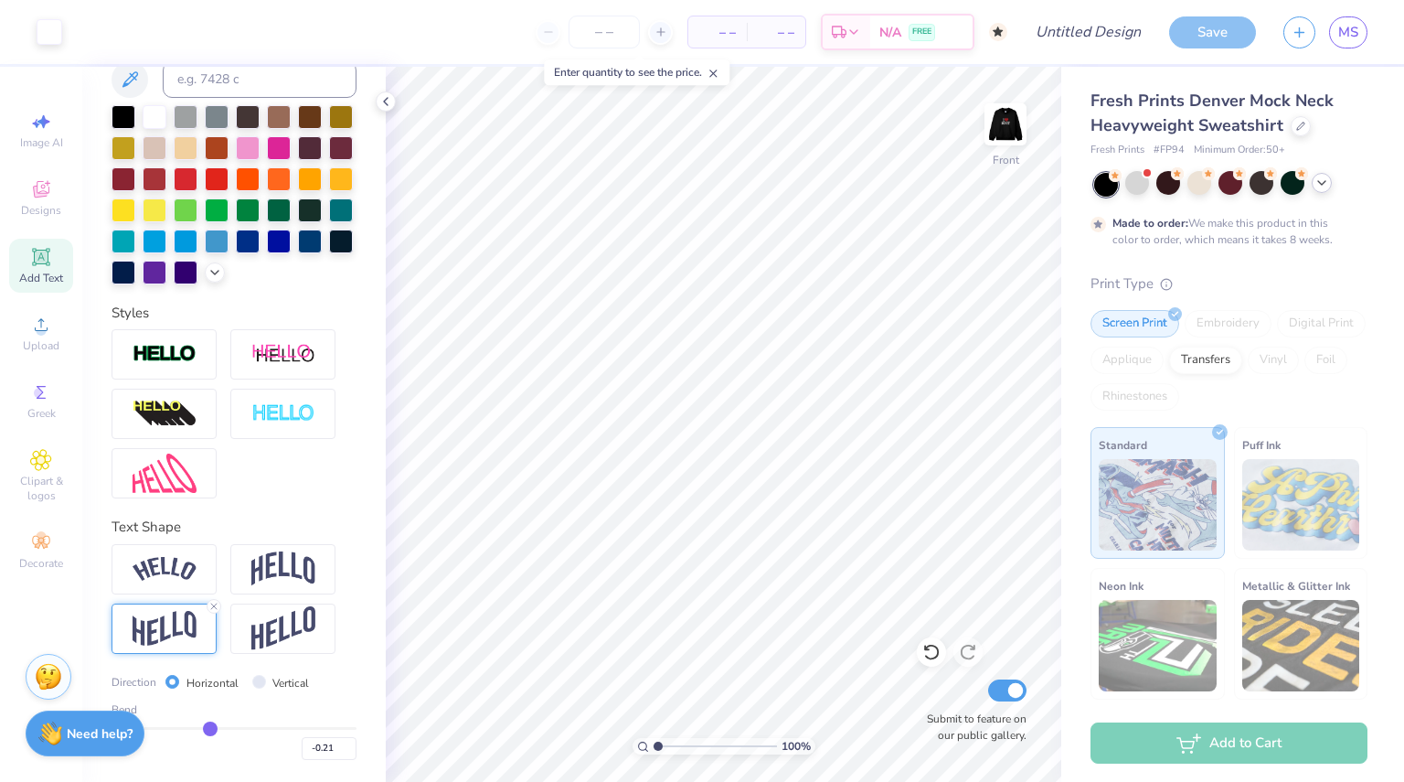
type input "-0.22"
drag, startPoint x: 254, startPoint y: 726, endPoint x: 203, endPoint y: 721, distance: 51.4
click at [203, 727] on input "range" at bounding box center [234, 728] width 245 height 3
type input "-0.18"
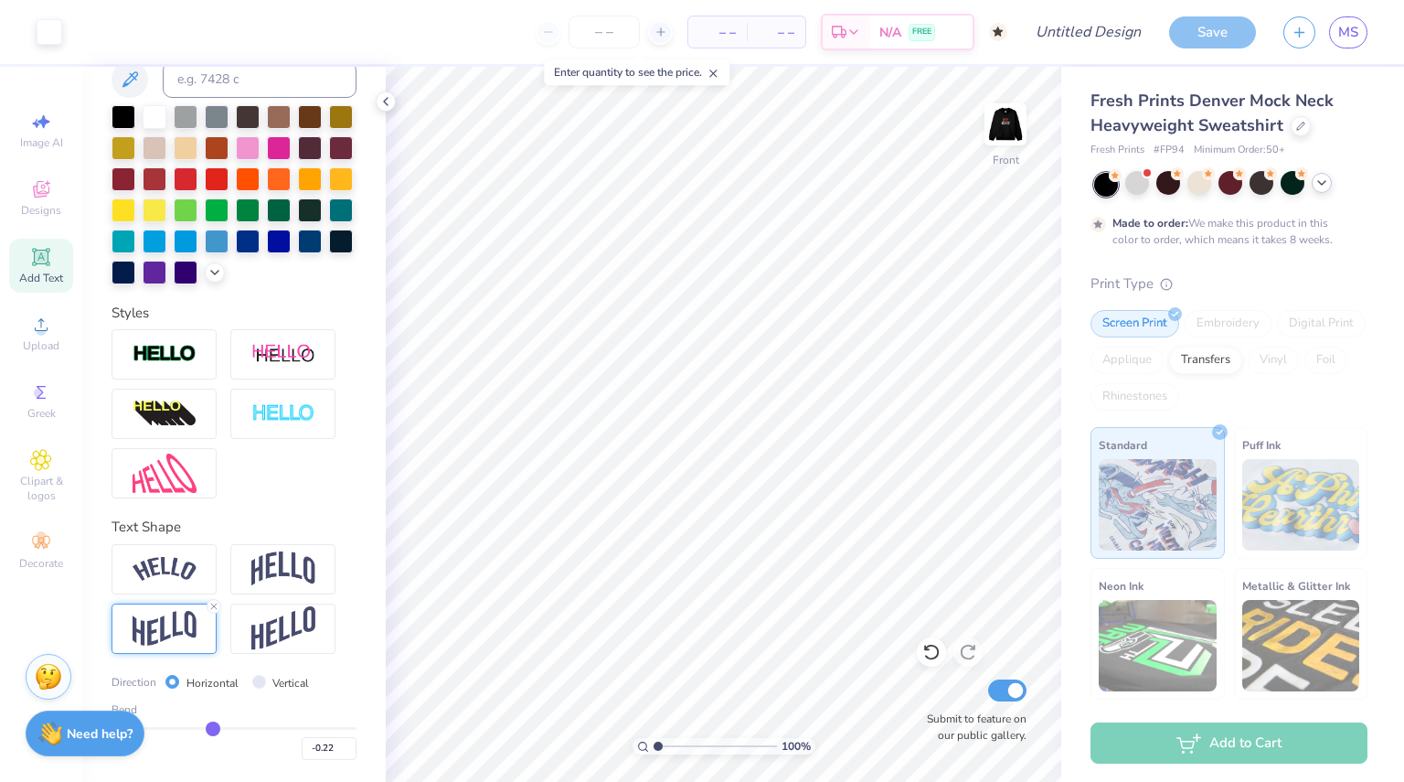
type input "-0.18"
type input "-0.1"
type input "-0.10"
type input "-0.08"
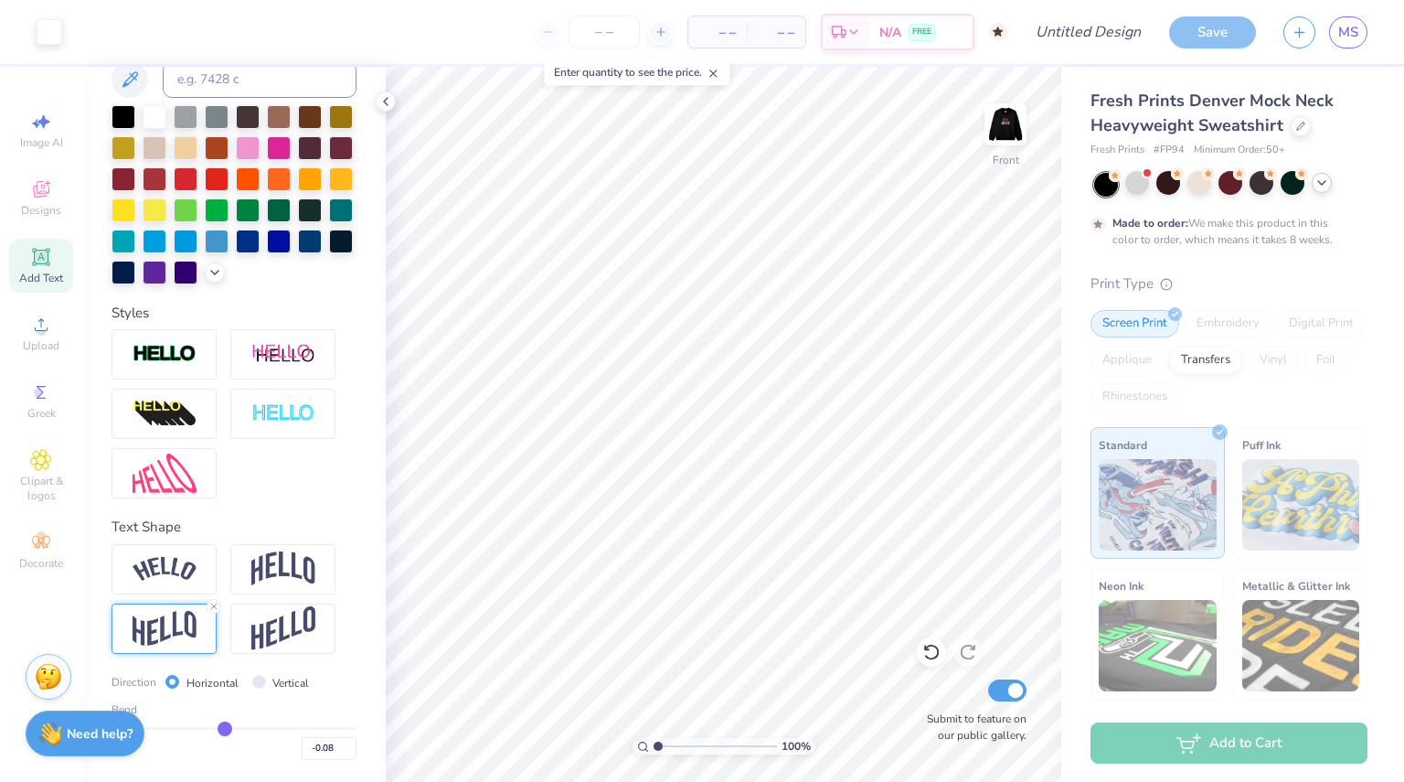
type input "-0.05"
type input "-0.03"
type input "-0.02"
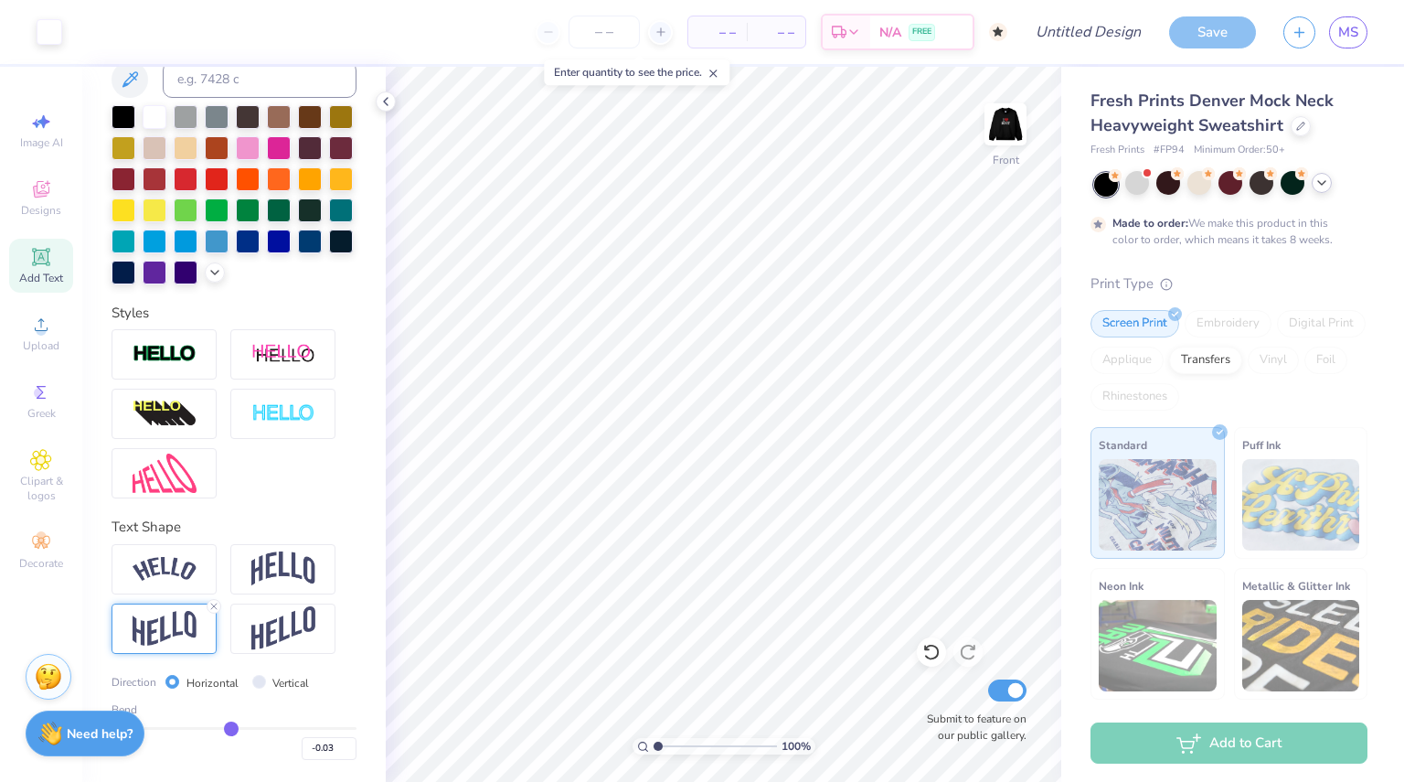
type input "-0.02"
type input "0"
type input "0.00"
type input "0.02"
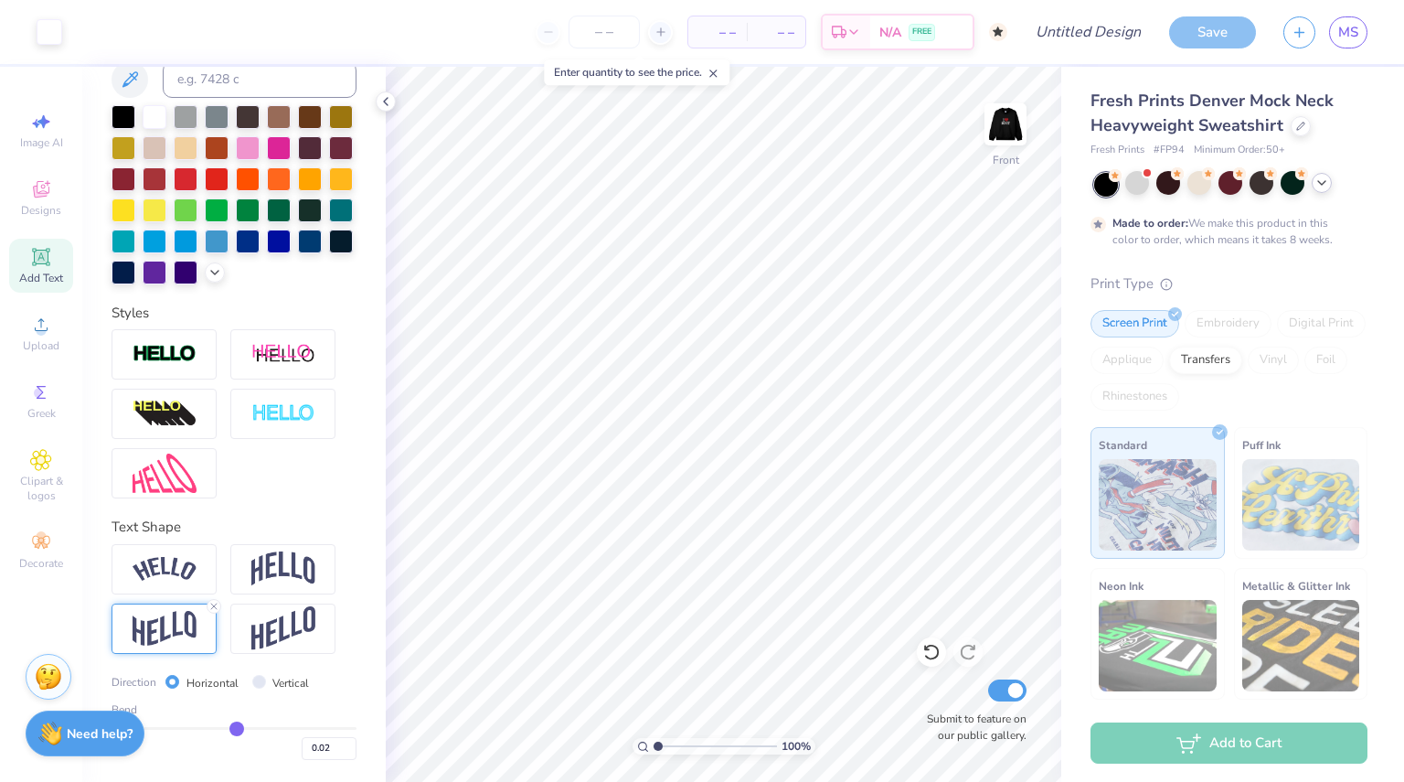
type input "0.03"
type input "0.04"
type input "0.05"
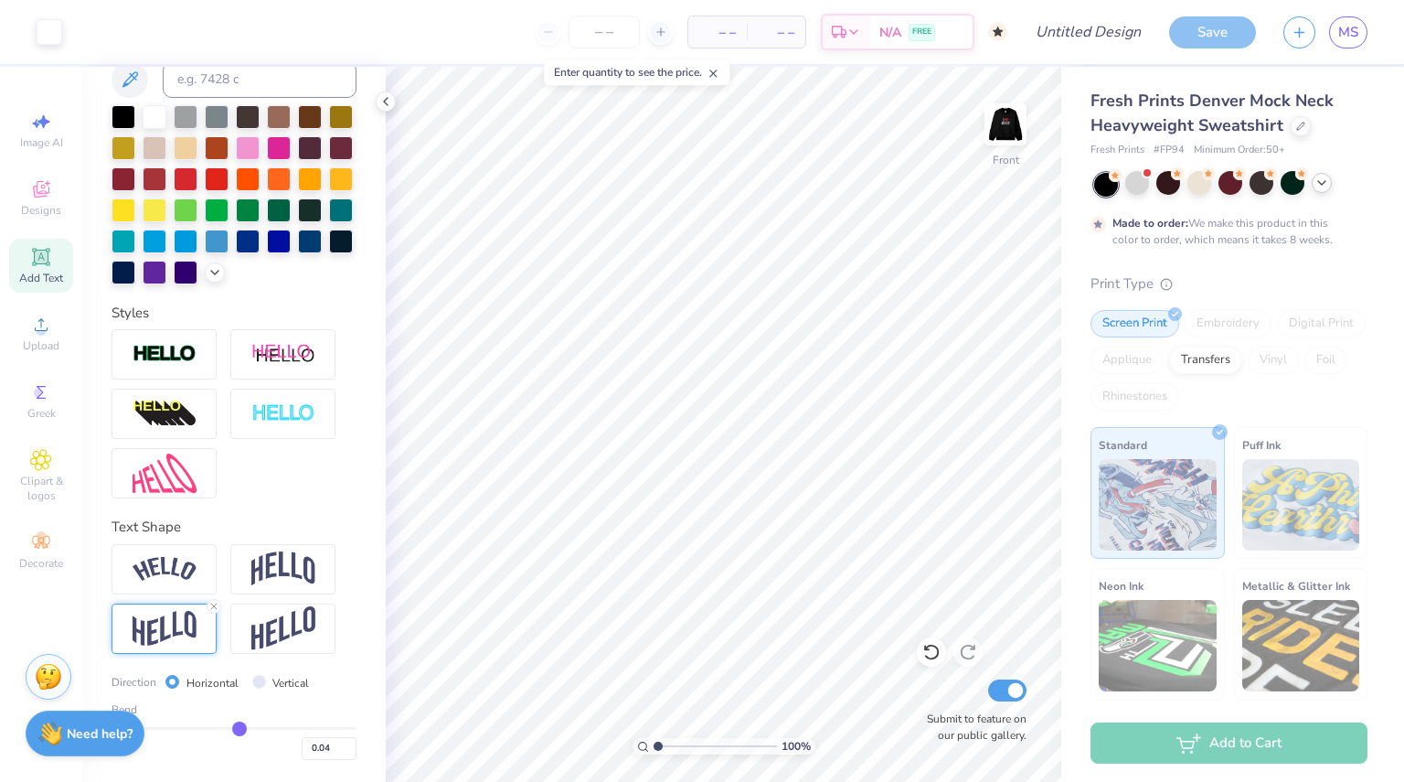
type input "0.05"
drag, startPoint x: 207, startPoint y: 728, endPoint x: 232, endPoint y: 730, distance: 25.7
click at [232, 729] on input "range" at bounding box center [234, 728] width 245 height 3
type input "0.1"
type input "0.10"
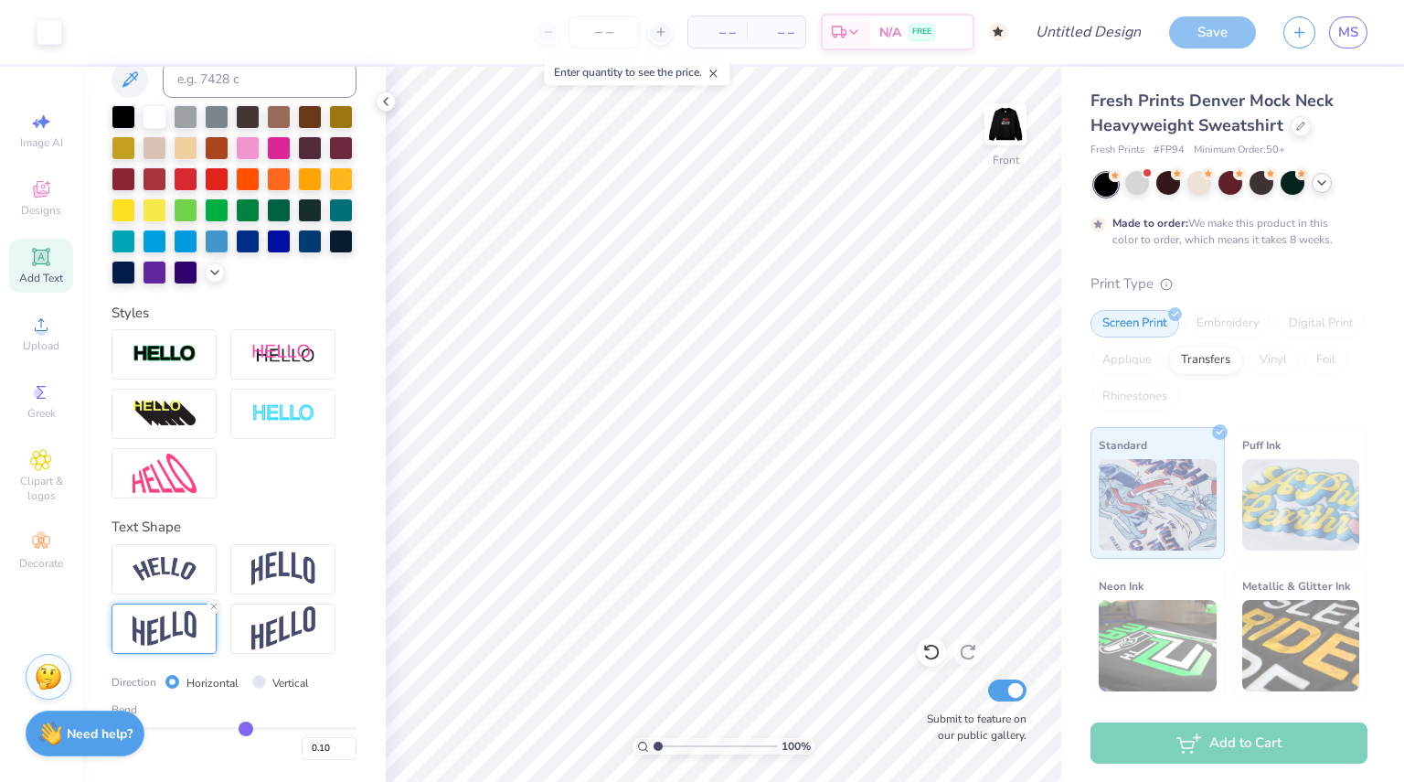
type input "0.12"
click at [239, 729] on input "range" at bounding box center [234, 728] width 245 height 3
type input "0.13"
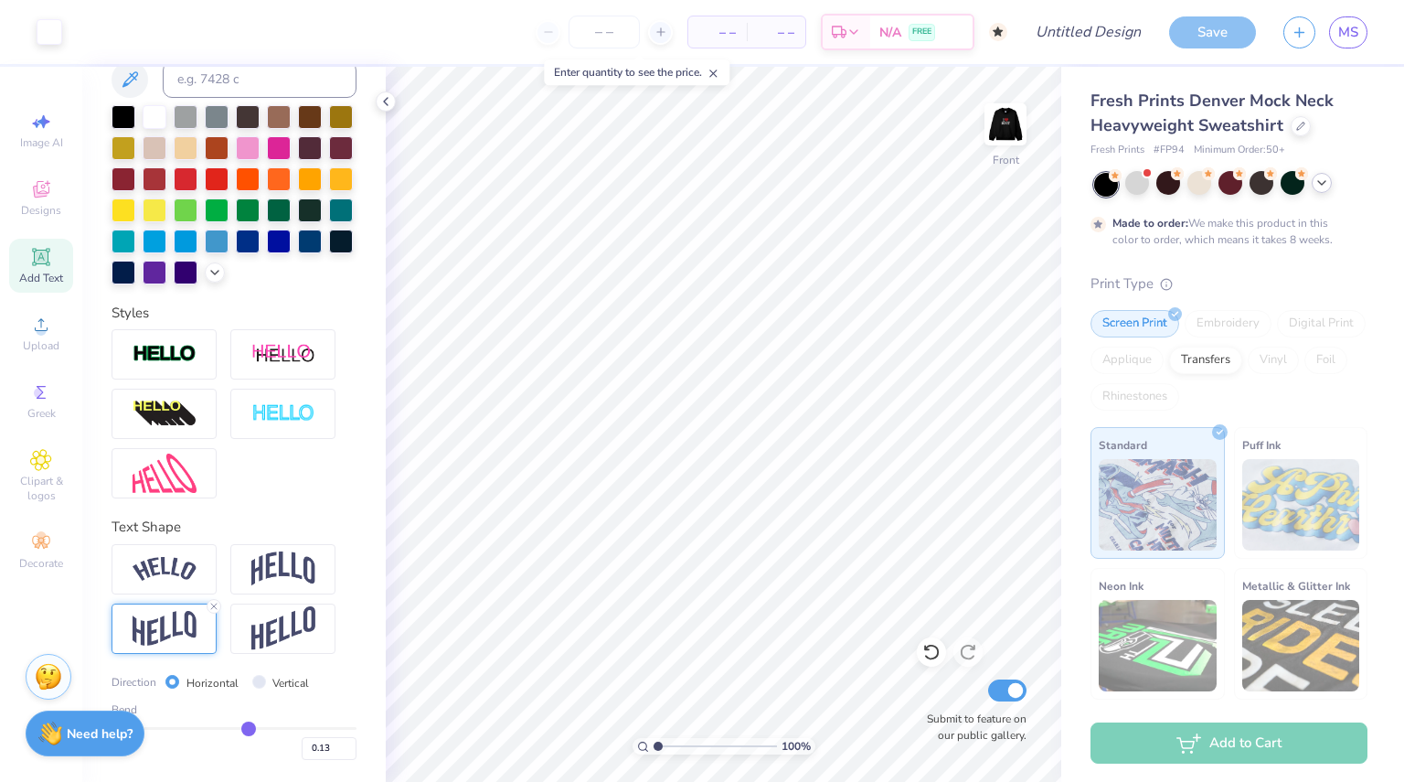
type input "0.15"
type input "0.16"
type input "0.18"
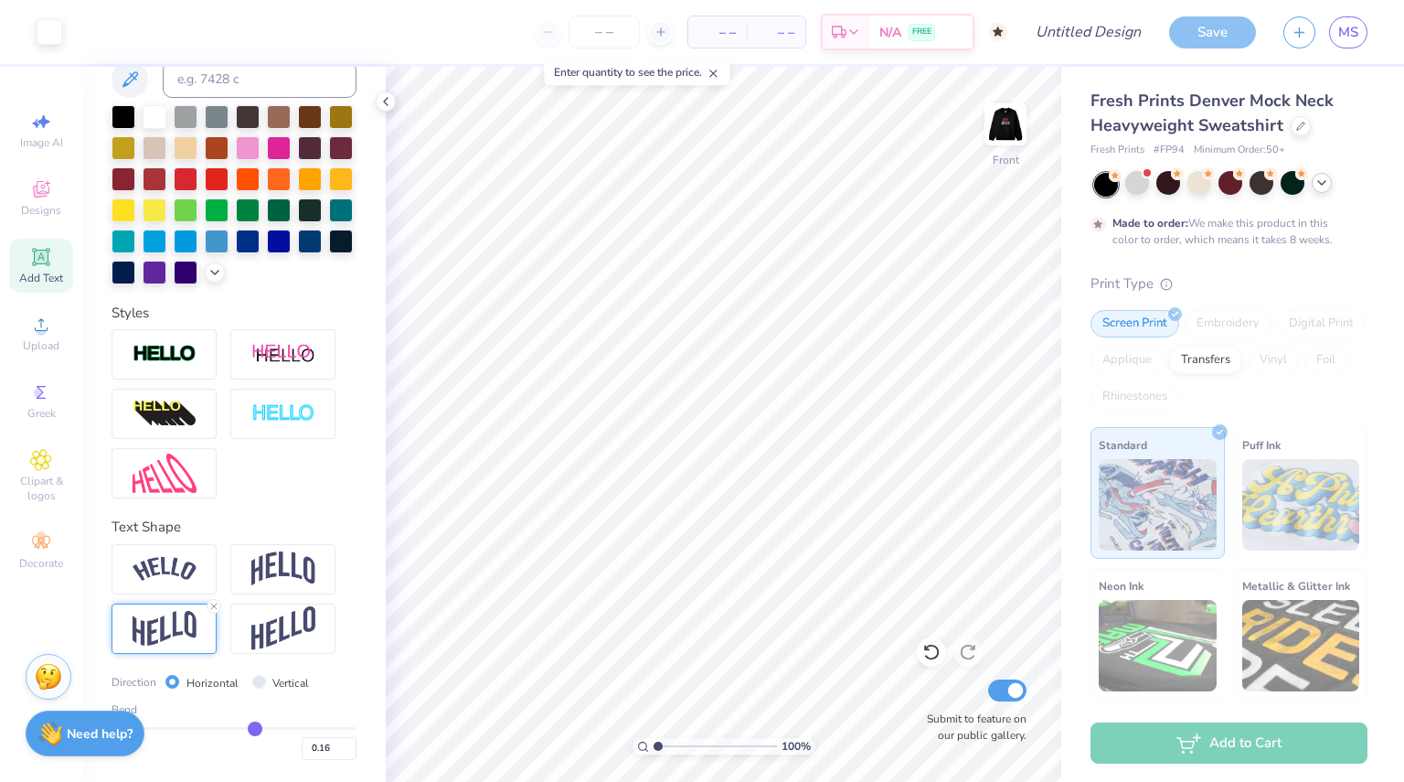
type input "0.18"
type input "0.19"
type input "0.2"
type input "0.20"
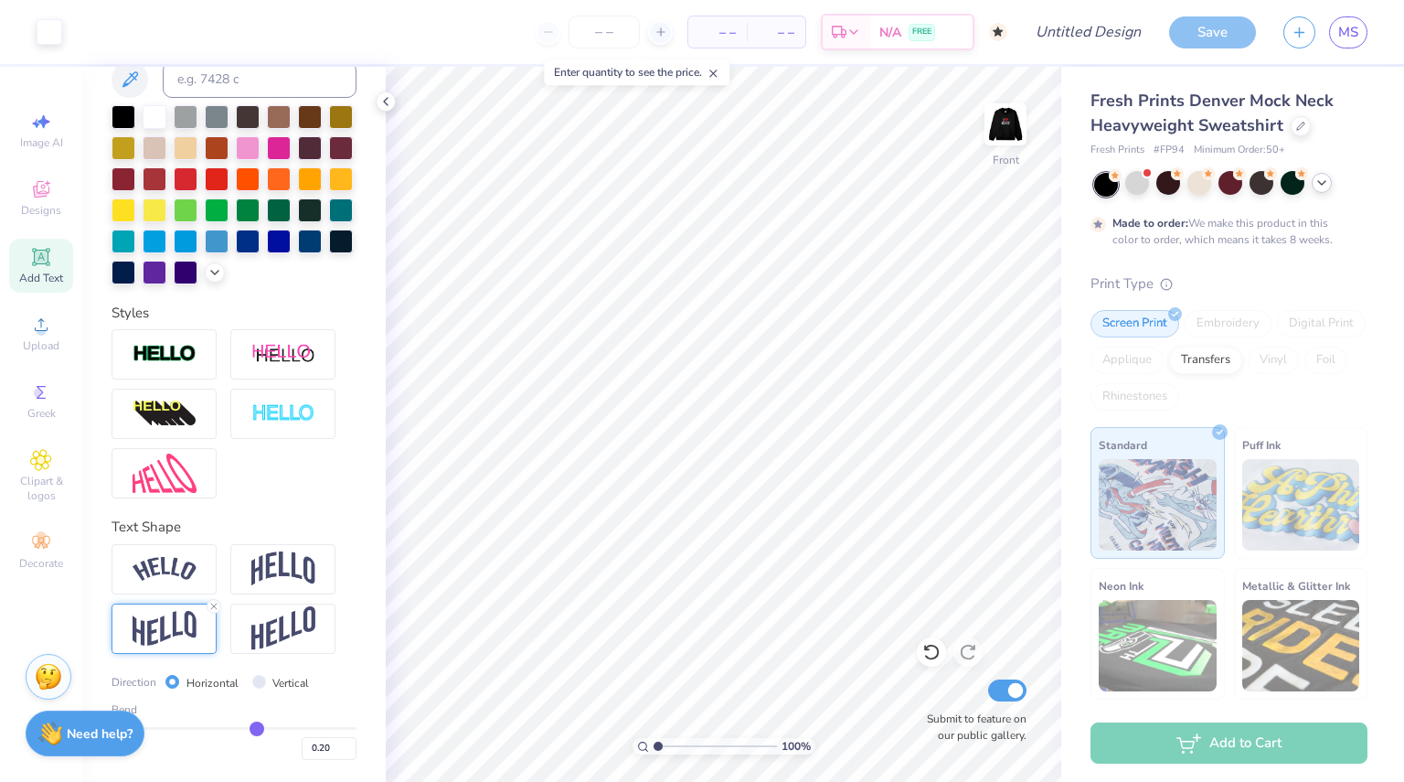
drag, startPoint x: 239, startPoint y: 729, endPoint x: 249, endPoint y: 730, distance: 9.2
click at [249, 729] on input "range" at bounding box center [234, 728] width 245 height 3
type input "0.21"
type input "0.25"
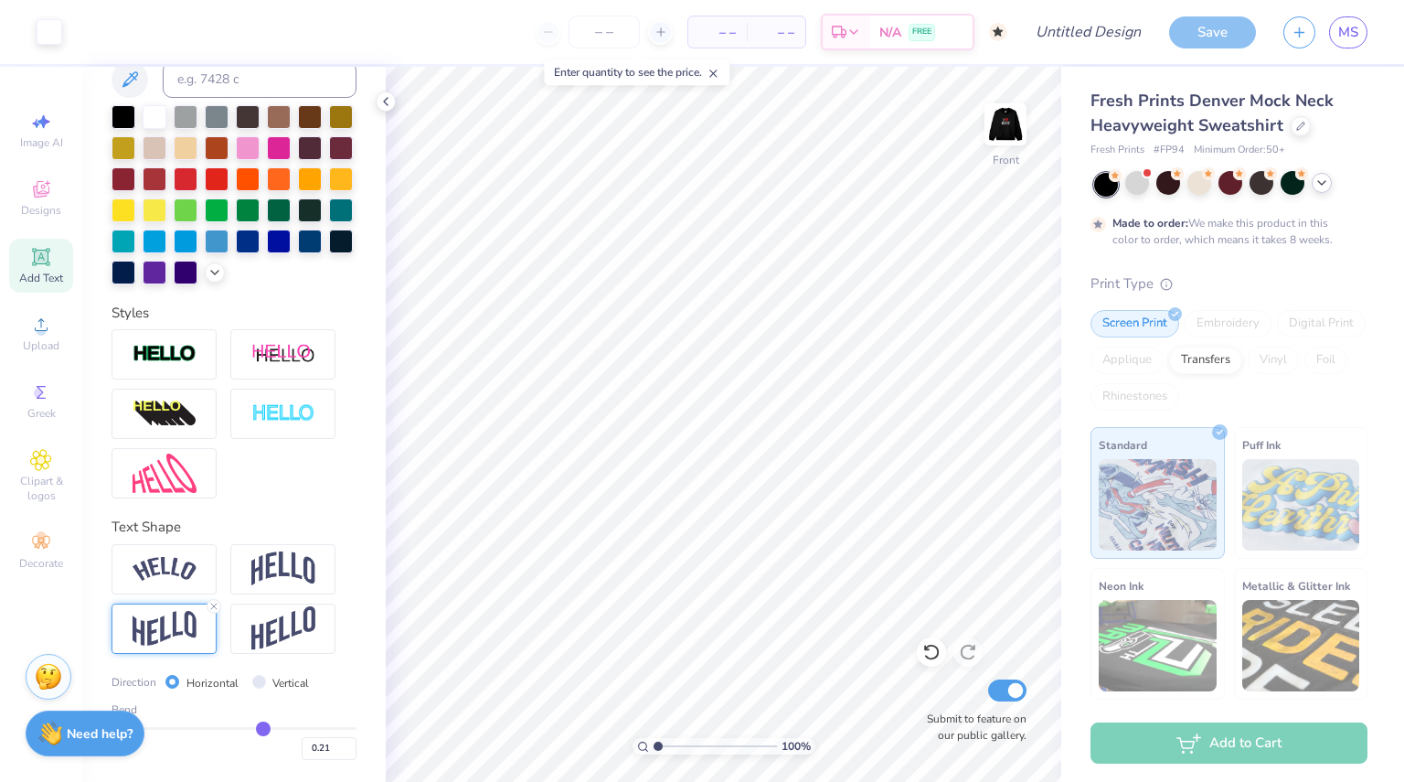
type input "0.25"
type input "0.26"
type input "0.28"
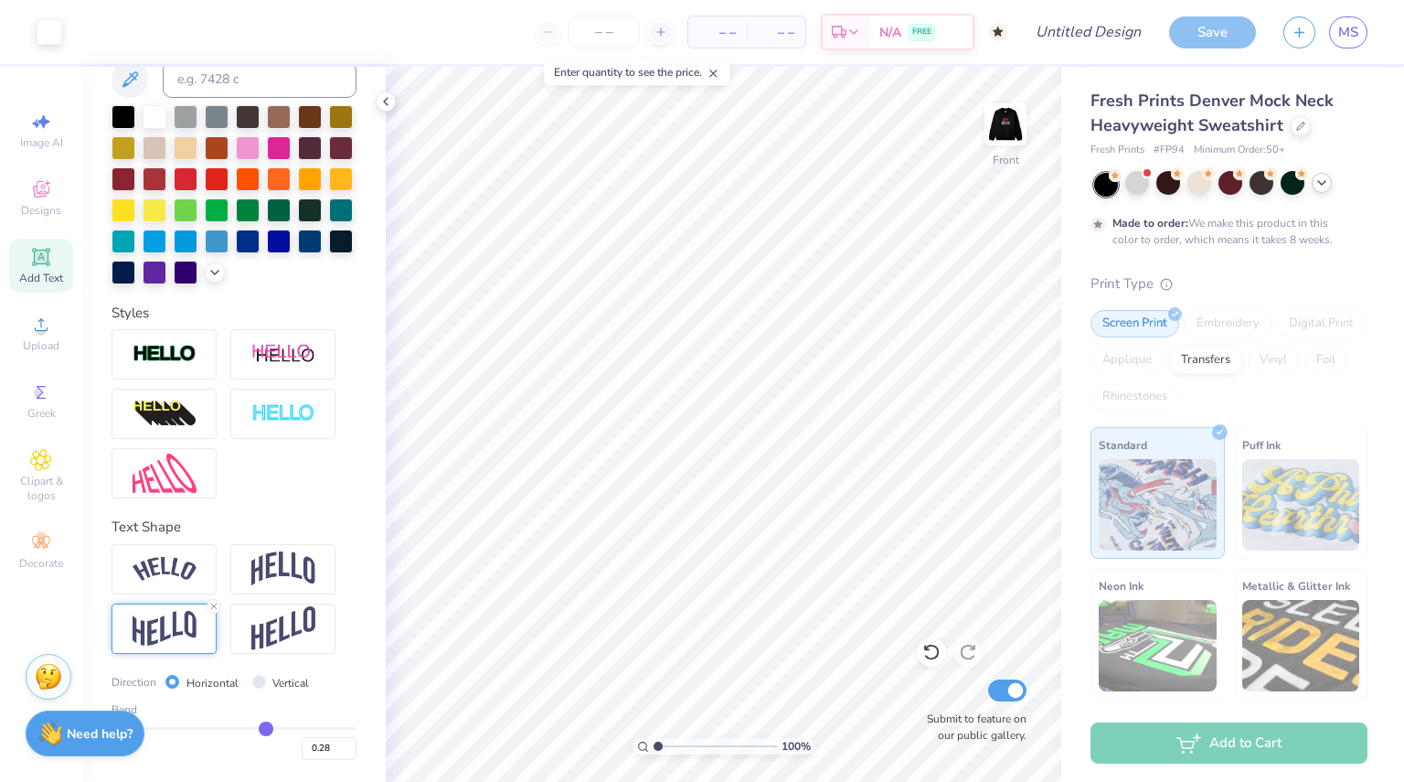
type input "0.29"
type input "0.31"
type input "0.32"
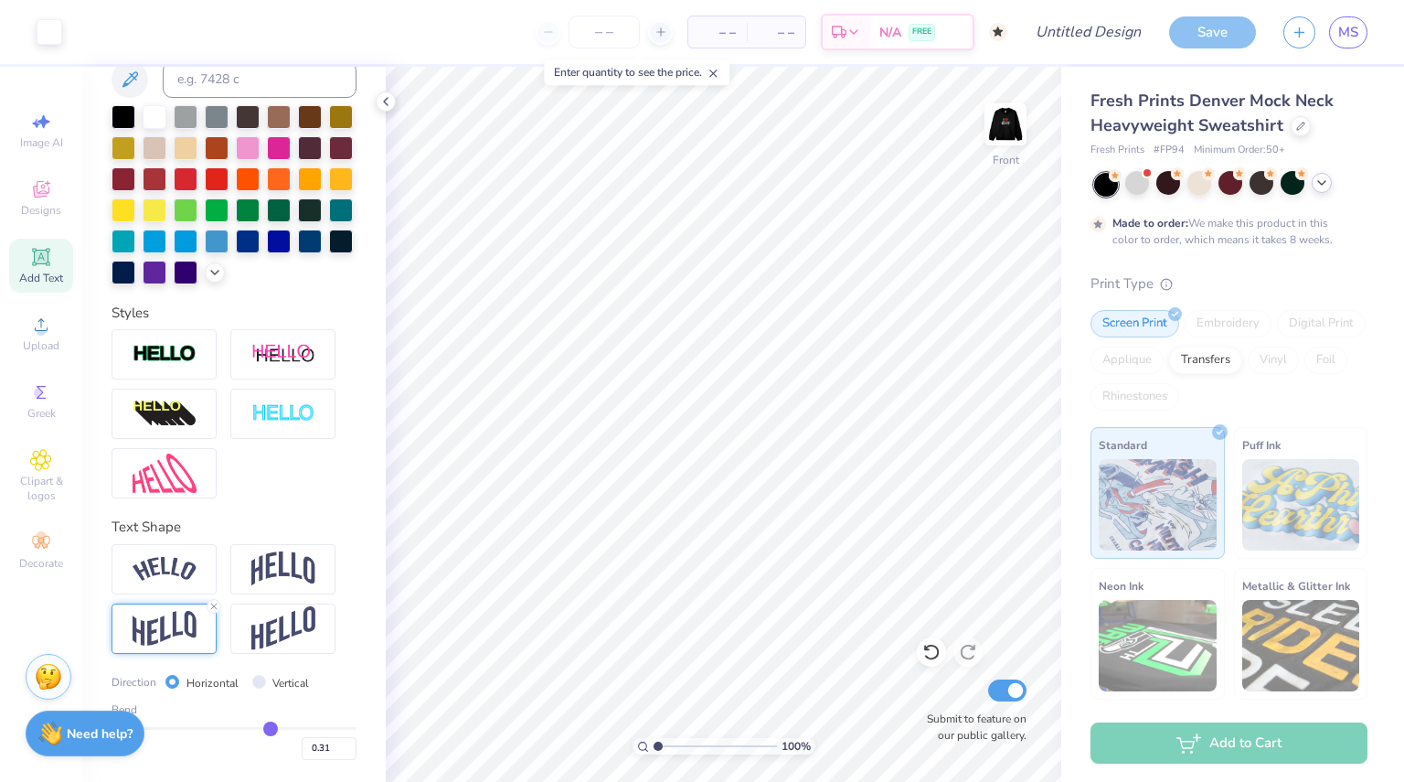
type input "0.32"
type input "0.33"
type input "0.34"
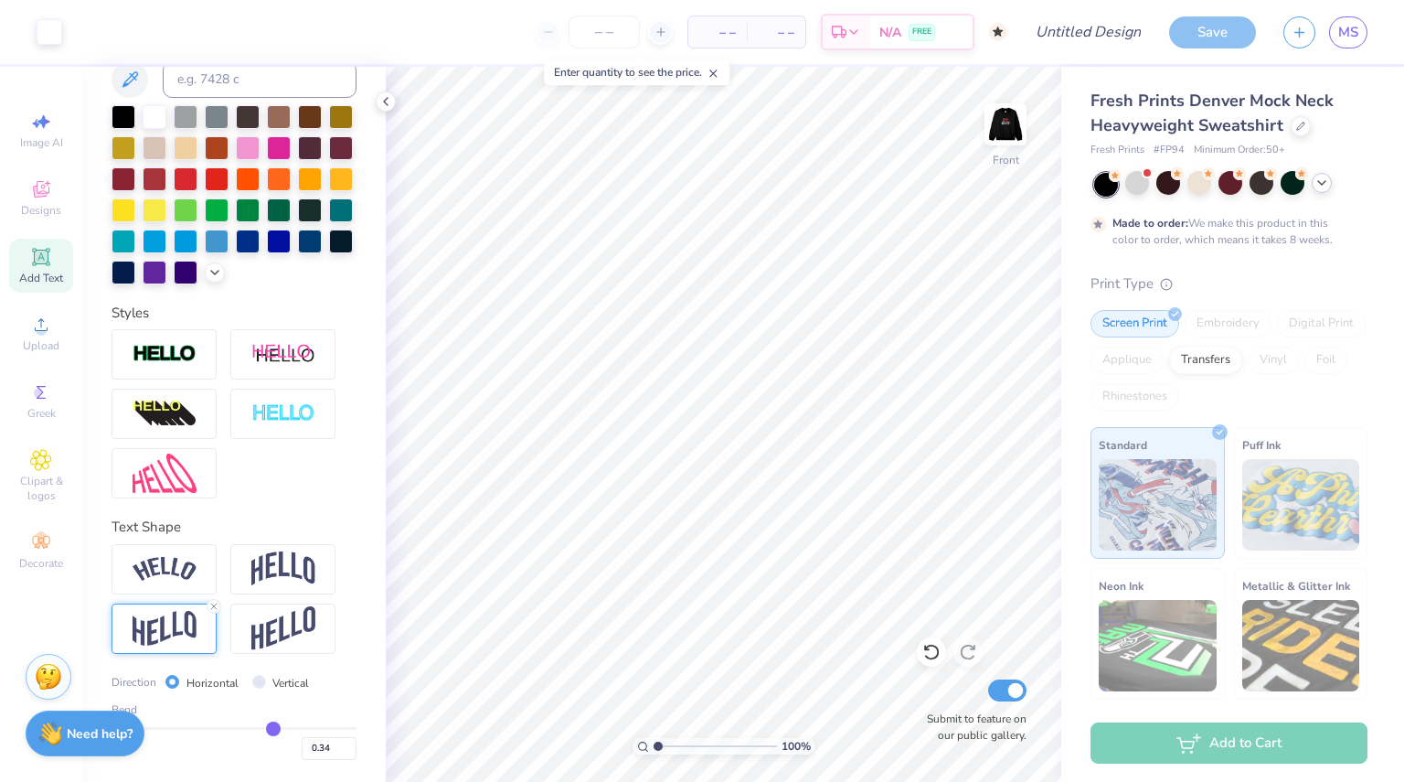
type input "0.35"
type input "0.36"
drag, startPoint x: 249, startPoint y: 730, endPoint x: 267, endPoint y: 731, distance: 18.3
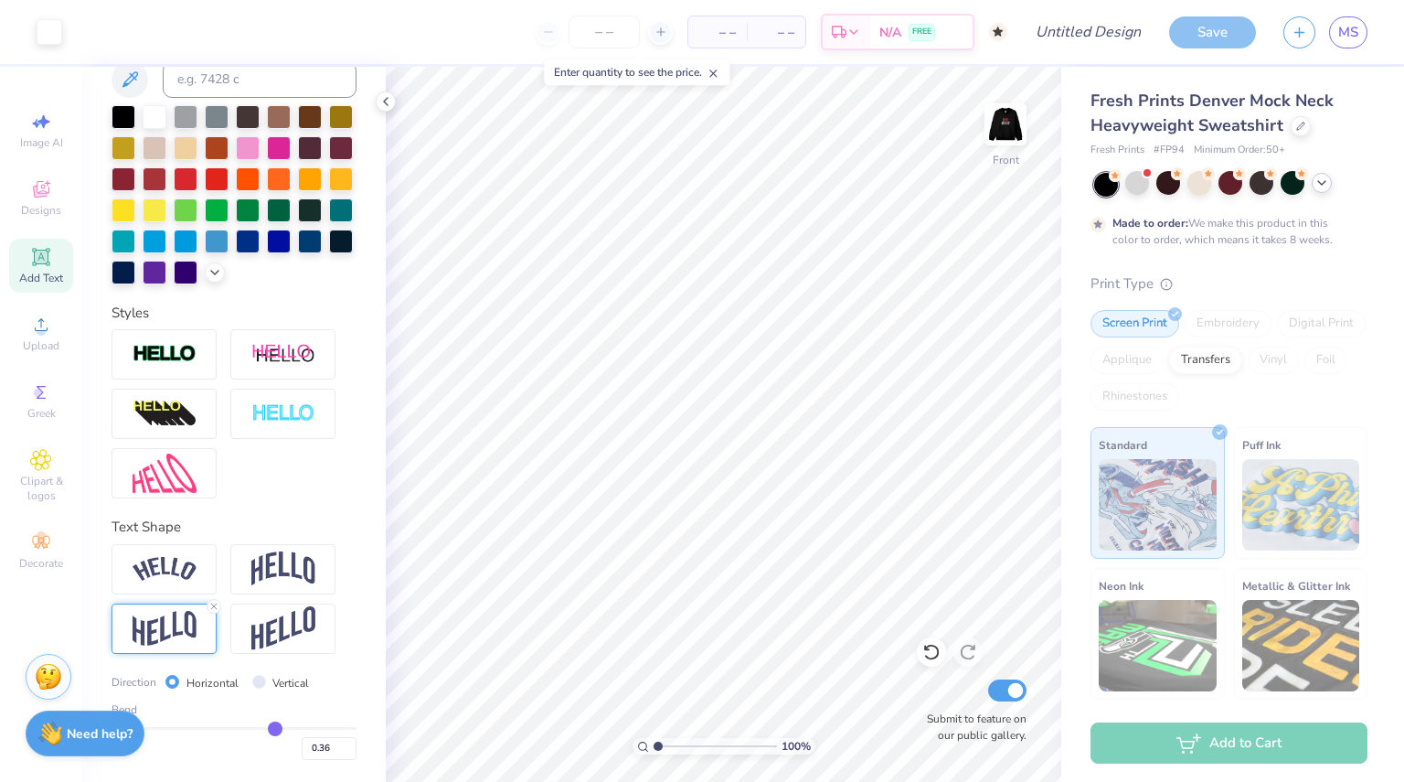
type input "0.37"
click at [267, 729] on input "range" at bounding box center [234, 728] width 245 height 3
type input "0.37"
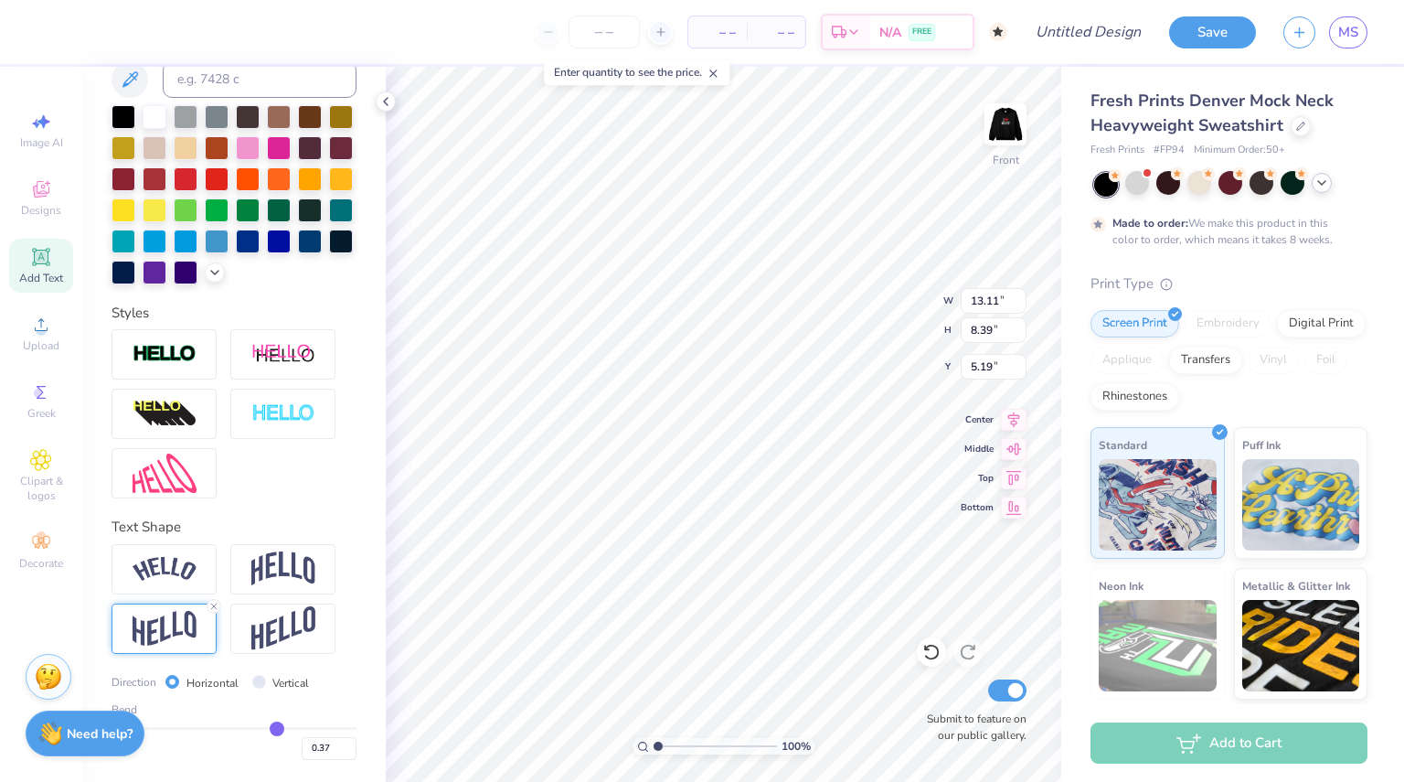
type input "13.11"
type input "8.39"
type input "3.46"
click at [176, 639] on img at bounding box center [165, 629] width 64 height 36
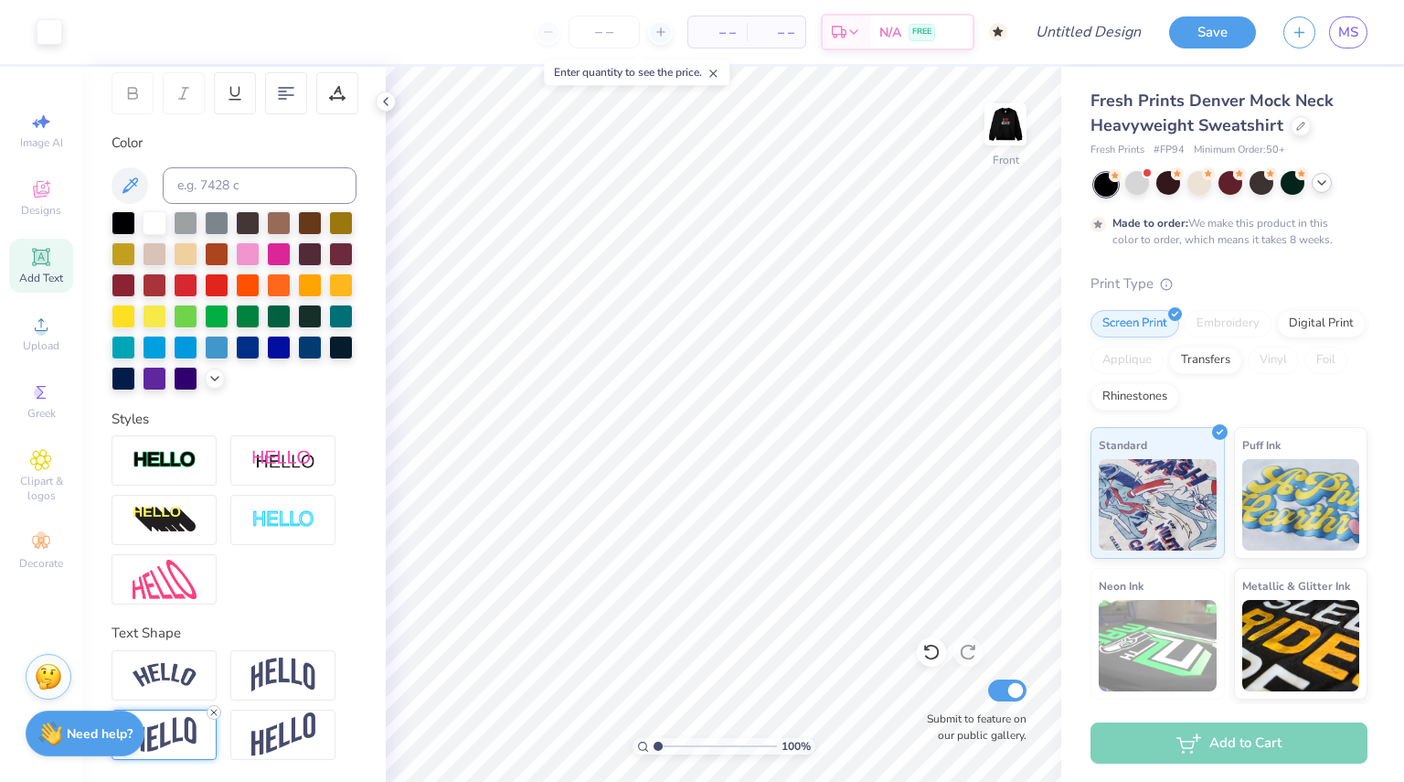
click at [216, 712] on icon at bounding box center [213, 712] width 11 height 11
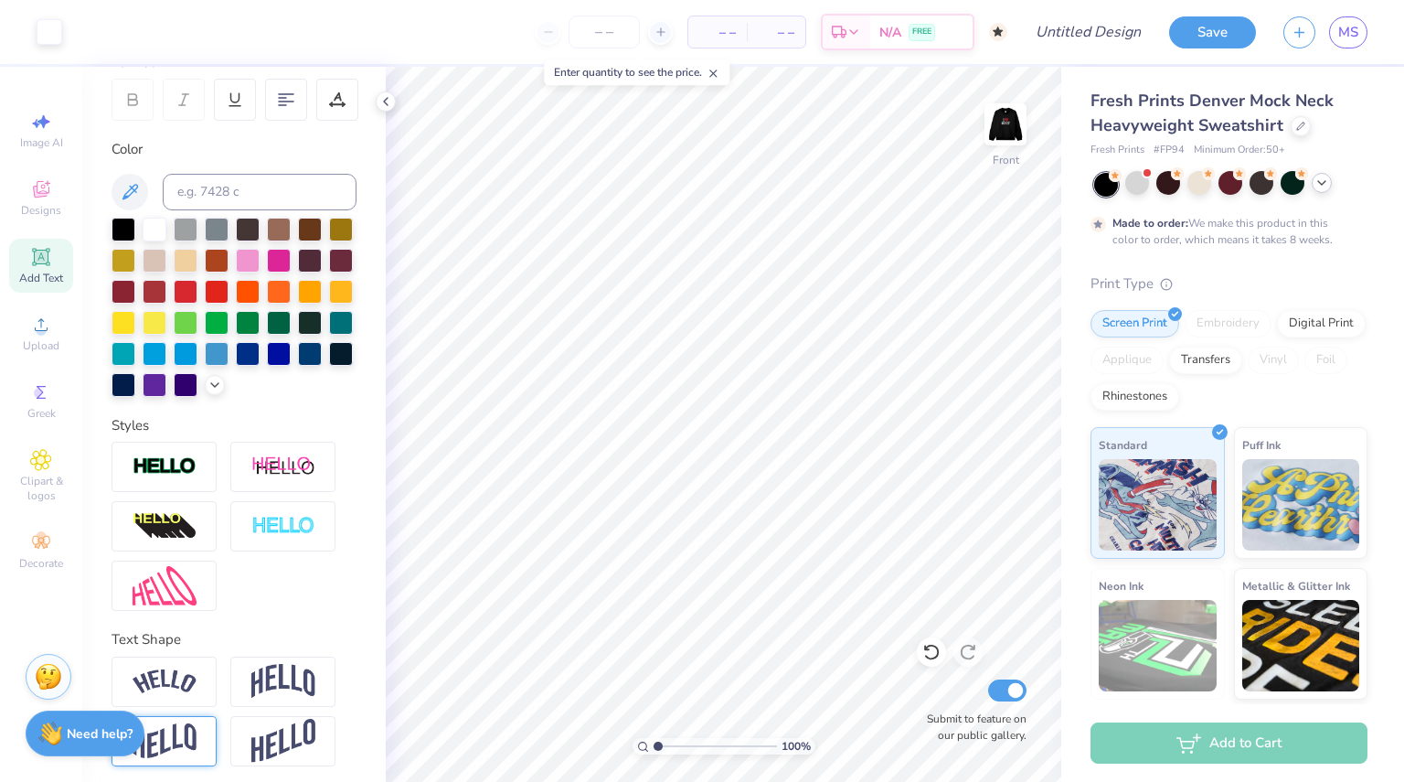
scroll to position [282, 0]
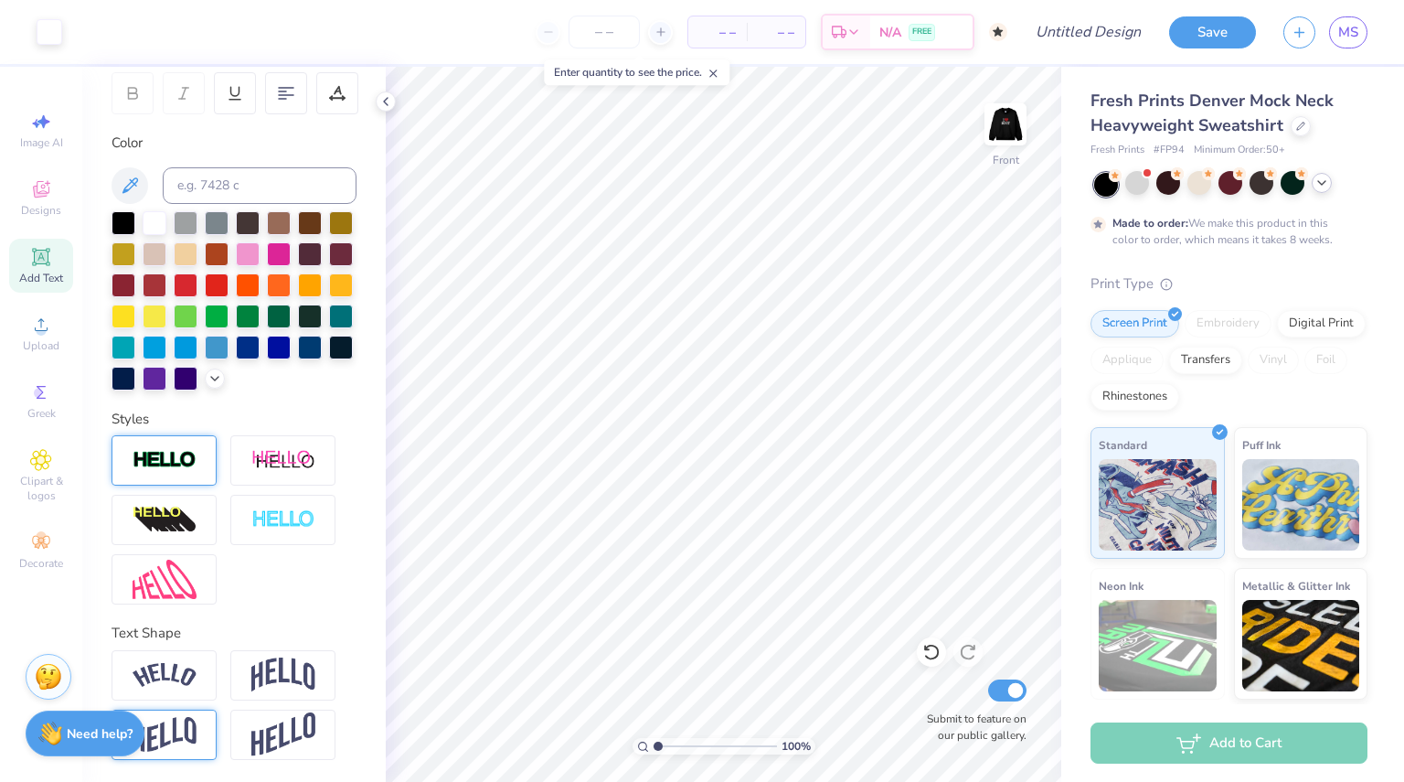
click at [196, 485] on div at bounding box center [164, 460] width 105 height 50
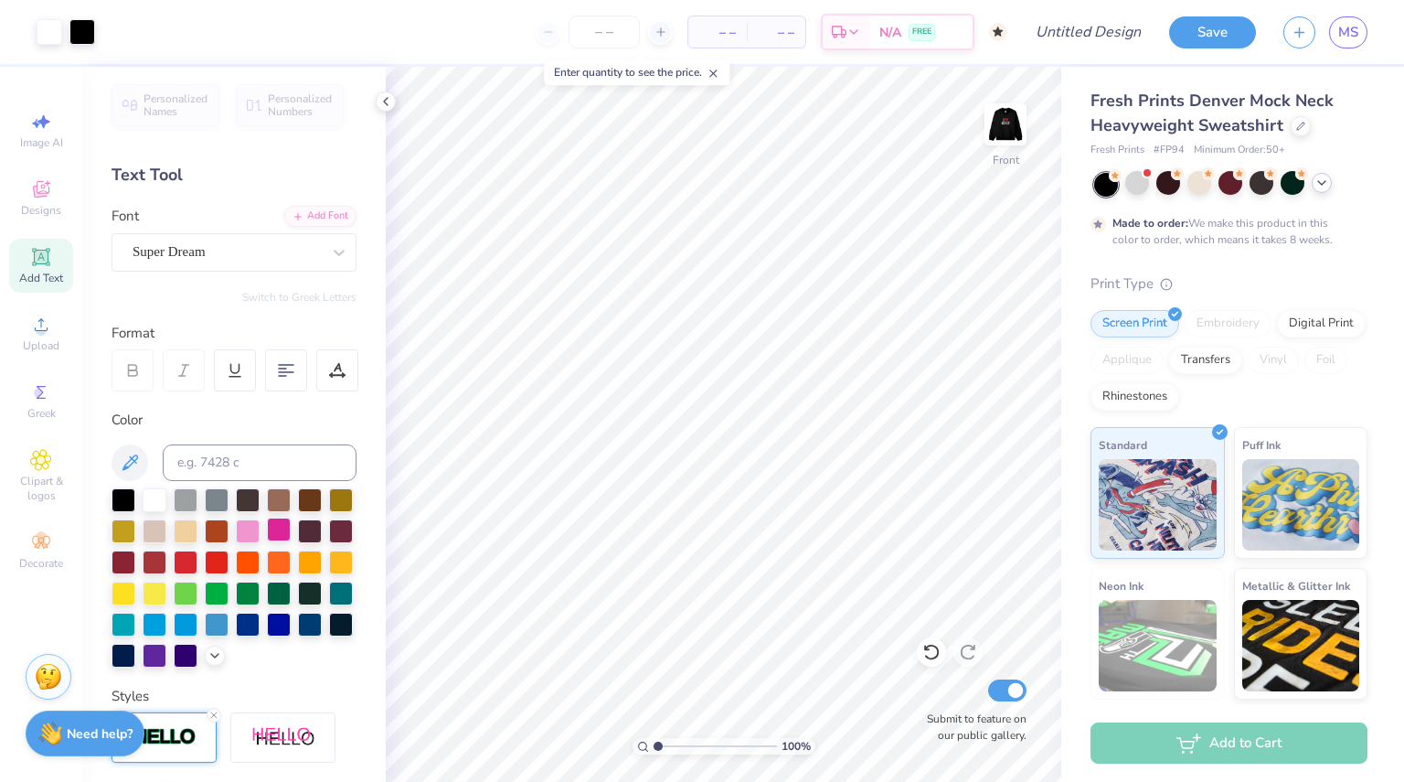
scroll to position [0, 0]
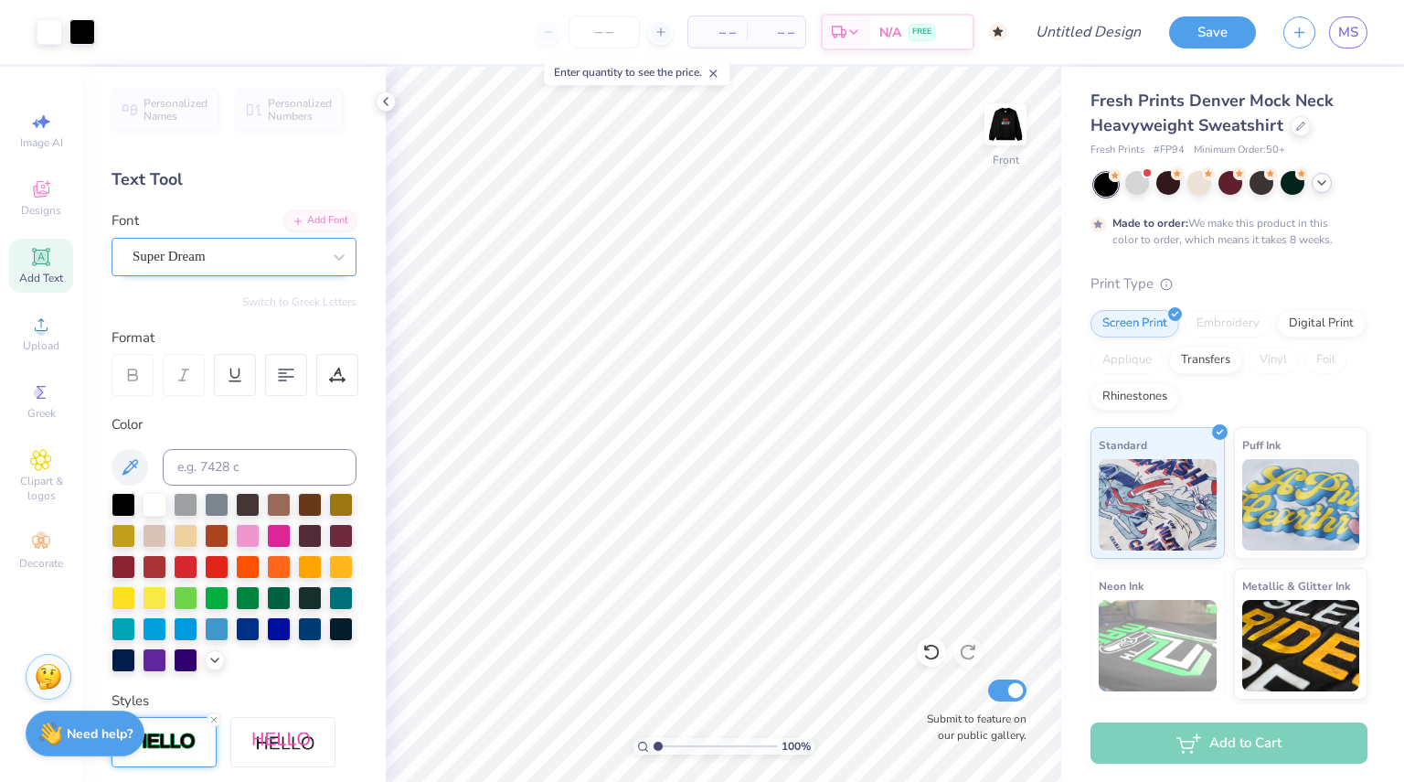
click at [291, 254] on div "Super Dream" at bounding box center [227, 256] width 192 height 28
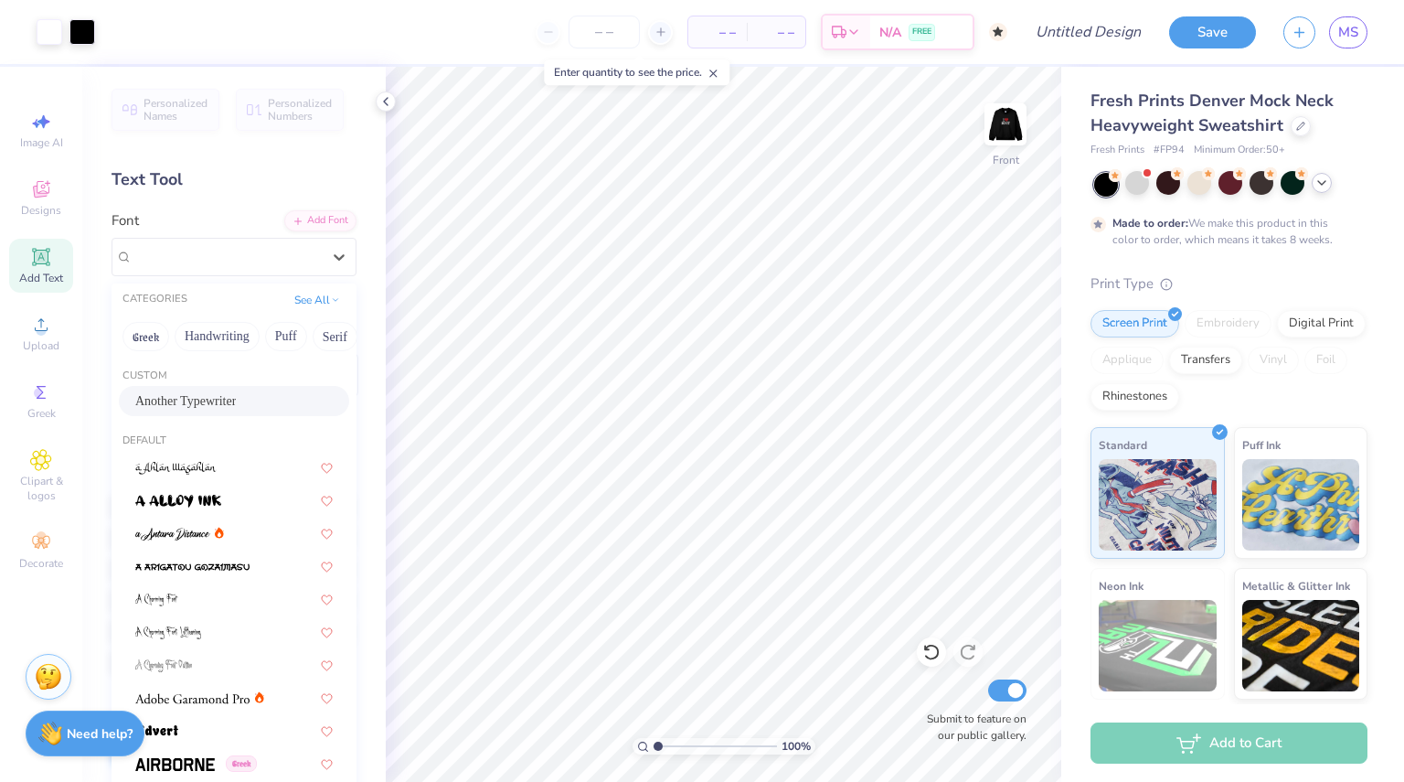
click at [216, 397] on span "Another Typewriter" at bounding box center [185, 400] width 101 height 19
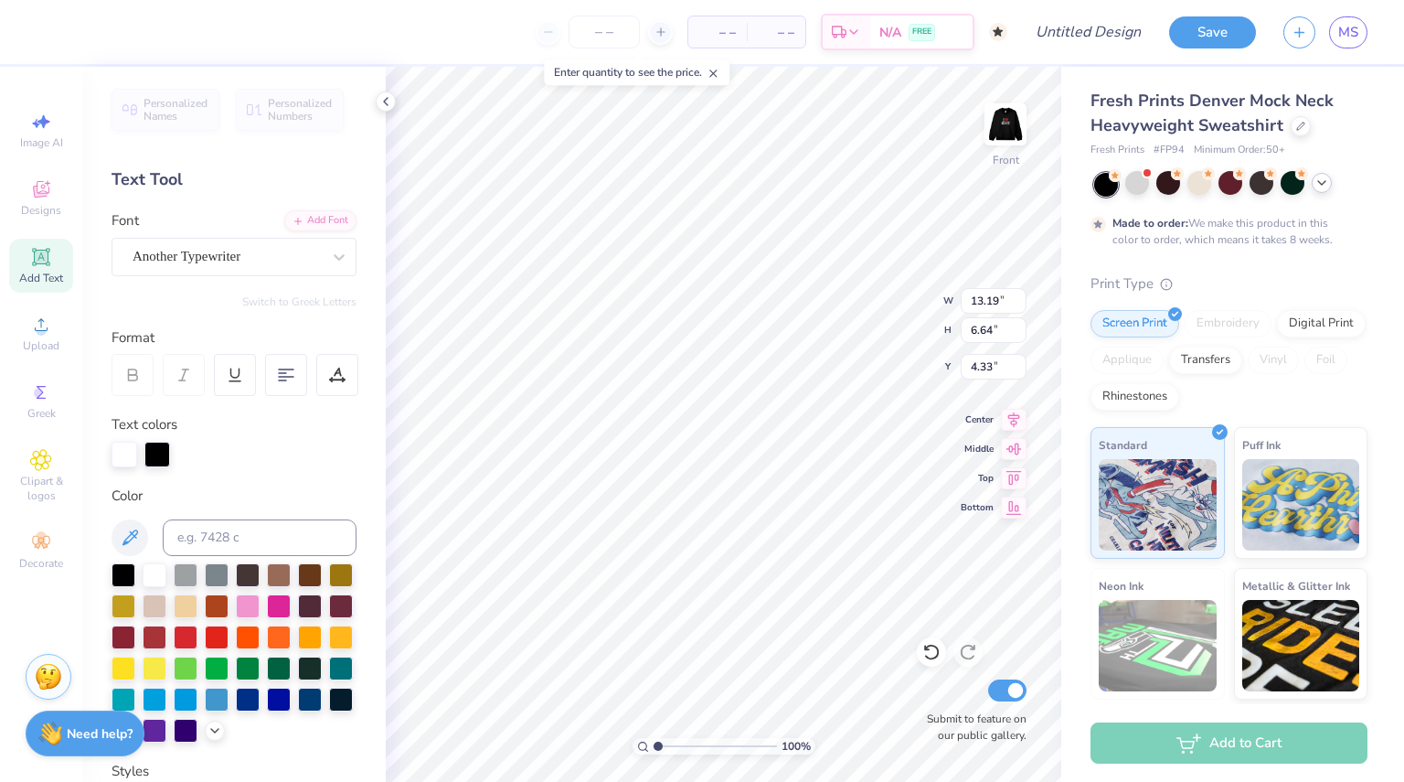
scroll to position [16, 5]
type textarea "Chicago Kent MOOT Court Honor Society"
click at [296, 378] on div at bounding box center [286, 375] width 42 height 42
type input "13.24"
type input "3.49"
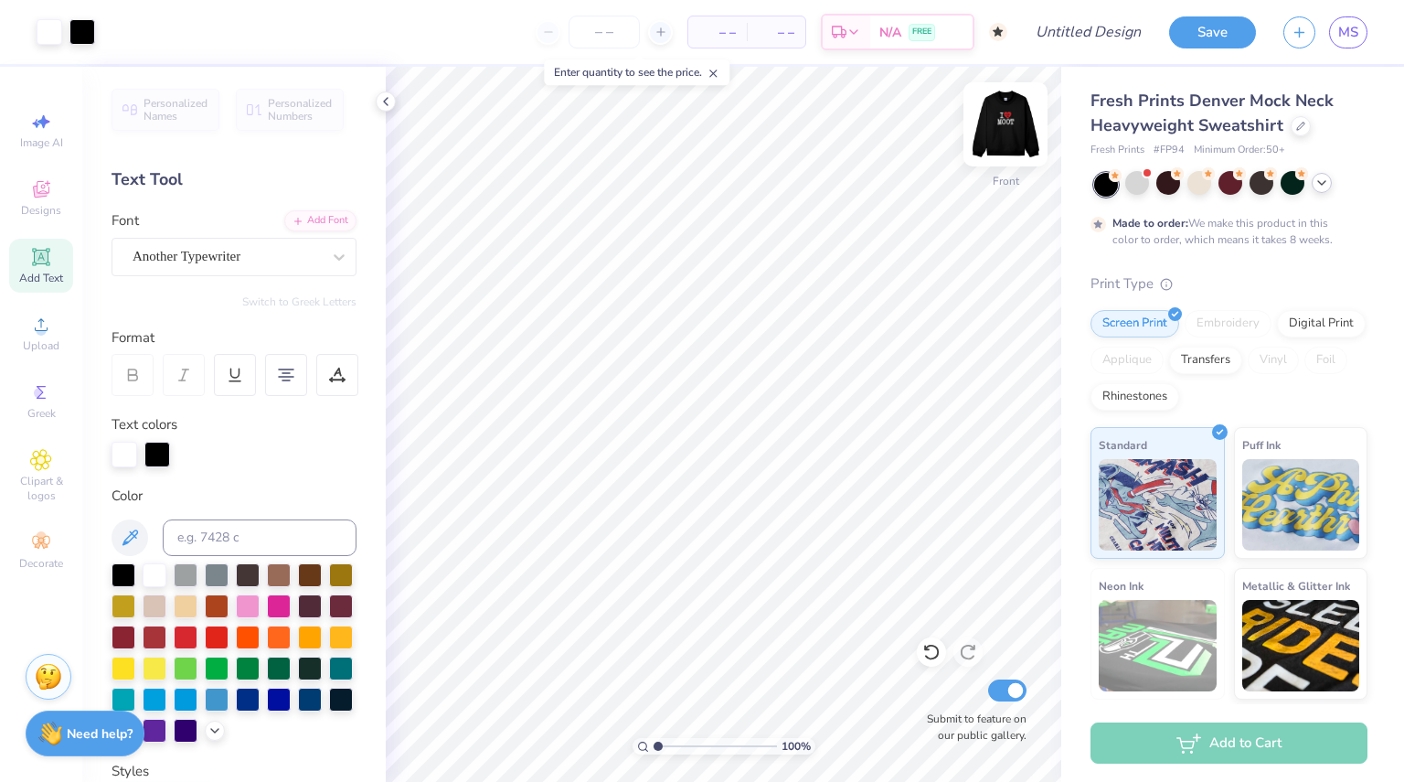
click at [1021, 142] on img at bounding box center [1005, 124] width 73 height 73
click at [1011, 136] on img at bounding box center [1005, 124] width 73 height 73
click at [996, 129] on img at bounding box center [1005, 124] width 73 height 73
click at [45, 256] on icon at bounding box center [41, 257] width 14 height 14
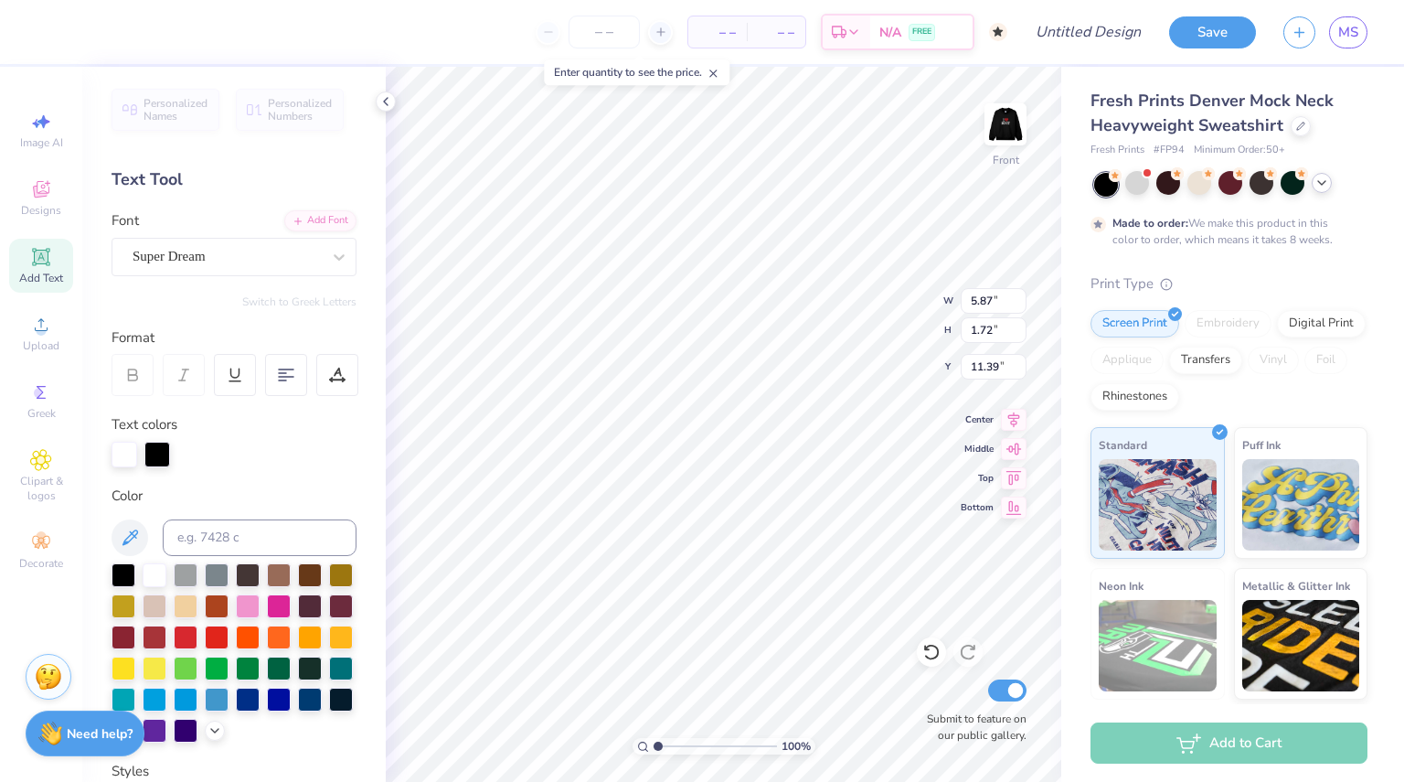
scroll to position [15, 9]
type textarea "May it please the court"
click at [254, 249] on div "Super Dream" at bounding box center [227, 256] width 192 height 28
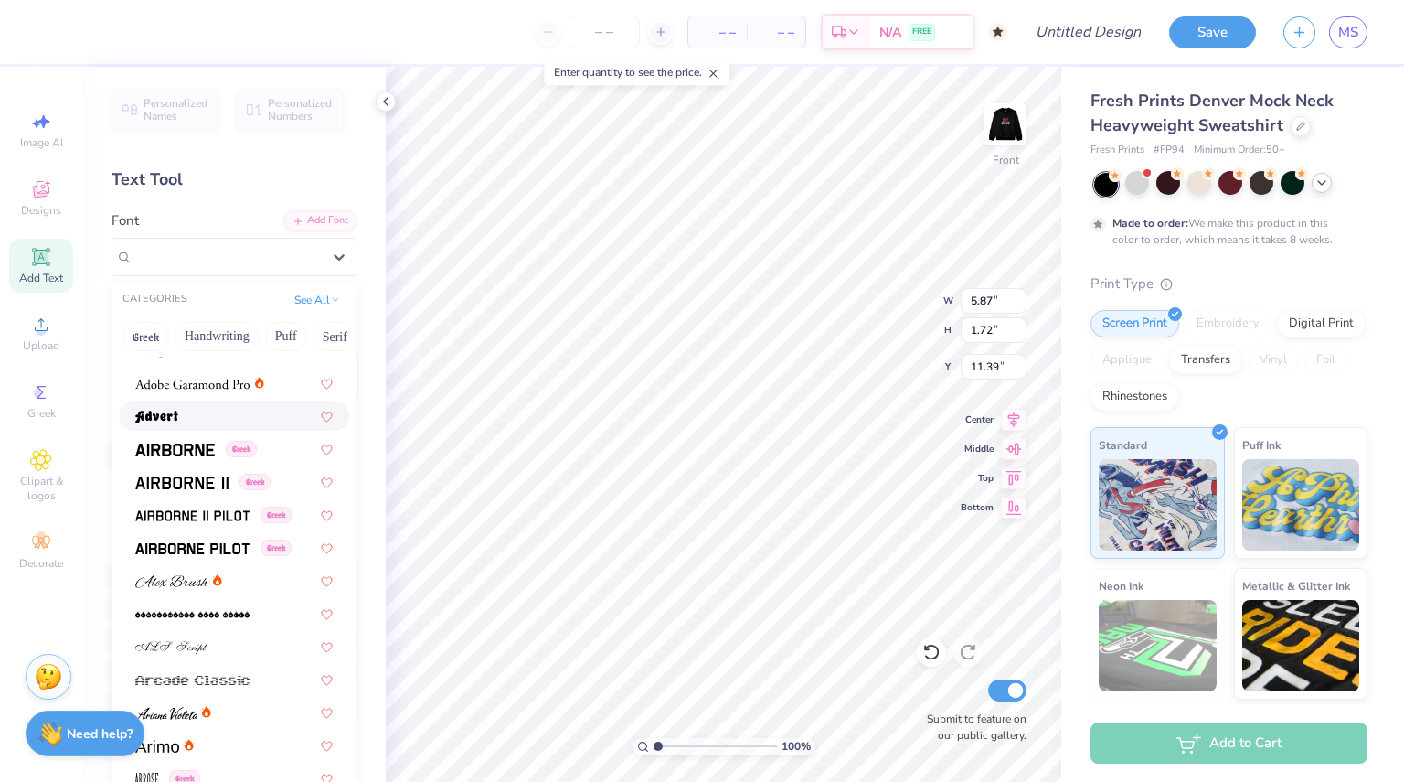
scroll to position [395, 0]
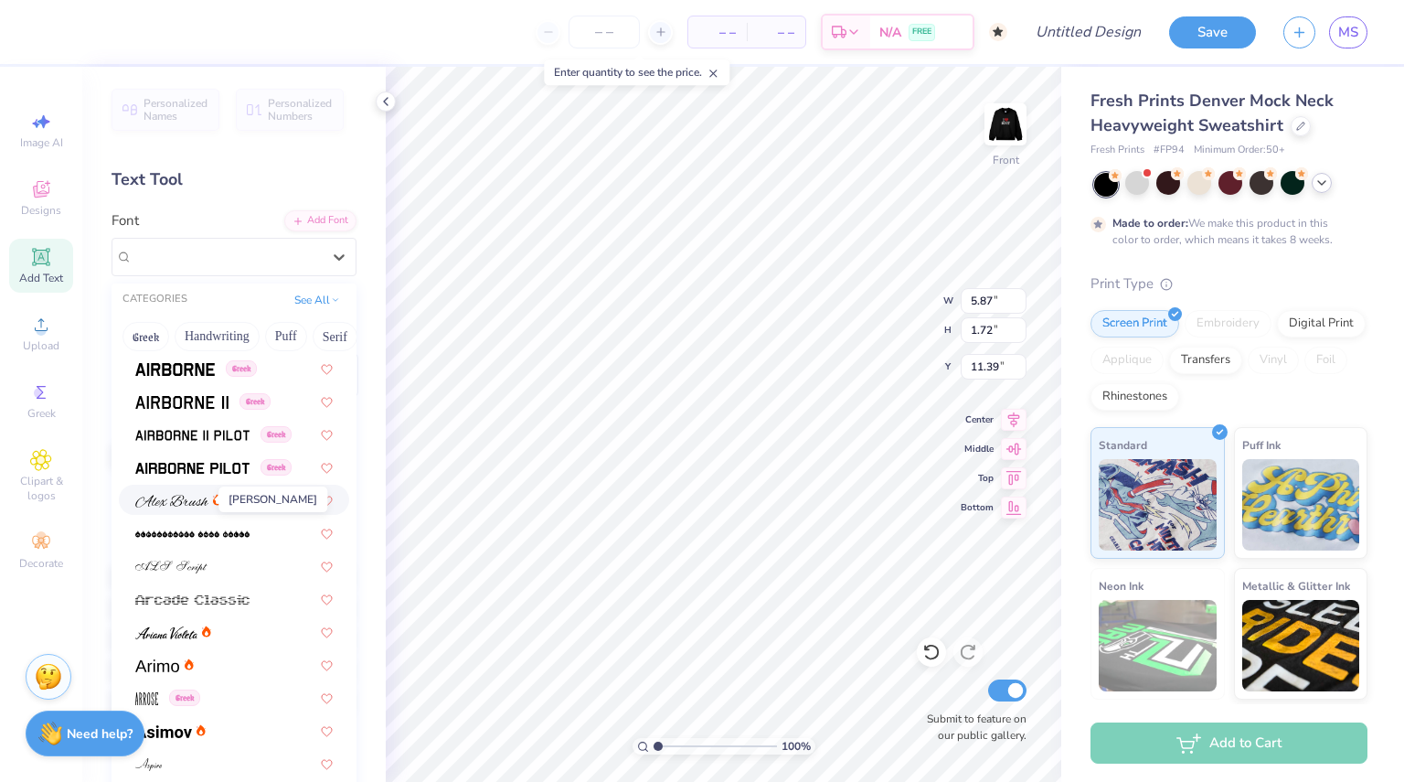
click at [197, 496] on img at bounding box center [171, 501] width 73 height 13
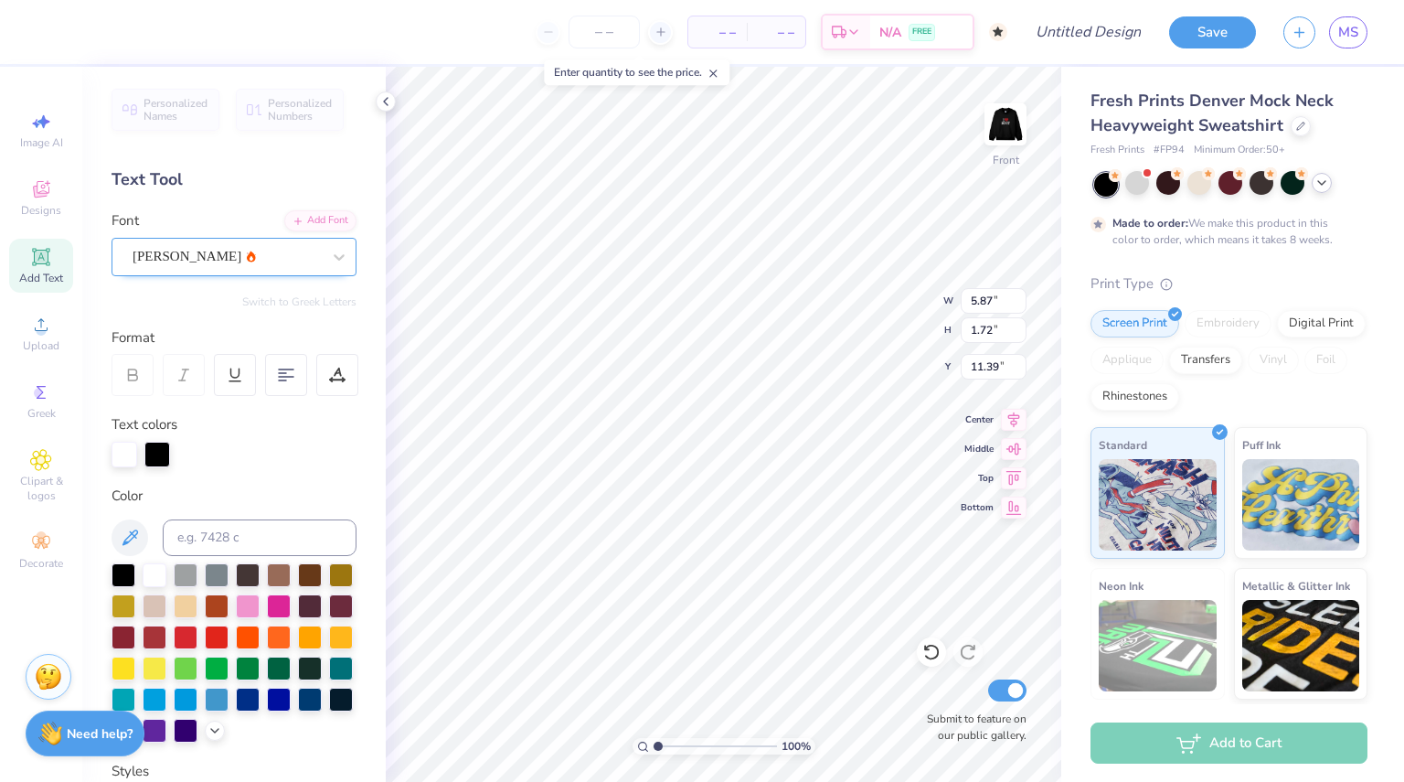
click at [208, 253] on div "Alex Brush" at bounding box center [227, 256] width 192 height 28
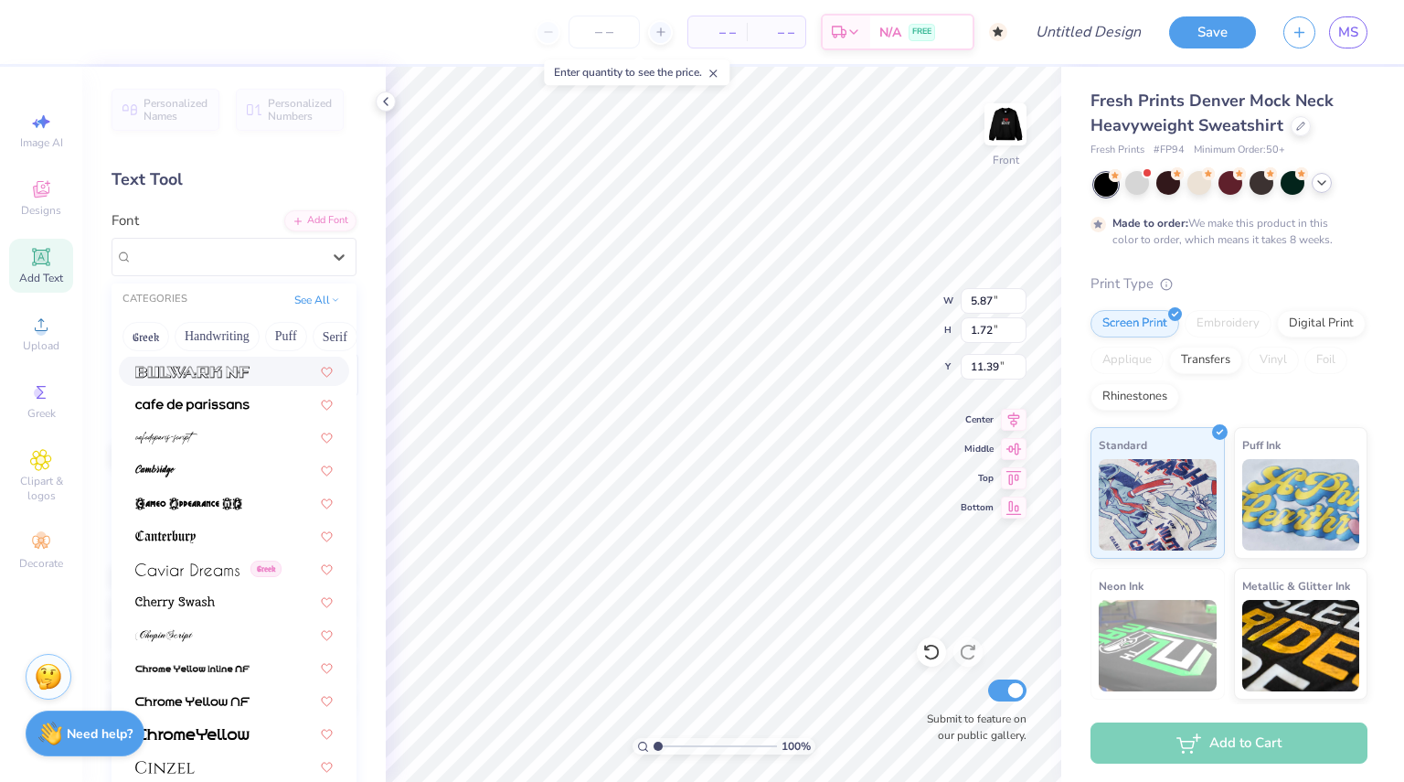
scroll to position [1879, 0]
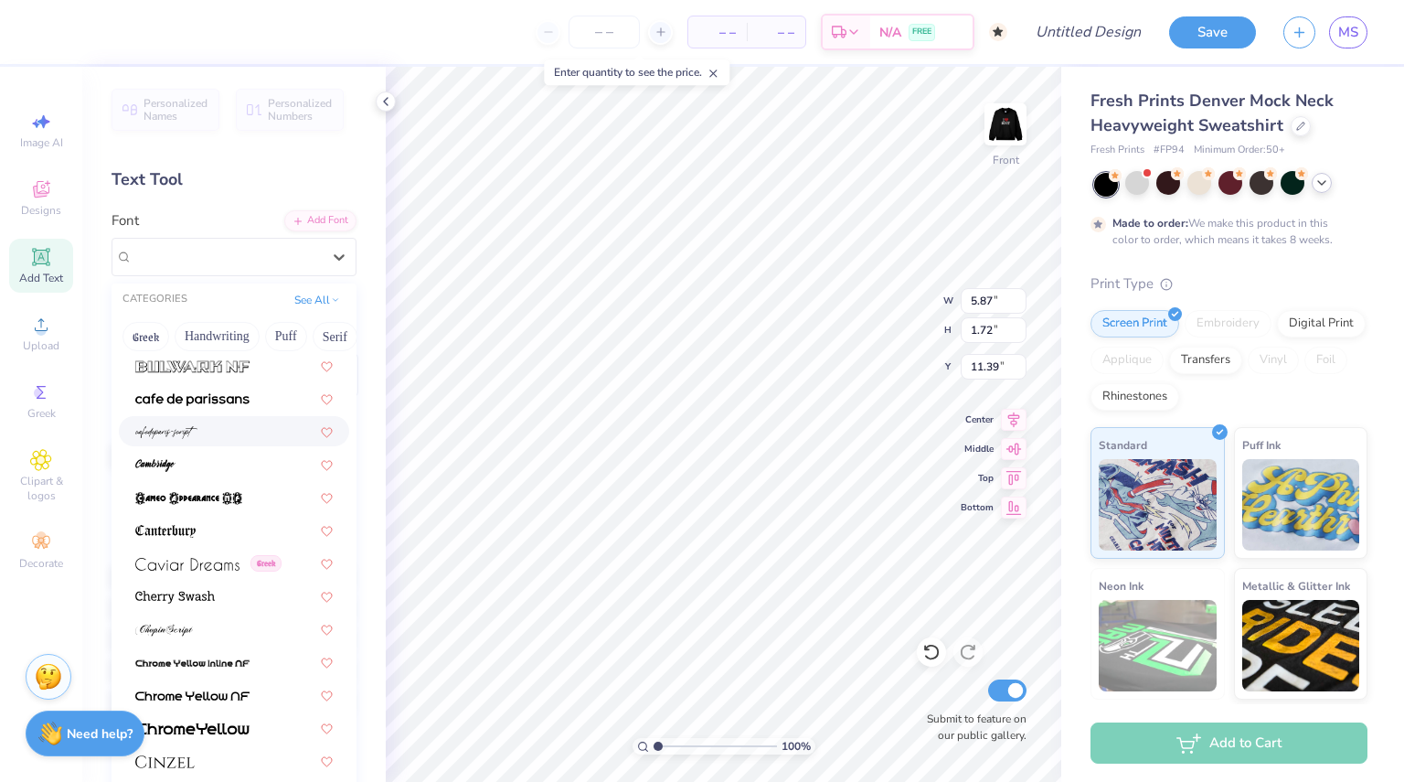
click at [201, 436] on div at bounding box center [233, 430] width 197 height 19
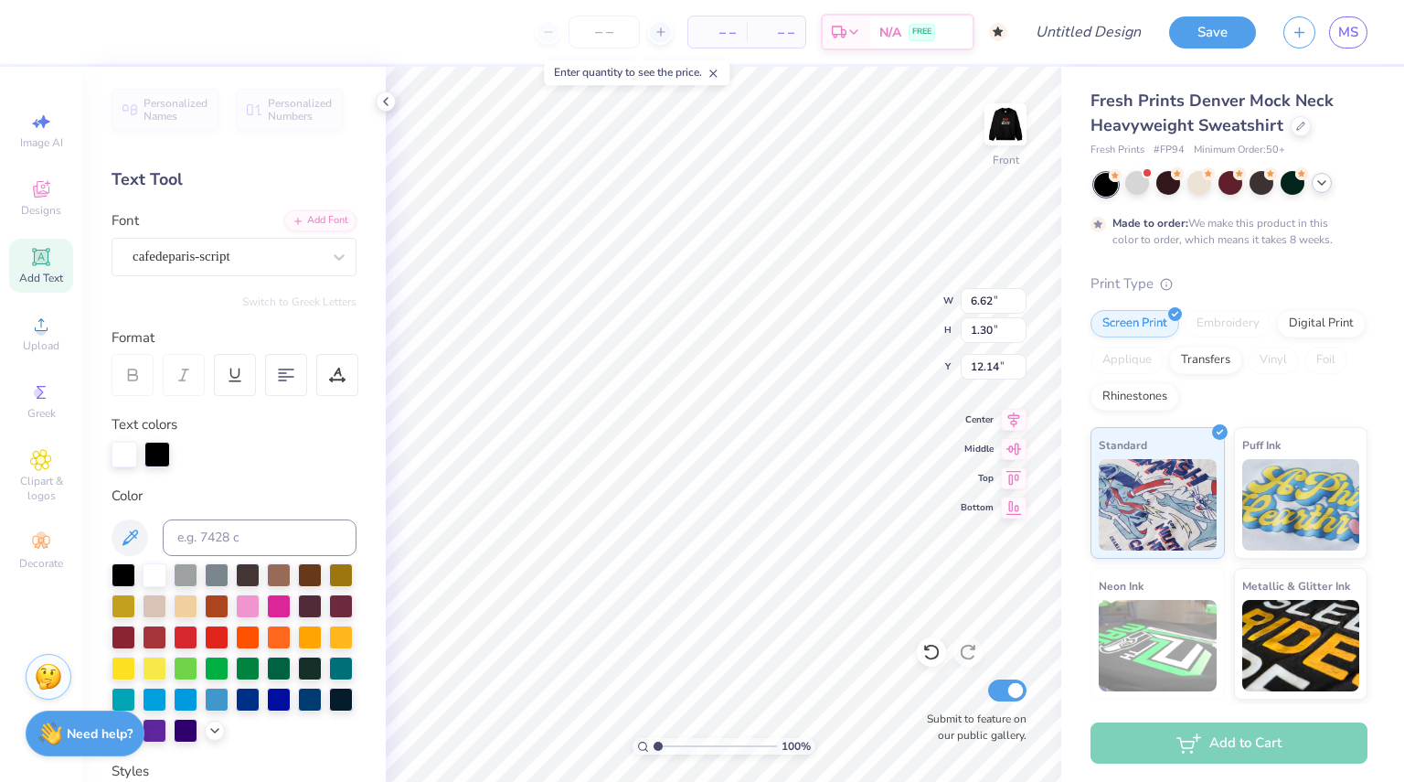
type input "6.62"
type input "1.30"
type input "10.95"
click at [197, 632] on div at bounding box center [186, 635] width 24 height 24
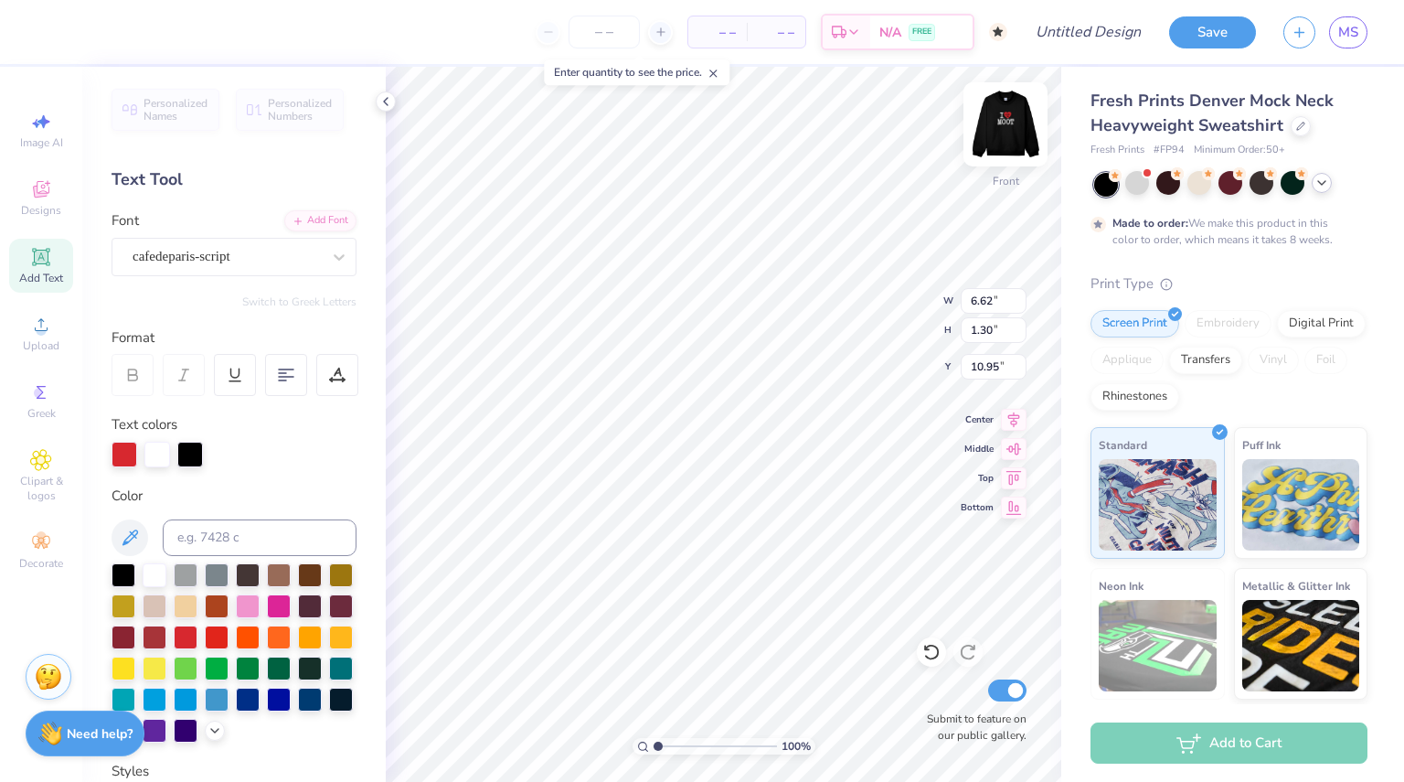
click at [1003, 111] on img at bounding box center [1005, 124] width 73 height 73
click at [1007, 142] on img at bounding box center [1005, 124] width 73 height 73
click at [282, 251] on div "cafedeparis-script" at bounding box center [227, 256] width 192 height 28
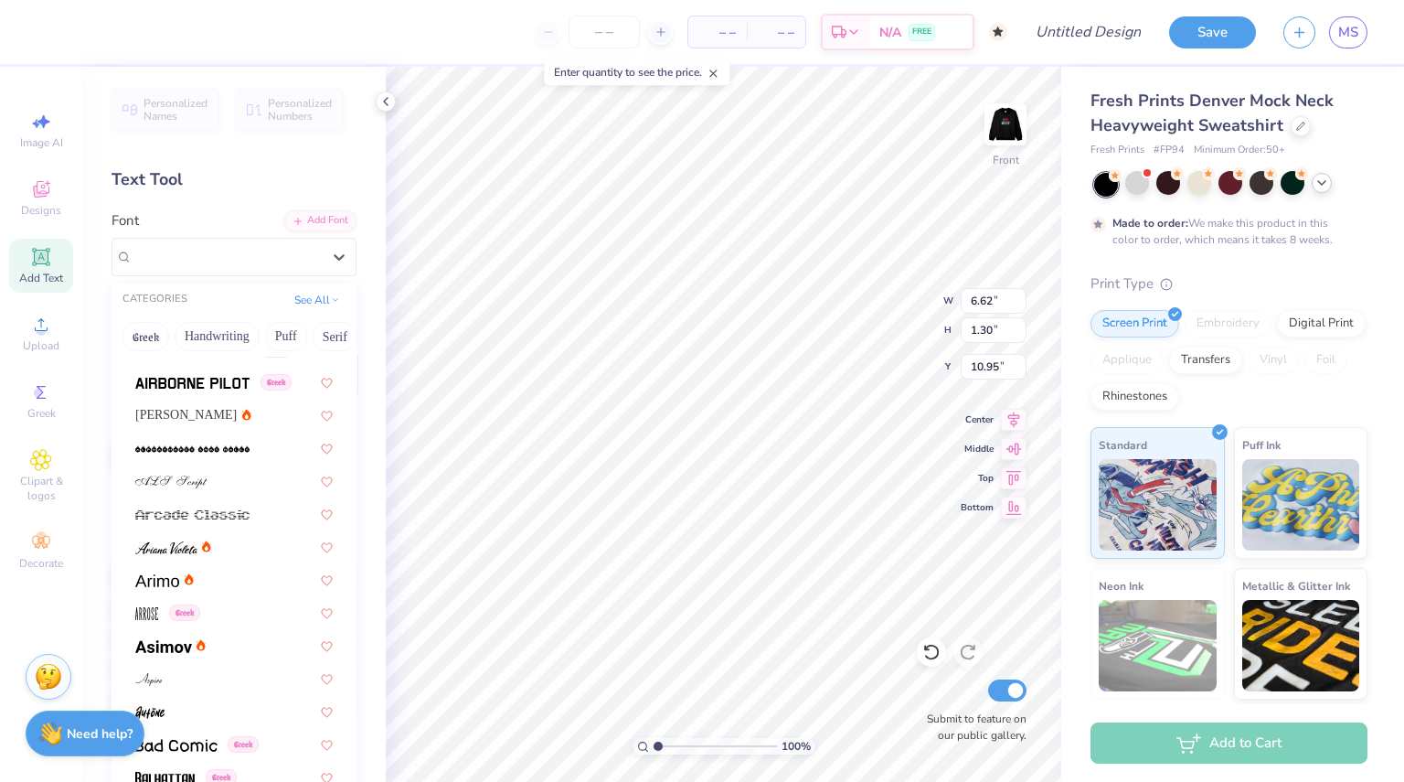
scroll to position [931, 0]
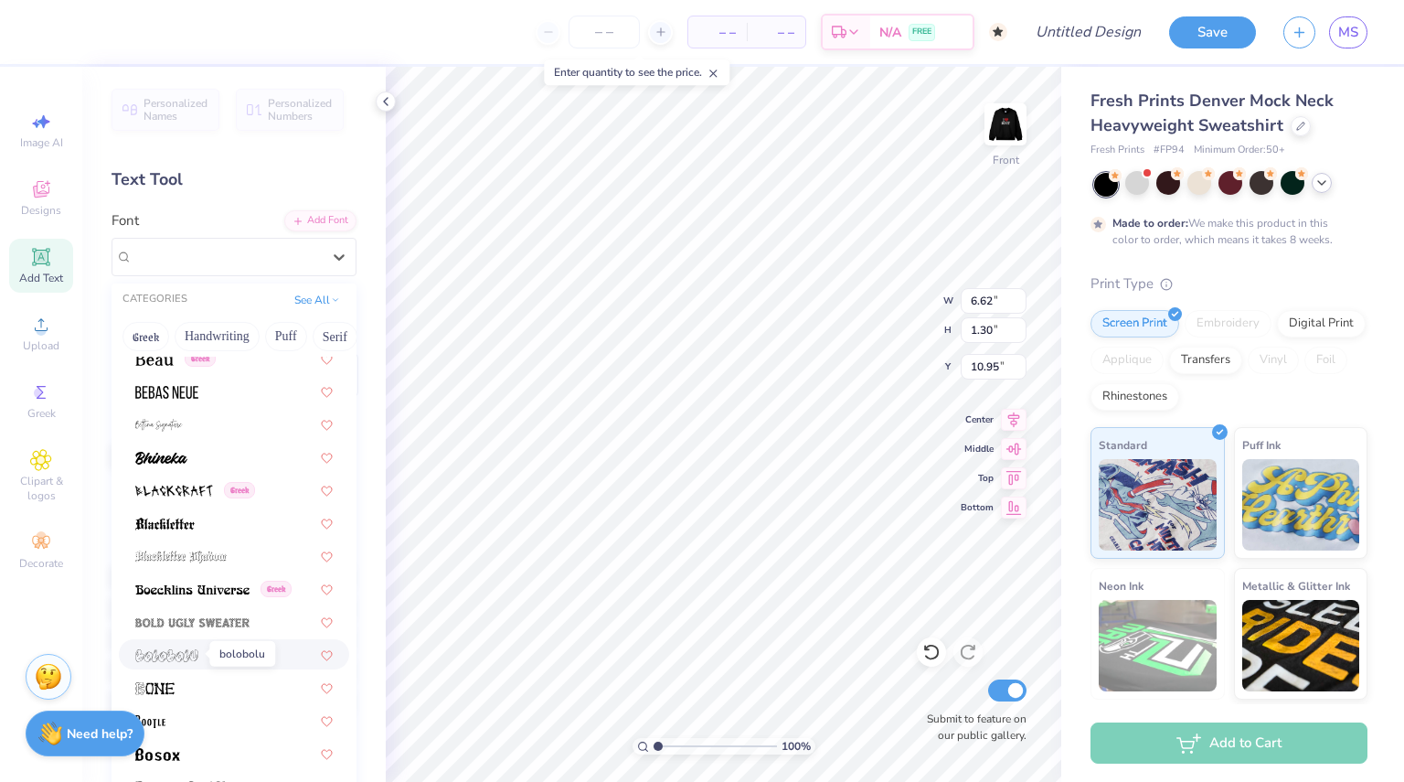
click at [182, 659] on img at bounding box center [166, 655] width 63 height 13
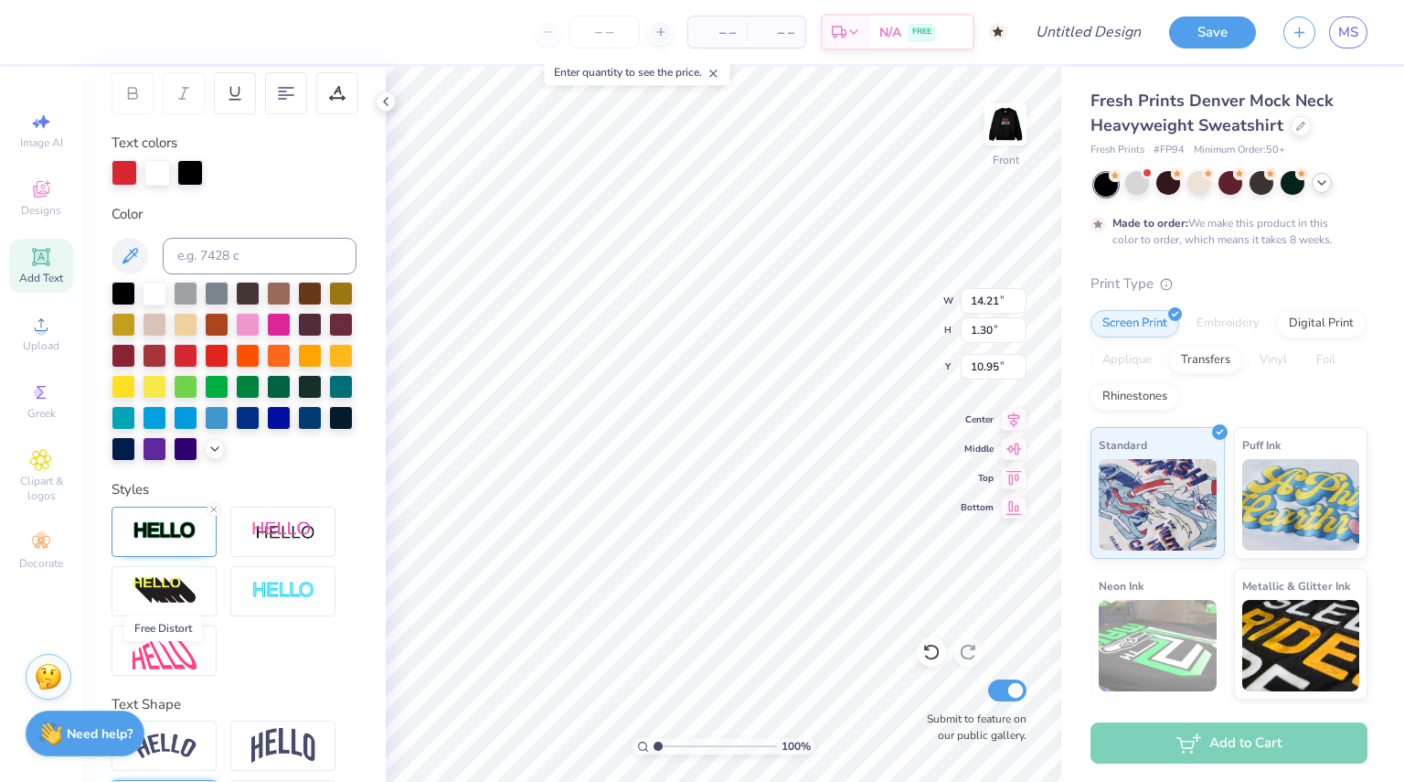
scroll to position [278, 0]
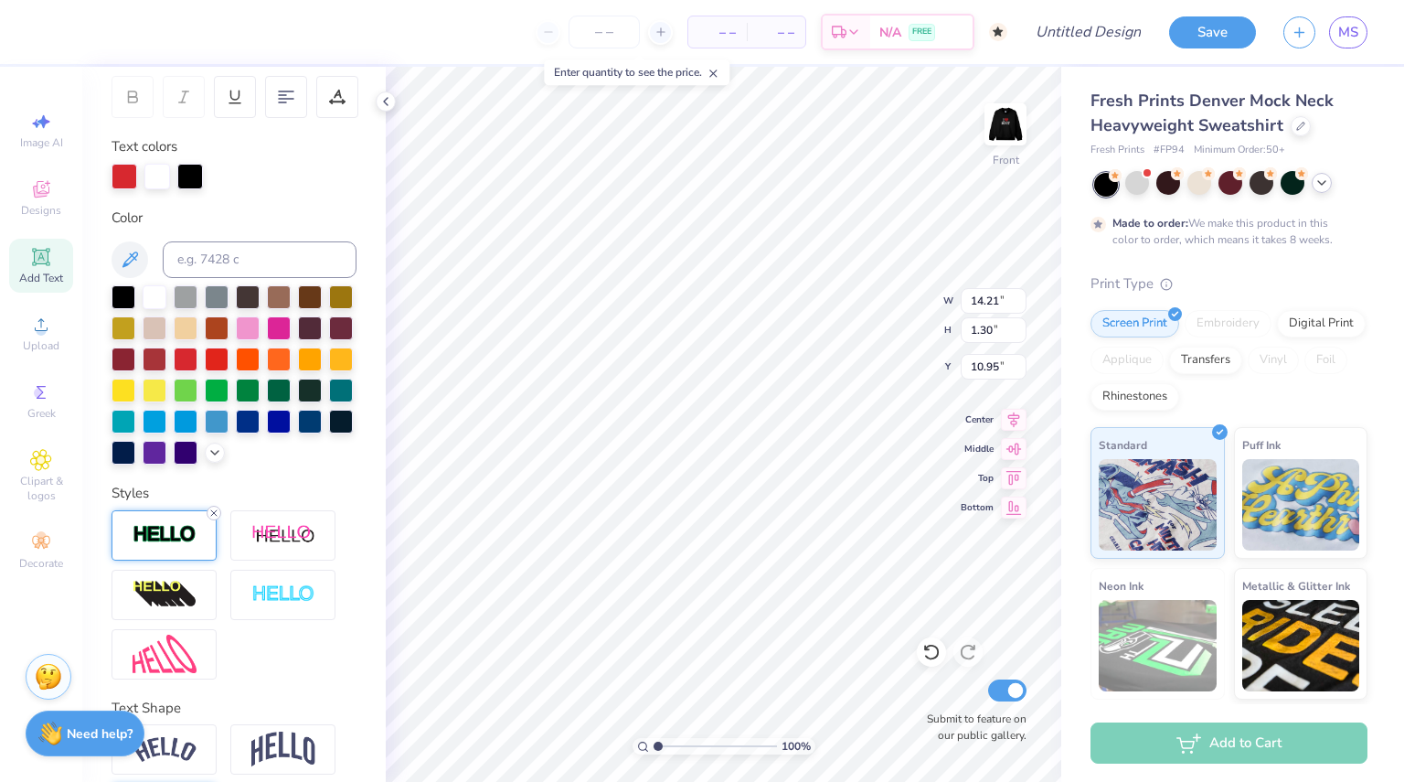
click at [216, 518] on icon at bounding box center [213, 512] width 11 height 11
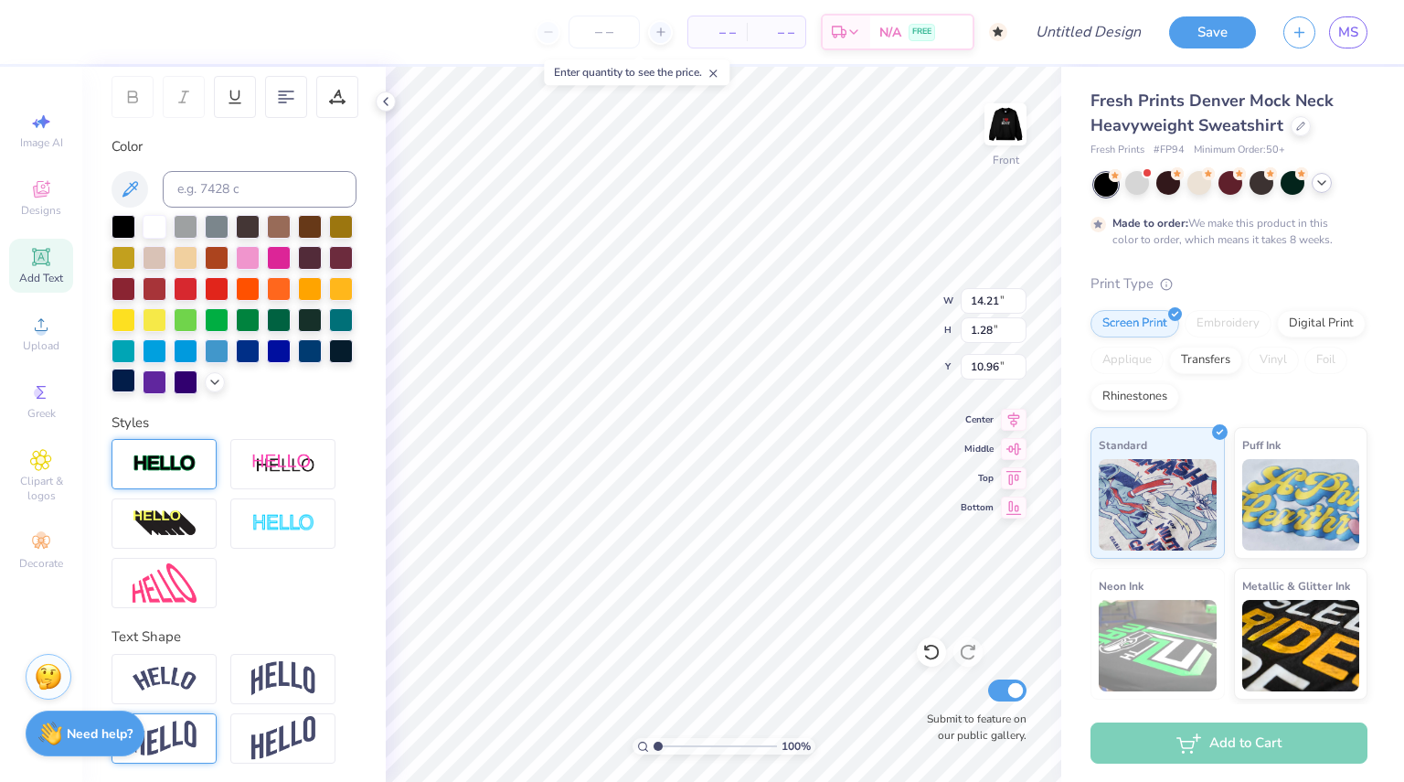
type input "14.20"
type input "1.28"
type input "10.96"
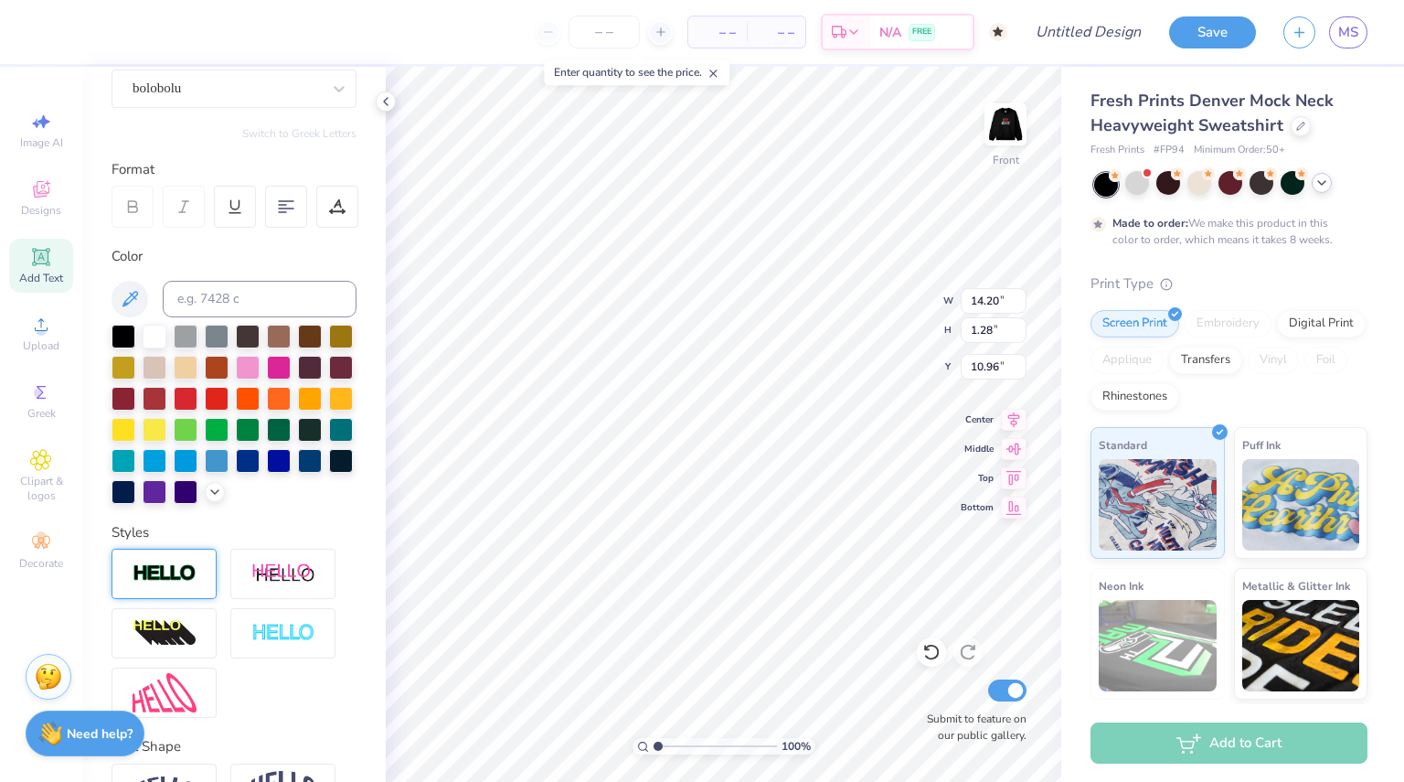
scroll to position [167, 0]
click at [197, 394] on div at bounding box center [186, 398] width 24 height 24
click at [197, 396] on div at bounding box center [186, 398] width 24 height 24
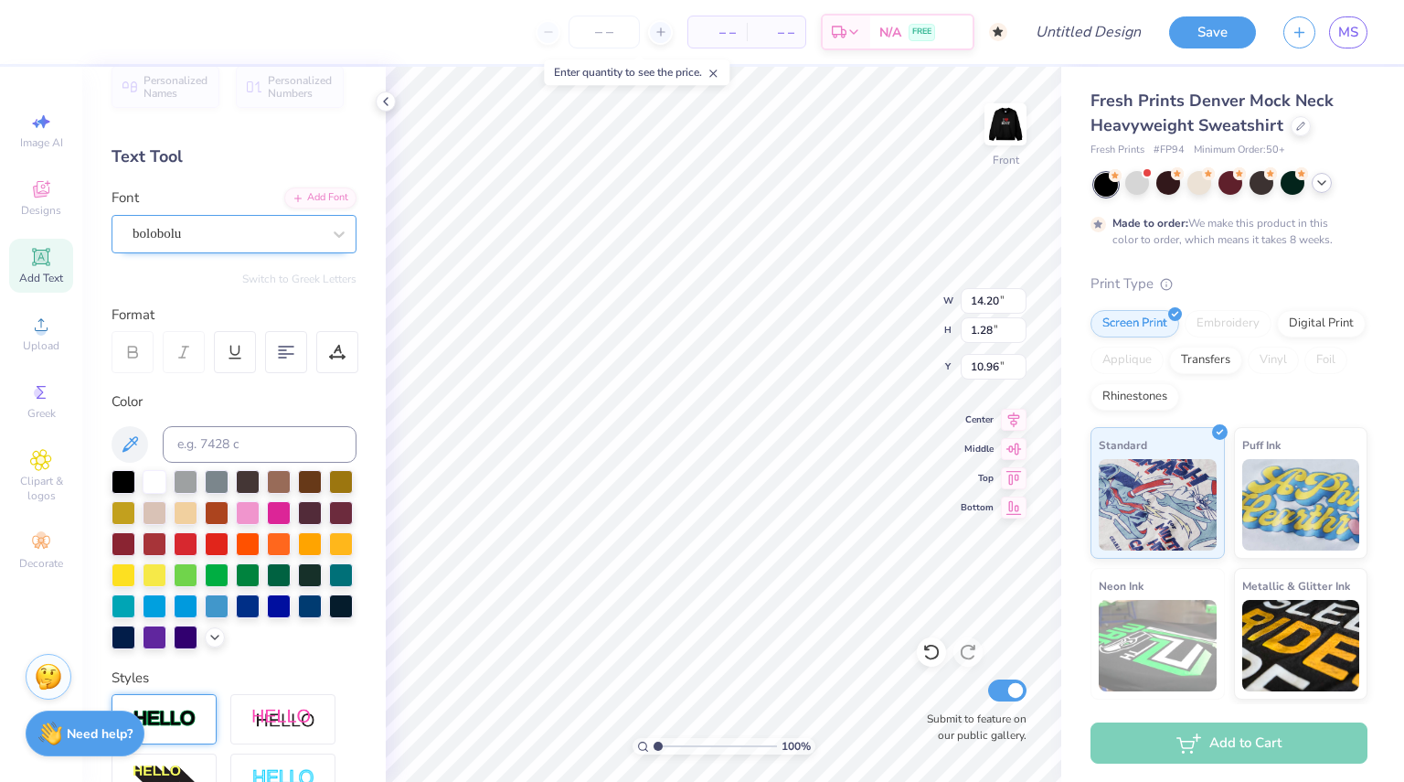
click at [243, 236] on div "bolobolu" at bounding box center [227, 233] width 192 height 28
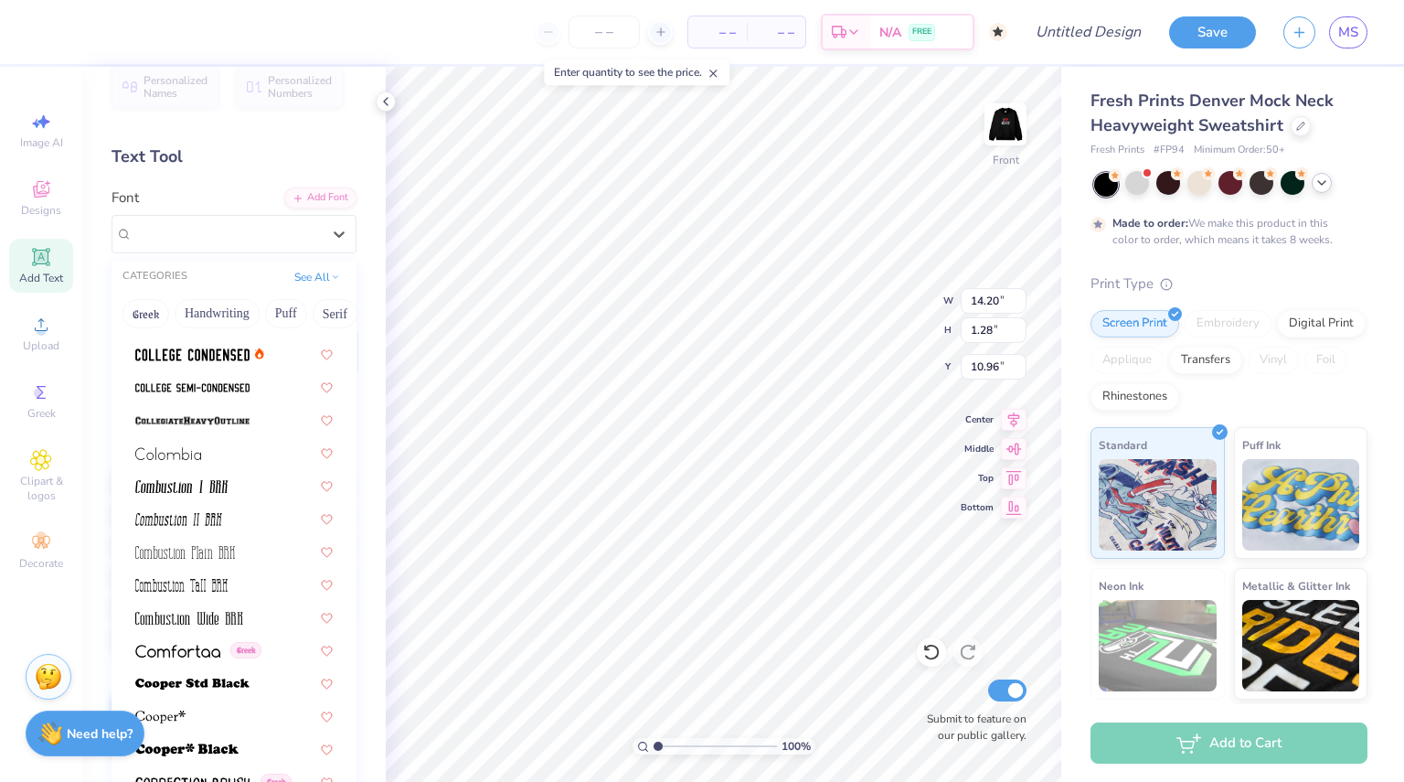
scroll to position [2796, 0]
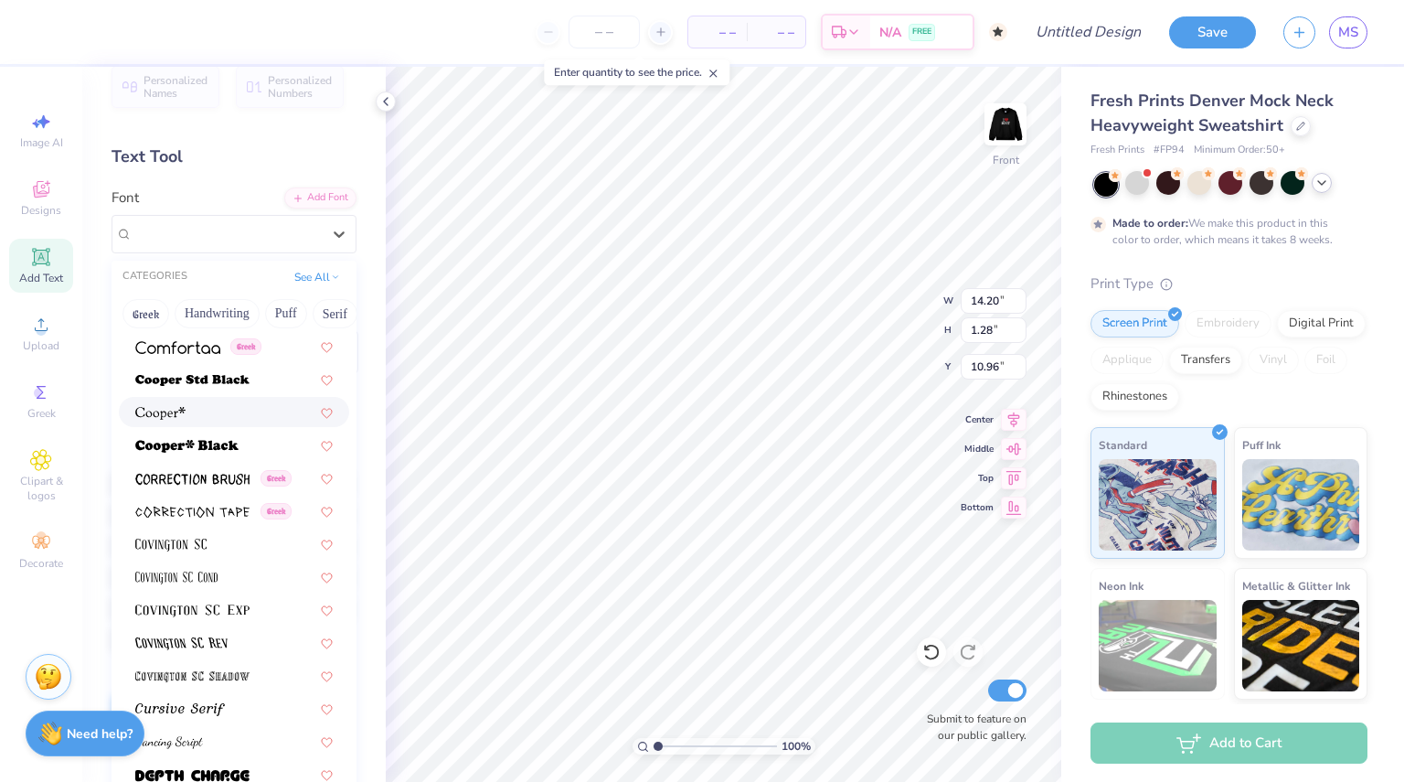
click at [203, 405] on div at bounding box center [233, 411] width 197 height 19
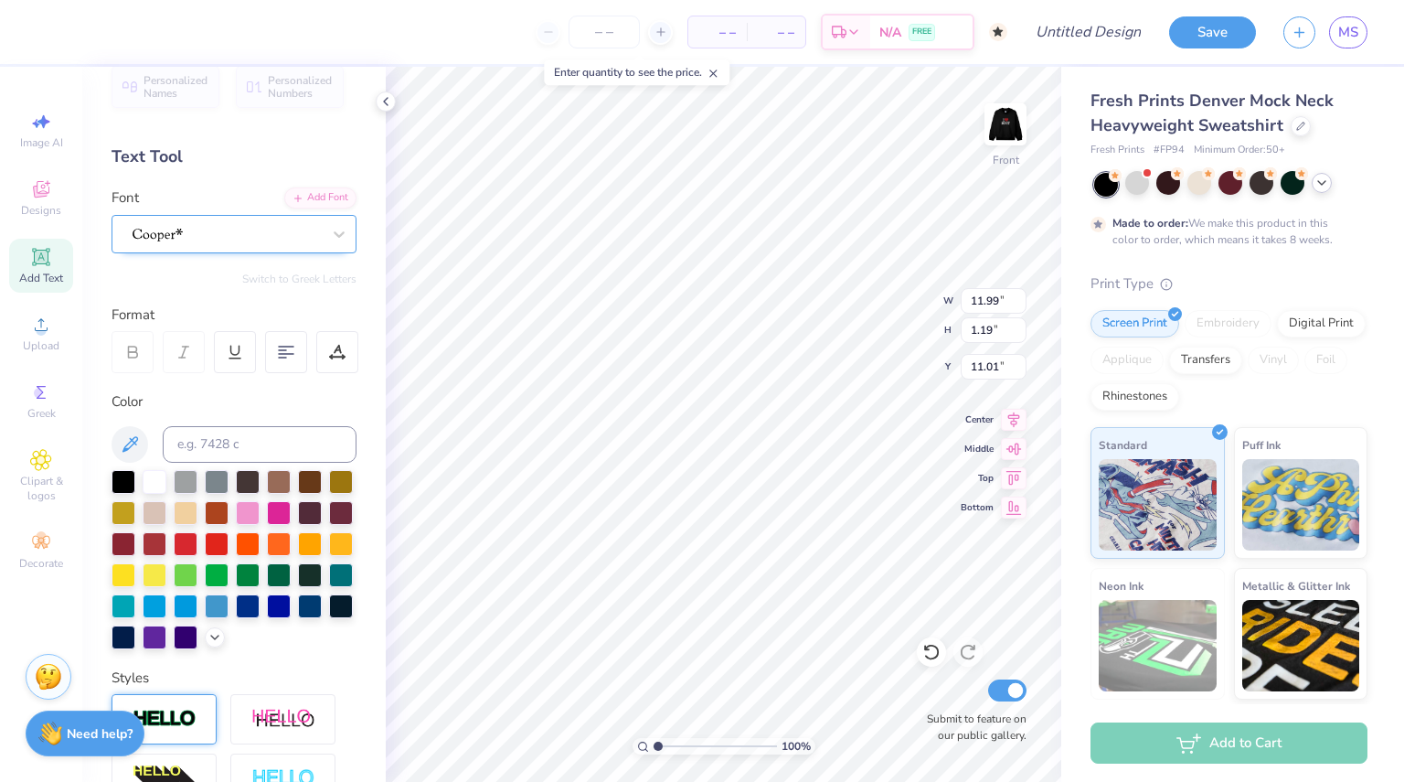
click at [242, 226] on div at bounding box center [227, 233] width 192 height 28
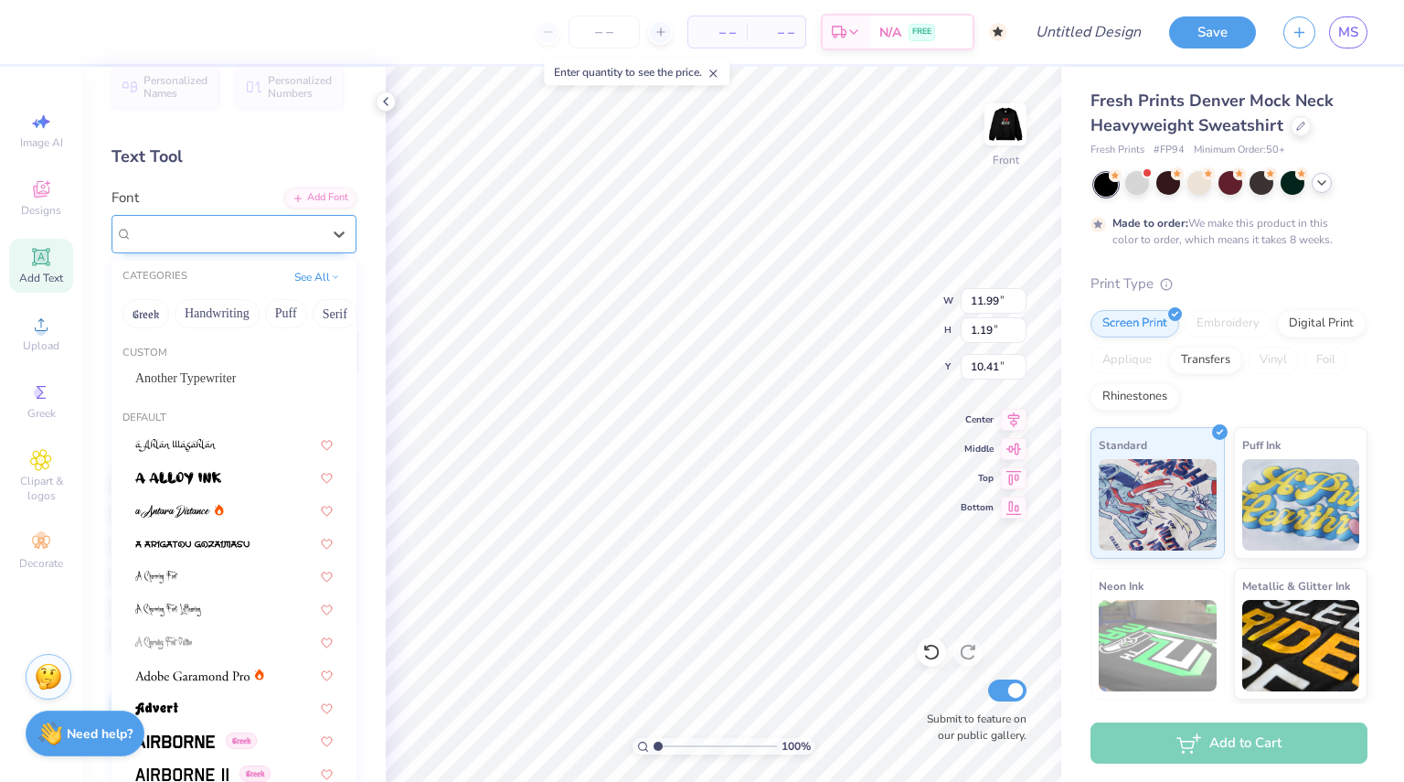
type input "10.41"
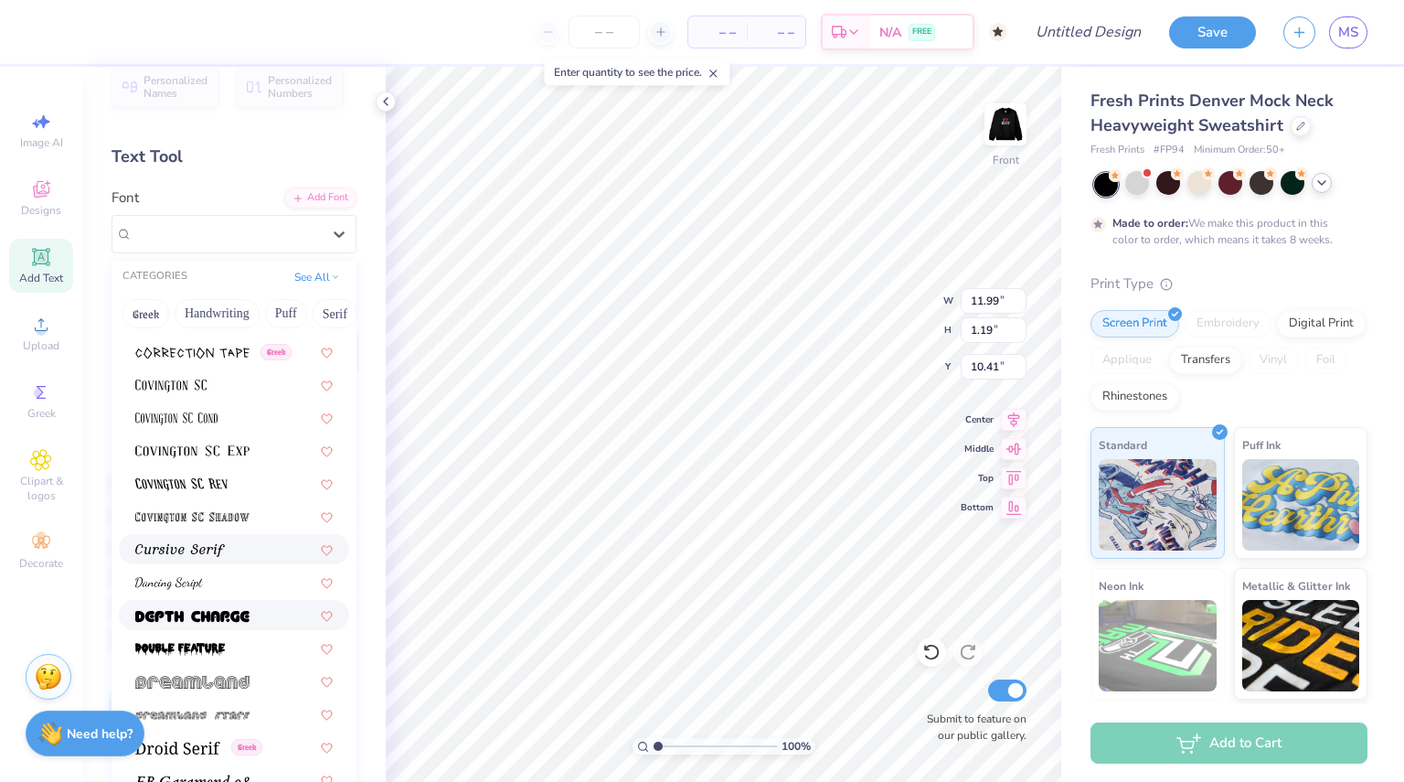
scroll to position [2959, 0]
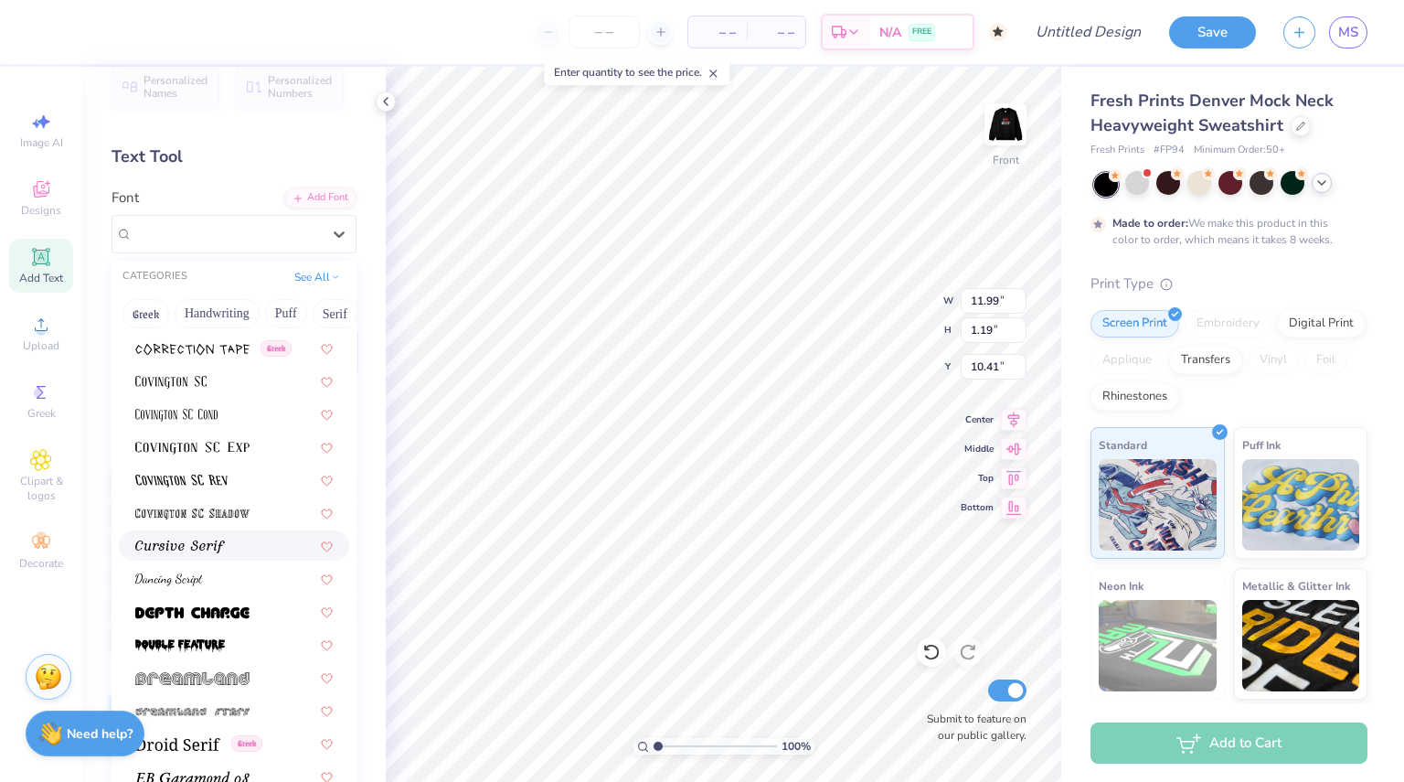
click at [229, 540] on div at bounding box center [233, 545] width 197 height 19
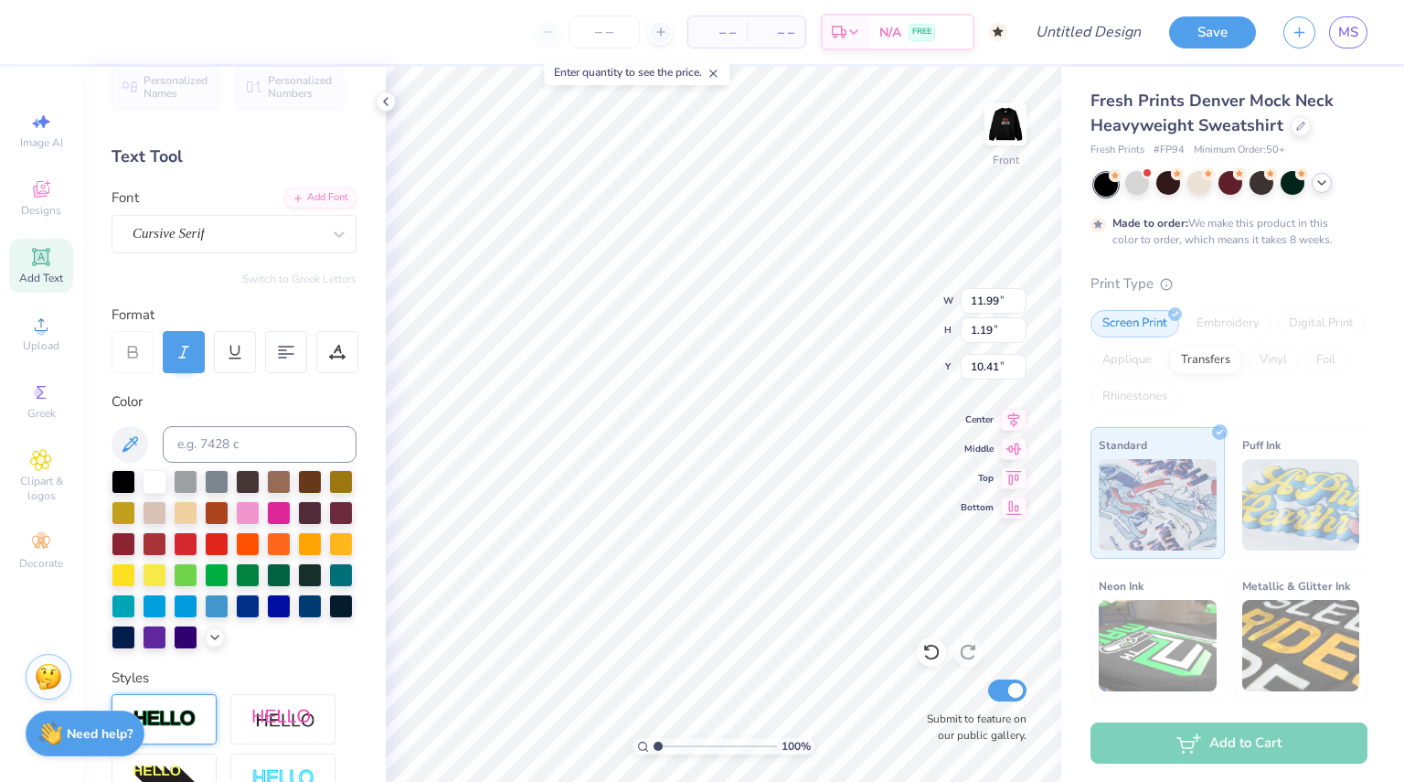
type input "15.78"
type input "1.26"
type input "10.38"
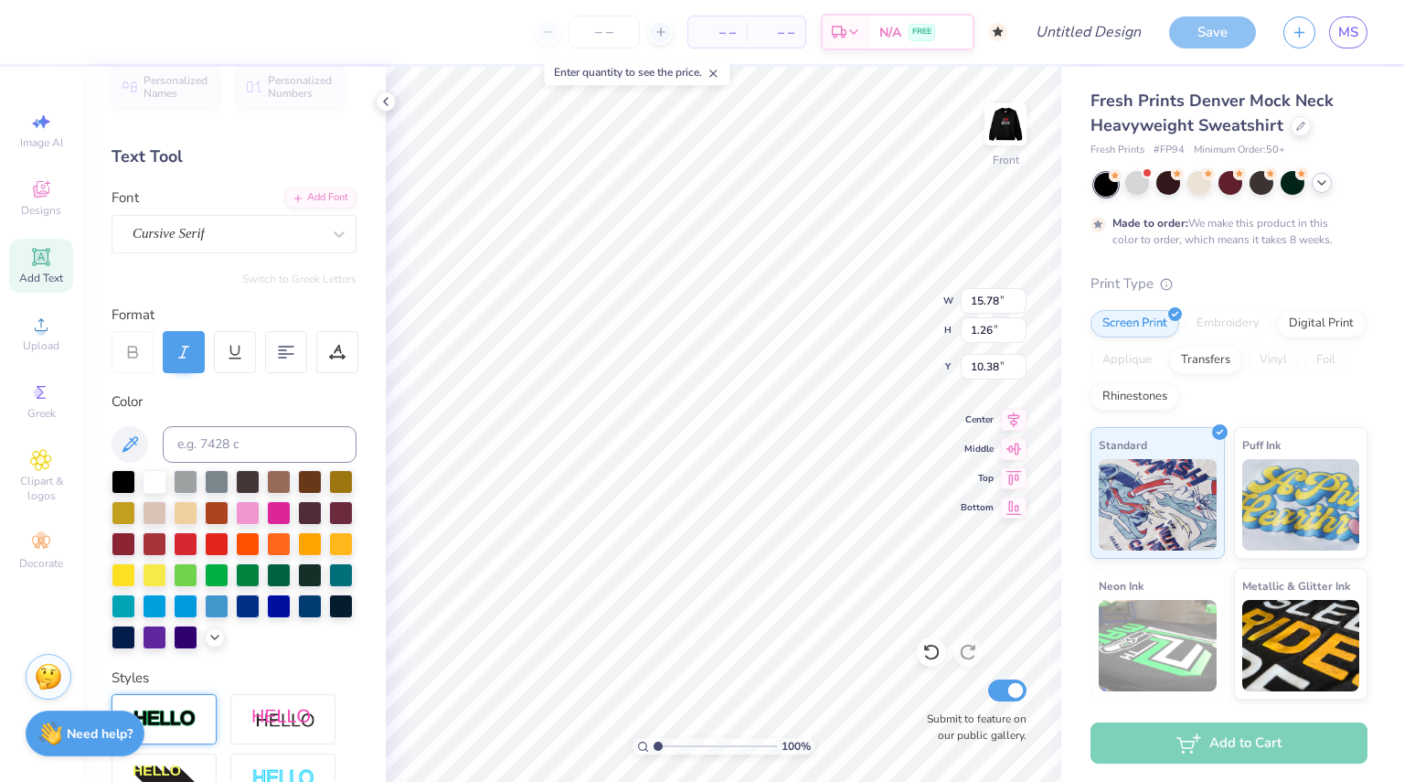
type input "11.98"
type input "0.95"
type input "10.76"
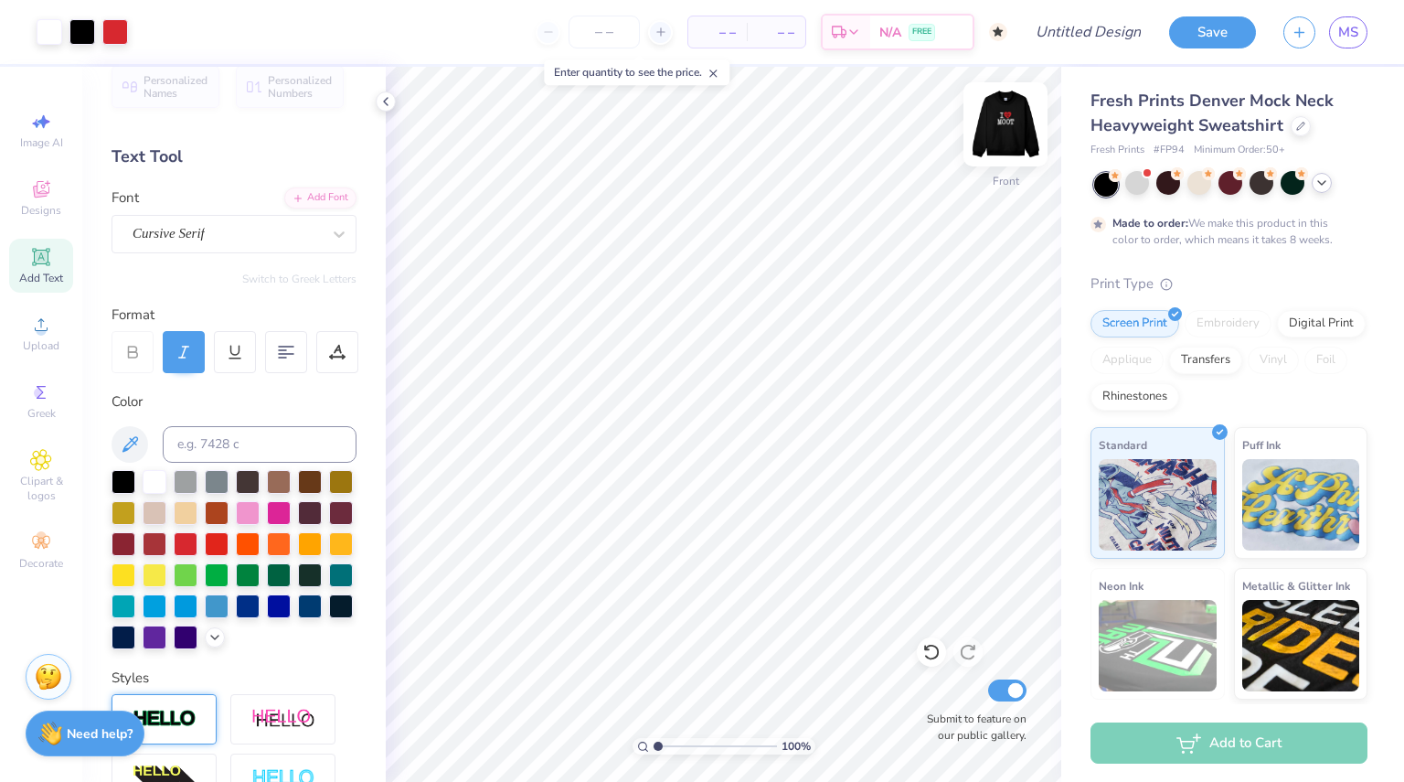
click at [1010, 112] on img at bounding box center [1005, 124] width 73 height 73
click at [728, 27] on span "– –" at bounding box center [717, 32] width 37 height 19
click at [734, 28] on span "– –" at bounding box center [717, 32] width 37 height 19
click at [746, 32] on div "– – Per Item" at bounding box center [717, 31] width 59 height 31
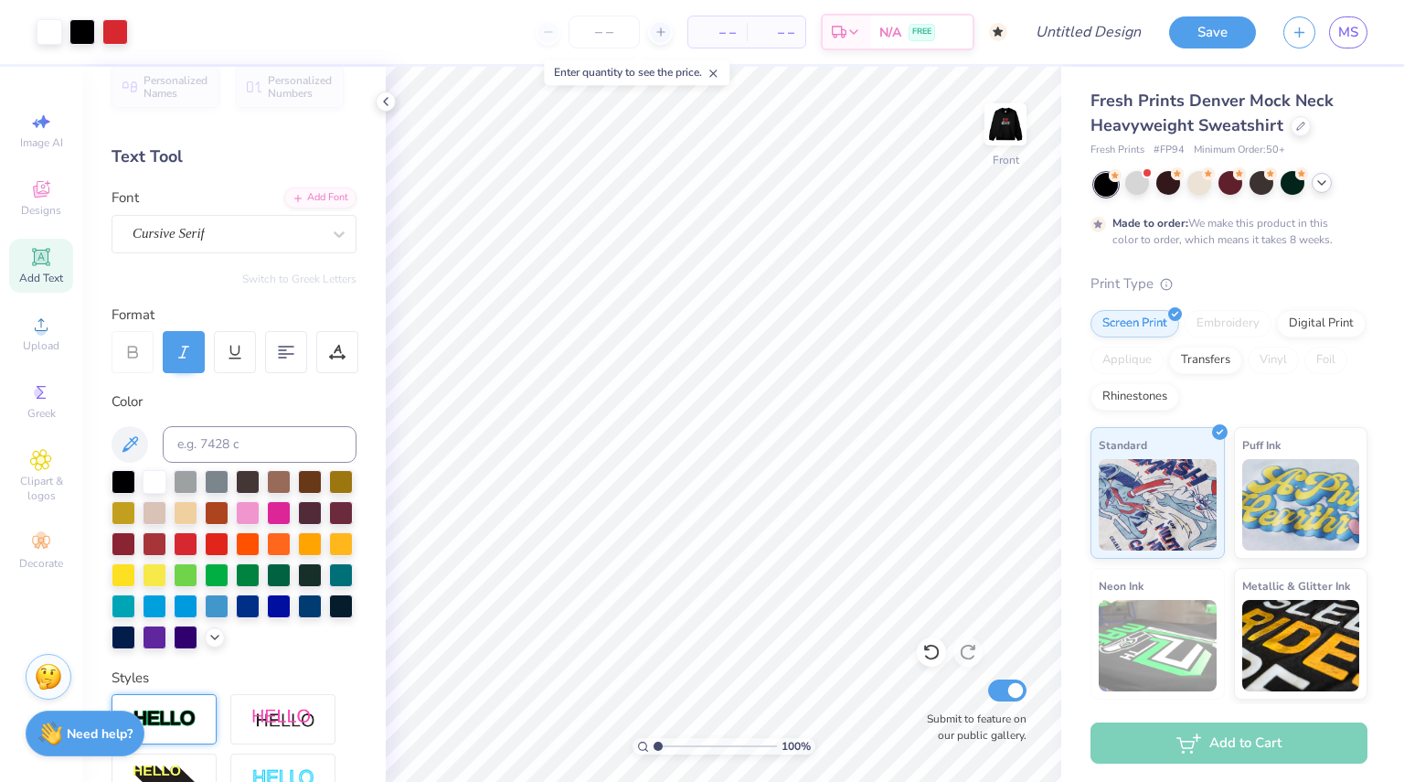
click at [740, 28] on div "– – Per Item" at bounding box center [717, 31] width 59 height 31
click at [725, 32] on span "– –" at bounding box center [717, 32] width 37 height 19
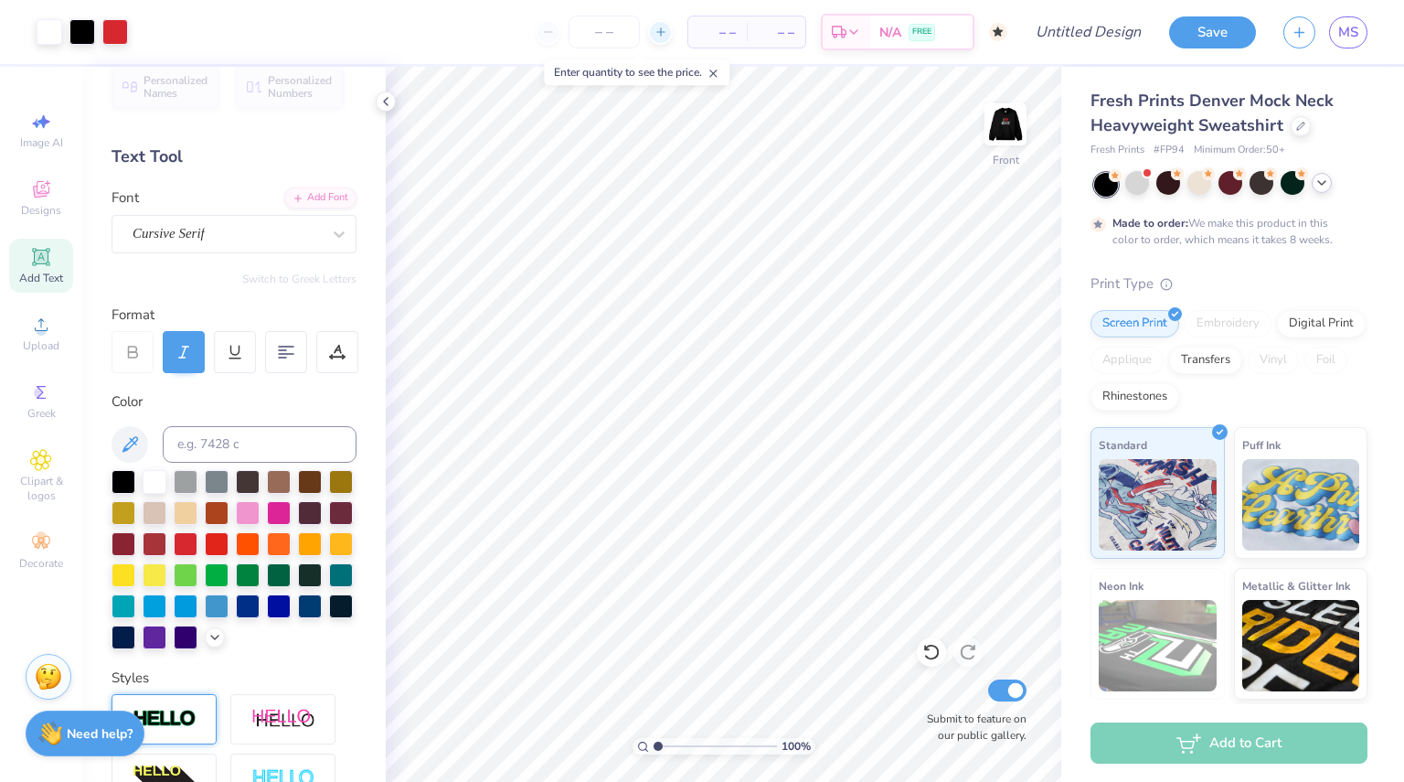
click at [661, 35] on icon at bounding box center [661, 32] width 13 height 13
type input "50"
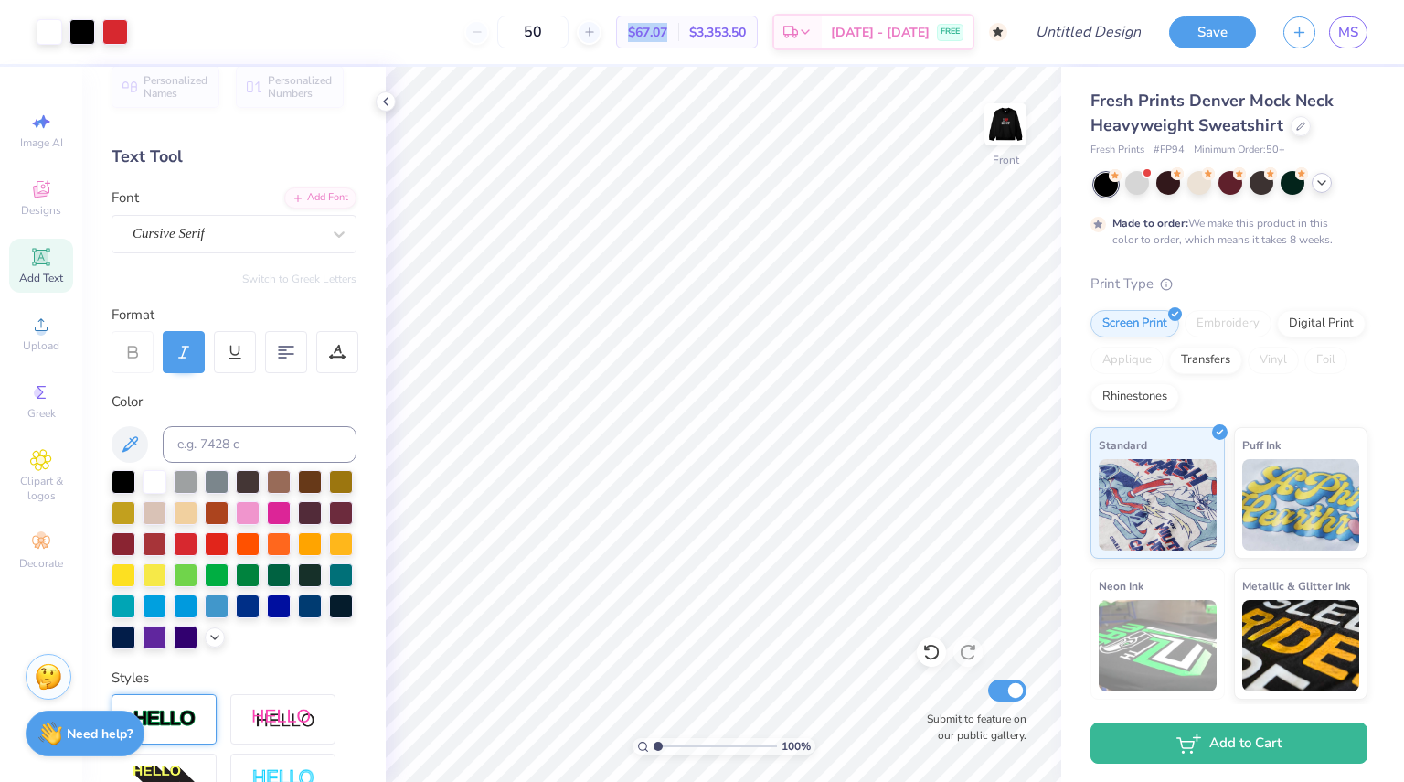
drag, startPoint x: 671, startPoint y: 29, endPoint x: 717, endPoint y: 28, distance: 45.7
click at [678, 28] on div "$67.07 Per Item" at bounding box center [647, 31] width 61 height 31
click at [1014, 126] on img at bounding box center [1005, 124] width 73 height 73
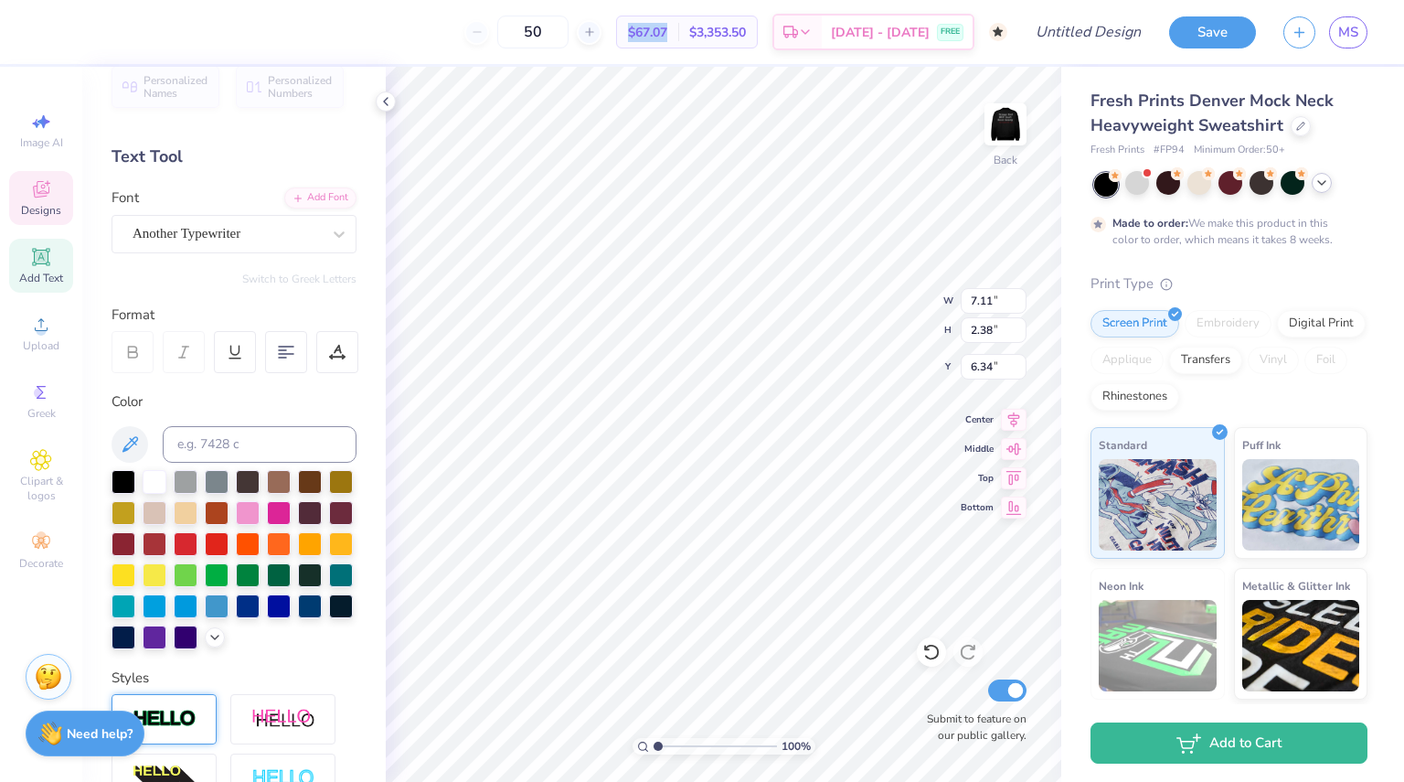
type input "6.34"
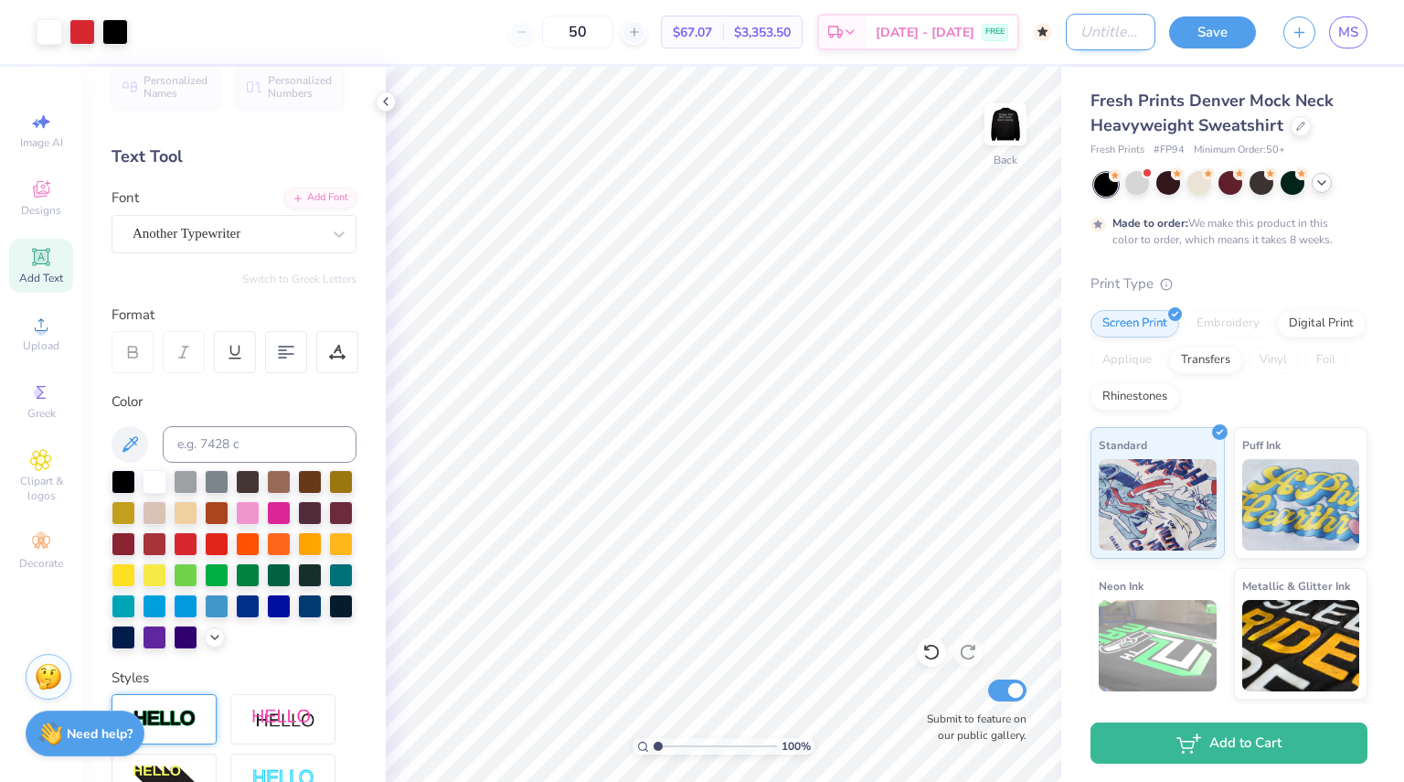
click at [1112, 39] on input "Design Title" at bounding box center [1111, 32] width 90 height 37
type input "i love moot"
click at [1216, 15] on button "Save" at bounding box center [1212, 30] width 87 height 32
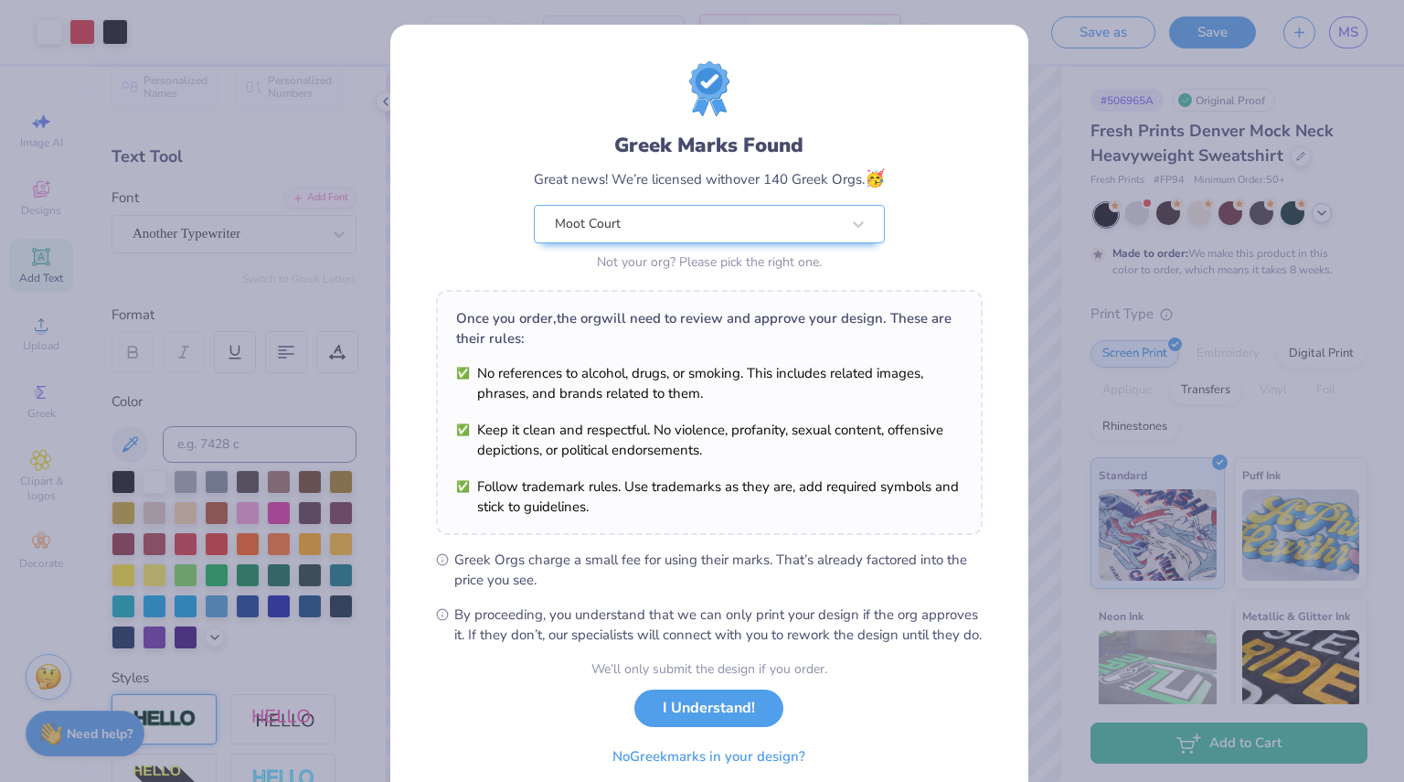
click at [66, 91] on div "Greek Marks Found Great news! We’re licensed with over 140 Greek Orgs. 🥳 Moot C…" at bounding box center [702, 391] width 1404 height 782
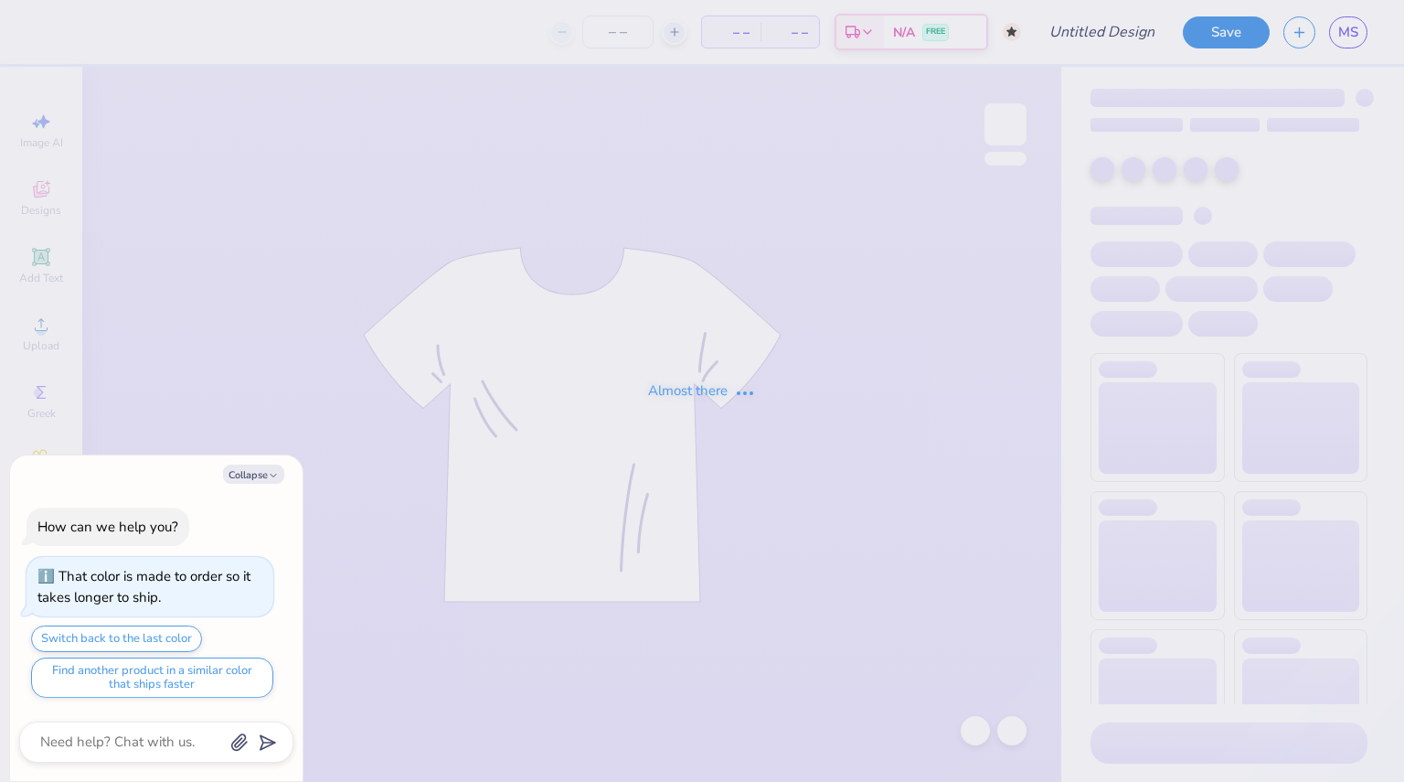
type textarea "x"
type input "i love moot"
type textarea "x"
type input "50"
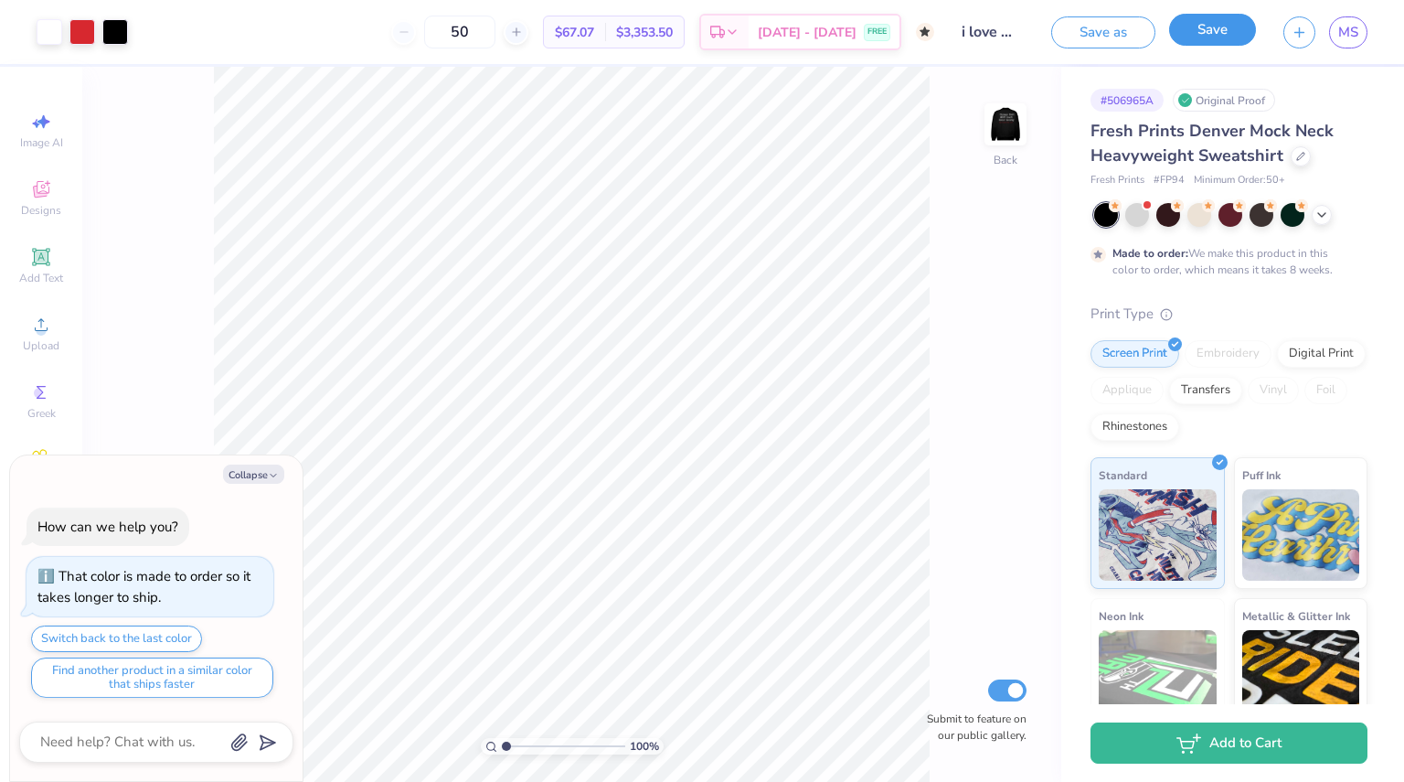
click at [1224, 38] on button "Save" at bounding box center [1212, 30] width 87 height 32
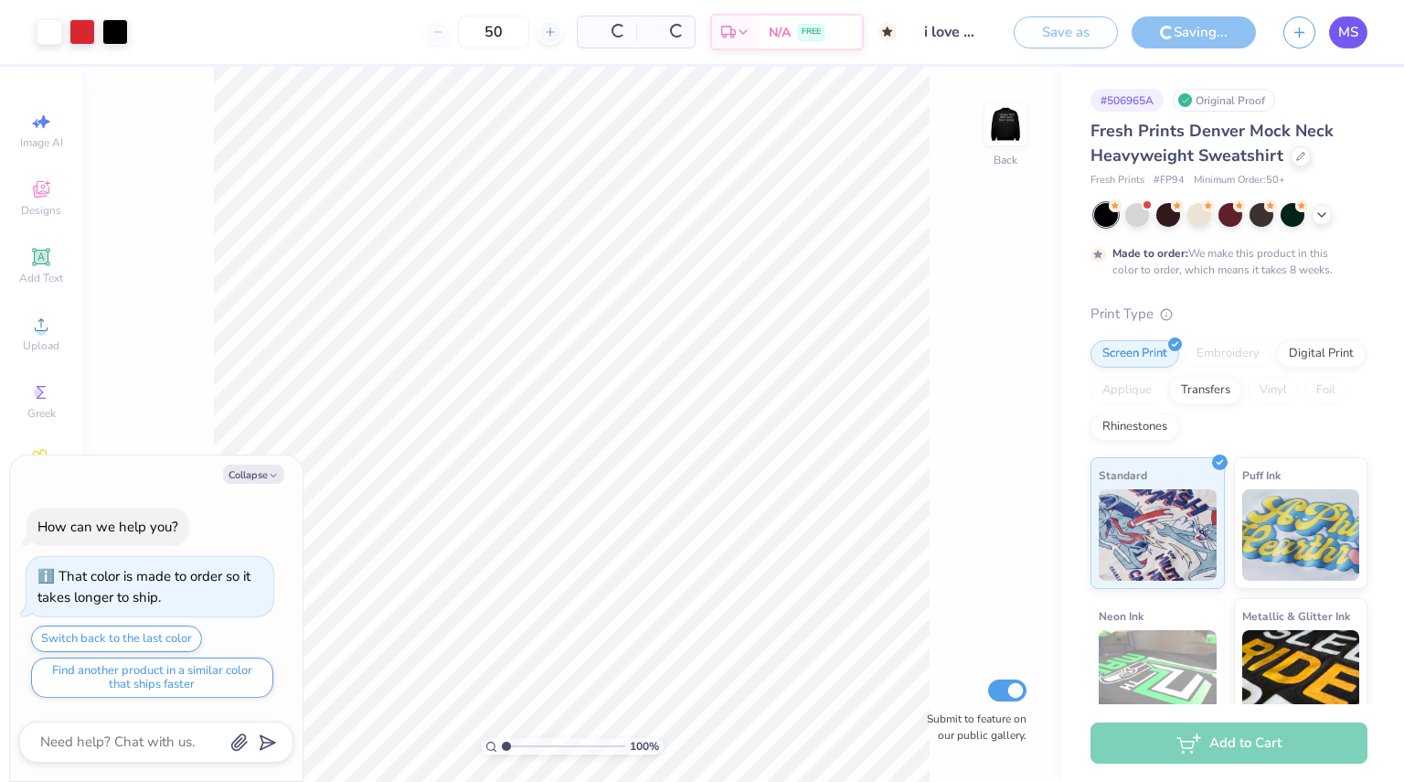
click at [1353, 34] on span "MS" at bounding box center [1348, 32] width 20 height 21
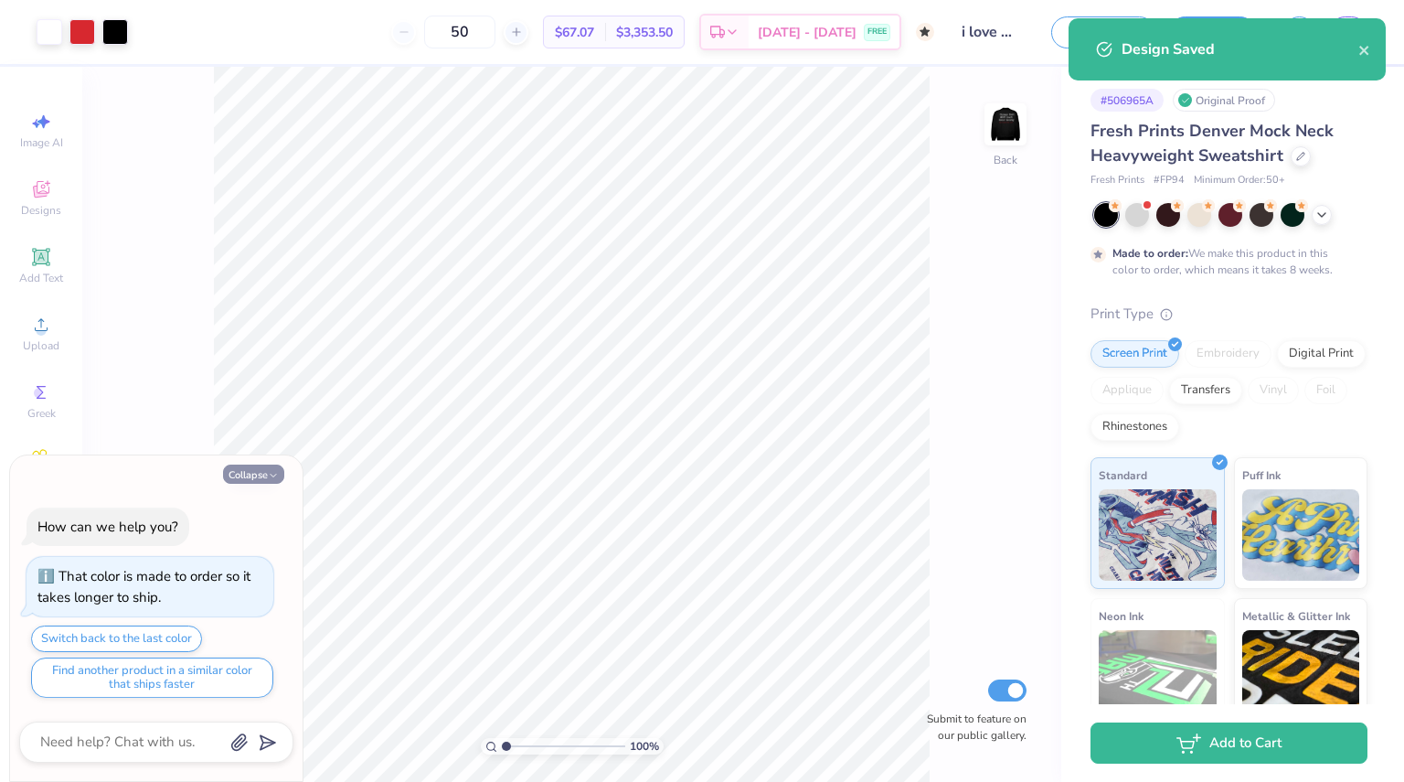
click at [257, 473] on button "Collapse" at bounding box center [253, 473] width 61 height 19
type textarea "x"
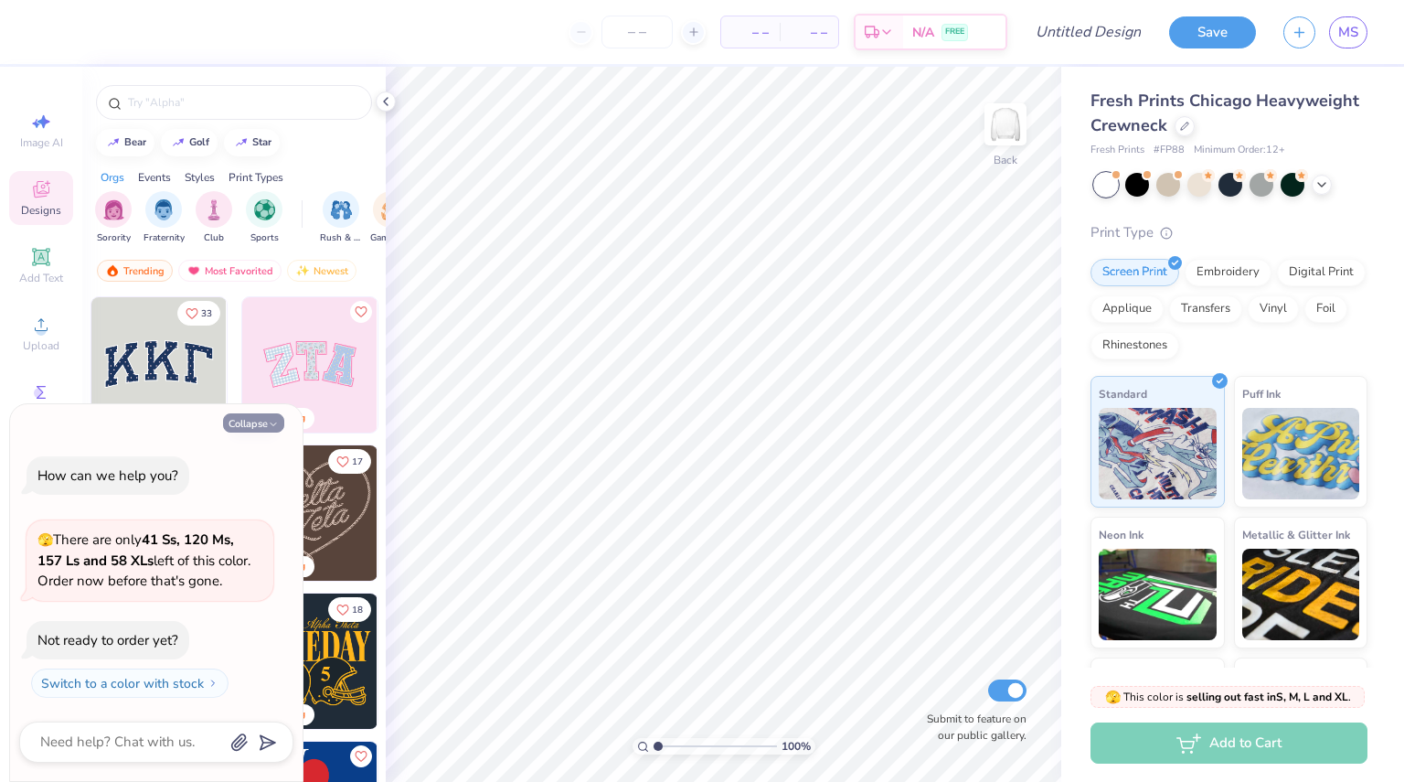
click at [253, 419] on button "Collapse" at bounding box center [253, 422] width 61 height 19
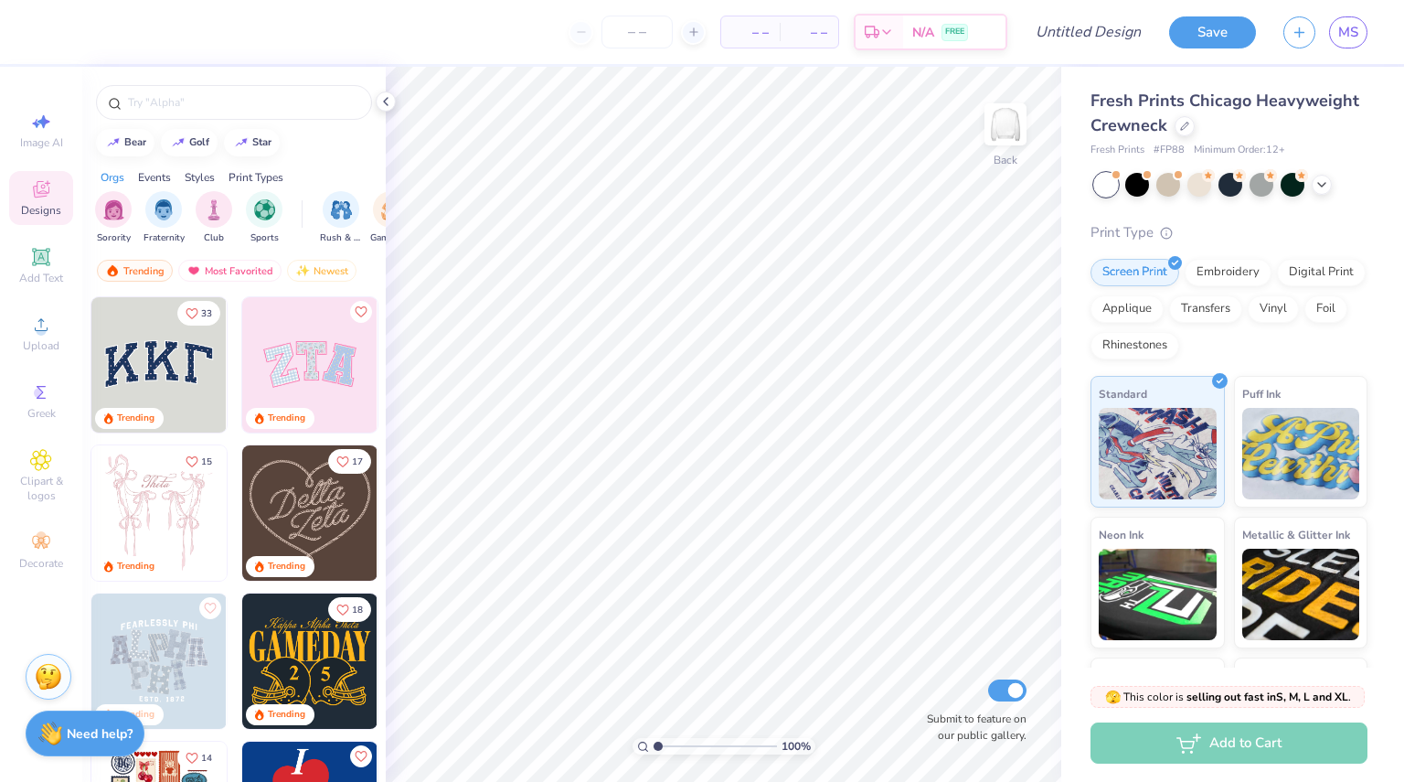
type textarea "x"
click at [214, 211] on img "filter for Club" at bounding box center [214, 207] width 20 height 21
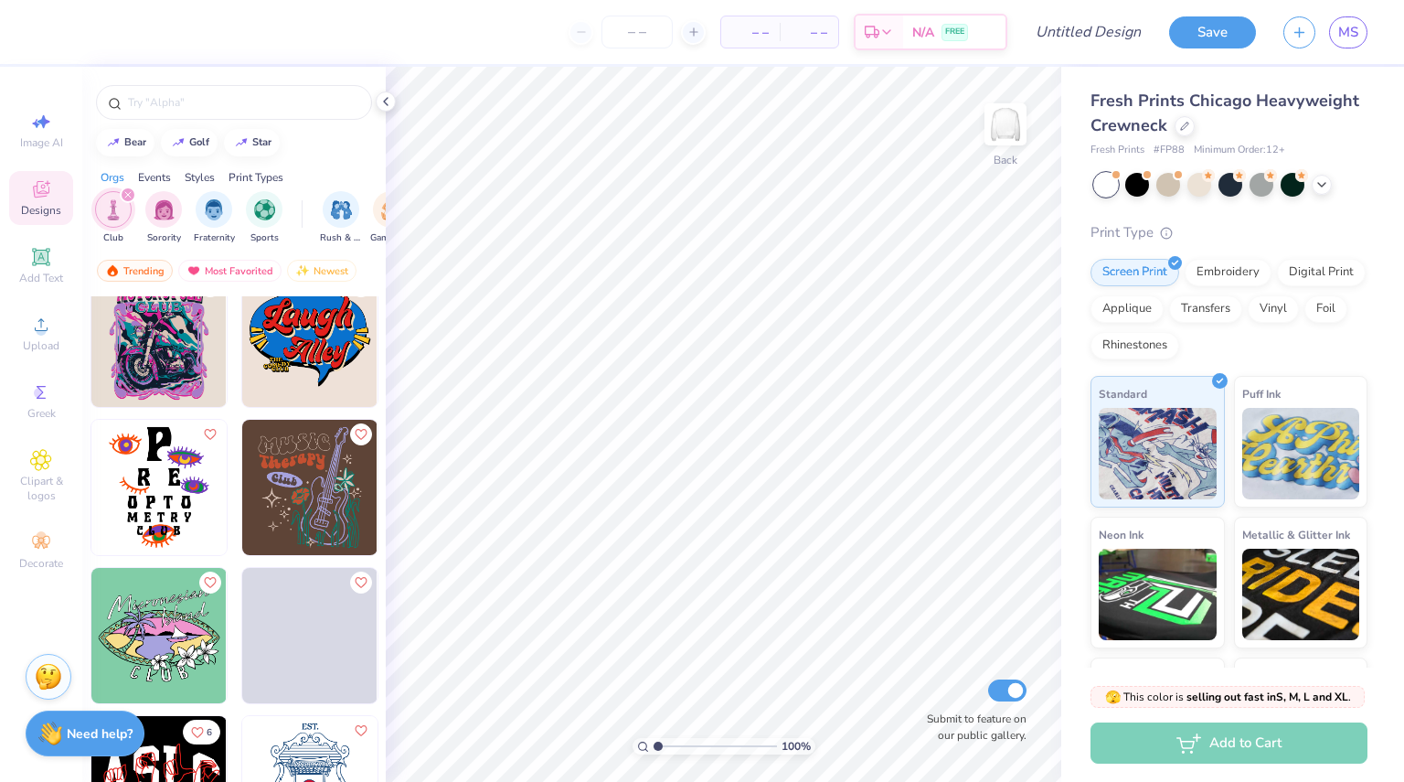
scroll to position [17988, 0]
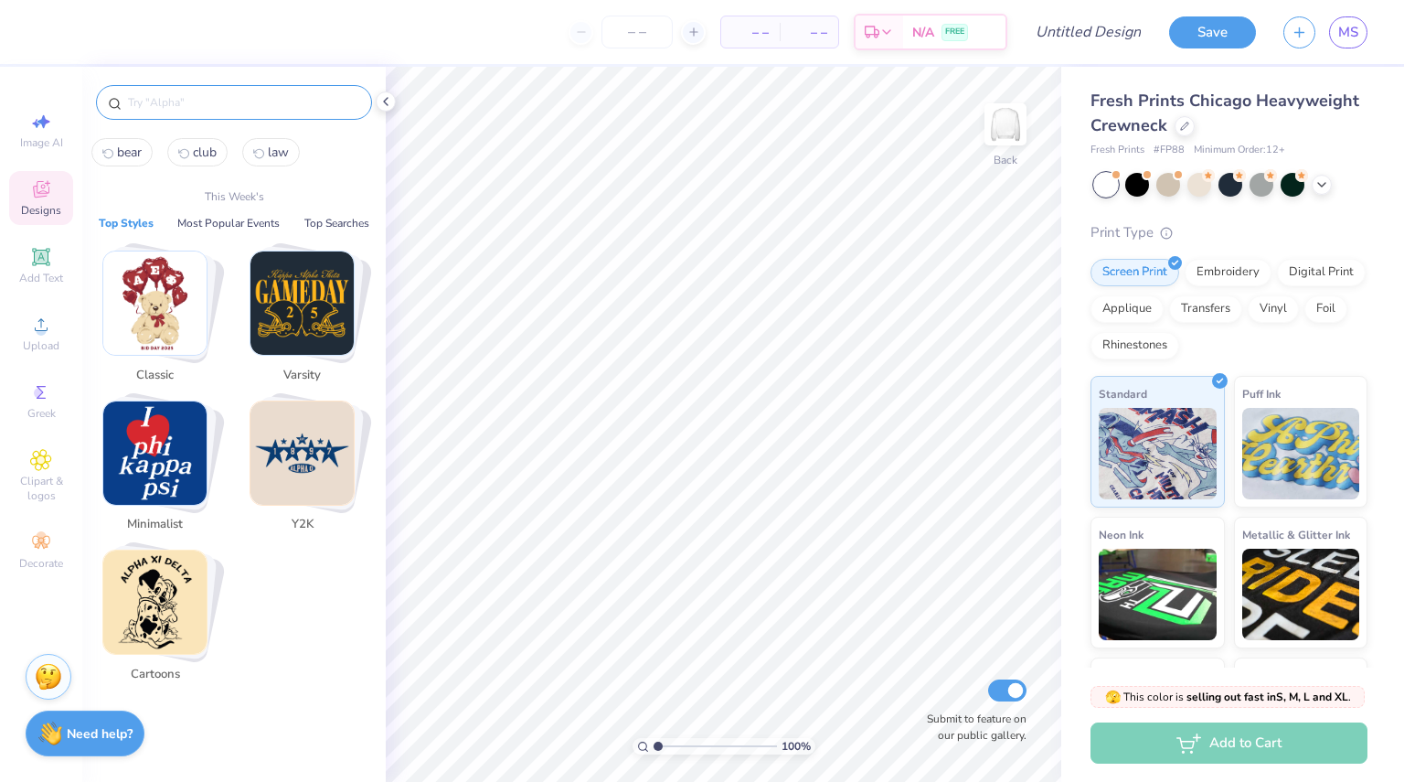
click at [245, 109] on input "text" at bounding box center [243, 102] width 234 height 18
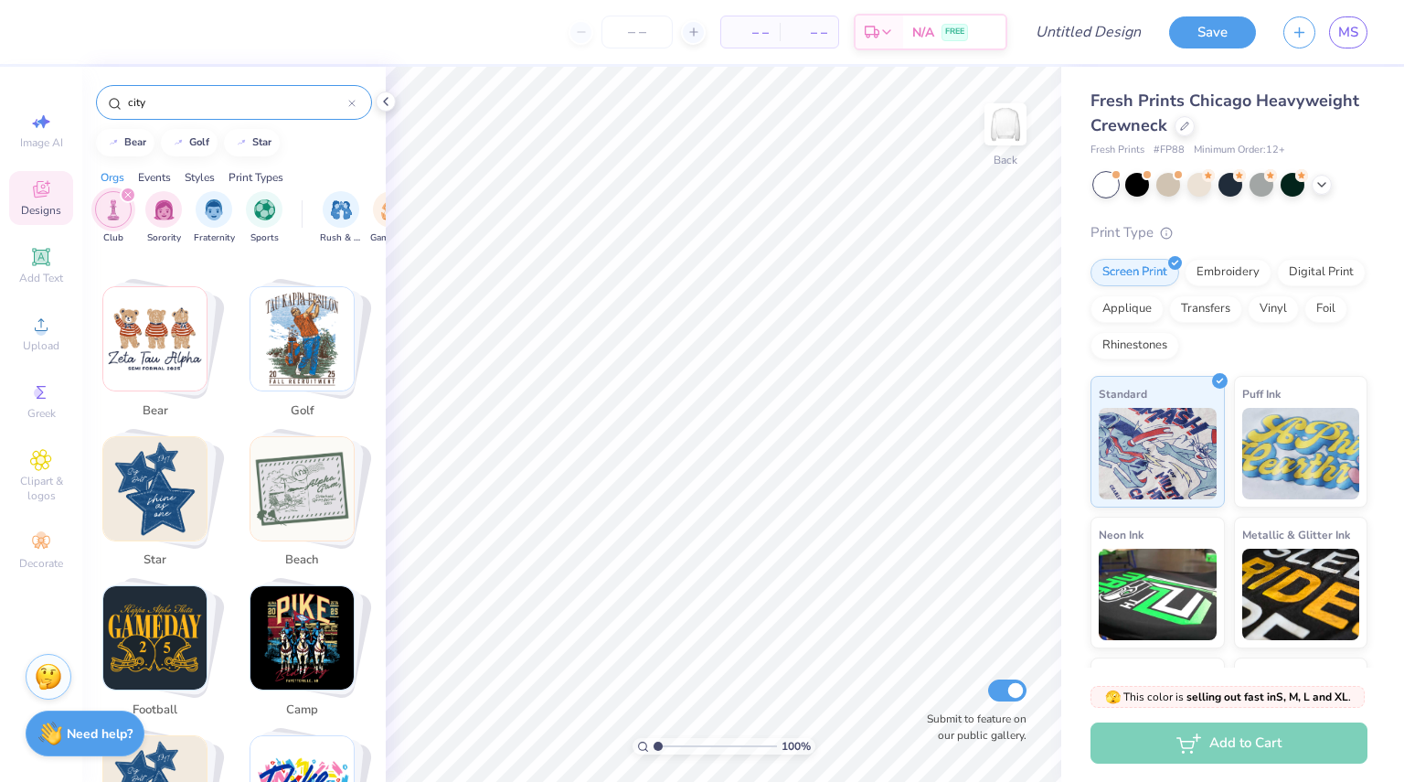
scroll to position [311, 0]
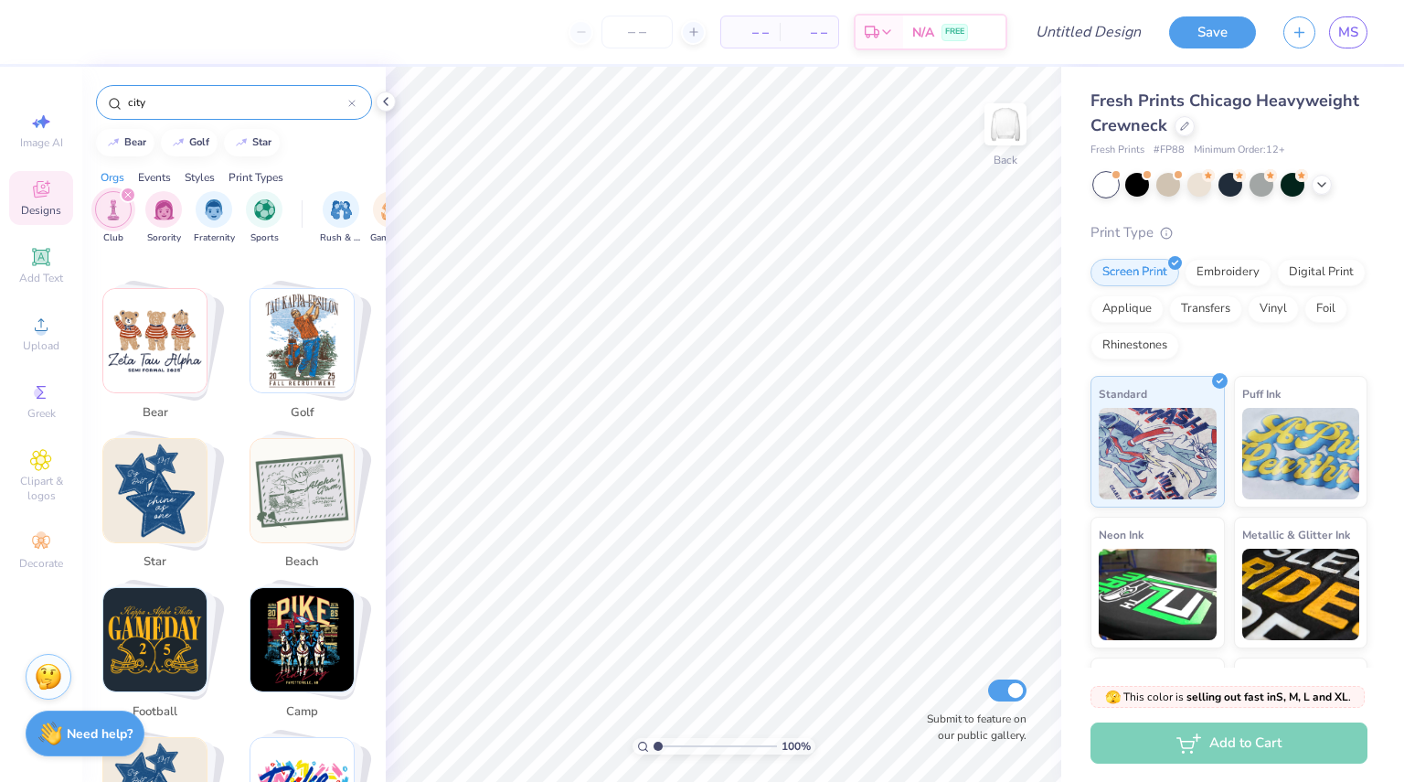
click at [126, 197] on icon "filter for Club" at bounding box center [127, 194] width 7 height 7
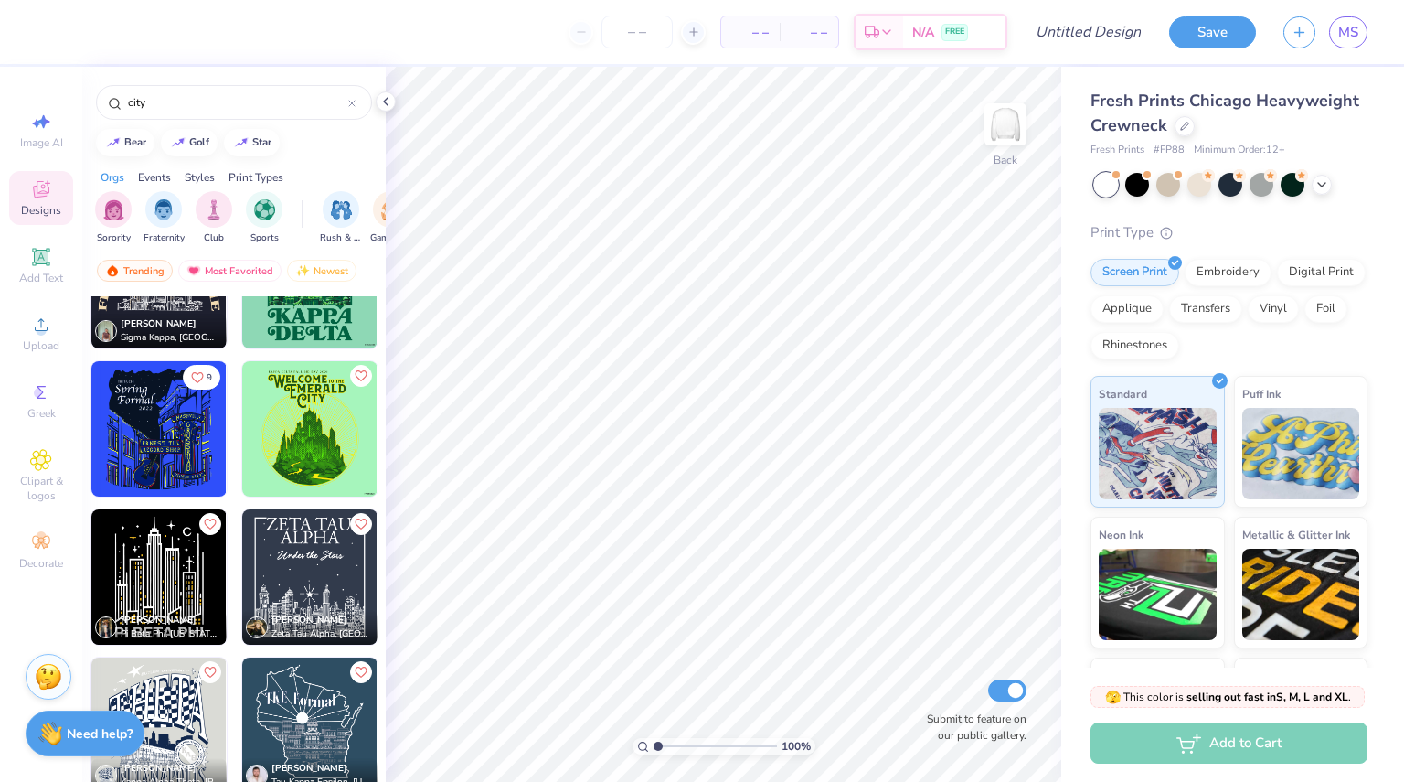
scroll to position [1123, 0]
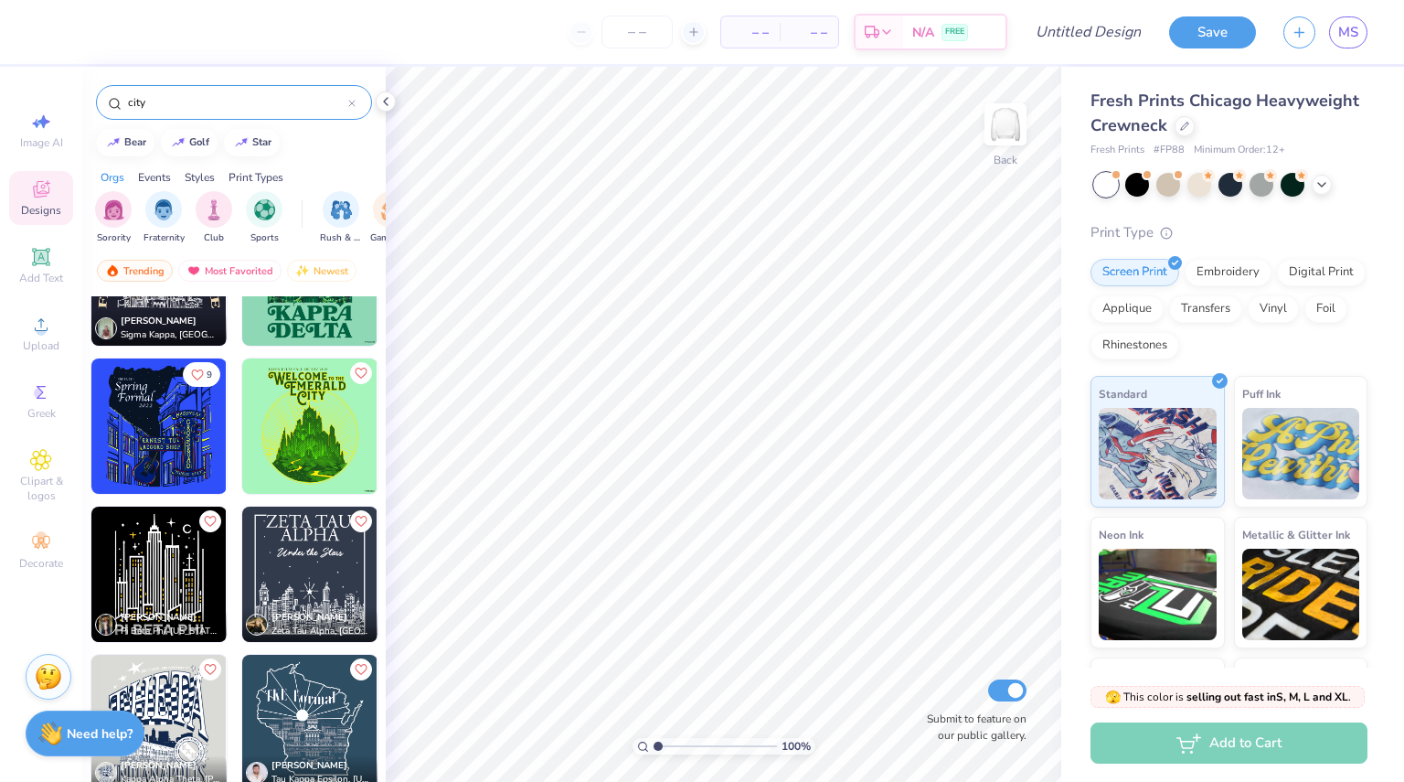
click at [256, 101] on input "city" at bounding box center [237, 102] width 222 height 18
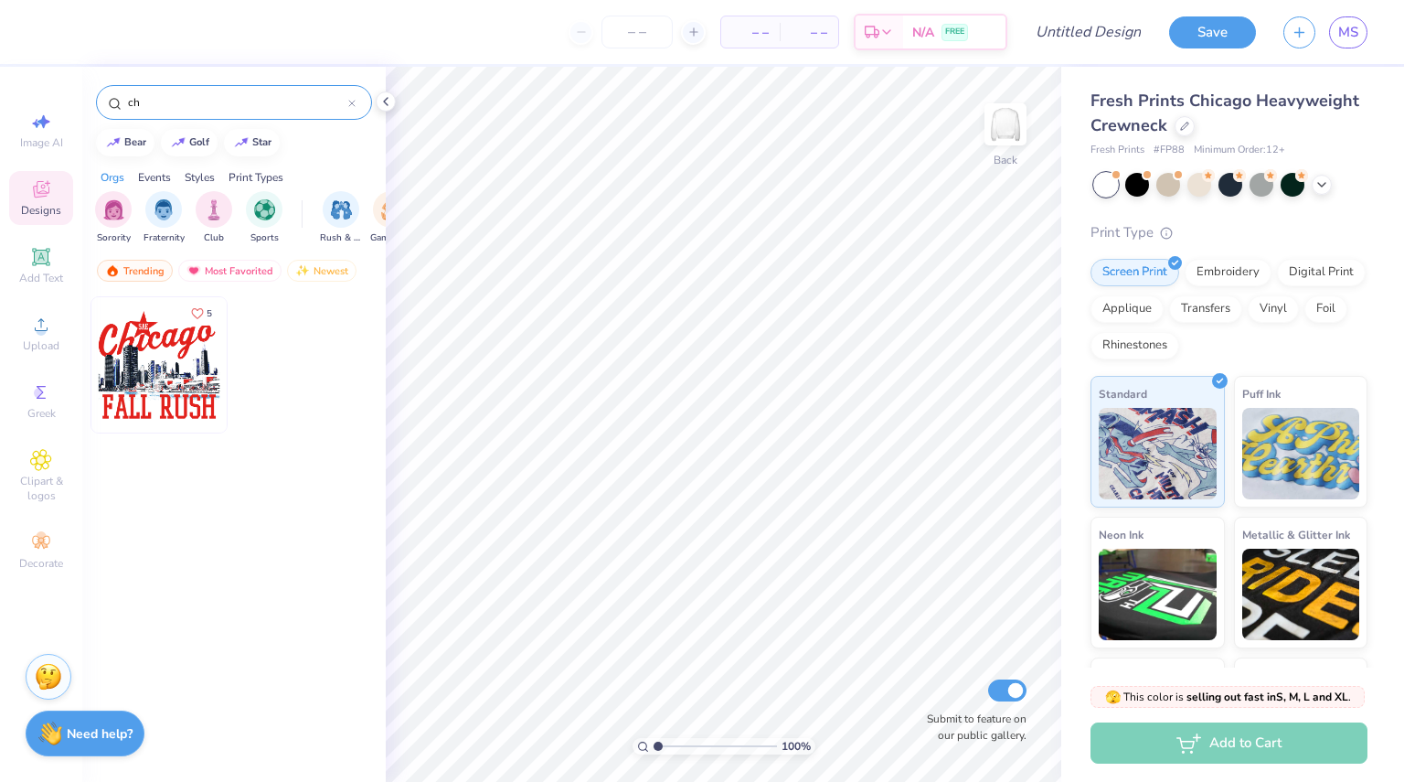
type input "c"
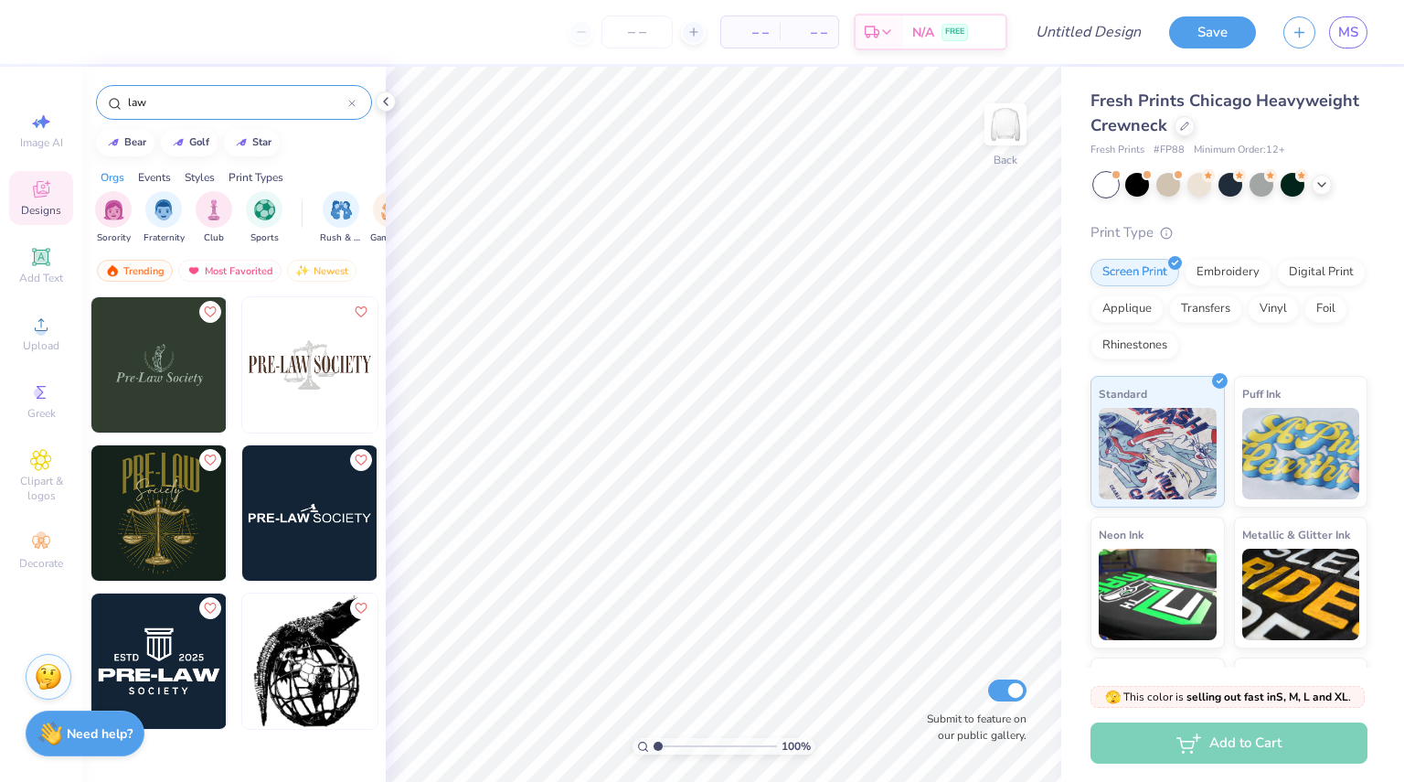
click at [237, 100] on input "law" at bounding box center [237, 102] width 222 height 18
type input "l"
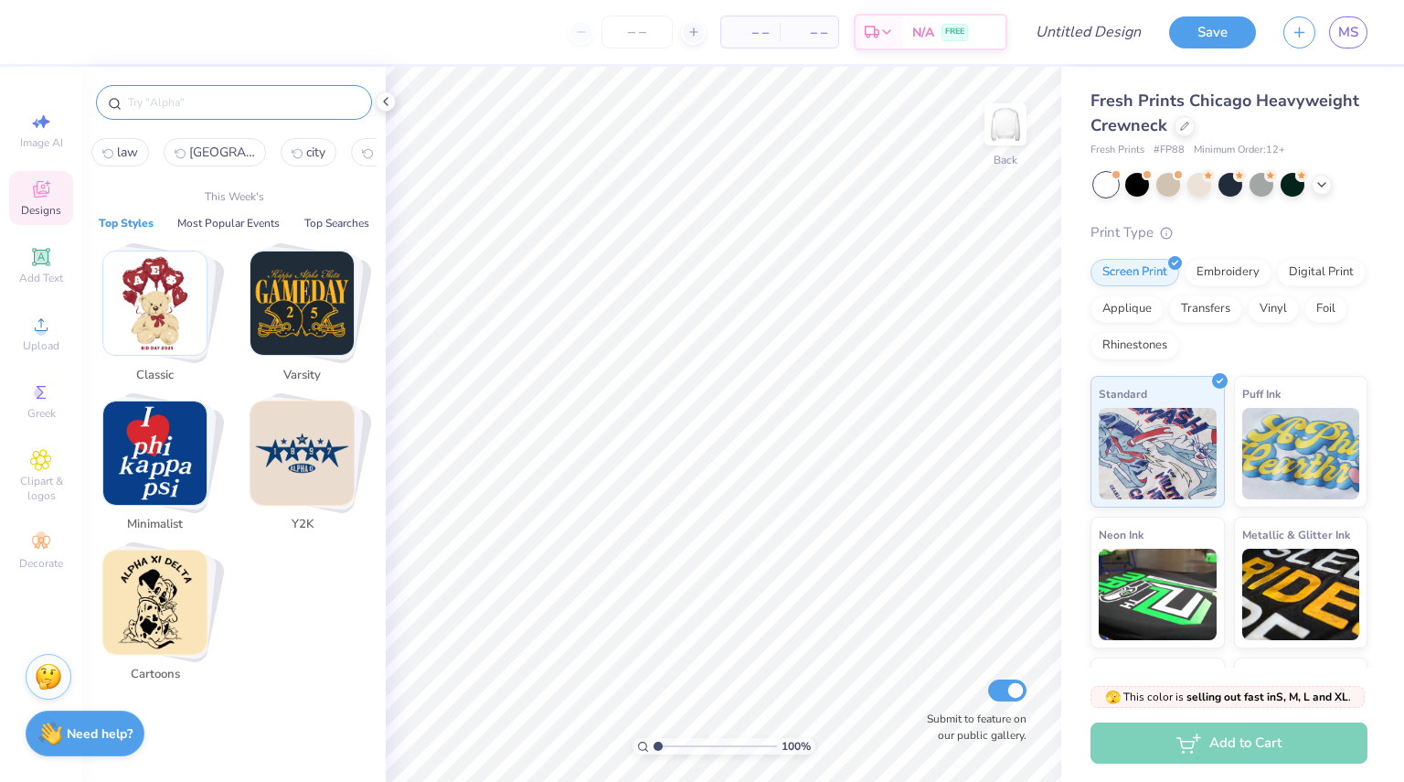
type input "s"
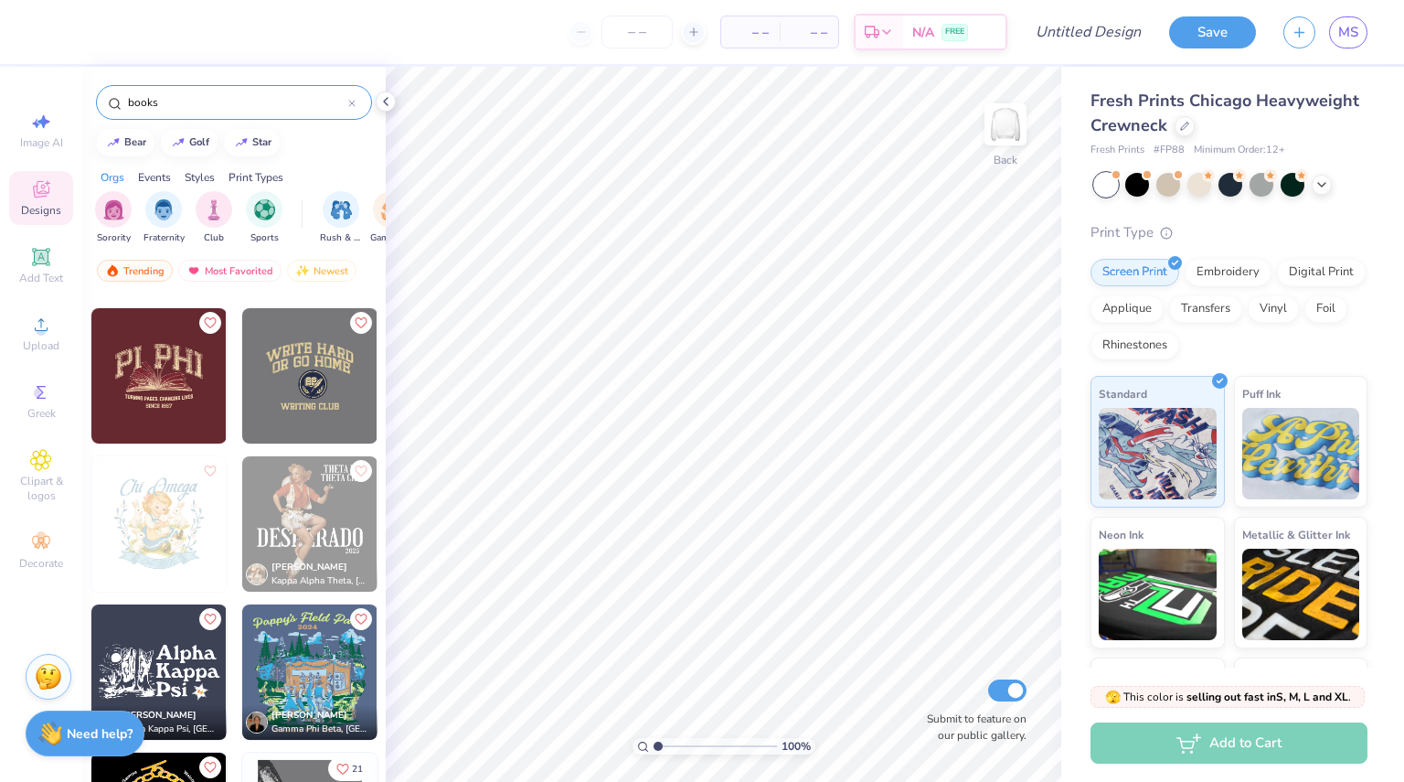
scroll to position [5221, 0]
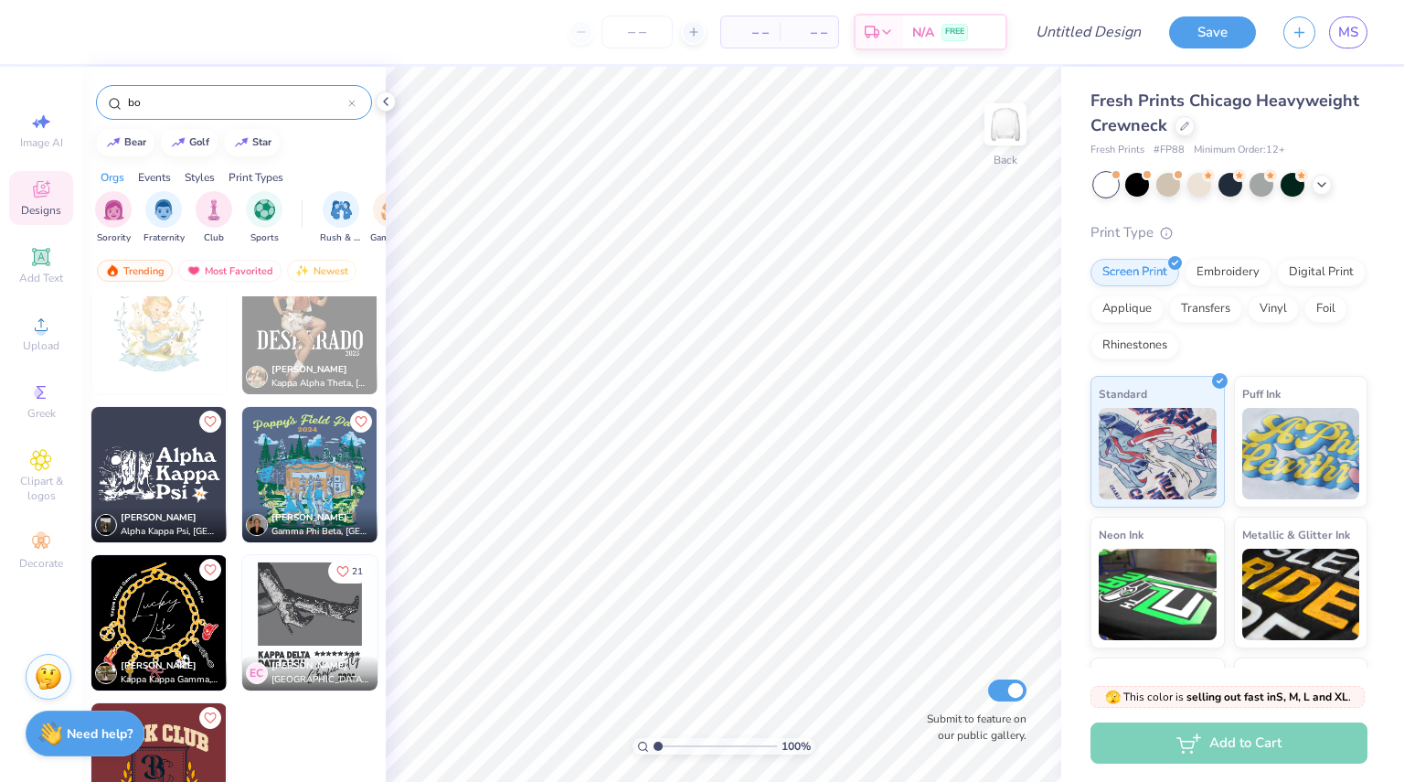
type input "b"
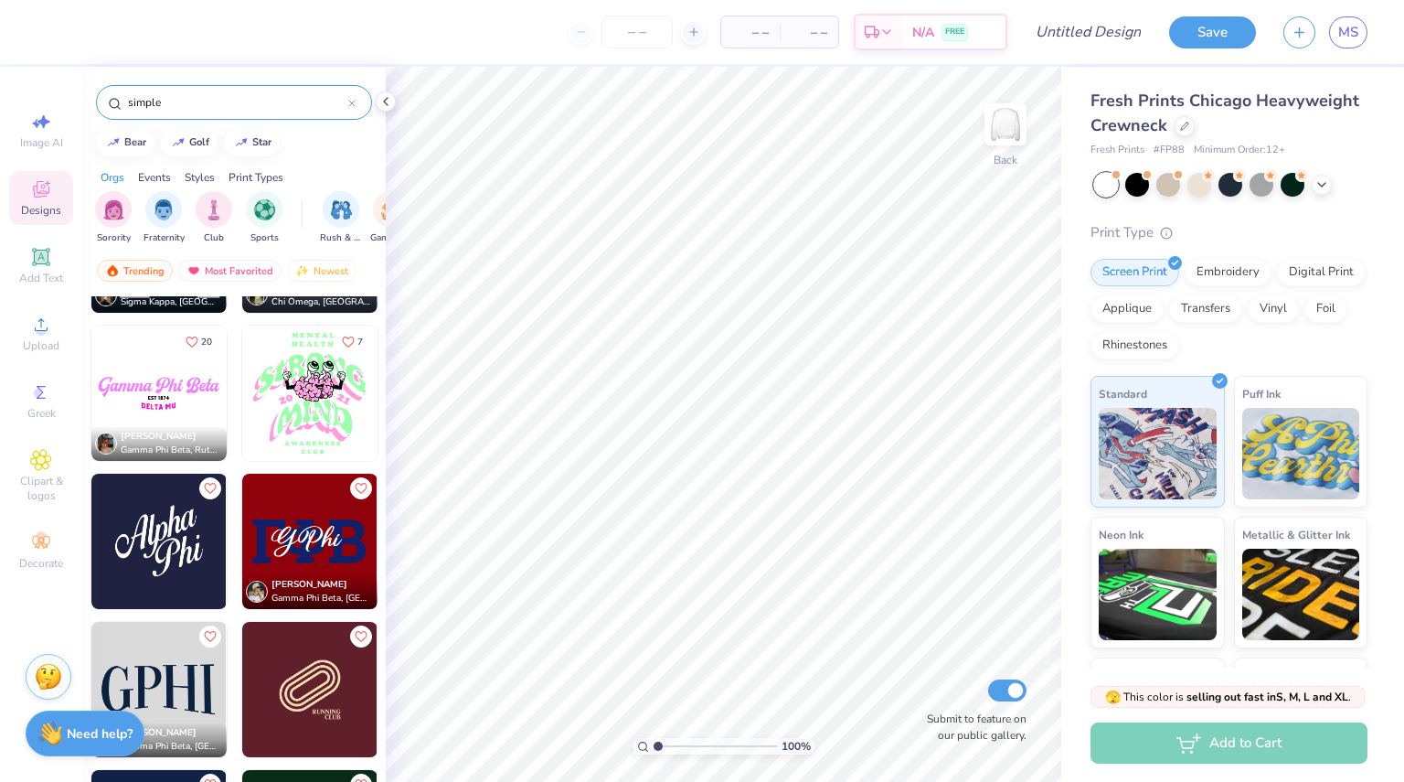
scroll to position [1476, 0]
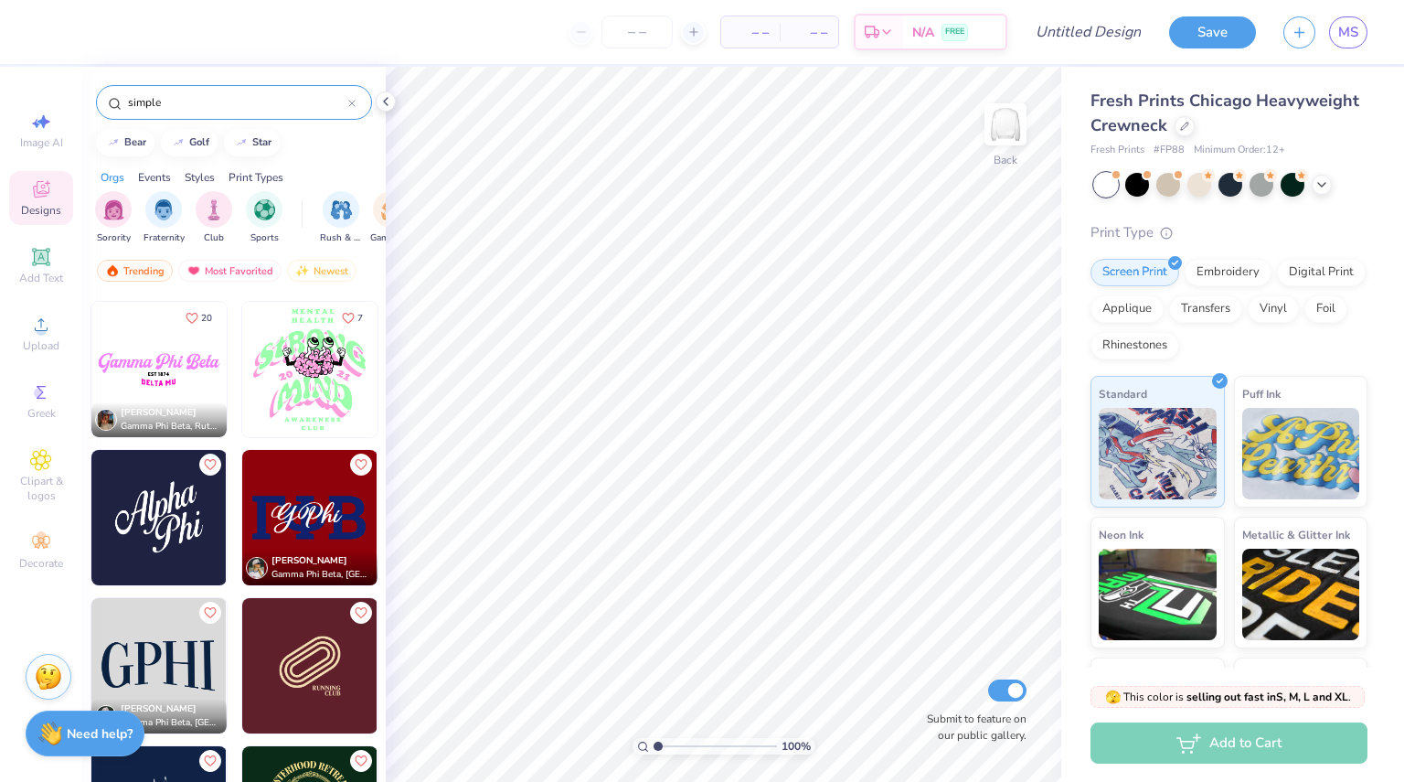
drag, startPoint x: 201, startPoint y: 96, endPoint x: 32, endPoint y: 74, distance: 170.5
click at [32, 74] on div "– – Per Item – – Total Est. Delivery N/A FREE Design Title Save MS Image AI Des…" at bounding box center [702, 391] width 1404 height 782
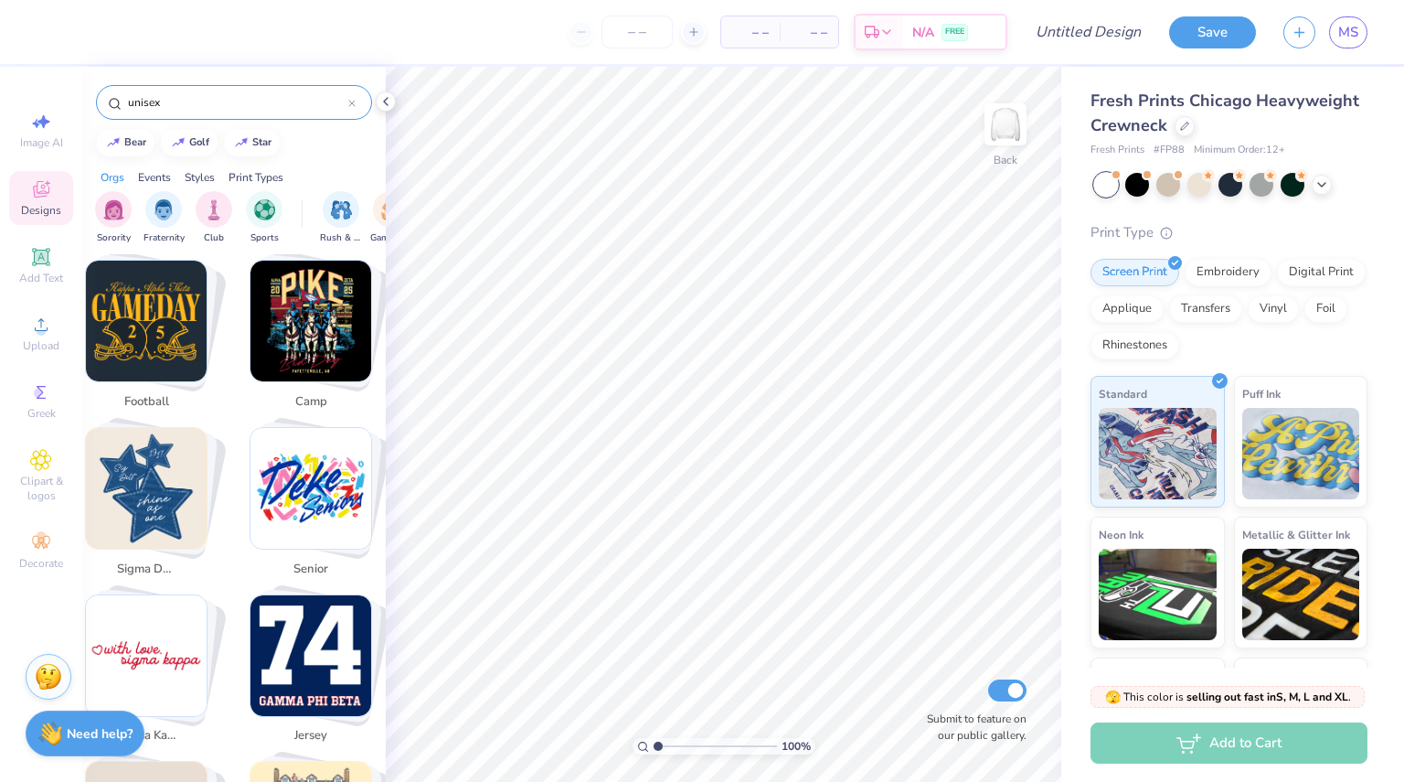
scroll to position [782, 0]
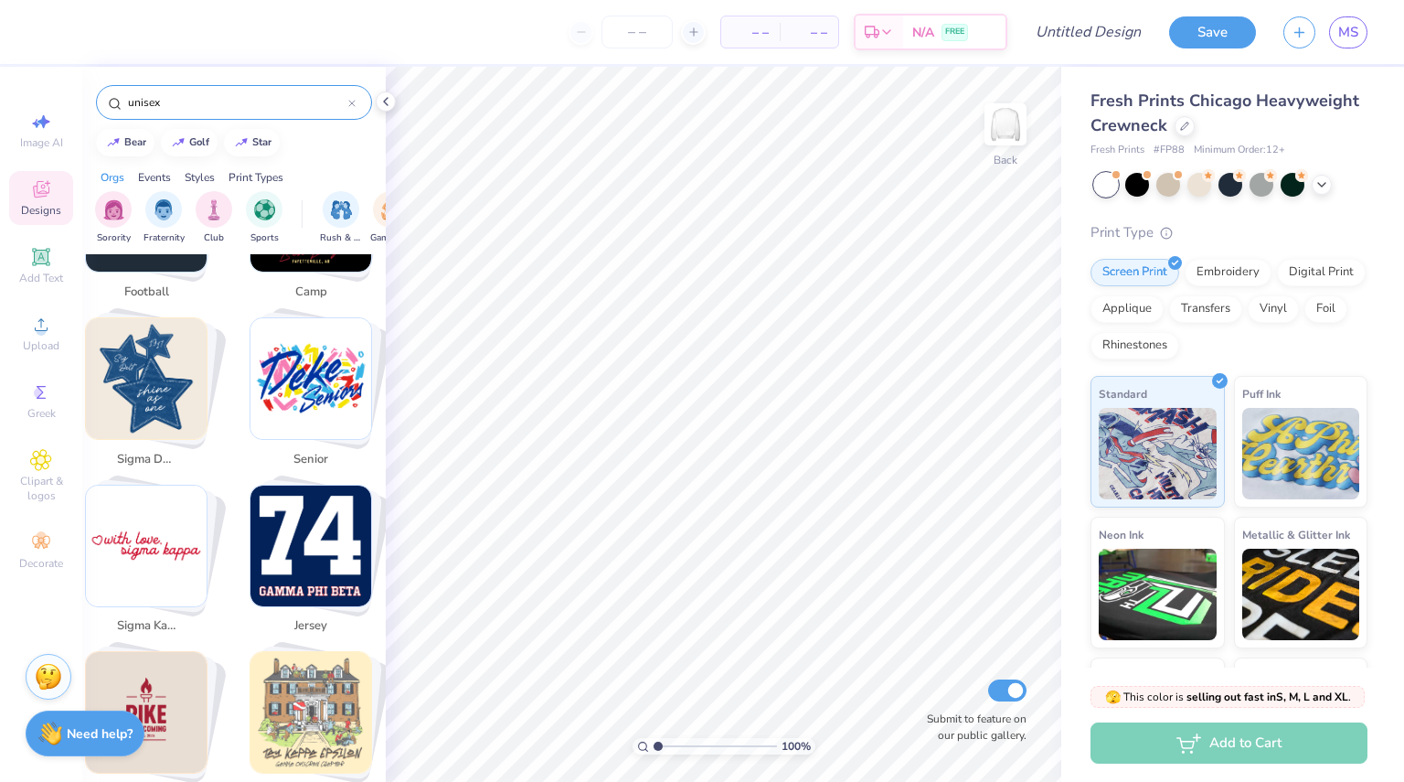
click at [307, 530] on img "Stack Card Button jersey" at bounding box center [310, 545] width 121 height 121
type input "jersey"
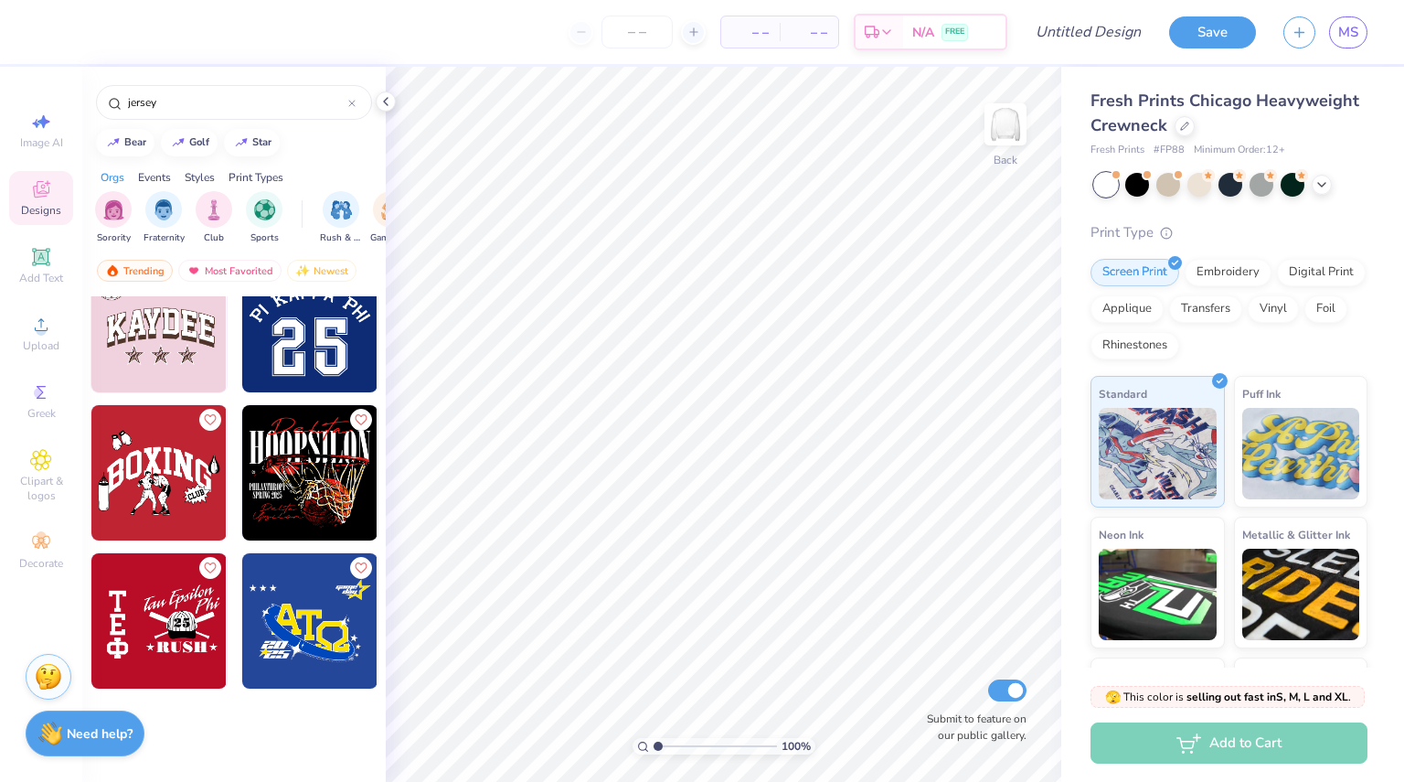
scroll to position [1086, 0]
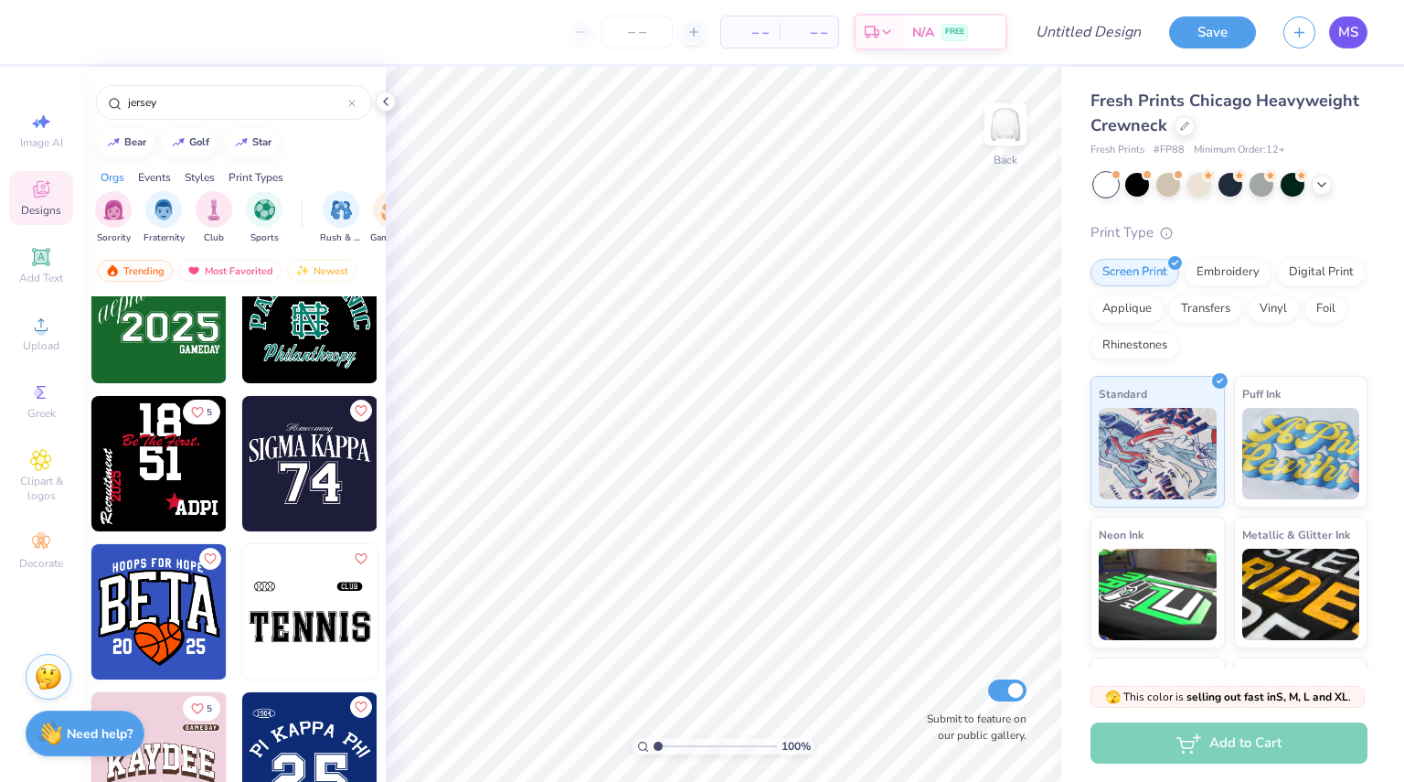
click at [1350, 28] on span "MS" at bounding box center [1348, 32] width 20 height 21
